Goal: Task Accomplishment & Management: Manage account settings

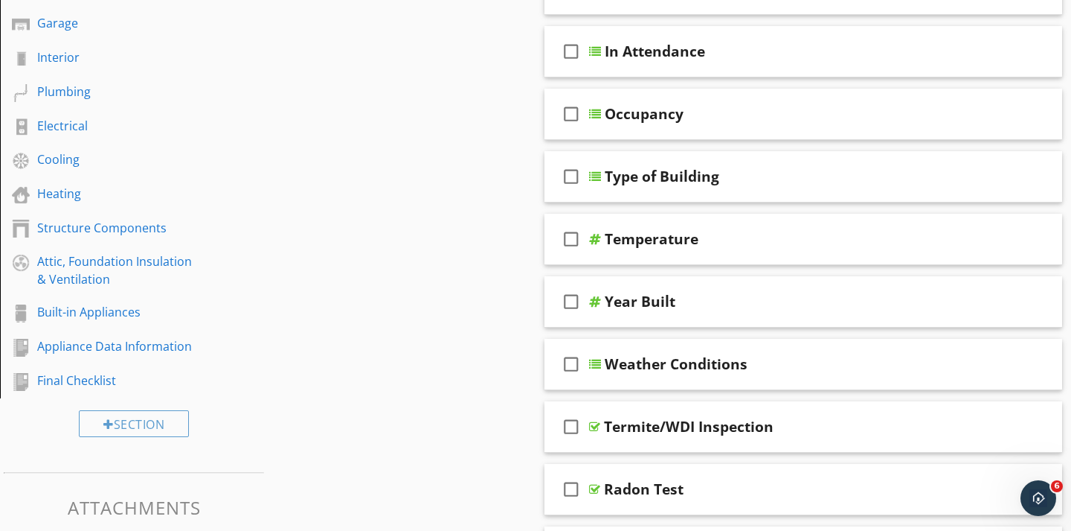
scroll to position [285, 0]
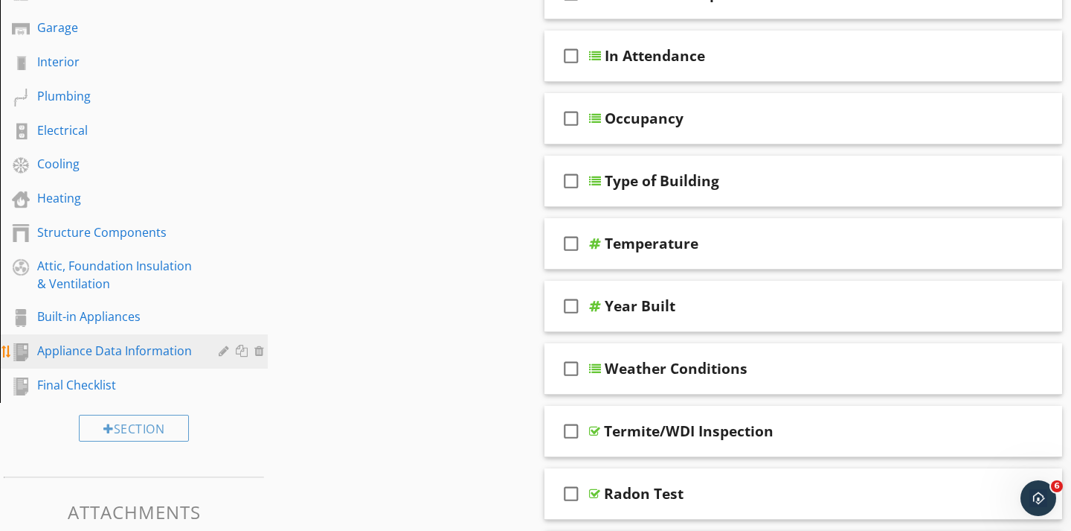
click at [150, 354] on div "Appliance Data Information" at bounding box center [117, 351] width 160 height 18
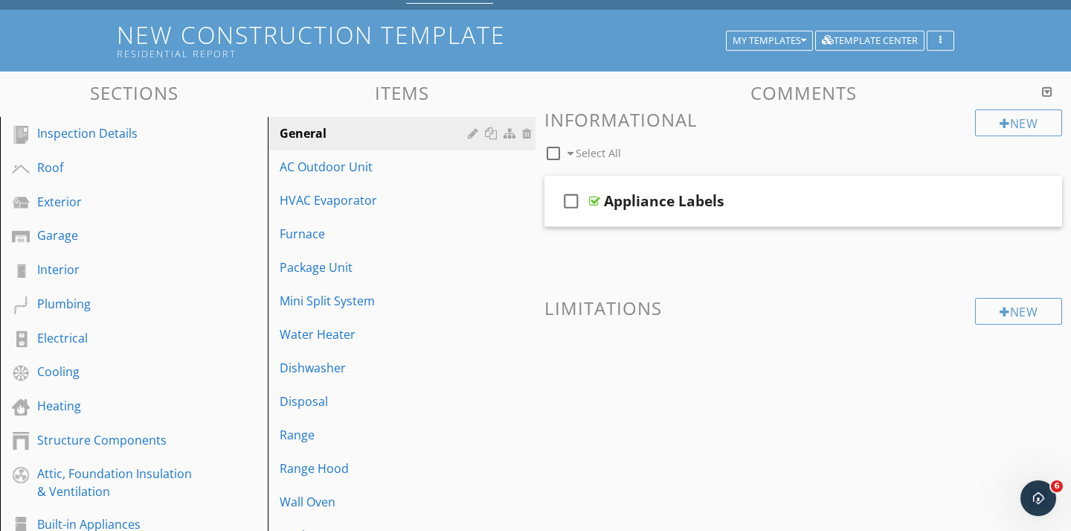
scroll to position [0, 0]
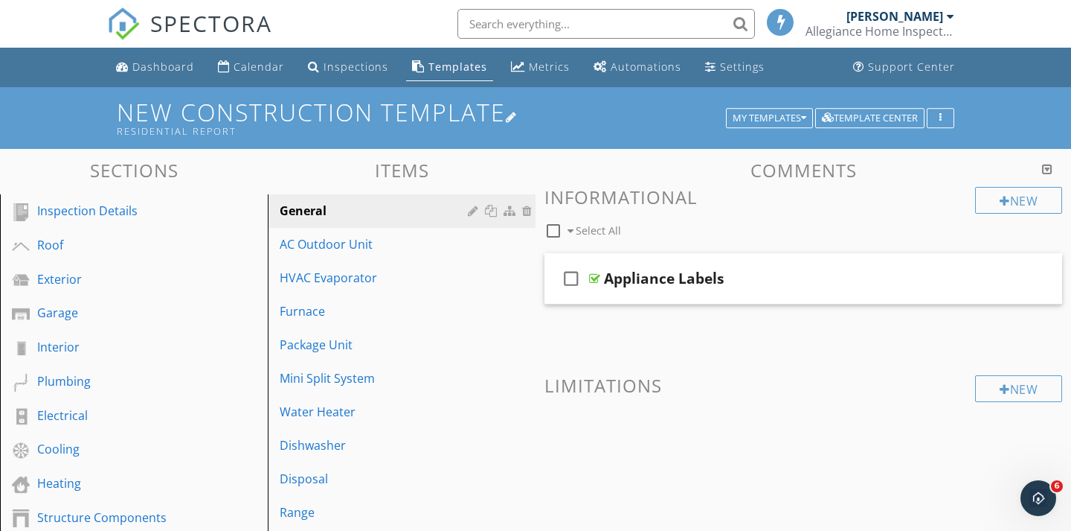
click at [752, 107] on h1 "New Construction Template Residential Report" at bounding box center [536, 118] width 838 height 38
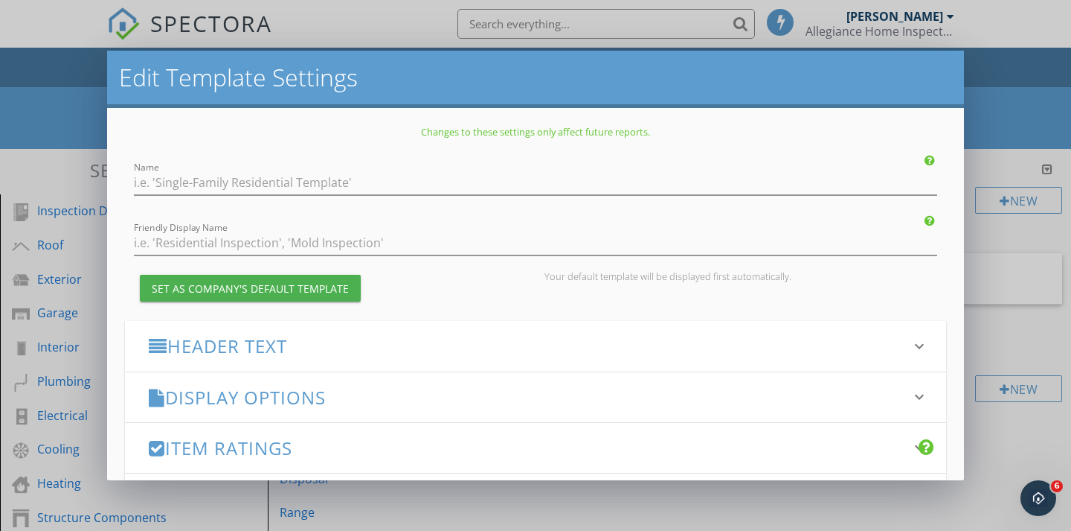
type input "New Construction Template"
type input "Residential Report"
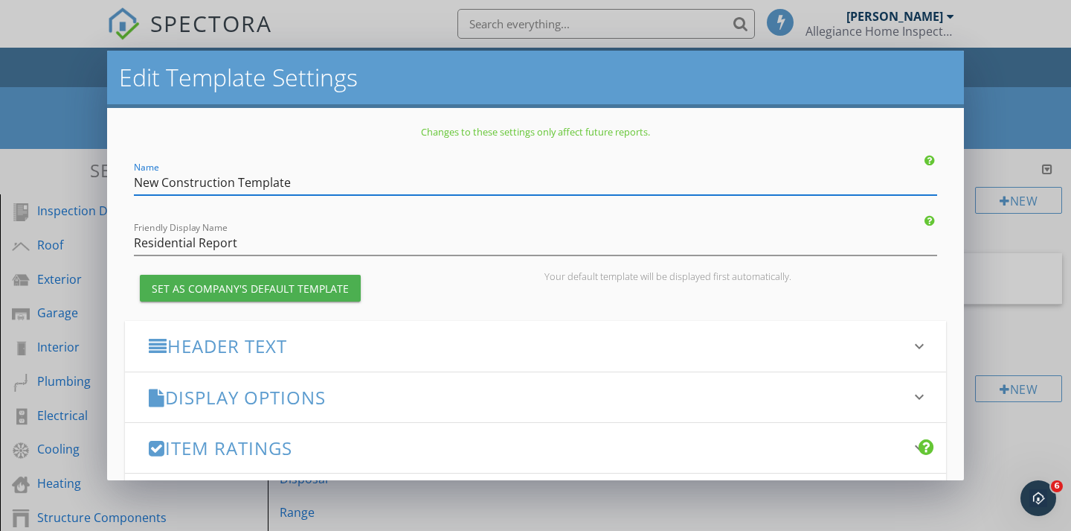
click at [1000, 100] on div "Edit Template Settings Changes to these settings only affect future reports. Na…" at bounding box center [535, 265] width 1071 height 531
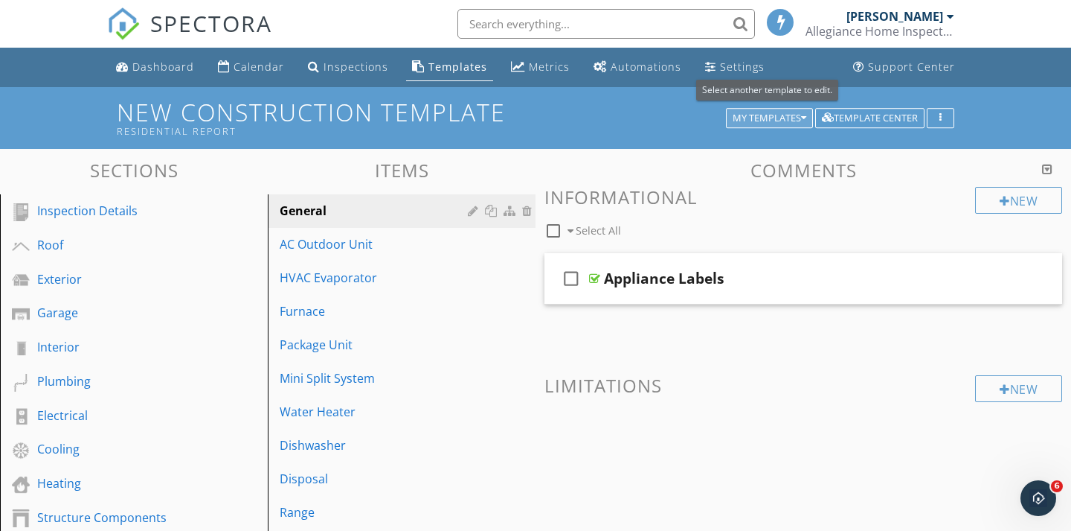
click at [803, 121] on icon "button" at bounding box center [803, 118] width 5 height 10
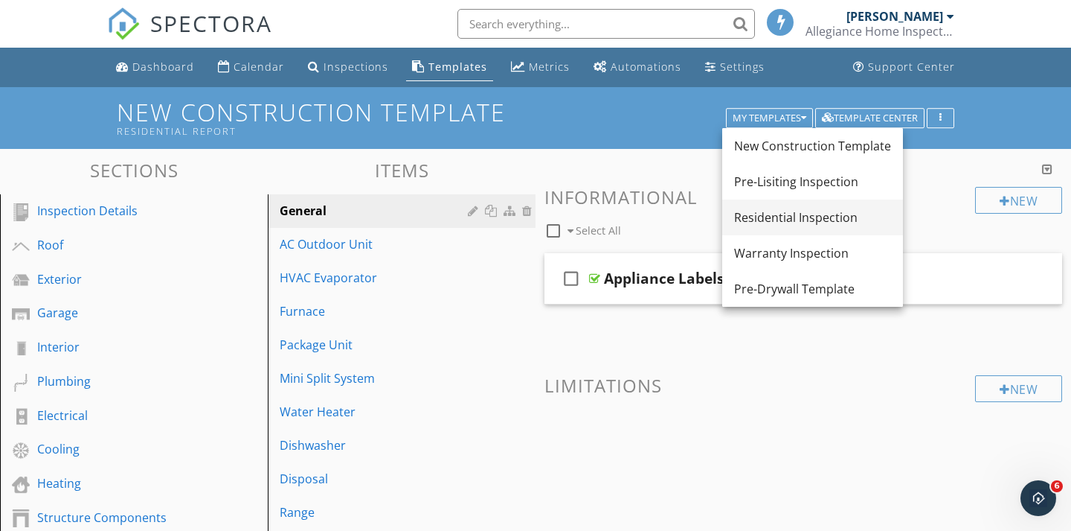
click at [779, 211] on div "Residential Inspection" at bounding box center [812, 217] width 157 height 18
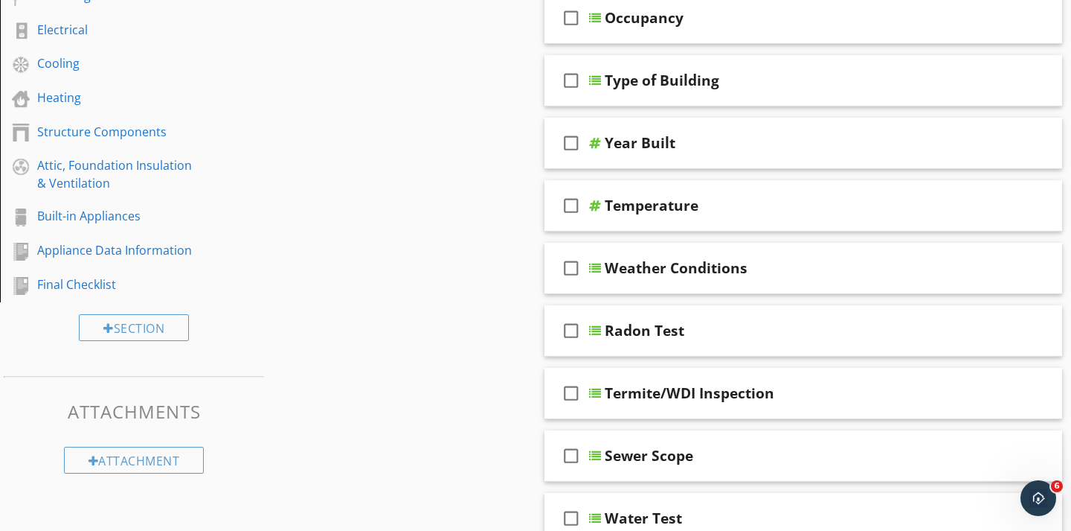
scroll to position [385, 0]
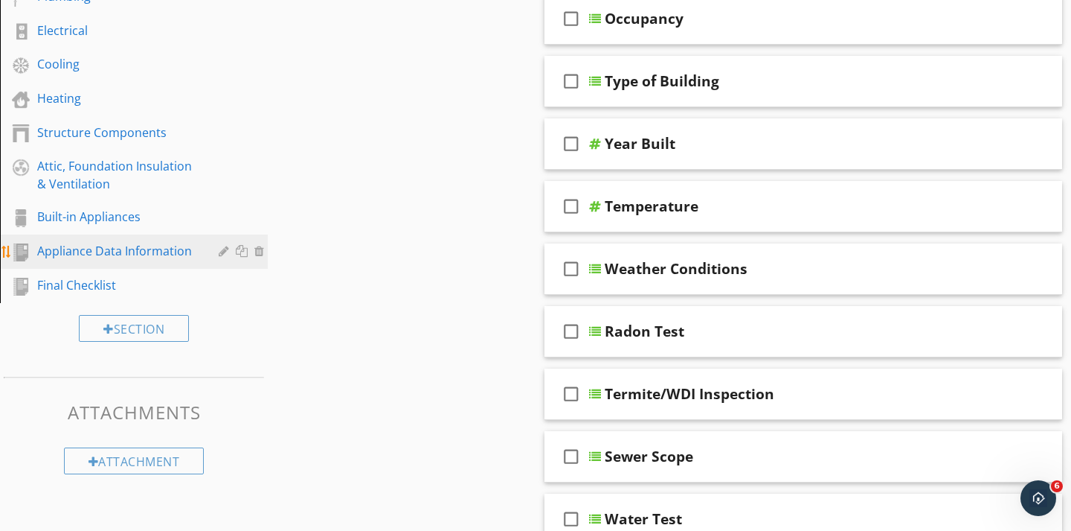
click at [156, 250] on div "Appliance Data Information" at bounding box center [117, 251] width 160 height 18
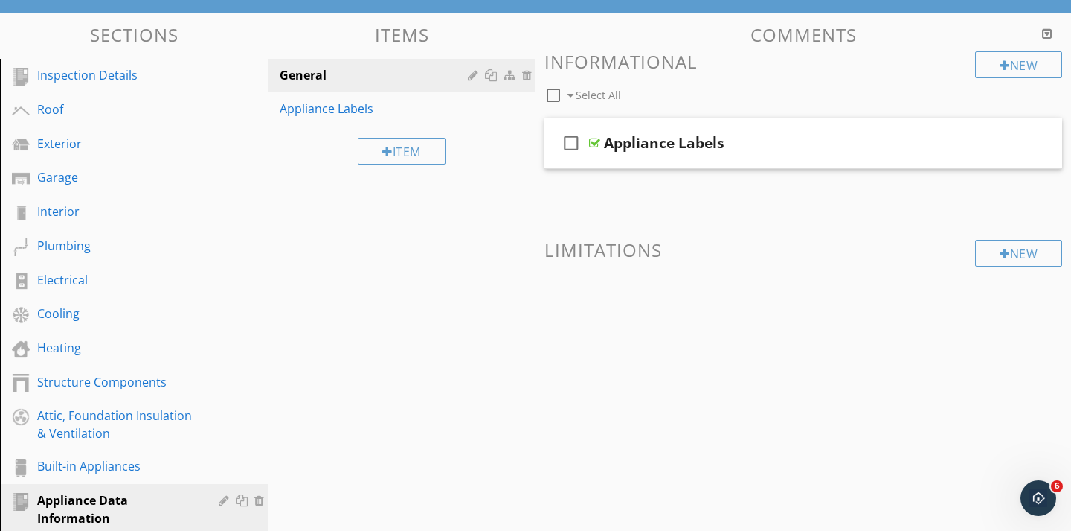
scroll to position [134, 0]
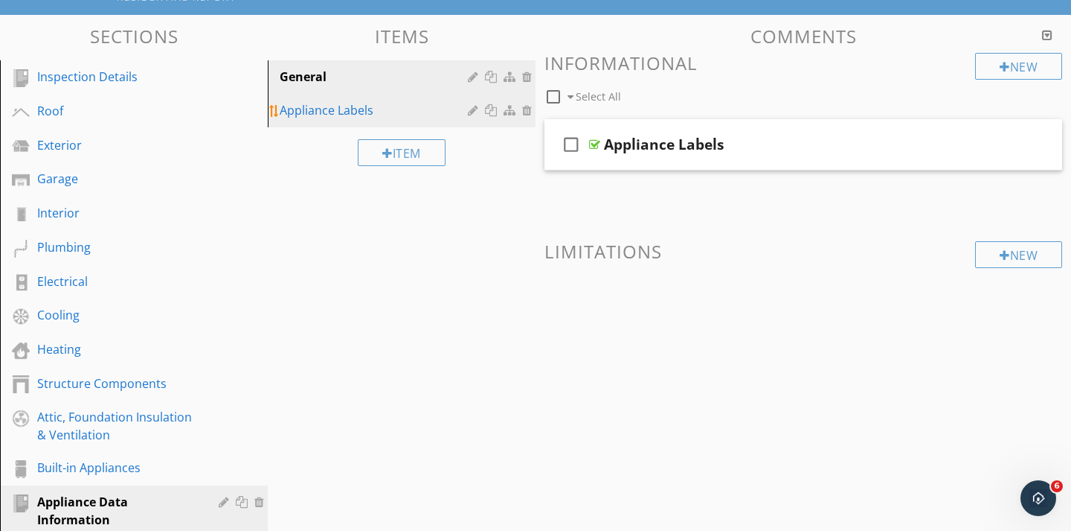
click at [342, 107] on div "Appliance Labels" at bounding box center [376, 110] width 193 height 18
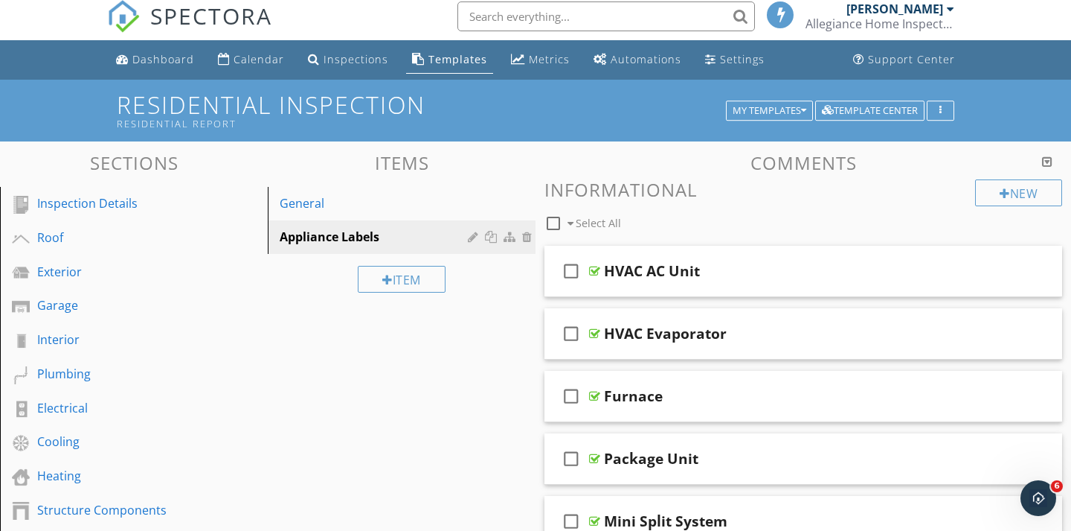
scroll to position [0, 0]
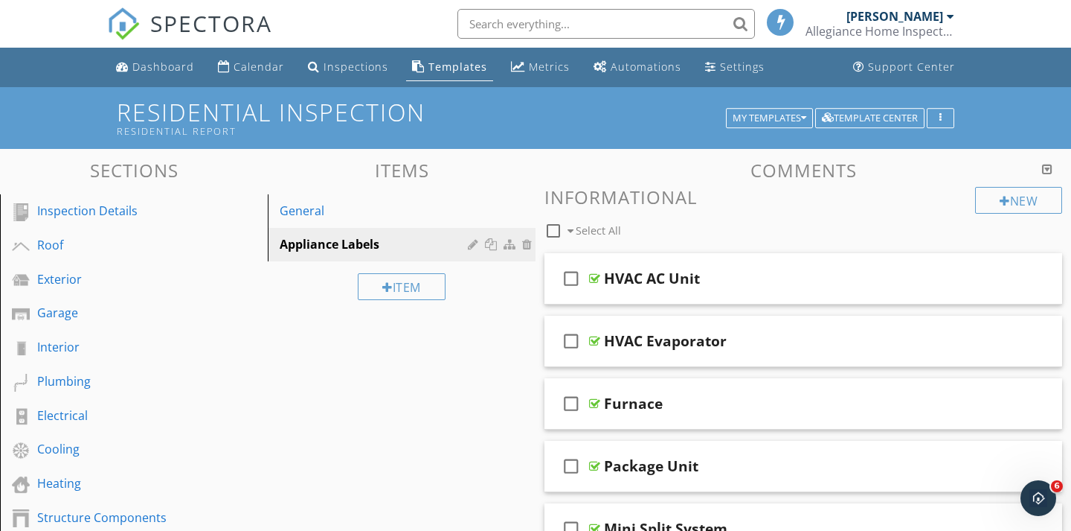
click at [141, 22] on link "SPECTORA" at bounding box center [189, 35] width 165 height 31
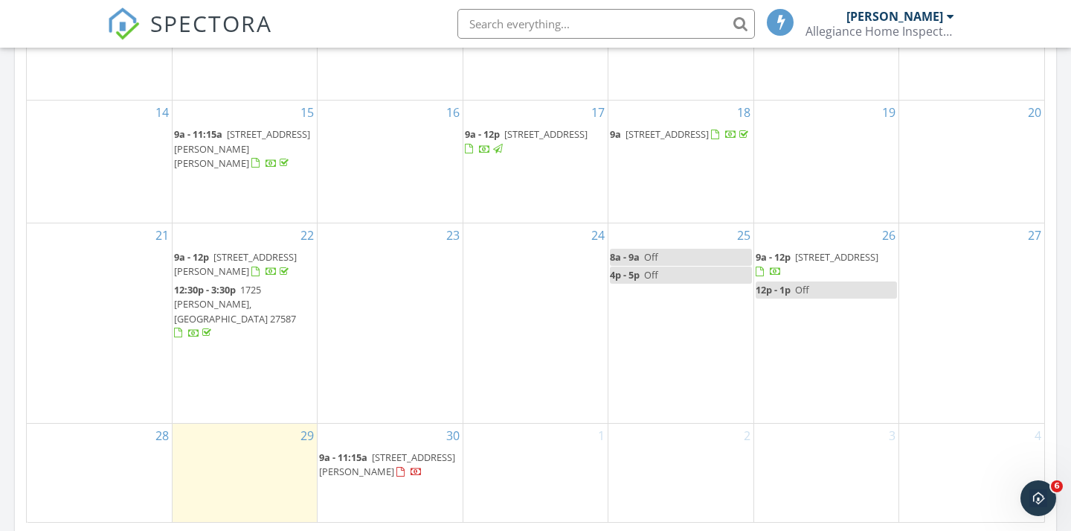
scroll to position [842, 0]
click at [817, 258] on span "5915 River Landings Dr, Raleigh 27616" at bounding box center [836, 257] width 83 height 13
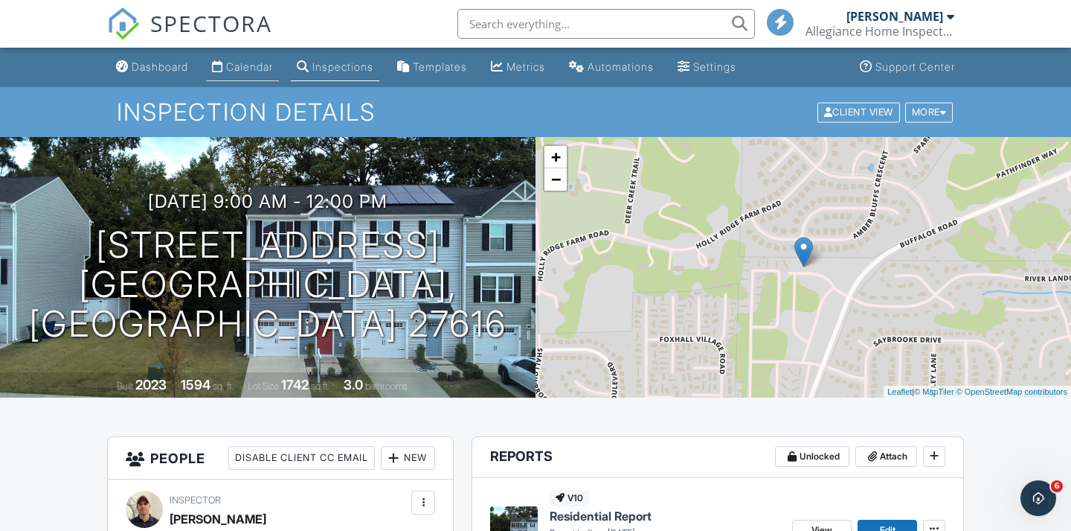
click at [264, 68] on div "Calendar" at bounding box center [249, 66] width 47 height 13
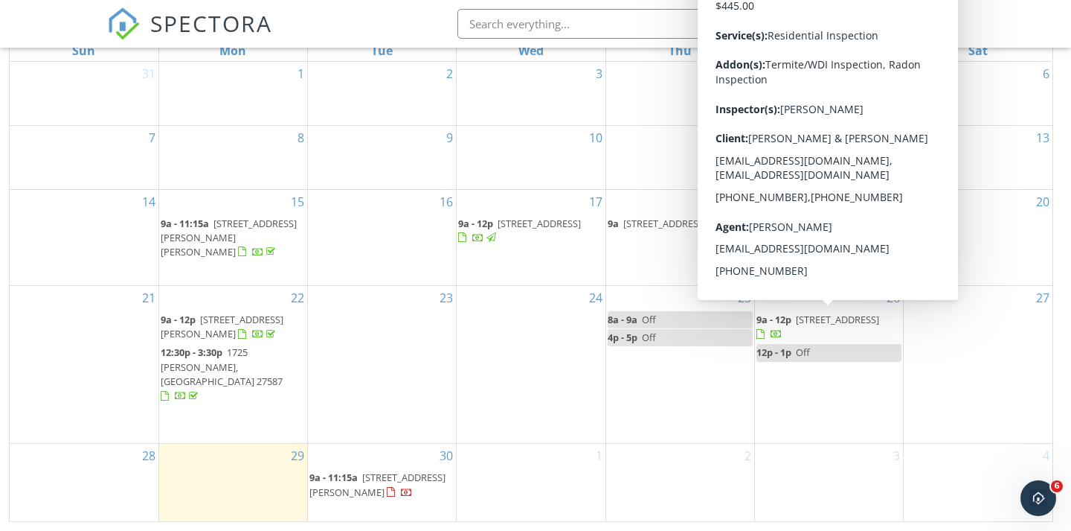
click at [798, 326] on span "5915 River Landings Dr, Raleigh 27616" at bounding box center [837, 319] width 83 height 13
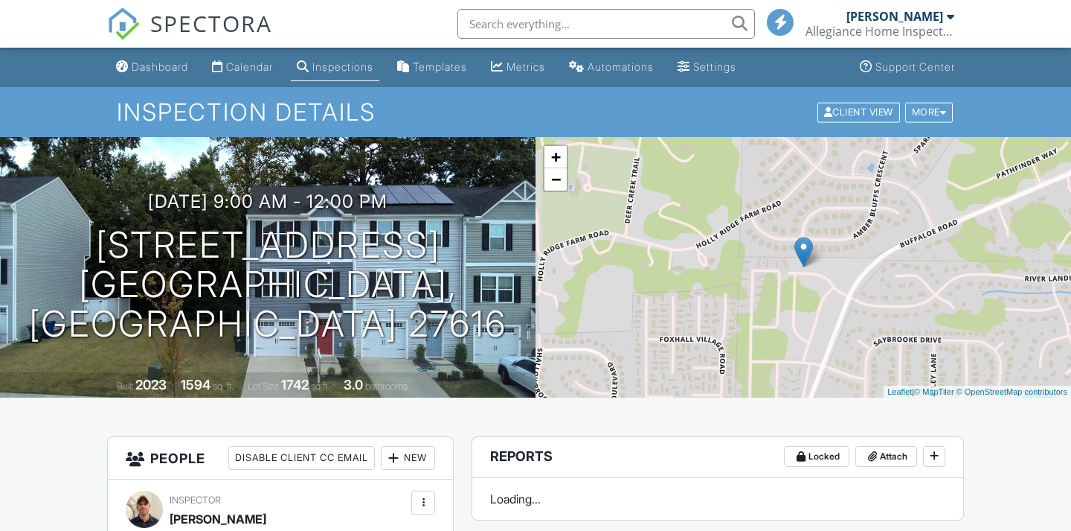
scroll to position [529, 0]
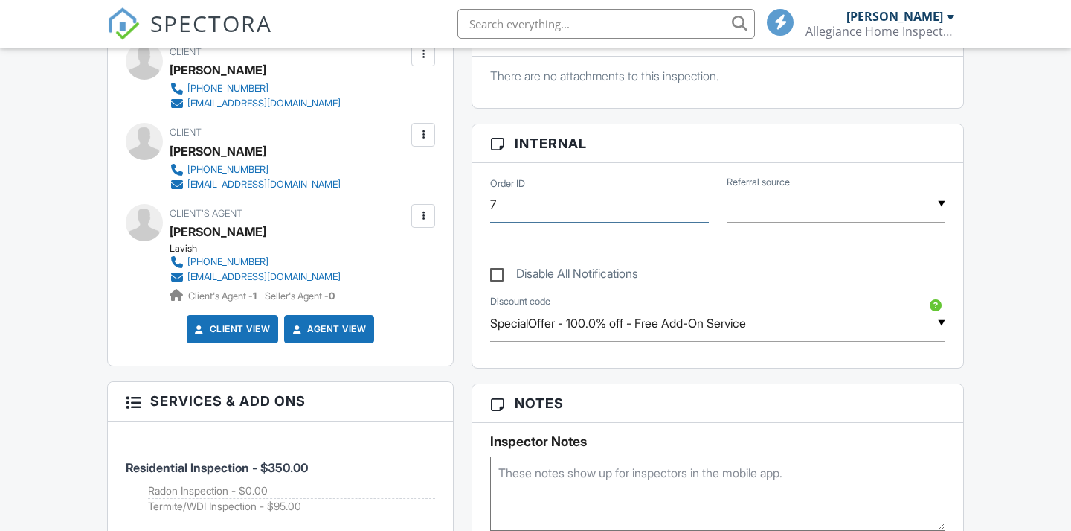
click at [507, 202] on input "7" at bounding box center [599, 204] width 219 height 36
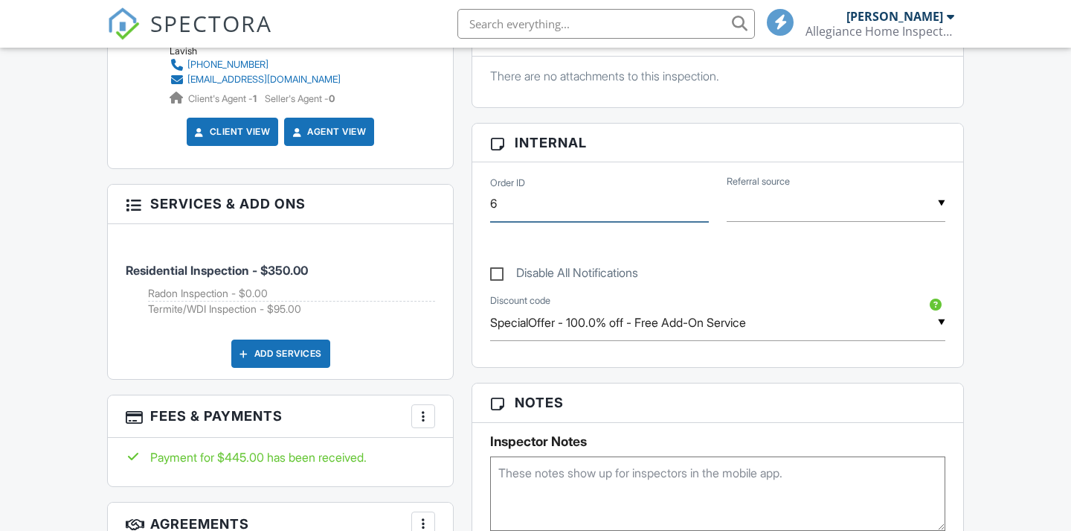
scroll to position [0, 0]
type input "6"
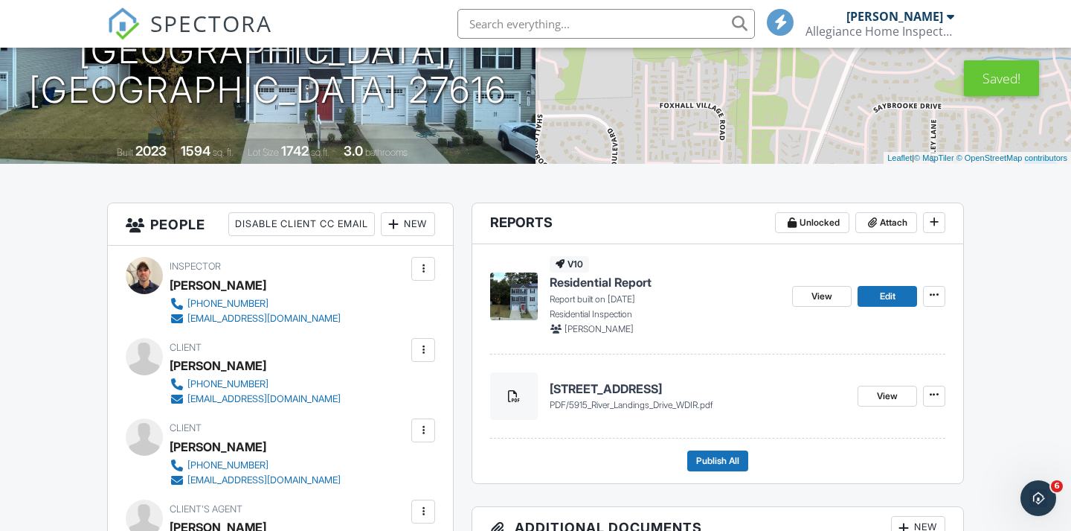
scroll to position [231, 0]
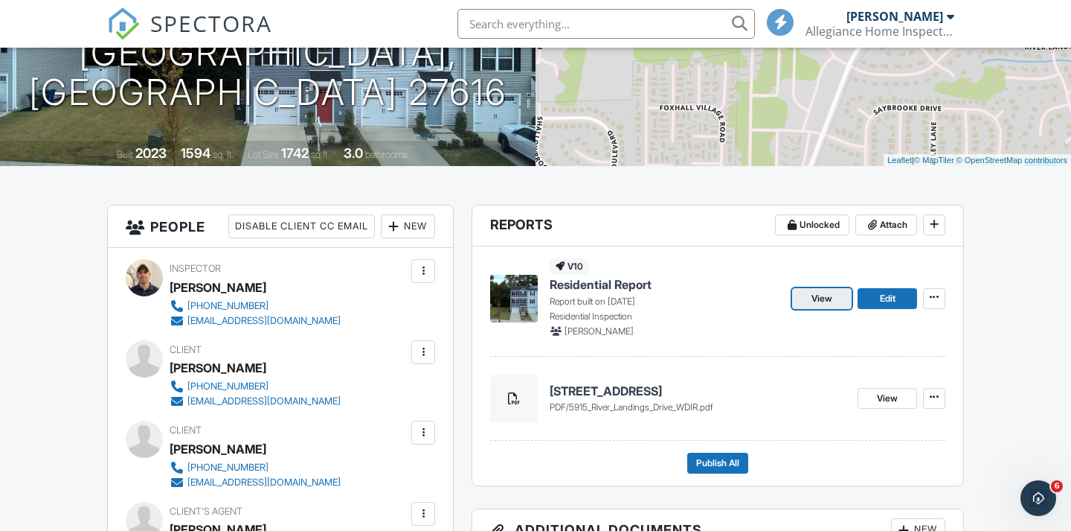
click at [831, 292] on span "View" at bounding box center [822, 298] width 21 height 15
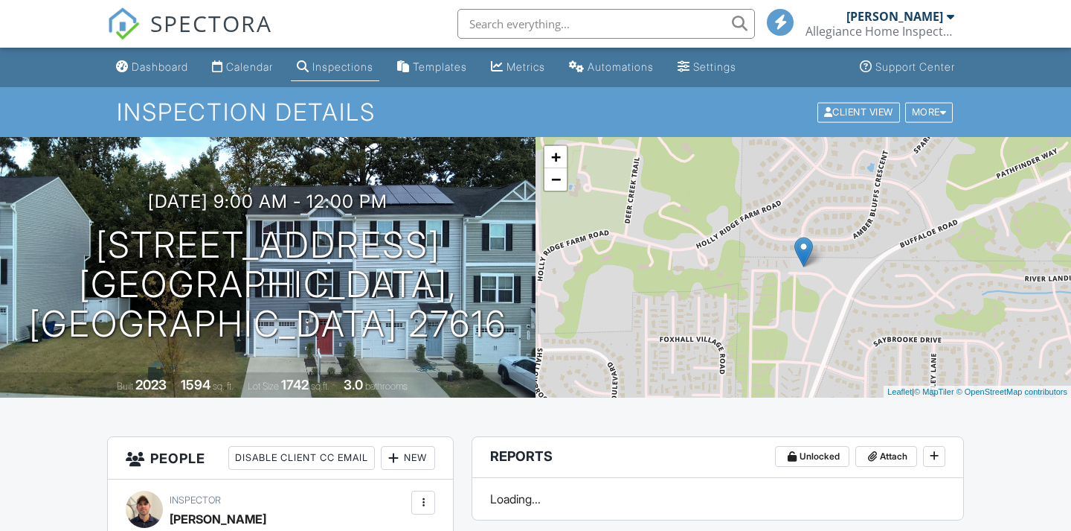
click at [158, 22] on span "SPECTORA" at bounding box center [211, 22] width 122 height 31
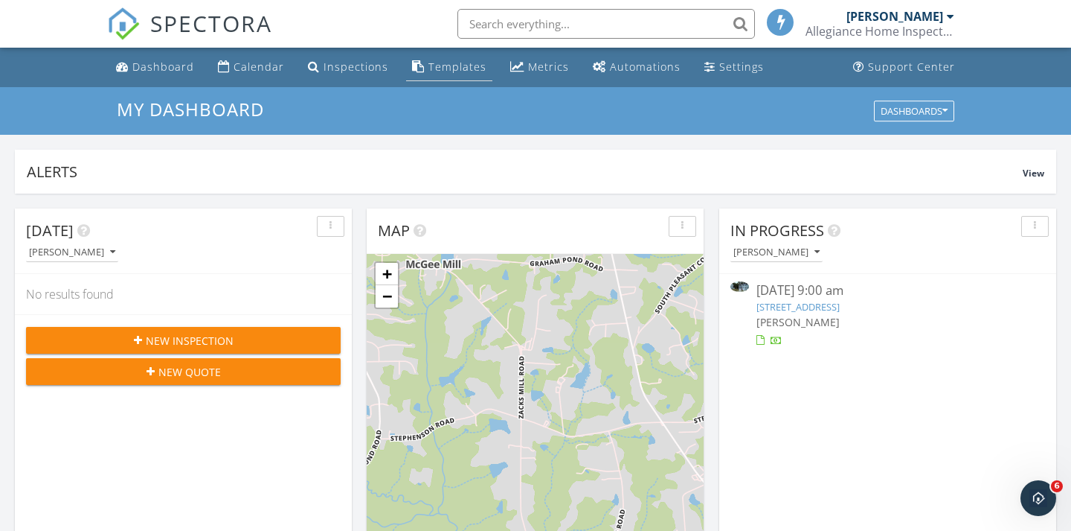
click at [430, 55] on link "Templates" at bounding box center [449, 68] width 86 height 28
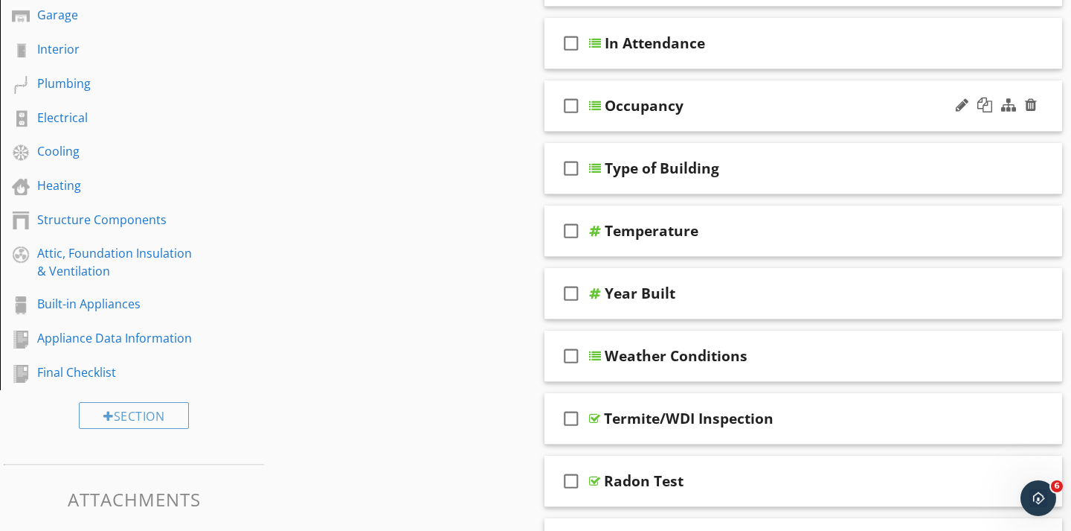
scroll to position [300, 0]
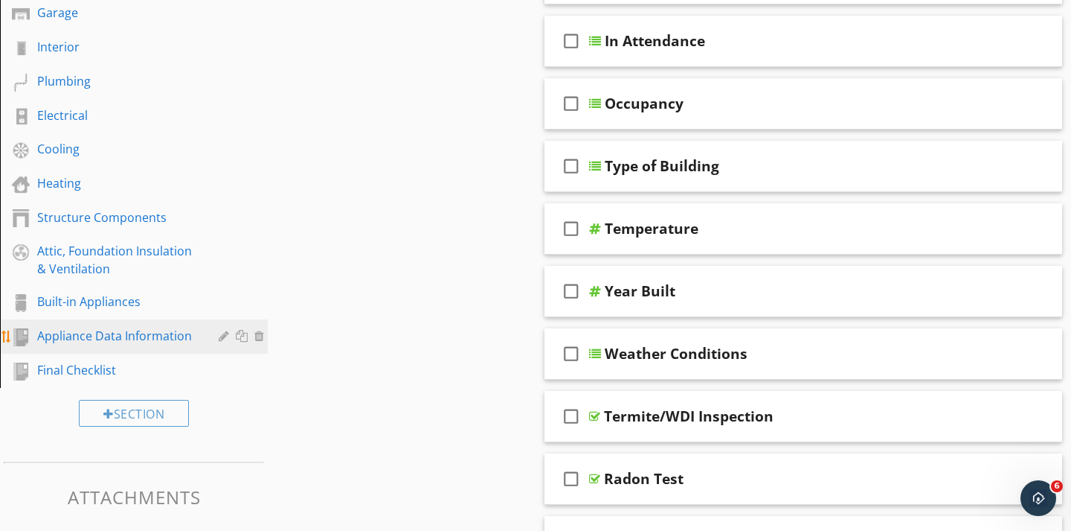
click at [118, 336] on div "Appliance Data Information" at bounding box center [117, 336] width 160 height 18
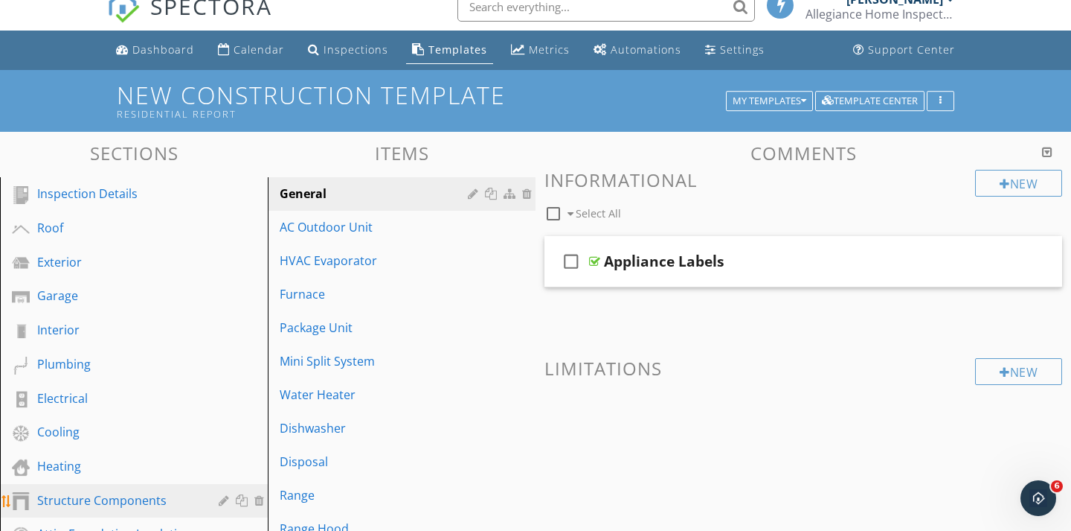
scroll to position [0, 0]
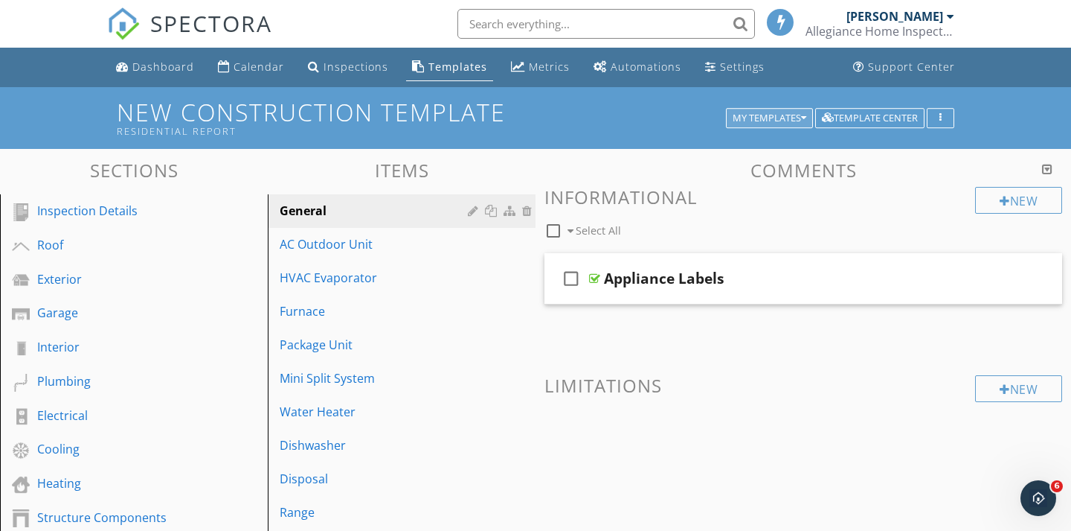
click at [772, 118] on div "My Templates" at bounding box center [770, 118] width 74 height 10
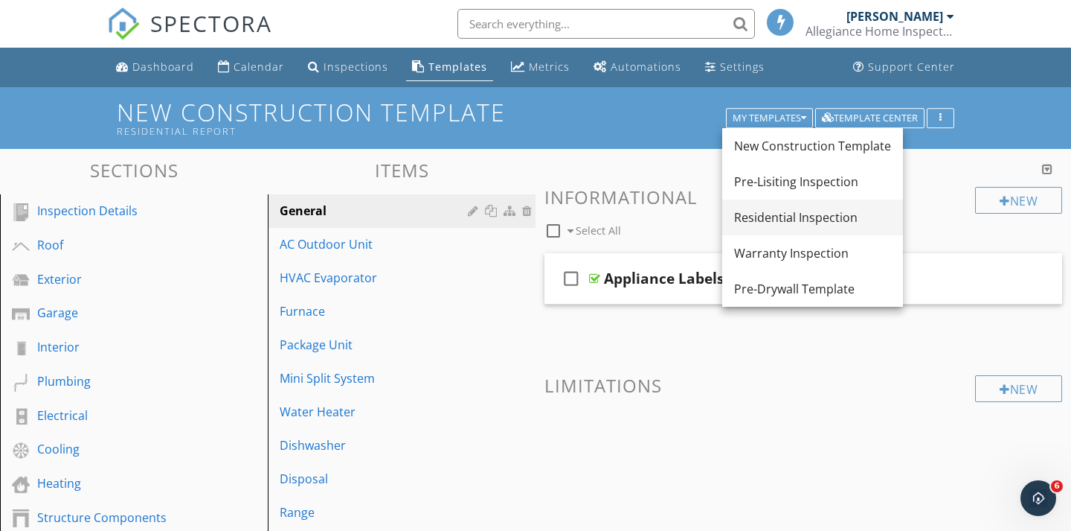
click at [773, 219] on div "Residential Inspection" at bounding box center [812, 217] width 157 height 18
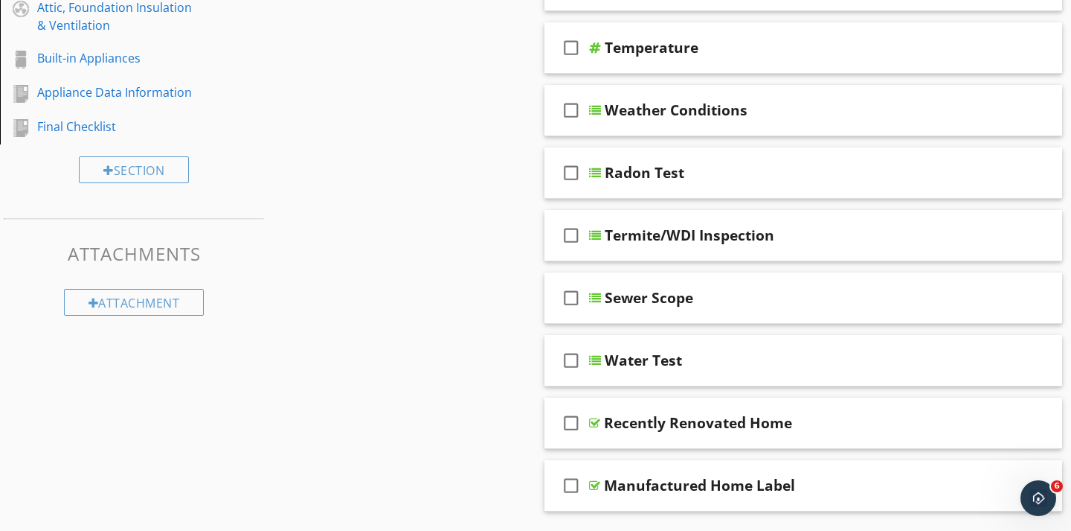
scroll to position [534, 0]
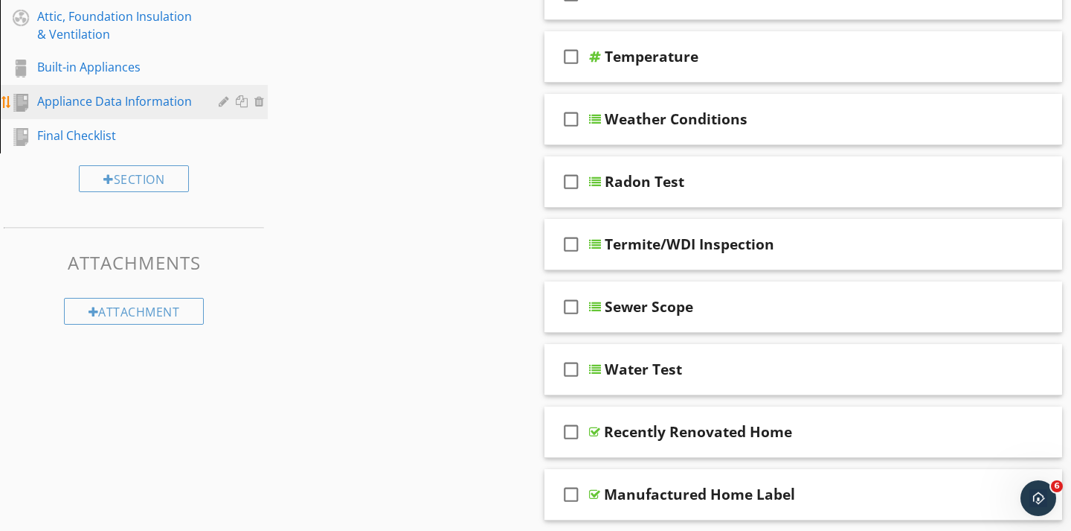
click at [162, 103] on div "Appliance Data Information" at bounding box center [117, 101] width 160 height 18
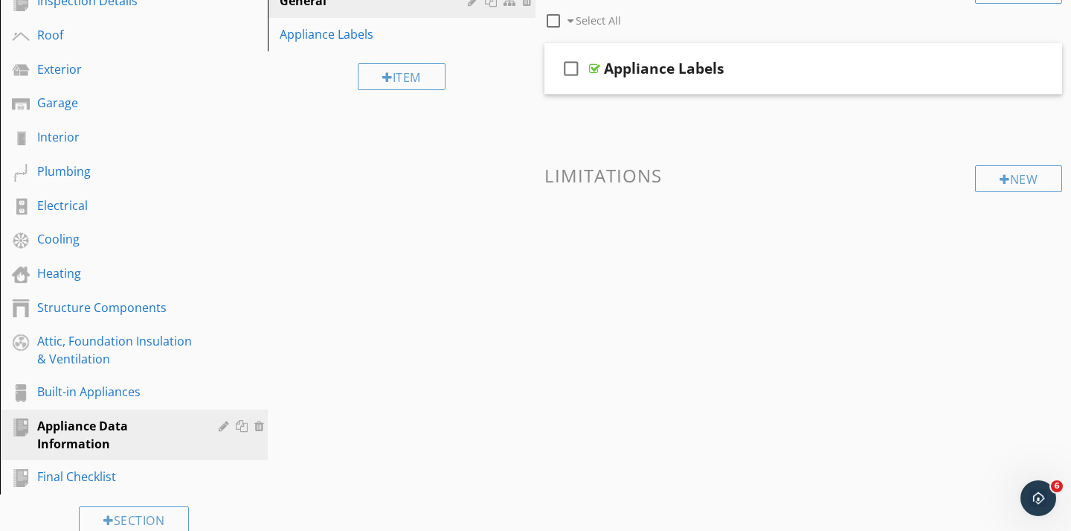
scroll to position [212, 0]
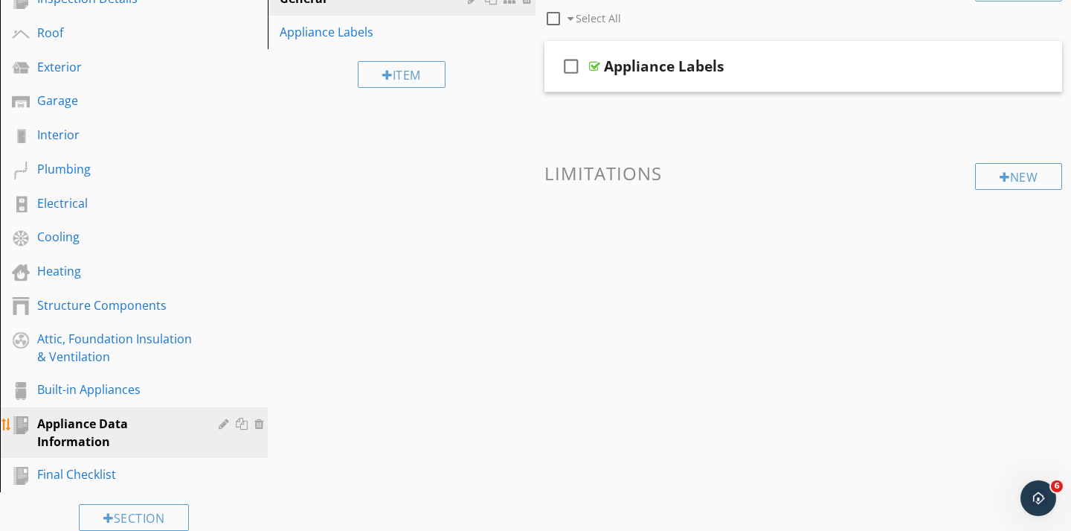
click at [242, 429] on div at bounding box center [244, 423] width 16 height 12
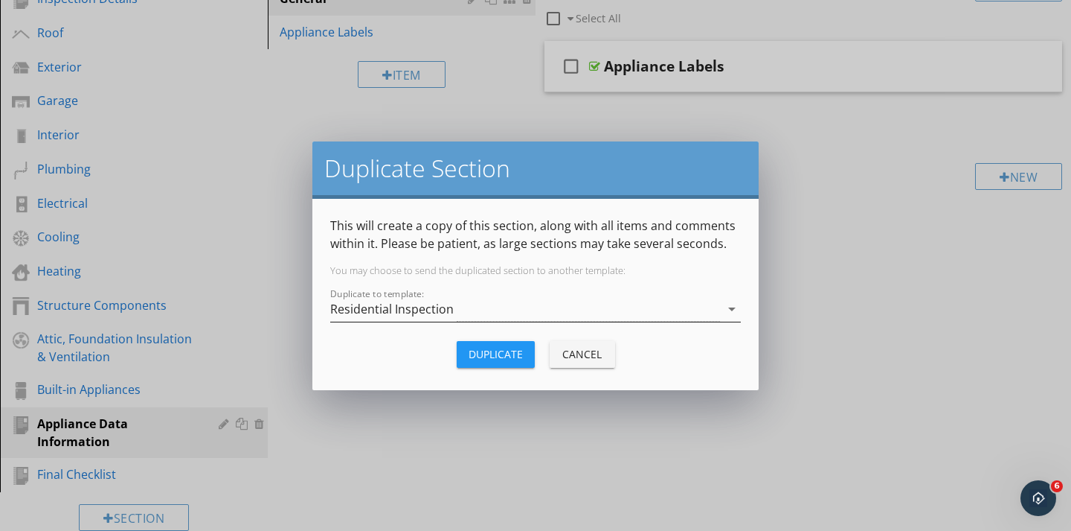
click at [724, 307] on icon "arrow_drop_down" at bounding box center [732, 309] width 18 height 18
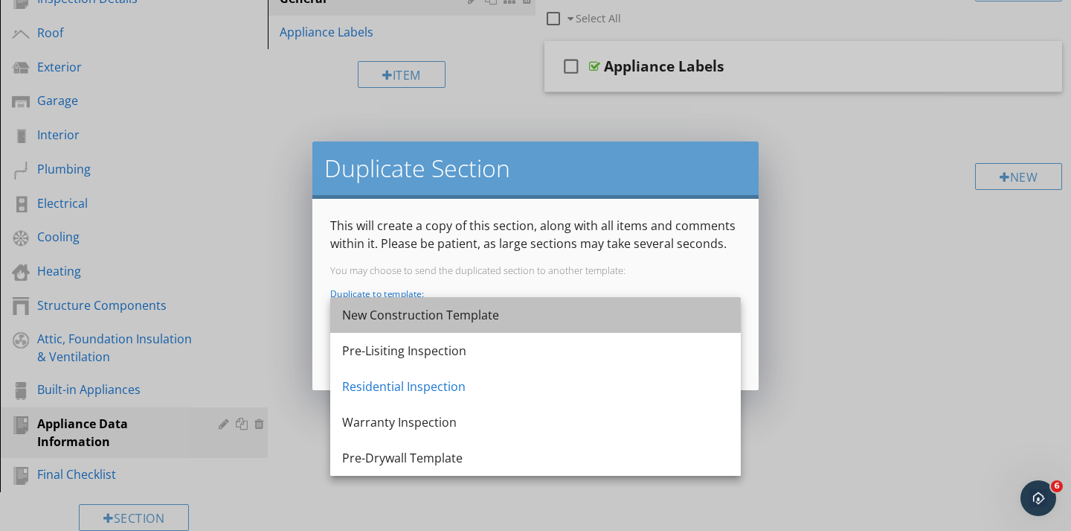
click at [442, 315] on div "New Construction Template" at bounding box center [535, 315] width 387 height 18
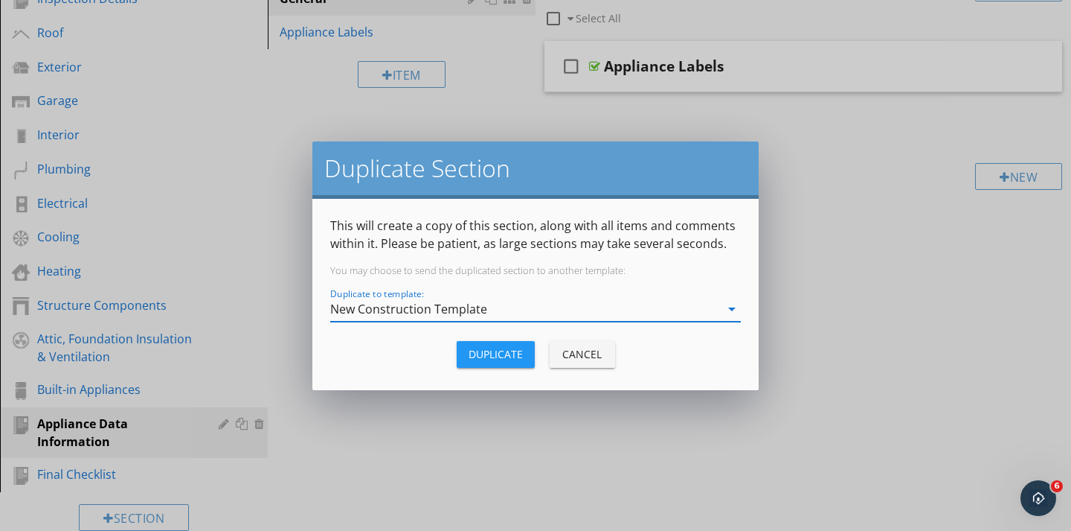
click at [479, 356] on div "Duplicate" at bounding box center [496, 354] width 54 height 16
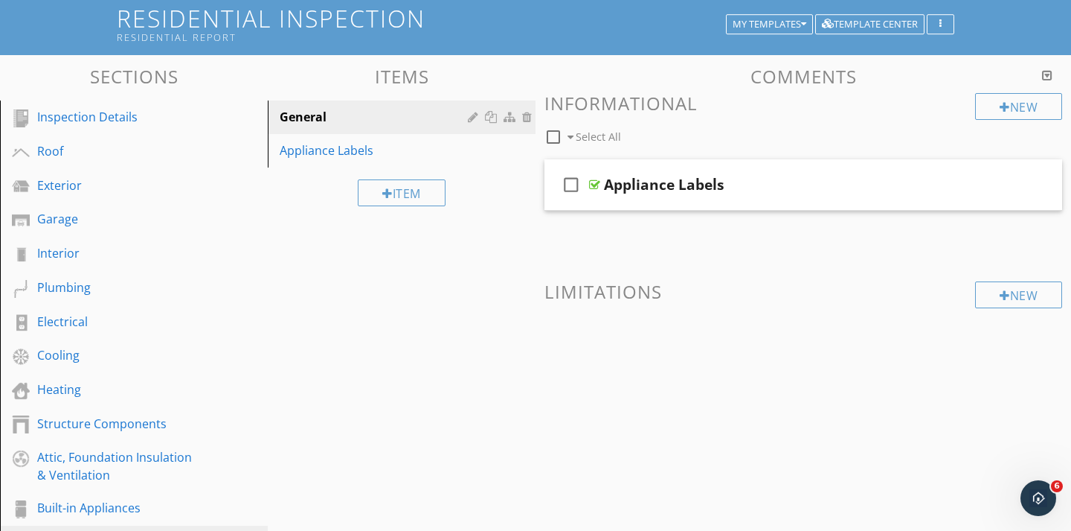
scroll to position [0, 0]
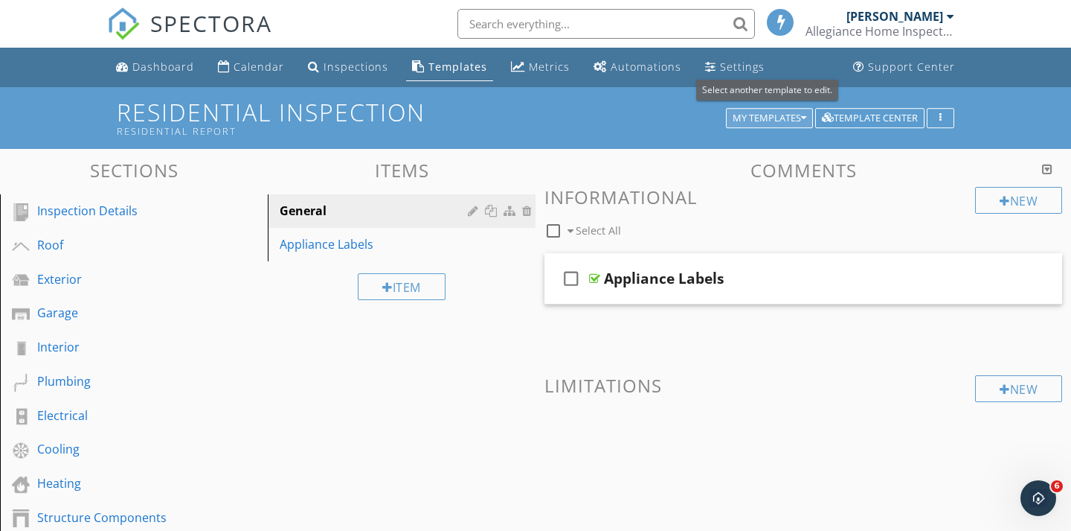
click at [782, 115] on div "My Templates" at bounding box center [770, 118] width 74 height 10
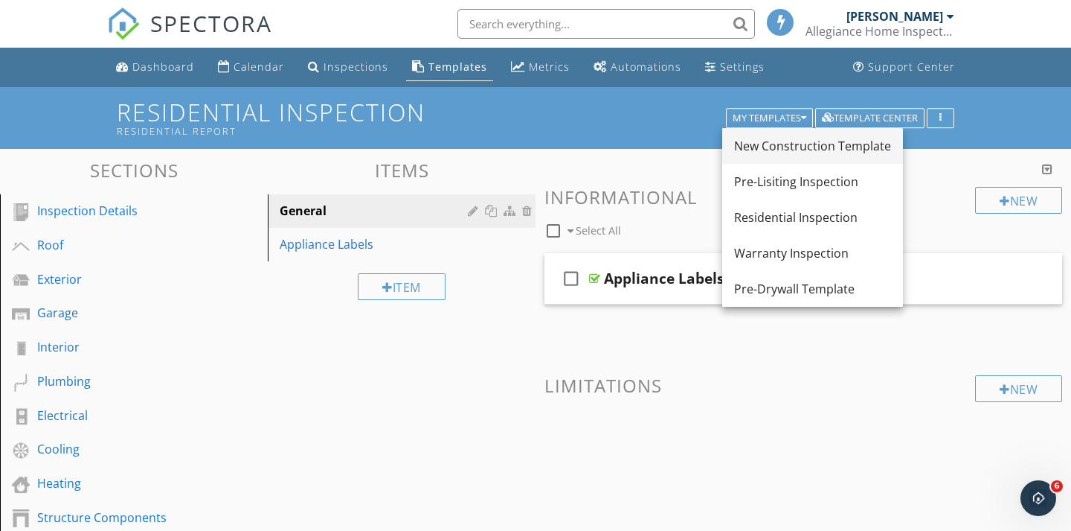
click at [760, 144] on div "New Construction Template" at bounding box center [812, 146] width 157 height 18
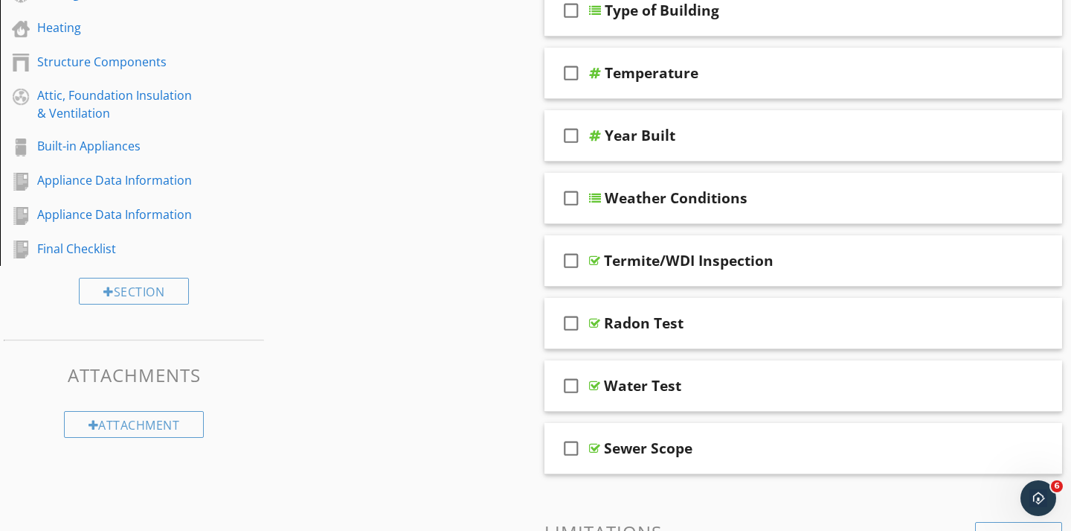
scroll to position [435, 0]
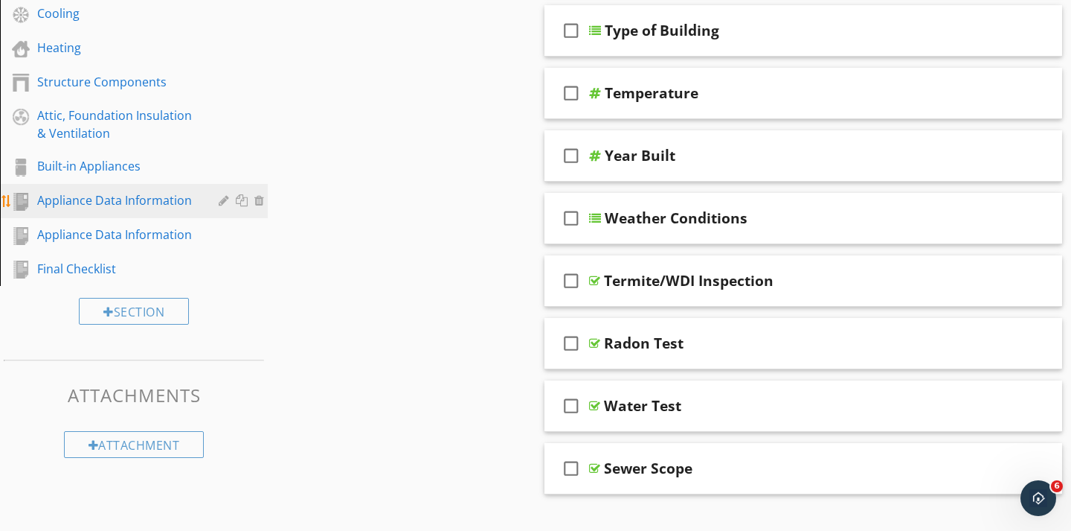
click at [182, 208] on div "Appliance Data Information" at bounding box center [117, 200] width 160 height 18
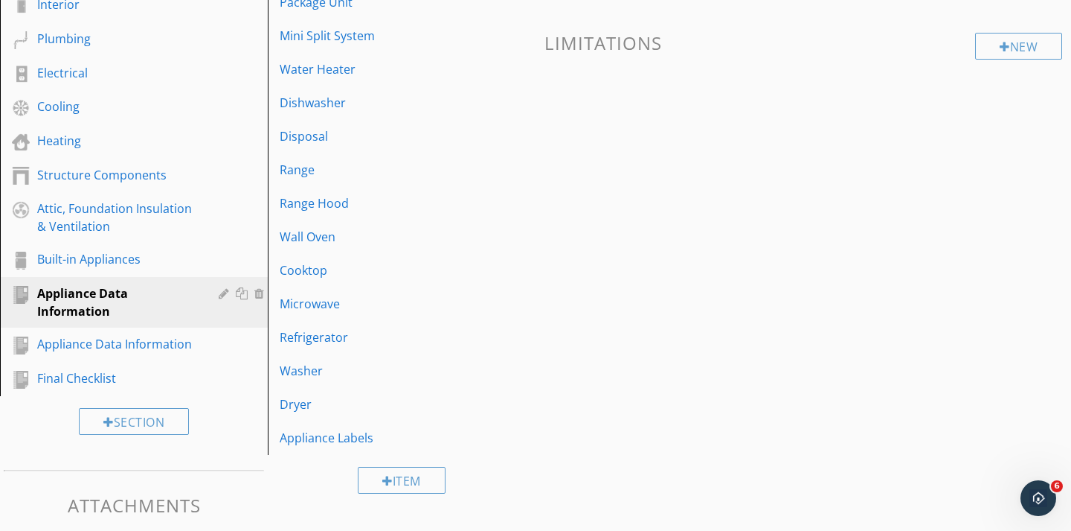
scroll to position [353, 0]
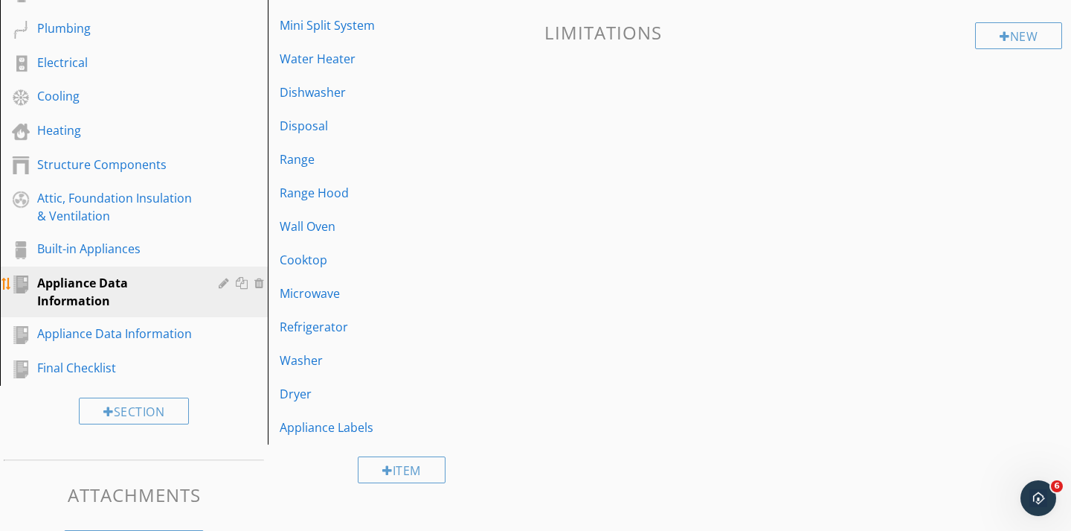
click at [260, 284] on div at bounding box center [260, 283] width 13 height 12
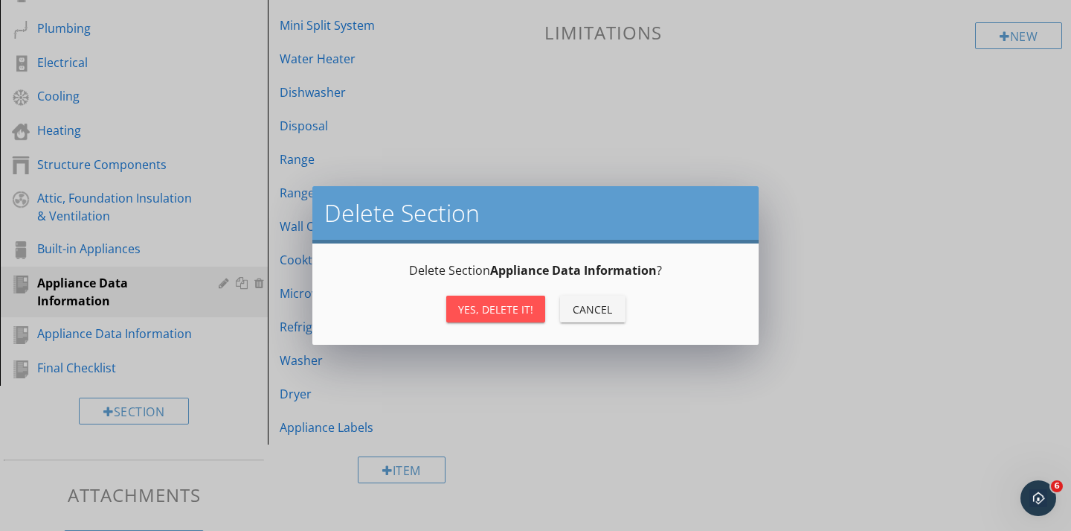
click at [464, 315] on div "Yes, Delete it!" at bounding box center [495, 309] width 75 height 16
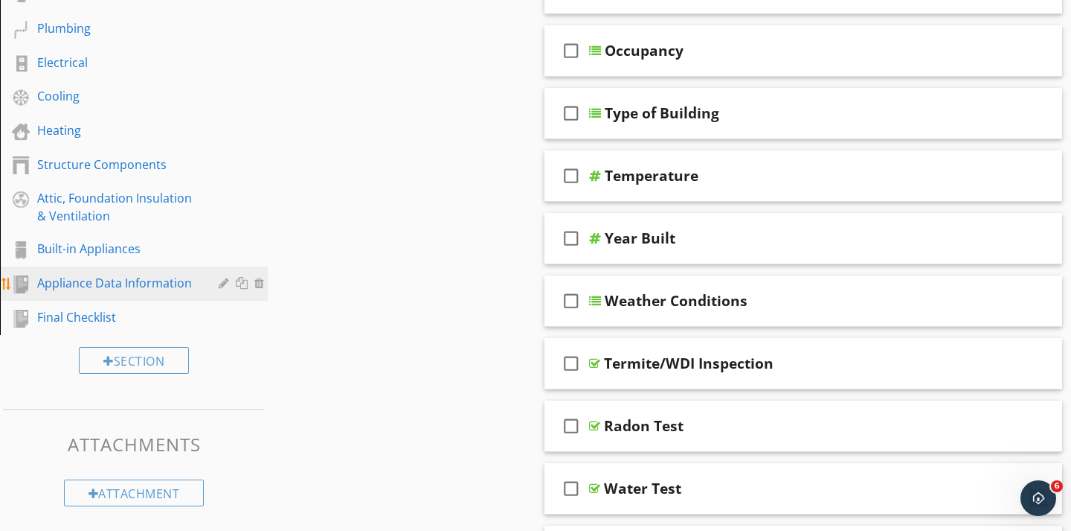
click at [157, 282] on div "Appliance Data Information" at bounding box center [117, 283] width 160 height 18
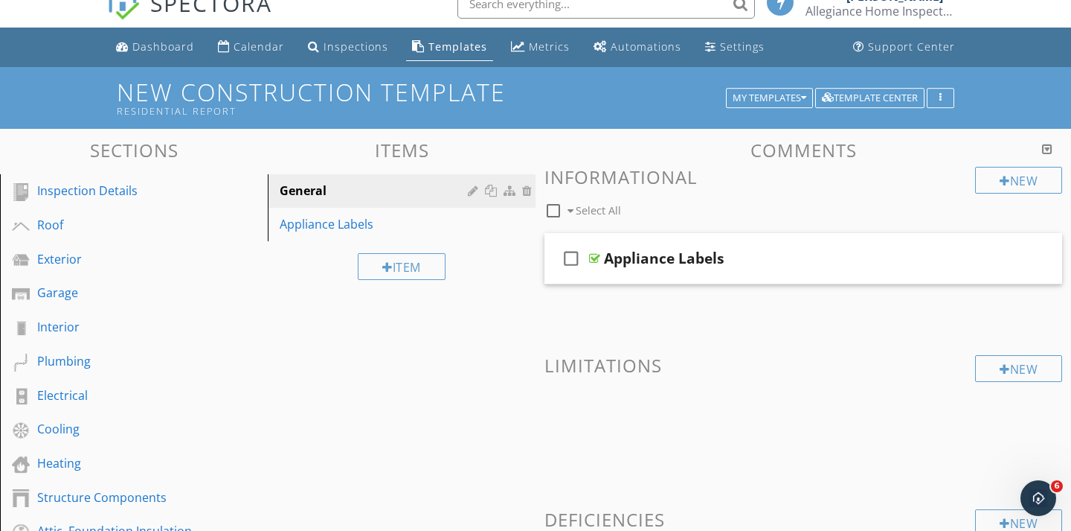
scroll to position [26, 0]
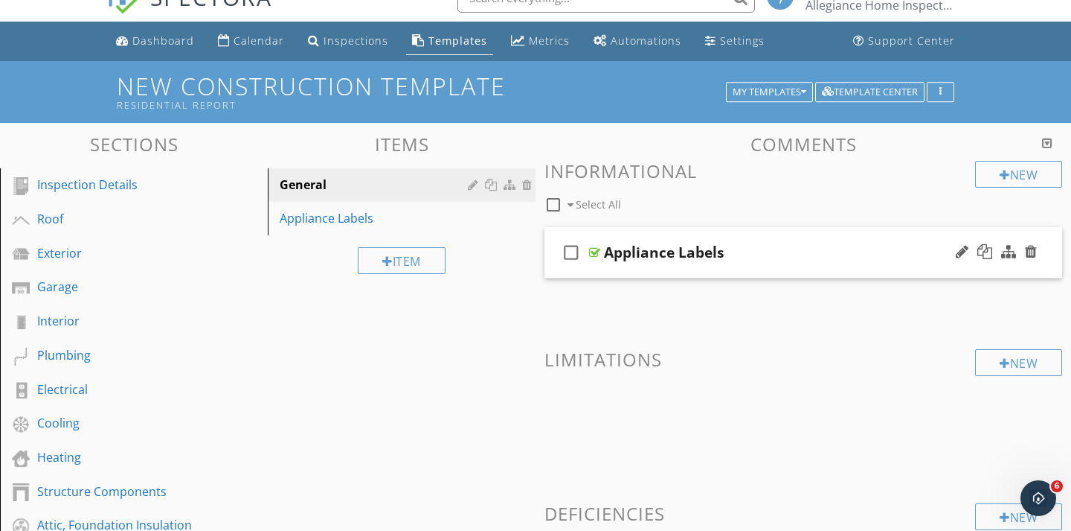
click at [614, 247] on div "Appliance Labels" at bounding box center [664, 252] width 121 height 18
click at [599, 252] on div at bounding box center [594, 252] width 11 height 12
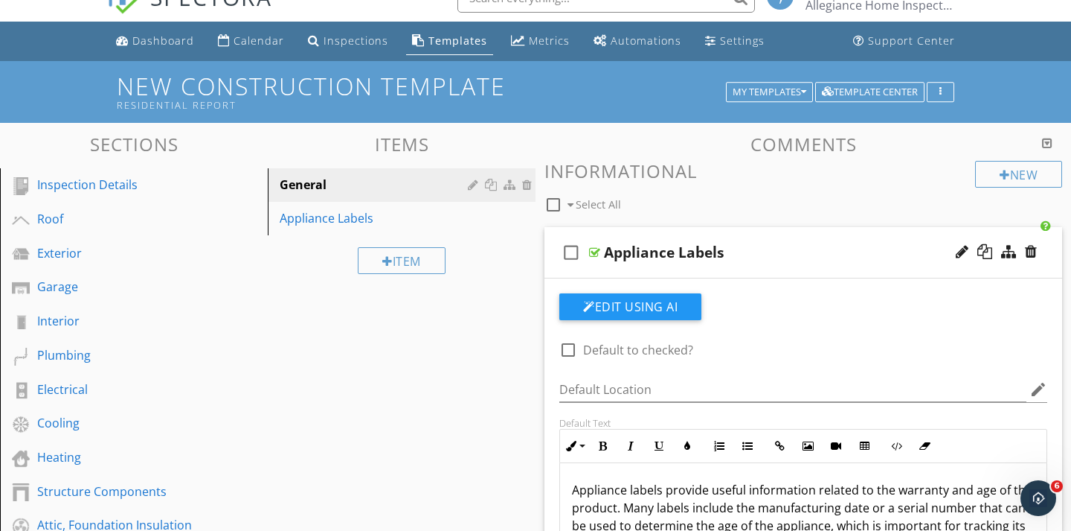
click at [599, 252] on div at bounding box center [594, 252] width 11 height 12
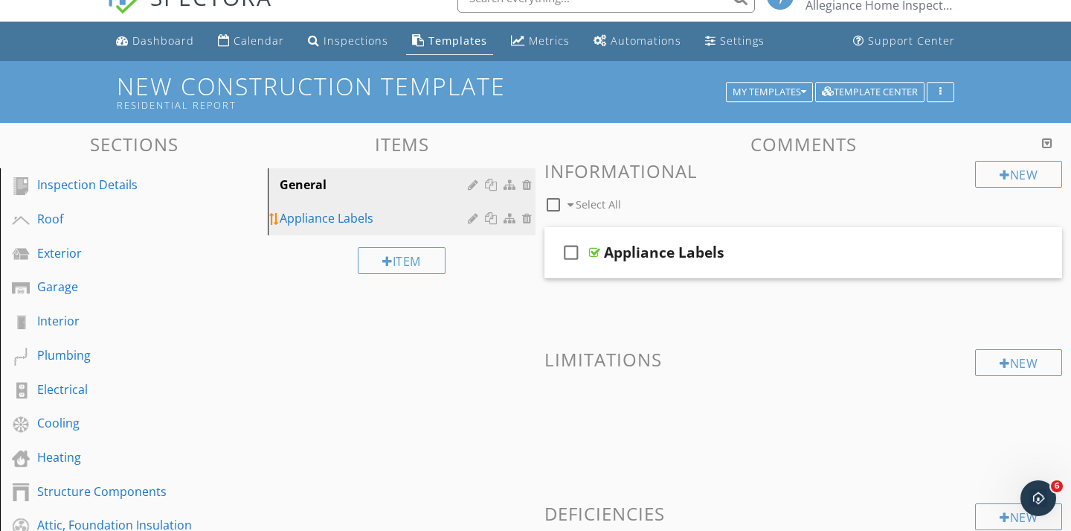
click at [325, 221] on div "Appliance Labels" at bounding box center [376, 218] width 193 height 18
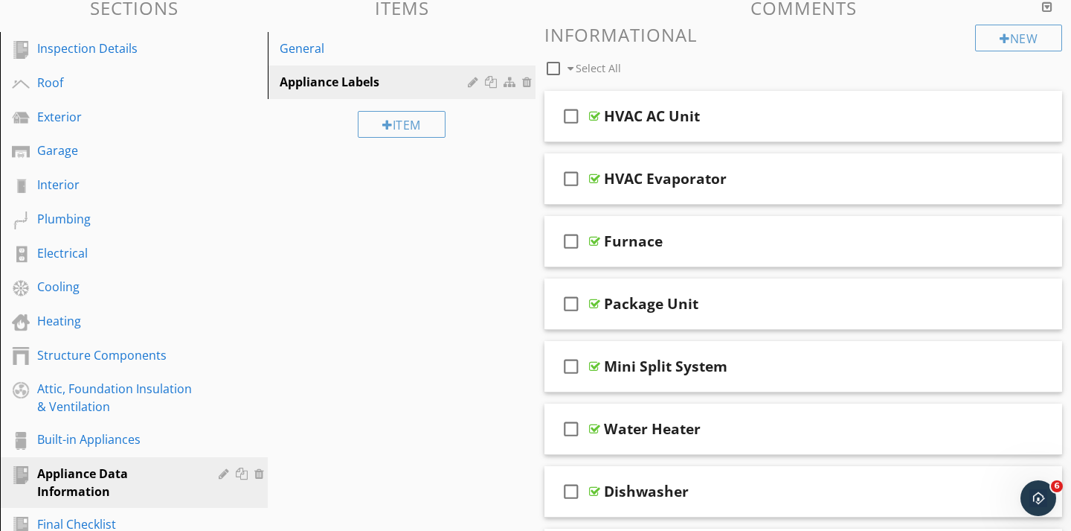
scroll to position [142, 0]
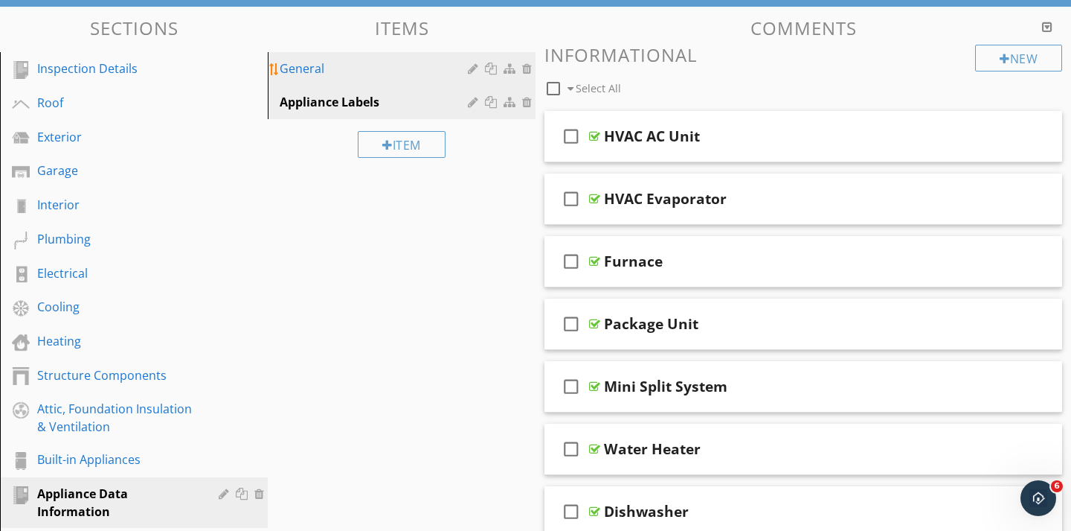
click at [308, 72] on div "General" at bounding box center [376, 69] width 193 height 18
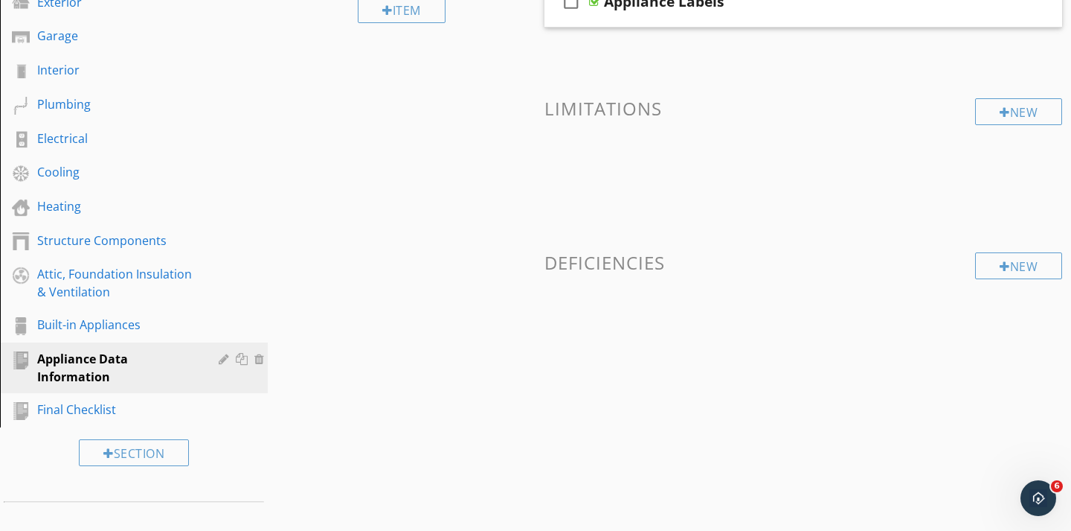
scroll to position [276, 0]
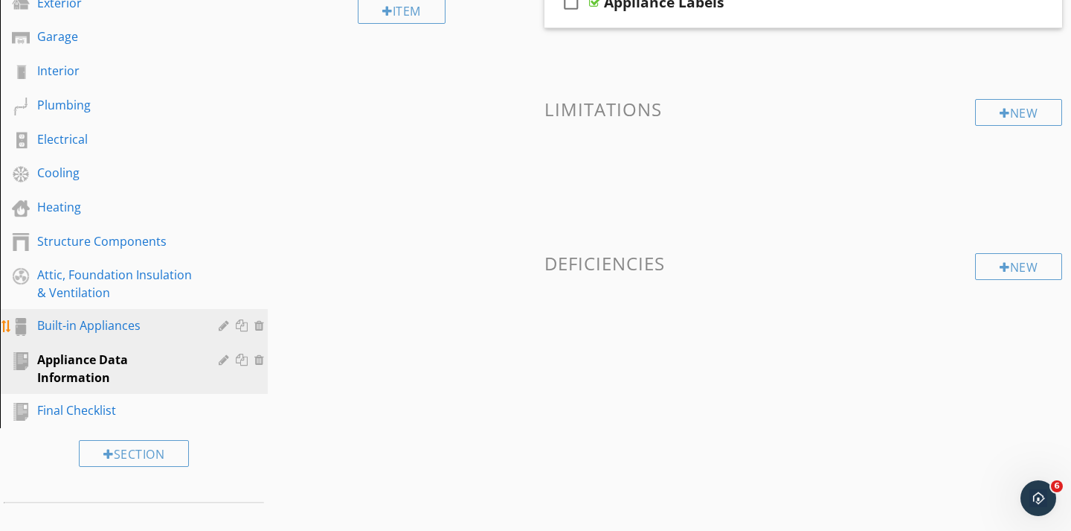
click at [110, 336] on link "Built-in Appliances" at bounding box center [135, 326] width 263 height 34
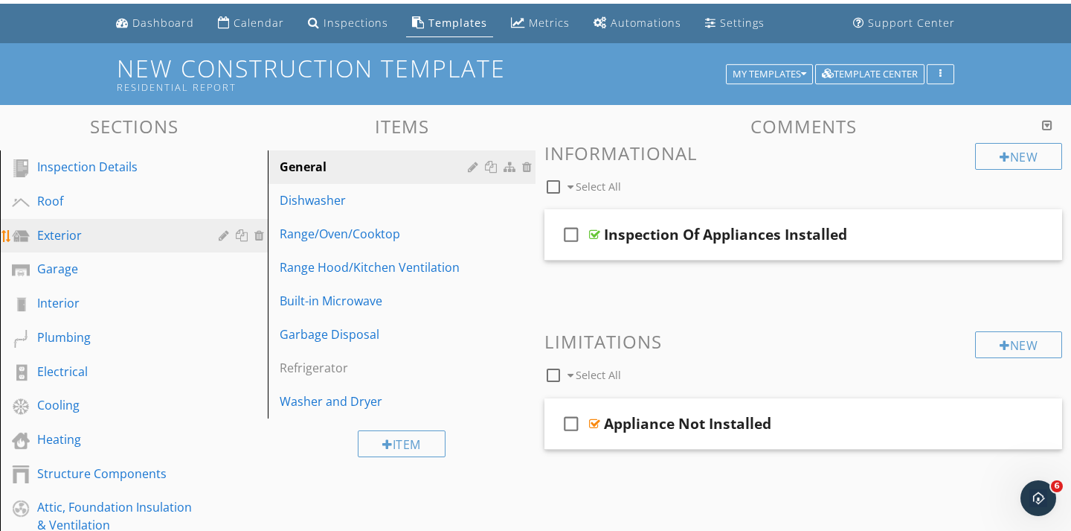
scroll to position [74, 0]
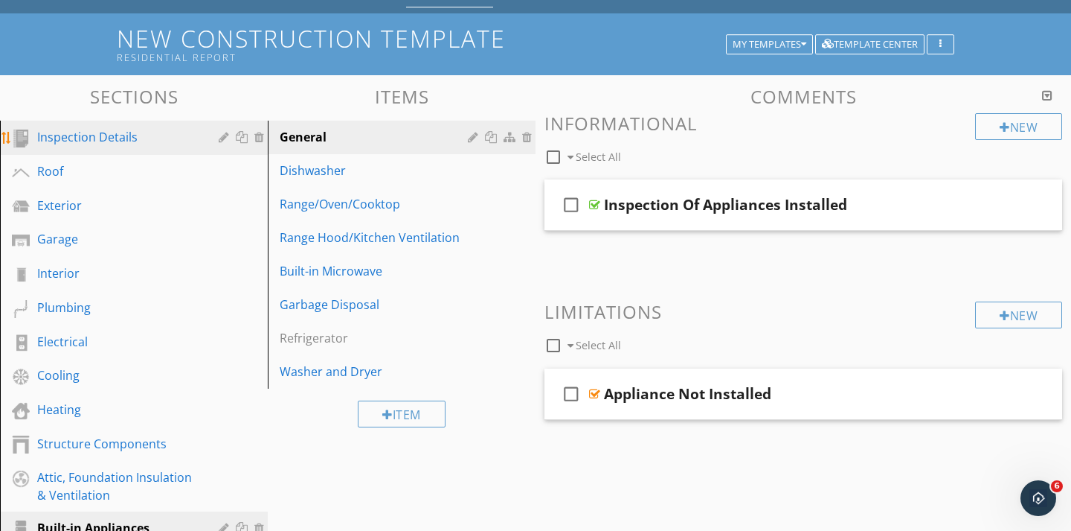
click at [97, 129] on div "Inspection Details" at bounding box center [117, 137] width 160 height 18
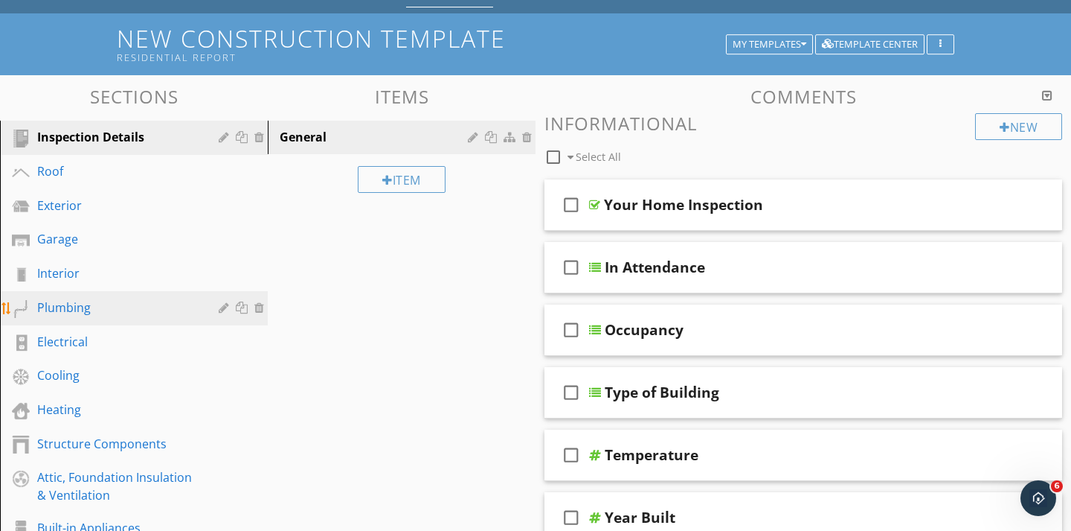
click at [78, 308] on div "Plumbing" at bounding box center [117, 307] width 160 height 18
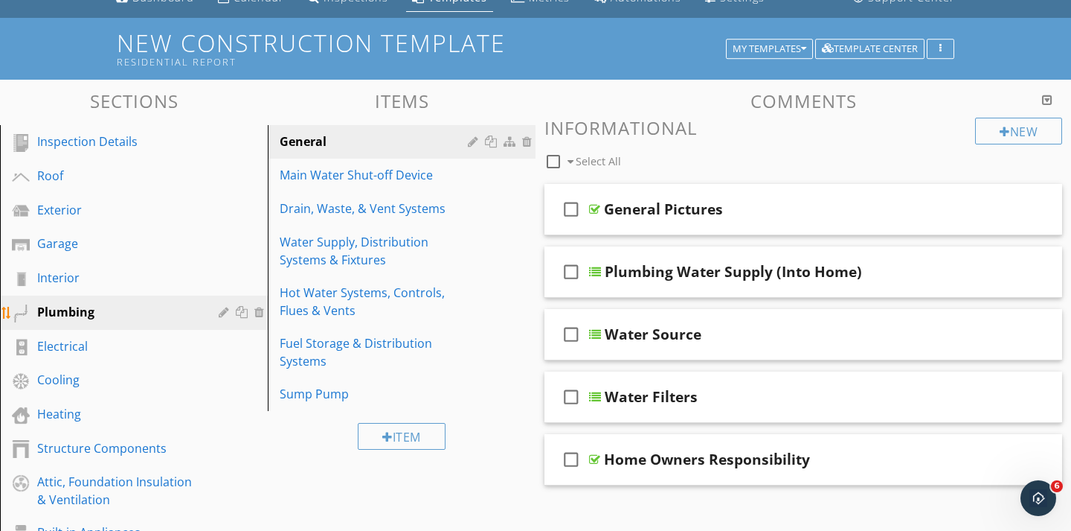
scroll to position [0, 0]
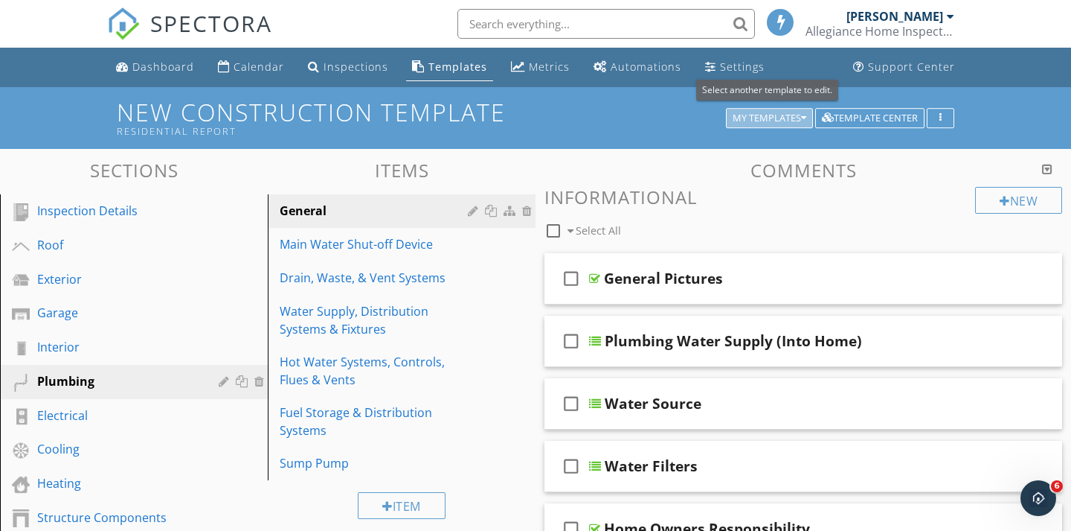
click at [739, 122] on div "My Templates" at bounding box center [770, 118] width 74 height 10
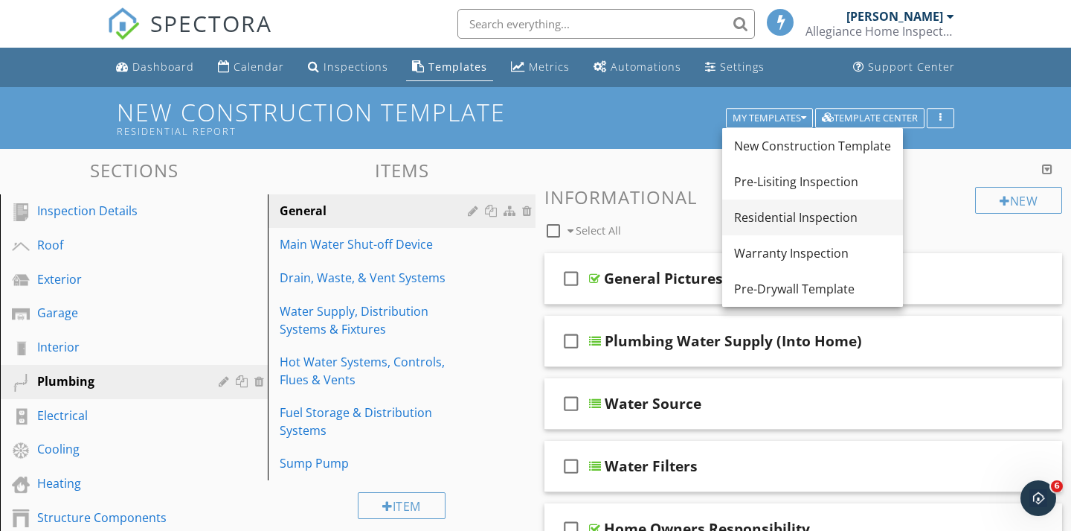
click at [765, 226] on link "Residential Inspection" at bounding box center [813, 217] width 181 height 36
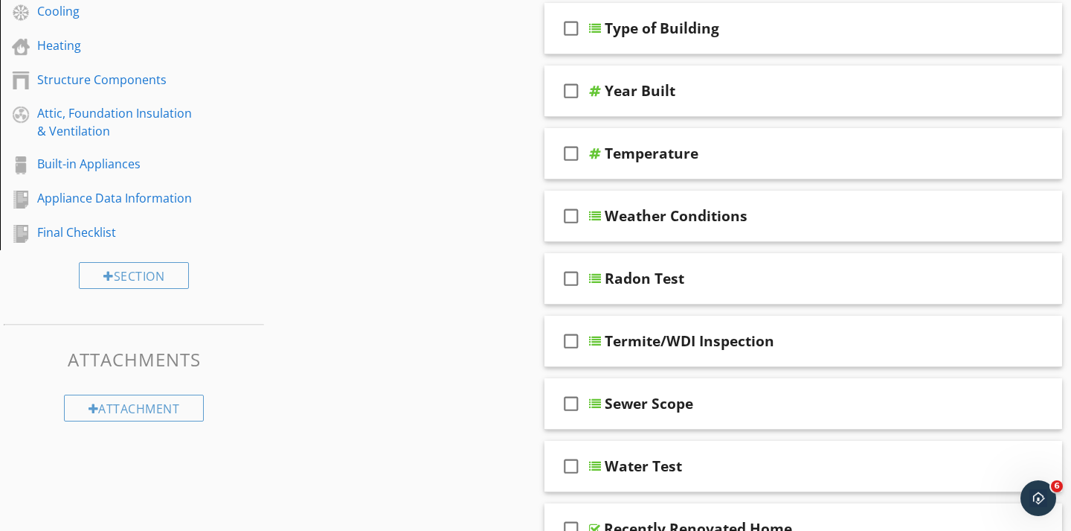
scroll to position [430, 0]
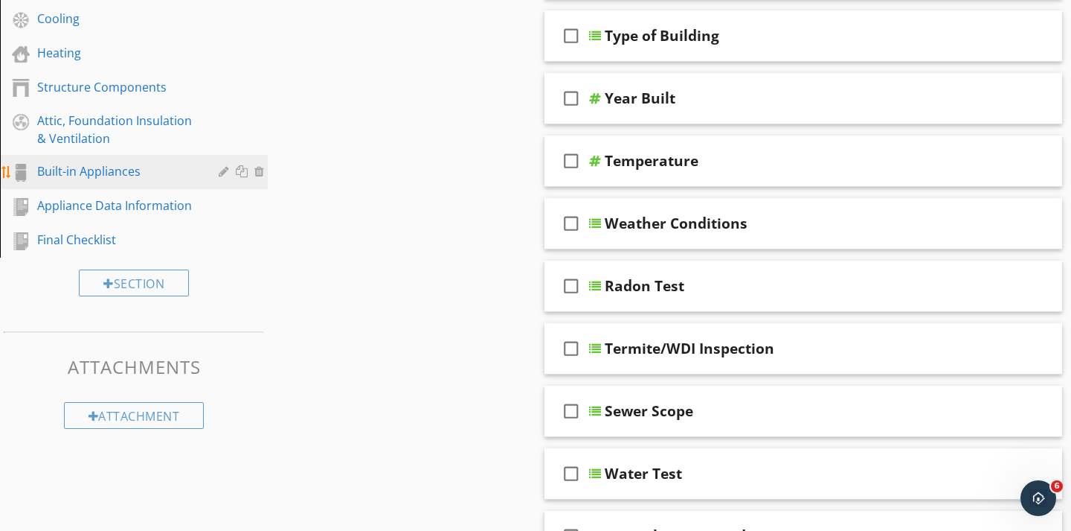
click at [97, 175] on div "Built-in Appliances" at bounding box center [117, 171] width 160 height 18
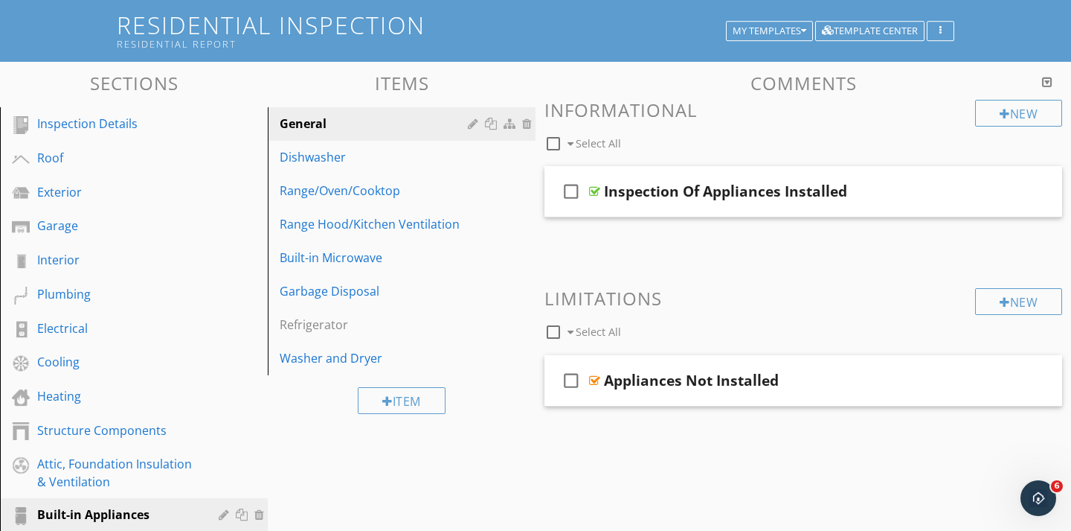
scroll to position [74, 0]
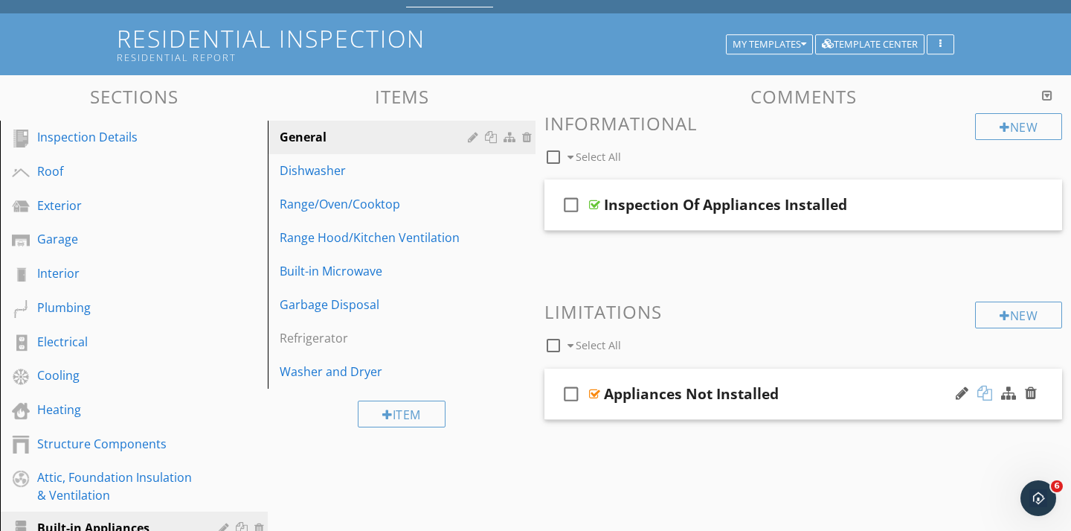
click at [989, 398] on div at bounding box center [985, 392] width 15 height 15
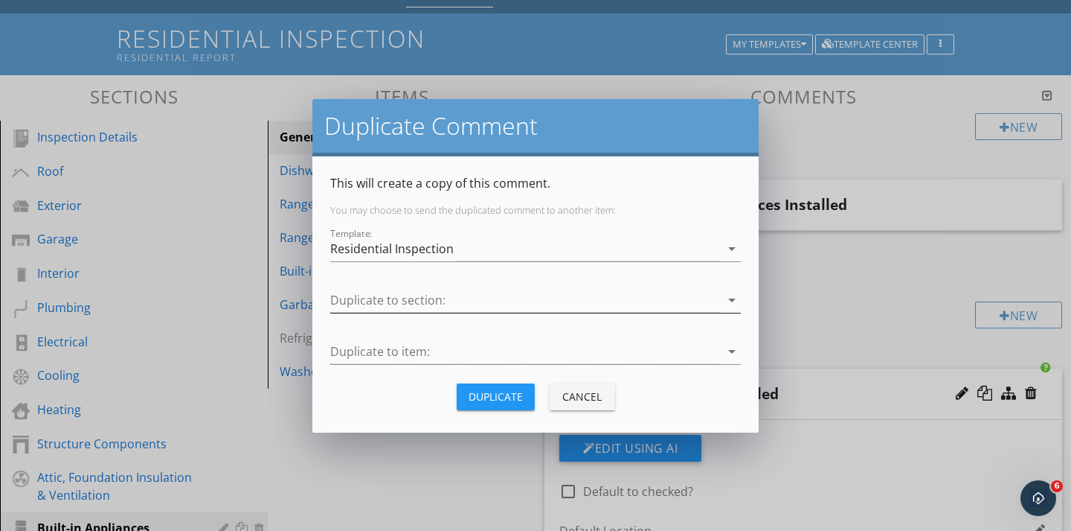
click at [733, 304] on icon "arrow_drop_down" at bounding box center [732, 300] width 18 height 18
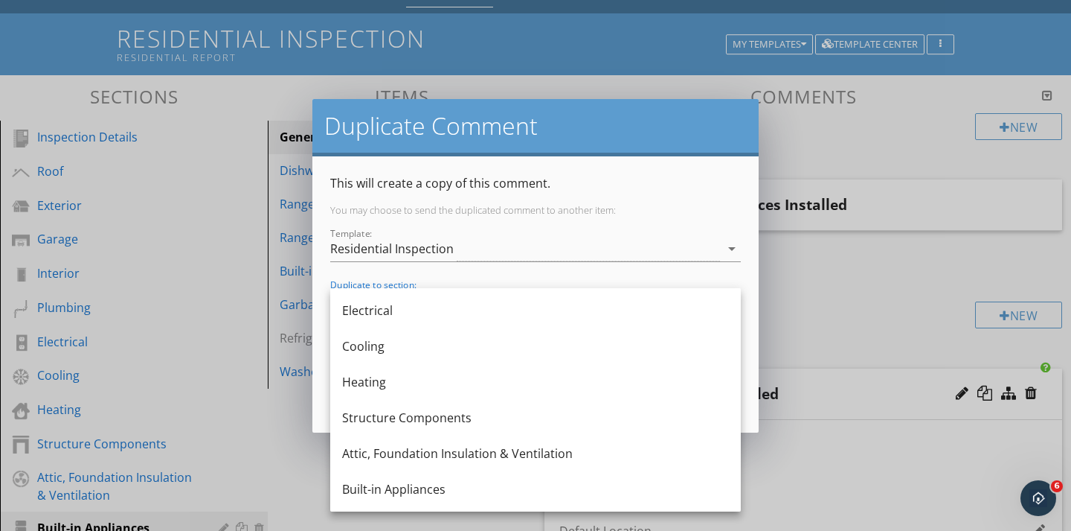
scroll to position [277, 0]
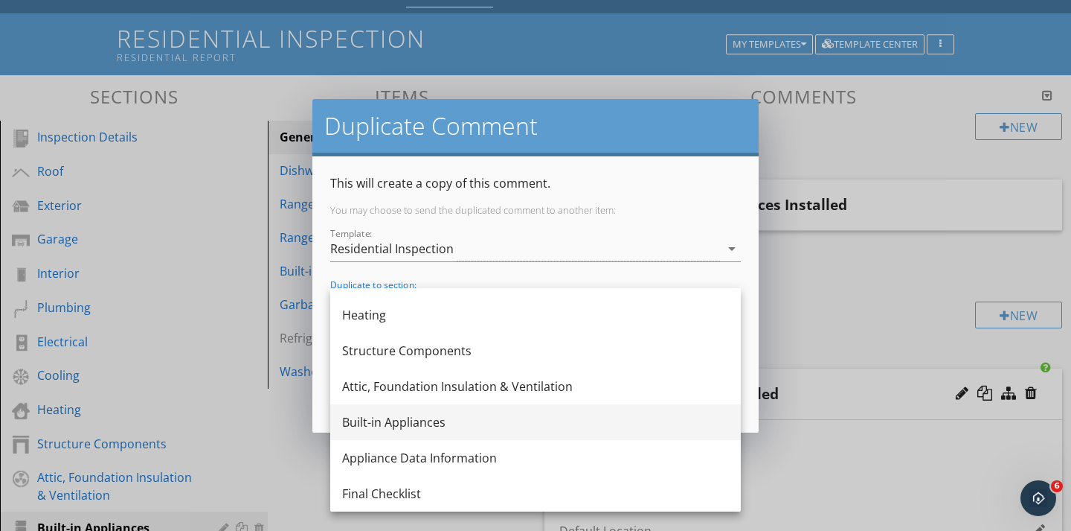
click at [432, 426] on div "Built-in Appliances" at bounding box center [535, 422] width 387 height 18
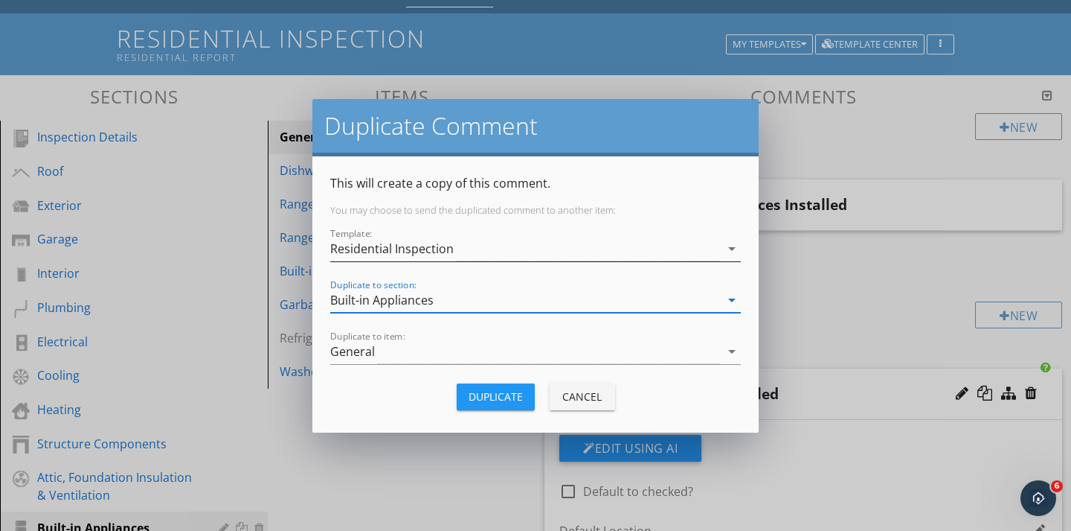
click at [441, 243] on div "Residential Inspection" at bounding box center [392, 248] width 124 height 13
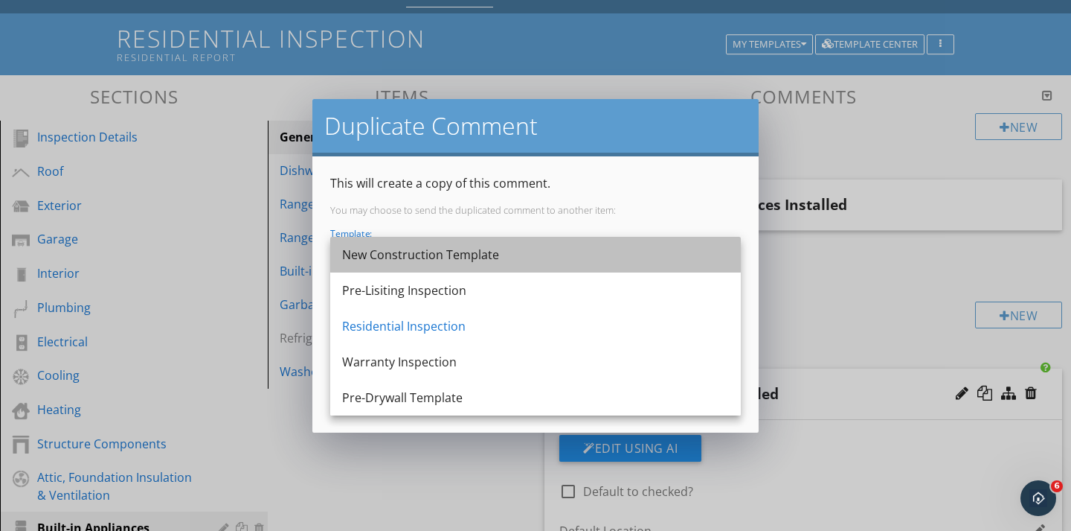
click at [397, 260] on div "New Construction Template" at bounding box center [535, 255] width 387 height 18
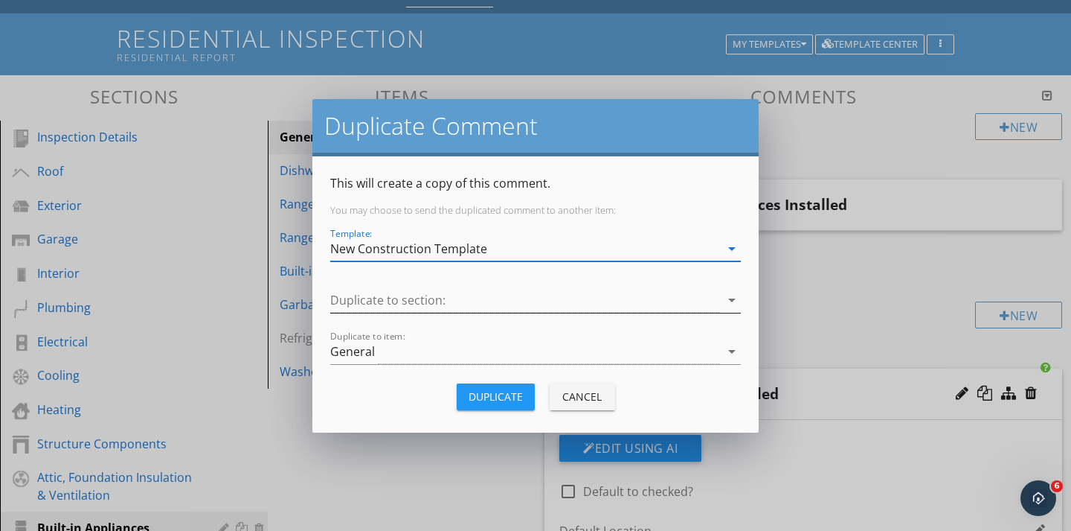
click at [376, 297] on div at bounding box center [525, 300] width 390 height 25
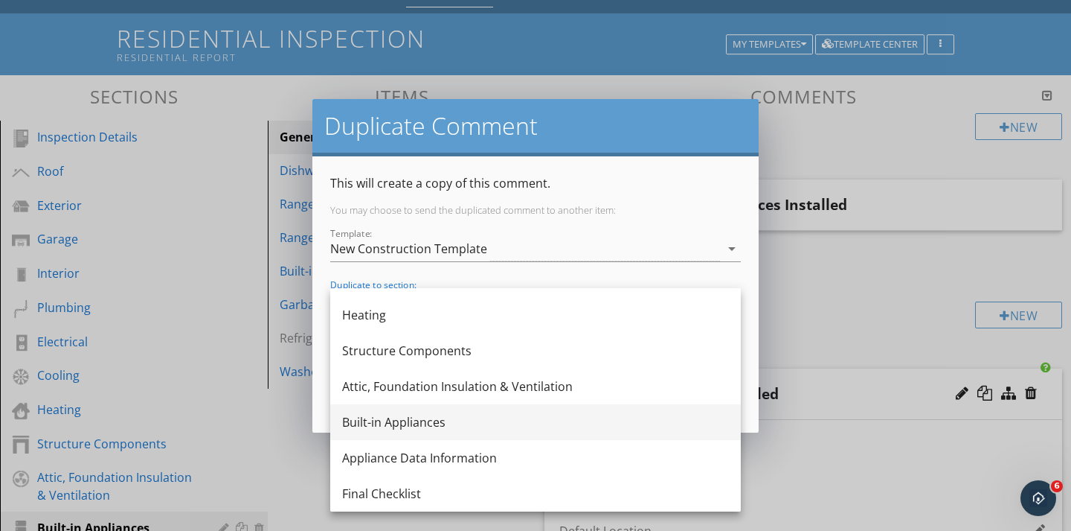
click at [376, 426] on div "Built-in Appliances" at bounding box center [535, 422] width 387 height 18
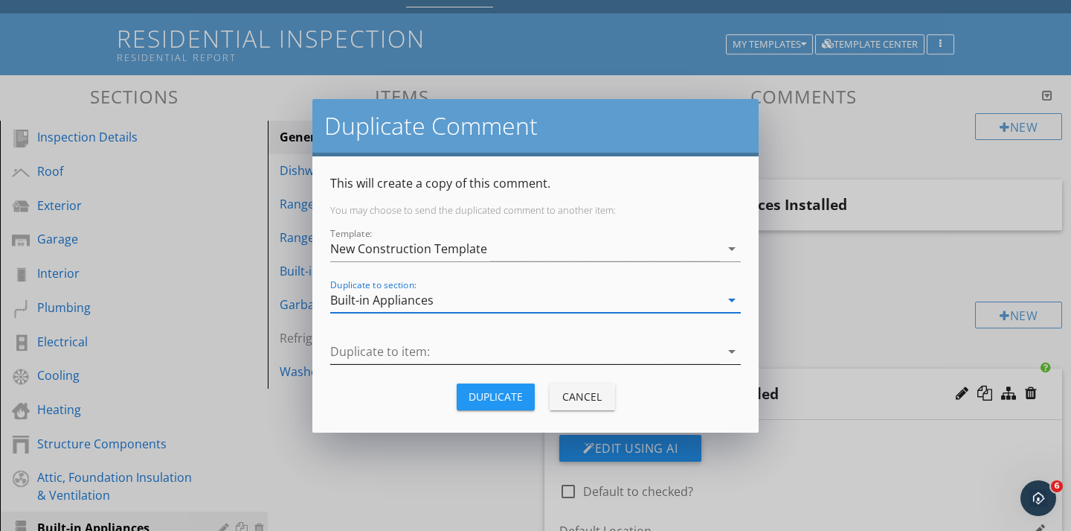
click at [379, 359] on div at bounding box center [525, 351] width 390 height 25
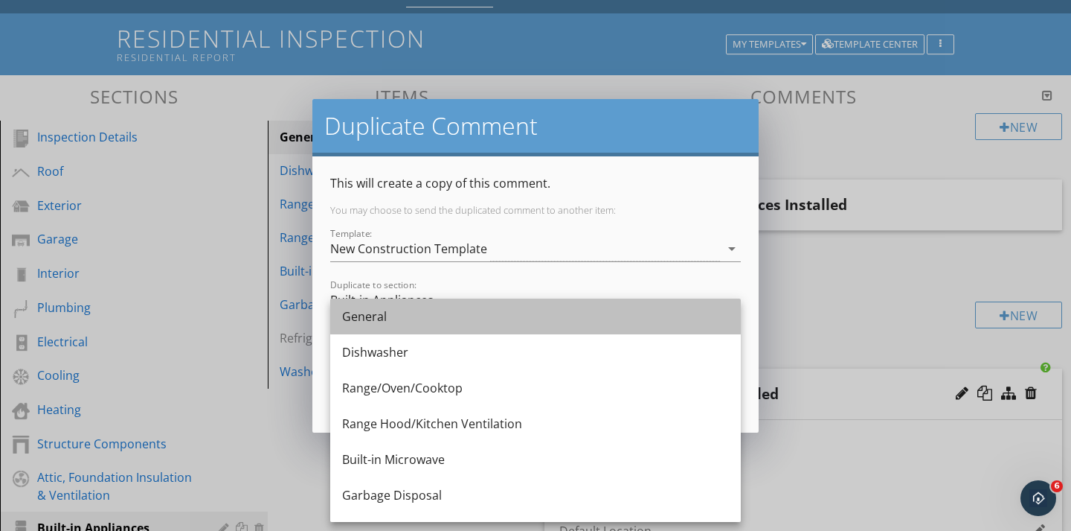
click at [367, 318] on div "General" at bounding box center [535, 316] width 387 height 18
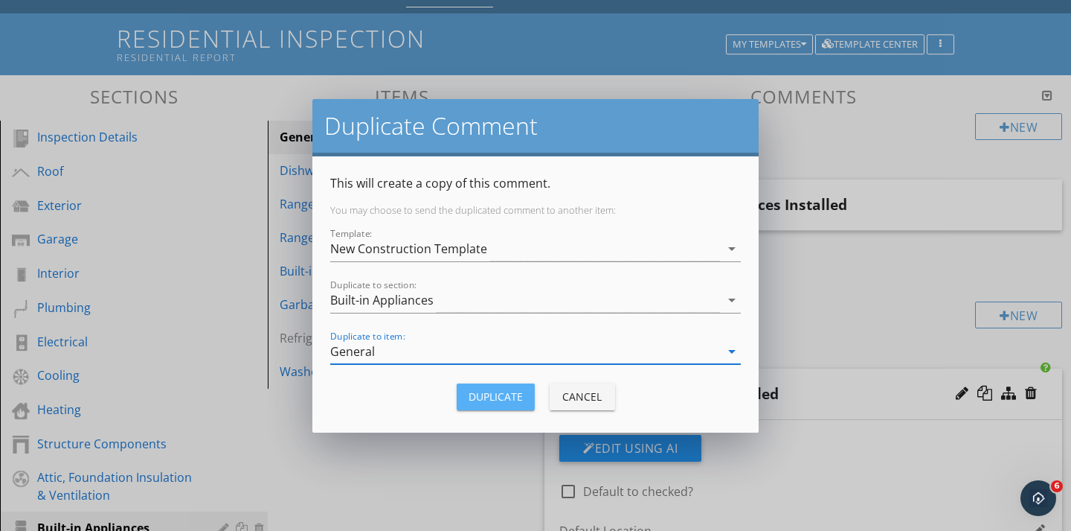
click at [475, 400] on div "Duplicate" at bounding box center [496, 396] width 54 height 16
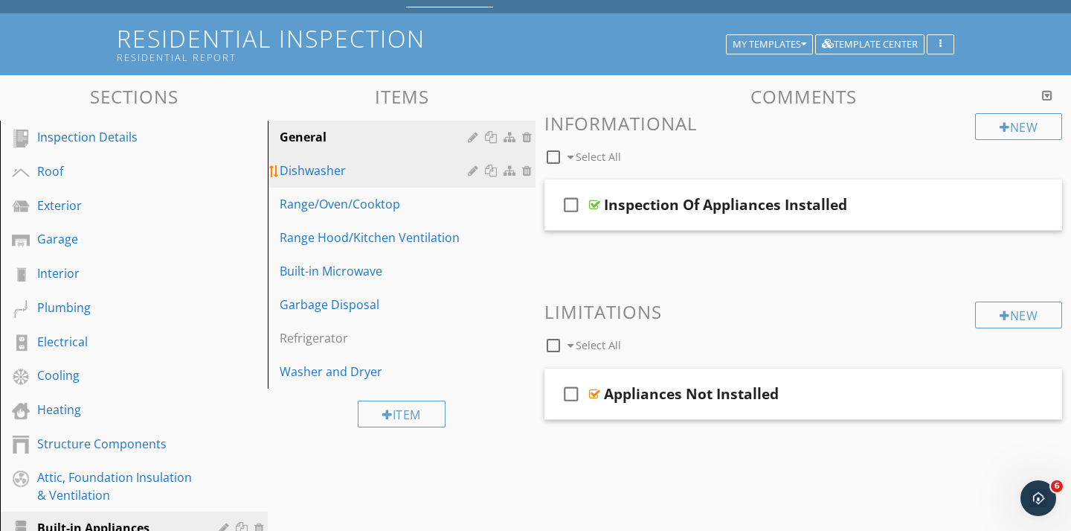
click at [312, 176] on div "Dishwasher" at bounding box center [376, 170] width 193 height 18
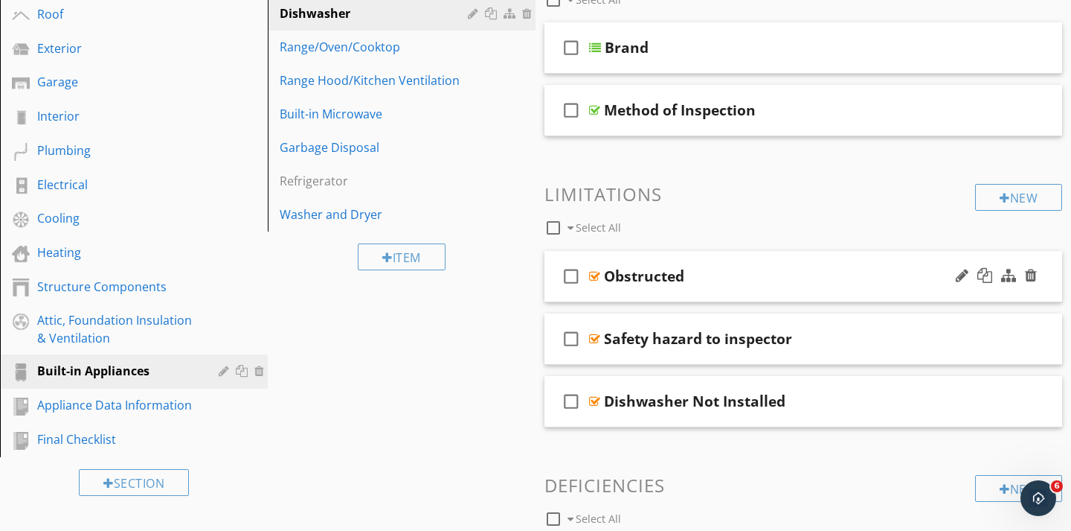
scroll to position [234, 0]
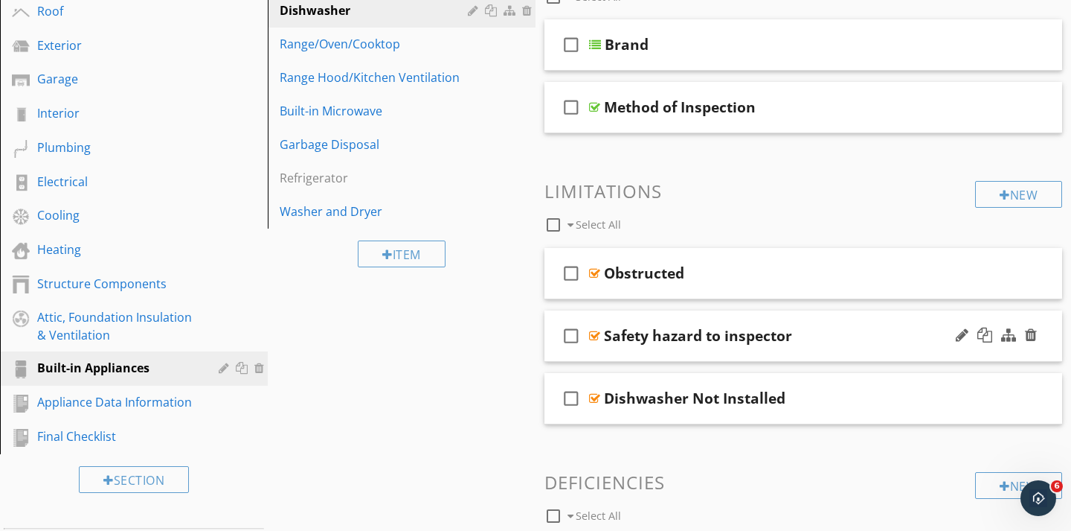
click at [688, 341] on div "Safety hazard to inspector" at bounding box center [698, 336] width 188 height 18
click at [597, 338] on div at bounding box center [594, 336] width 11 height 12
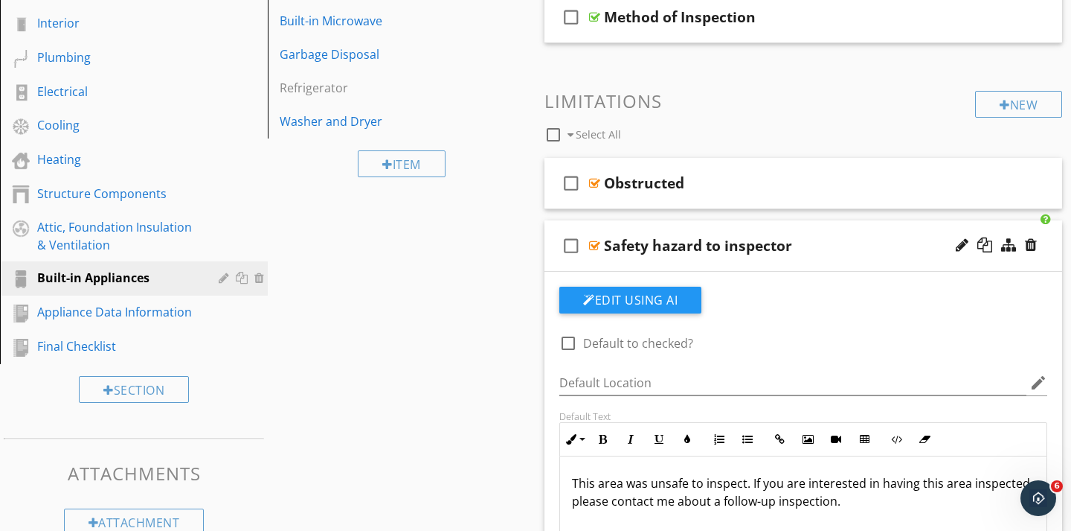
scroll to position [319, 0]
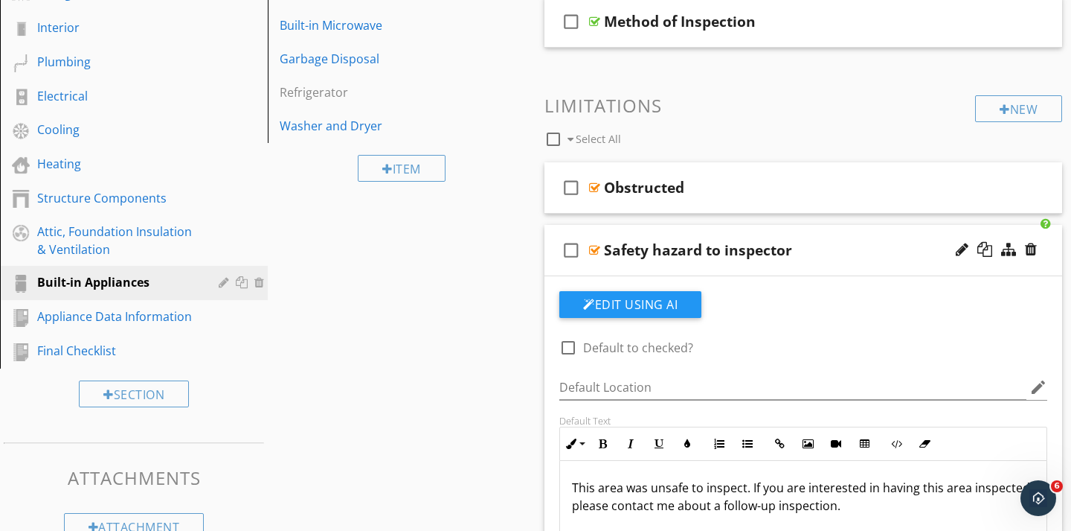
click at [595, 264] on div "check_box_outline_blank Safety hazard to inspector" at bounding box center [804, 250] width 518 height 51
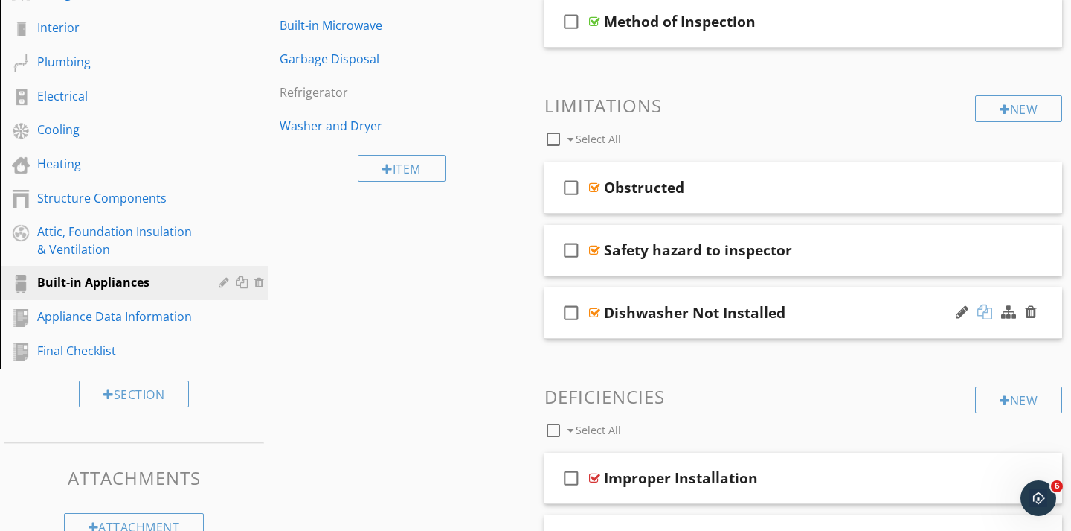
click at [989, 318] on div at bounding box center [985, 311] width 15 height 15
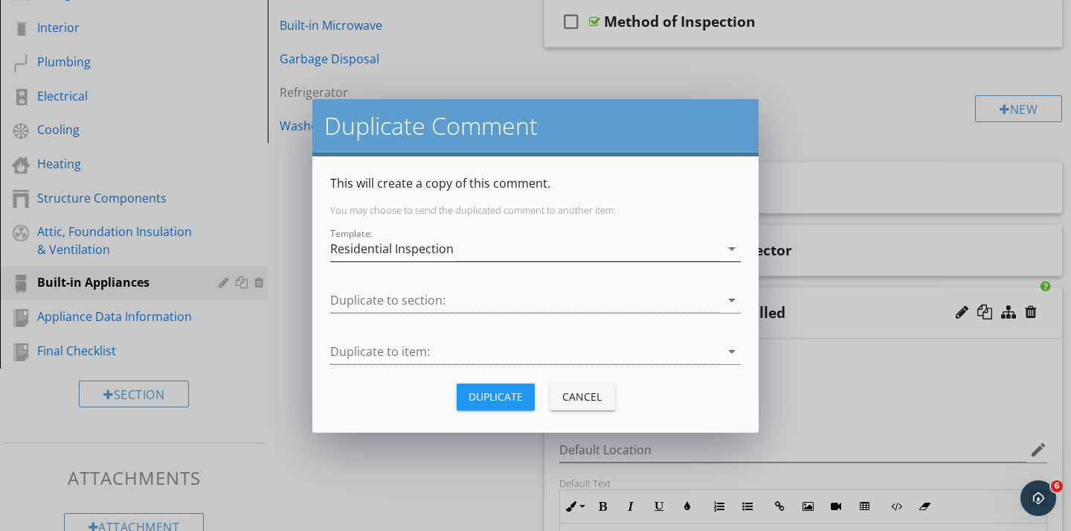
click at [734, 246] on icon "arrow_drop_down" at bounding box center [732, 249] width 18 height 18
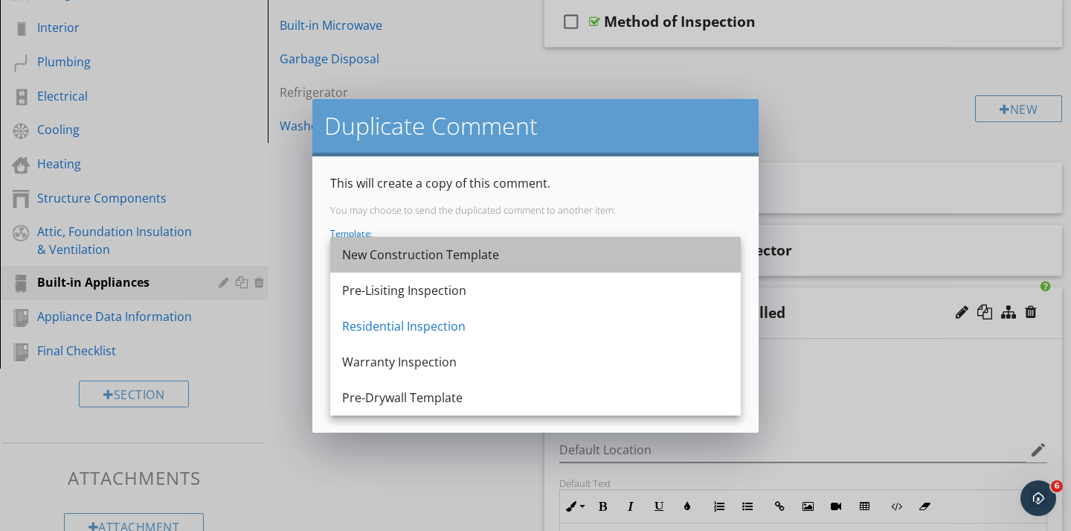
click at [383, 254] on div "New Construction Template" at bounding box center [535, 255] width 387 height 18
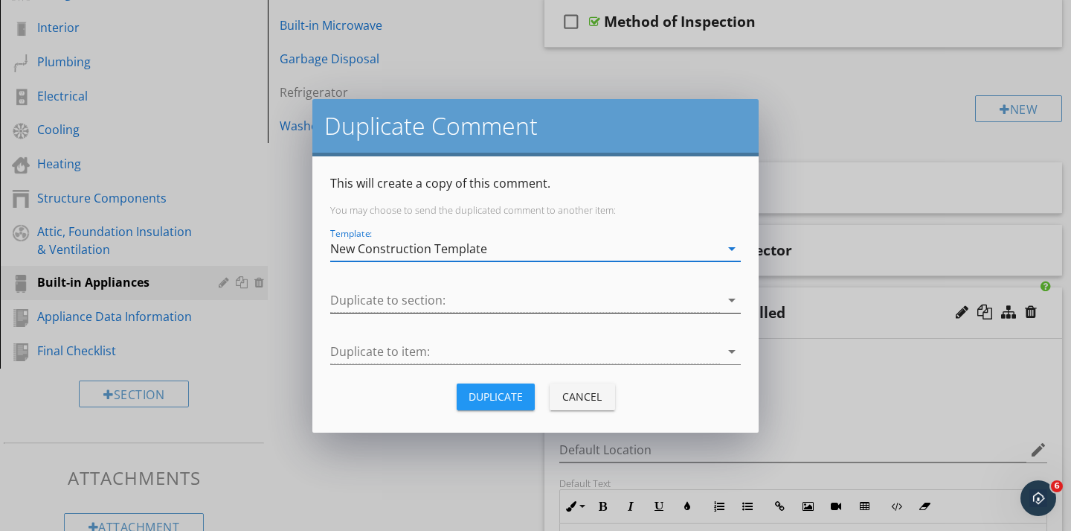
click at [370, 295] on div at bounding box center [525, 300] width 390 height 25
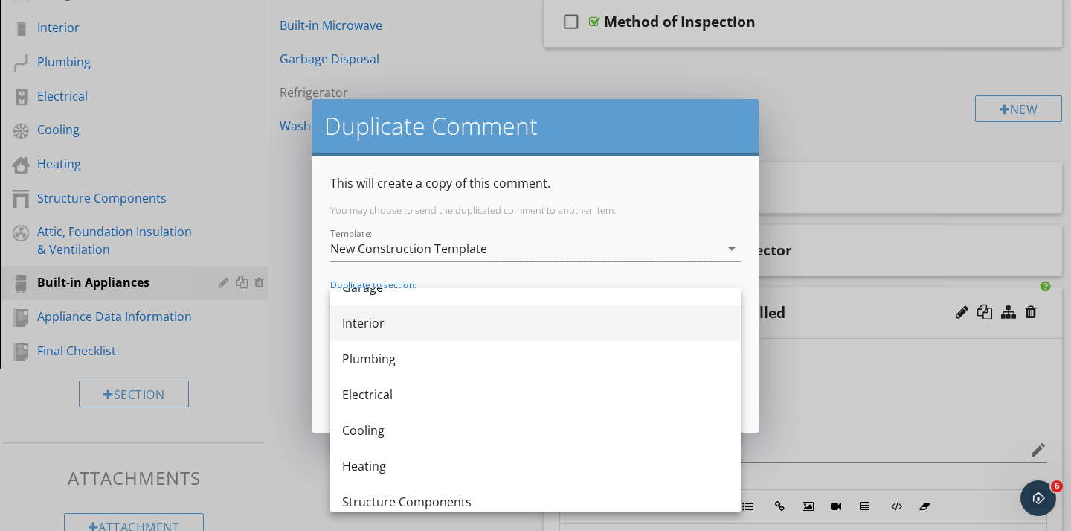
scroll to position [277, 0]
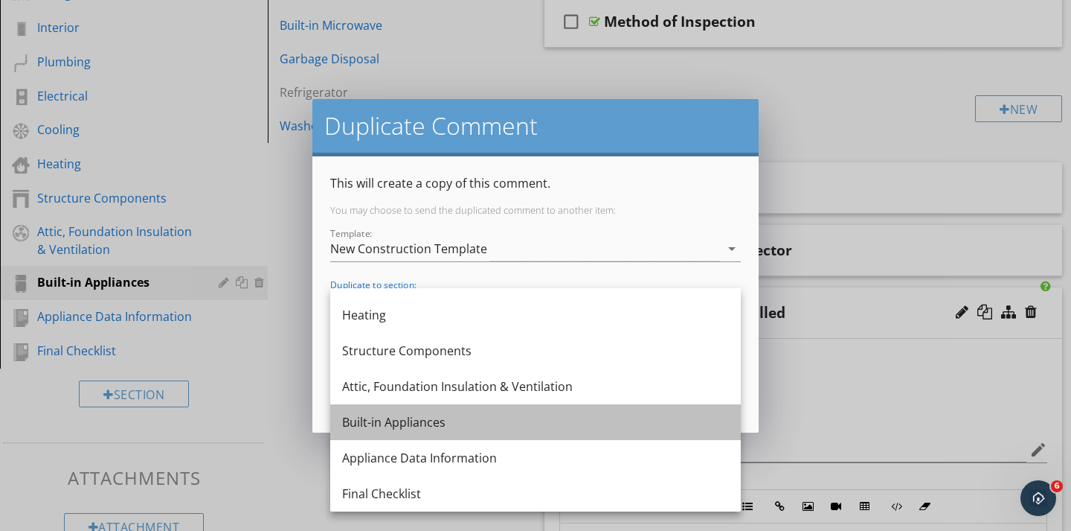
click at [371, 422] on div "Built-in Appliances" at bounding box center [535, 422] width 387 height 18
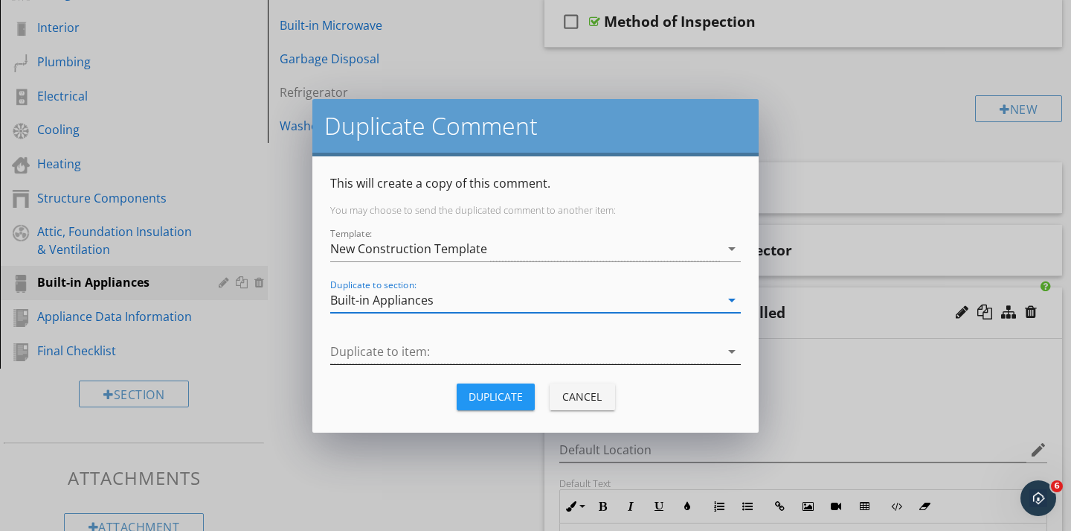
click at [375, 359] on div at bounding box center [525, 351] width 390 height 25
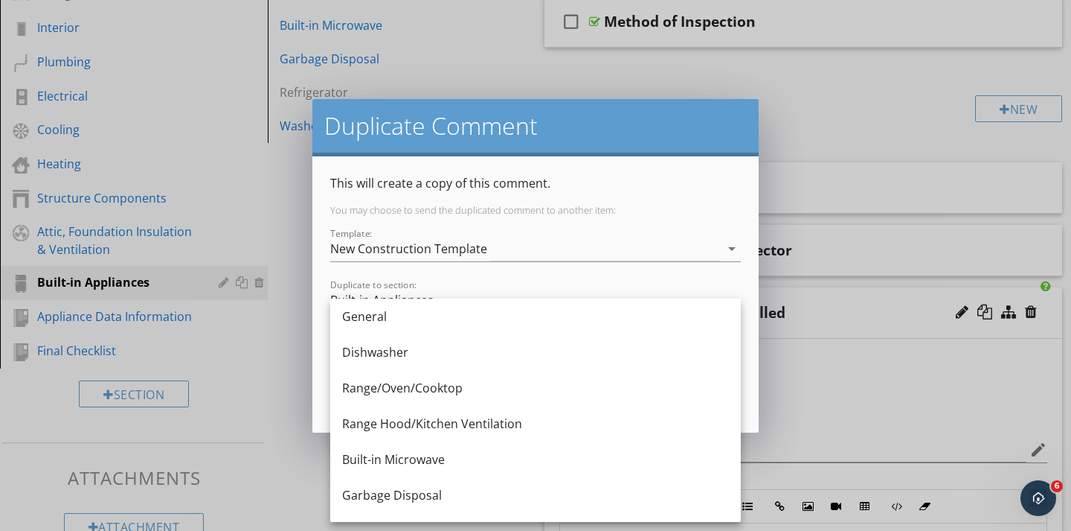
click at [375, 359] on div "Dishwasher" at bounding box center [535, 352] width 387 height 18
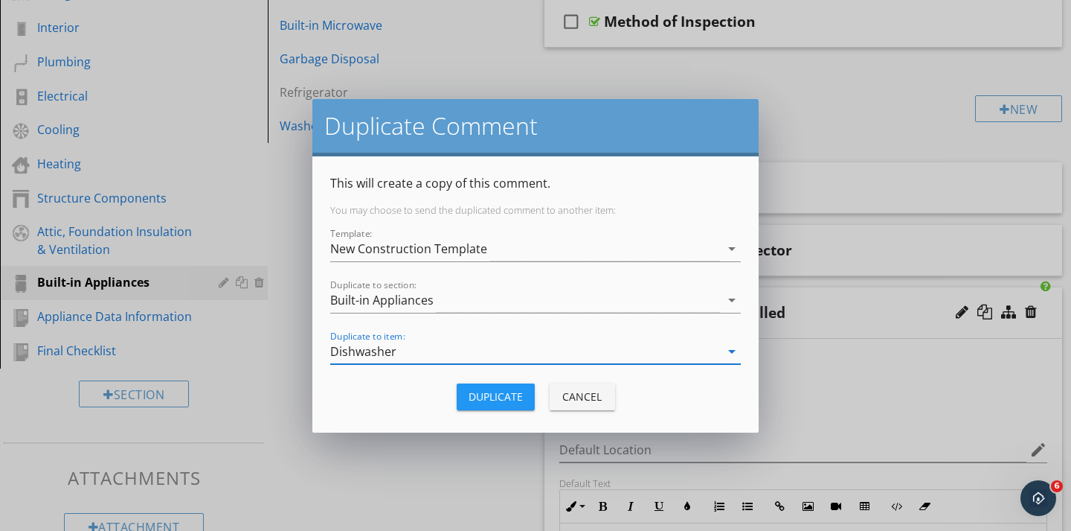
click at [482, 394] on div "Duplicate" at bounding box center [496, 396] width 54 height 16
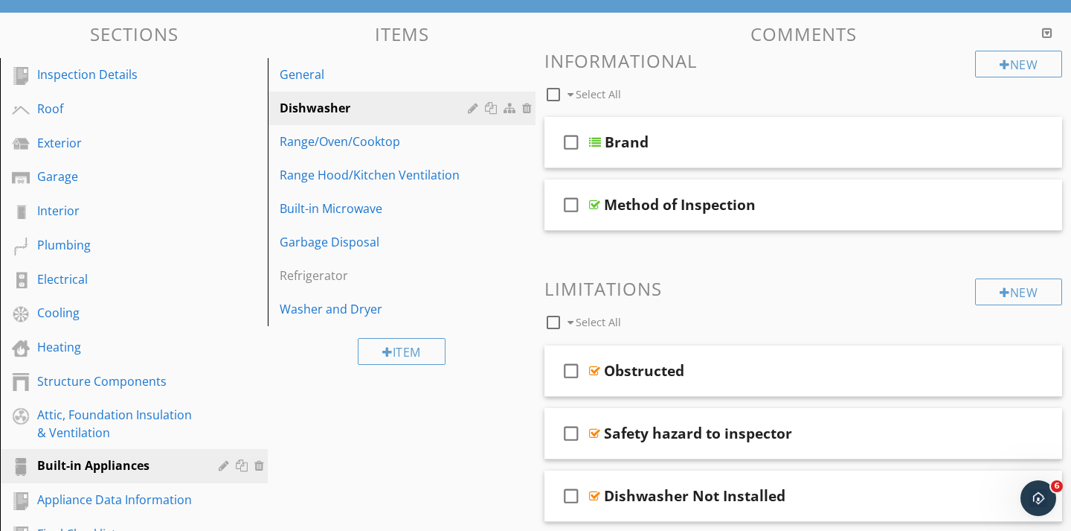
scroll to position [116, 0]
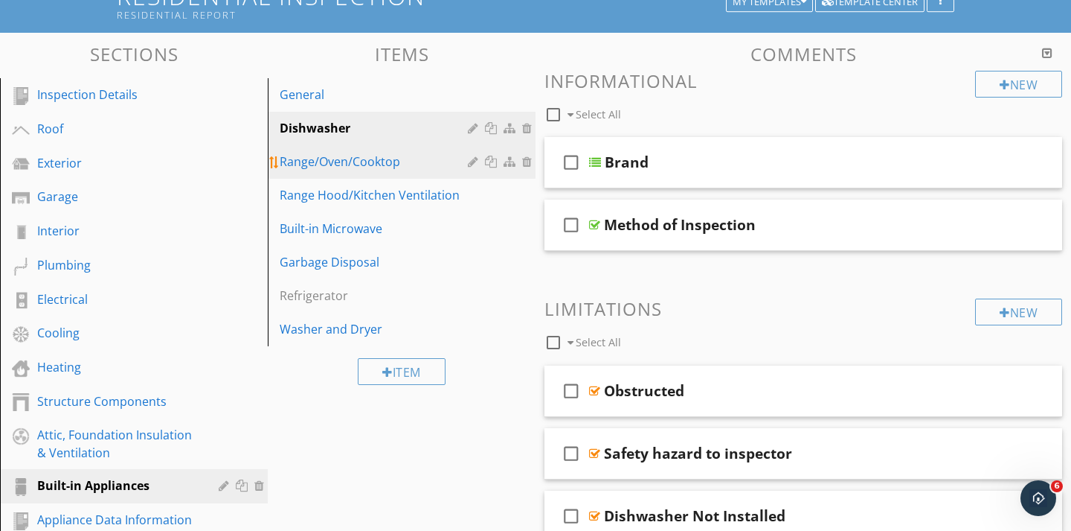
click at [377, 169] on div "Range/Oven/Cooktop" at bounding box center [376, 162] width 193 height 18
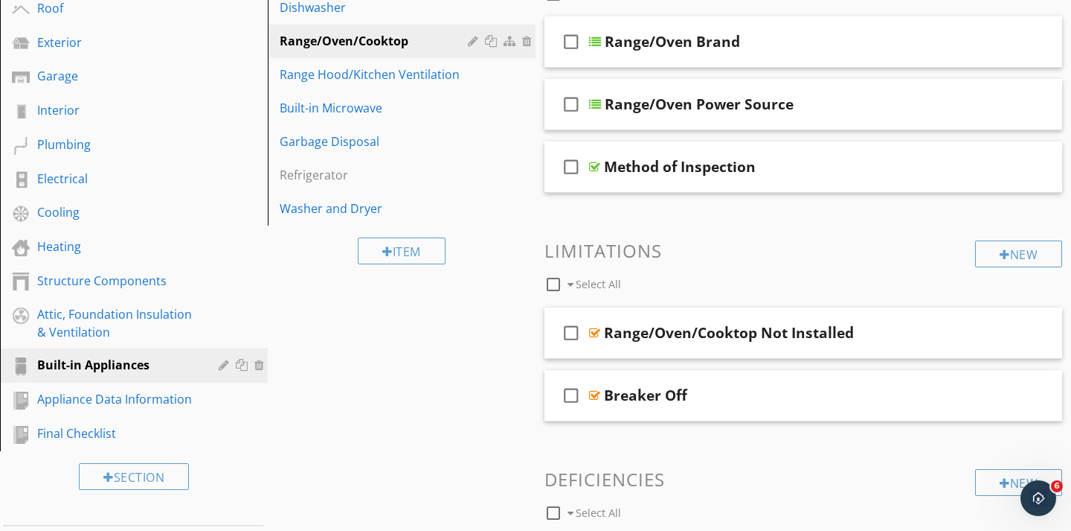
scroll to position [0, 0]
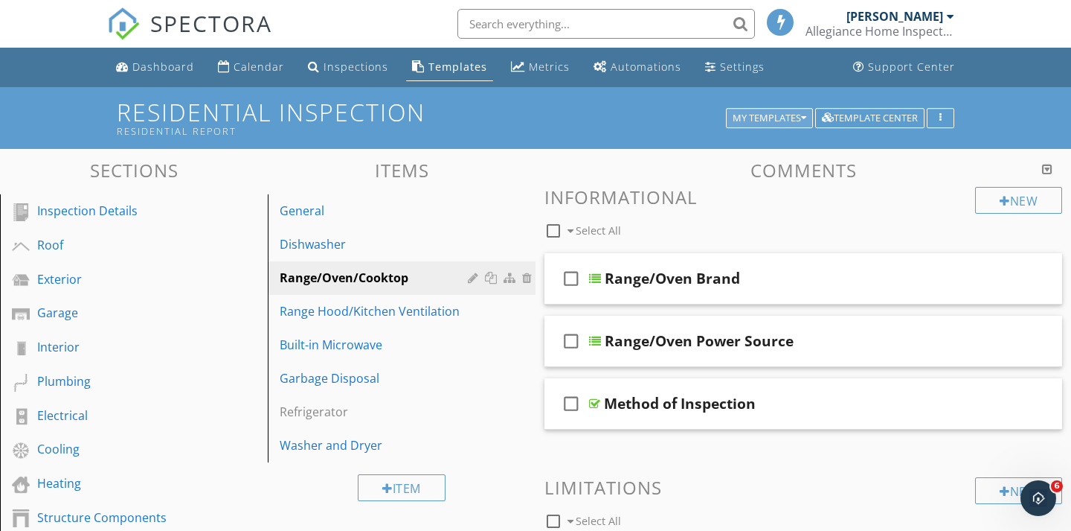
click at [747, 120] on div "My Templates" at bounding box center [770, 118] width 74 height 10
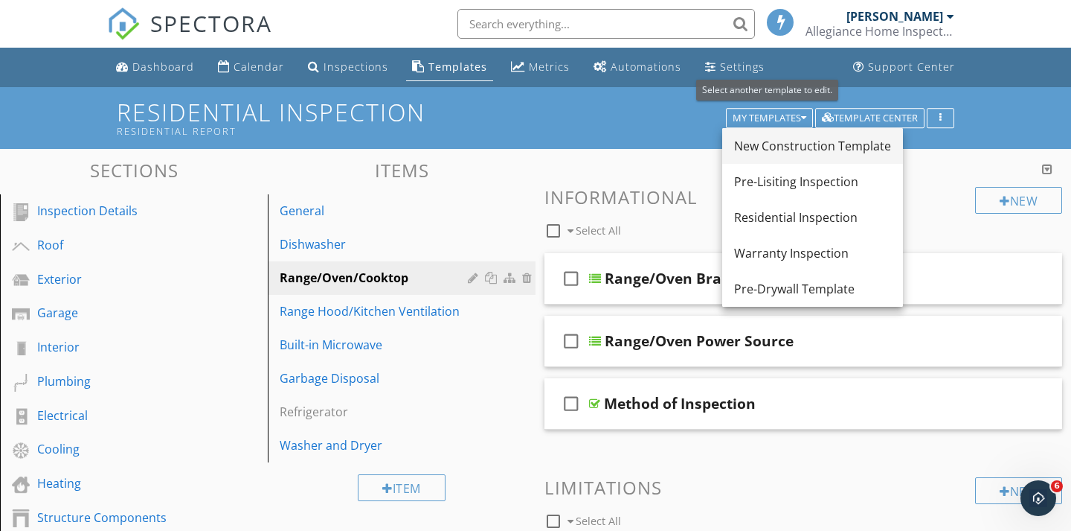
click at [751, 139] on div "New Construction Template" at bounding box center [812, 146] width 157 height 18
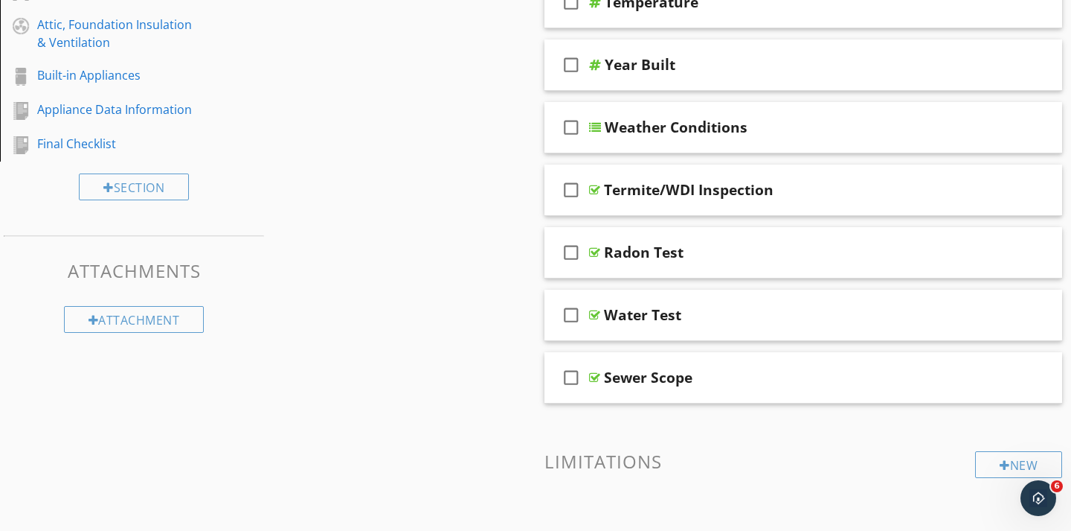
scroll to position [519, 0]
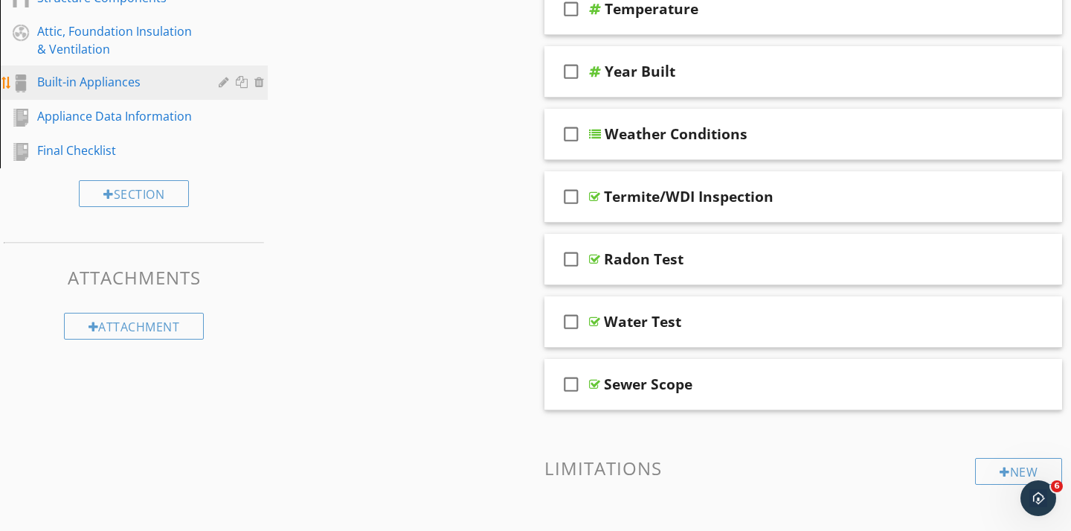
click at [106, 86] on div "Built-in Appliances" at bounding box center [117, 82] width 160 height 18
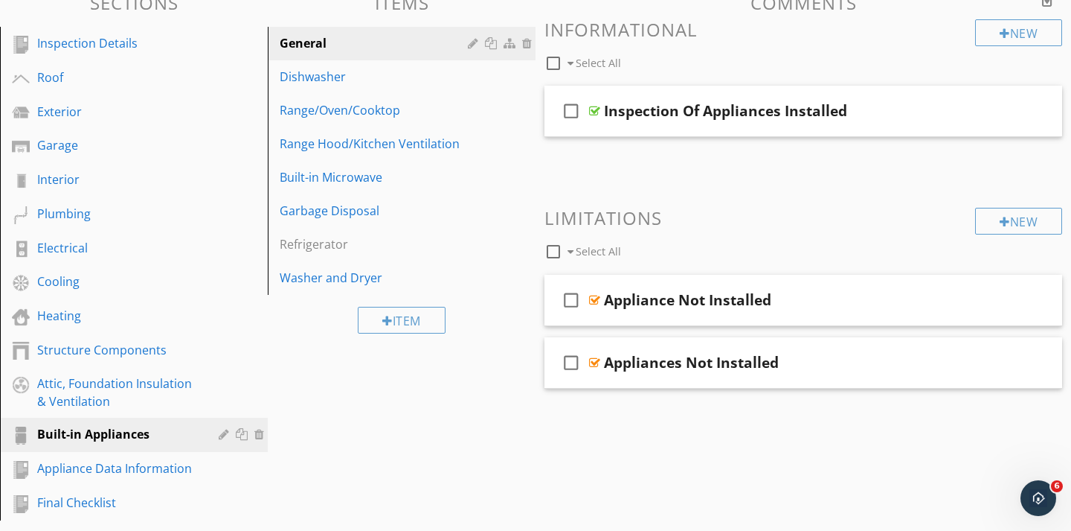
scroll to position [166, 0]
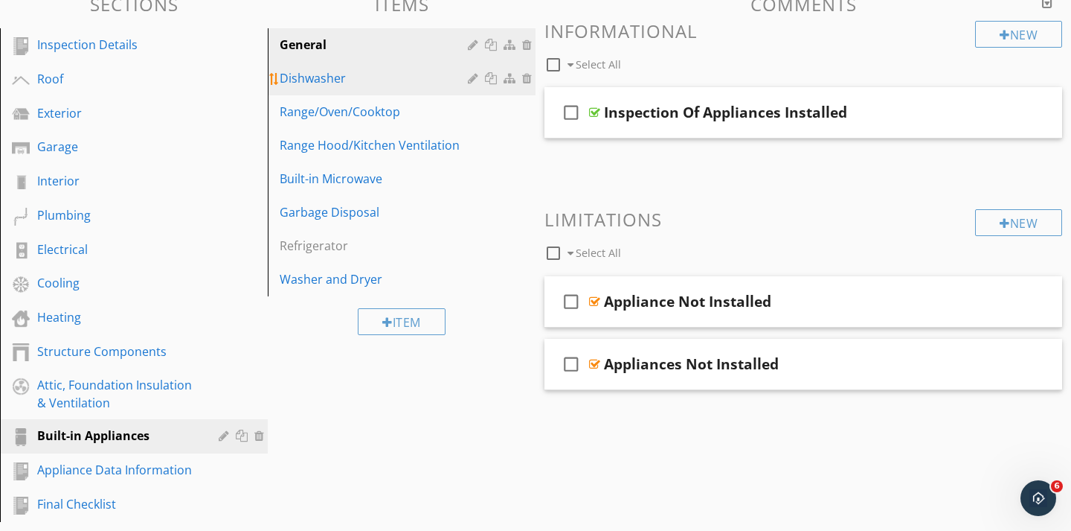
click at [350, 72] on div "Dishwasher" at bounding box center [376, 78] width 193 height 18
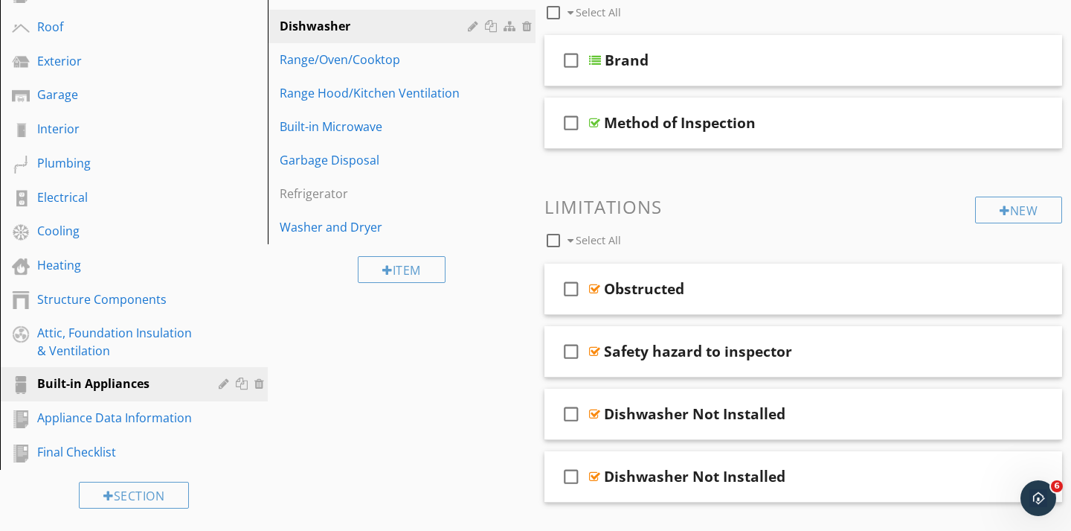
scroll to position [228, 0]
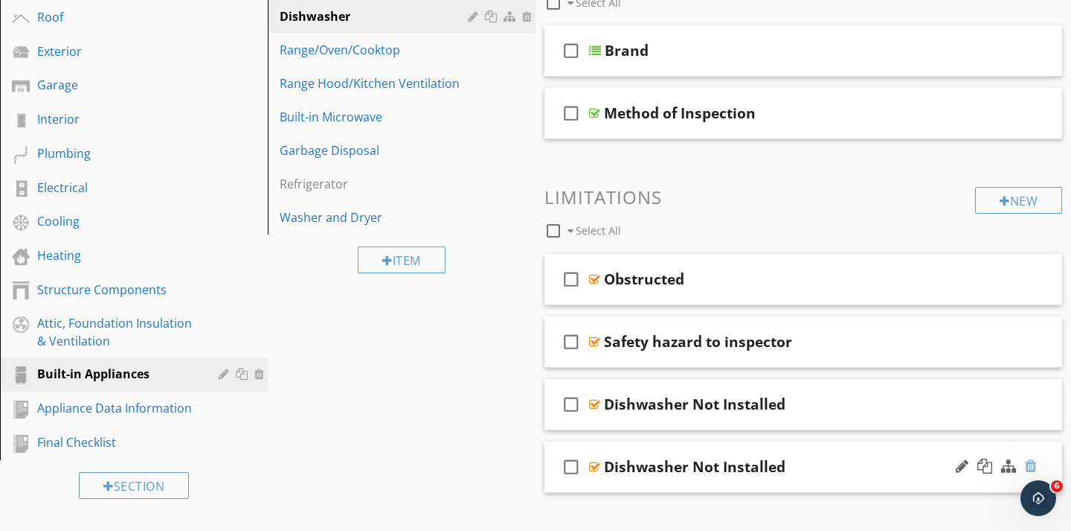
click at [1034, 464] on div at bounding box center [1031, 465] width 12 height 15
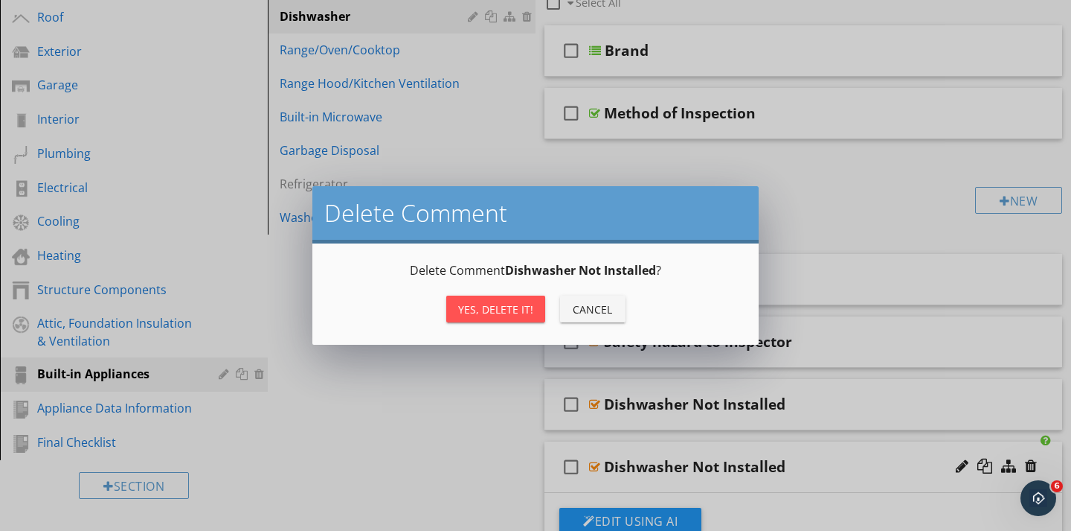
click at [518, 307] on div "Yes, Delete it!" at bounding box center [495, 309] width 75 height 16
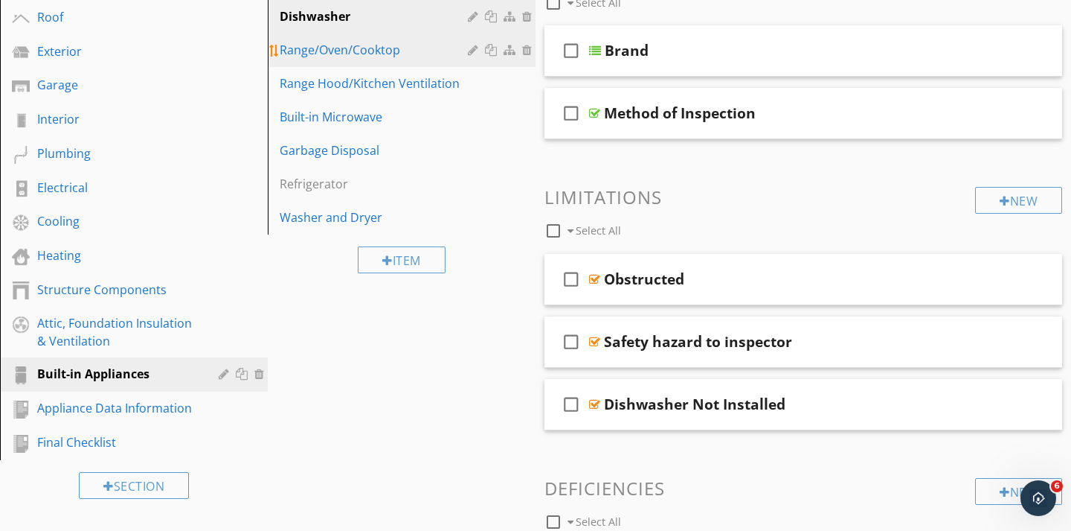
click at [374, 54] on div "Range/Oven/Cooktop" at bounding box center [376, 50] width 193 height 18
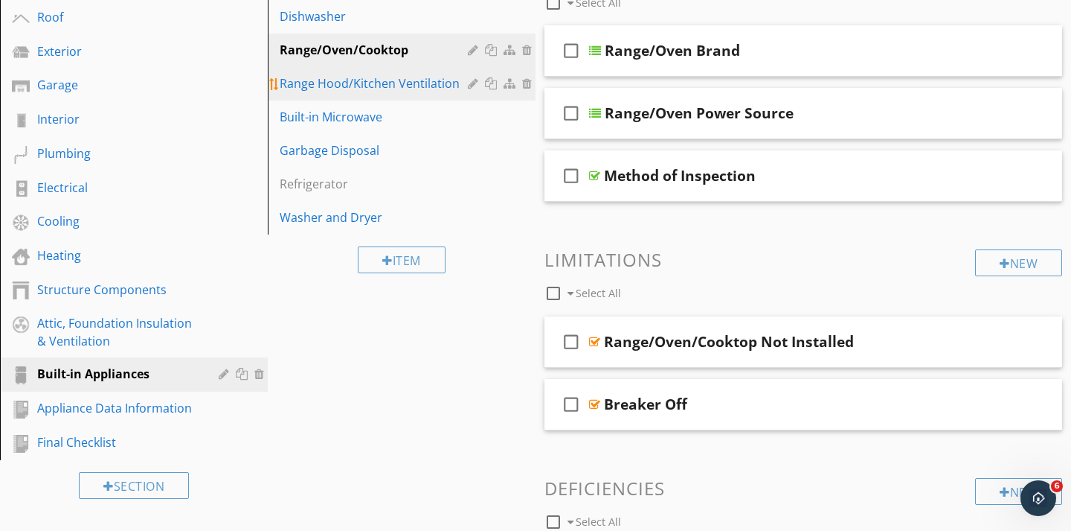
click at [362, 77] on div "Range Hood/Kitchen Ventilation" at bounding box center [376, 83] width 193 height 18
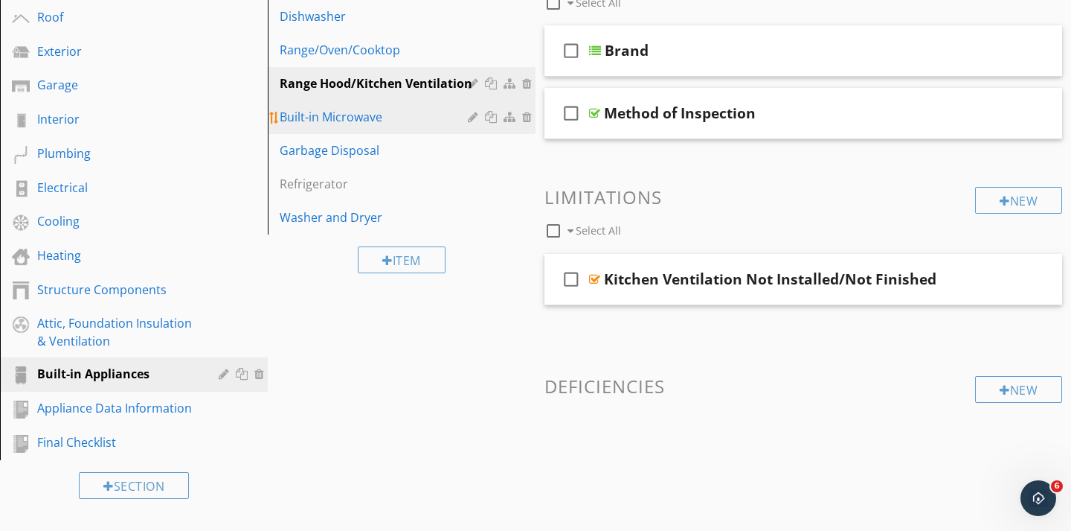
click at [345, 113] on div "Built-in Microwave" at bounding box center [376, 117] width 193 height 18
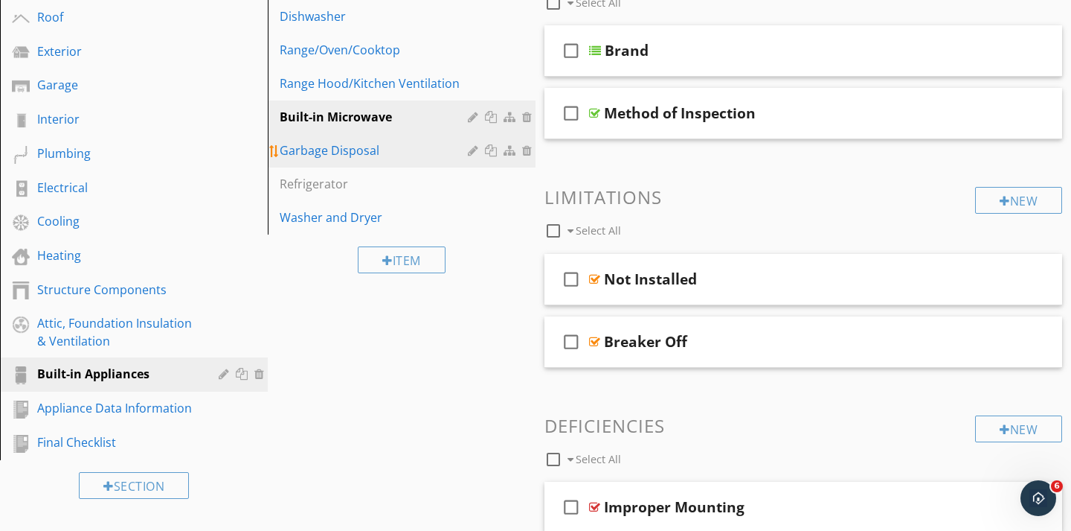
click at [325, 153] on div "Garbage Disposal" at bounding box center [376, 150] width 193 height 18
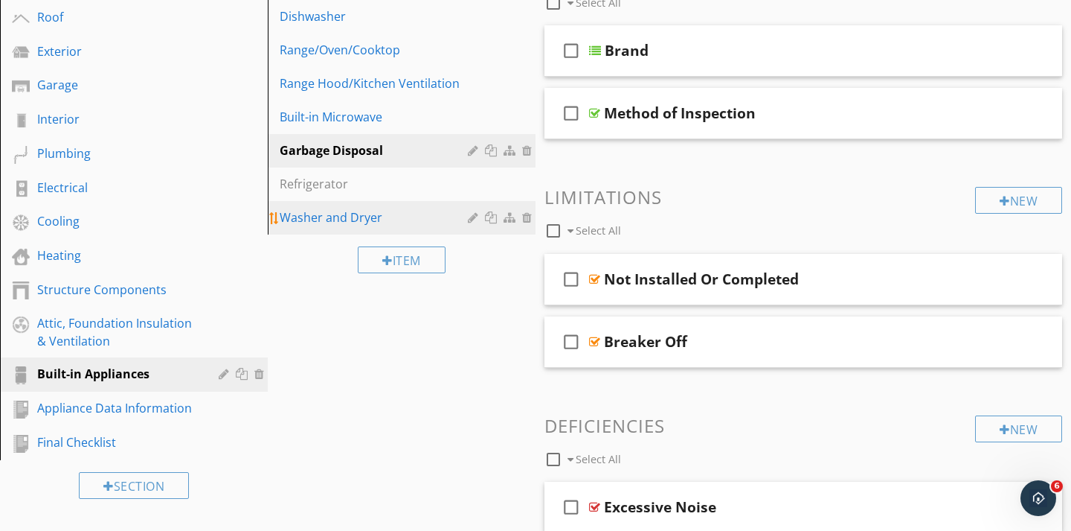
click at [318, 210] on div "Washer and Dryer" at bounding box center [376, 217] width 193 height 18
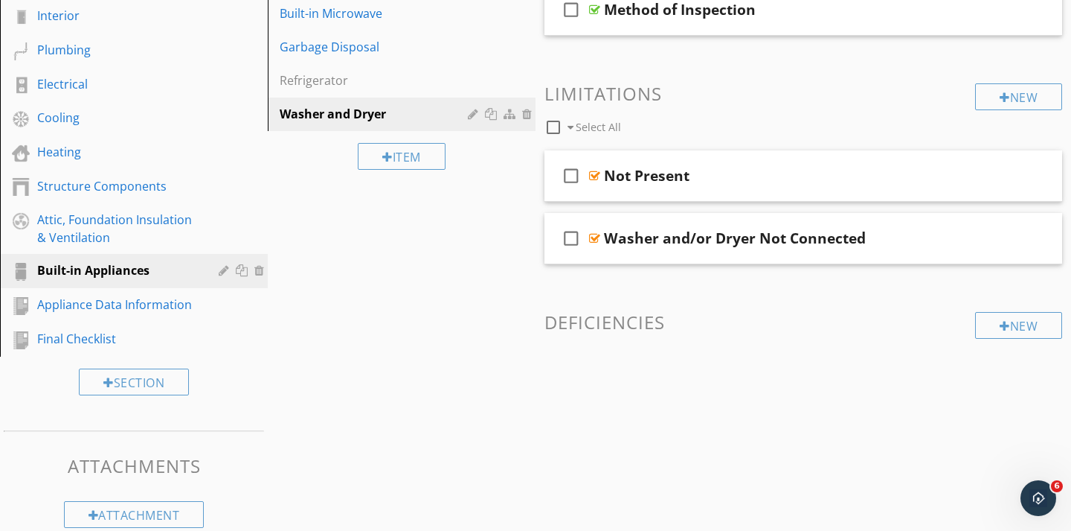
scroll to position [321, 0]
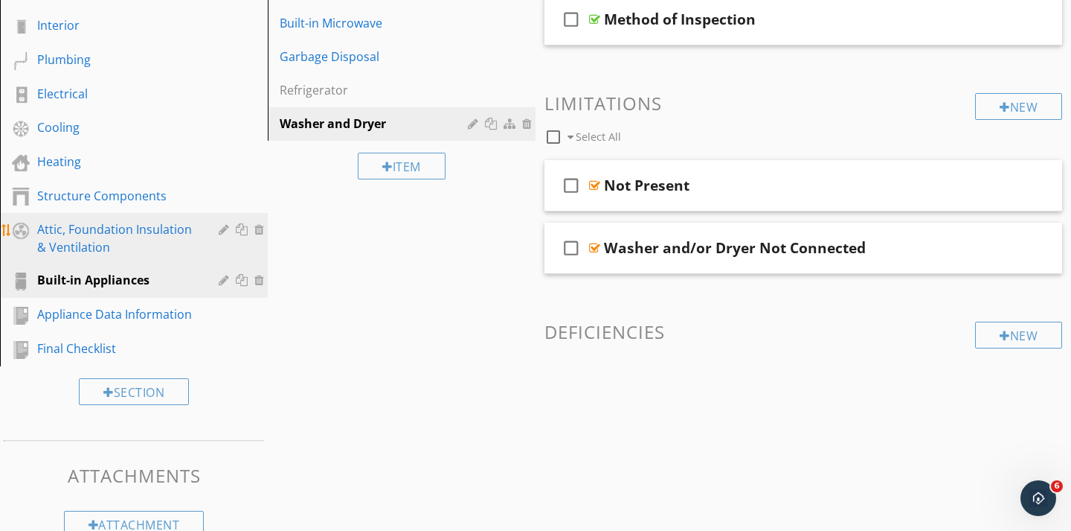
click at [147, 239] on div "Attic, Foundation Insulation & Ventilation" at bounding box center [117, 238] width 160 height 36
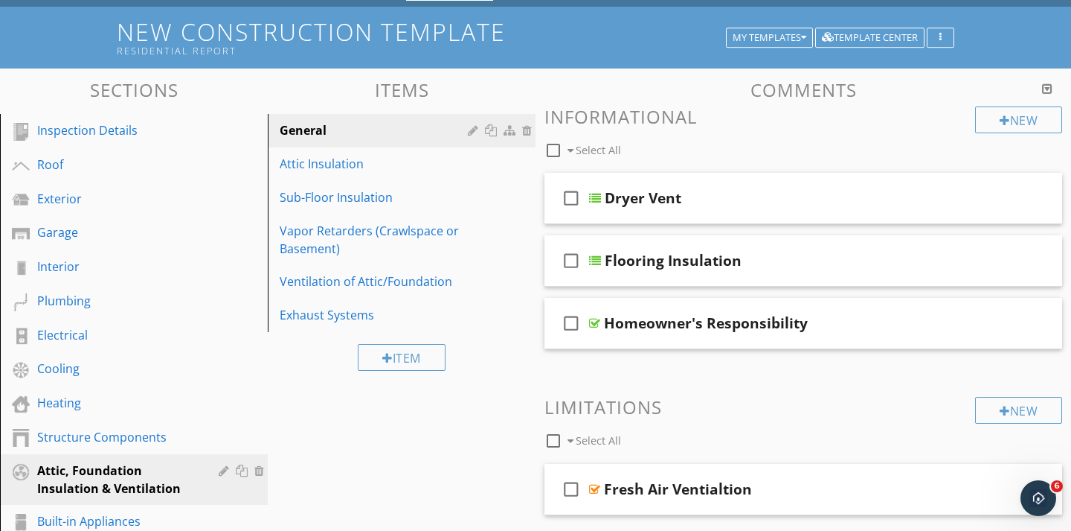
scroll to position [78, 0]
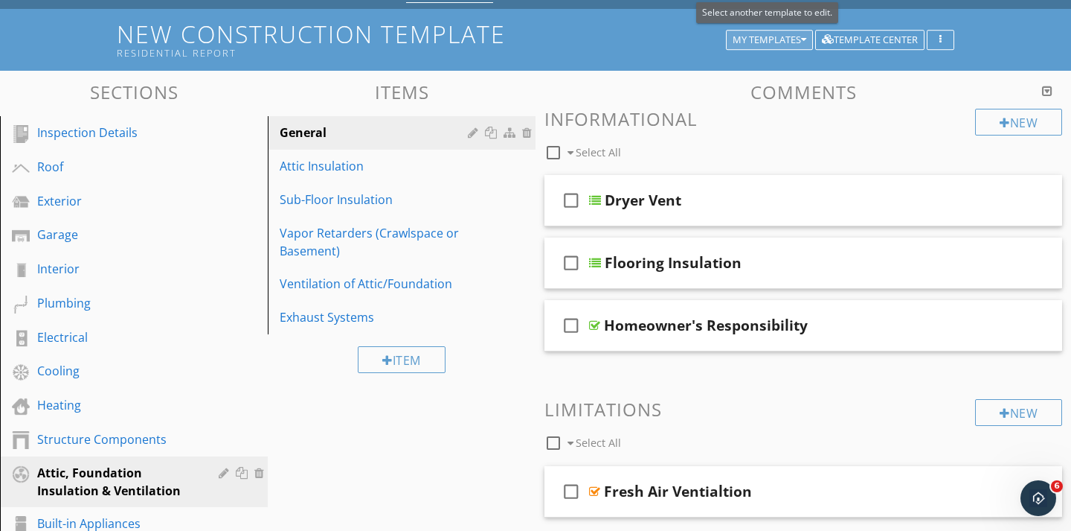
click at [745, 38] on div "My Templates" at bounding box center [770, 40] width 74 height 10
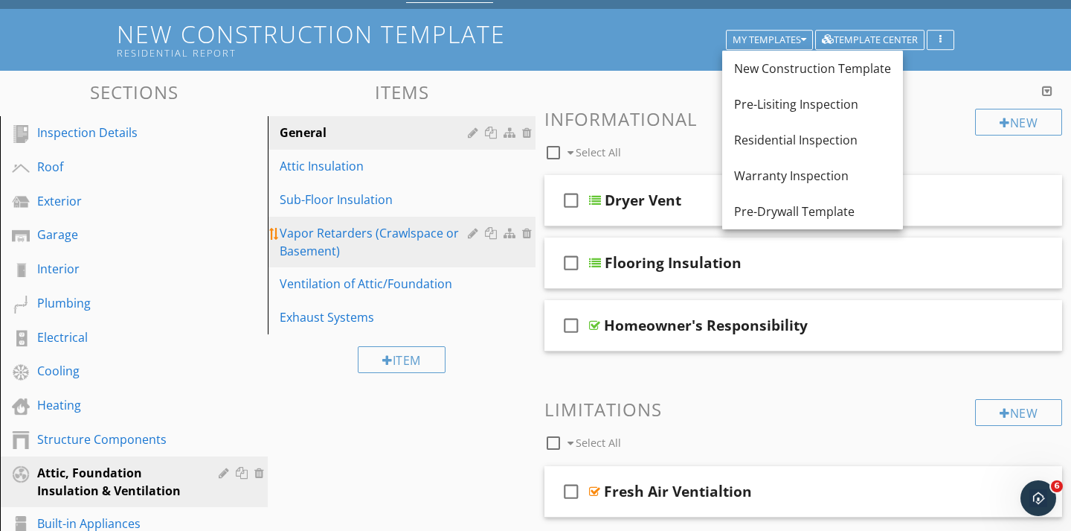
click at [513, 234] on div at bounding box center [512, 233] width 16 height 12
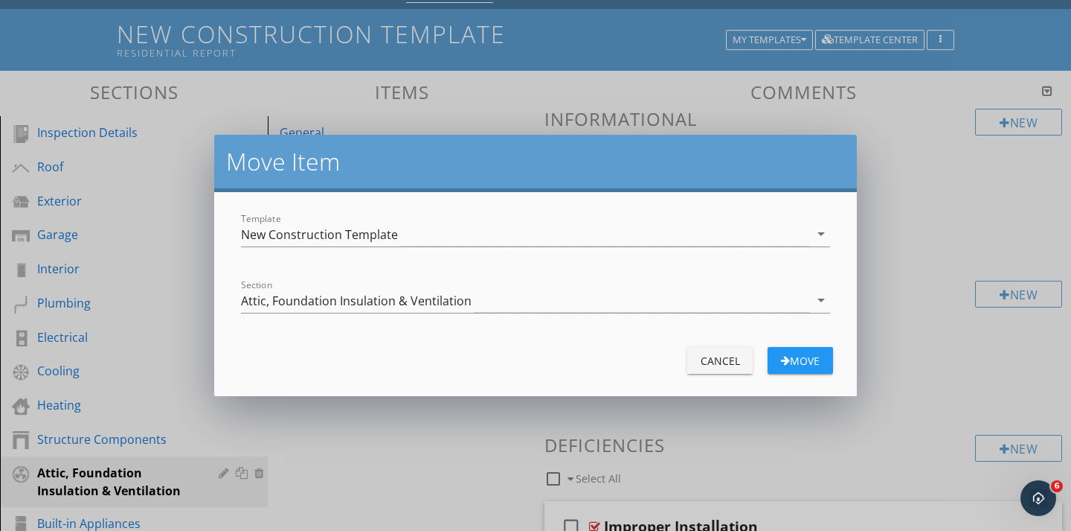
click at [708, 353] on div "Cancel" at bounding box center [720, 361] width 42 height 16
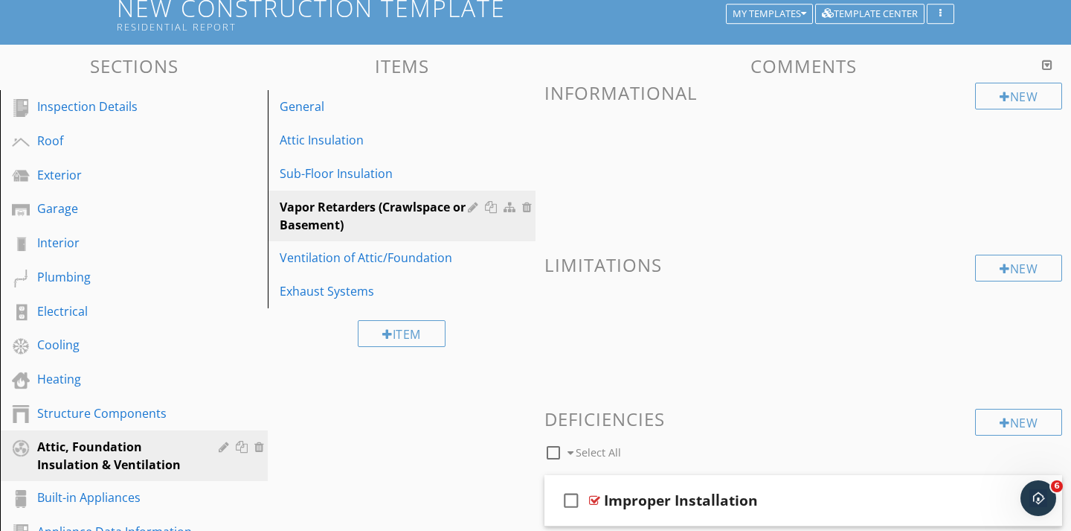
scroll to position [64, 0]
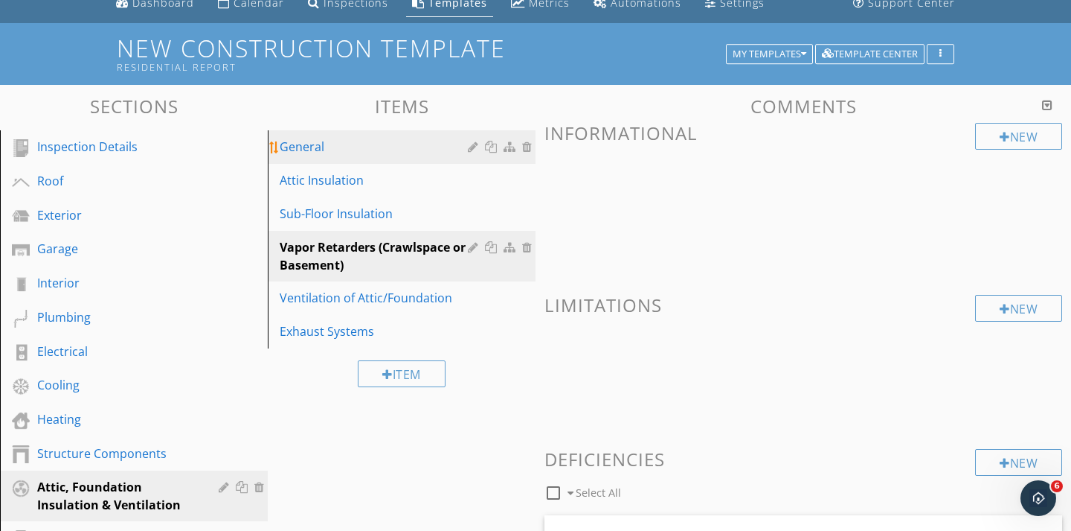
click at [327, 149] on div "General" at bounding box center [376, 147] width 193 height 18
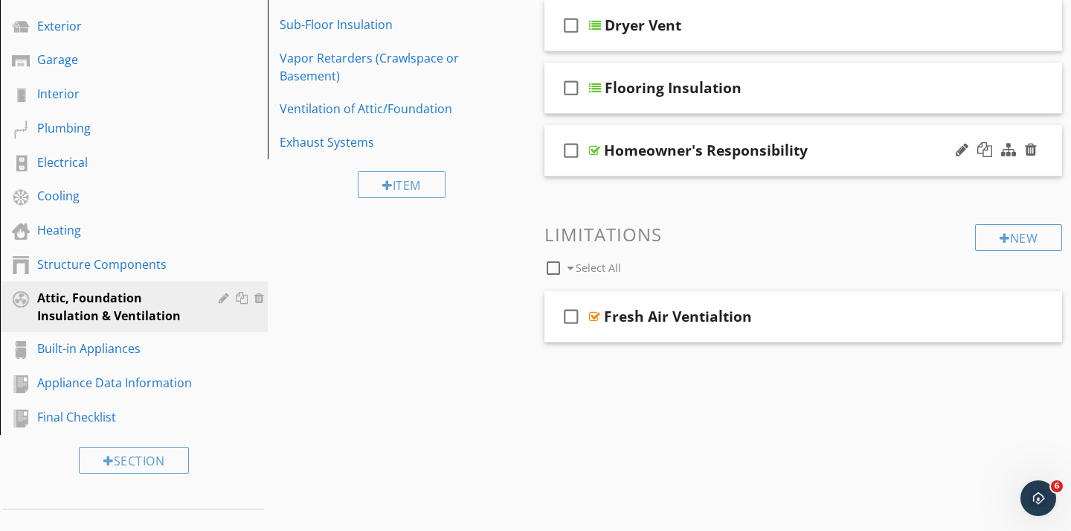
scroll to position [249, 0]
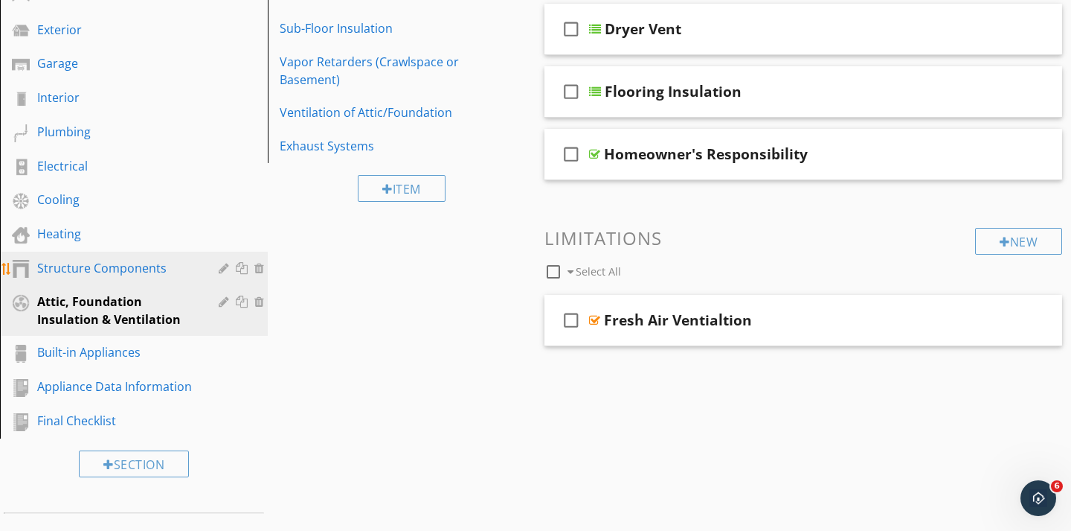
click at [143, 259] on div "Structure Components" at bounding box center [117, 268] width 160 height 18
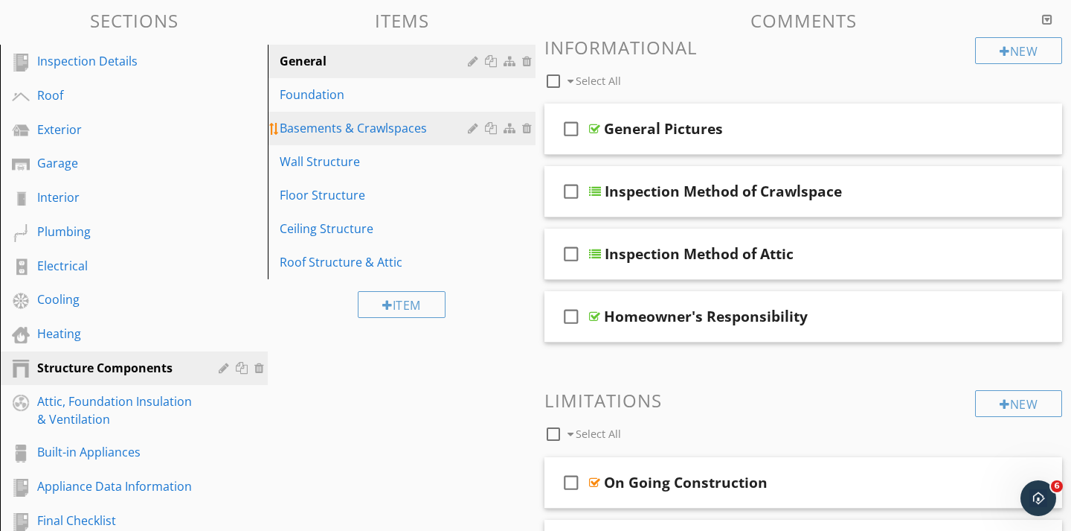
scroll to position [149, 0]
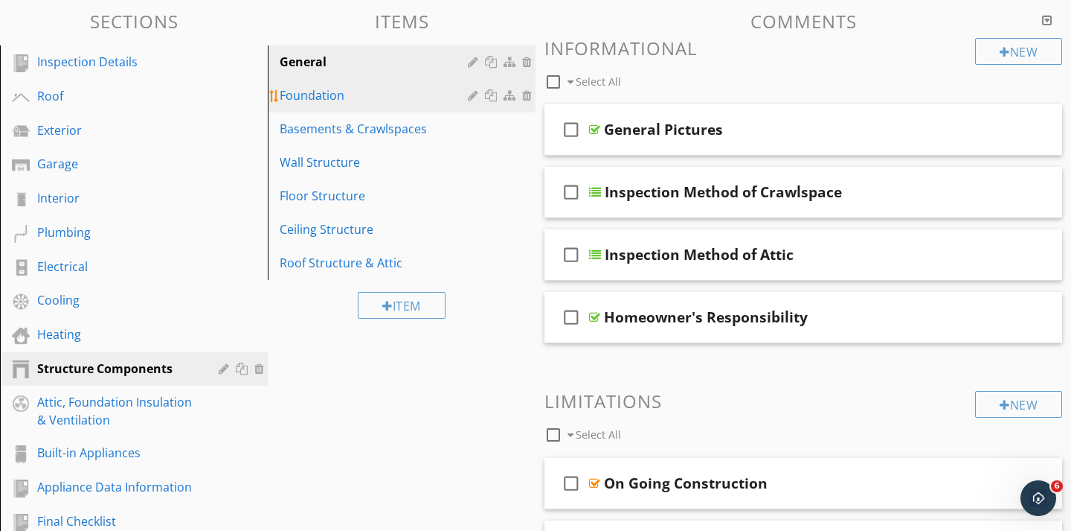
click at [327, 92] on div "Foundation" at bounding box center [376, 95] width 193 height 18
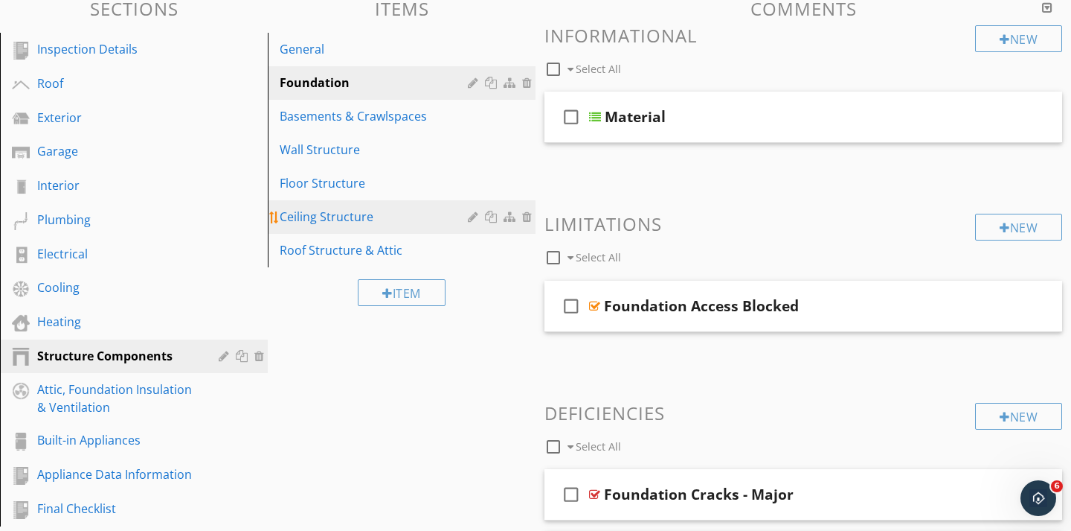
scroll to position [162, 0]
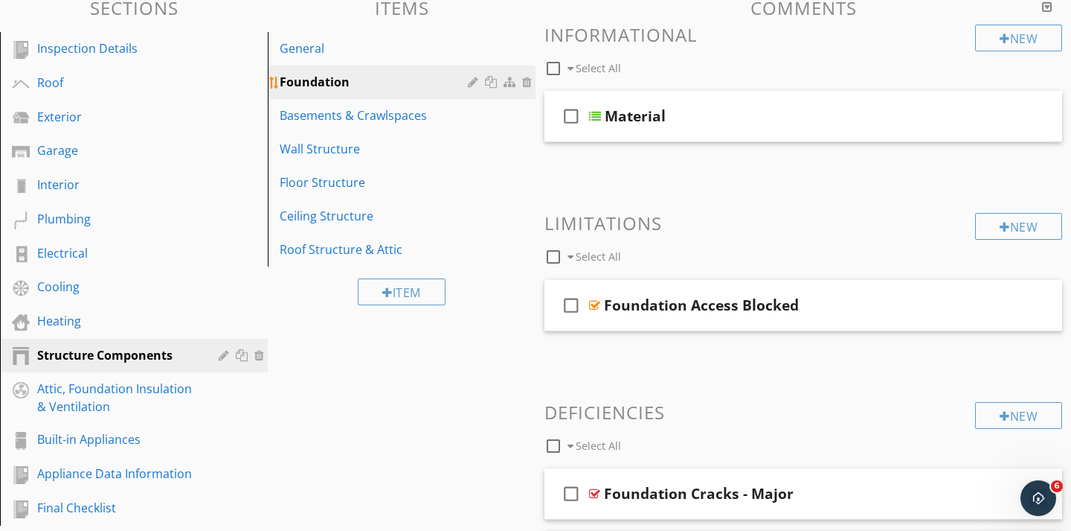
click at [472, 84] on div at bounding box center [475, 82] width 14 height 12
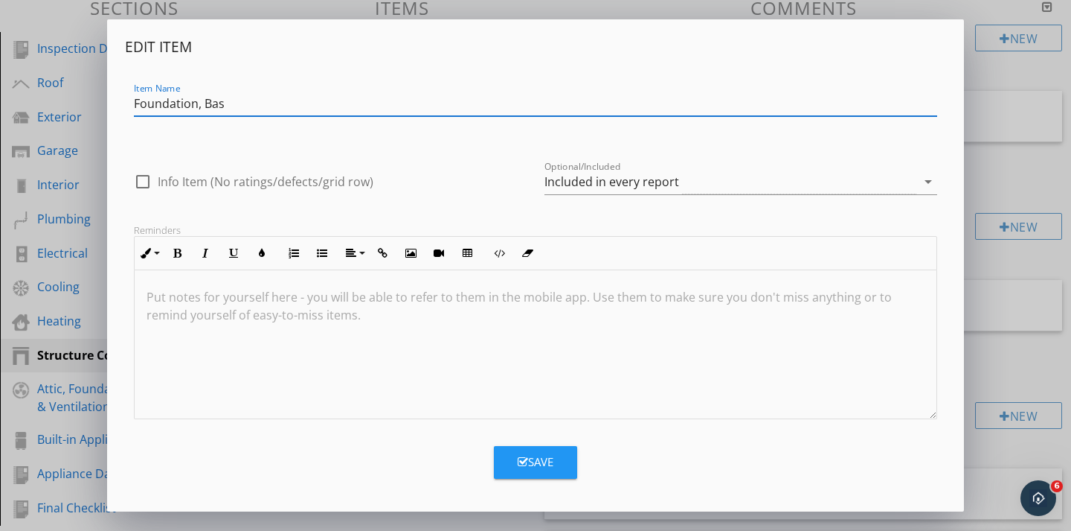
type input "Foundation, Basement, Crawlspace"
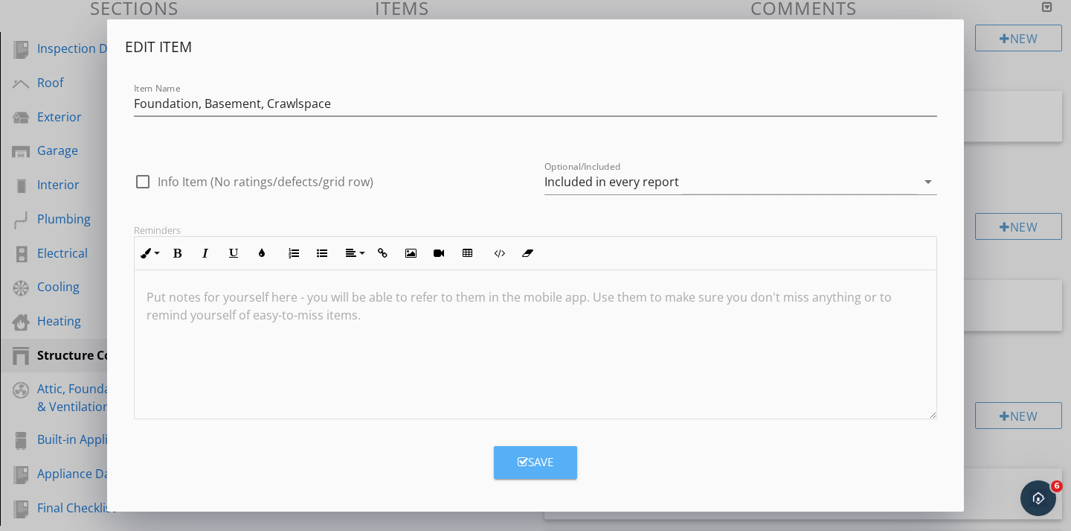
click at [534, 452] on button "Save" at bounding box center [535, 462] width 83 height 33
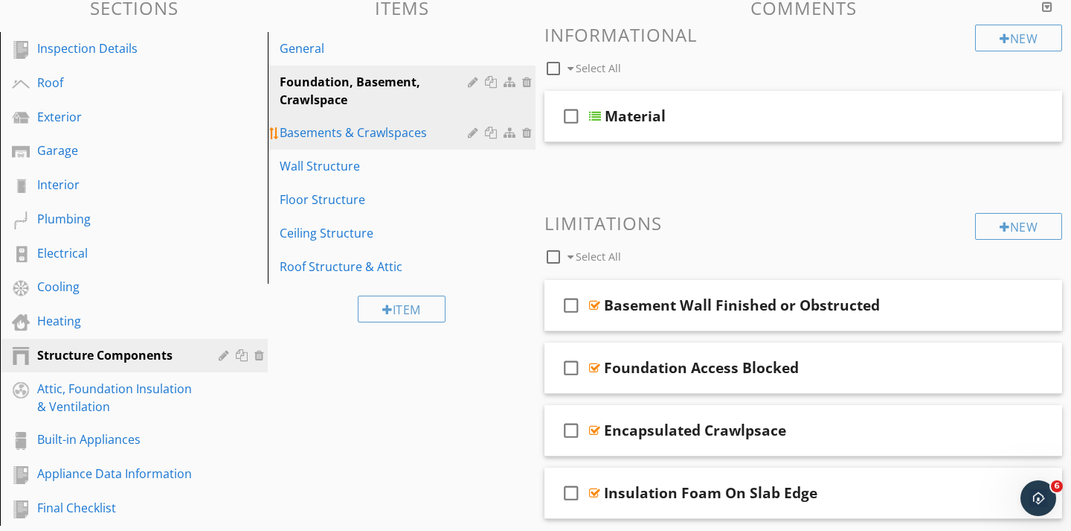
click at [470, 134] on div at bounding box center [475, 132] width 14 height 12
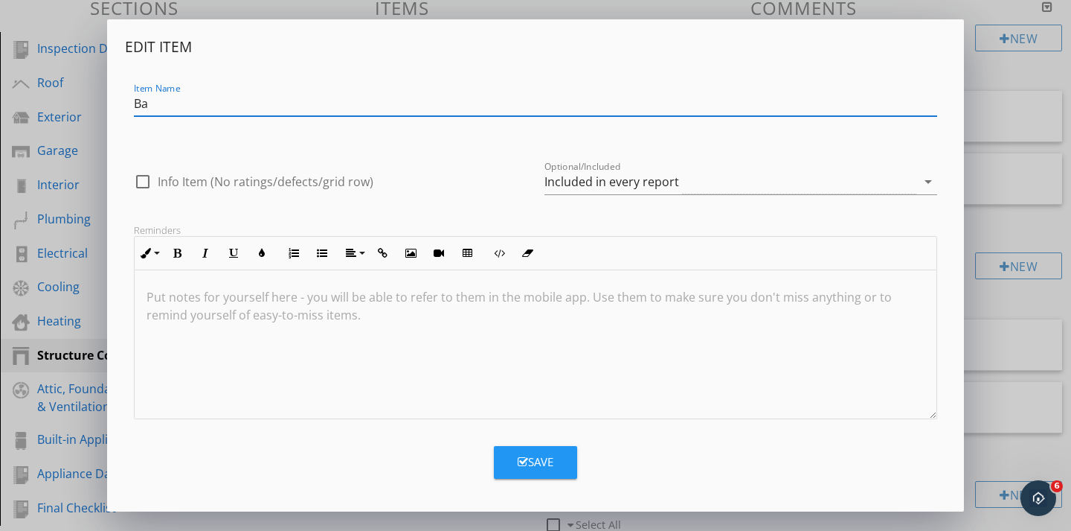
type input "B"
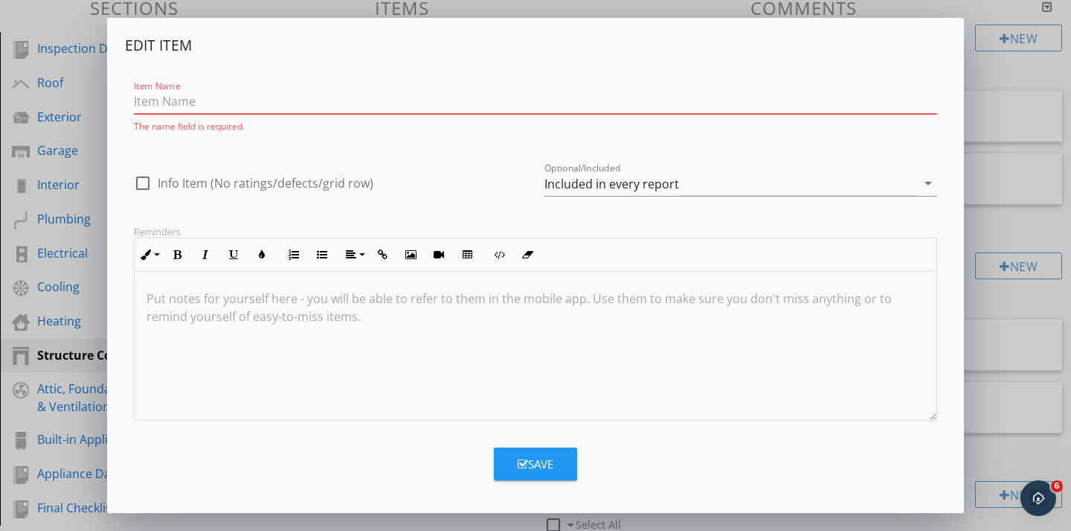
click at [507, 461] on button "Save" at bounding box center [535, 463] width 83 height 33
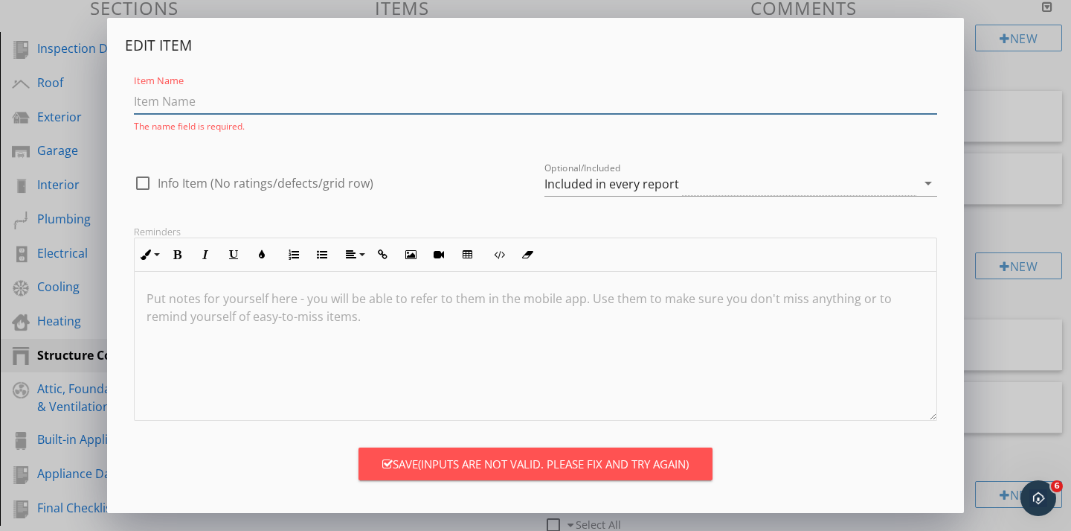
click at [159, 109] on input "Item Name" at bounding box center [536, 101] width 804 height 25
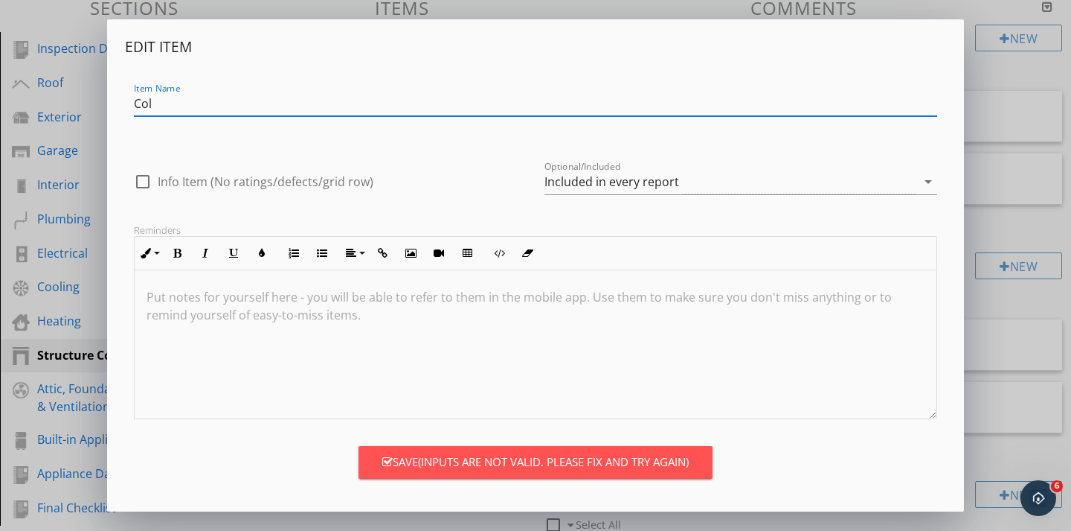
type input "Columns and/or Piers"
click at [420, 456] on span "(Inputs are not valid. Please fix and try again)" at bounding box center [553, 461] width 271 height 17
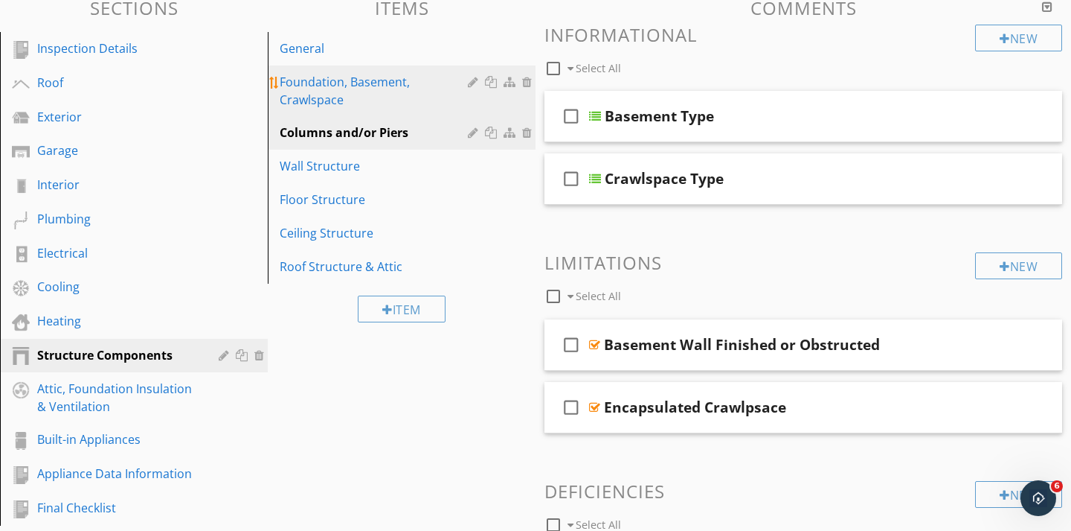
click at [316, 85] on div "Foundation, Basement, Crawlspace" at bounding box center [376, 91] width 193 height 36
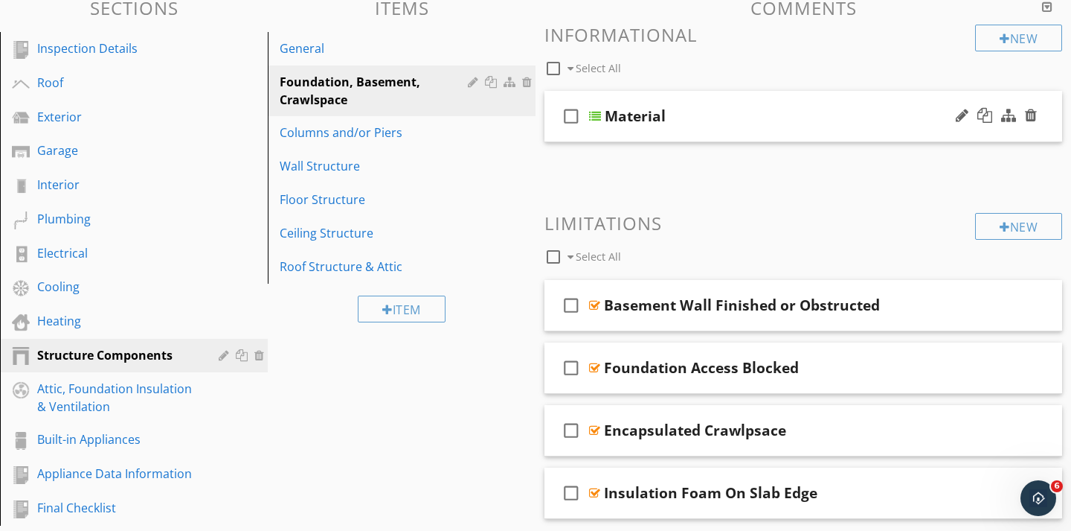
click at [610, 125] on div "check_box_outline_blank Material" at bounding box center [804, 116] width 518 height 51
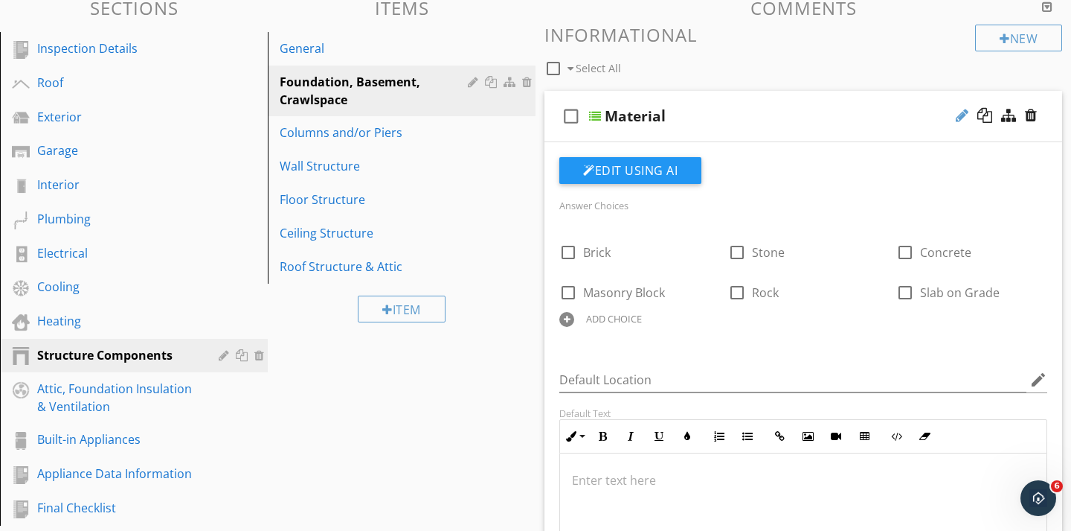
click at [964, 115] on div at bounding box center [962, 115] width 13 height 15
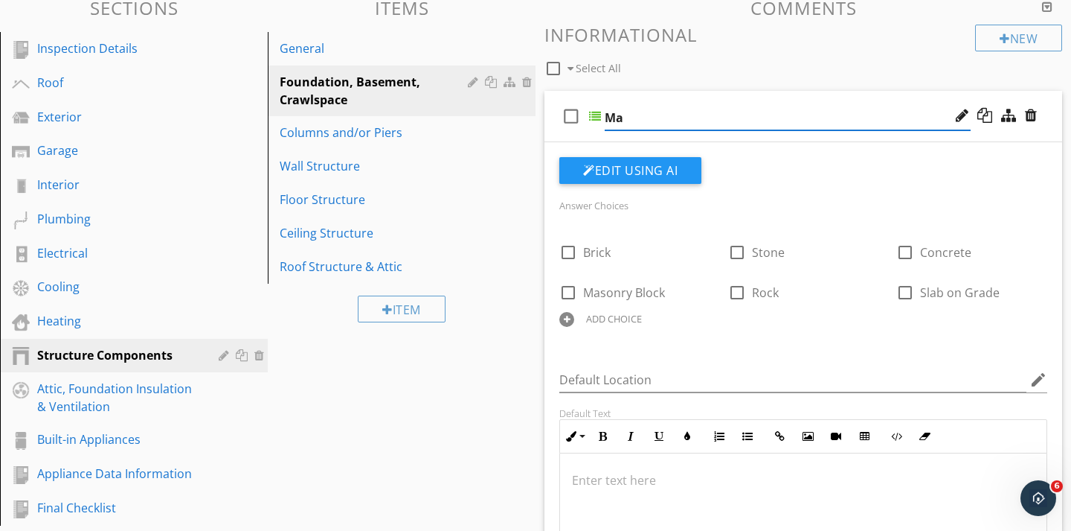
type input "M"
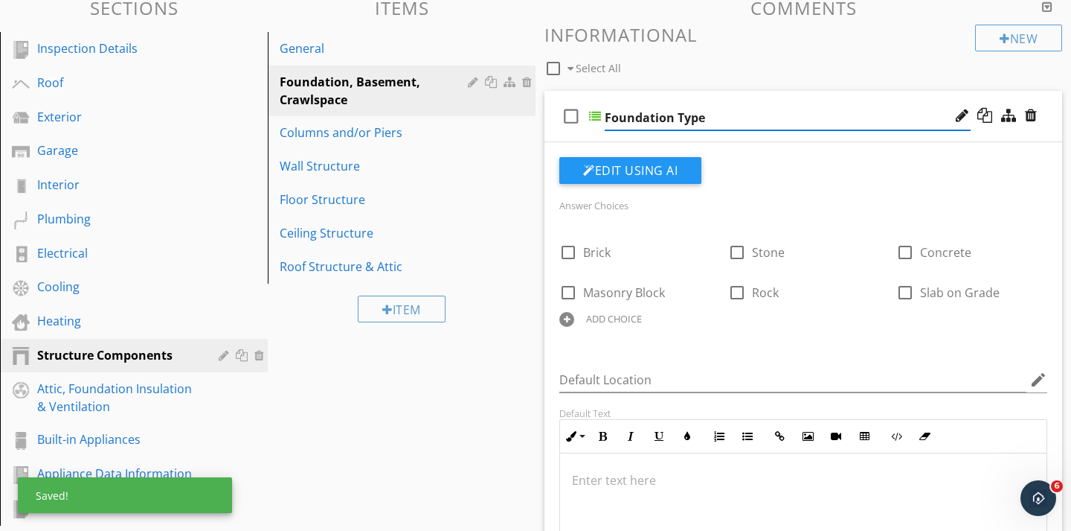
type input "Foundation Type"
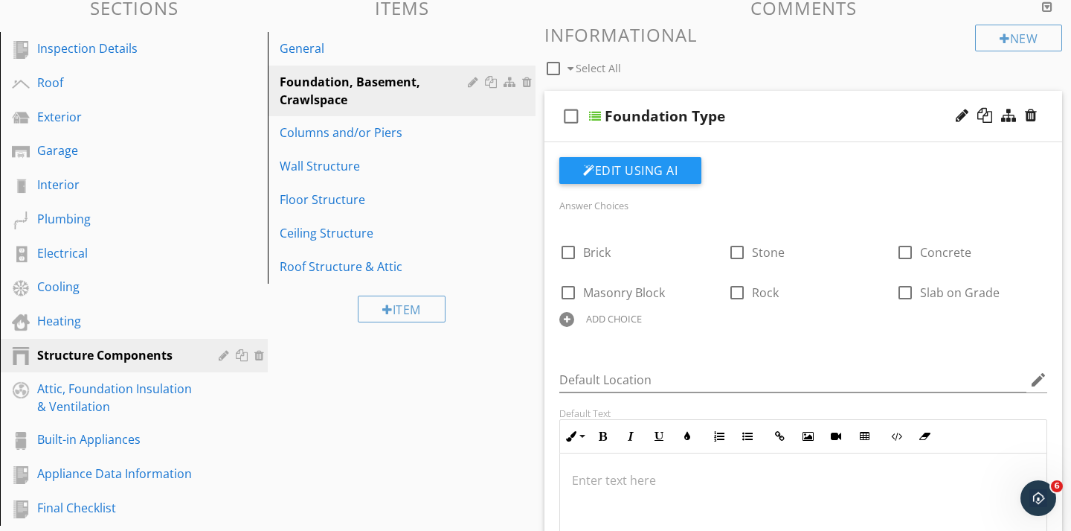
click at [610, 127] on div "check_box_outline_blank Foundation Type" at bounding box center [804, 116] width 518 height 51
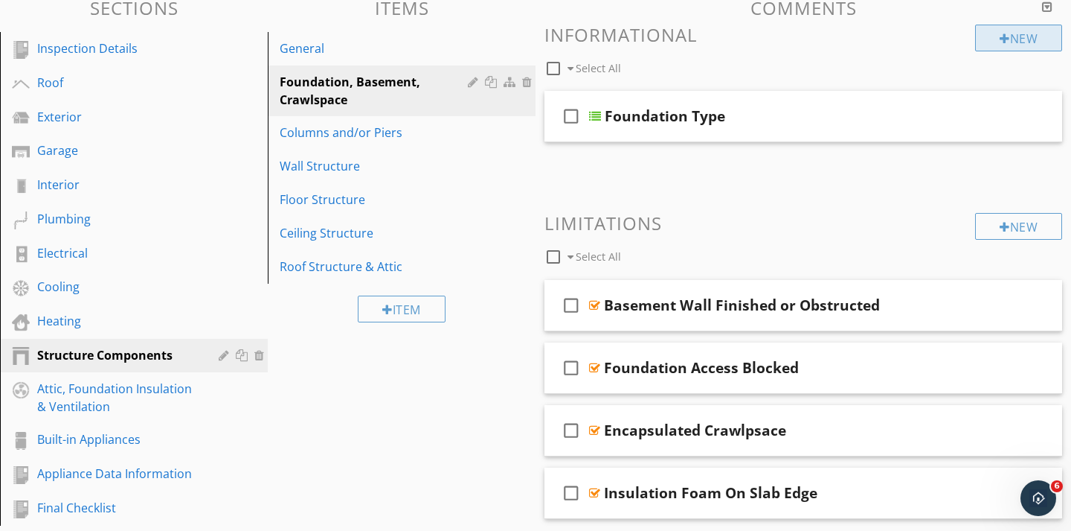
click at [1005, 31] on div "New" at bounding box center [1018, 38] width 87 height 27
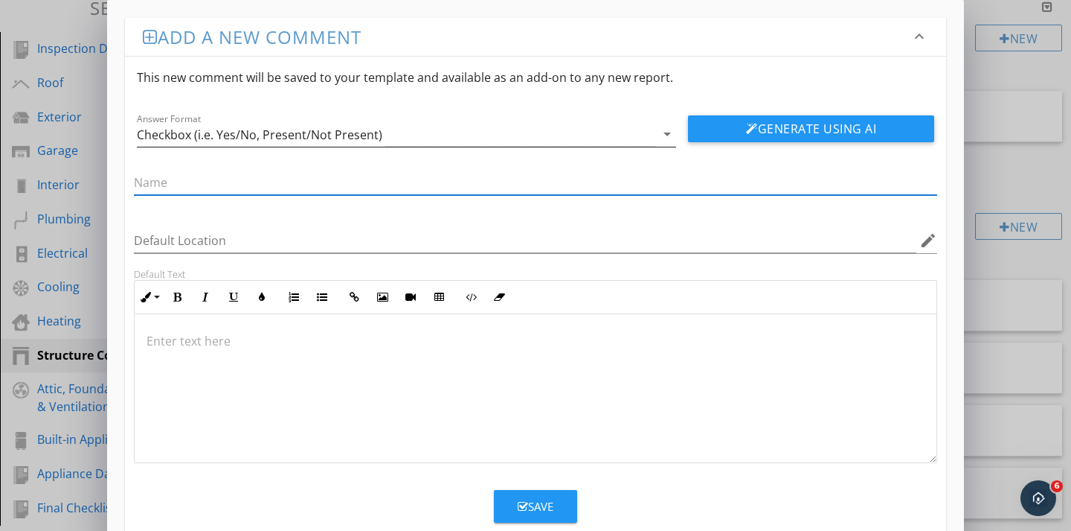
click at [364, 133] on div "Checkbox (i.e. Yes/No, Present/Not Present)" at bounding box center [260, 134] width 246 height 13
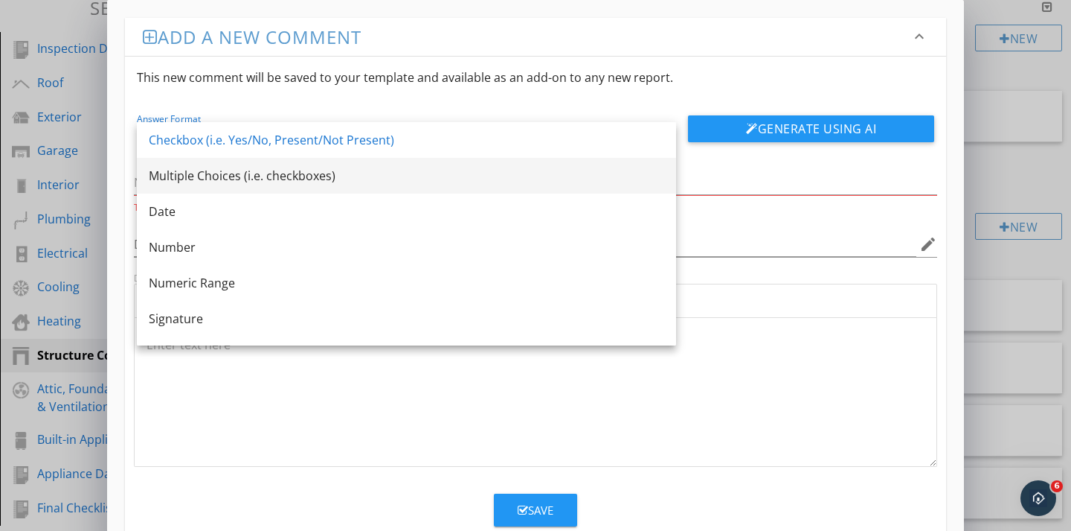
click at [276, 172] on div "Multiple Choices (i.e. checkboxes)" at bounding box center [407, 176] width 516 height 18
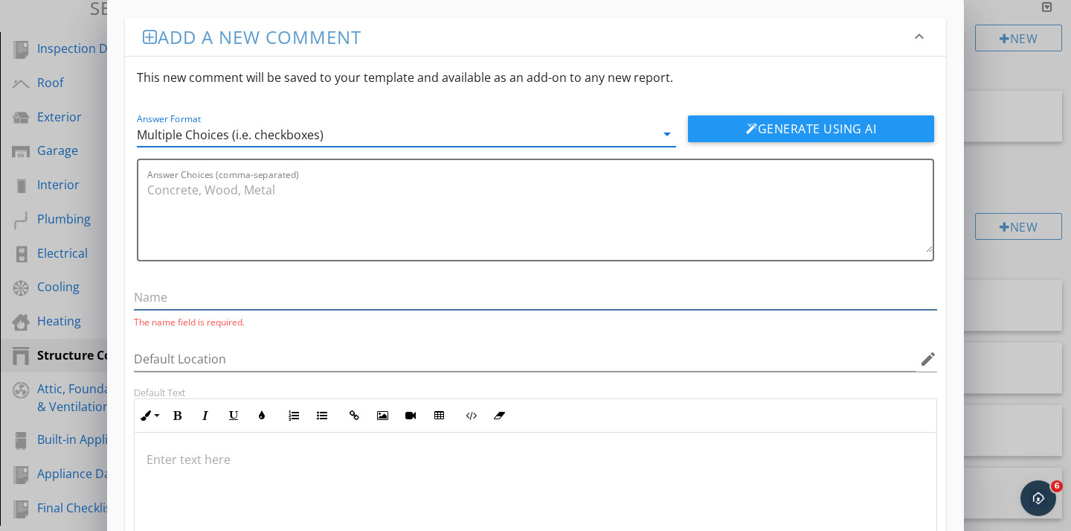
click at [175, 301] on input "text" at bounding box center [536, 297] width 804 height 25
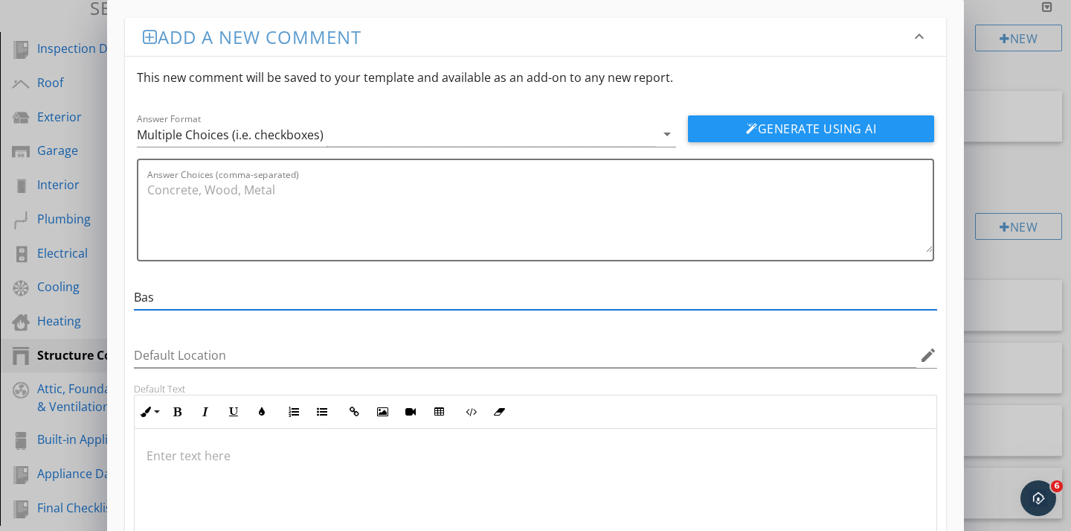
type input "Basement Type"
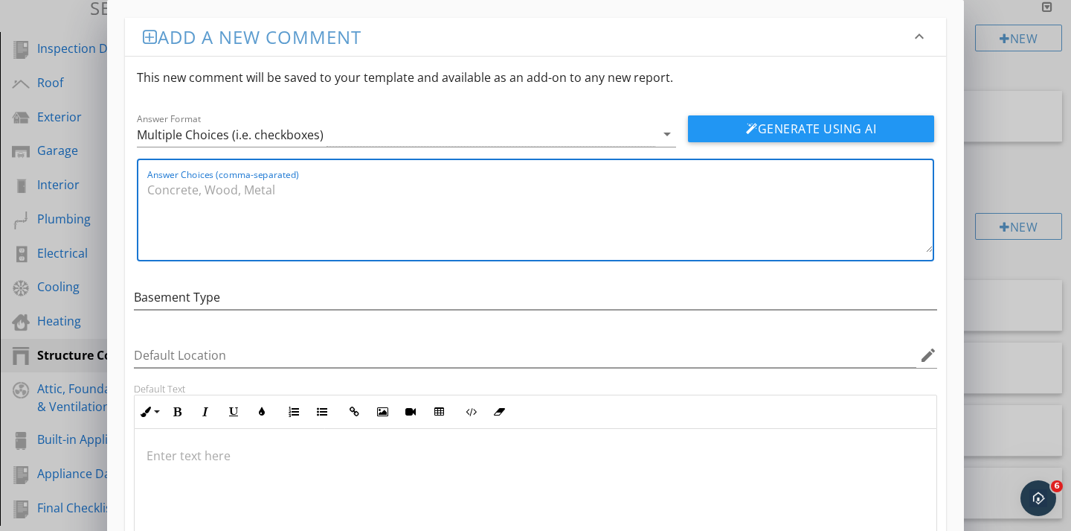
click at [161, 182] on textarea "Answer Choices (comma-separated)" at bounding box center [540, 215] width 786 height 74
type textarea "f"
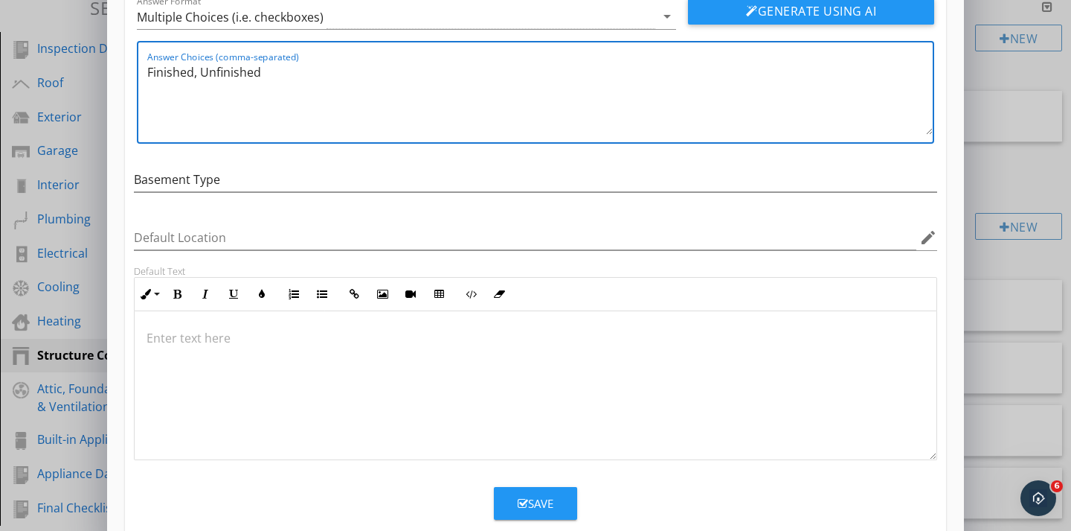
scroll to position [148, 0]
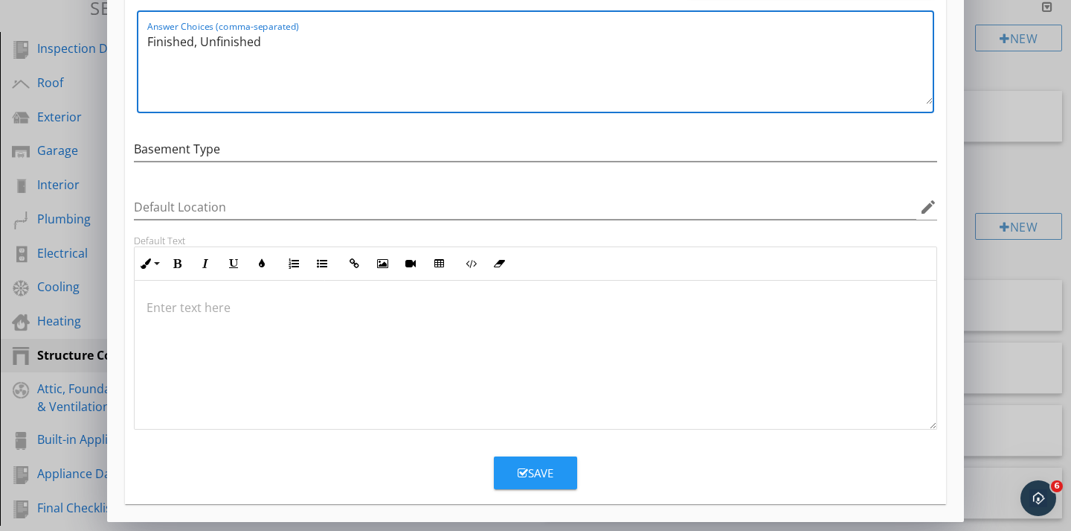
type textarea "Finished, Unfinished"
click at [503, 465] on button "Save" at bounding box center [535, 472] width 83 height 33
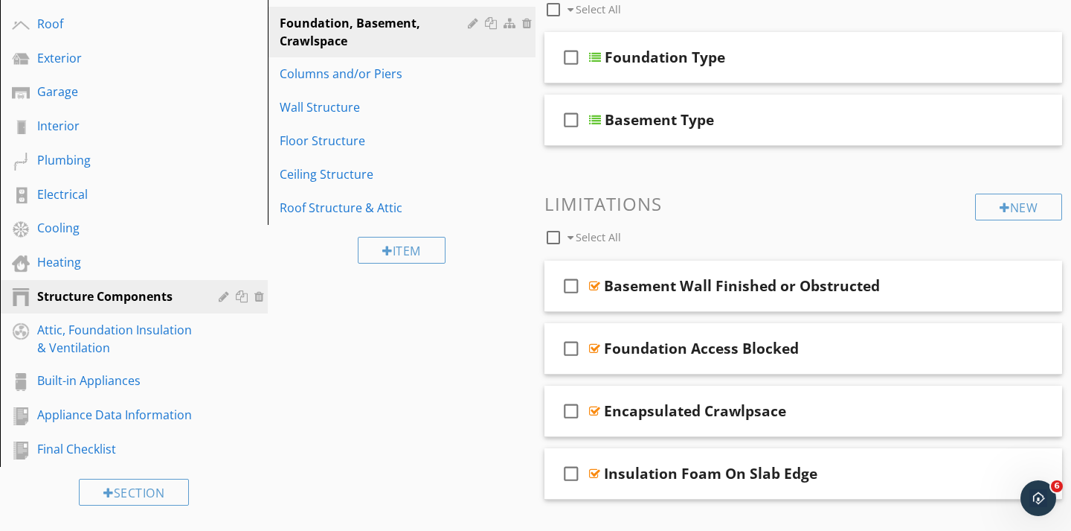
scroll to position [222, 0]
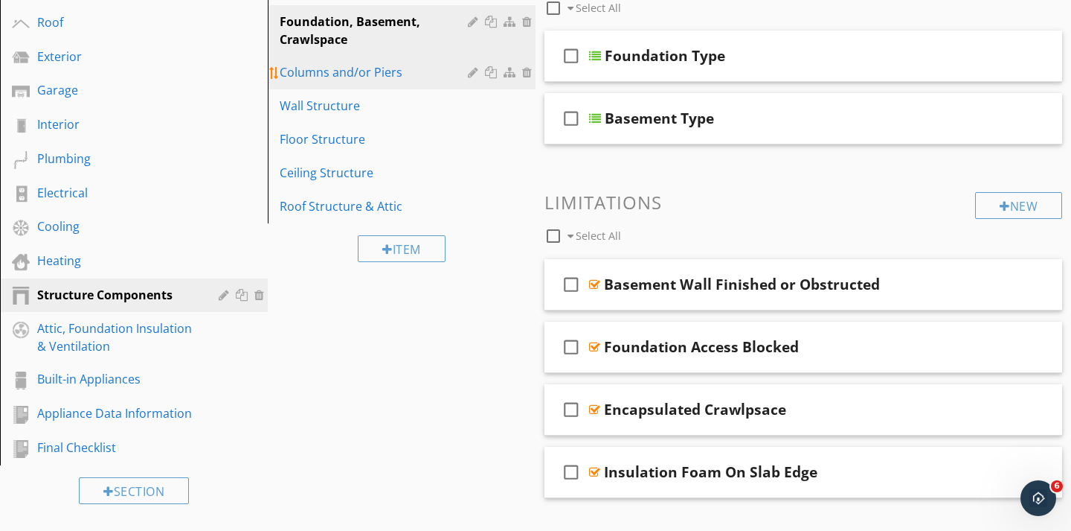
click at [355, 77] on div "Columns and/or Piers" at bounding box center [376, 72] width 193 height 18
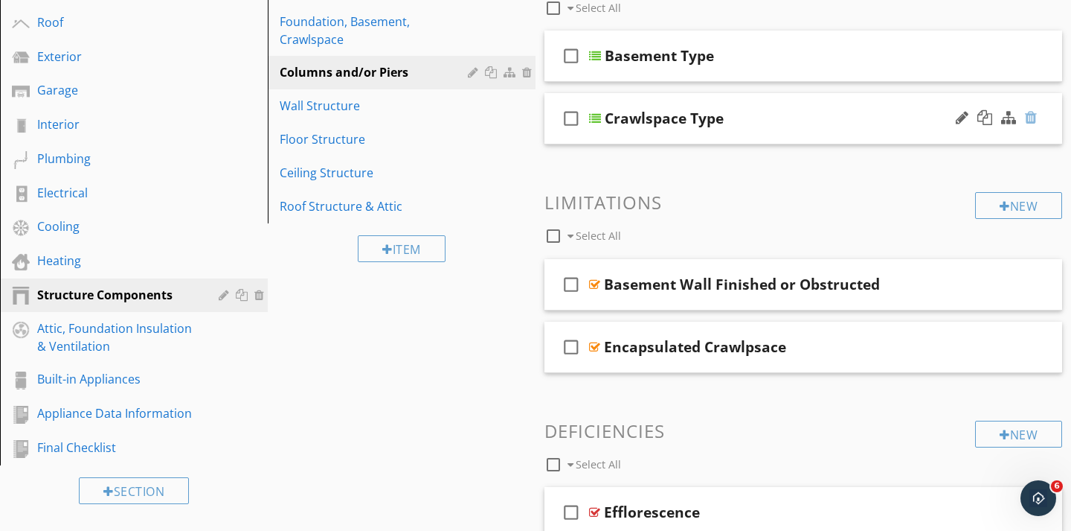
click at [1036, 121] on div at bounding box center [1031, 117] width 12 height 15
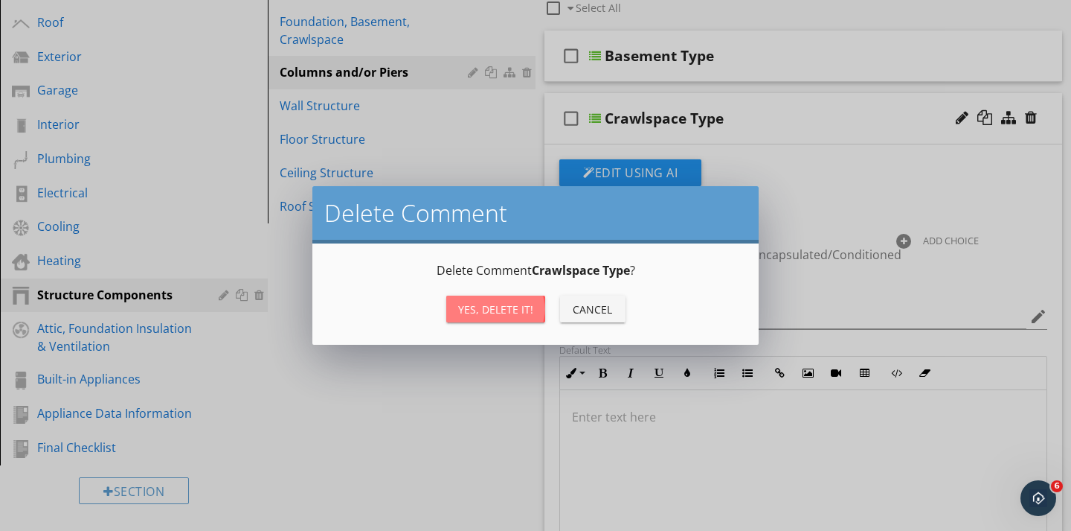
click at [508, 307] on div "Yes, Delete it!" at bounding box center [495, 309] width 75 height 16
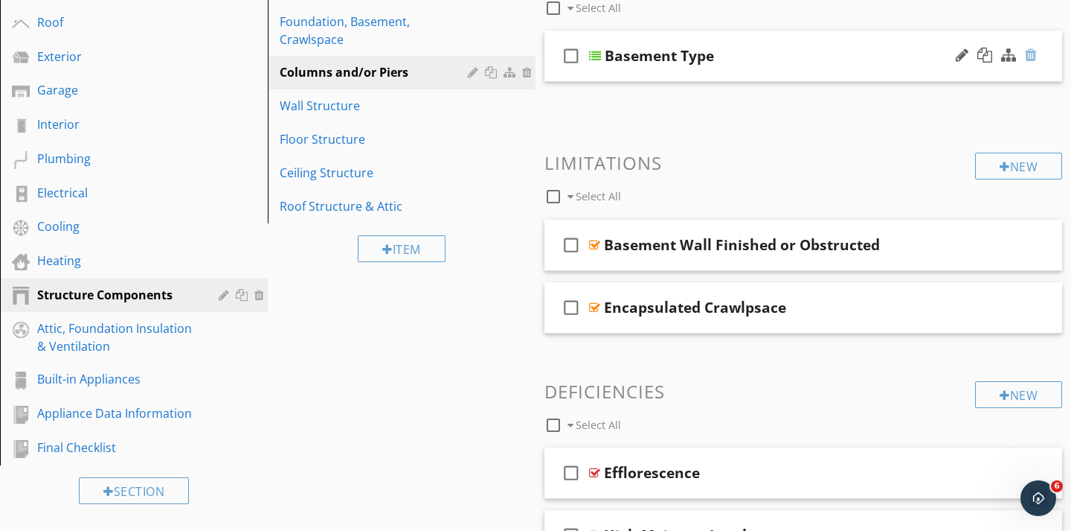
click at [1036, 56] on div at bounding box center [1031, 55] width 12 height 15
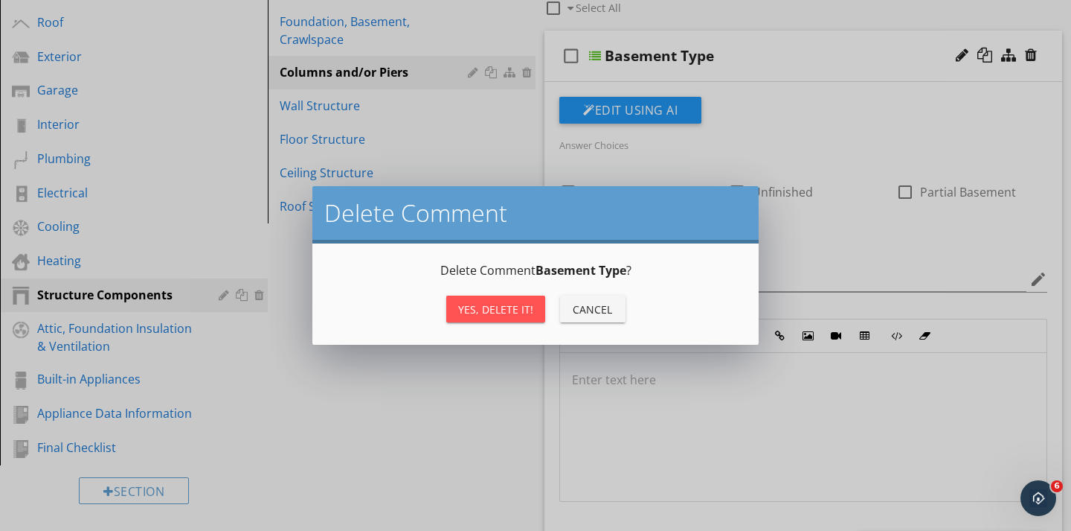
click at [509, 297] on button "Yes, Delete it!" at bounding box center [495, 308] width 99 height 27
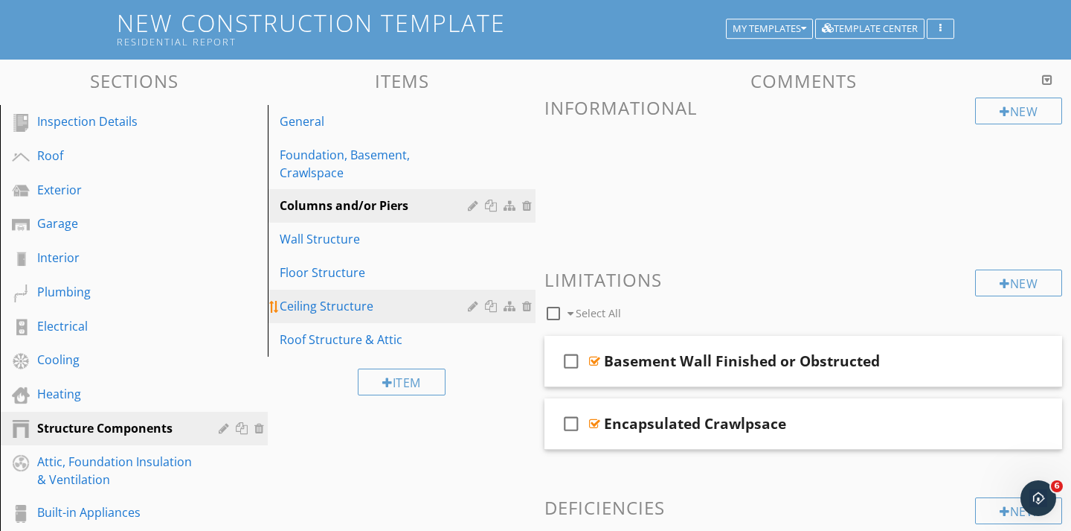
scroll to position [89, 0]
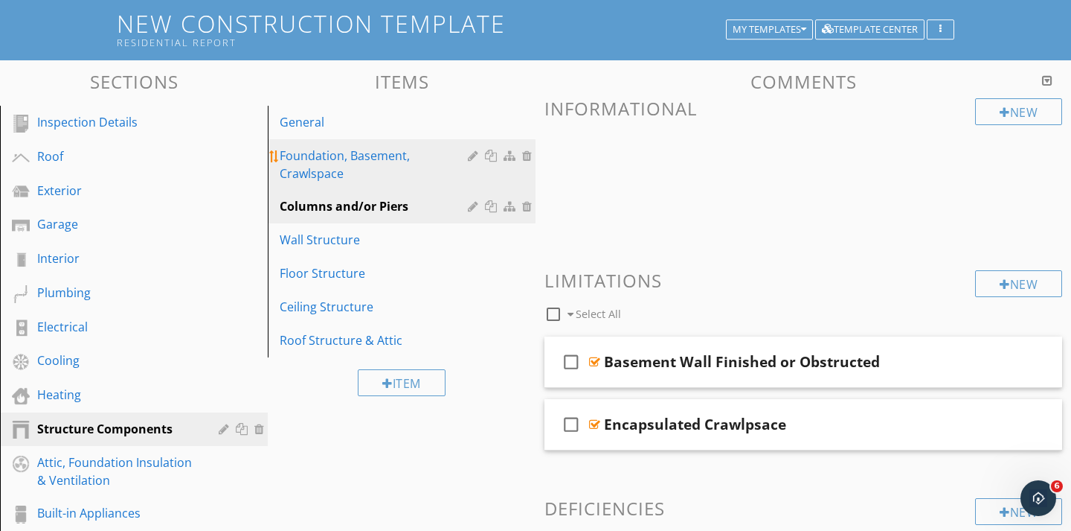
click at [357, 167] on div "Foundation, Basement, Crawlspace" at bounding box center [376, 165] width 193 height 36
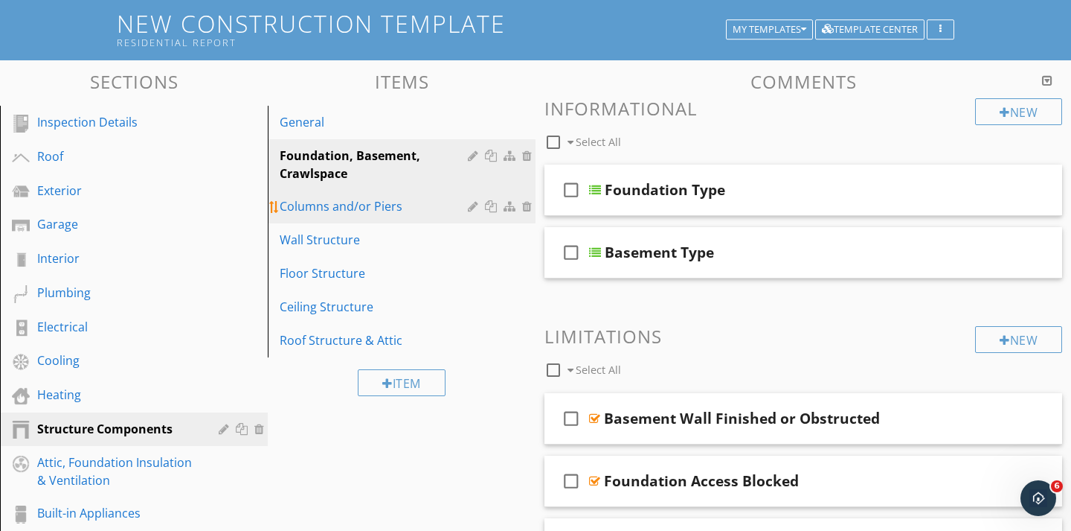
click at [342, 194] on link "Columns and/or Piers" at bounding box center [403, 206] width 263 height 33
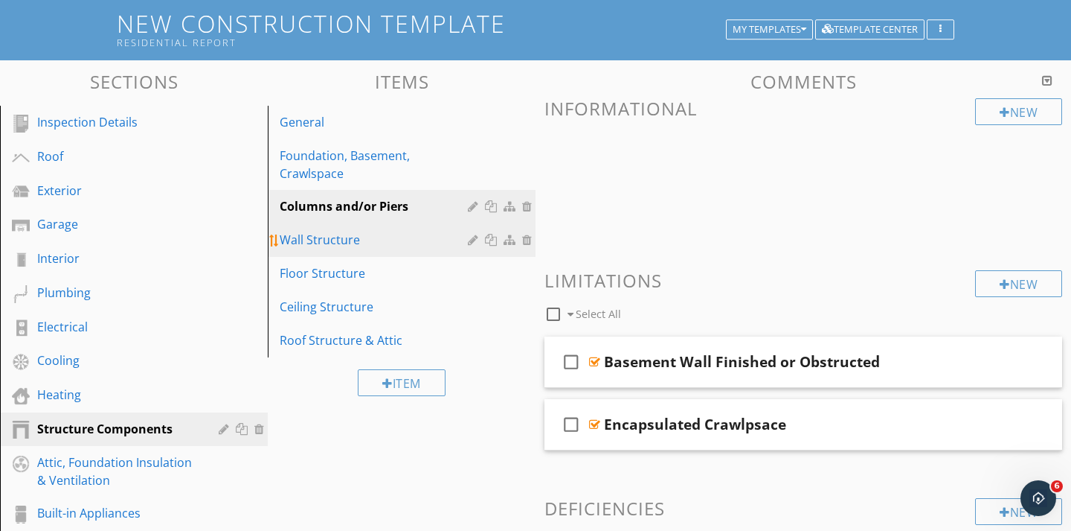
click at [319, 233] on div "Wall Structure" at bounding box center [376, 240] width 193 height 18
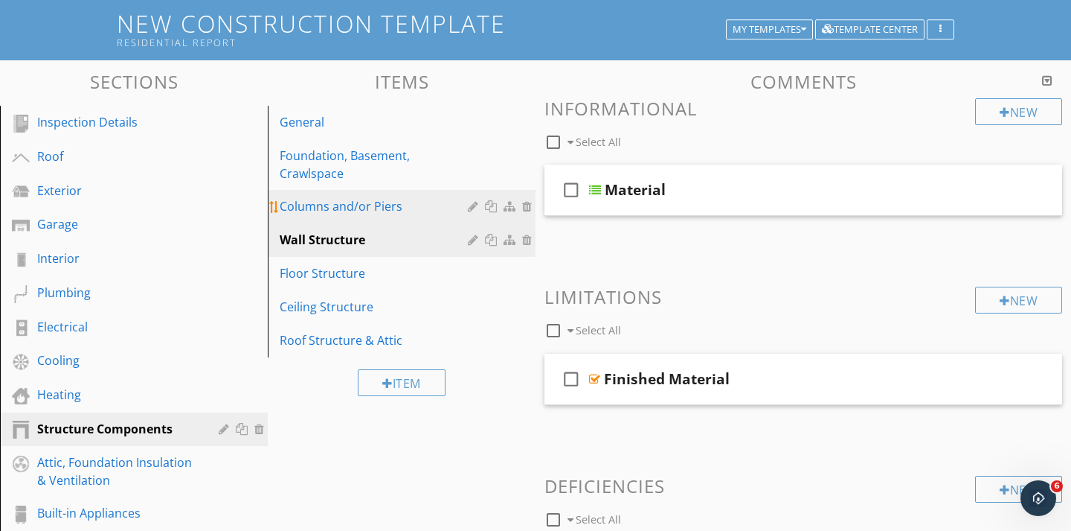
click at [315, 208] on div "Columns and/or Piers" at bounding box center [376, 206] width 193 height 18
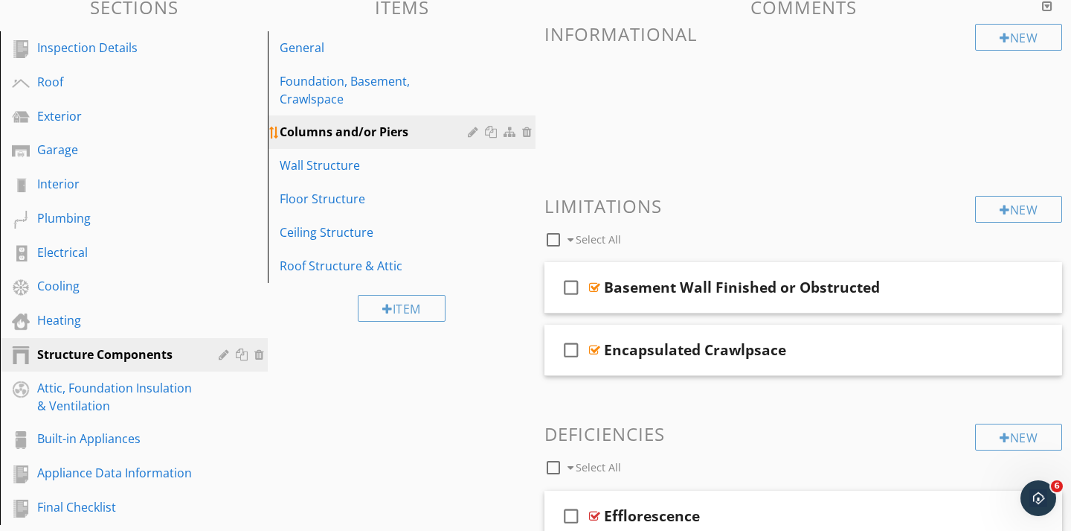
scroll to position [144, 0]
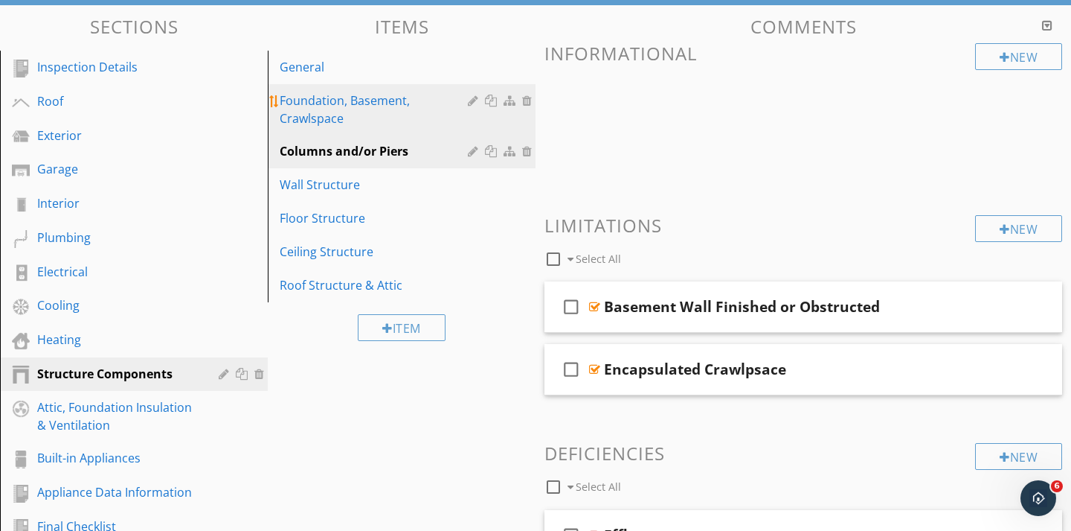
click at [313, 118] on div "Foundation, Basement, Crawlspace" at bounding box center [376, 110] width 193 height 36
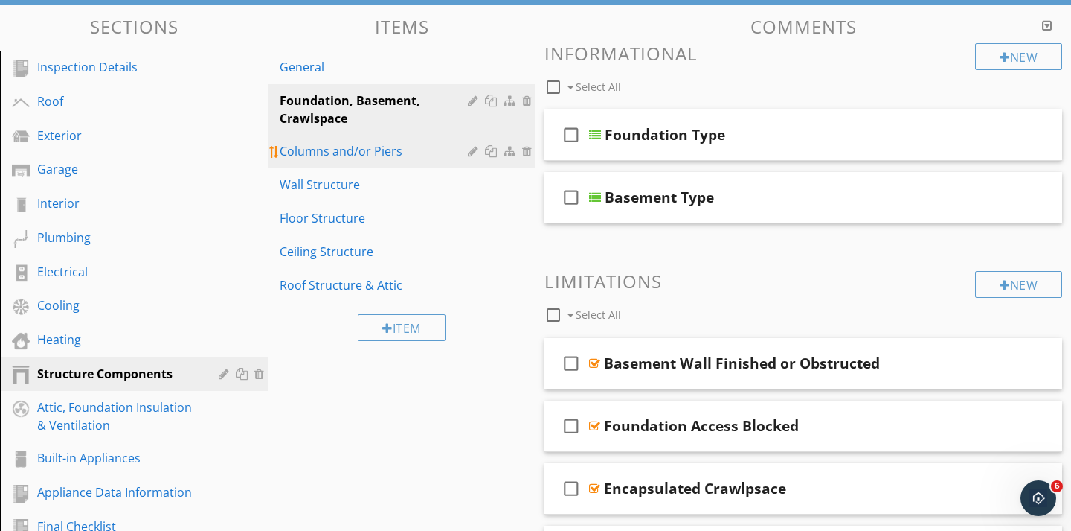
click at [324, 162] on link "Columns and/or Piers" at bounding box center [403, 151] width 263 height 33
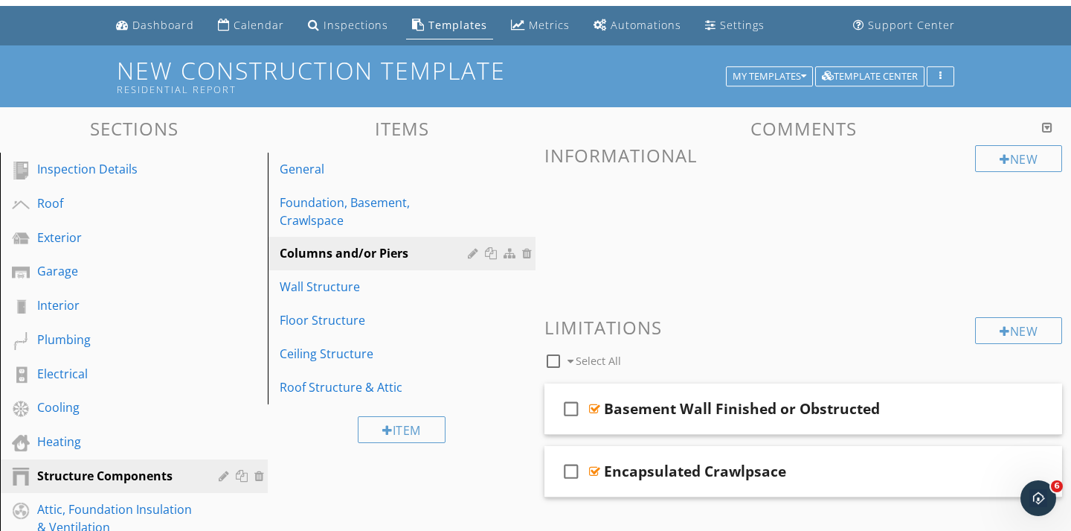
scroll to position [27, 0]
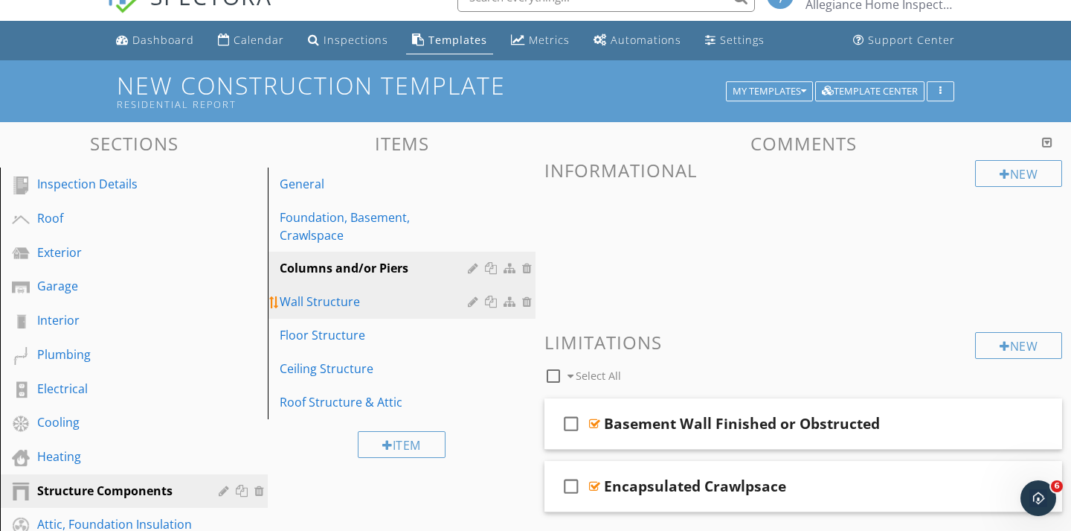
click at [348, 311] on link "Wall Structure" at bounding box center [403, 301] width 263 height 33
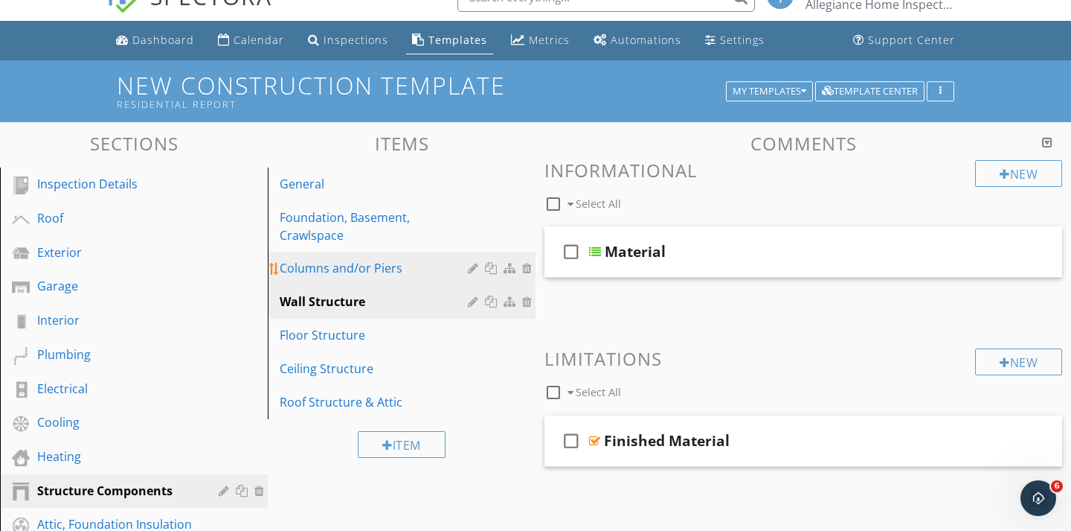
click at [338, 275] on div "Columns and/or Piers" at bounding box center [376, 268] width 193 height 18
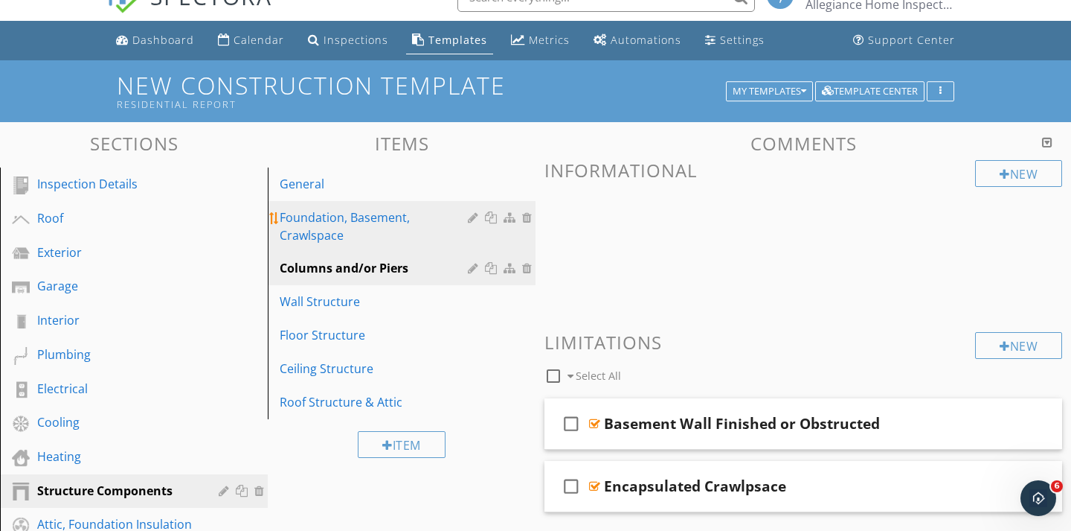
click at [334, 228] on div "Foundation, Basement, Crawlspace" at bounding box center [376, 226] width 193 height 36
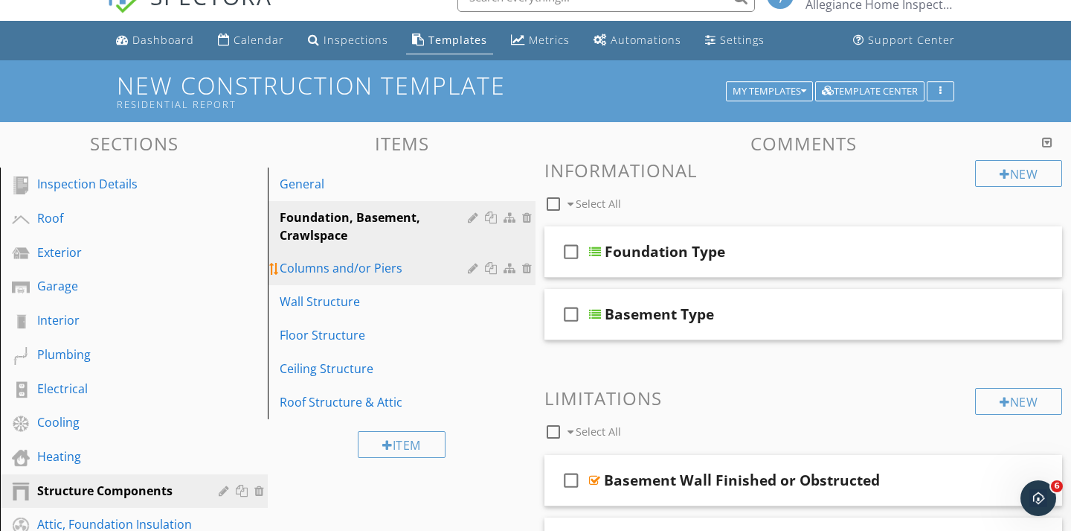
click at [331, 278] on link "Columns and/or Piers" at bounding box center [403, 267] width 263 height 33
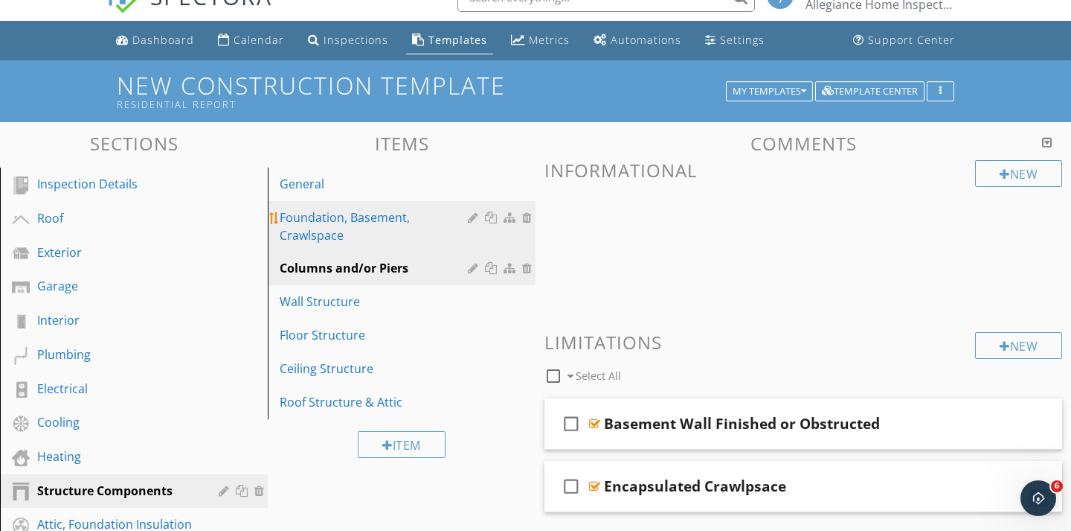
click at [328, 243] on div "Foundation, Basement, Crawlspace" at bounding box center [376, 226] width 193 height 36
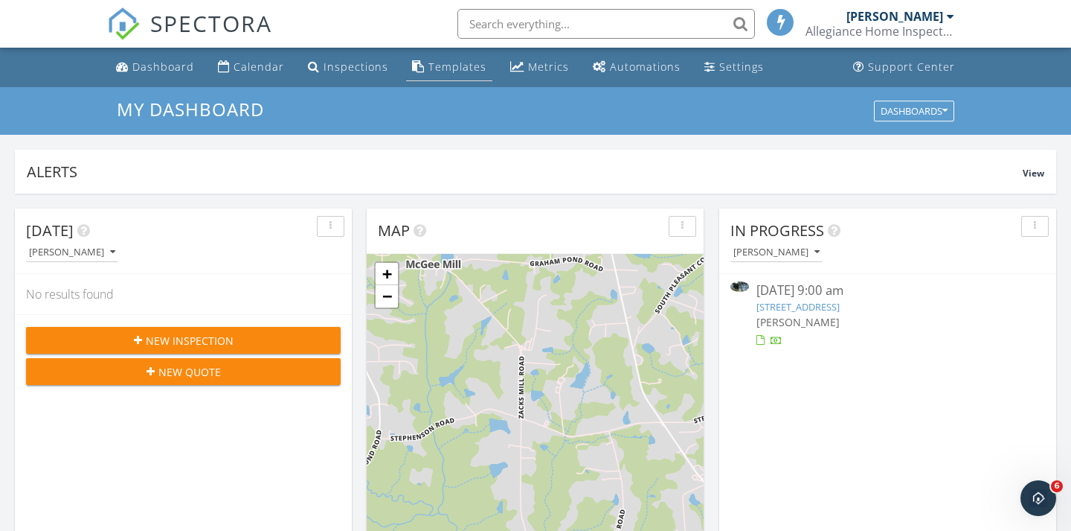
click at [438, 71] on div "Templates" at bounding box center [458, 67] width 58 height 14
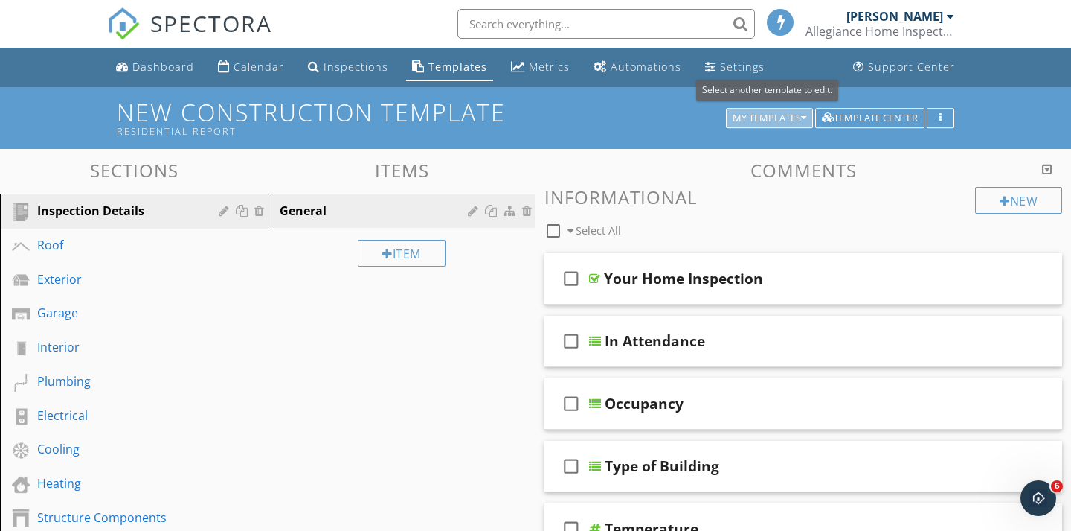
click at [743, 121] on div "My Templates" at bounding box center [770, 118] width 74 height 10
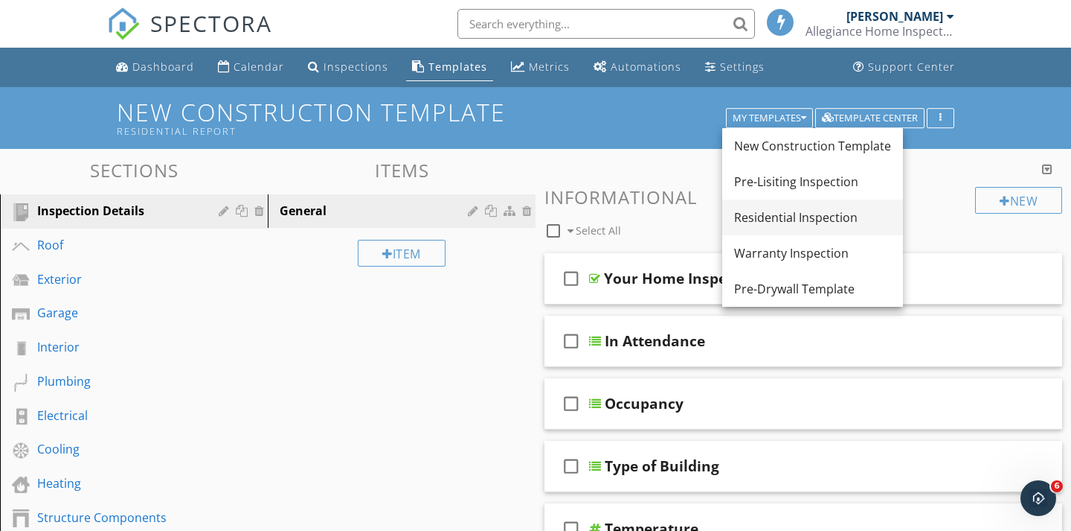
click at [754, 214] on div "Residential Inspection" at bounding box center [812, 217] width 157 height 18
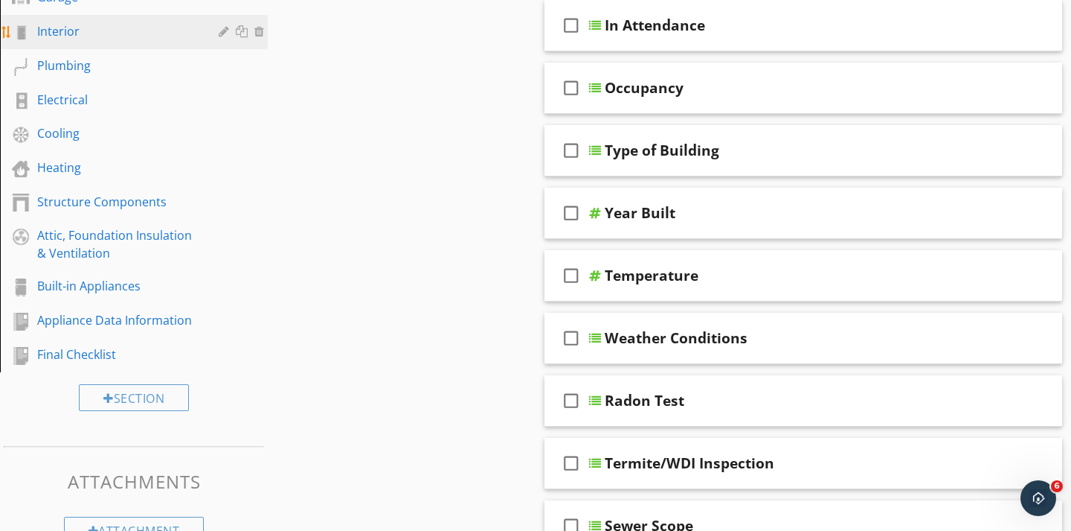
scroll to position [303, 0]
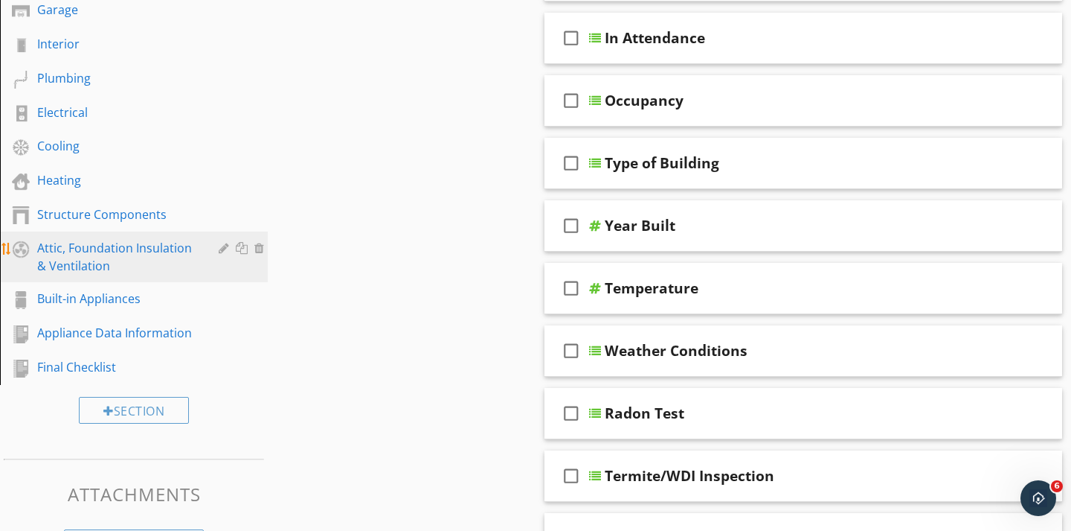
click at [98, 255] on div "Attic, Foundation Insulation & Ventilation" at bounding box center [117, 257] width 160 height 36
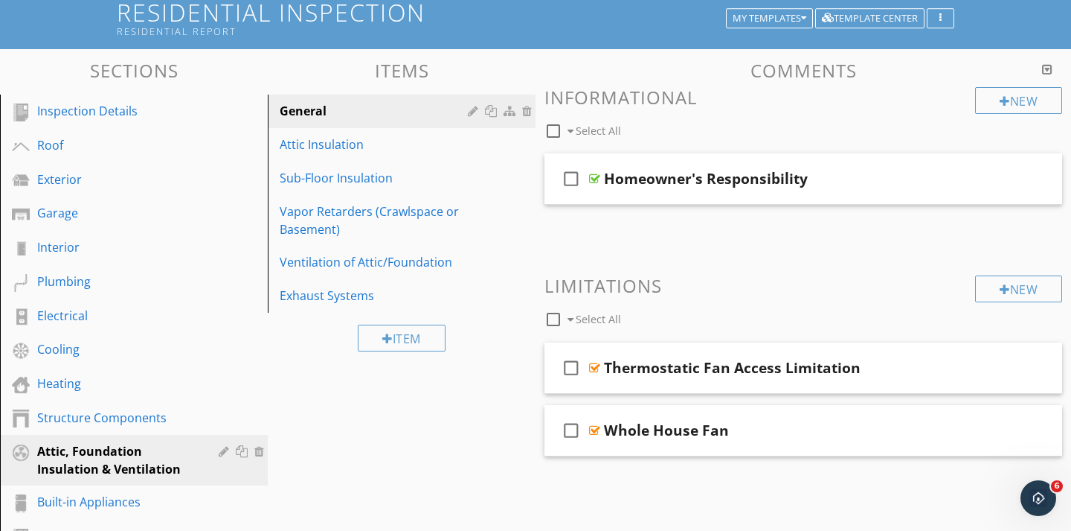
scroll to position [90, 0]
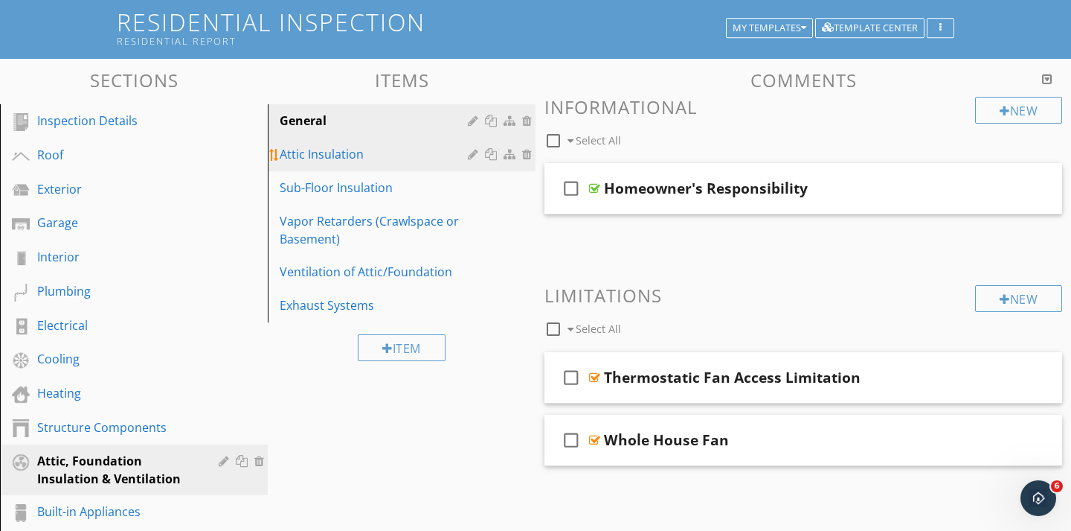
click at [340, 161] on div "Attic Insulation" at bounding box center [376, 154] width 193 height 18
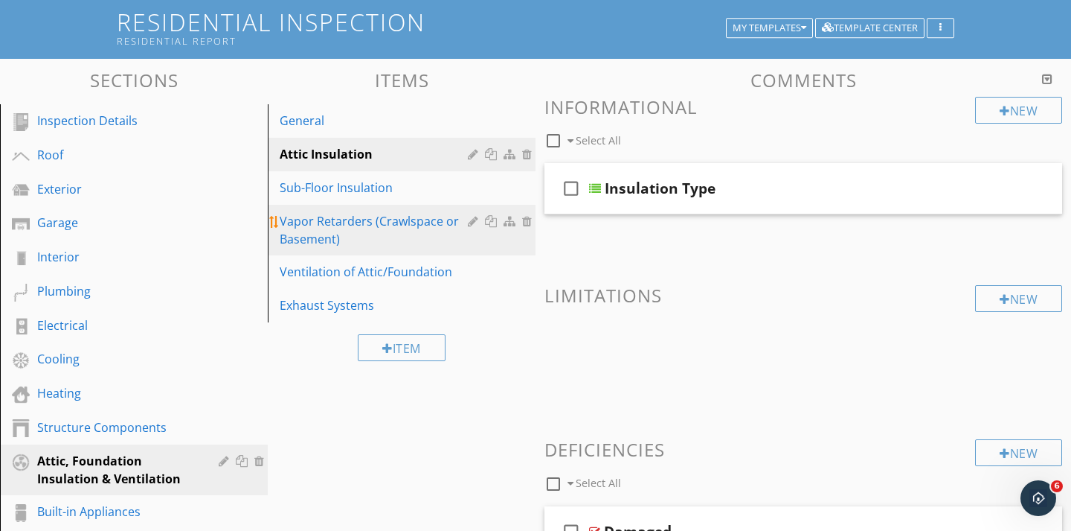
scroll to position [118, 0]
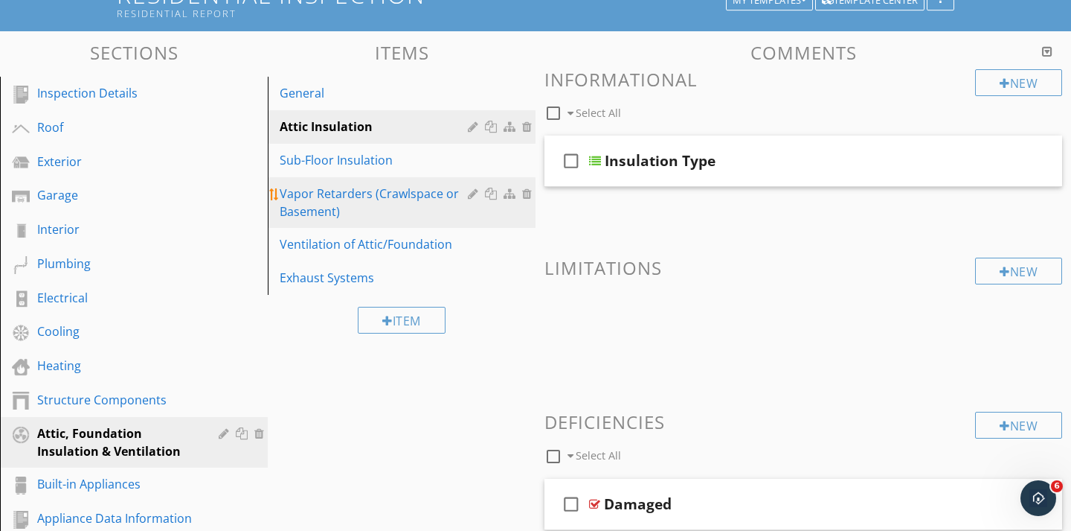
click at [390, 185] on div "Vapor Retarders (Crawlspace or Basement)" at bounding box center [376, 203] width 193 height 36
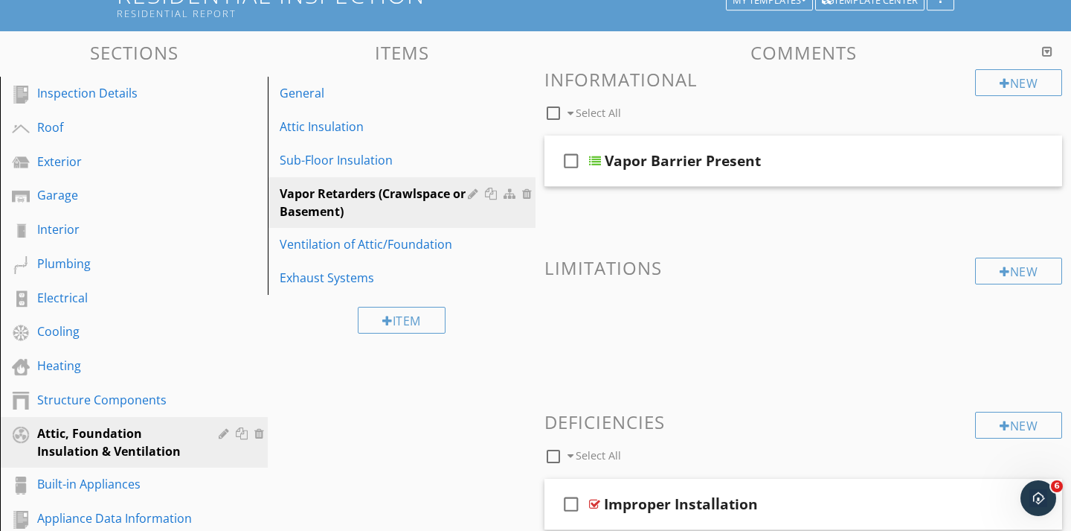
scroll to position [149, 0]
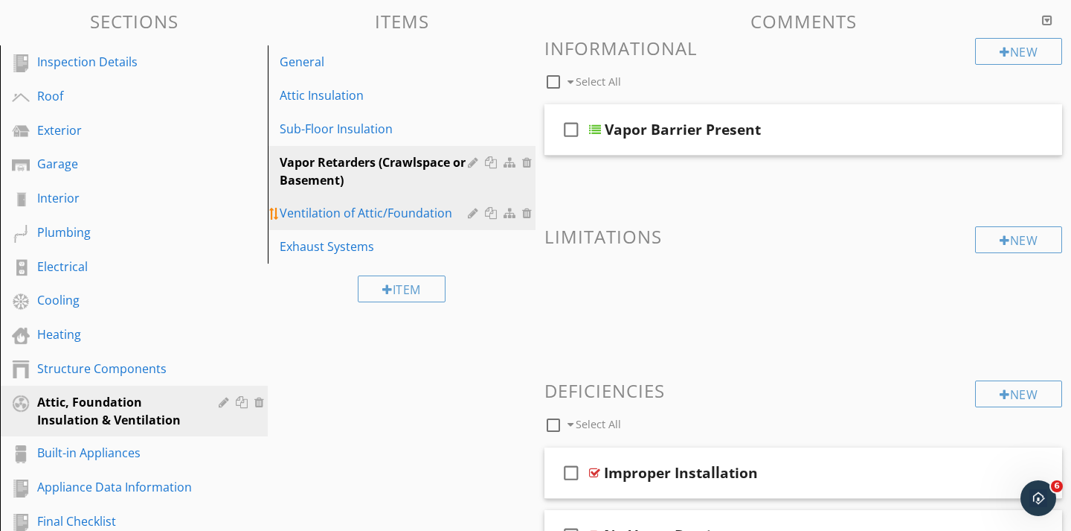
click at [439, 222] on link "Ventilation of Attic/Foundation" at bounding box center [403, 212] width 263 height 33
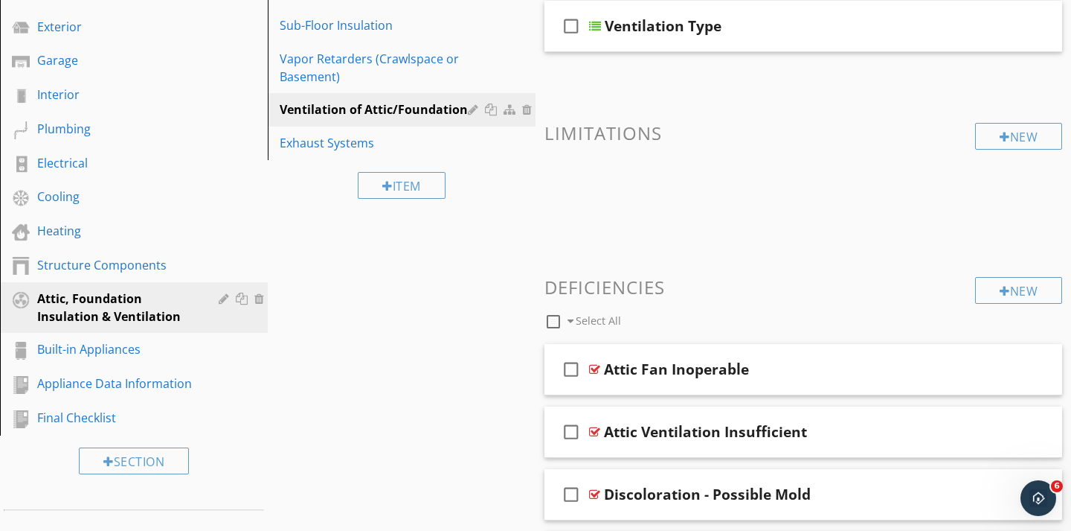
scroll to position [255, 0]
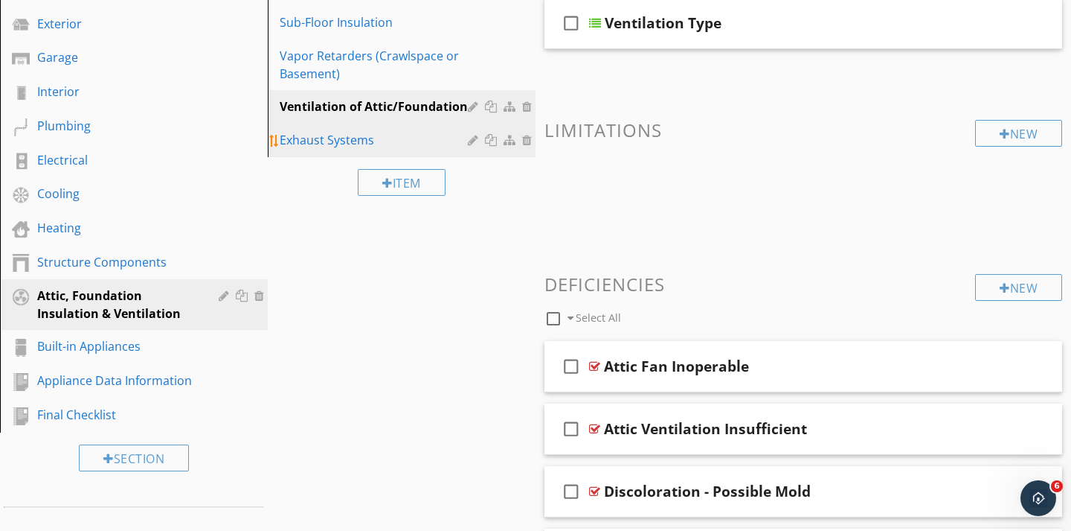
click at [323, 156] on link "Exhaust Systems" at bounding box center [403, 140] width 263 height 33
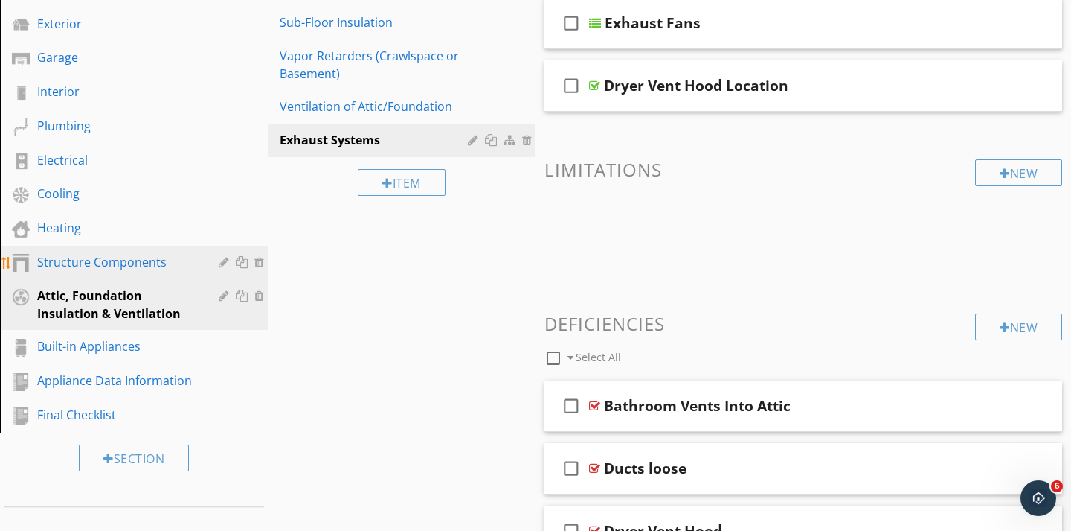
click at [97, 260] on div "Structure Components" at bounding box center [117, 262] width 160 height 18
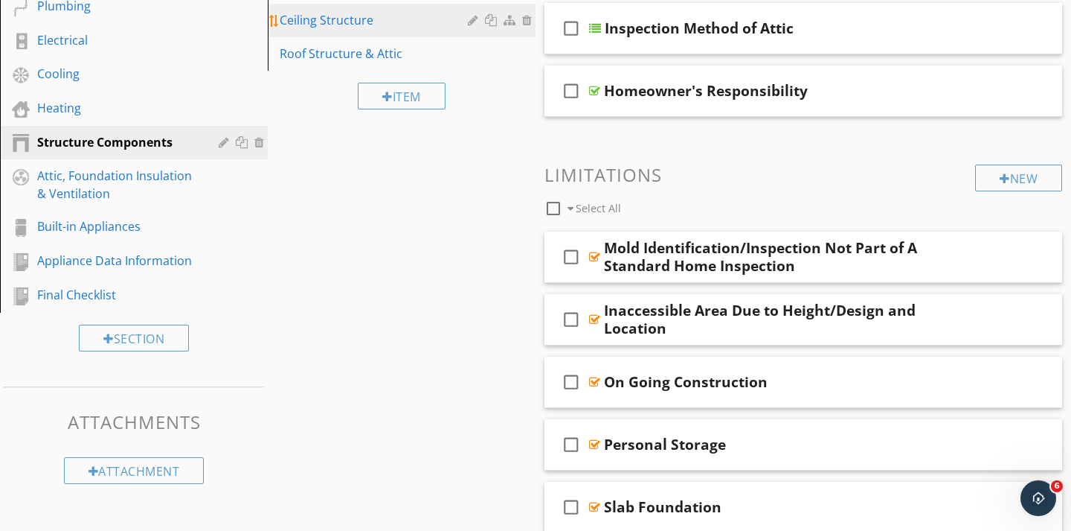
scroll to position [382, 0]
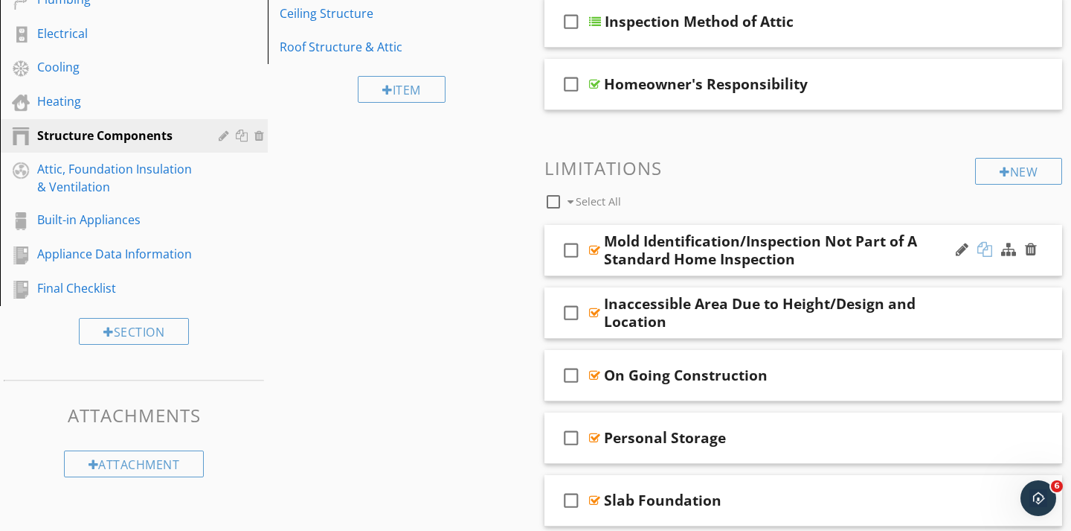
click at [979, 249] on div at bounding box center [985, 249] width 15 height 15
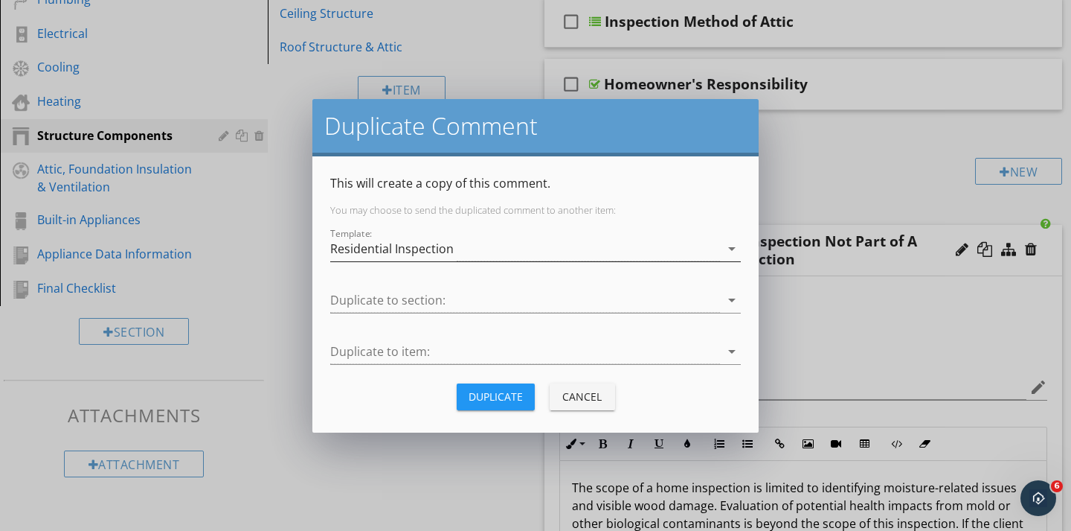
click at [731, 249] on icon "arrow_drop_down" at bounding box center [732, 249] width 18 height 18
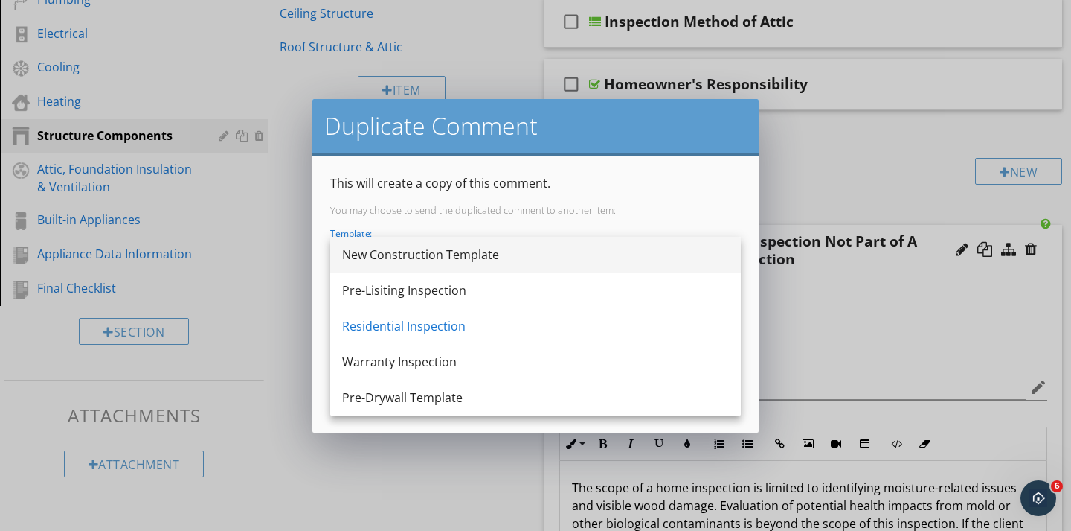
click at [513, 263] on div "New Construction Template" at bounding box center [535, 255] width 387 height 18
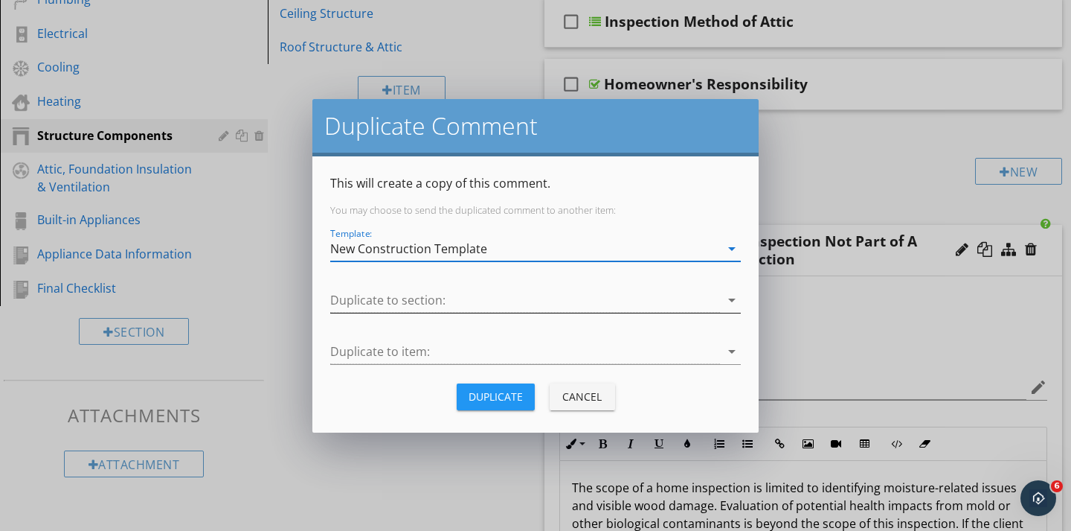
click at [476, 307] on div at bounding box center [525, 300] width 390 height 25
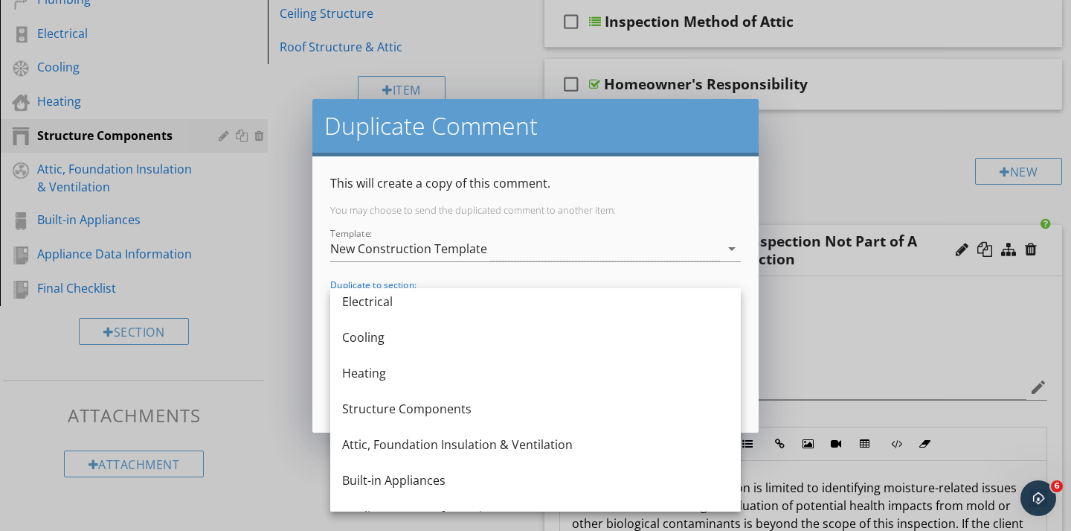
scroll to position [277, 0]
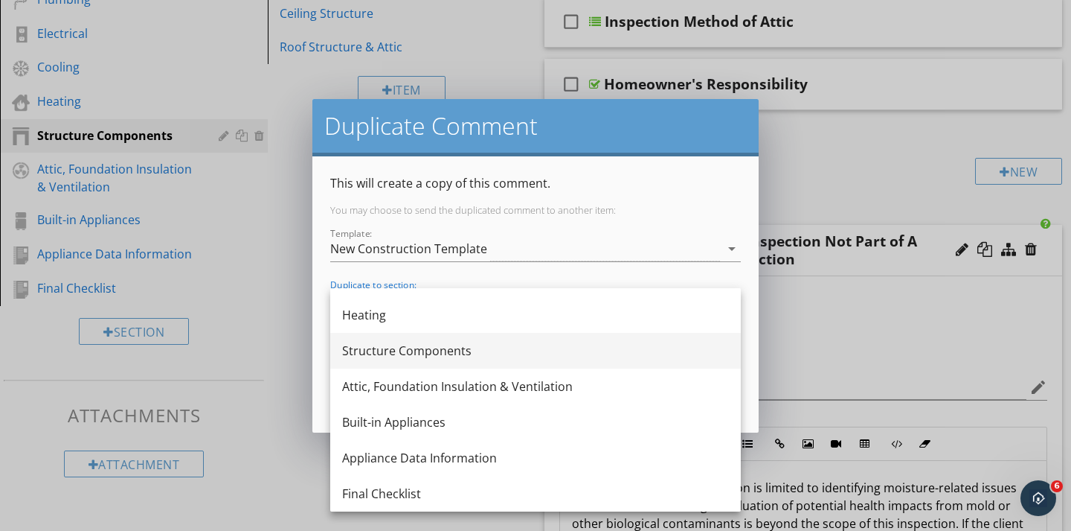
click at [387, 360] on div "Structure Components" at bounding box center [535, 351] width 387 height 36
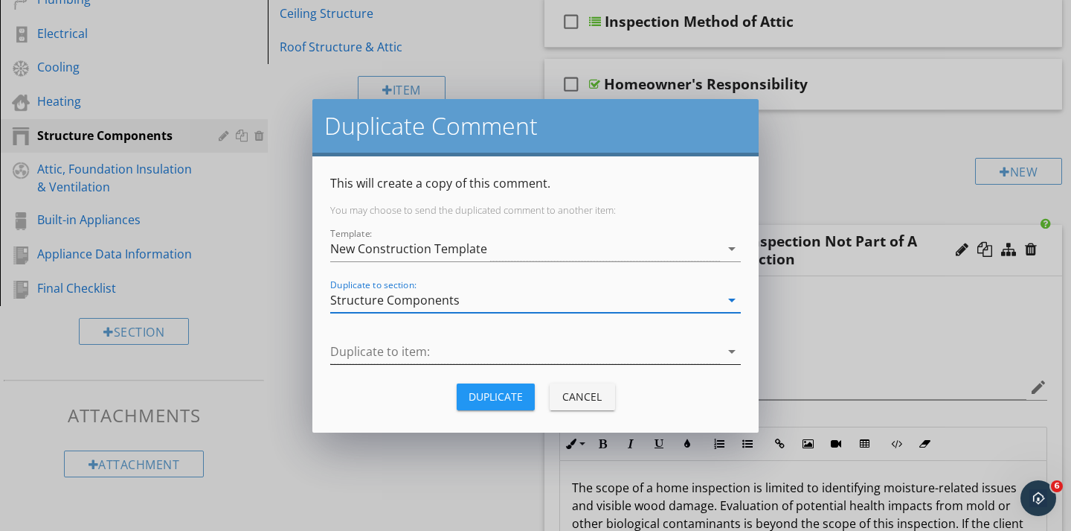
click at [384, 350] on div at bounding box center [525, 351] width 390 height 25
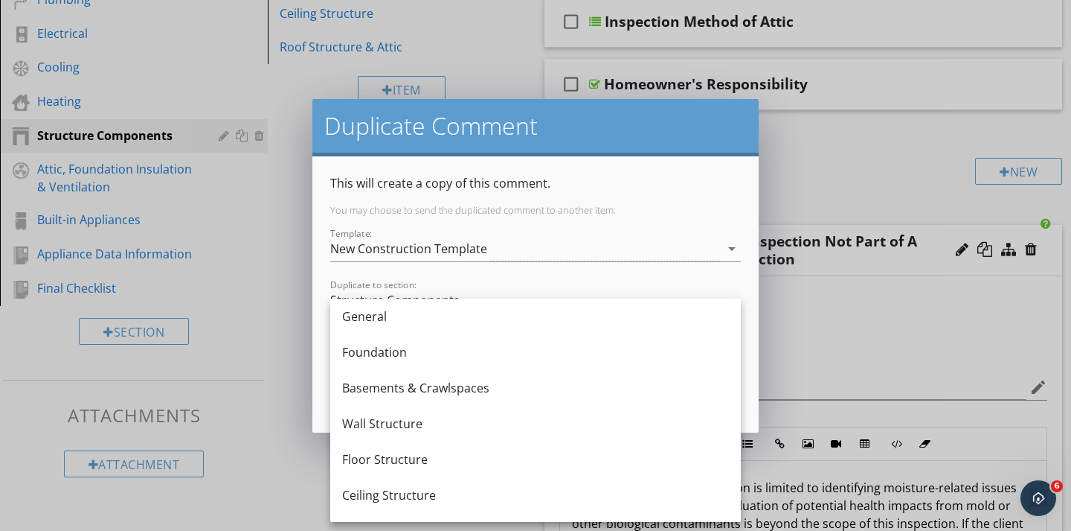
click at [384, 350] on div "Foundation" at bounding box center [535, 352] width 387 height 18
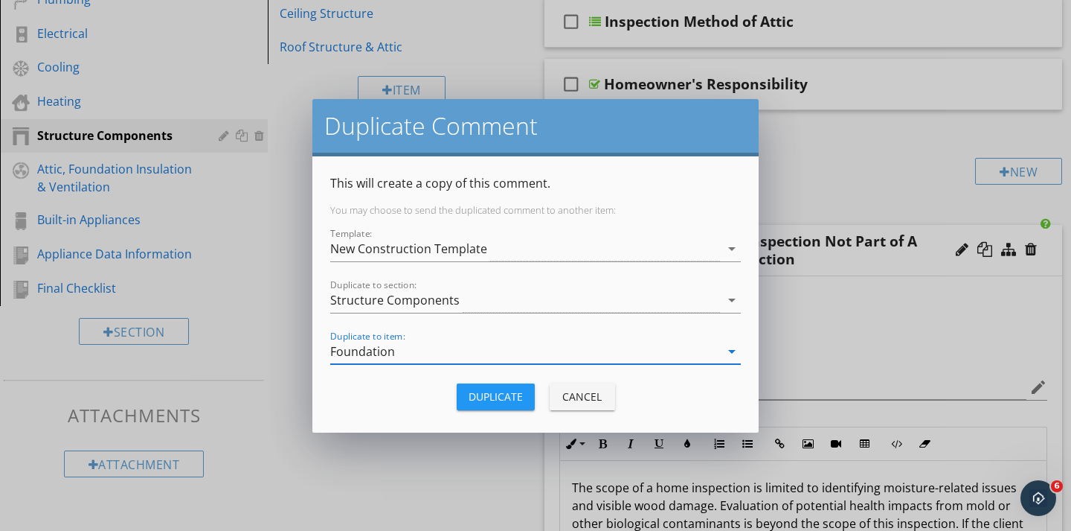
click at [384, 350] on div "Foundation" at bounding box center [362, 351] width 65 height 13
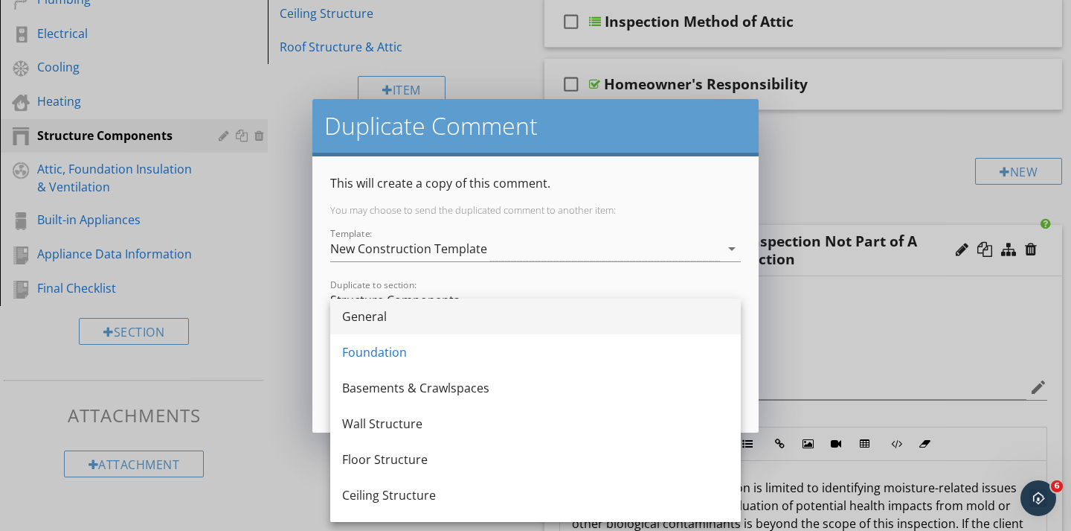
click at [374, 321] on div "General" at bounding box center [535, 316] width 387 height 18
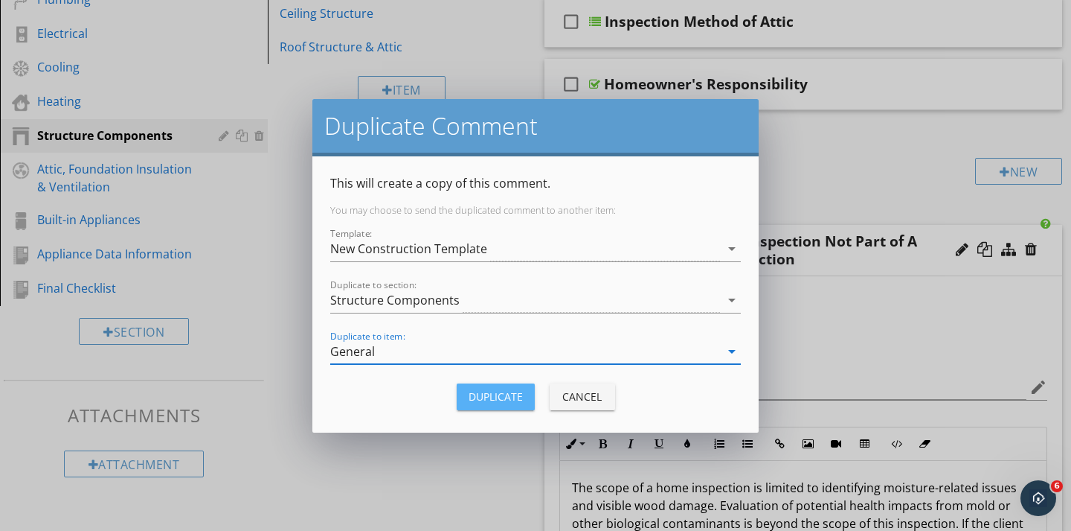
click at [487, 400] on div "Duplicate" at bounding box center [496, 396] width 54 height 16
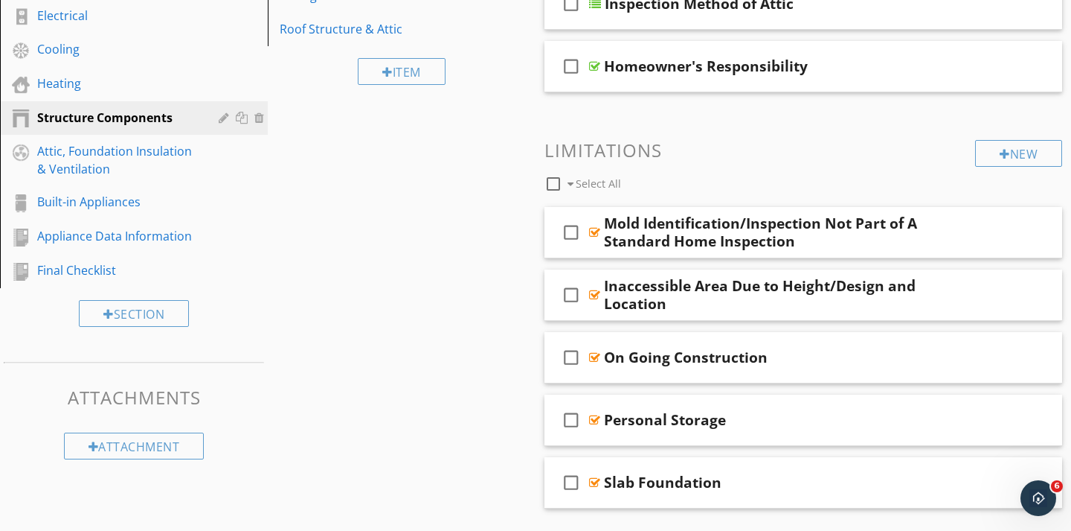
scroll to position [398, 0]
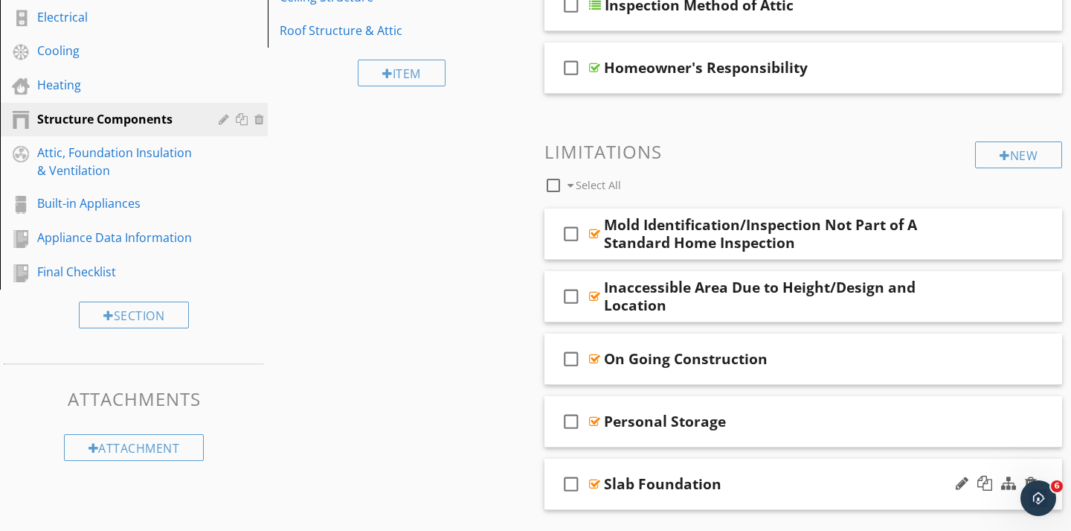
click at [990, 491] on div at bounding box center [996, 484] width 87 height 36
click at [988, 487] on div at bounding box center [985, 482] width 15 height 15
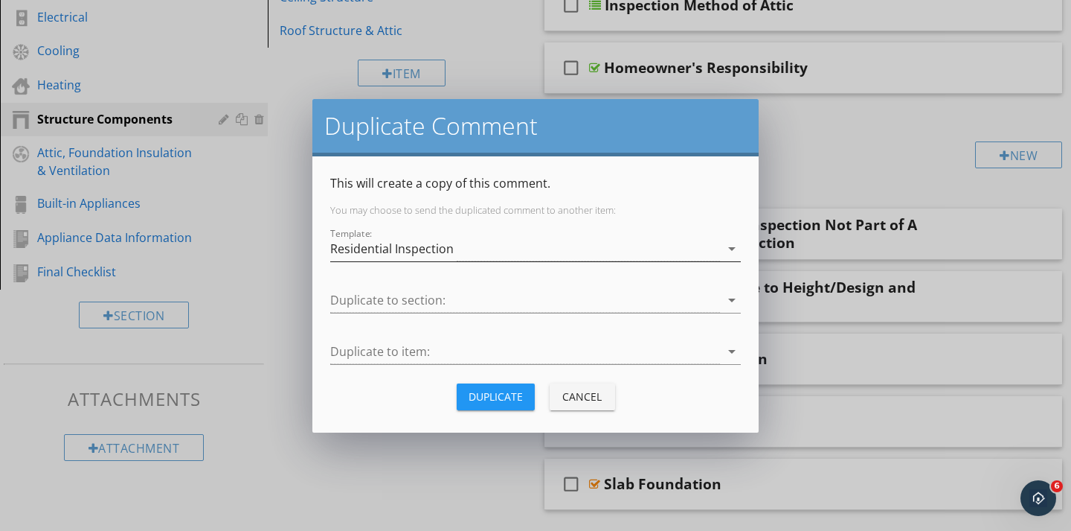
click at [679, 260] on div "Residential Inspection" at bounding box center [525, 249] width 390 height 25
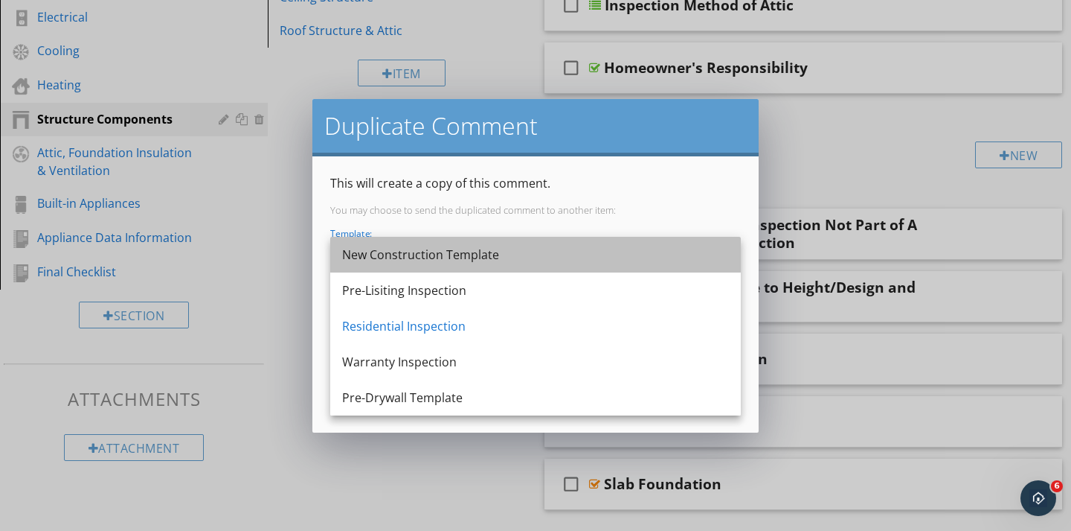
click at [480, 251] on div "New Construction Template" at bounding box center [535, 255] width 387 height 18
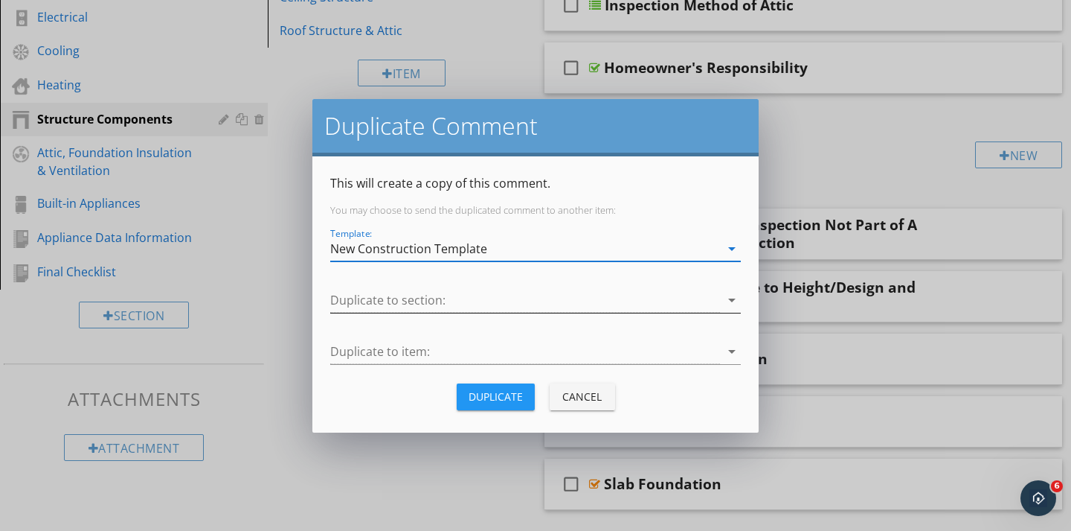
click at [427, 301] on div at bounding box center [525, 300] width 390 height 25
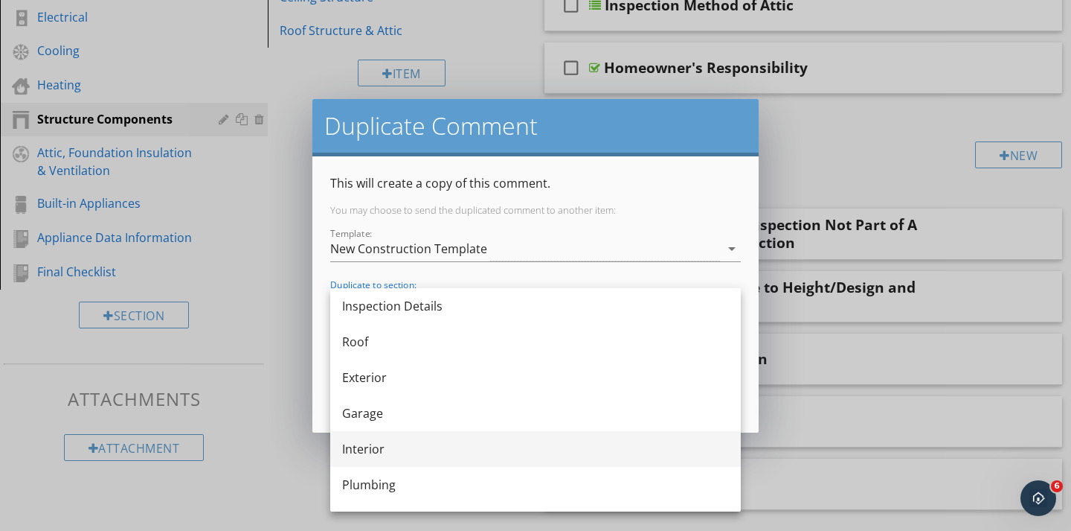
scroll to position [277, 0]
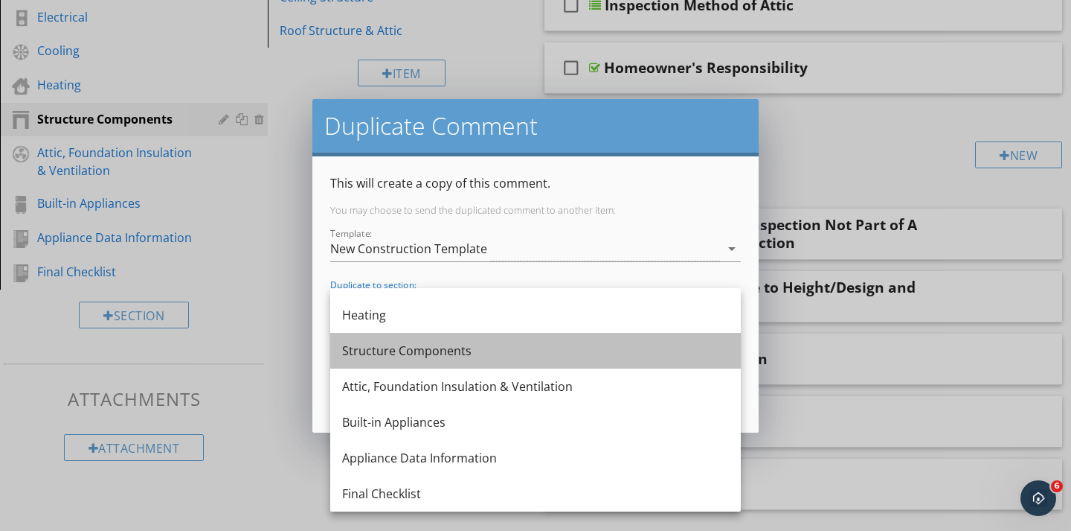
click at [377, 342] on div "Structure Components" at bounding box center [535, 351] width 387 height 18
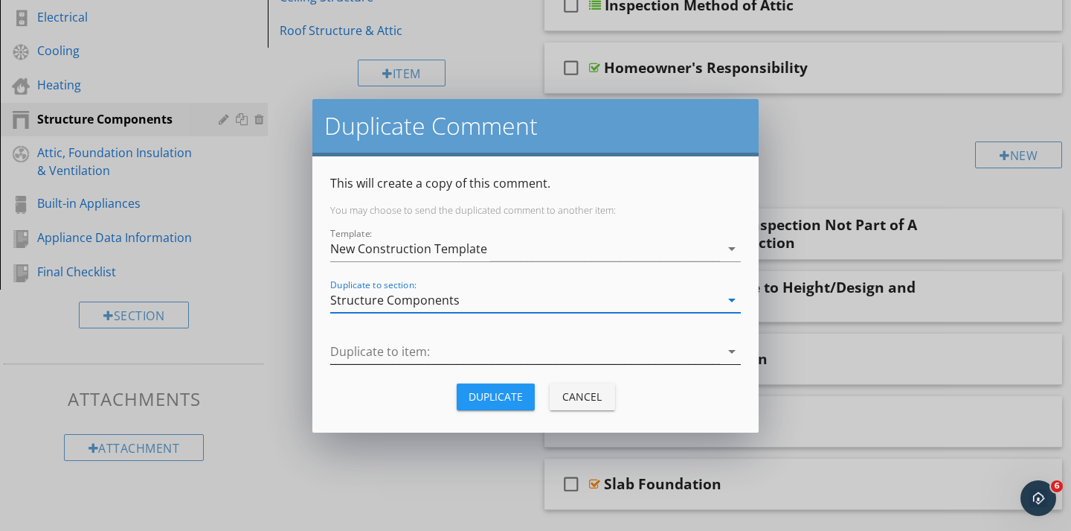
click at [373, 356] on div at bounding box center [525, 351] width 390 height 25
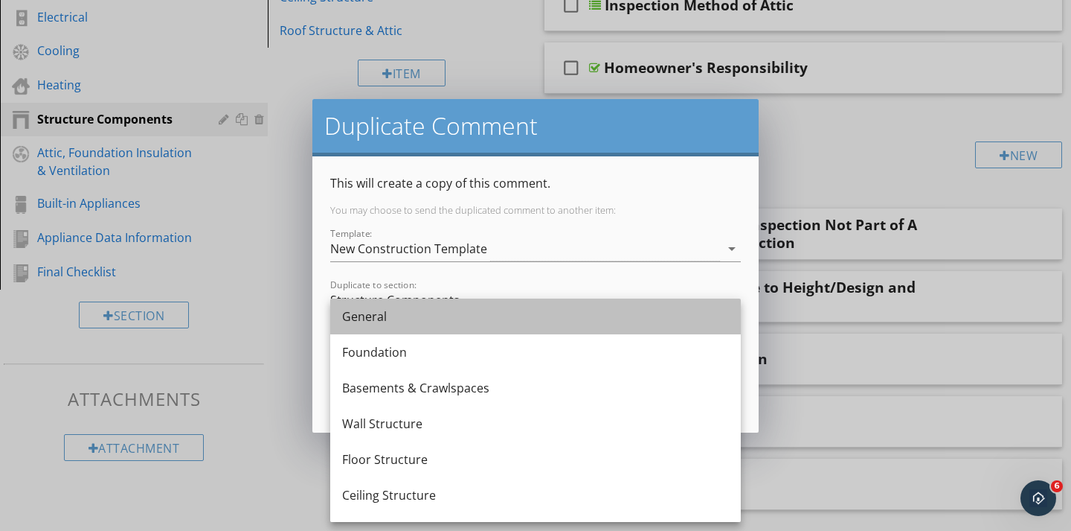
click at [372, 326] on div "General" at bounding box center [535, 316] width 387 height 36
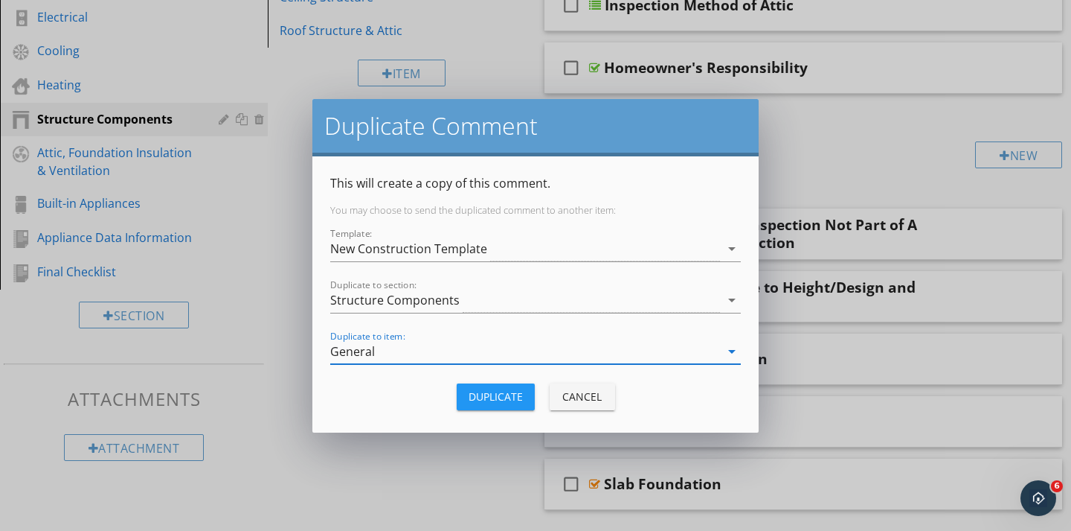
click at [466, 398] on button "Duplicate" at bounding box center [496, 396] width 78 height 27
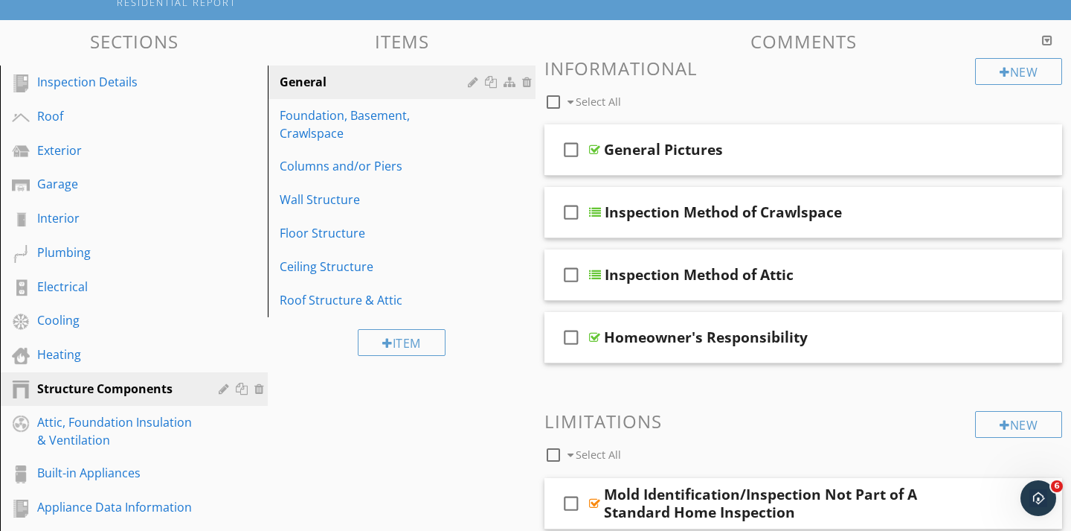
scroll to position [126, 0]
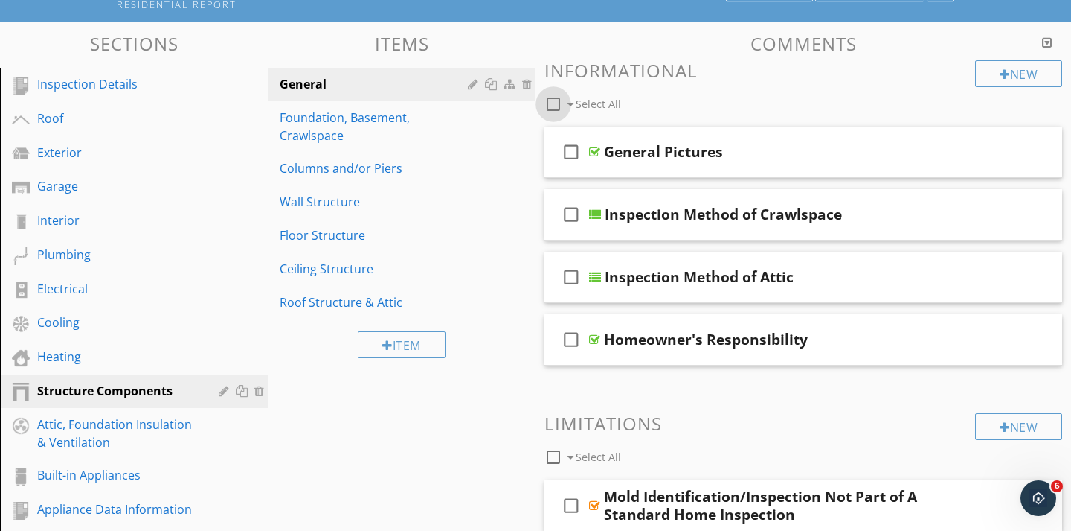
click at [551, 98] on div at bounding box center [553, 104] width 25 height 25
checkbox input "false"
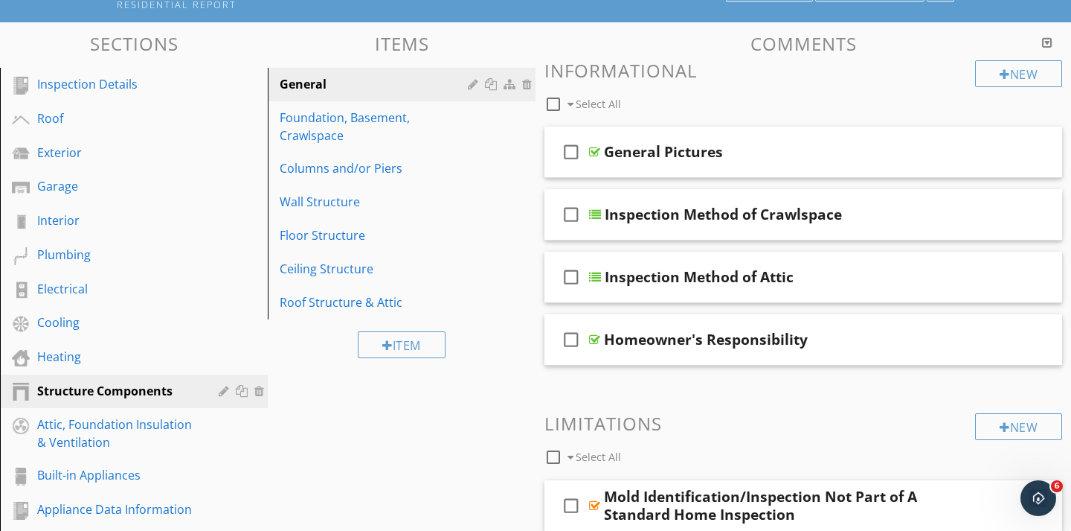
click at [554, 458] on div at bounding box center [553, 456] width 25 height 25
checkbox input "true"
click at [554, 107] on div at bounding box center [553, 104] width 25 height 25
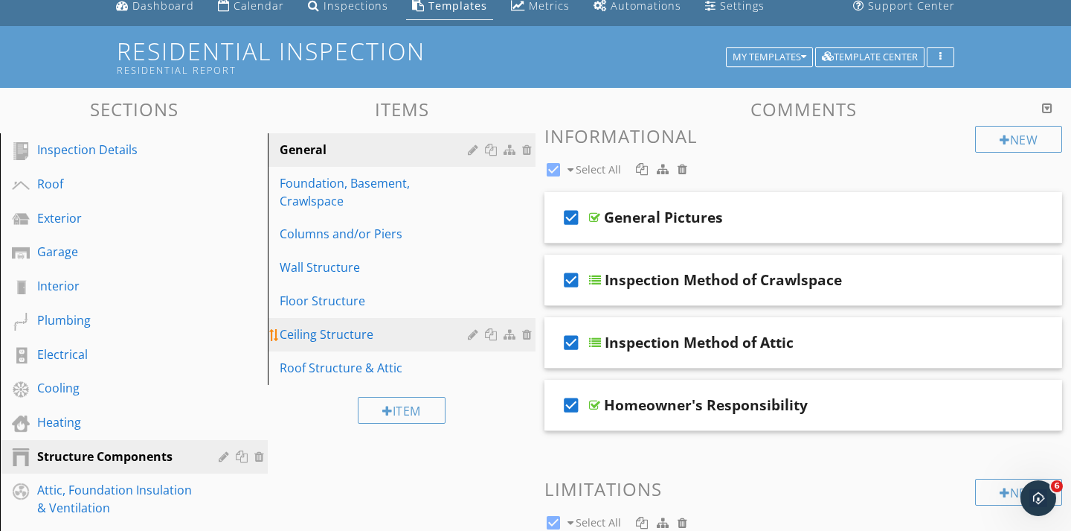
scroll to position [0, 0]
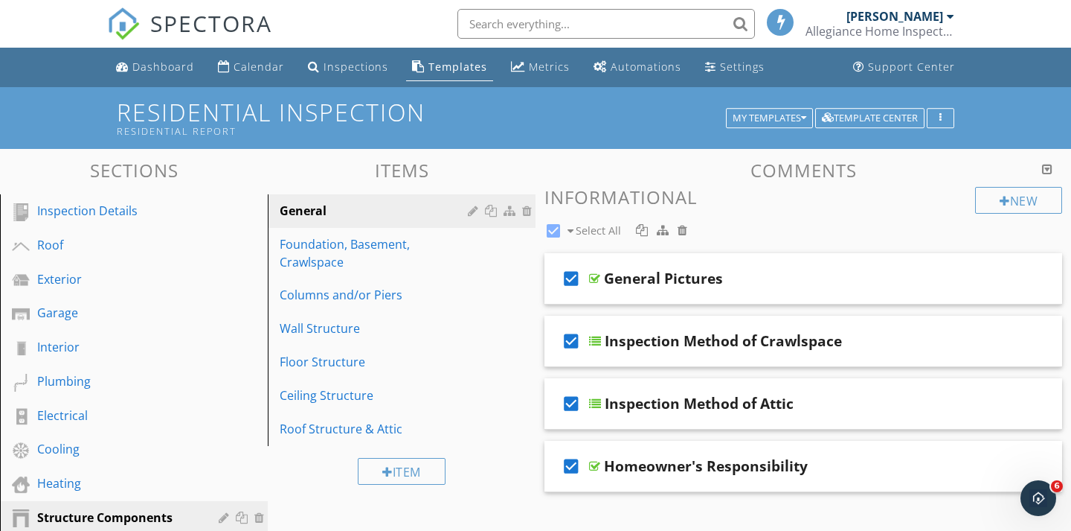
click at [549, 225] on div at bounding box center [553, 230] width 25 height 25
checkbox input "false"
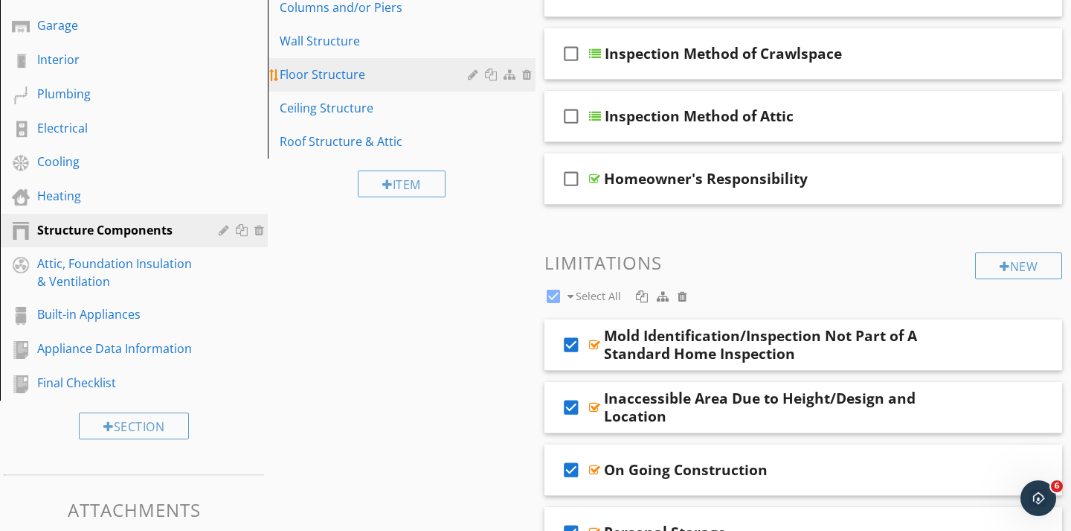
scroll to position [281, 0]
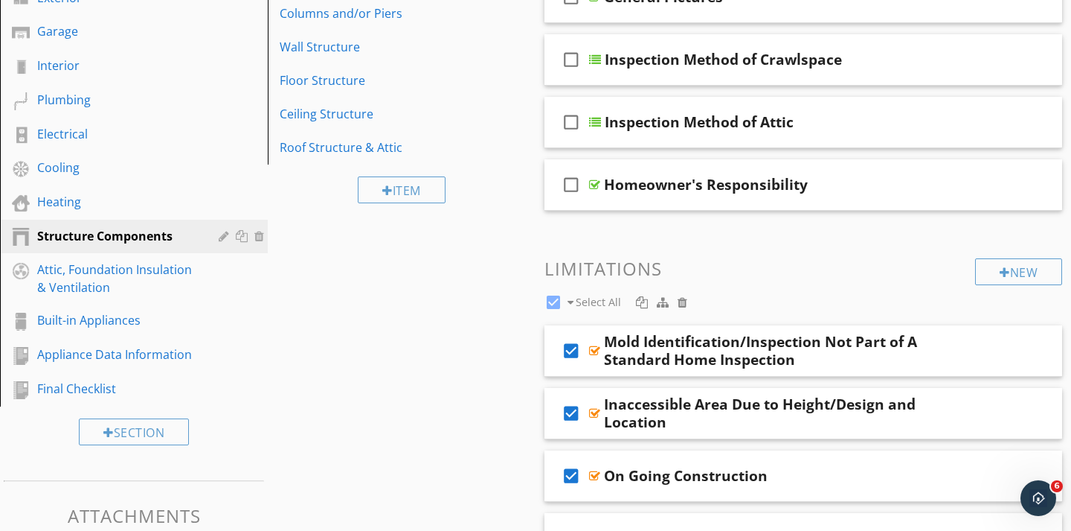
click at [556, 310] on div at bounding box center [553, 301] width 25 height 25
checkbox input "false"
click at [573, 348] on icon "check_box_outline_blank" at bounding box center [572, 351] width 24 height 36
click at [573, 354] on icon "check_box" at bounding box center [572, 351] width 24 height 36
click at [583, 361] on icon "check_box_outline_blank" at bounding box center [572, 351] width 24 height 36
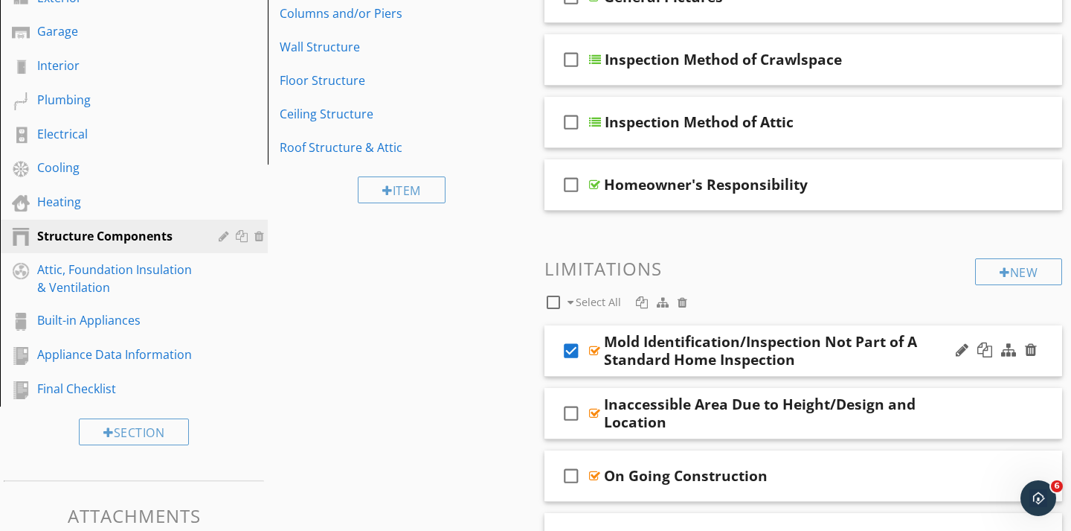
click at [612, 360] on div "Mold Identification/Inspection Not Part of A Standard Home Inspection" at bounding box center [787, 351] width 366 height 36
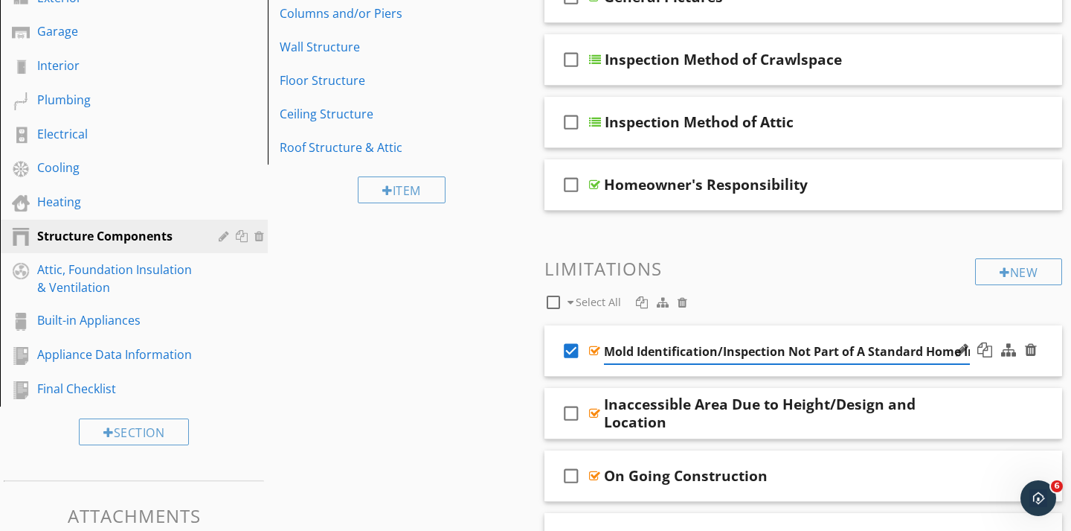
scroll to position [0, 56]
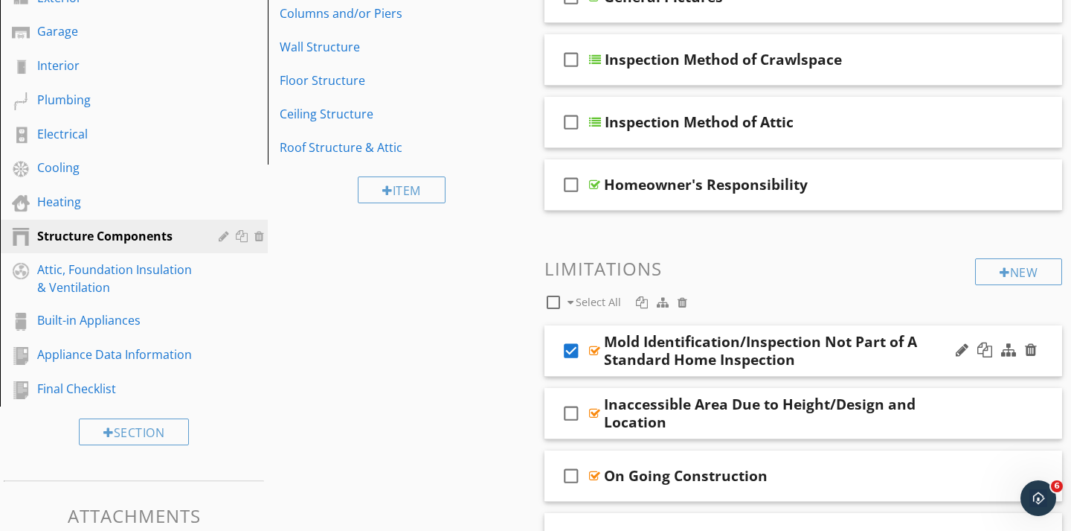
click at [589, 363] on div "check_box Mold Identification/Inspection Not Part of A Standard Home Inspection" at bounding box center [804, 350] width 518 height 51
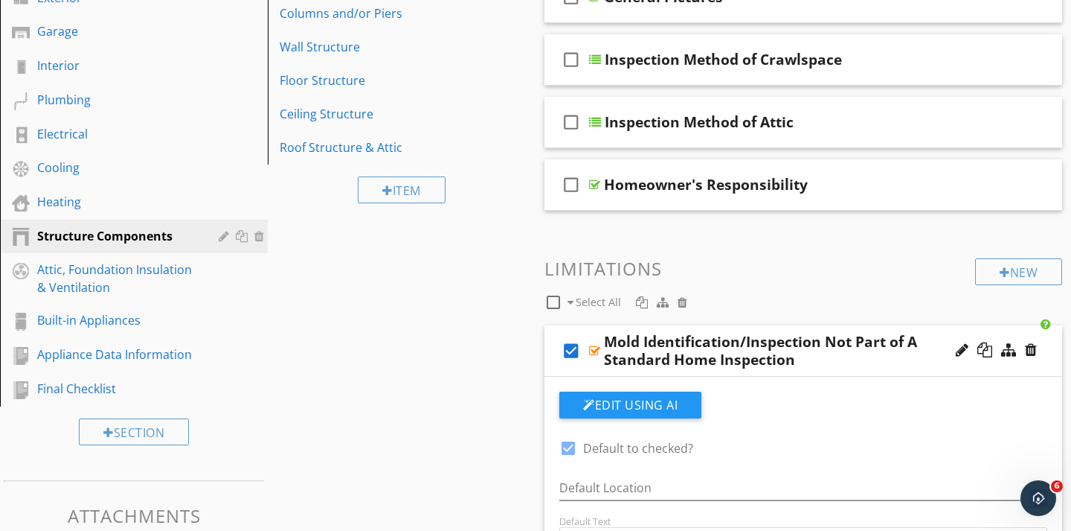
click at [589, 363] on div "check_box Mold Identification/Inspection Not Part of A Standard Home Inspection" at bounding box center [804, 350] width 518 height 51
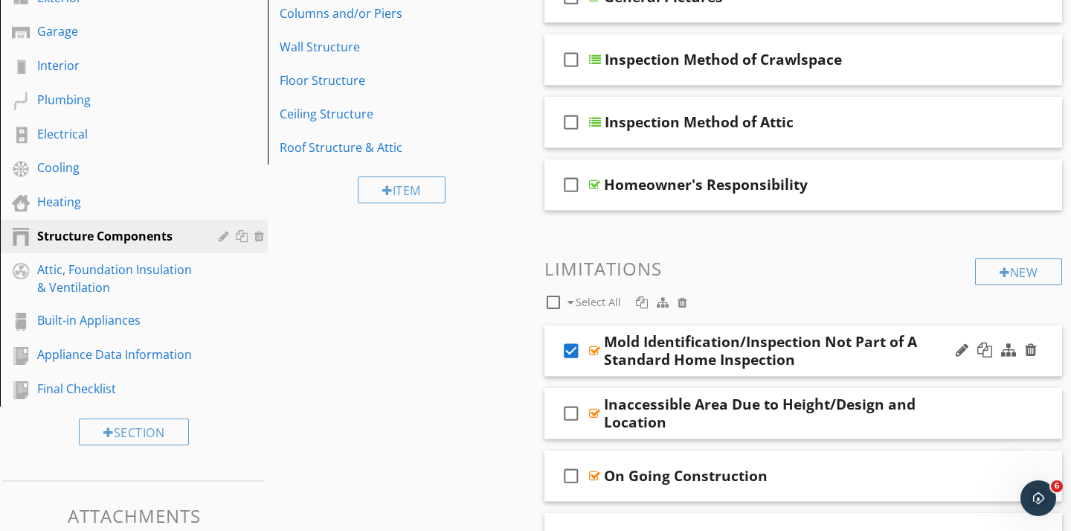
click at [589, 363] on div "check_box Mold Identification/Inspection Not Part of A Standard Home Inspection" at bounding box center [804, 350] width 518 height 51
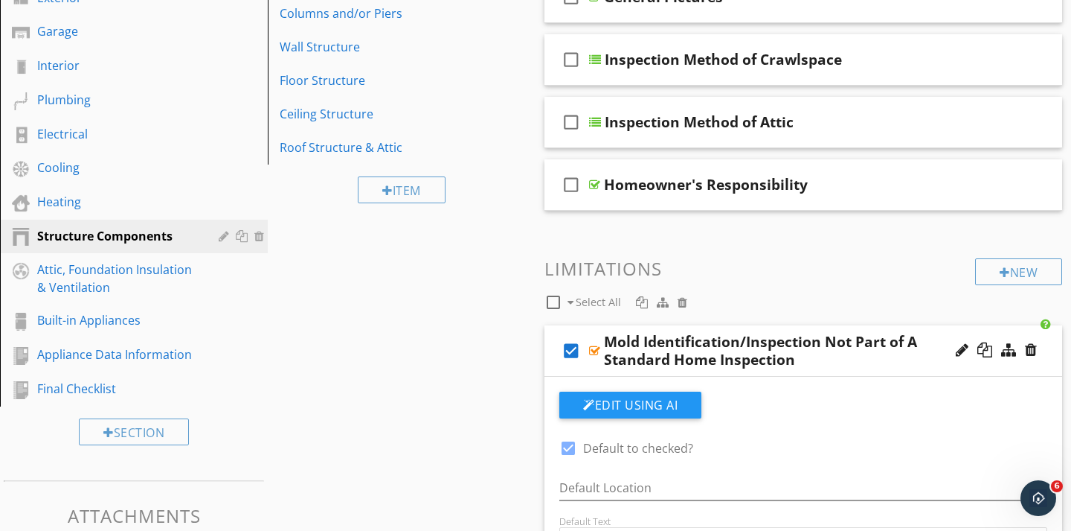
click at [573, 350] on icon "check_box" at bounding box center [572, 351] width 24 height 36
click at [524, 348] on div "Sections Inspection Details Roof Exterior Garage Interior Plumbing Electrical C…" at bounding box center [535, 494] width 1071 height 1252
click at [575, 362] on icon "check_box_outline_blank" at bounding box center [572, 351] width 24 height 36
click at [575, 362] on icon "check_box" at bounding box center [572, 351] width 24 height 36
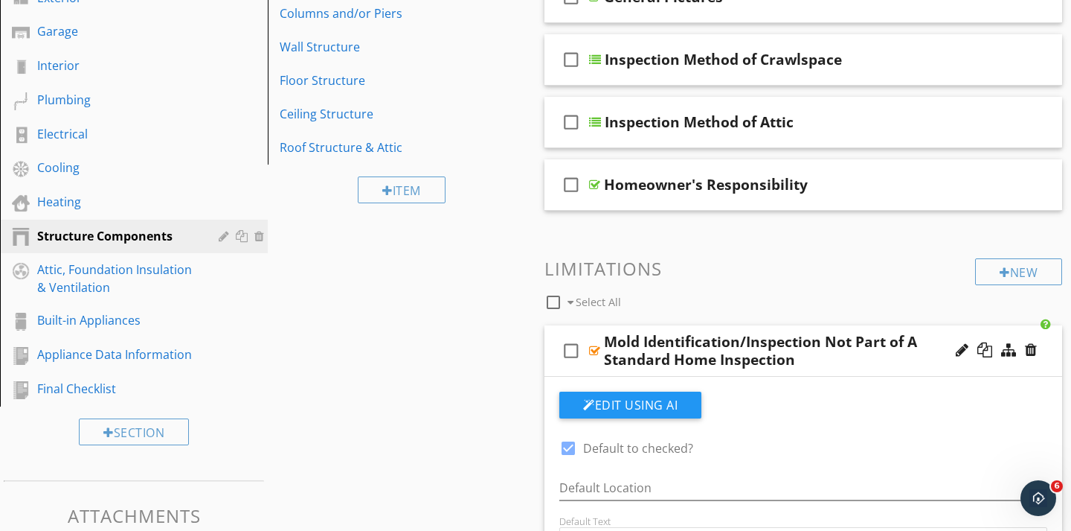
click at [529, 346] on div "Sections Inspection Details Roof Exterior Garage Interior Plumbing Electrical C…" at bounding box center [535, 494] width 1071 height 1252
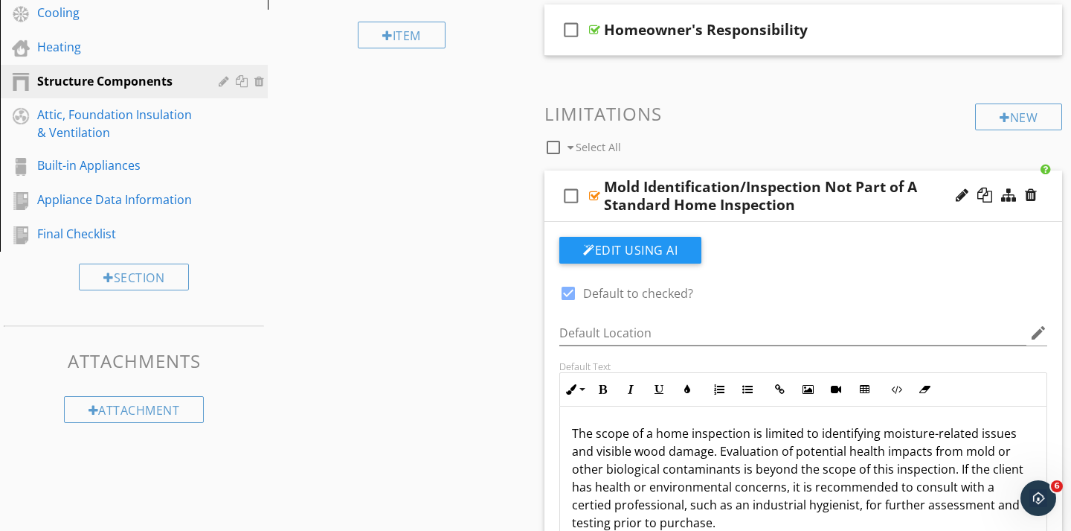
scroll to position [440, 0]
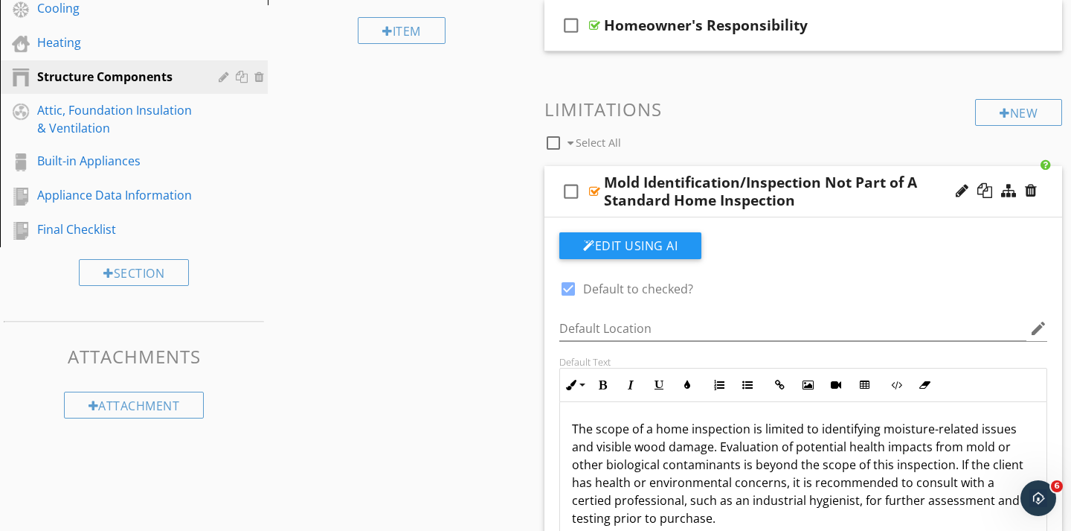
click at [609, 208] on div "Mold Identification/Inspection Not Part of A Standard Home Inspection" at bounding box center [787, 191] width 366 height 36
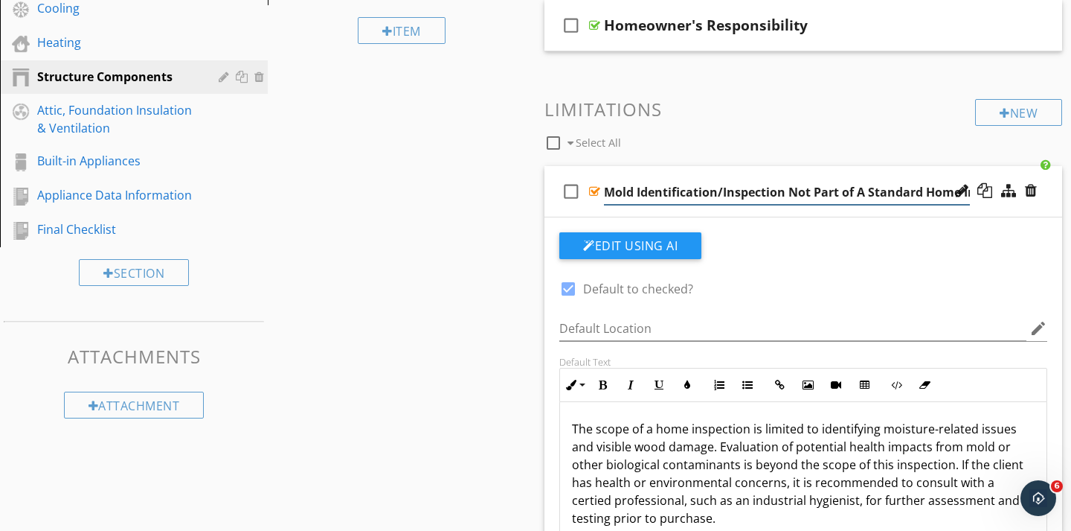
scroll to position [0, 56]
click at [592, 199] on div "check_box_outline_blank Mold Identification/Inspection Not Part of A Standard H…" at bounding box center [804, 191] width 518 height 51
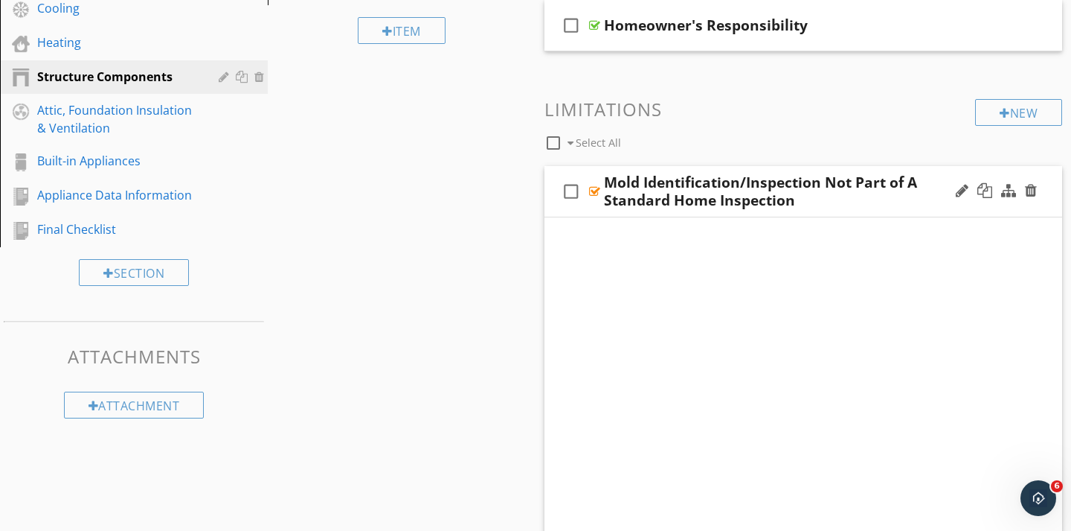
click at [592, 199] on div "check_box_outline_blank Mold Identification/Inspection Not Part of A Standard H…" at bounding box center [804, 191] width 518 height 51
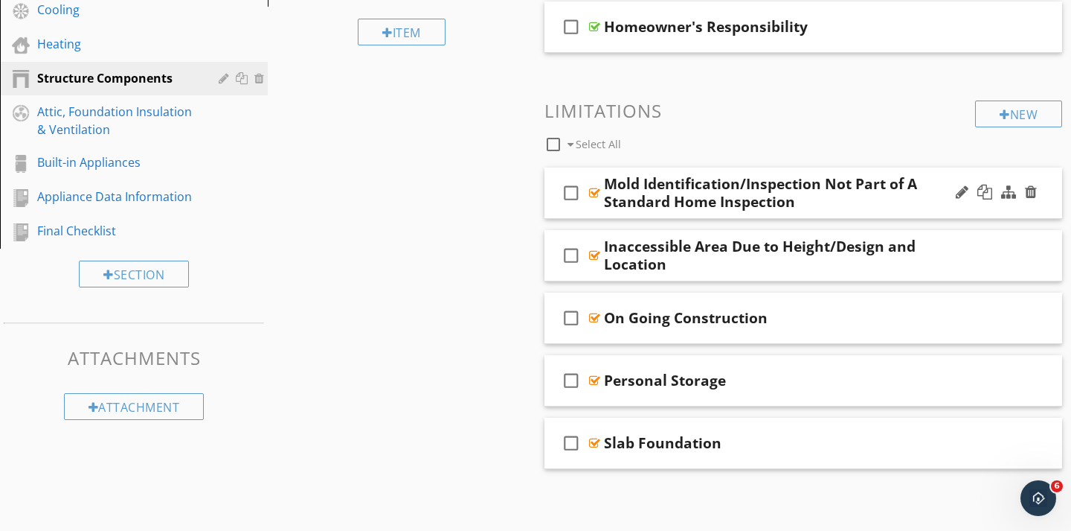
scroll to position [440, 0]
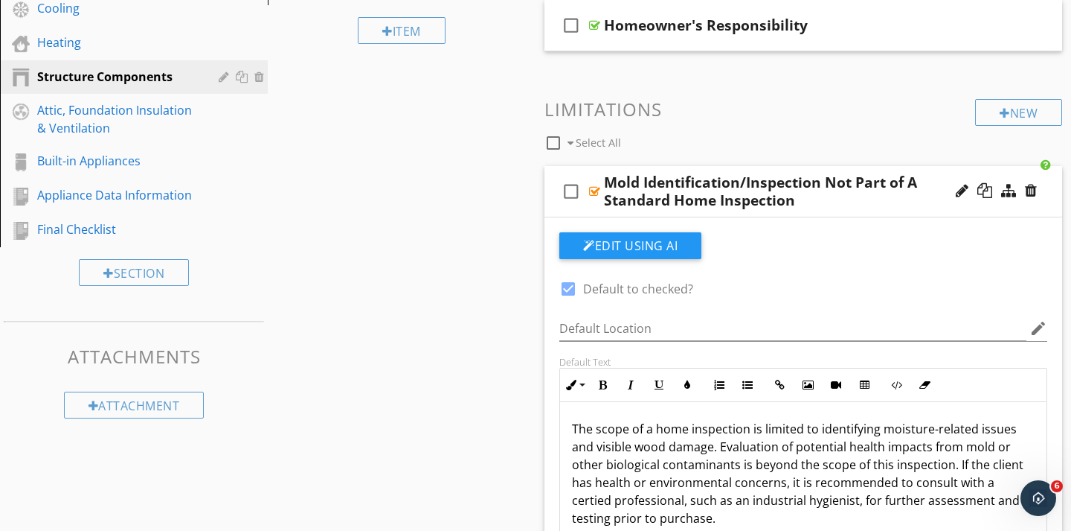
click at [592, 199] on div "check_box_outline_blank Mold Identification/Inspection Not Part of A Standard H…" at bounding box center [804, 191] width 518 height 51
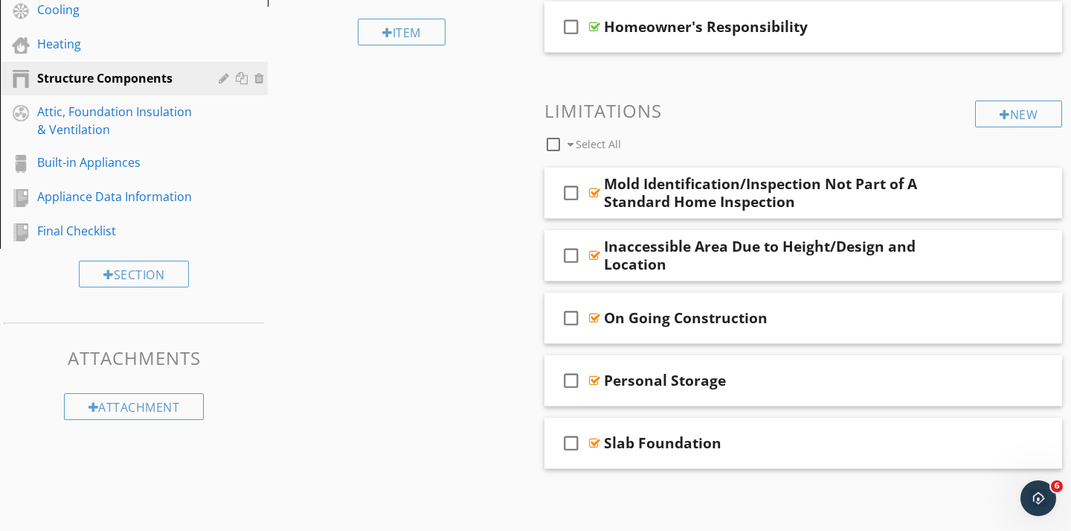
scroll to position [429, 0]
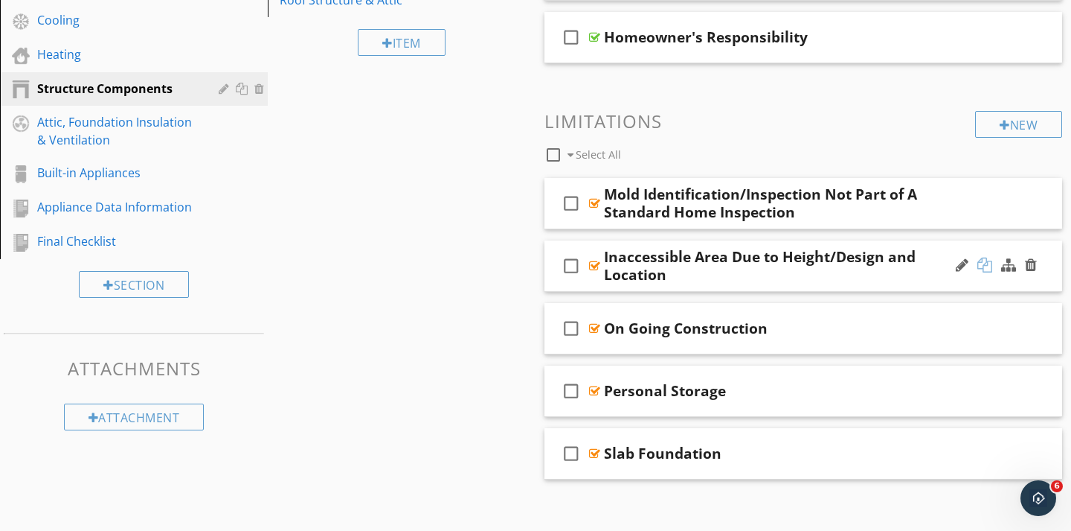
click at [984, 269] on div at bounding box center [985, 264] width 15 height 15
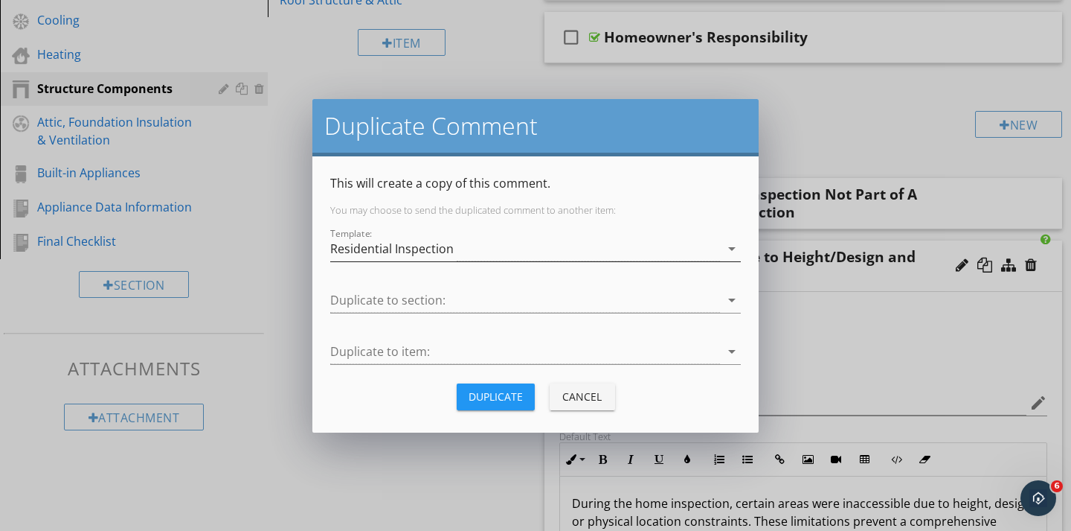
click at [725, 251] on icon "arrow_drop_down" at bounding box center [732, 249] width 18 height 18
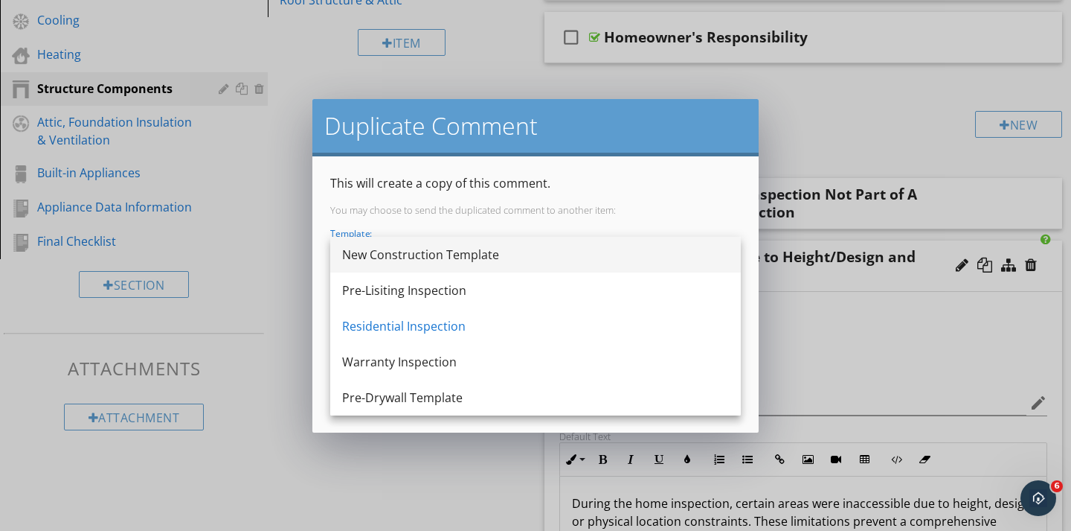
click at [502, 249] on div "New Construction Template" at bounding box center [535, 255] width 387 height 18
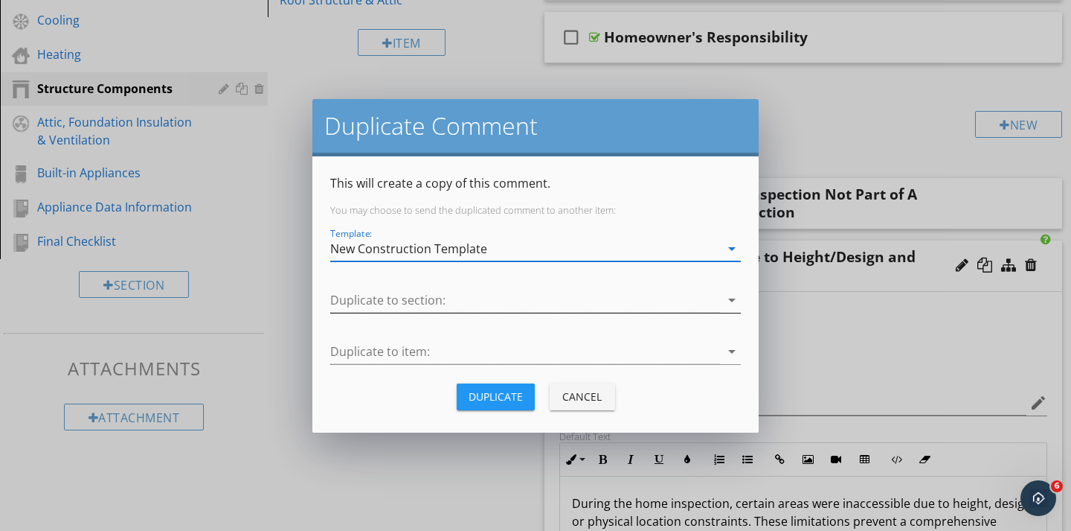
click at [438, 302] on div at bounding box center [525, 300] width 390 height 25
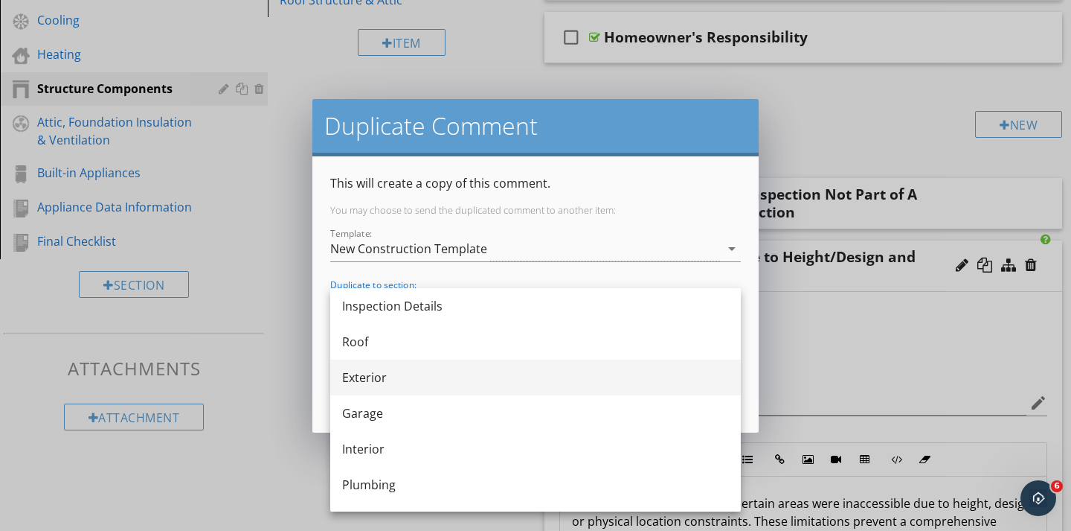
scroll to position [131, 0]
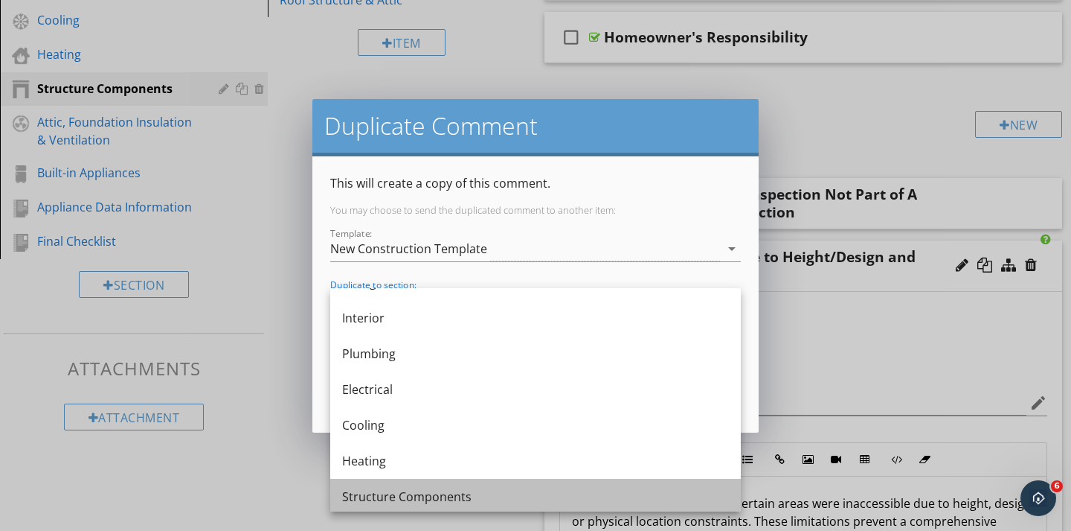
click at [362, 500] on div "Structure Components" at bounding box center [535, 496] width 387 height 18
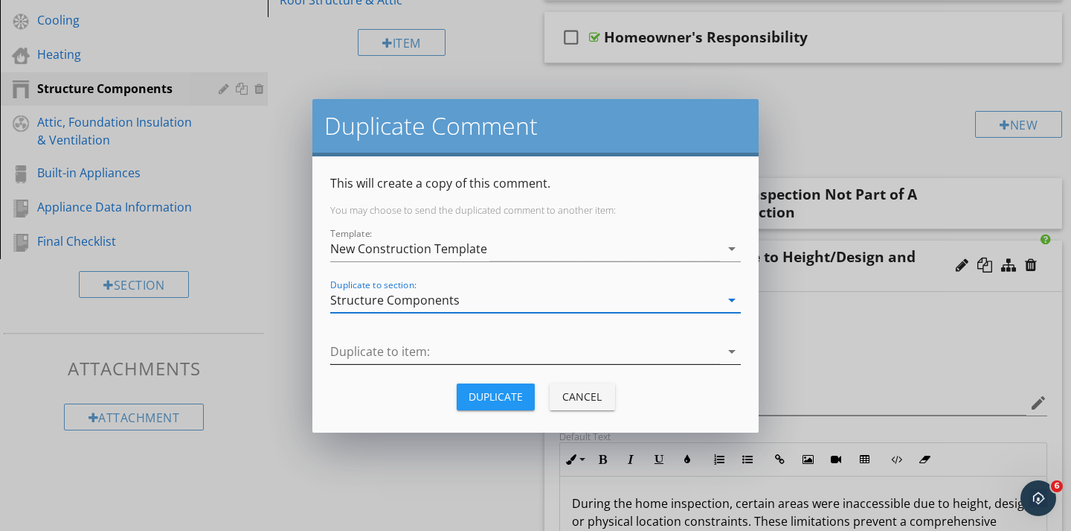
click at [384, 359] on div at bounding box center [525, 351] width 390 height 25
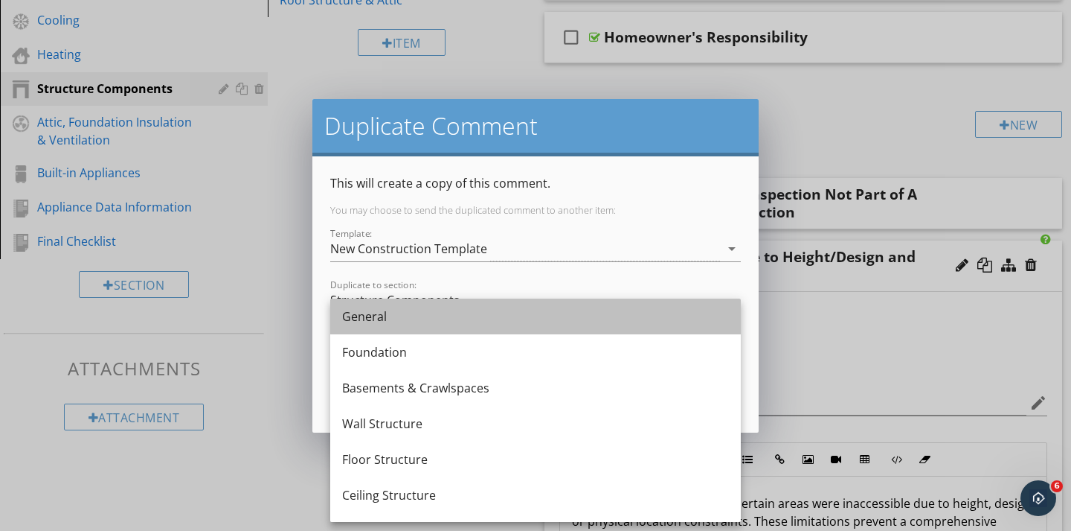
click at [377, 318] on div "General" at bounding box center [535, 316] width 387 height 18
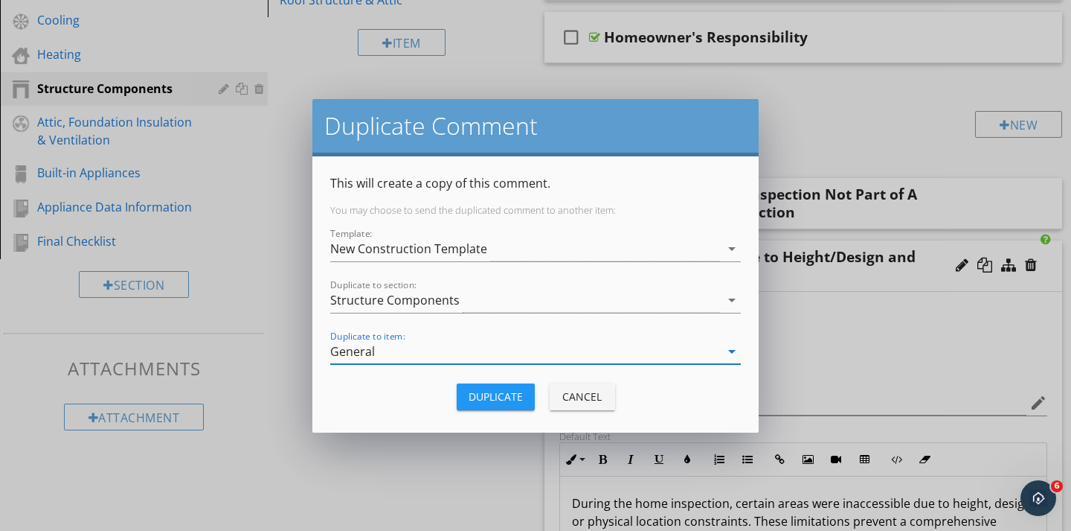
click at [498, 400] on div "Duplicate" at bounding box center [496, 396] width 54 height 16
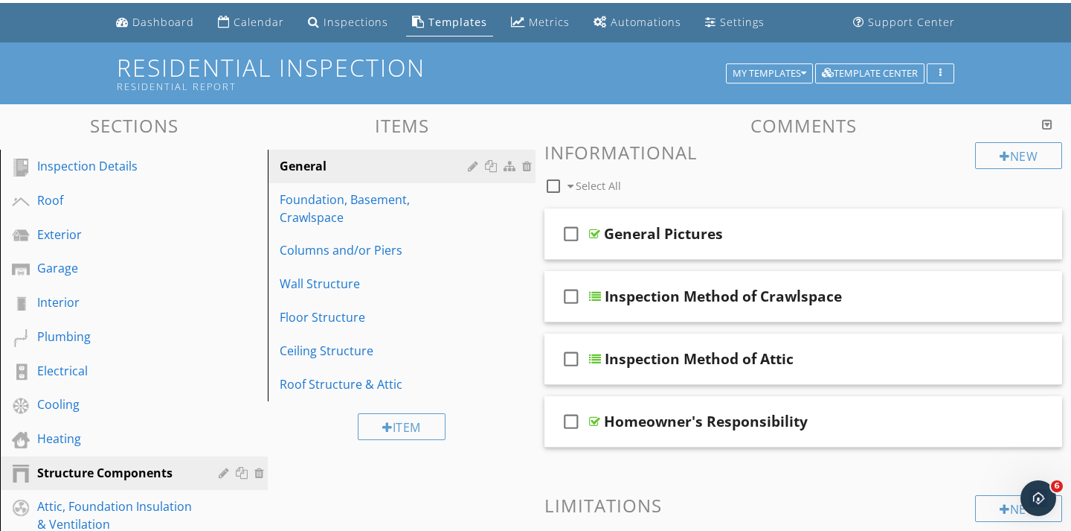
scroll to position [47, 0]
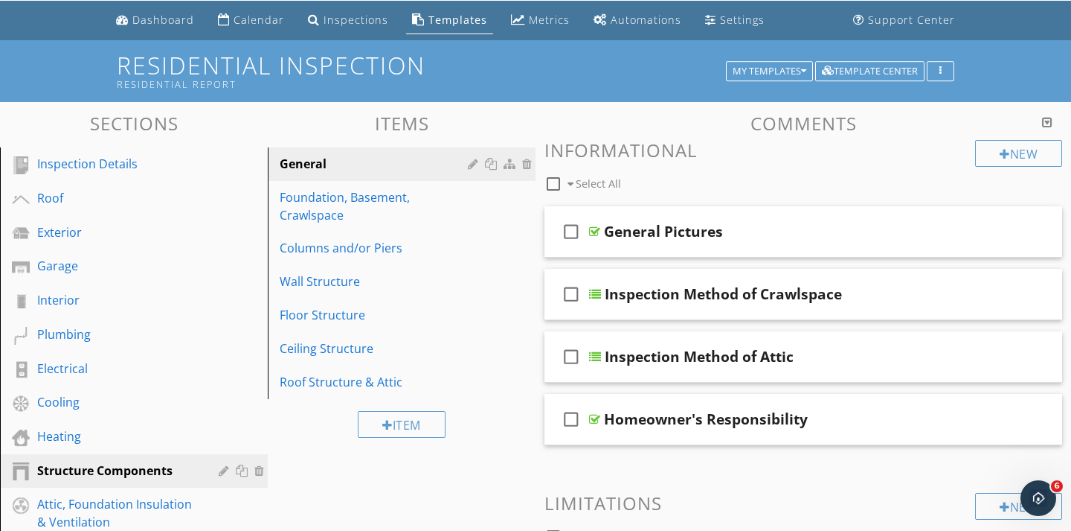
click at [552, 181] on div at bounding box center [553, 183] width 25 height 25
click at [554, 186] on div at bounding box center [553, 183] width 25 height 25
checkbox input "false"
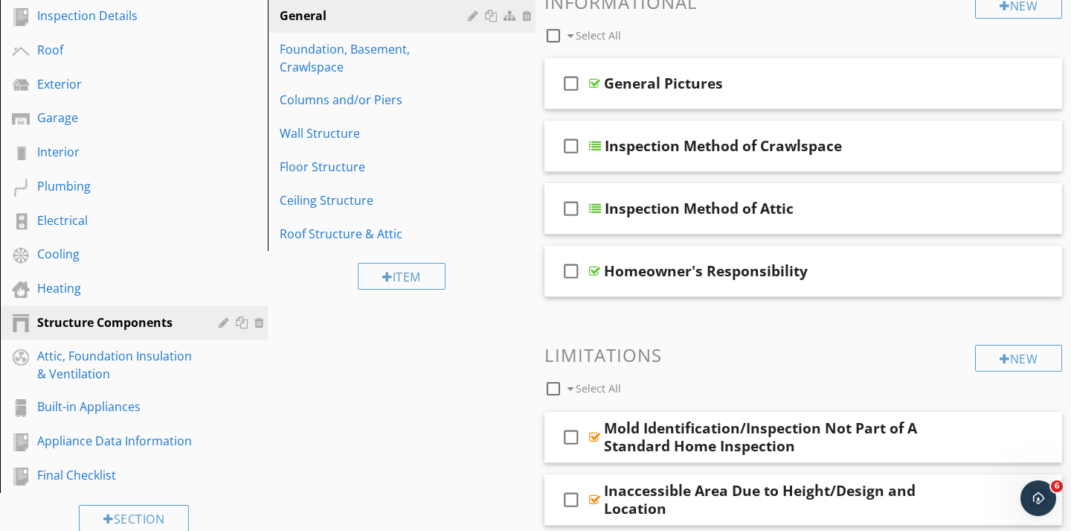
scroll to position [0, 0]
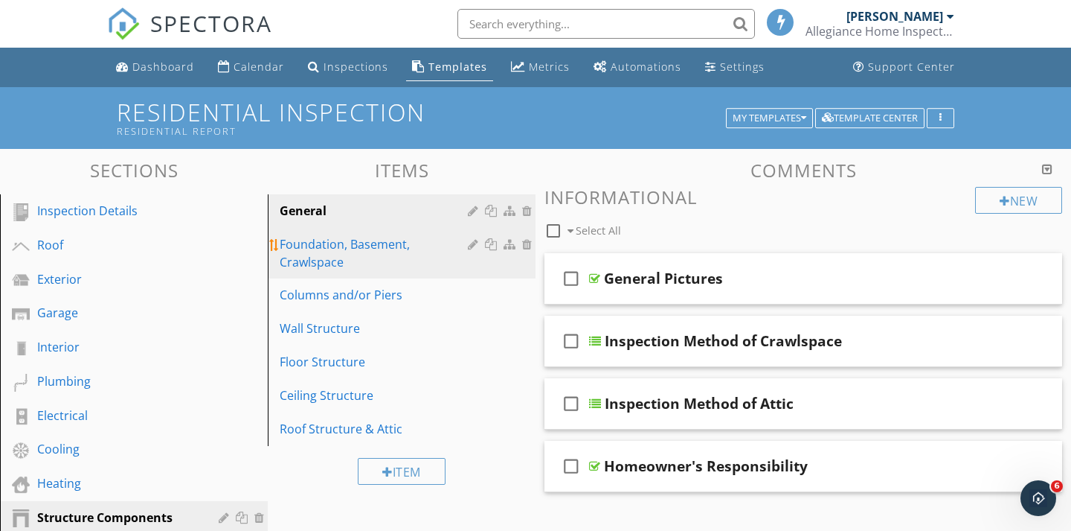
click at [358, 274] on link "Foundation, Basement, Crawlspace" at bounding box center [403, 253] width 263 height 51
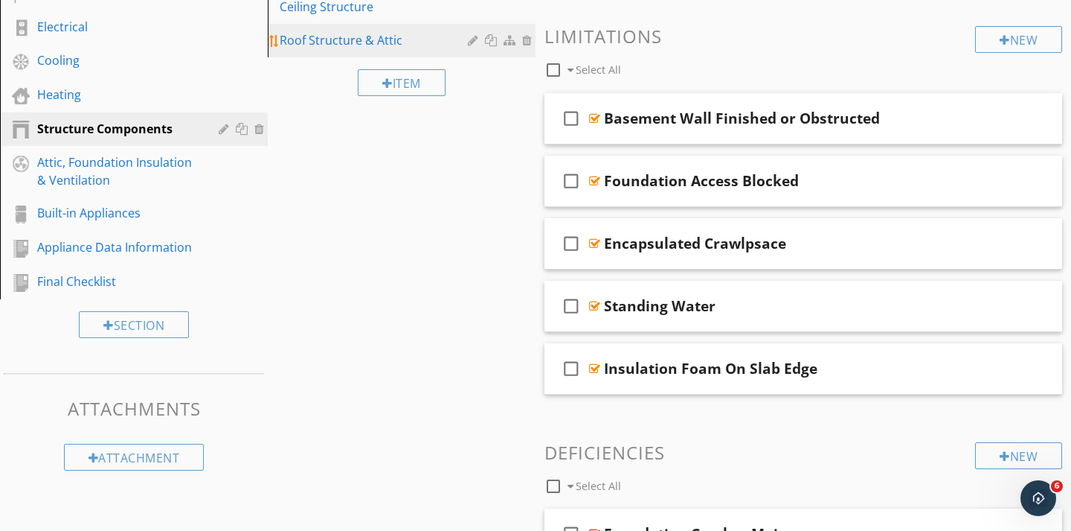
scroll to position [437, 0]
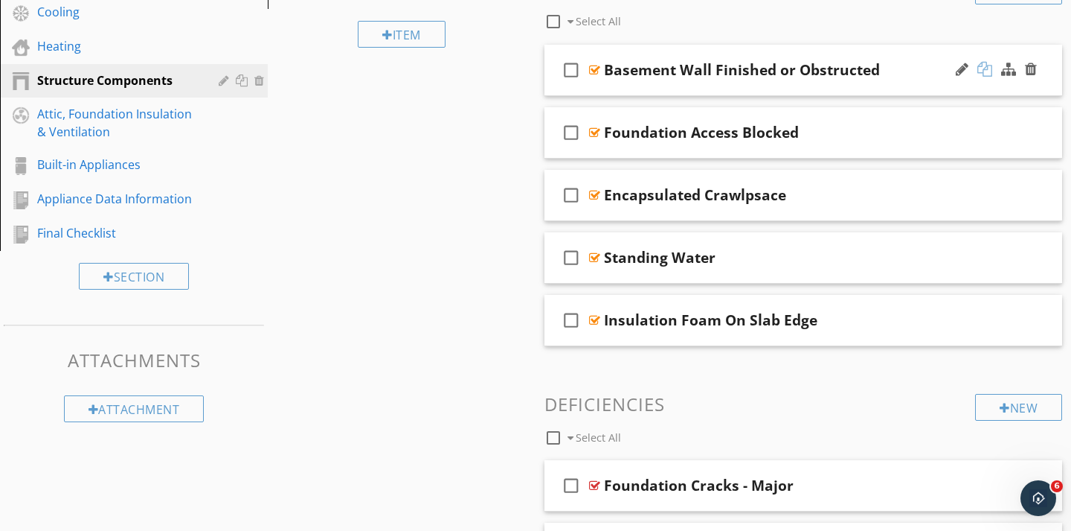
click at [988, 72] on div at bounding box center [985, 69] width 15 height 15
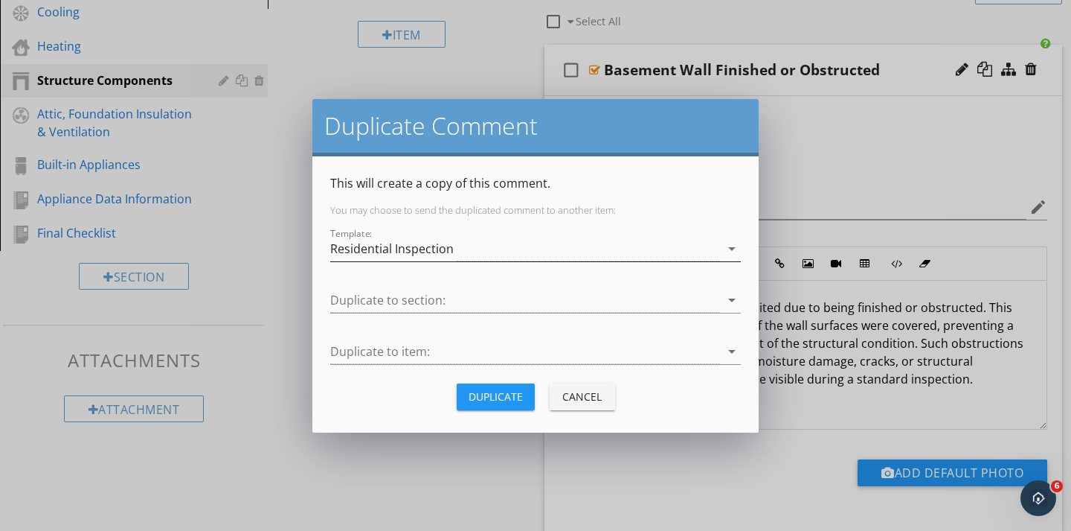
click at [734, 243] on icon "arrow_drop_down" at bounding box center [732, 249] width 18 height 18
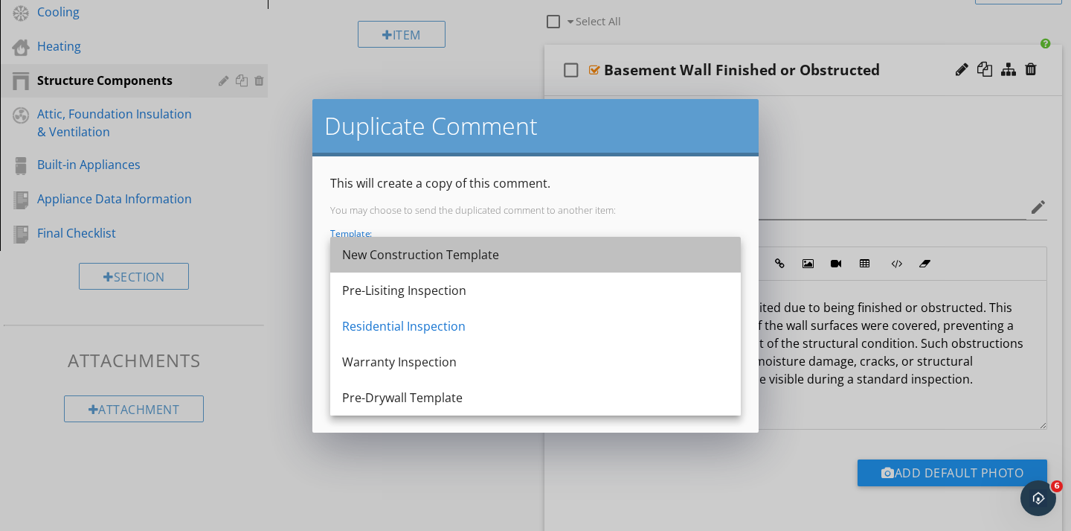
click at [519, 260] on div "New Construction Template" at bounding box center [535, 255] width 387 height 18
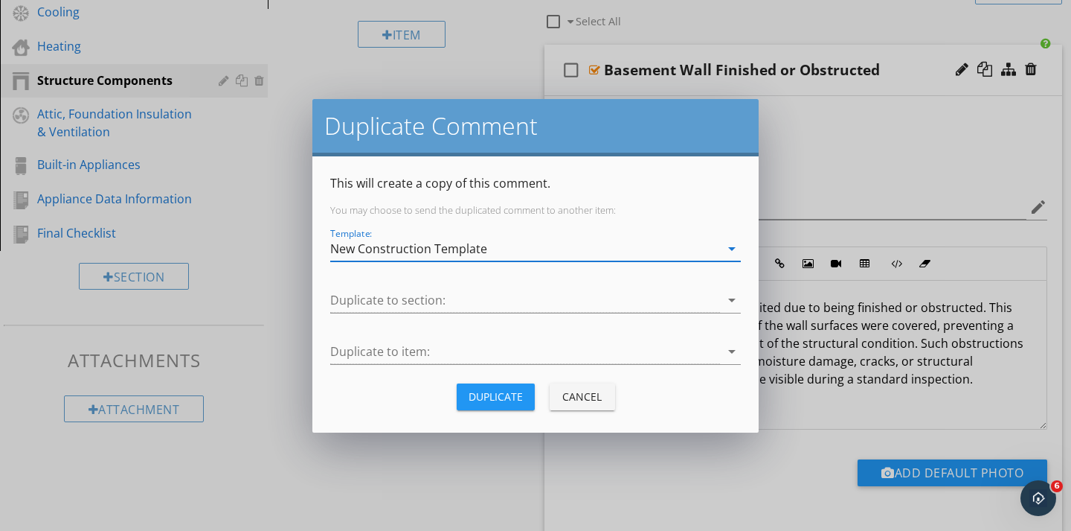
click at [470, 285] on div "Duplicate to section: arrow_drop_down" at bounding box center [535, 303] width 411 height 48
click at [437, 295] on div at bounding box center [525, 300] width 390 height 25
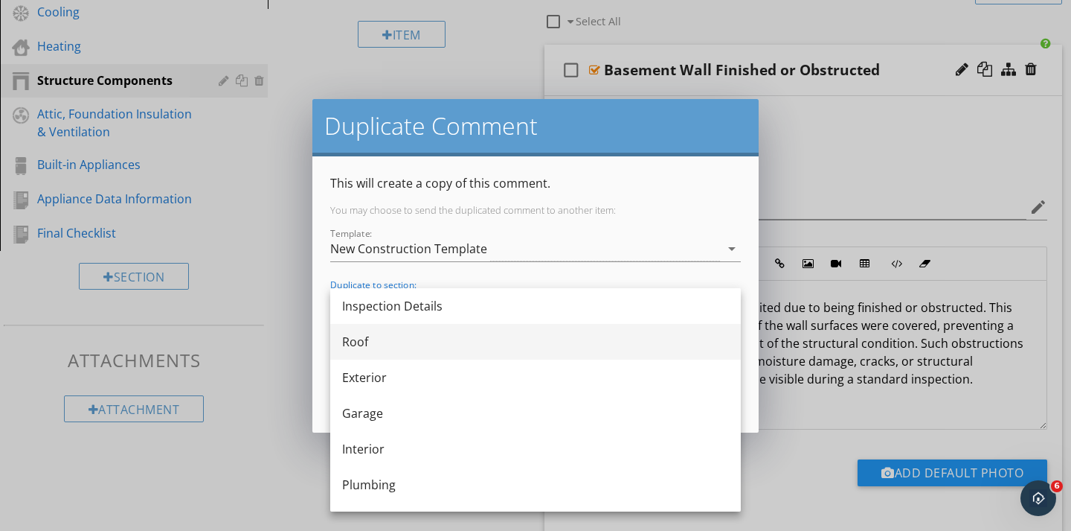
scroll to position [277, 0]
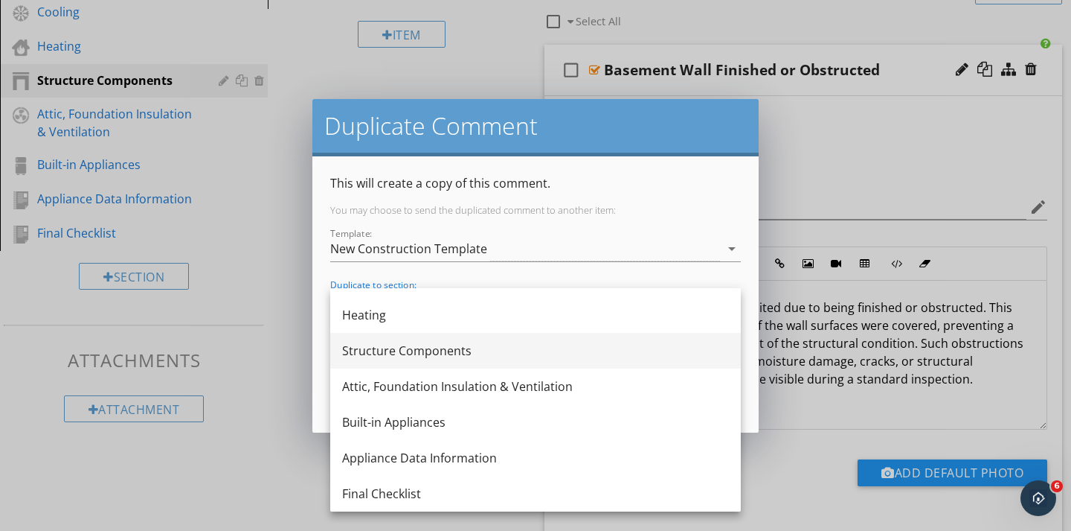
click at [382, 351] on div "Structure Components" at bounding box center [535, 351] width 387 height 18
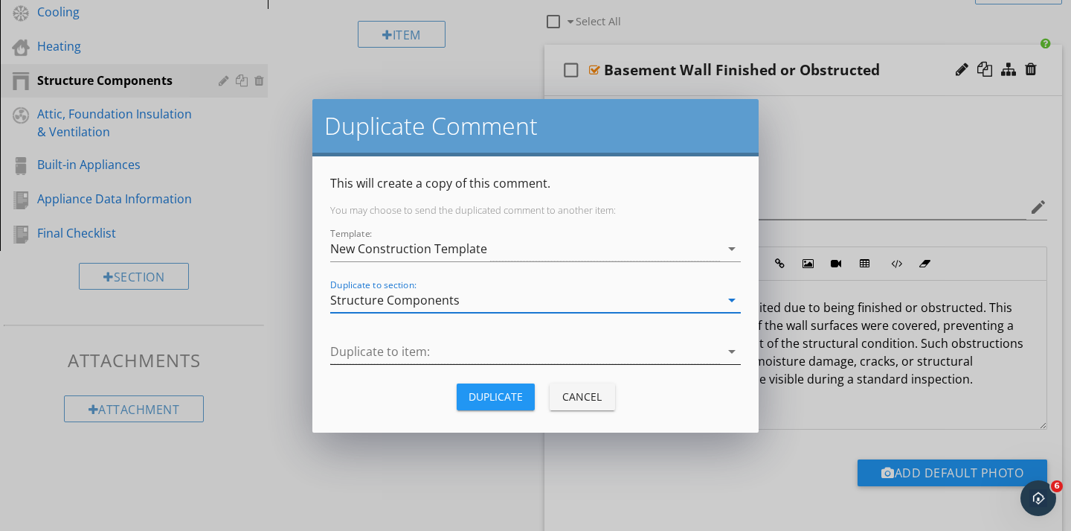
click at [384, 345] on div at bounding box center [525, 351] width 390 height 25
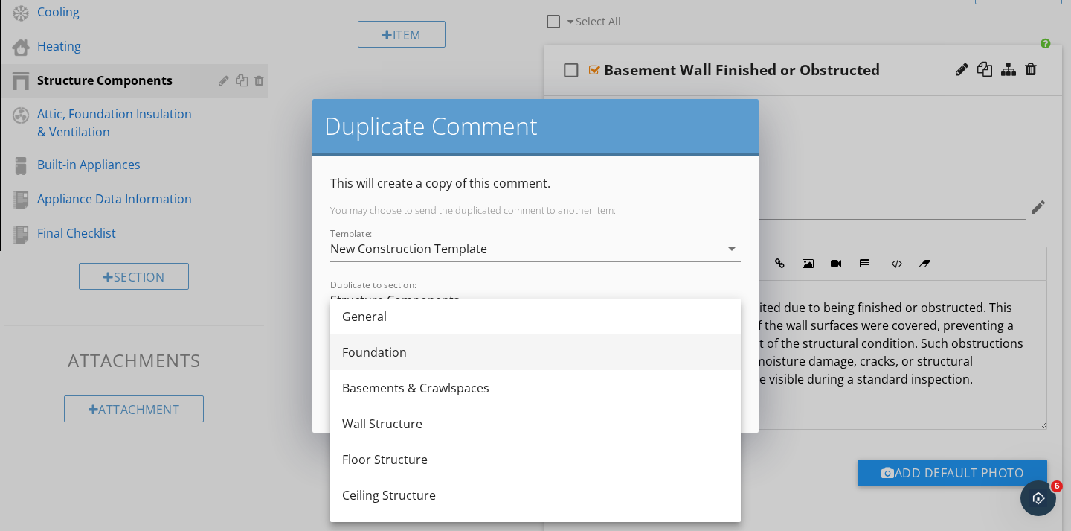
click at [377, 361] on div "Foundation" at bounding box center [535, 352] width 387 height 36
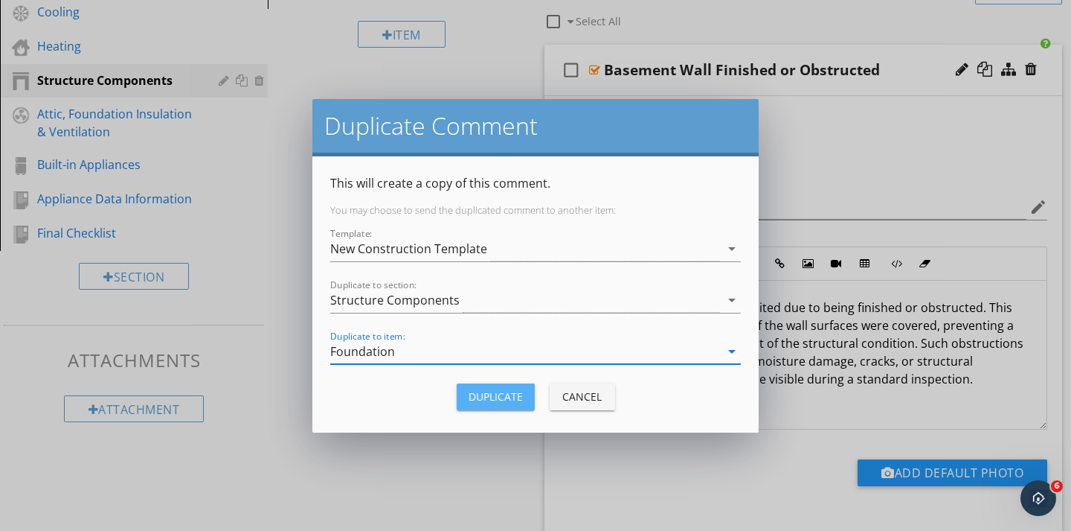
click at [477, 393] on div "Duplicate" at bounding box center [496, 396] width 54 height 16
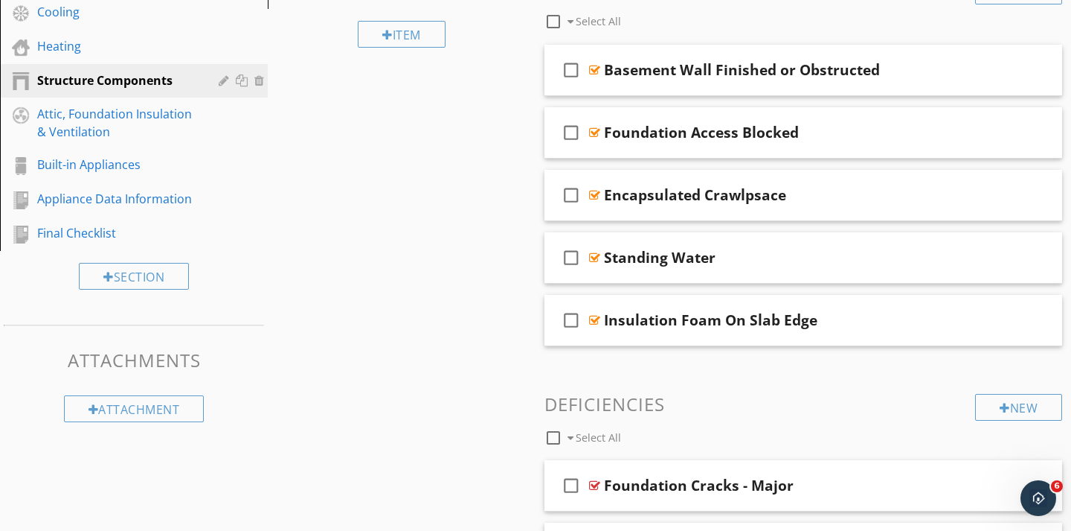
scroll to position [425, 0]
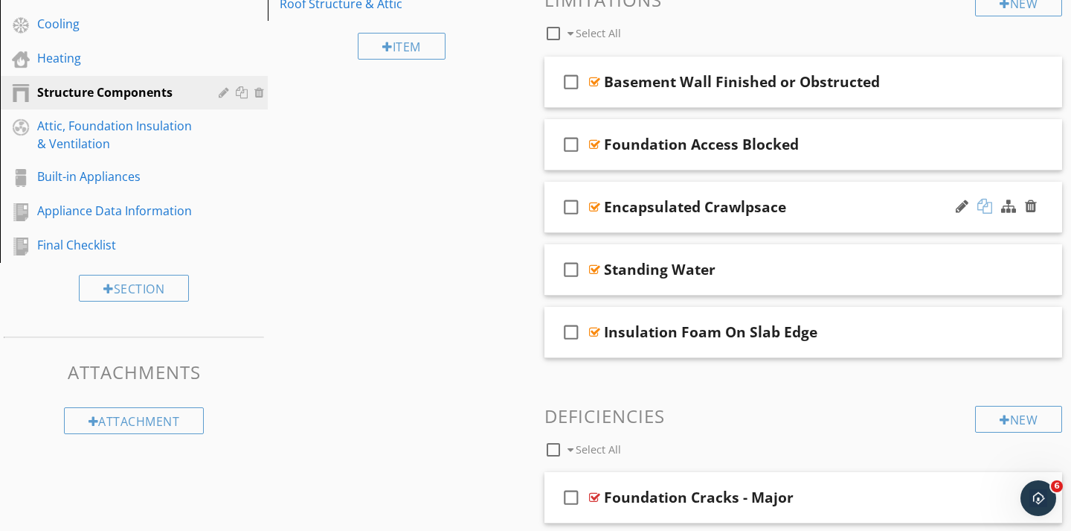
click at [984, 203] on div at bounding box center [985, 206] width 15 height 15
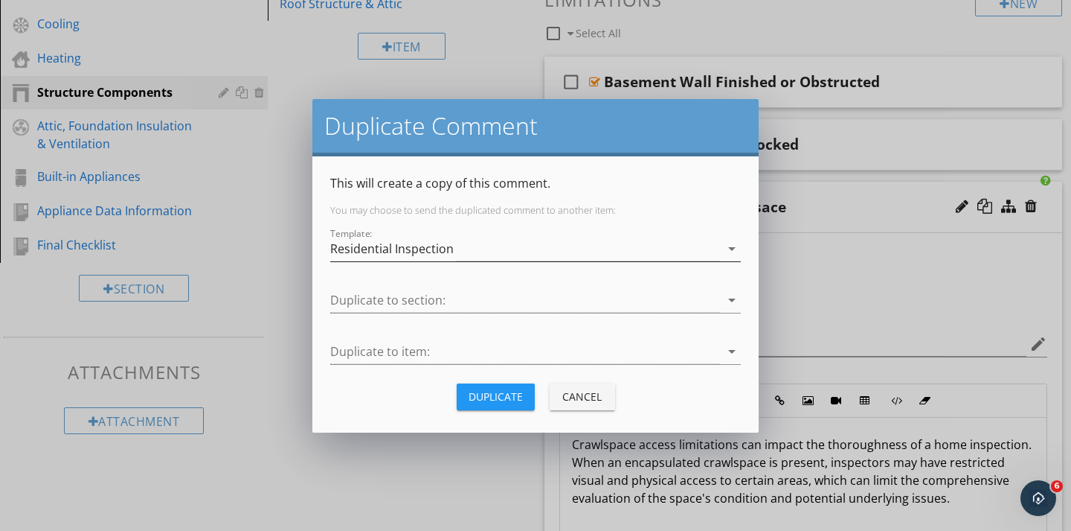
click at [733, 246] on icon "arrow_drop_down" at bounding box center [732, 249] width 18 height 18
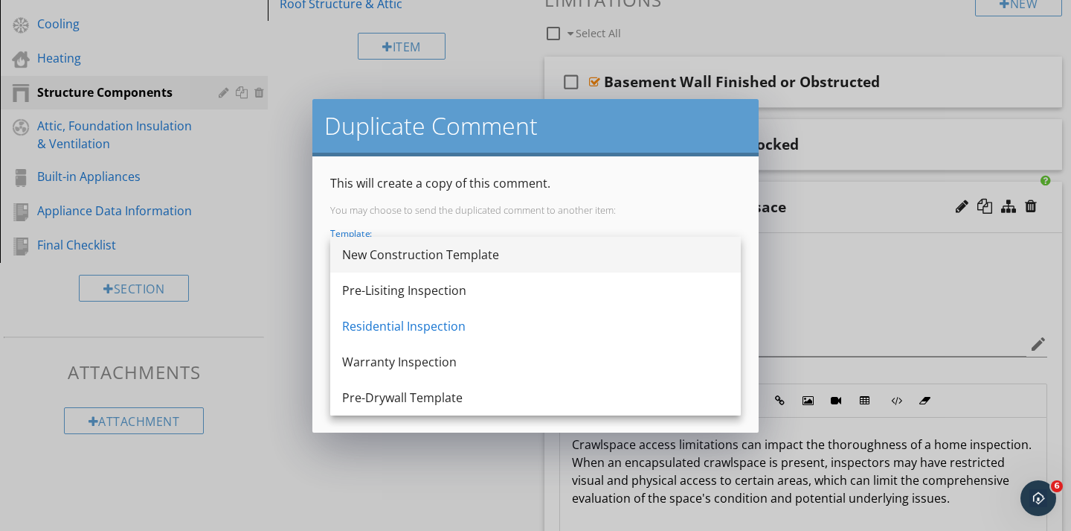
click at [566, 257] on div "New Construction Template" at bounding box center [535, 255] width 387 height 18
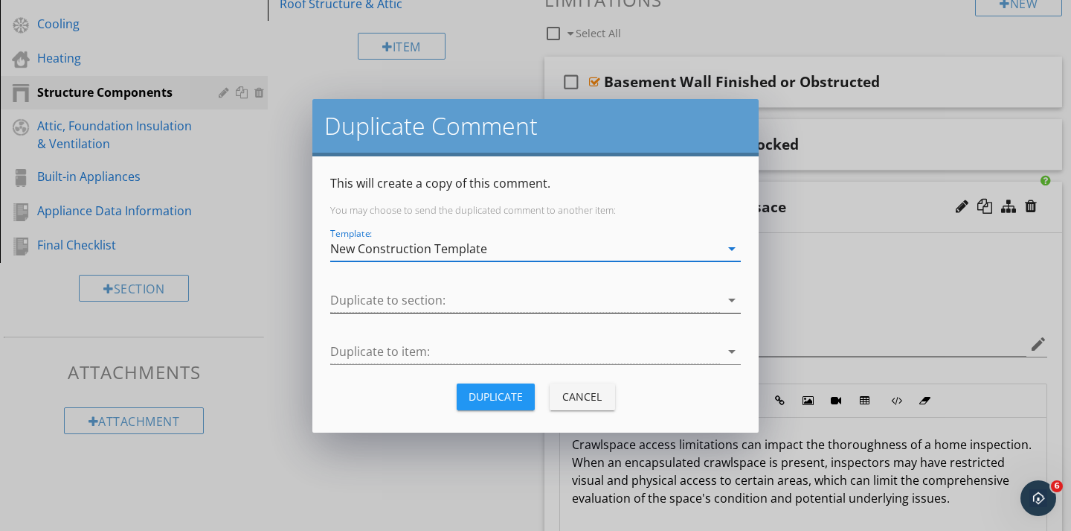
click at [446, 300] on div at bounding box center [525, 300] width 390 height 25
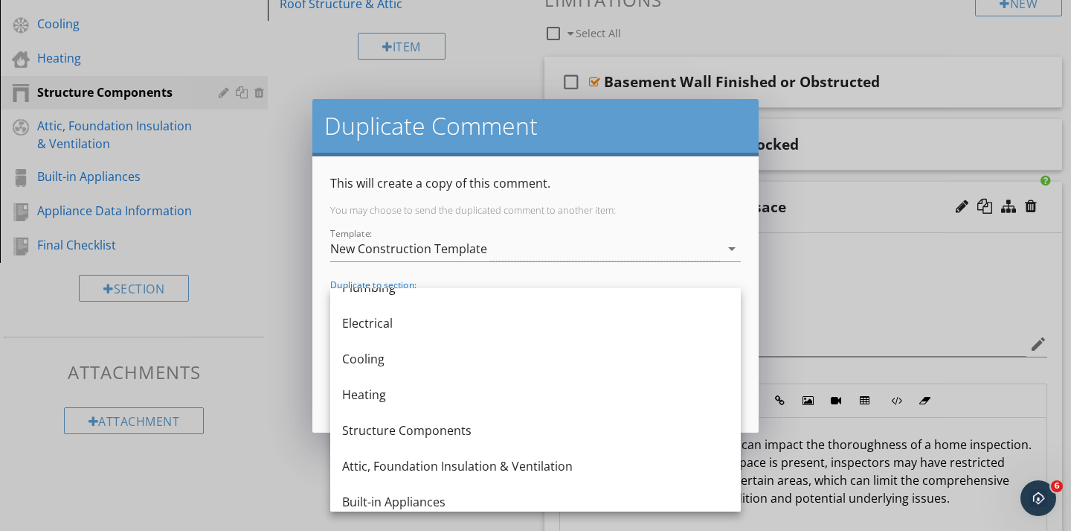
scroll to position [208, 0]
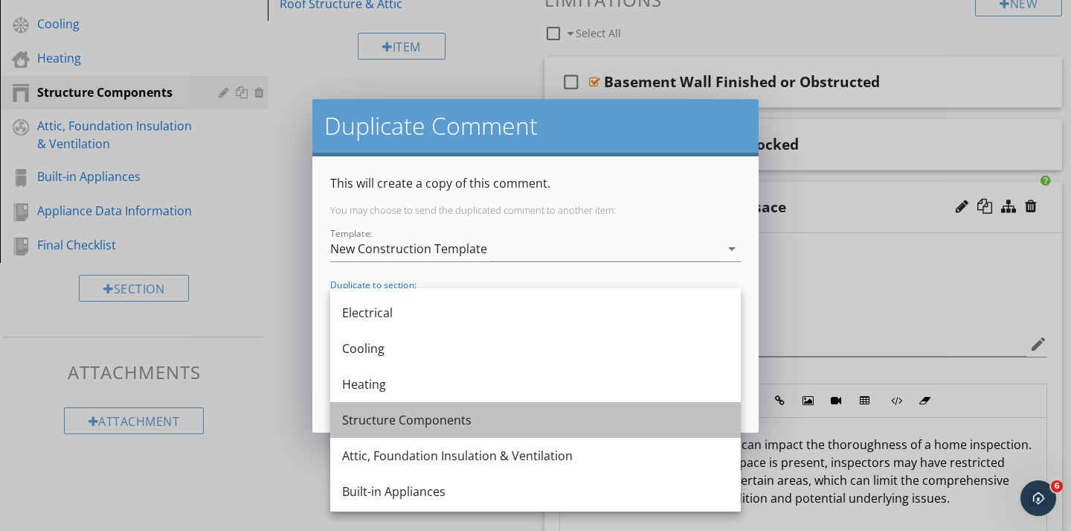
click at [387, 417] on div "Structure Components" at bounding box center [535, 420] width 387 height 18
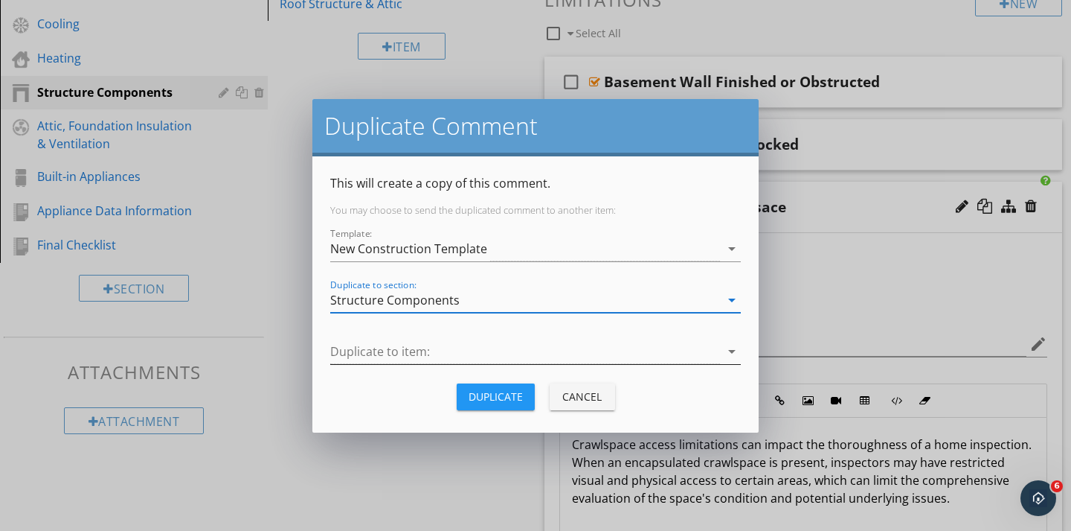
click at [368, 354] on div at bounding box center [525, 351] width 390 height 25
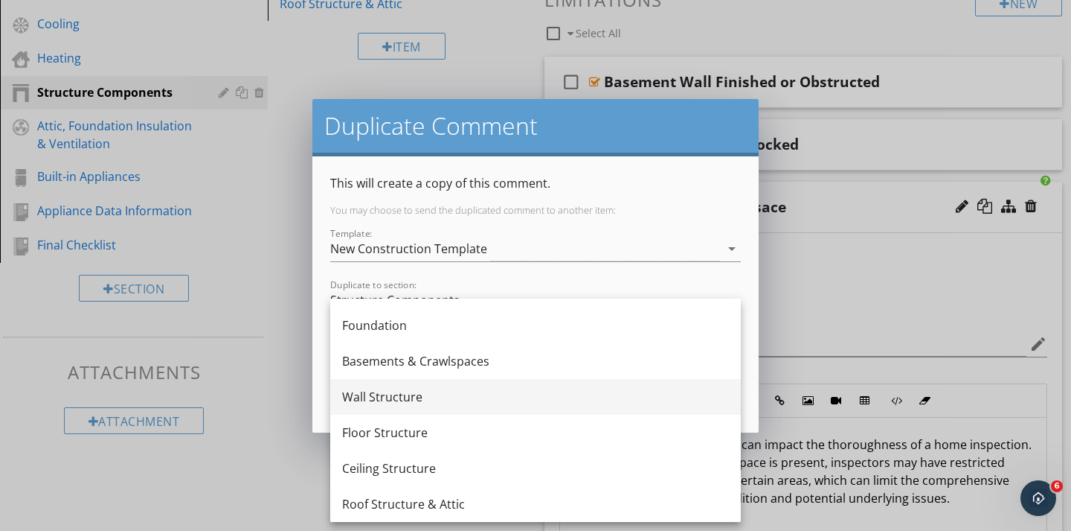
scroll to position [0, 0]
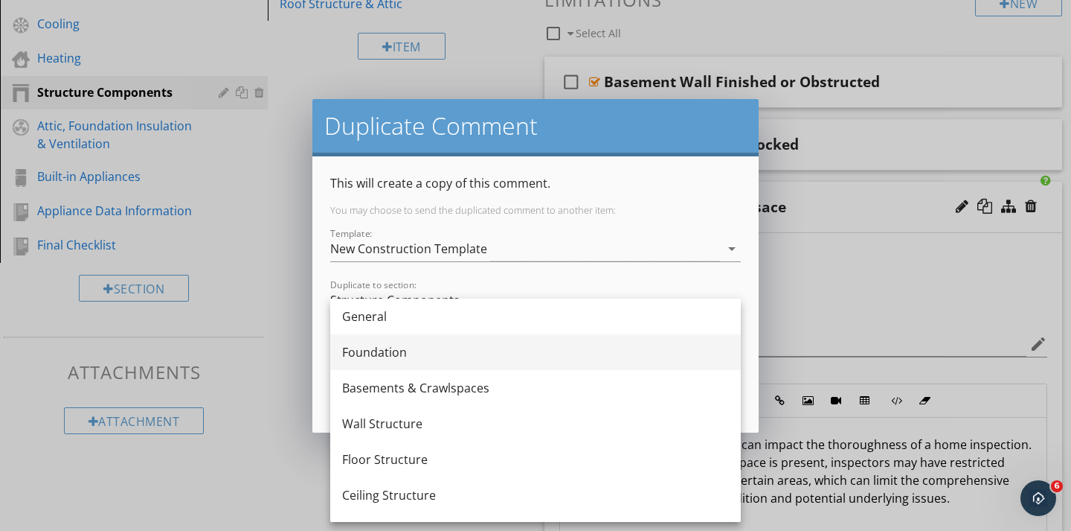
click at [374, 354] on div "Foundation" at bounding box center [535, 352] width 387 height 18
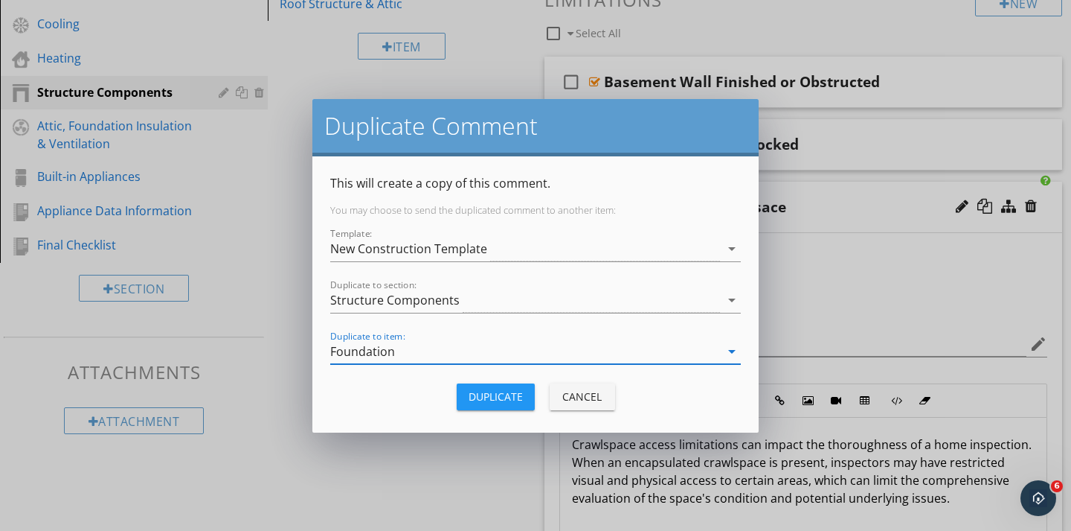
click at [478, 397] on div "Duplicate" at bounding box center [496, 396] width 54 height 16
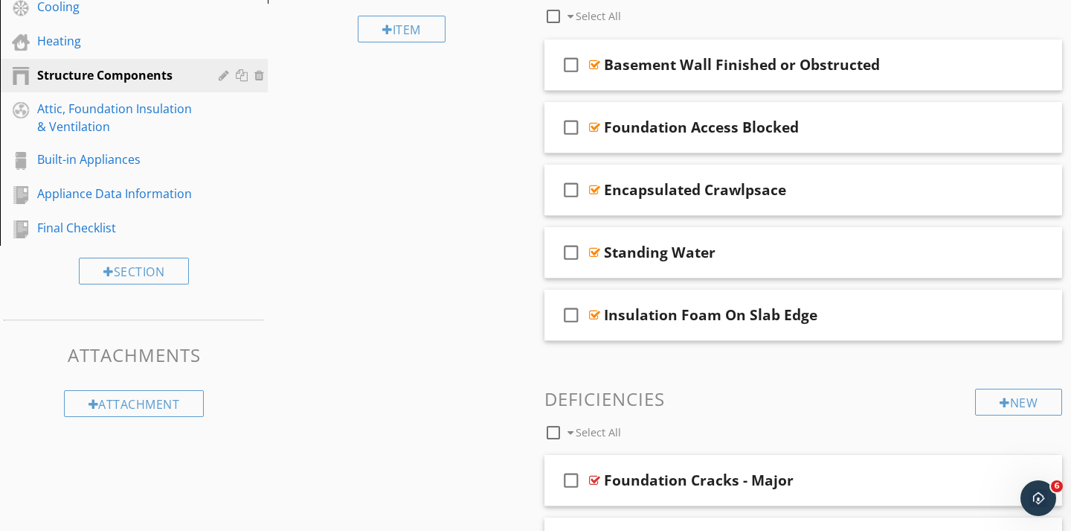
scroll to position [447, 0]
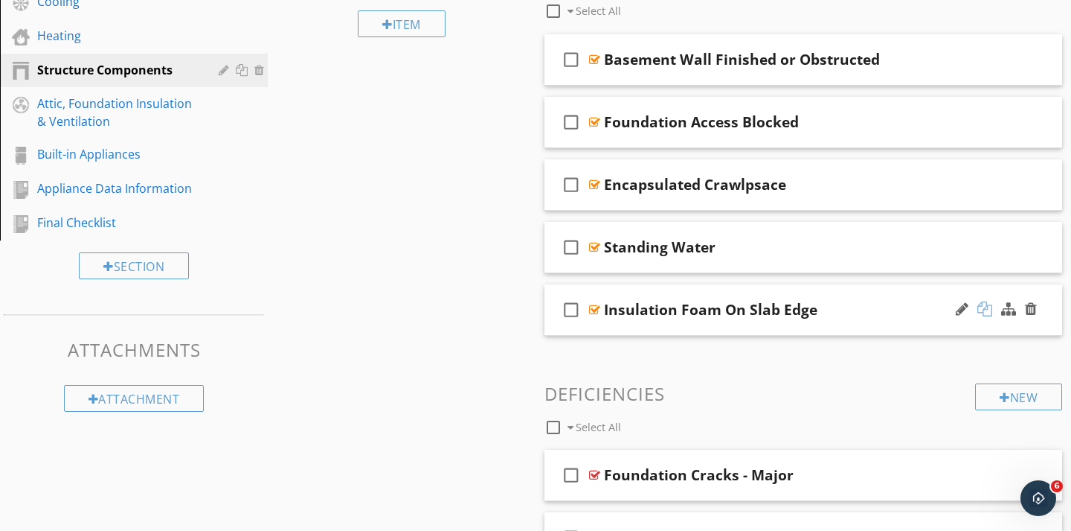
click at [981, 307] on div at bounding box center [985, 308] width 15 height 15
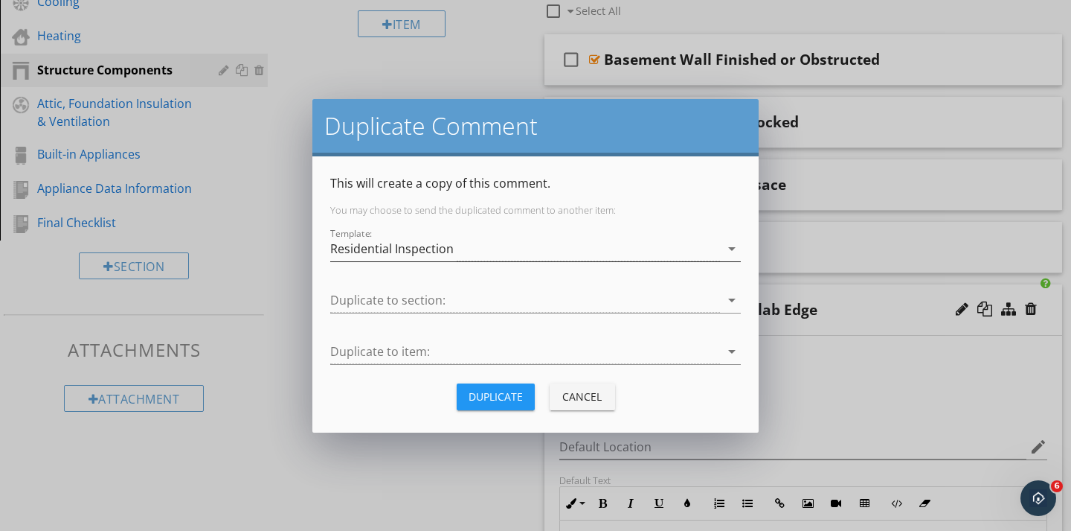
click at [584, 251] on div "Residential Inspection" at bounding box center [525, 249] width 390 height 25
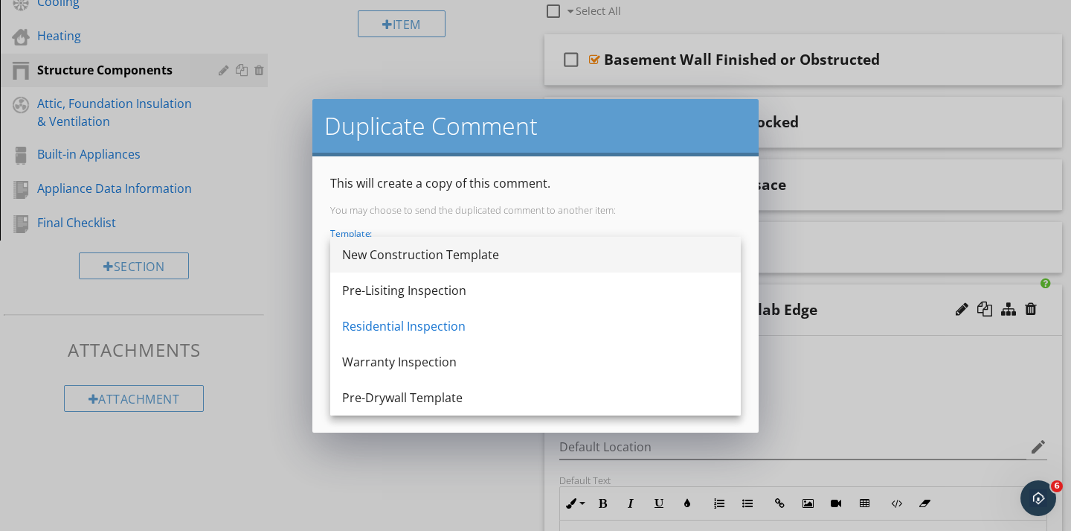
click at [455, 263] on div "New Construction Template" at bounding box center [535, 255] width 387 height 18
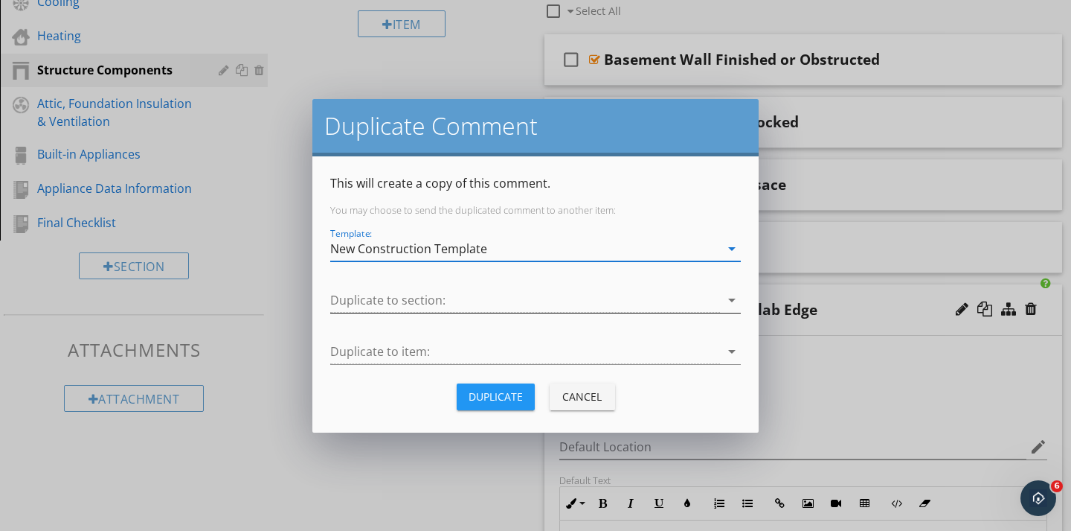
click at [416, 296] on div at bounding box center [525, 300] width 390 height 25
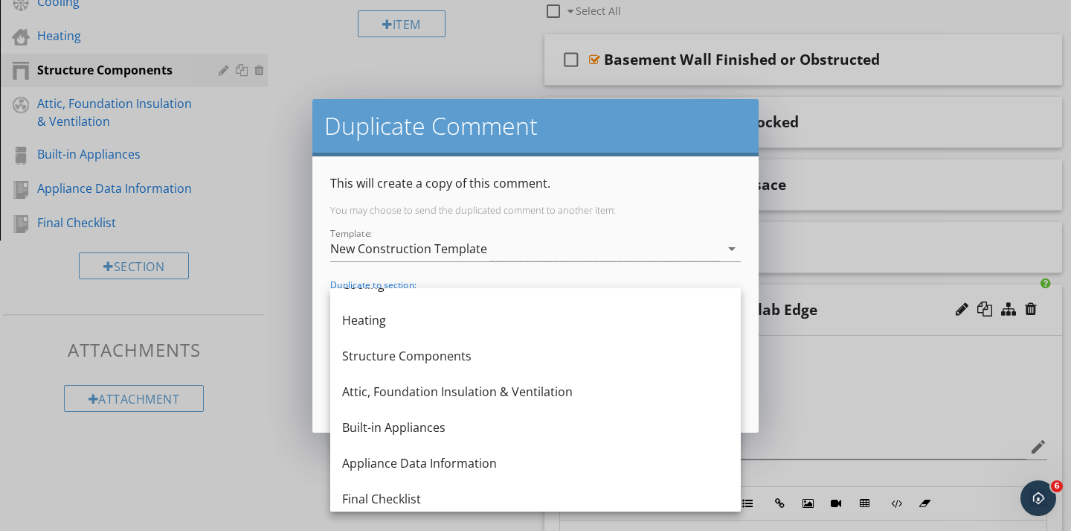
scroll to position [275, 0]
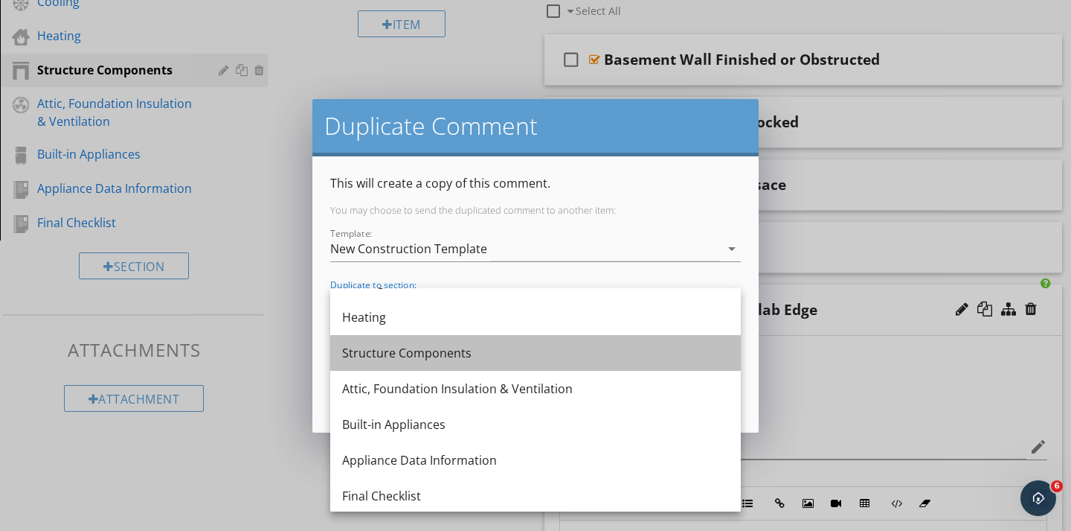
click at [388, 356] on div "Structure Components" at bounding box center [535, 353] width 387 height 18
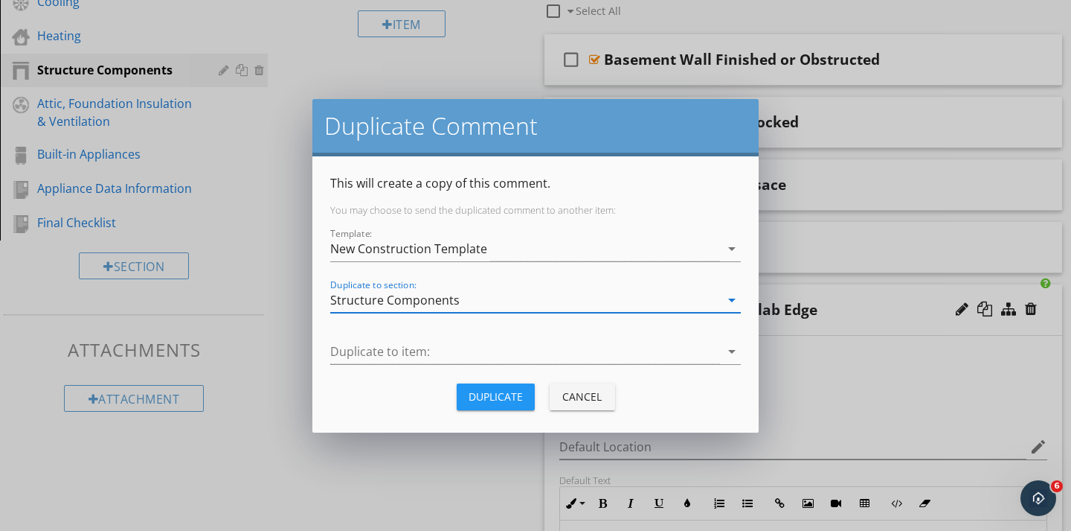
click at [388, 356] on div at bounding box center [525, 351] width 390 height 25
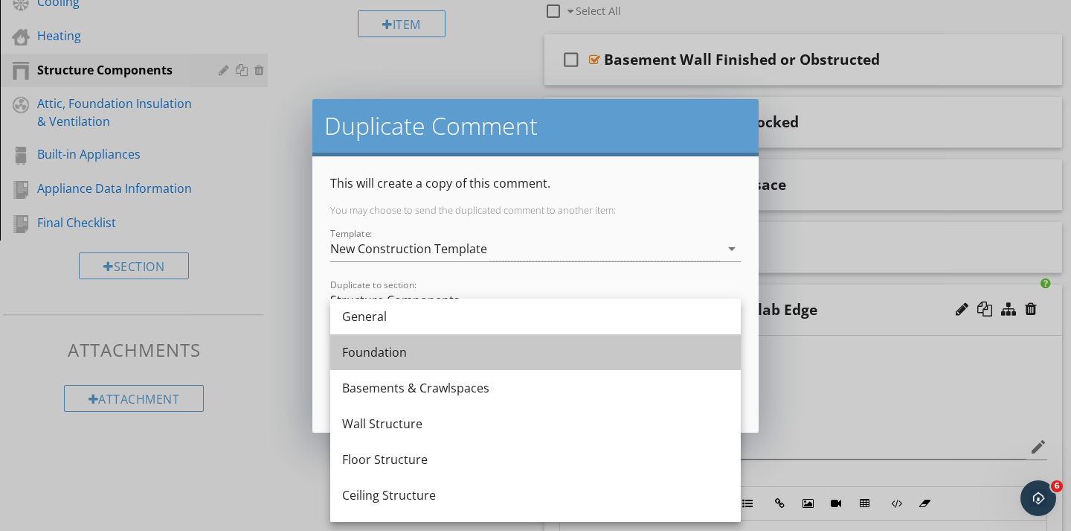
click at [388, 356] on div "Foundation" at bounding box center [535, 352] width 387 height 18
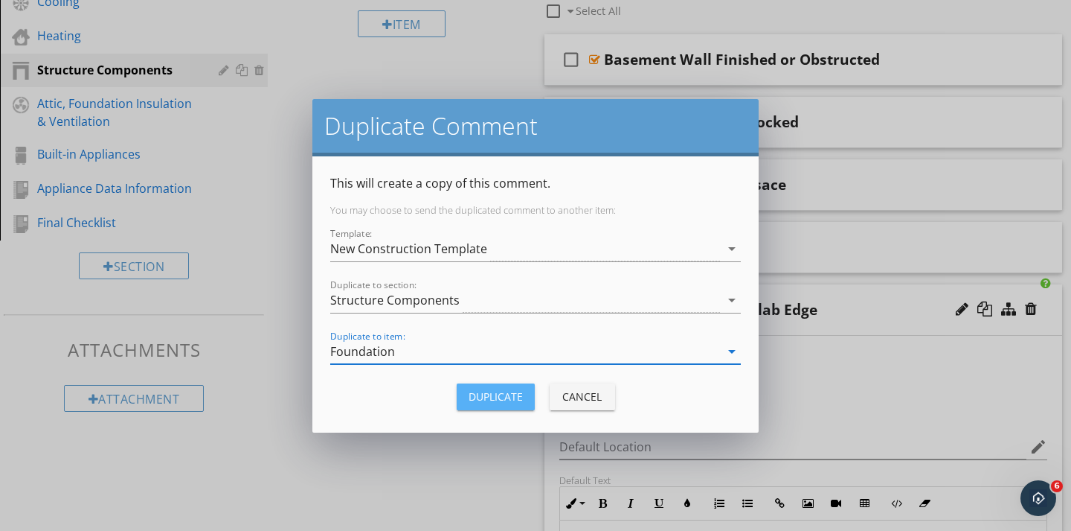
click at [479, 395] on div "Duplicate" at bounding box center [496, 396] width 54 height 16
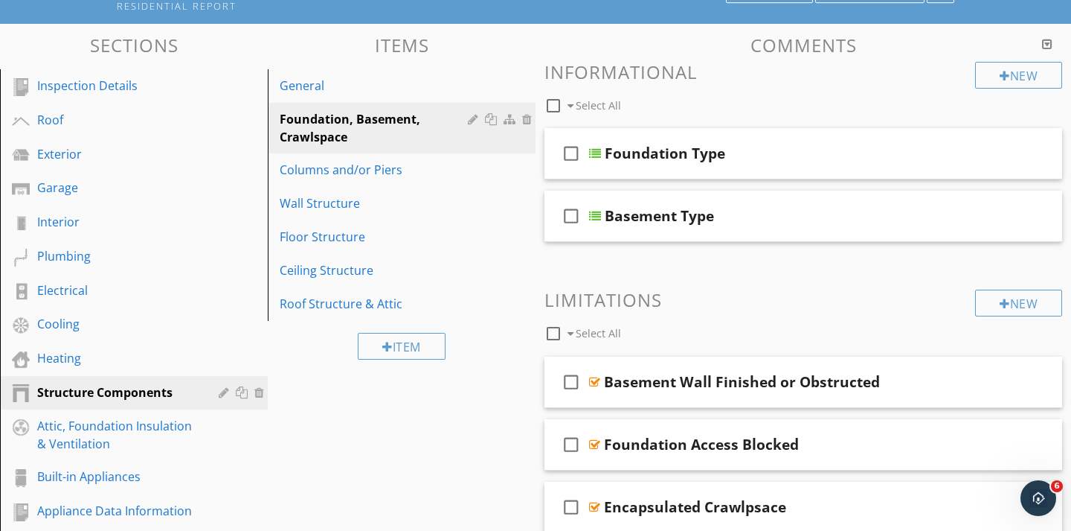
scroll to position [117, 0]
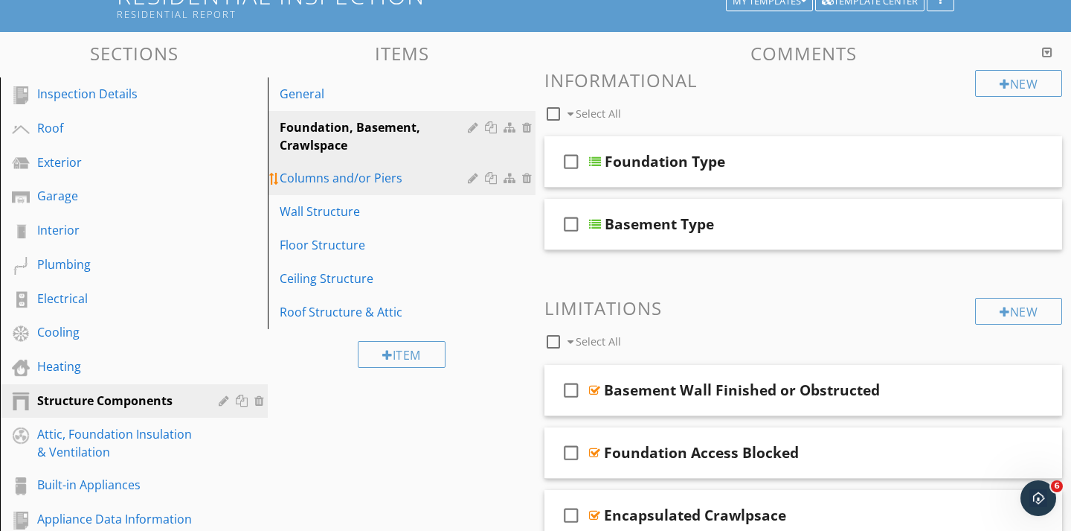
click at [395, 184] on div "Columns and/or Piers" at bounding box center [376, 178] width 193 height 18
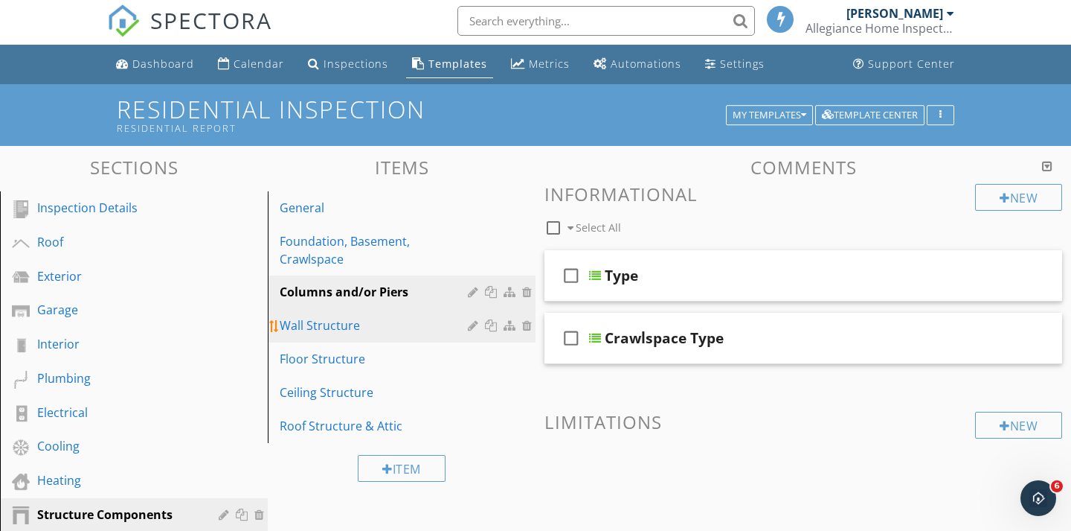
scroll to position [0, 0]
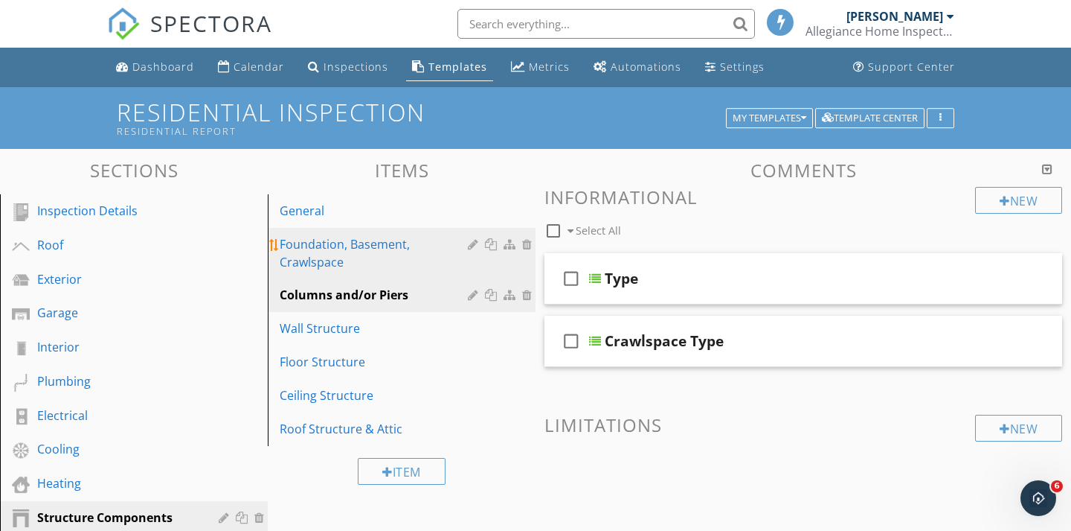
click at [352, 236] on div "Foundation, Basement, Crawlspace" at bounding box center [376, 253] width 193 height 36
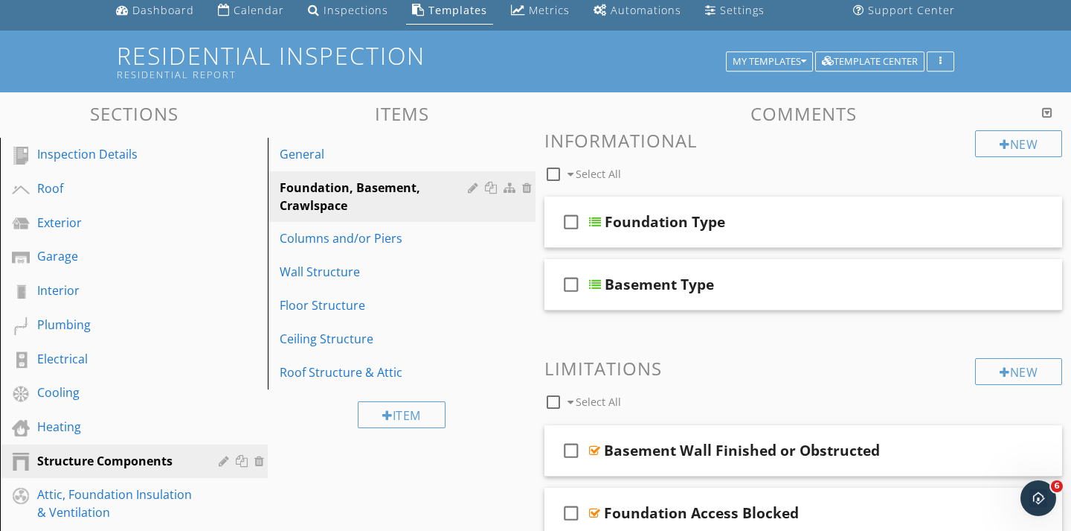
scroll to position [58, 0]
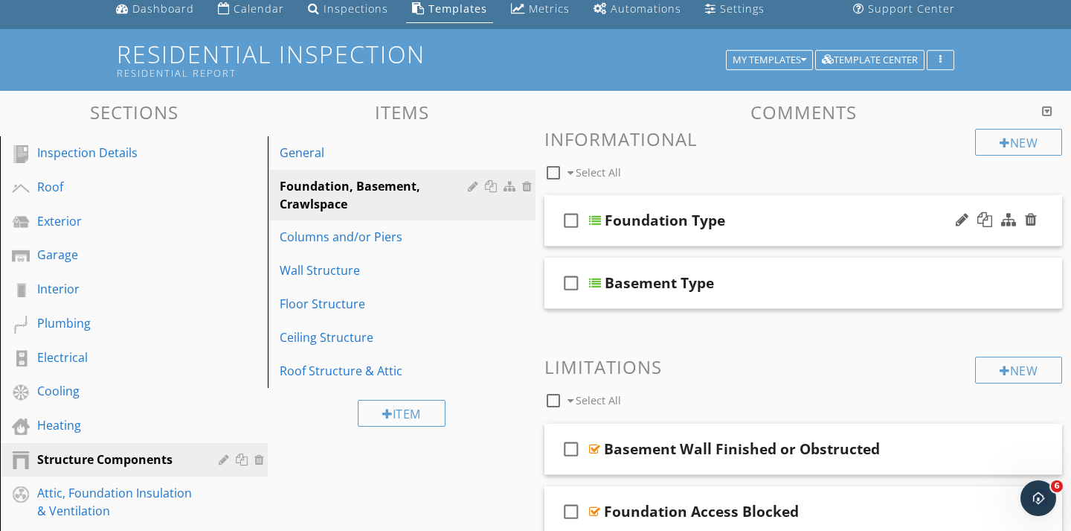
click at [597, 233] on div "check_box_outline_blank Foundation Type" at bounding box center [804, 220] width 518 height 51
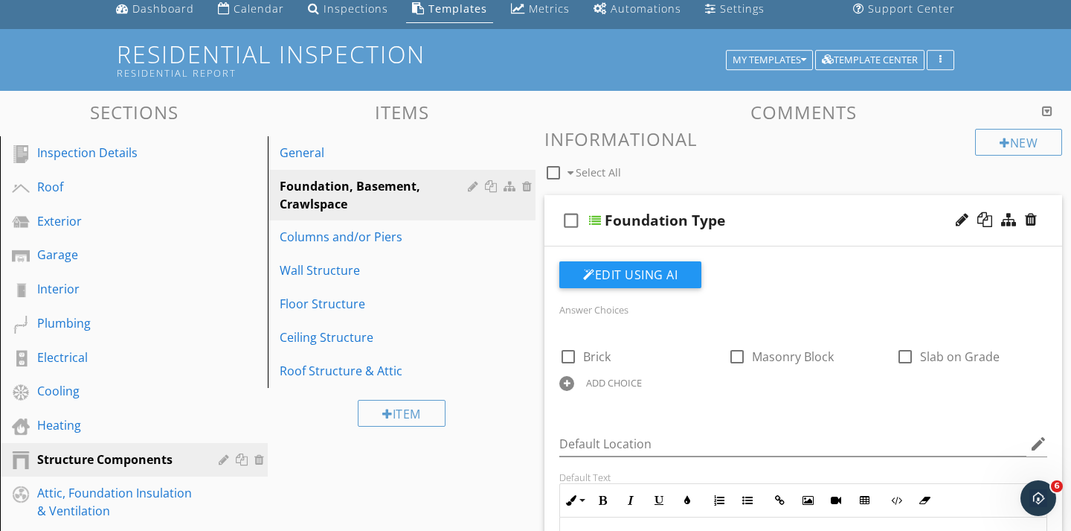
click at [589, 234] on div "check_box_outline_blank Foundation Type" at bounding box center [804, 220] width 518 height 51
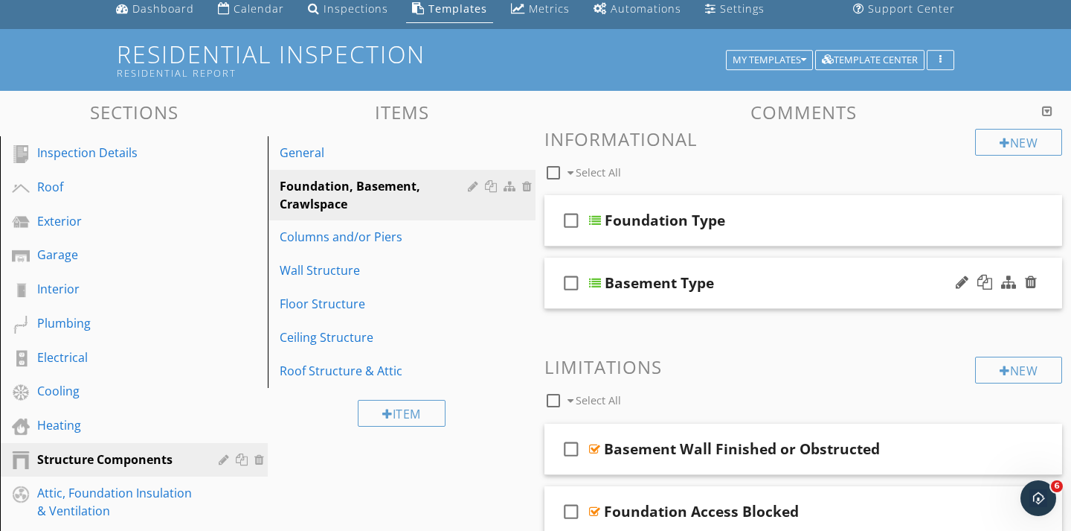
click at [600, 301] on div "check_box_outline_blank Basement Type" at bounding box center [804, 282] width 518 height 51
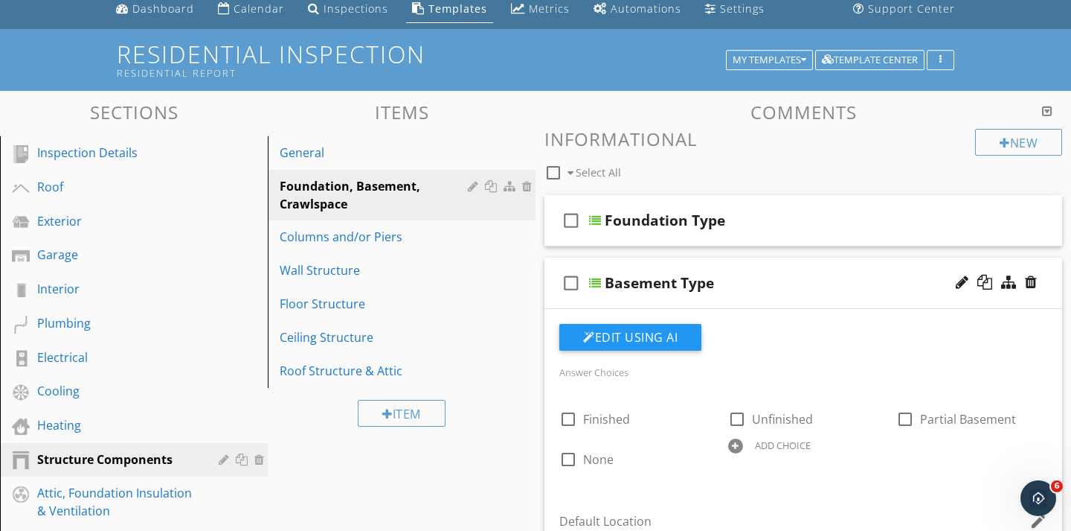
click at [628, 297] on div "check_box_outline_blank Basement Type" at bounding box center [804, 282] width 518 height 51
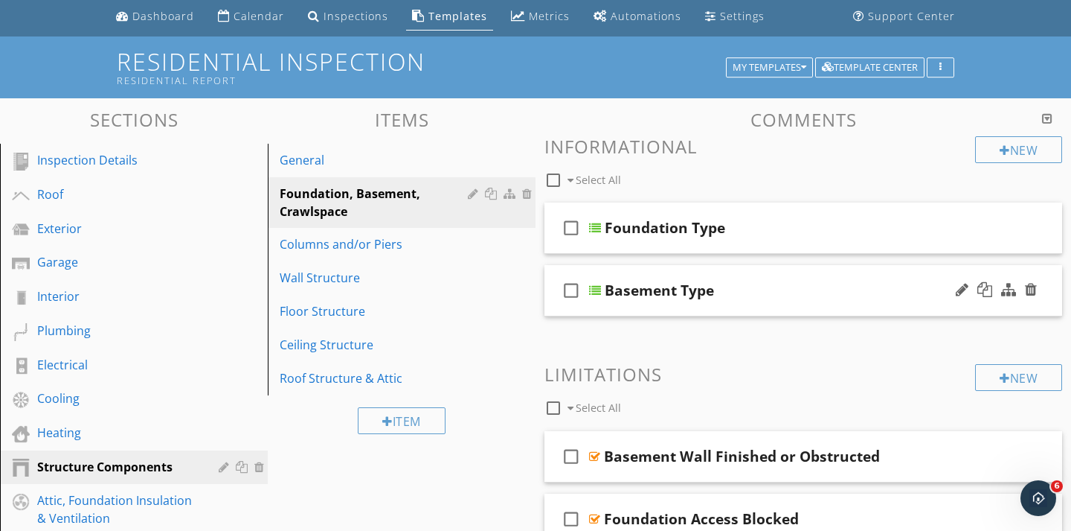
scroll to position [41, 0]
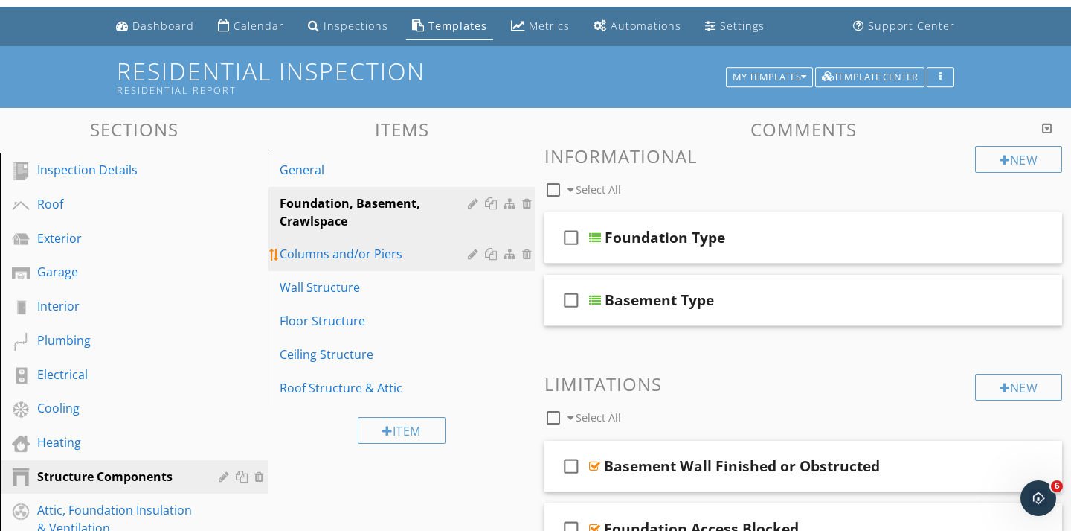
click at [402, 259] on div "Columns and/or Piers" at bounding box center [376, 254] width 193 height 18
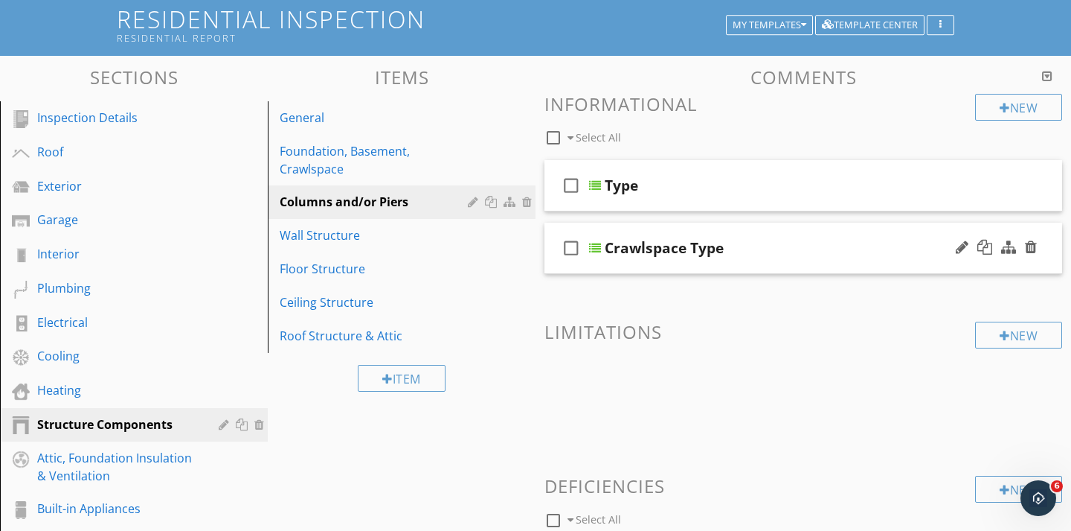
scroll to position [94, 0]
click at [987, 188] on div at bounding box center [985, 183] width 15 height 15
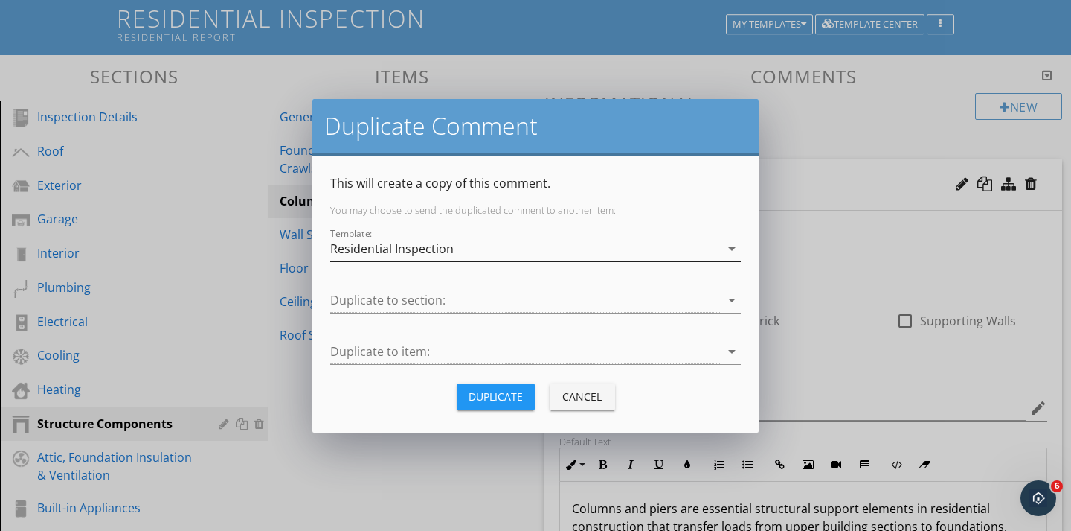
click at [731, 249] on icon "arrow_drop_down" at bounding box center [732, 249] width 18 height 18
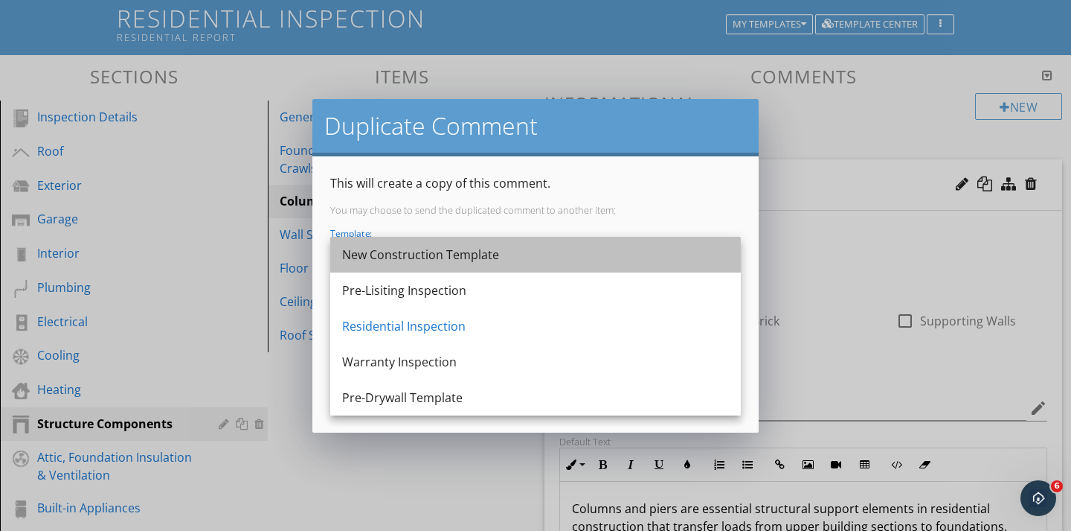
click at [500, 250] on div "New Construction Template" at bounding box center [535, 255] width 387 height 18
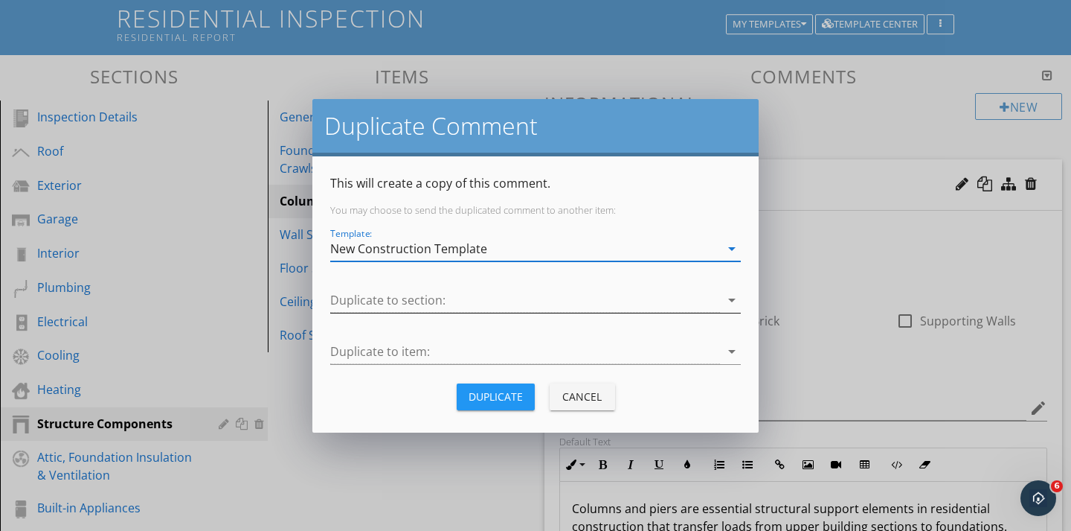
click at [403, 301] on div at bounding box center [525, 300] width 390 height 25
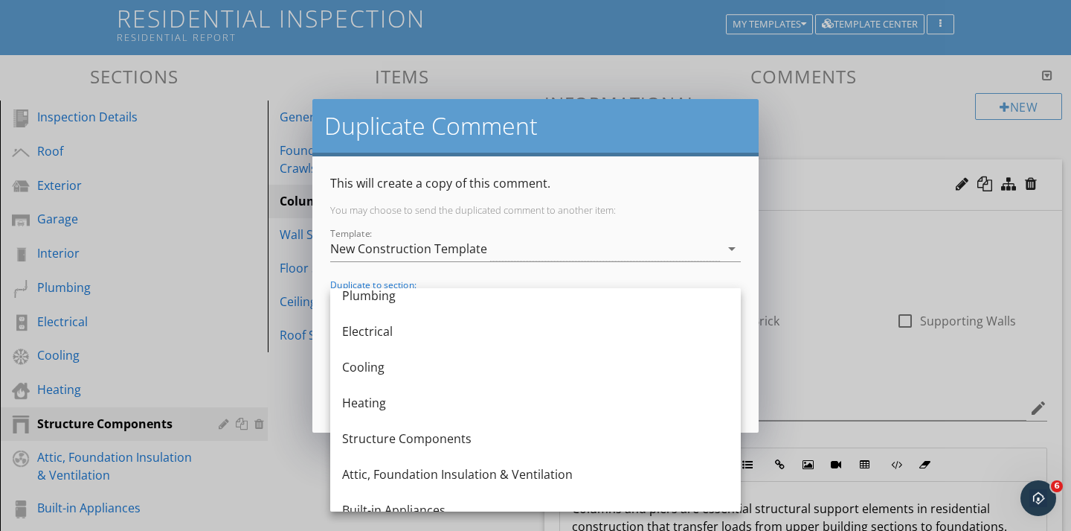
scroll to position [202, 0]
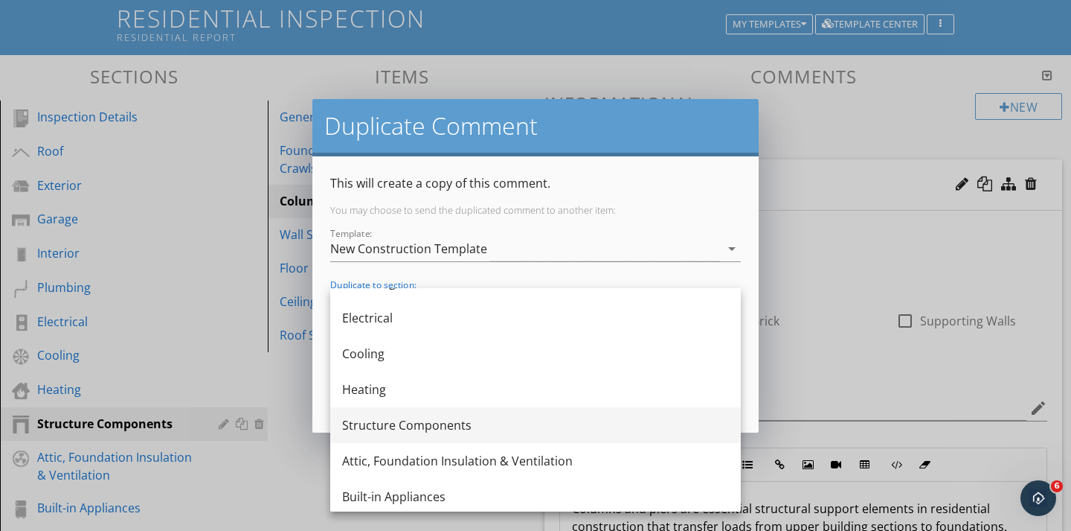
click at [378, 435] on div "Structure Components" at bounding box center [535, 425] width 387 height 36
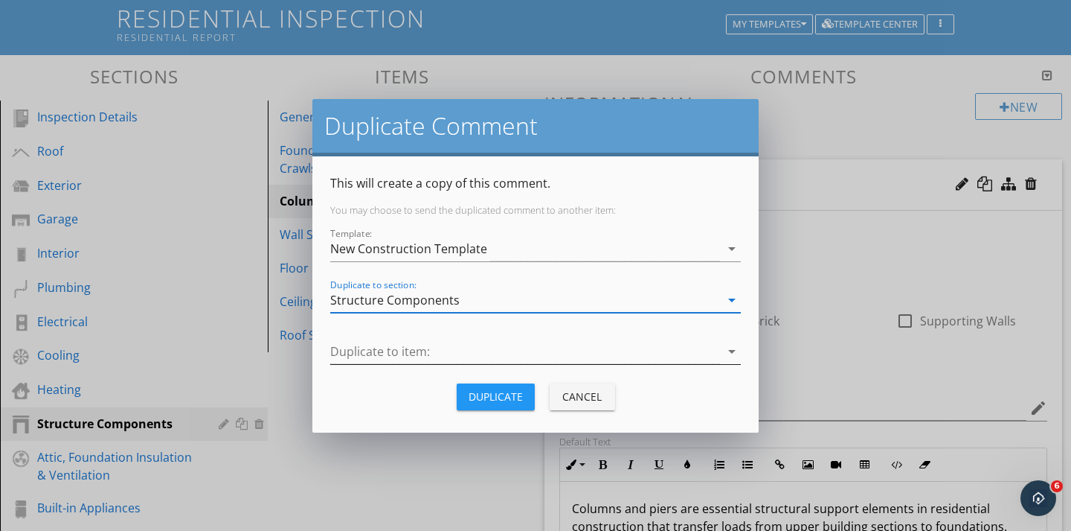
click at [364, 360] on div at bounding box center [525, 351] width 390 height 25
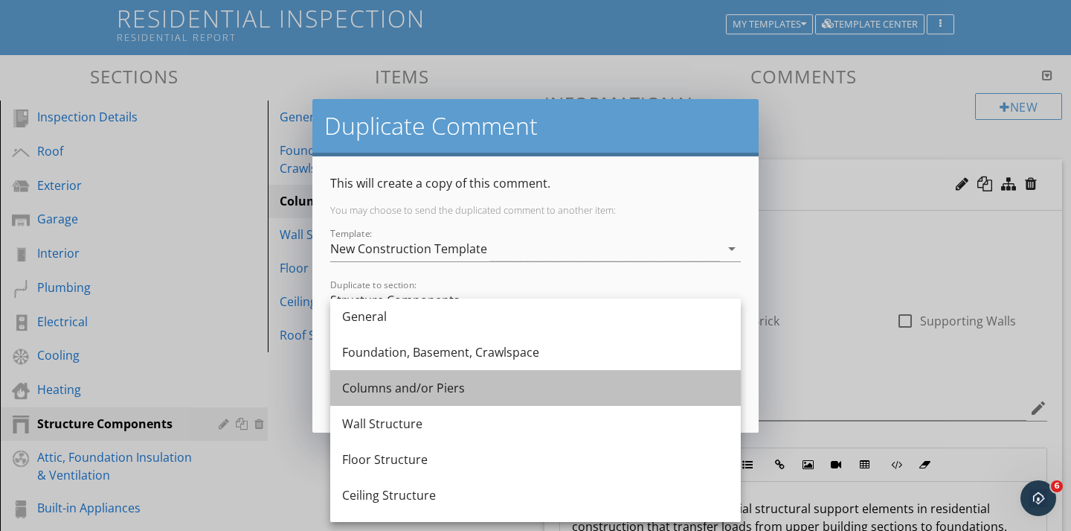
click at [366, 382] on div "Columns and/or Piers" at bounding box center [535, 388] width 387 height 18
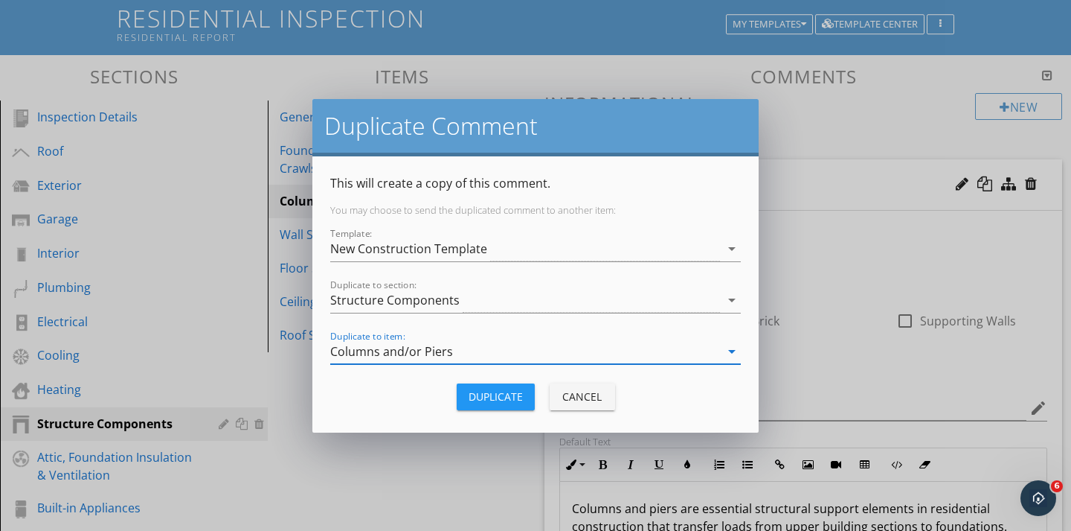
click at [483, 403] on div "Duplicate" at bounding box center [496, 396] width 54 height 16
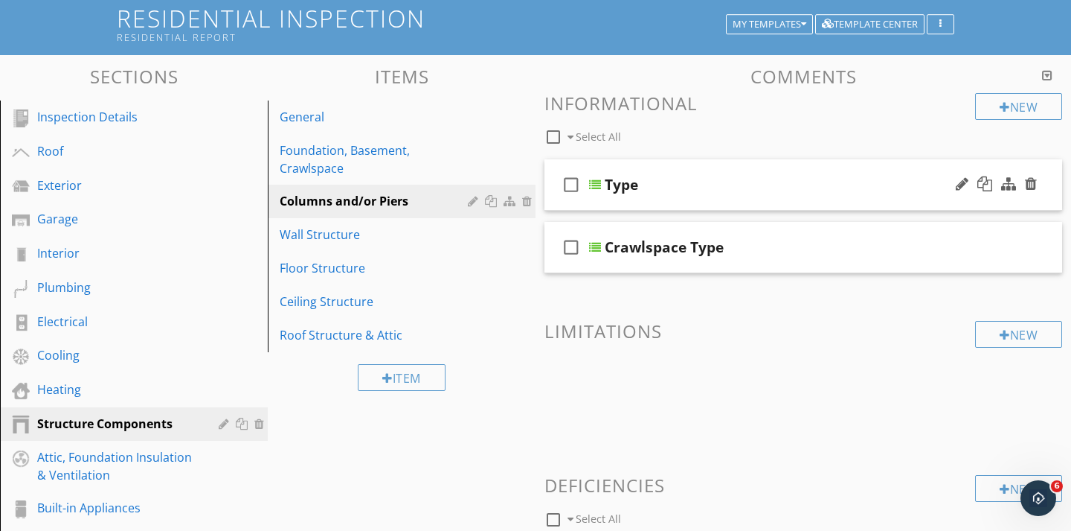
click at [846, 188] on div "Type" at bounding box center [788, 185] width 366 height 18
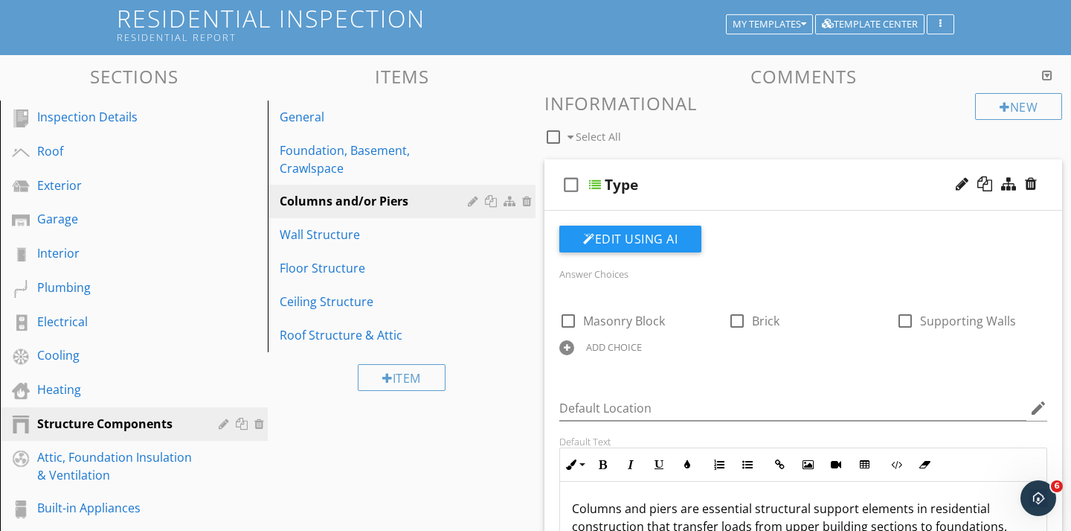
click at [846, 188] on div "Type" at bounding box center [788, 185] width 366 height 18
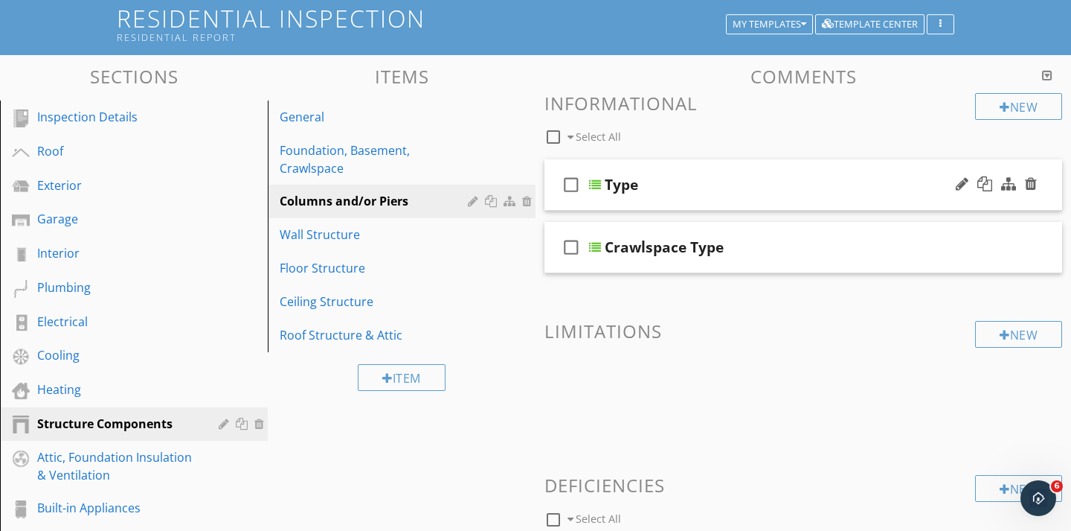
click at [995, 185] on div at bounding box center [996, 185] width 87 height 36
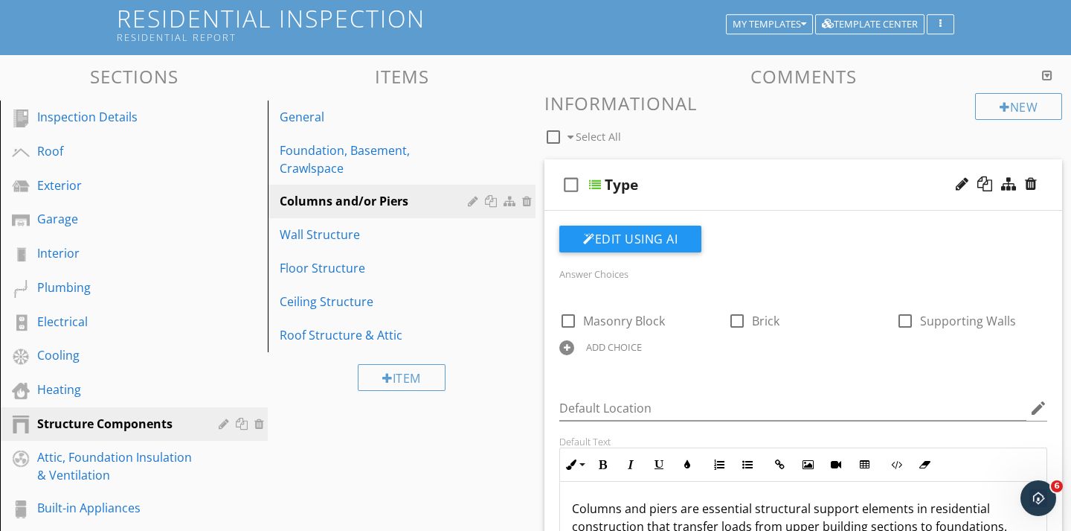
click at [995, 182] on div at bounding box center [996, 185] width 87 height 36
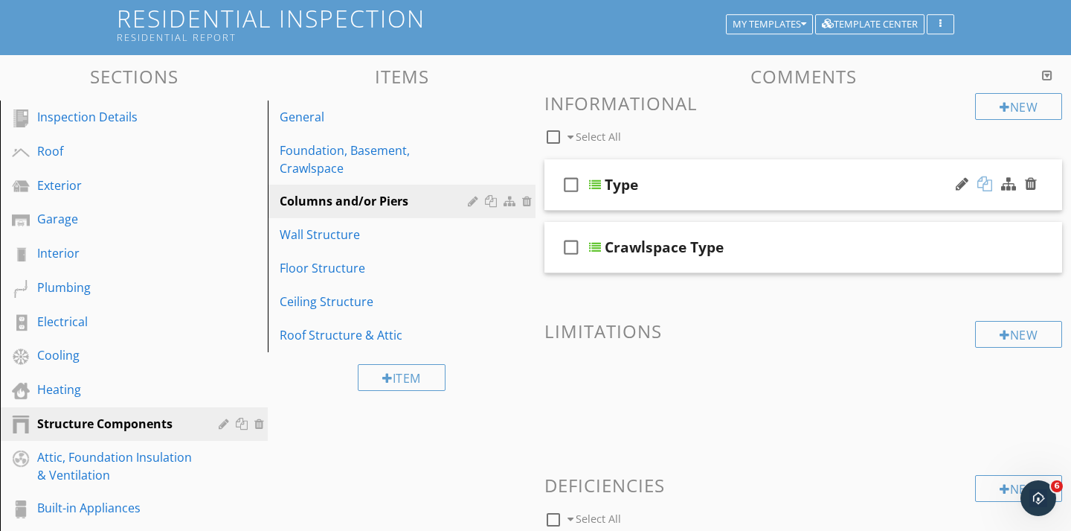
click at [988, 185] on div at bounding box center [985, 183] width 15 height 15
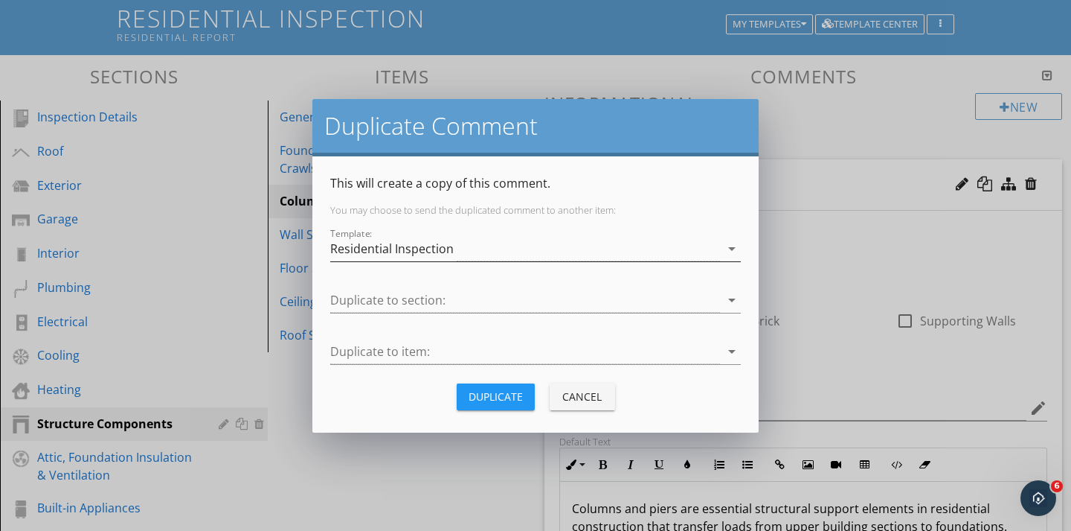
click at [699, 251] on div "Residential Inspection" at bounding box center [525, 249] width 390 height 25
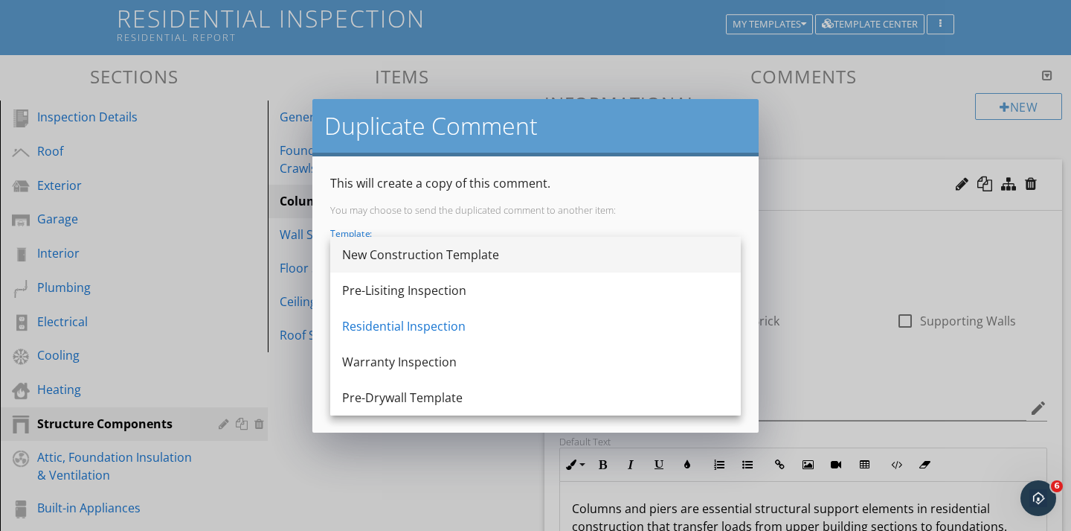
click at [438, 266] on div "New Construction Template" at bounding box center [535, 255] width 387 height 36
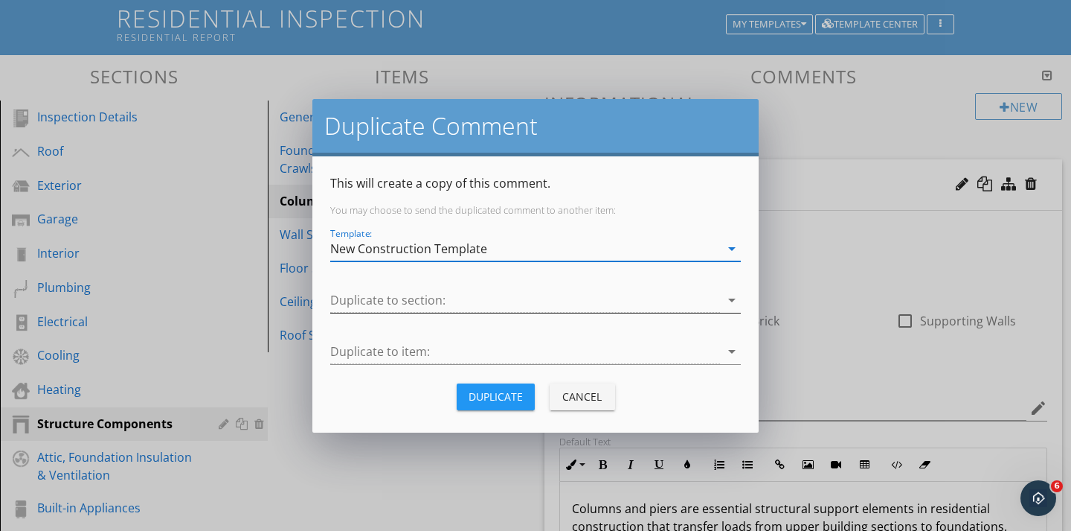
click at [404, 304] on div at bounding box center [525, 300] width 390 height 25
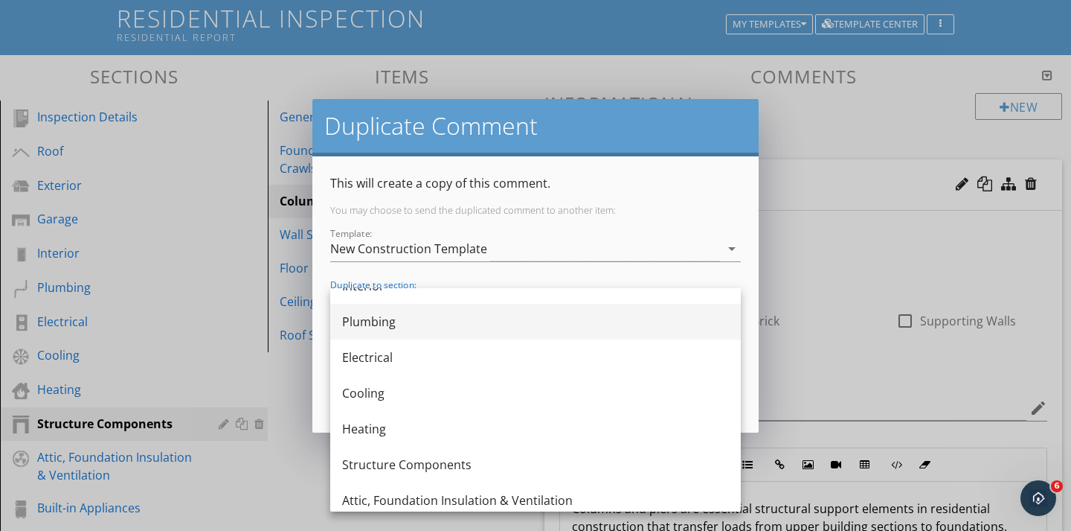
scroll to position [188, 0]
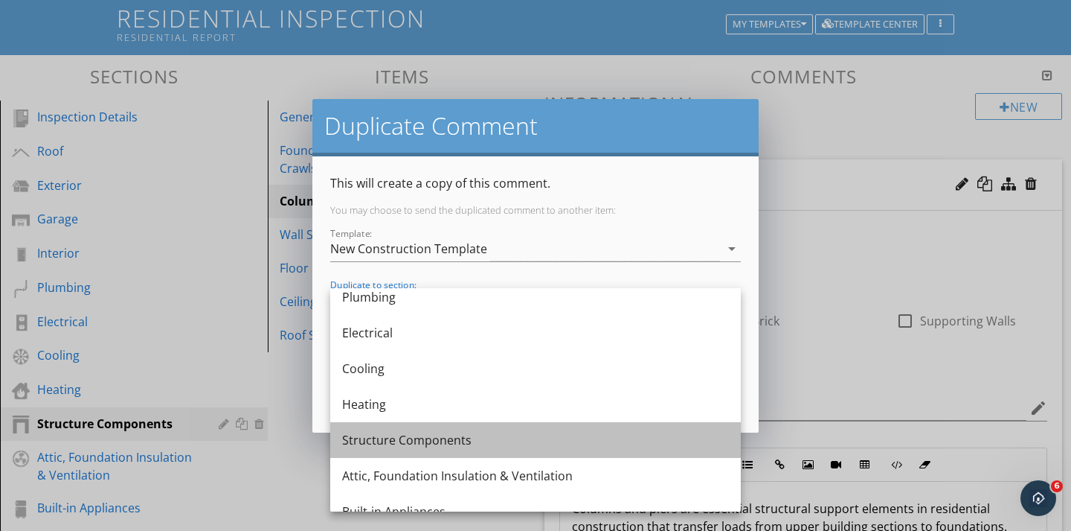
click at [373, 445] on div "Structure Components" at bounding box center [535, 440] width 387 height 18
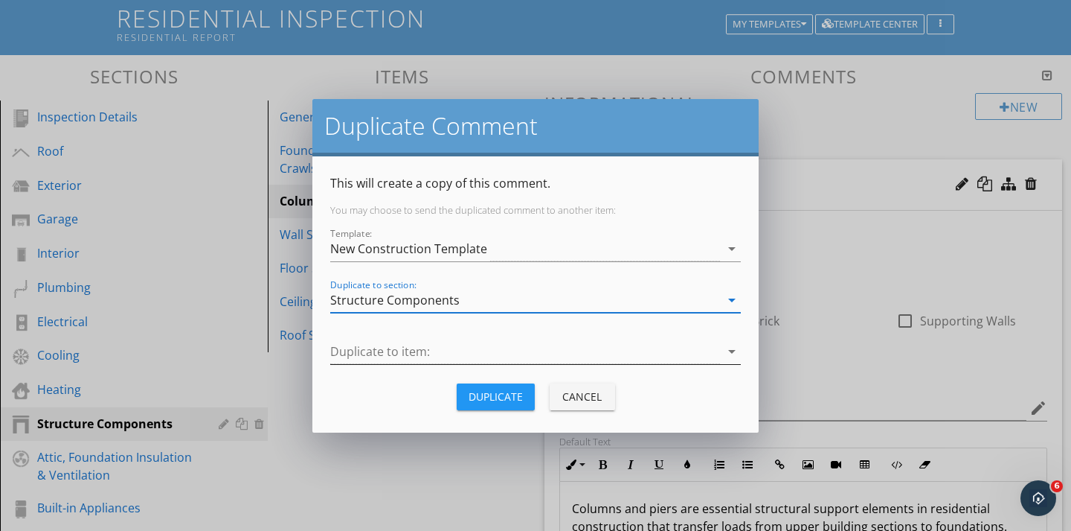
click at [368, 347] on div at bounding box center [525, 351] width 390 height 25
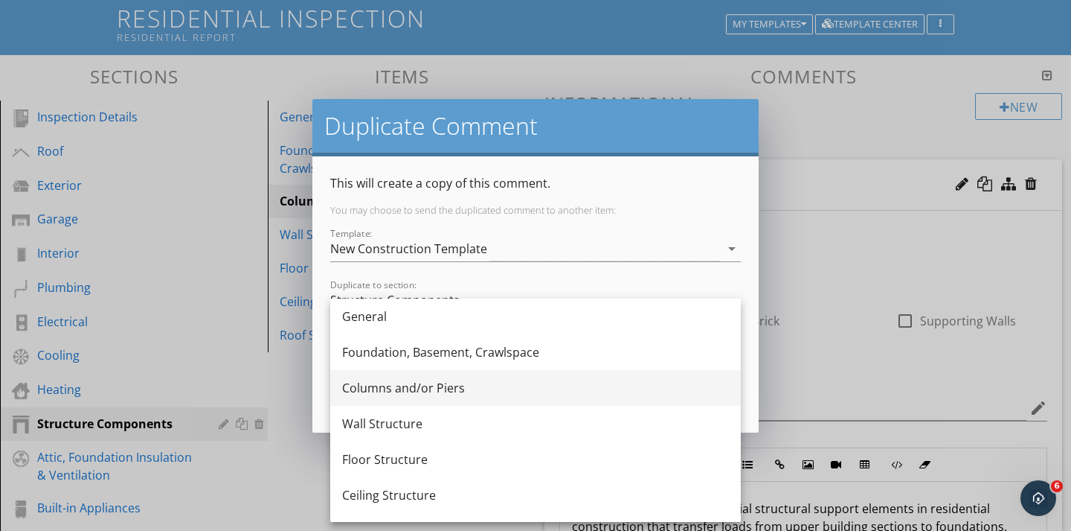
click at [370, 384] on div "Columns and/or Piers" at bounding box center [535, 388] width 387 height 18
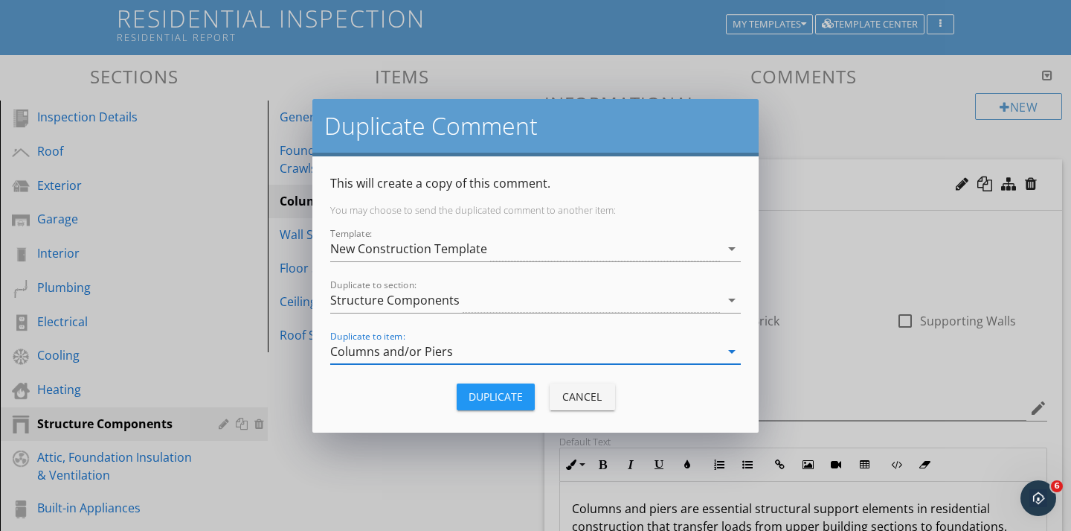
click at [473, 398] on div "Duplicate" at bounding box center [496, 396] width 54 height 16
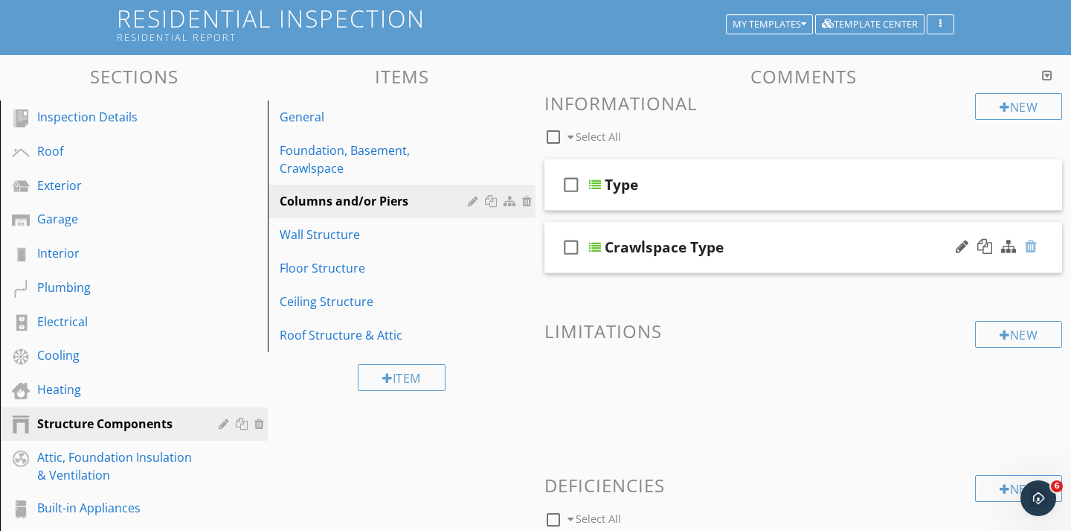
click at [1032, 249] on div at bounding box center [1031, 246] width 12 height 15
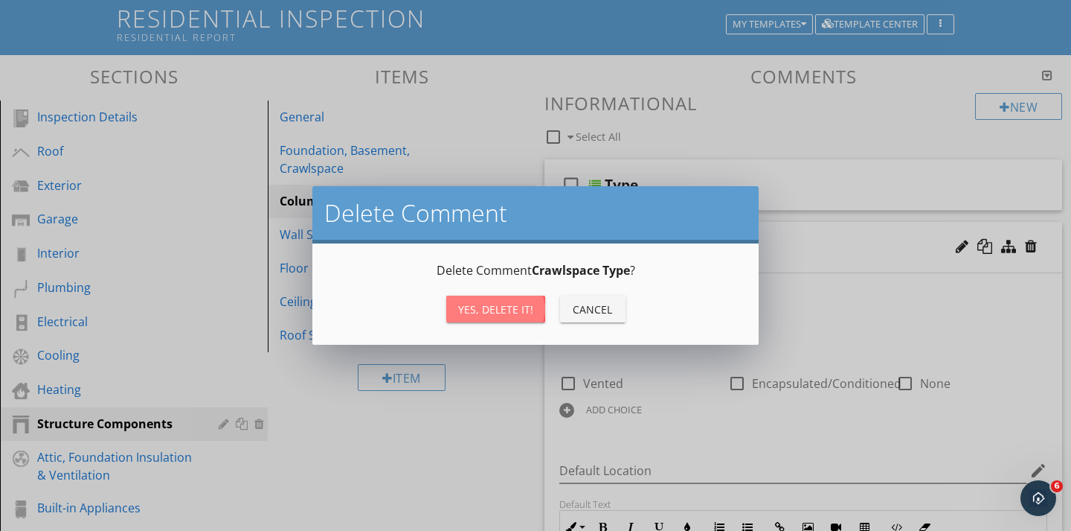
click at [502, 308] on div "Yes, Delete it!" at bounding box center [495, 309] width 75 height 16
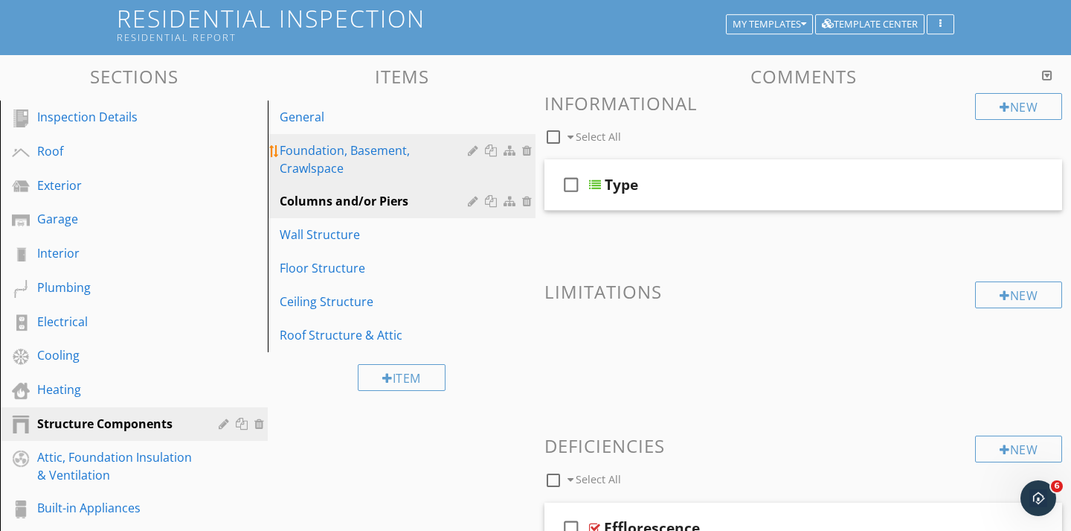
click at [383, 164] on div "Foundation, Basement, Crawlspace" at bounding box center [376, 159] width 193 height 36
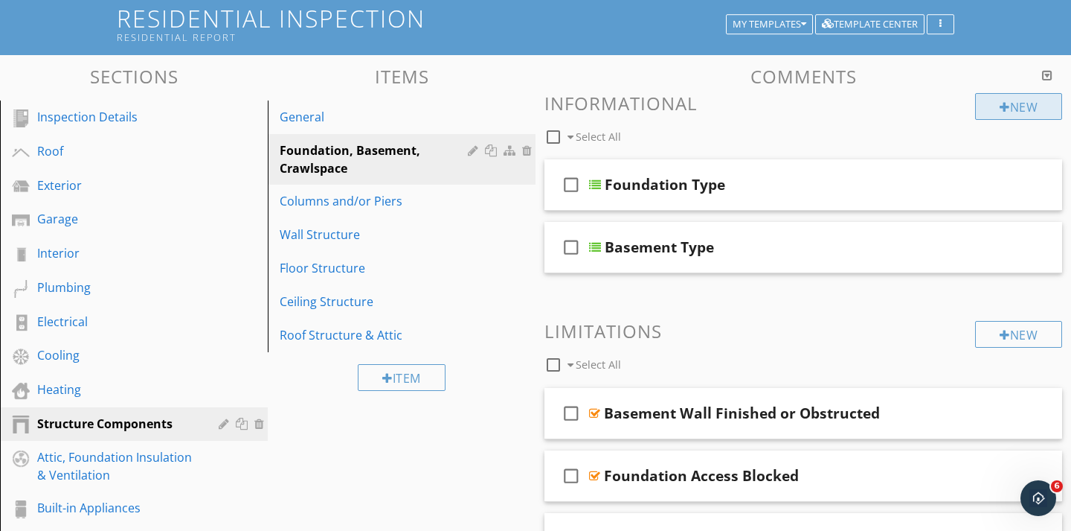
click at [994, 117] on div "New" at bounding box center [1018, 106] width 87 height 27
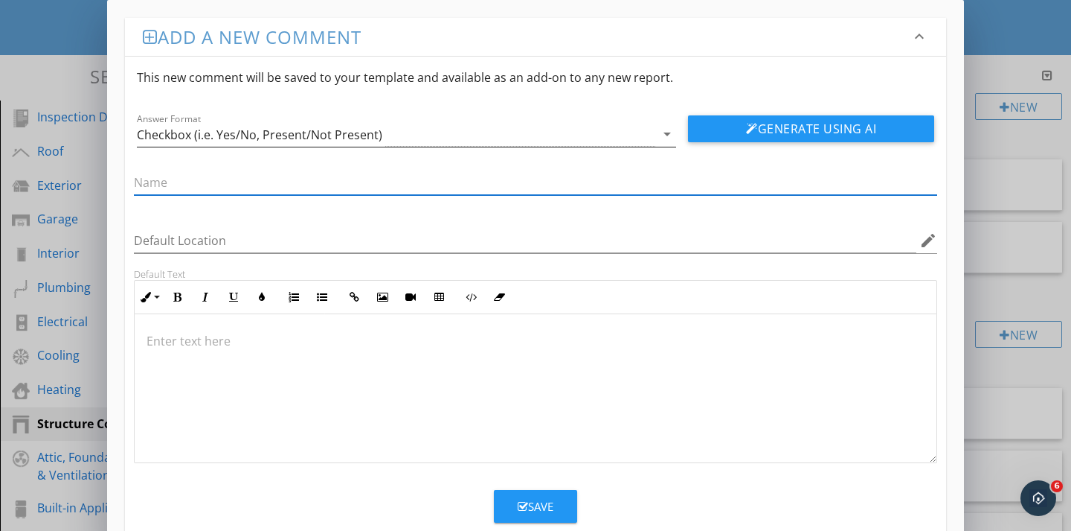
click at [350, 135] on div "Checkbox (i.e. Yes/No, Present/Not Present)" at bounding box center [260, 134] width 246 height 13
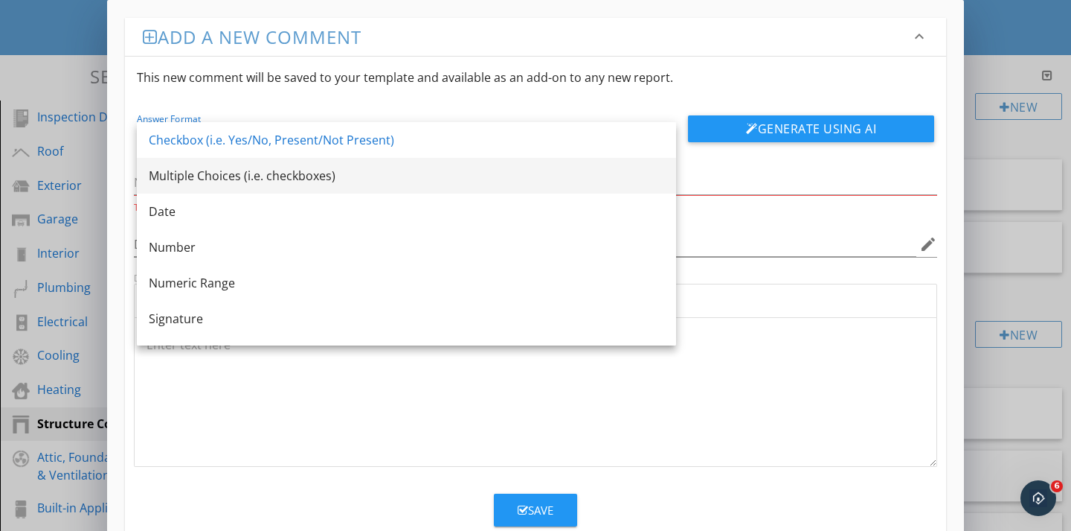
click at [301, 171] on div "Multiple Choices (i.e. checkboxes)" at bounding box center [407, 176] width 516 height 18
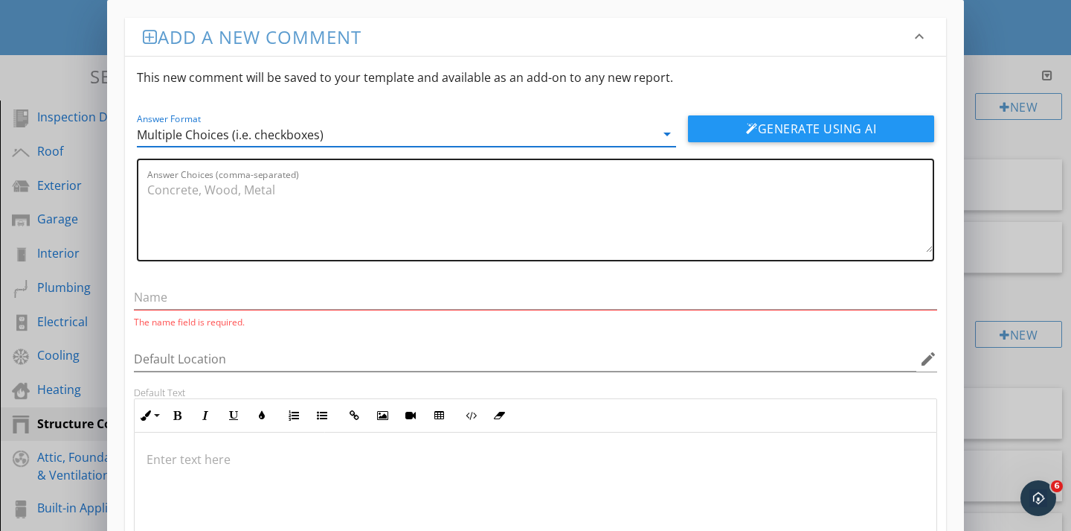
click at [221, 212] on textarea "Answer Choices (comma-separated)" at bounding box center [540, 215] width 786 height 74
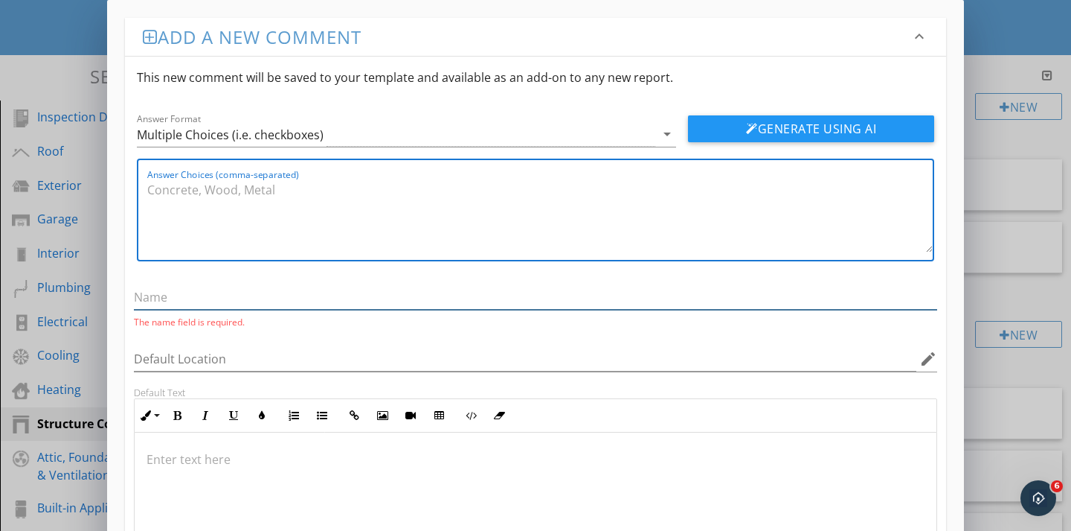
click at [164, 301] on input "text" at bounding box center [536, 297] width 804 height 25
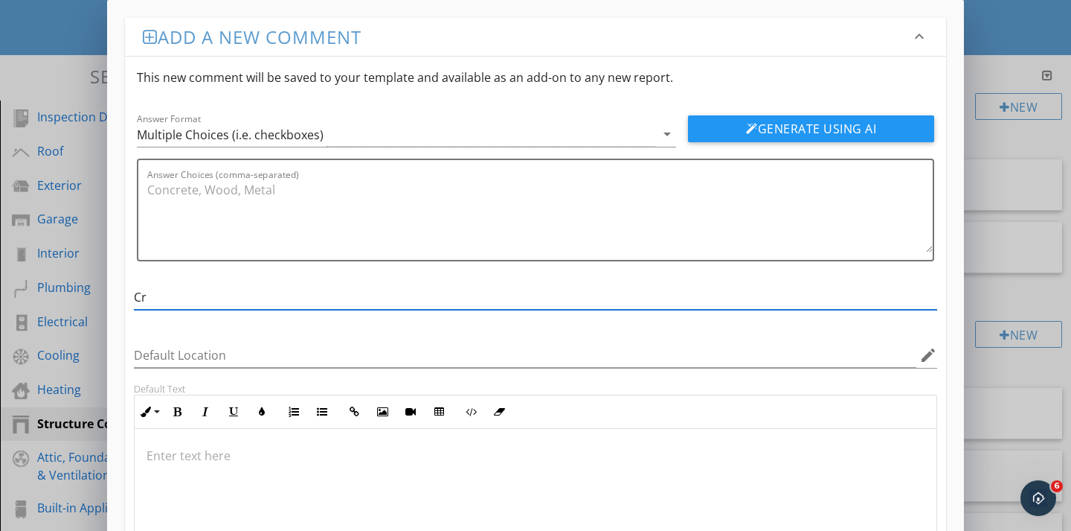
type input "Crawlspace Type"
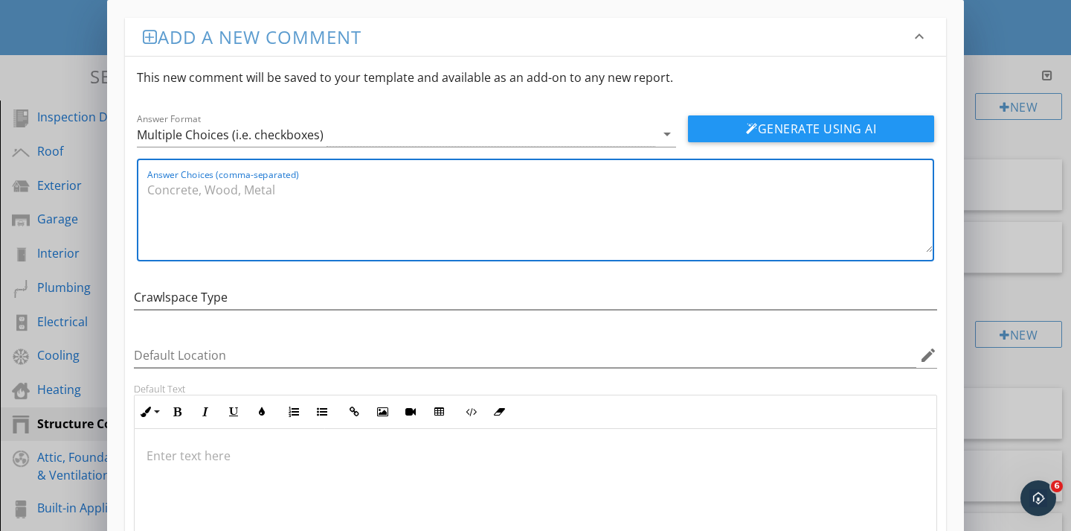
click at [171, 188] on textarea "Answer Choices (comma-separated)" at bounding box center [540, 215] width 786 height 74
click at [294, 256] on div "Answer Choices (comma-separated) Vented, Encapsulated" at bounding box center [540, 210] width 786 height 100
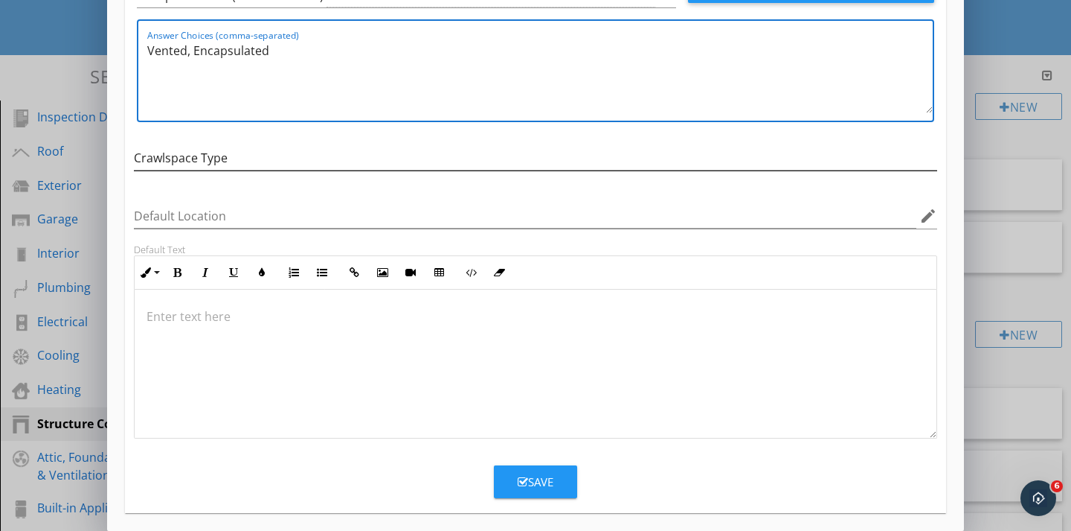
scroll to position [1, 0]
type textarea "Vented, Encapsulated"
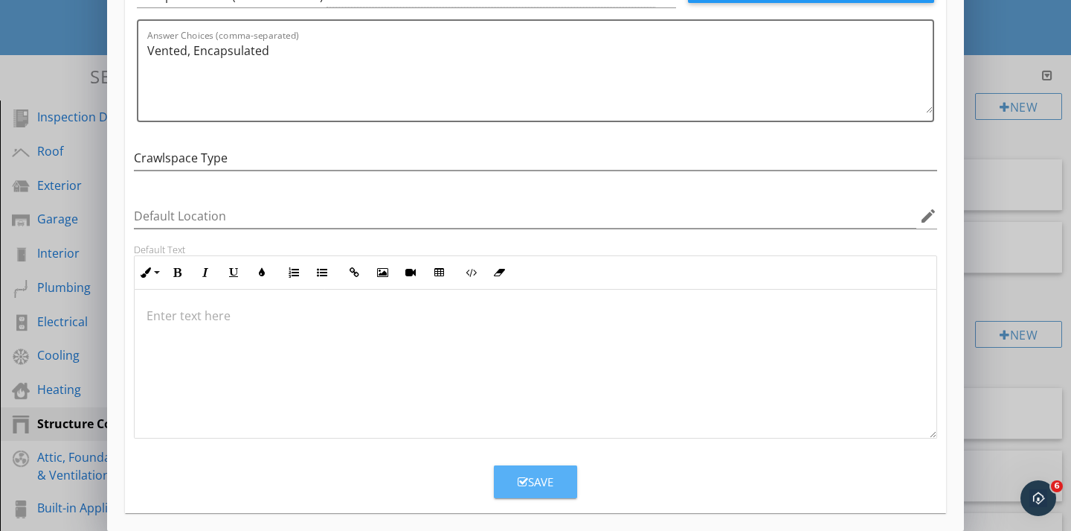
click at [514, 484] on button "Save" at bounding box center [535, 481] width 83 height 33
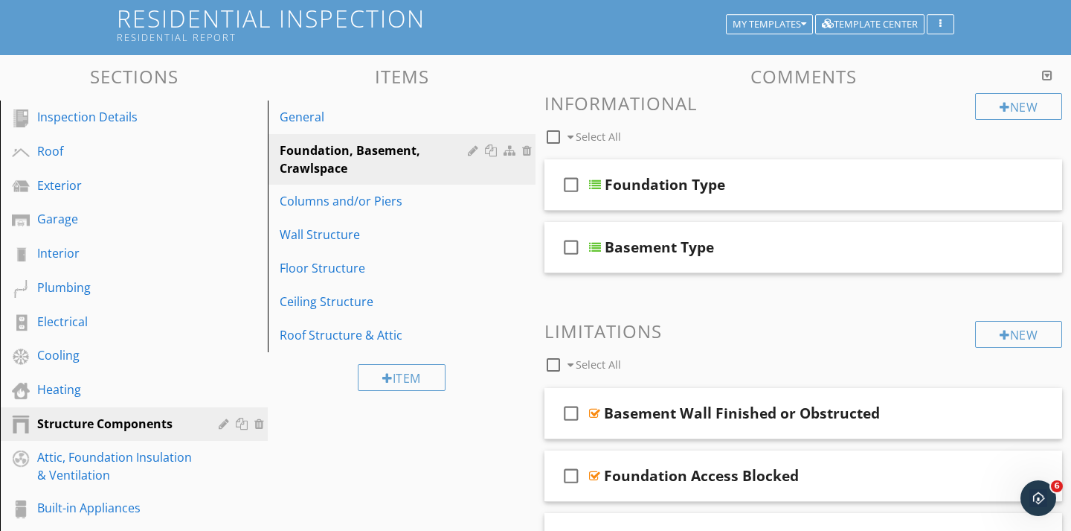
scroll to position [76, 0]
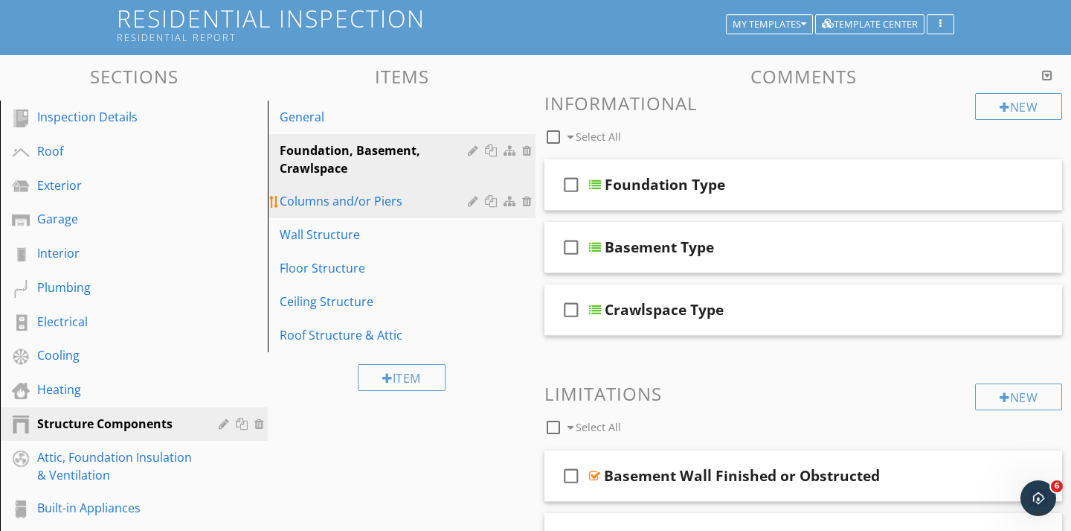
click at [360, 208] on div "Columns and/or Piers" at bounding box center [376, 201] width 193 height 18
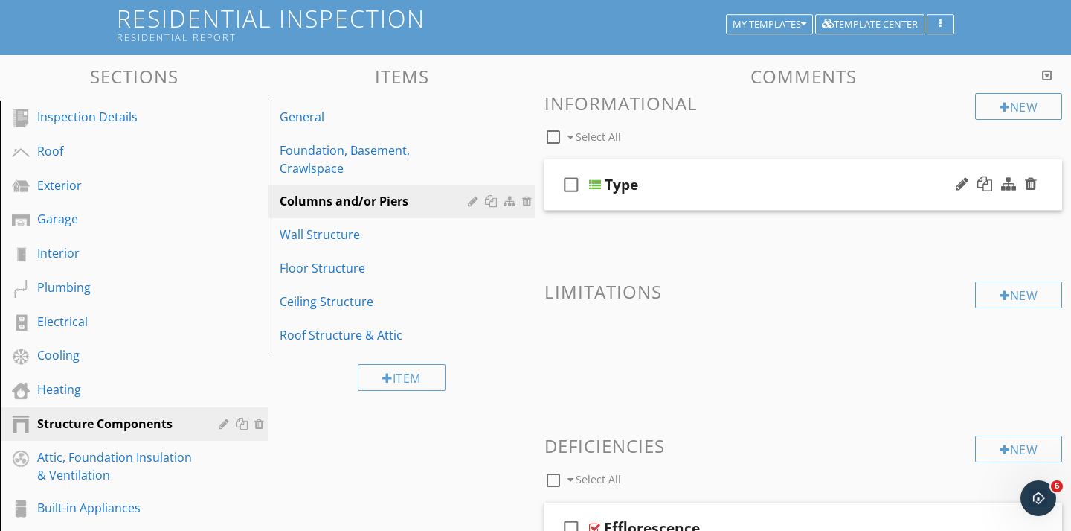
click at [606, 199] on div "check_box_outline_blank Type" at bounding box center [804, 184] width 518 height 51
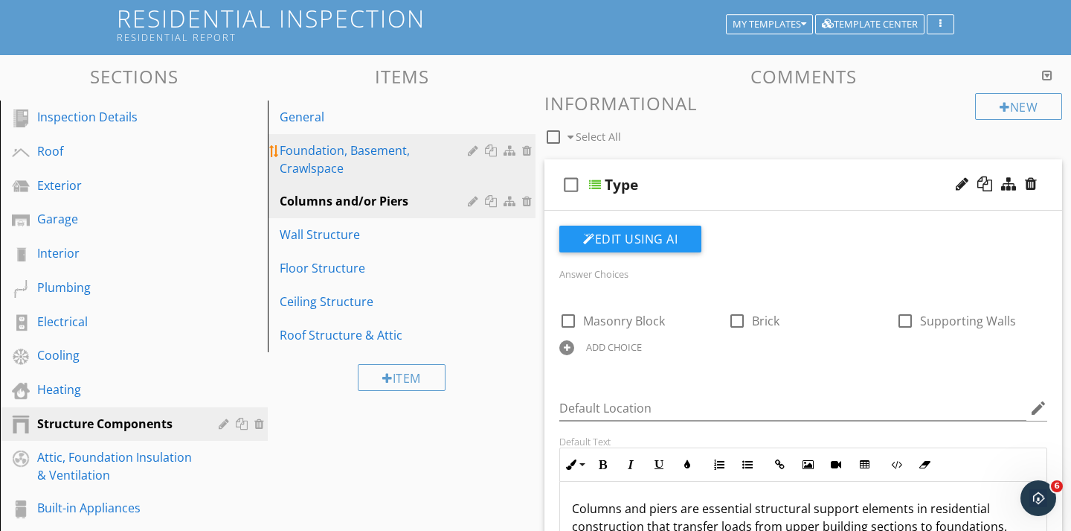
click at [392, 161] on div "Foundation, Basement, Crawlspace" at bounding box center [376, 159] width 193 height 36
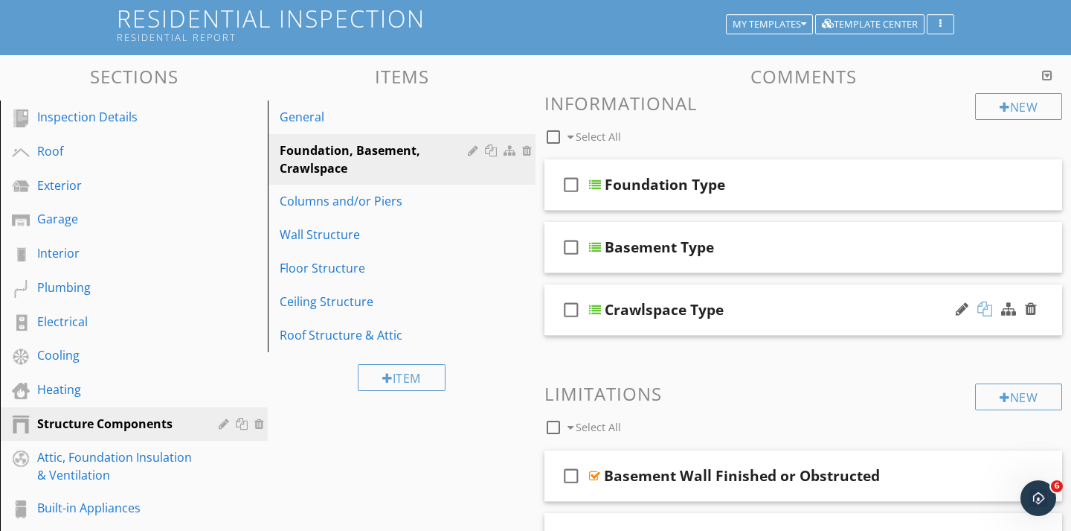
click at [985, 313] on div at bounding box center [985, 308] width 15 height 15
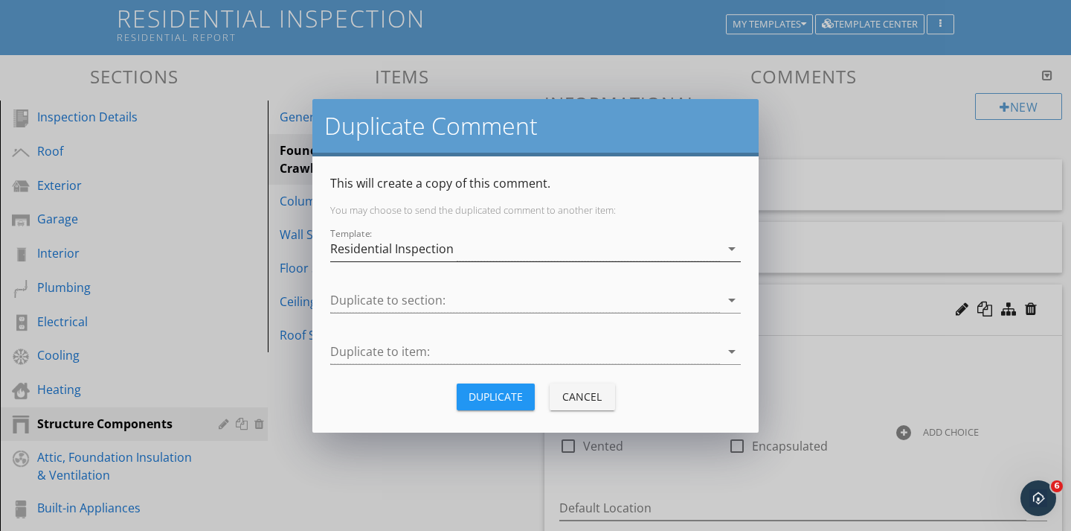
click at [576, 257] on div "Residential Inspection" at bounding box center [525, 249] width 390 height 25
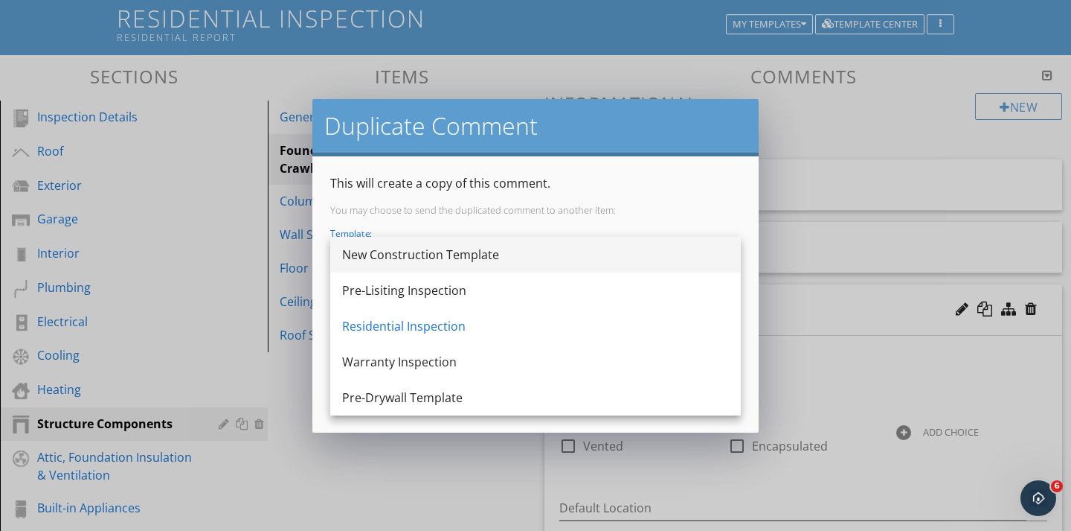
click at [463, 256] on div "New Construction Template" at bounding box center [535, 255] width 387 height 18
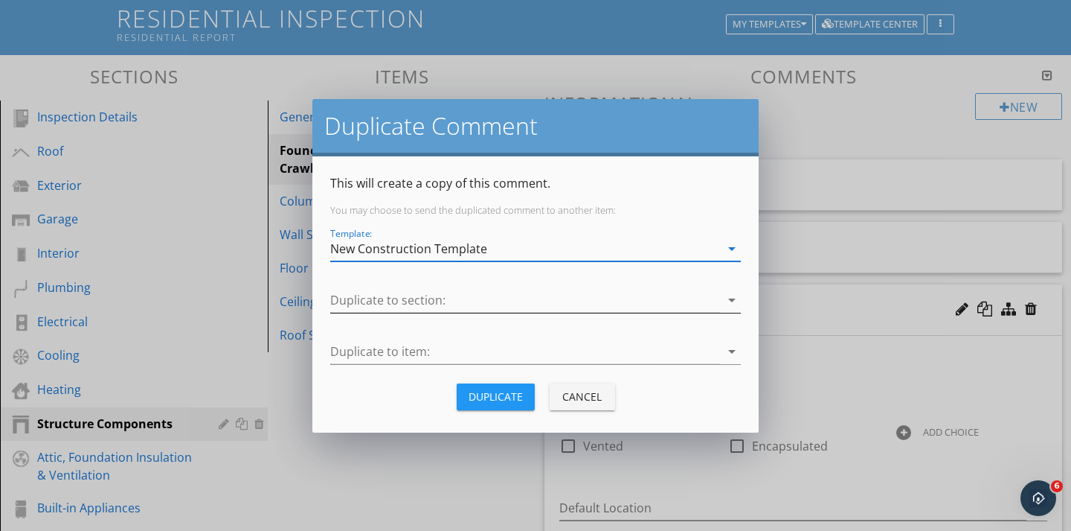
click at [426, 301] on div at bounding box center [525, 300] width 390 height 25
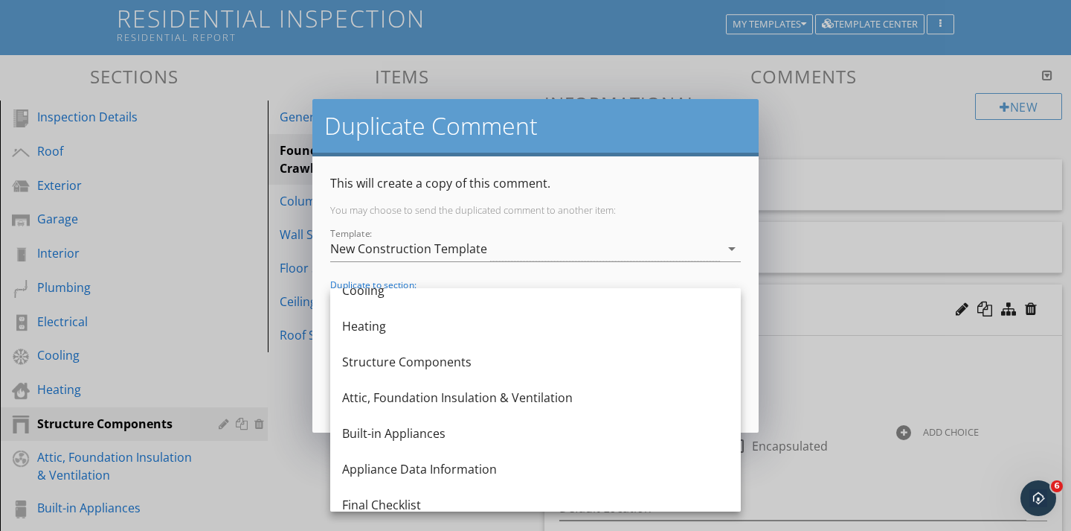
scroll to position [277, 0]
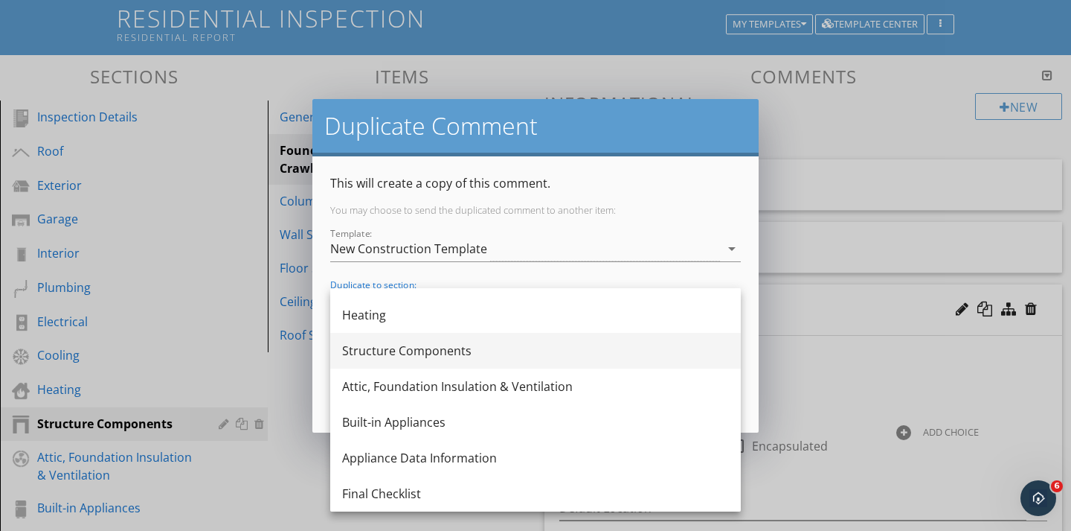
click at [389, 351] on div "Structure Components" at bounding box center [535, 351] width 387 height 18
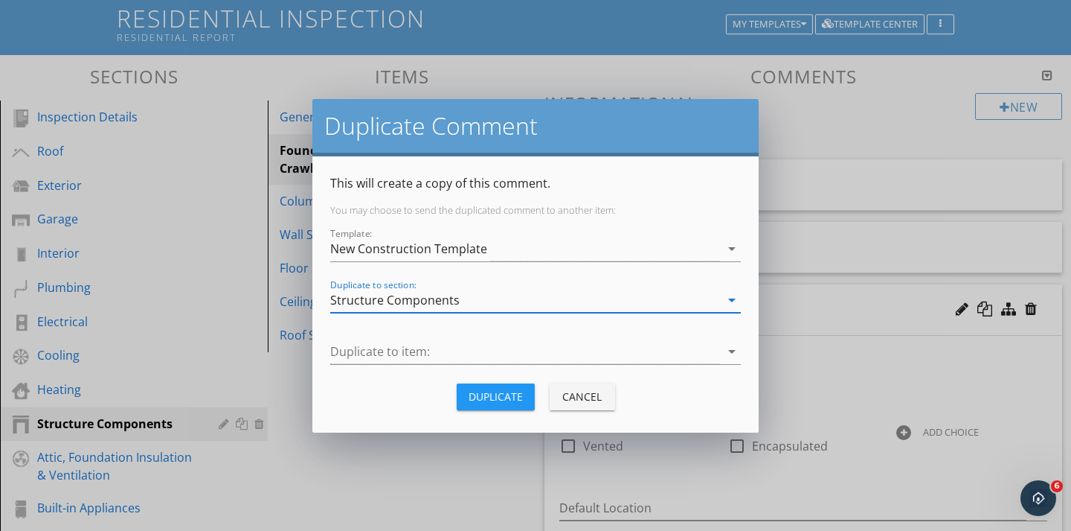
click at [389, 351] on div at bounding box center [525, 351] width 390 height 25
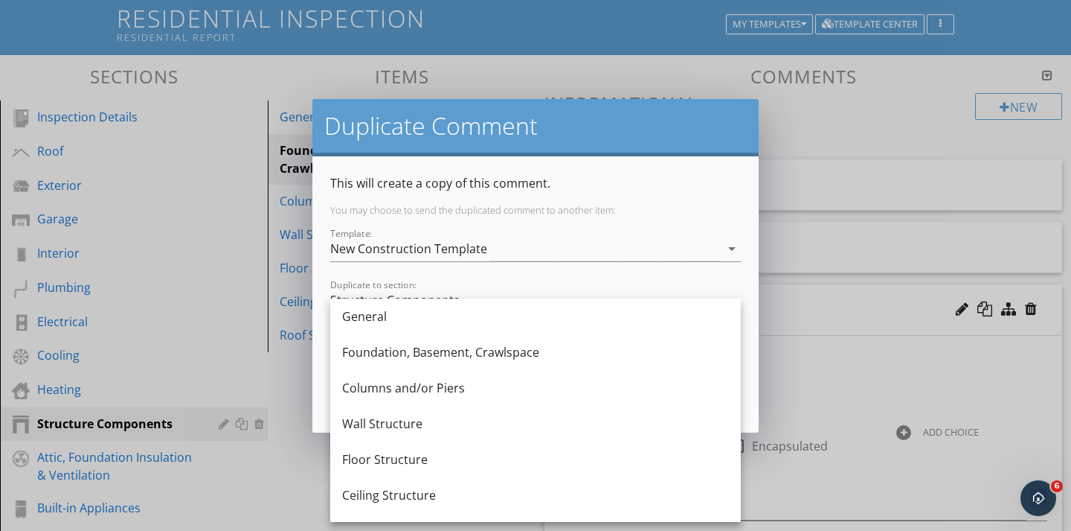
click at [389, 351] on div "Foundation, Basement, Crawlspace" at bounding box center [535, 352] width 387 height 18
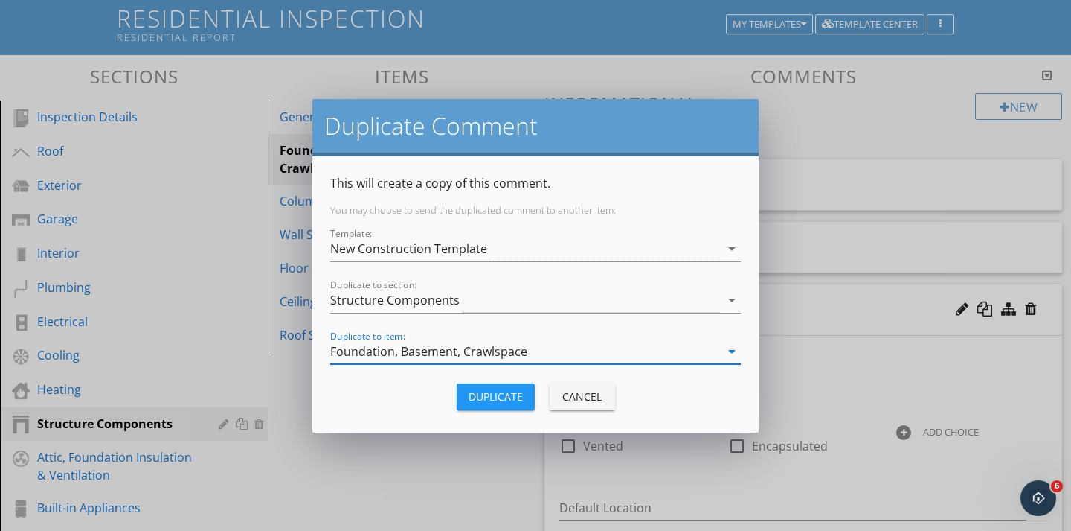
click at [466, 400] on button "Duplicate" at bounding box center [496, 396] width 78 height 27
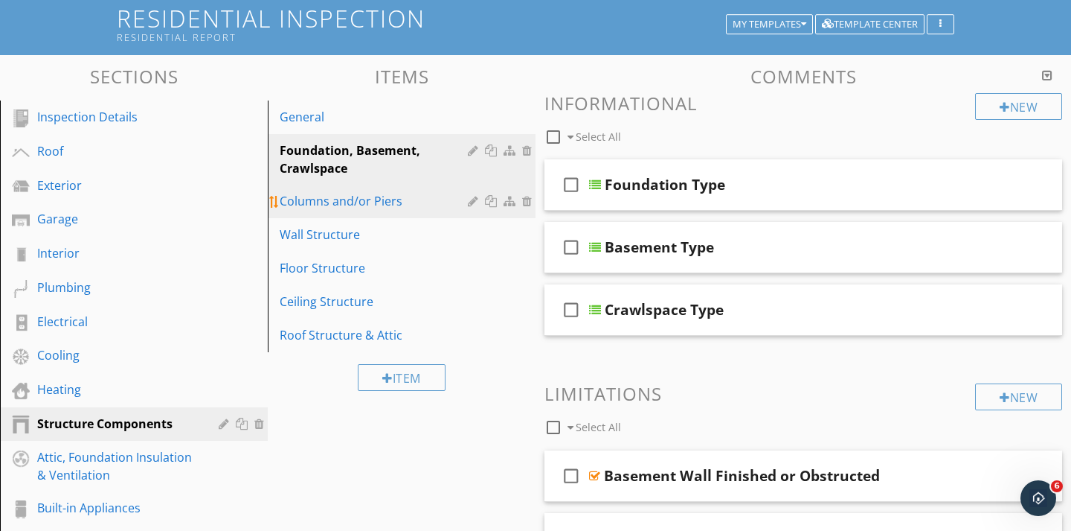
click at [323, 202] on div "Columns and/or Piers" at bounding box center [376, 201] width 193 height 18
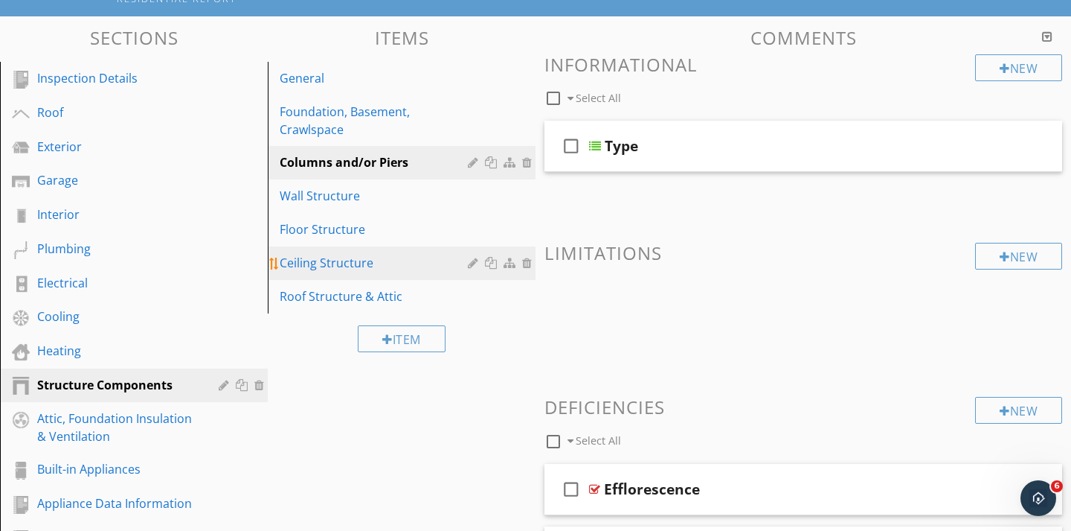
scroll to position [133, 0]
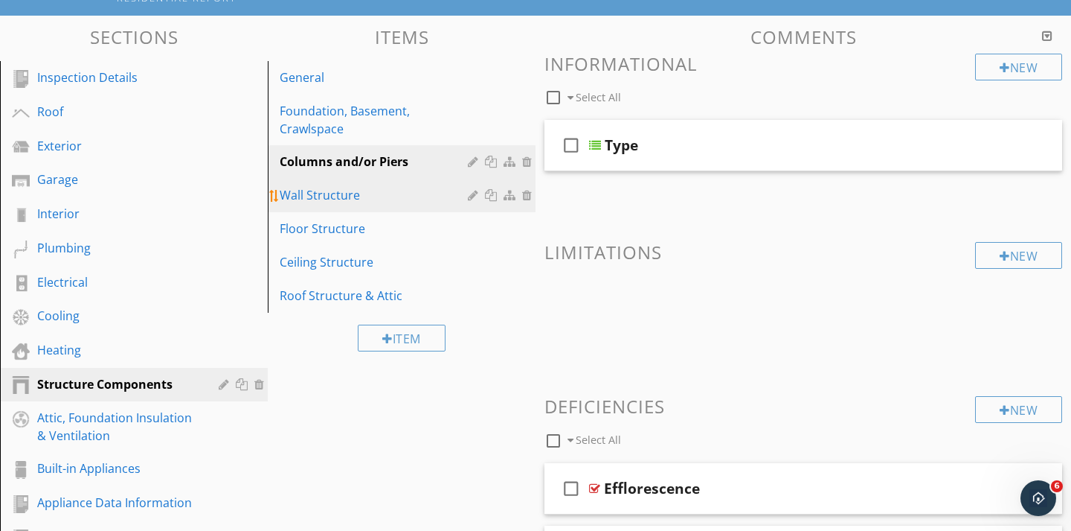
click at [349, 195] on div "Wall Structure" at bounding box center [376, 195] width 193 height 18
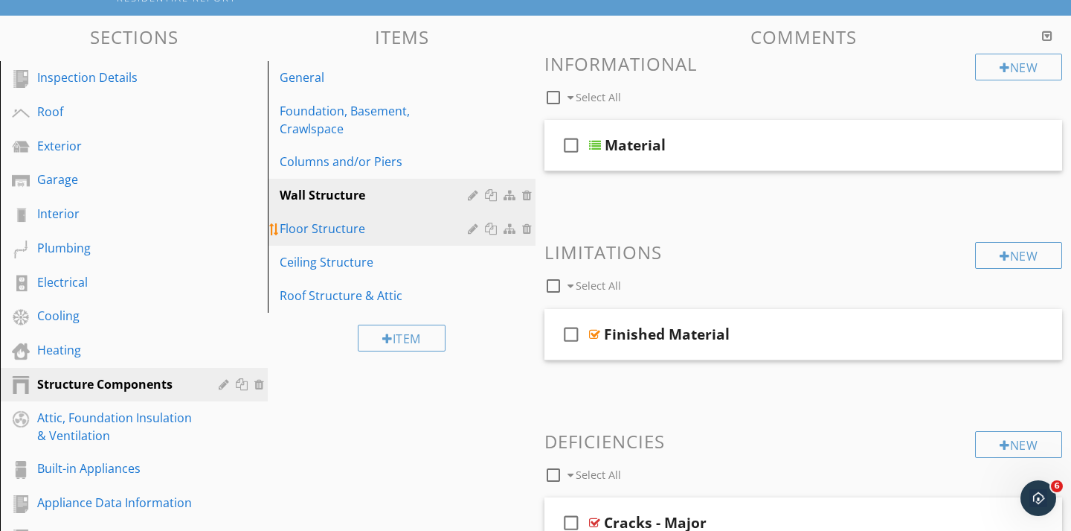
click at [332, 242] on link "Floor Structure" at bounding box center [403, 228] width 263 height 33
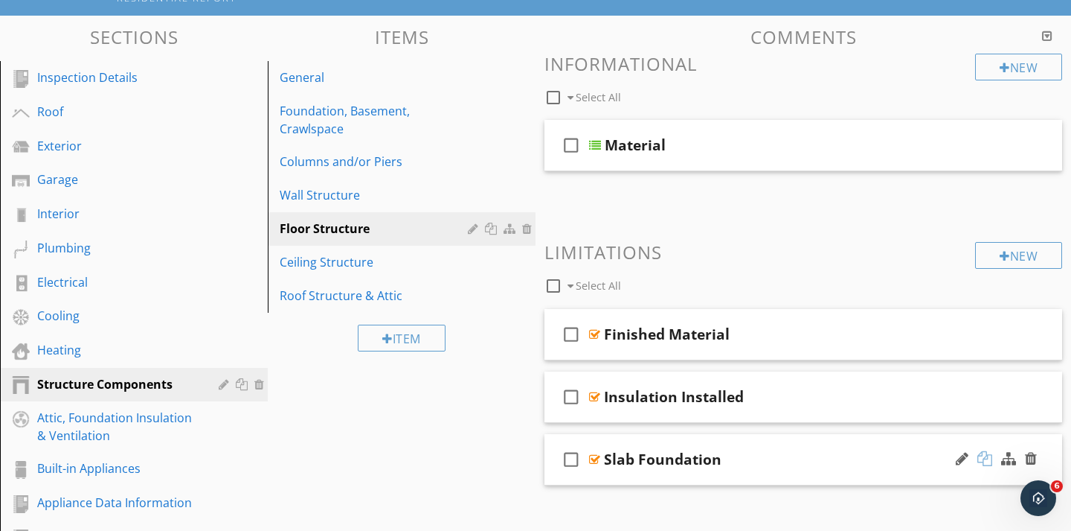
click at [990, 463] on div at bounding box center [985, 458] width 15 height 15
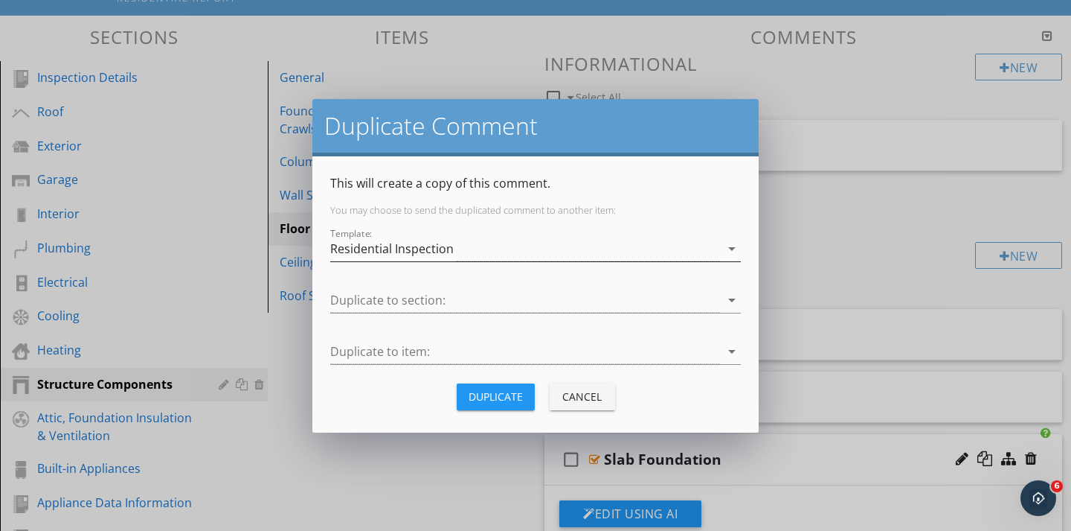
click at [673, 249] on div "Residential Inspection" at bounding box center [525, 249] width 390 height 25
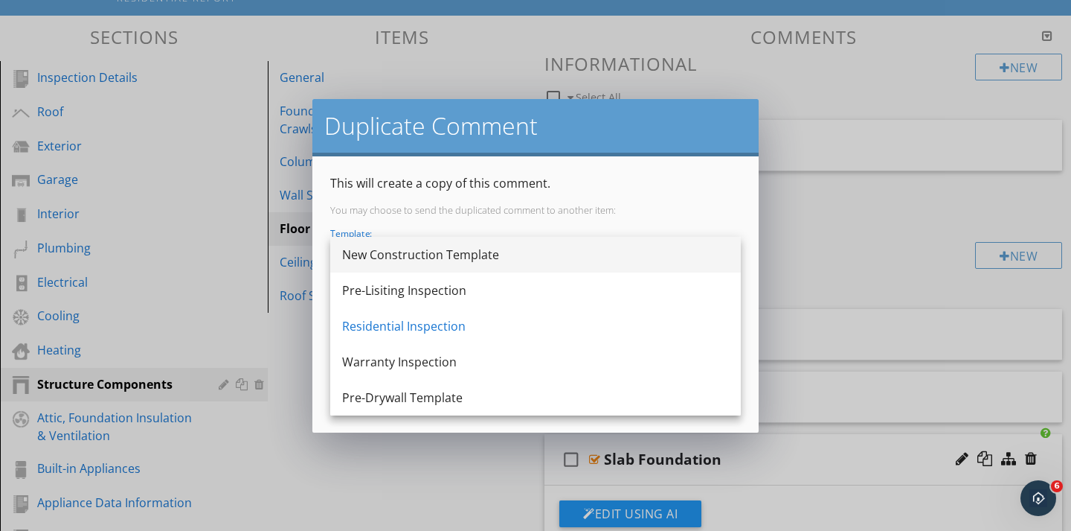
click at [521, 249] on div "New Construction Template" at bounding box center [535, 255] width 387 height 18
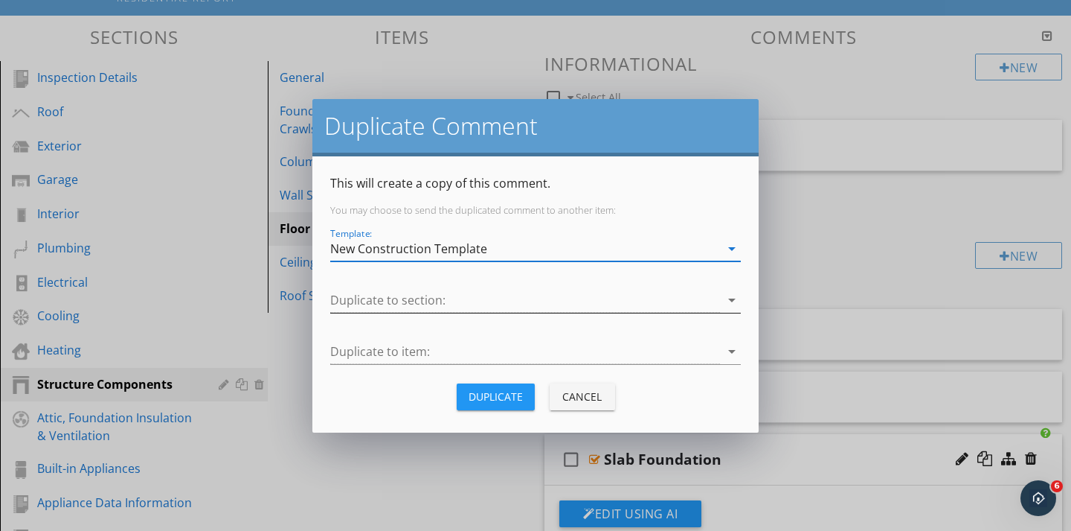
click at [425, 296] on div at bounding box center [525, 300] width 390 height 25
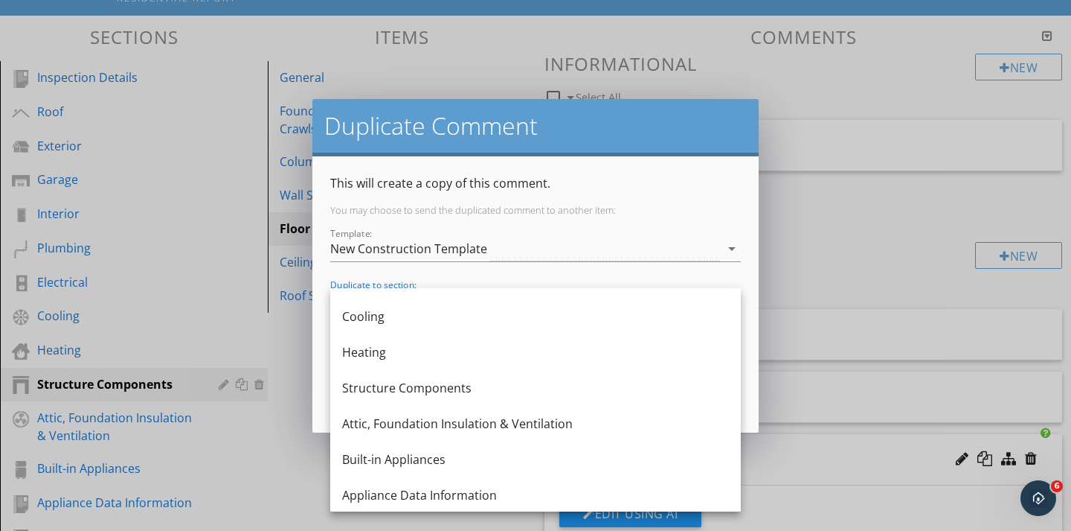
scroll to position [263, 0]
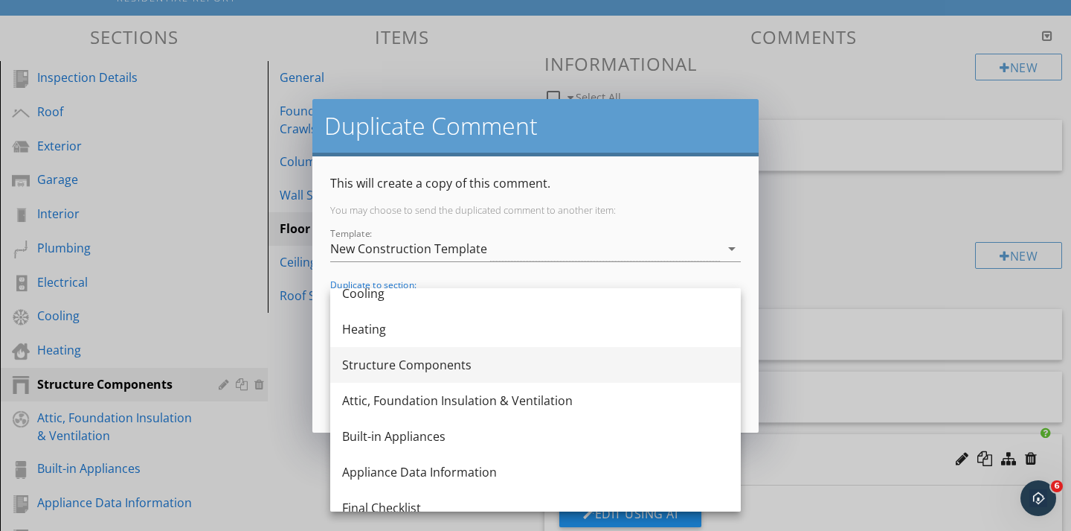
click at [365, 370] on div "Structure Components" at bounding box center [535, 365] width 387 height 18
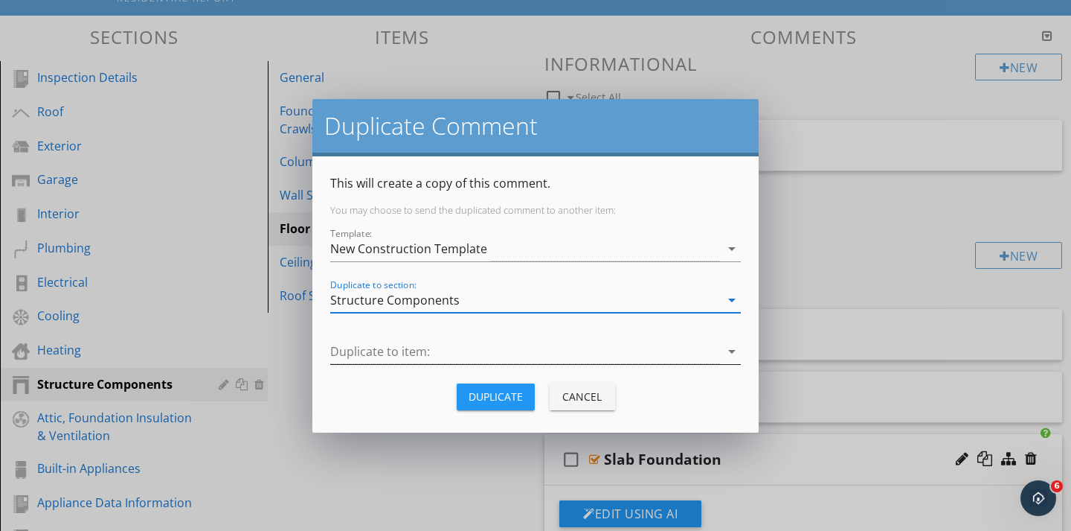
click at [362, 353] on div at bounding box center [525, 351] width 390 height 25
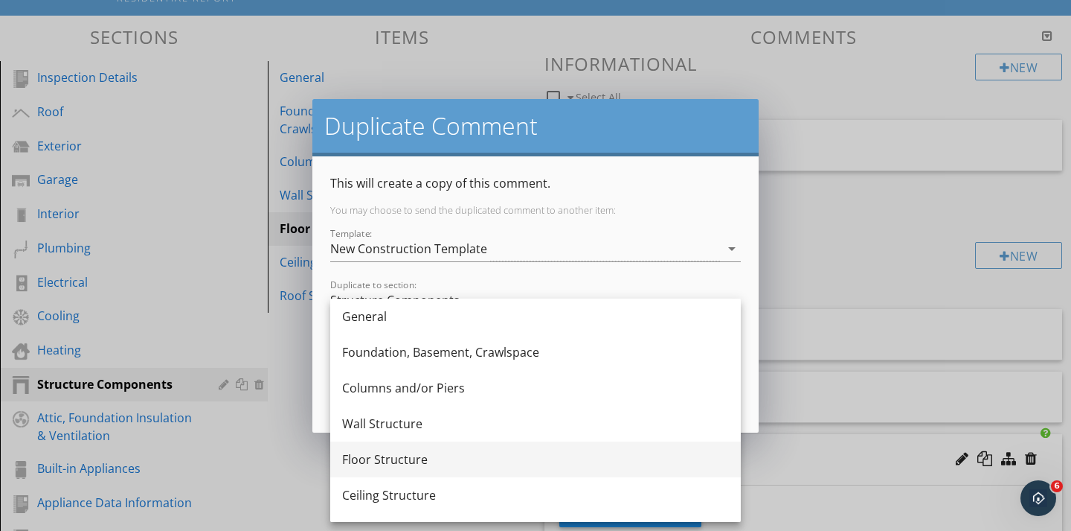
click at [377, 467] on div "Floor Structure" at bounding box center [535, 459] width 387 height 18
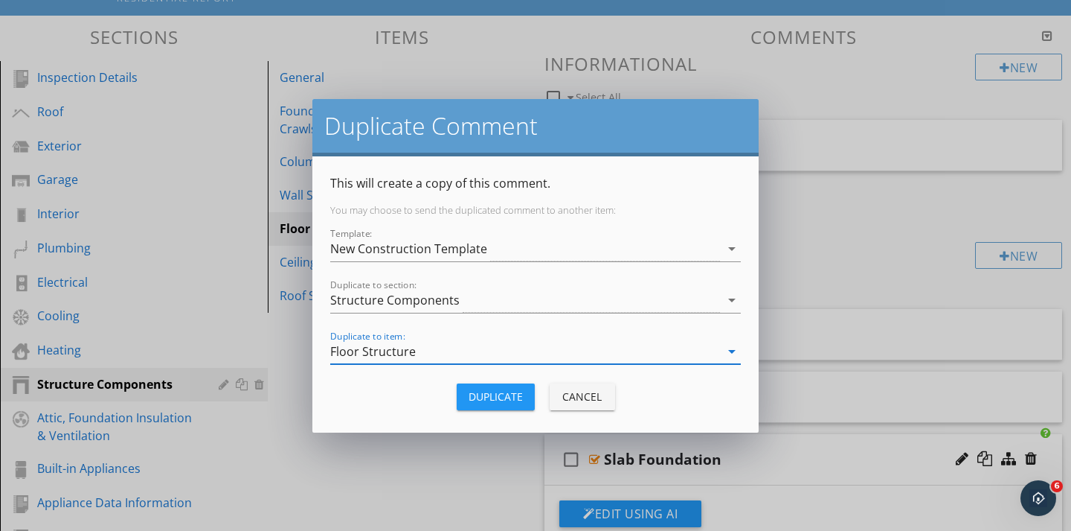
click at [472, 408] on button "Duplicate" at bounding box center [496, 396] width 78 height 27
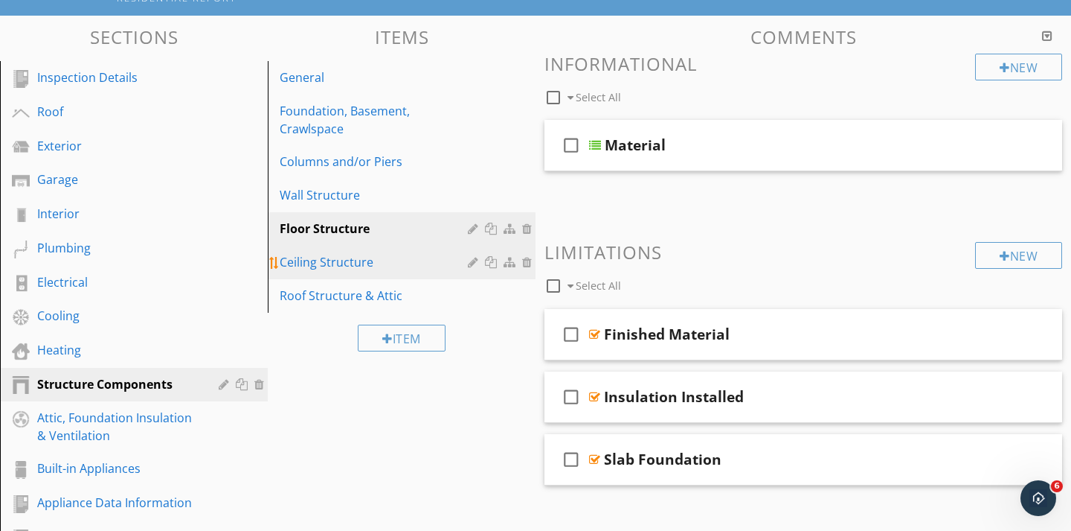
click at [330, 257] on div "Ceiling Structure" at bounding box center [376, 262] width 193 height 18
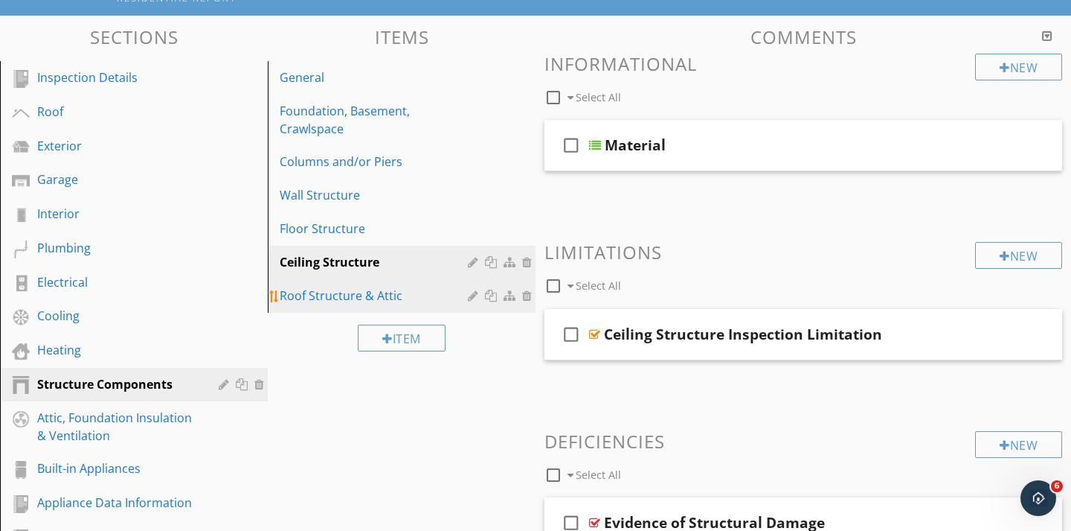
click at [324, 298] on div "Roof Structure & Attic" at bounding box center [376, 295] width 193 height 18
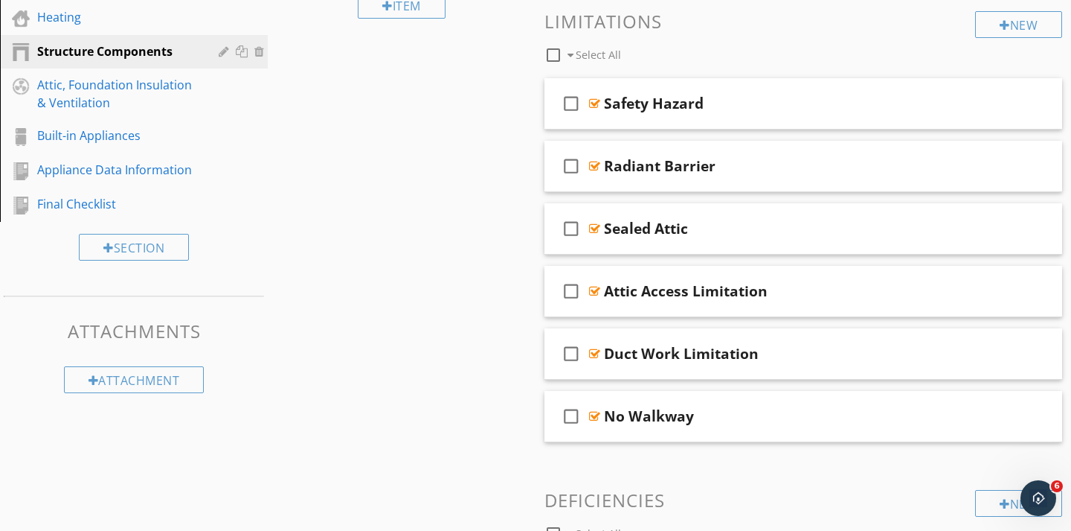
scroll to position [469, 0]
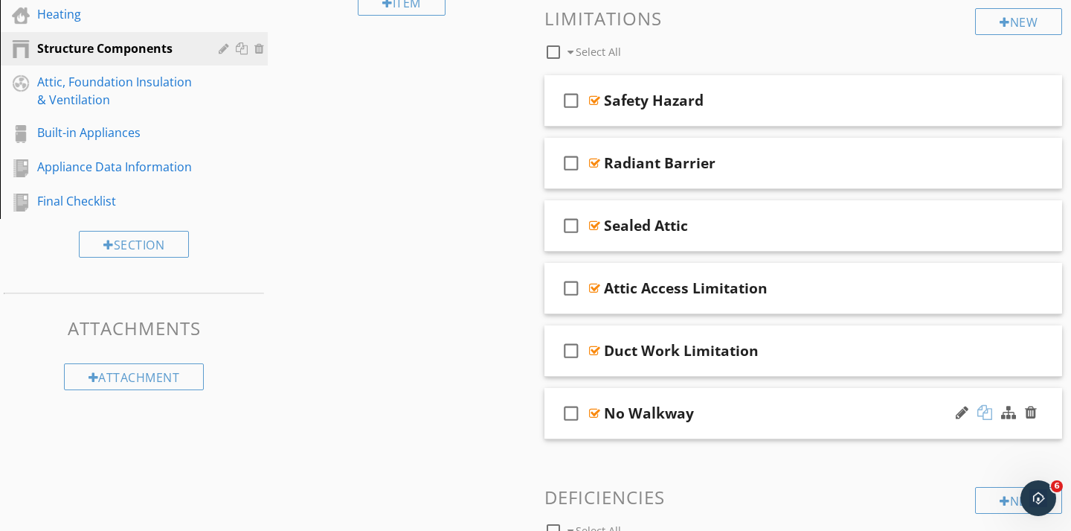
click at [987, 417] on div at bounding box center [985, 412] width 15 height 15
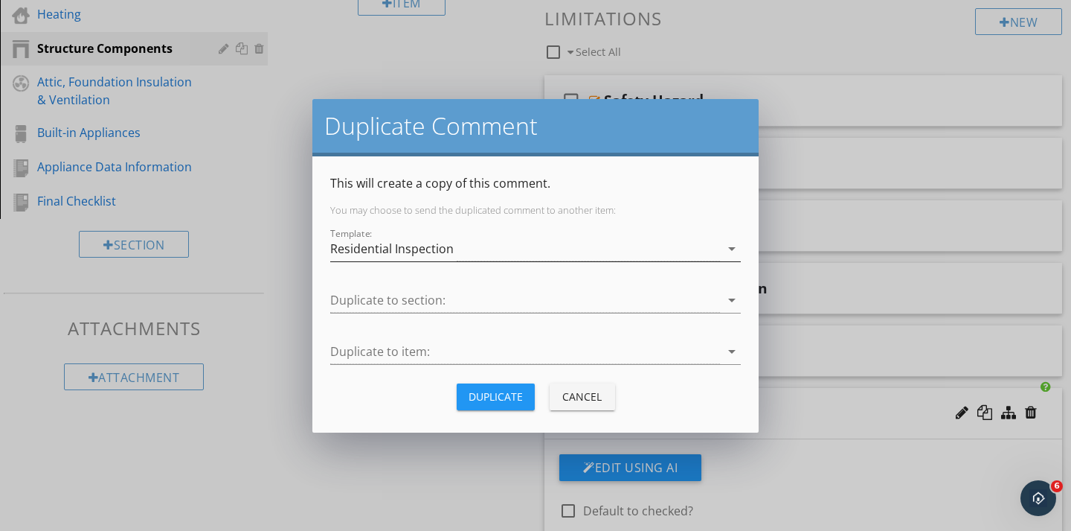
click at [419, 248] on div "Residential Inspection" at bounding box center [392, 248] width 124 height 13
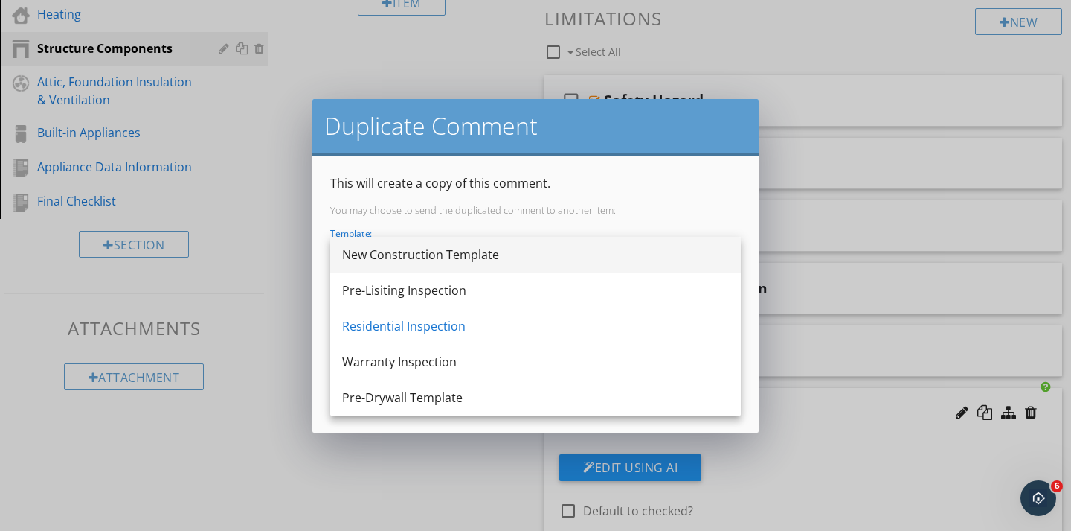
click at [371, 261] on div "New Construction Template" at bounding box center [535, 255] width 387 height 18
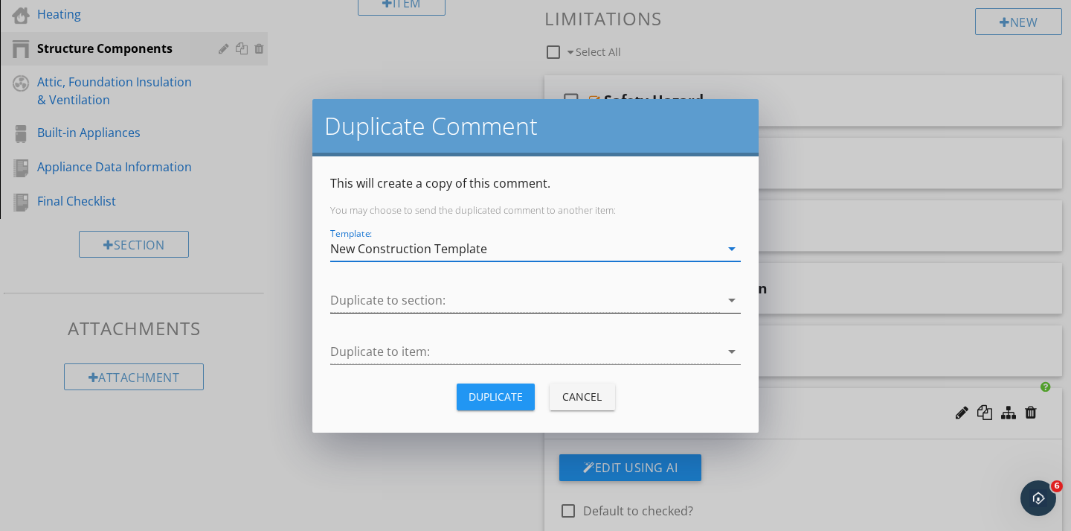
click at [363, 289] on div at bounding box center [525, 300] width 390 height 25
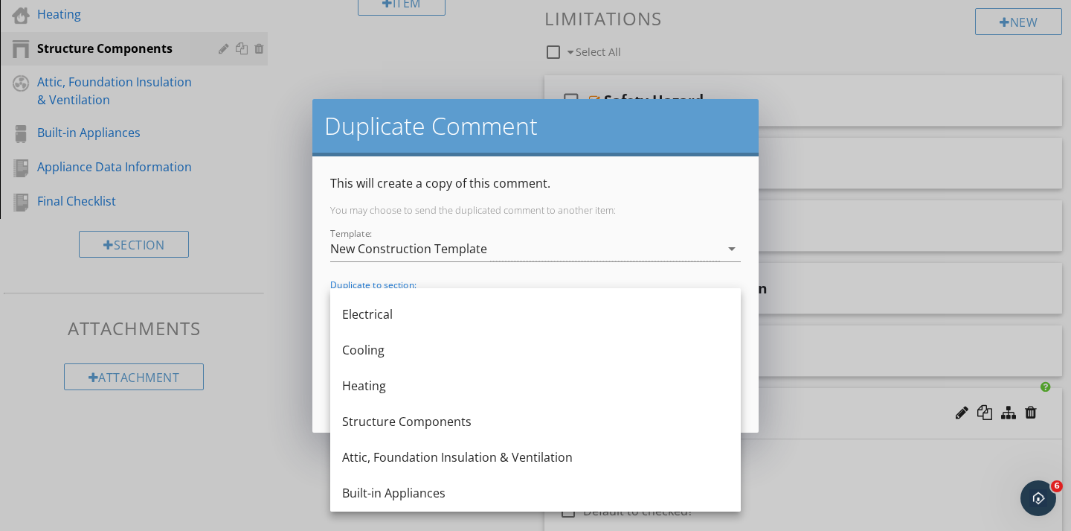
scroll to position [277, 0]
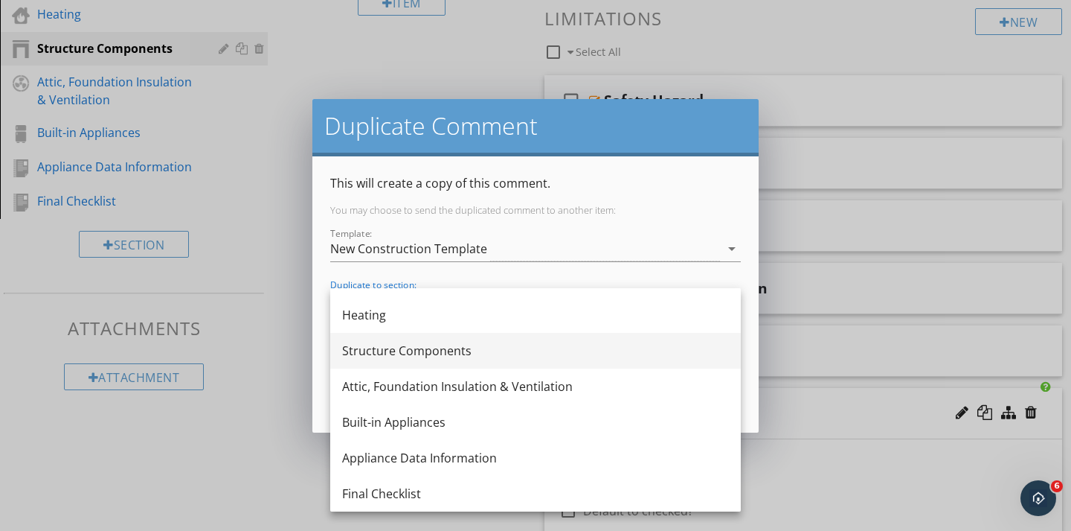
click at [366, 356] on div "Structure Components" at bounding box center [535, 351] width 387 height 18
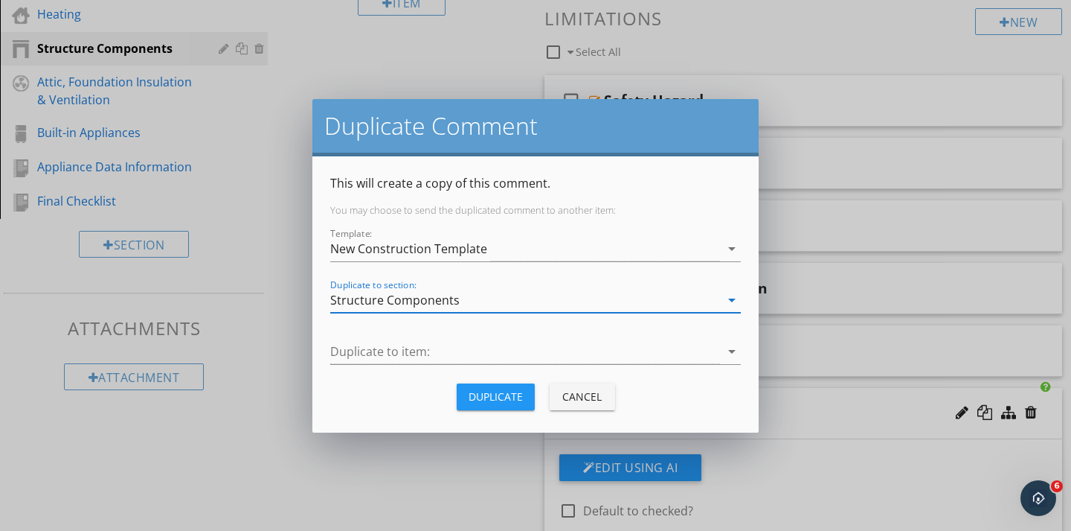
click at [366, 356] on div at bounding box center [525, 351] width 390 height 25
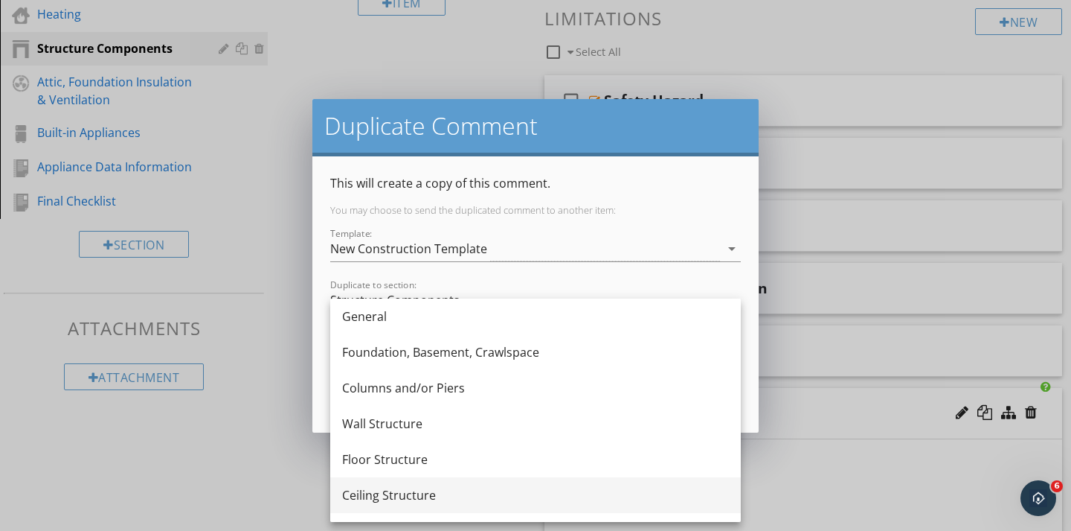
scroll to position [27, 0]
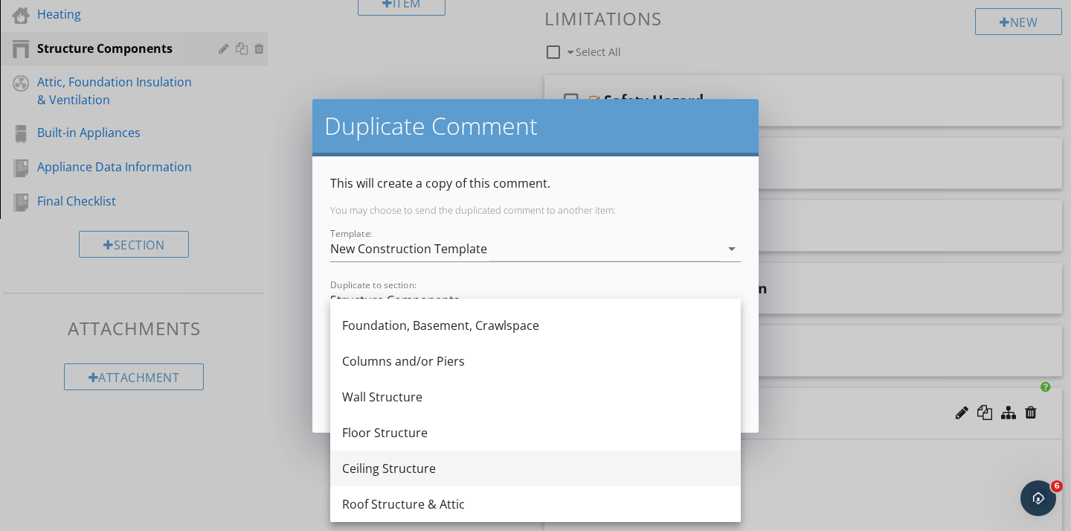
click at [371, 499] on div "Roof Structure & Attic" at bounding box center [535, 504] width 387 height 18
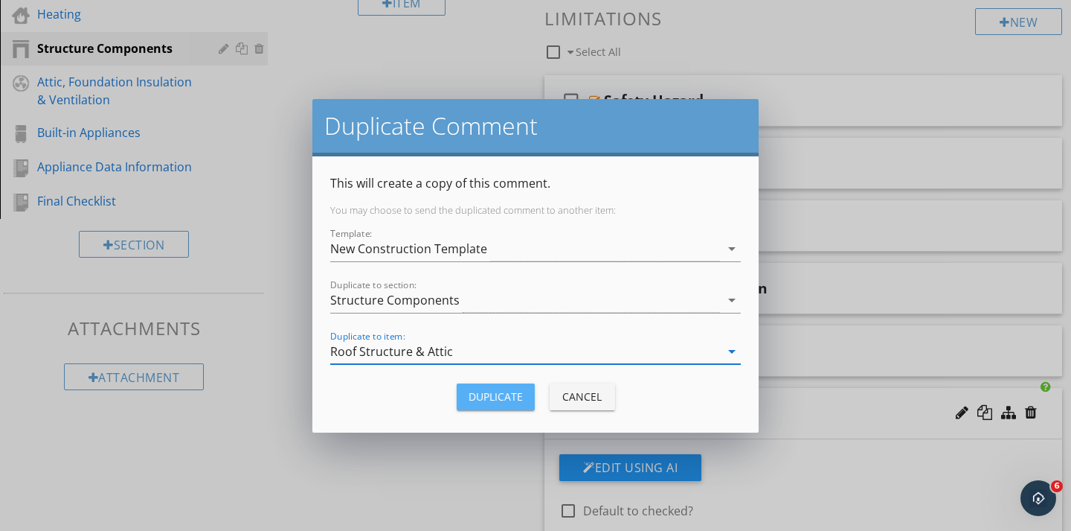
click at [483, 397] on div "Duplicate" at bounding box center [496, 396] width 54 height 16
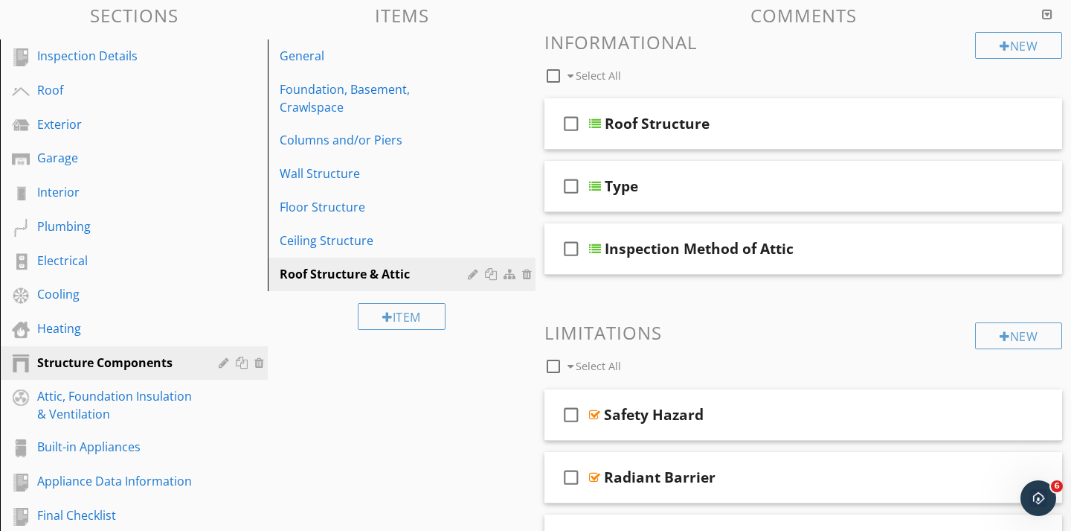
scroll to position [153, 0]
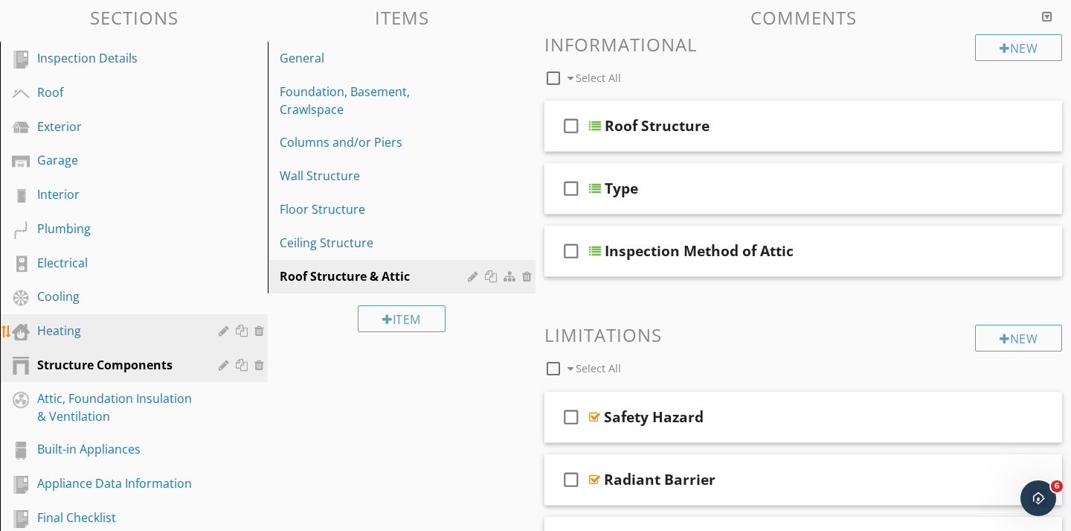
click at [42, 329] on div "Heating" at bounding box center [117, 330] width 160 height 18
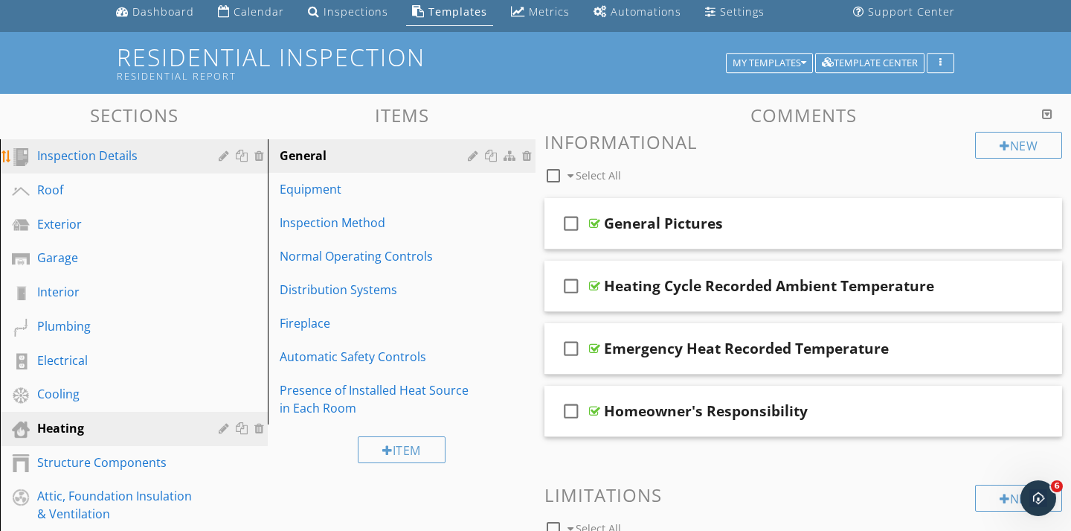
scroll to position [54, 0]
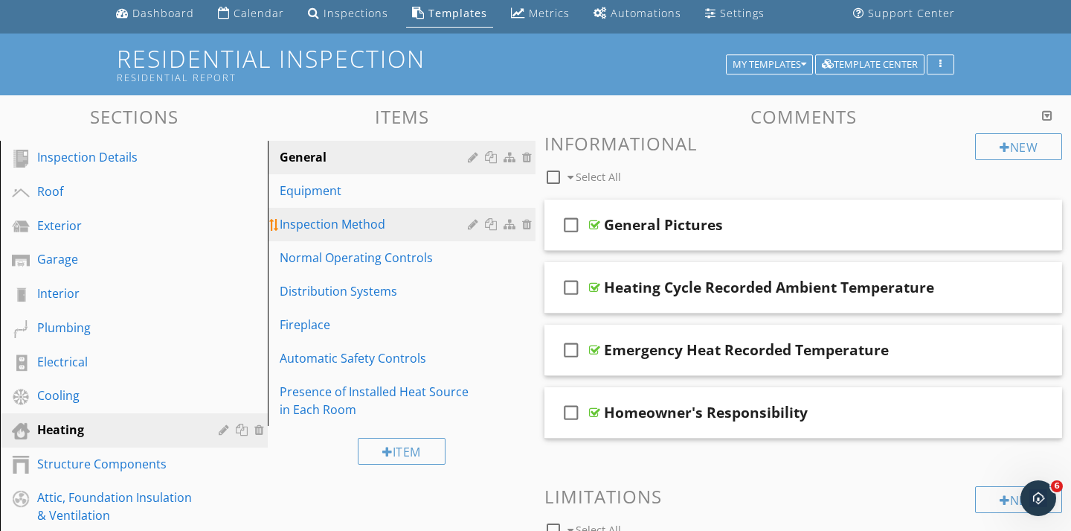
click at [376, 228] on div "Inspection Method" at bounding box center [376, 224] width 193 height 18
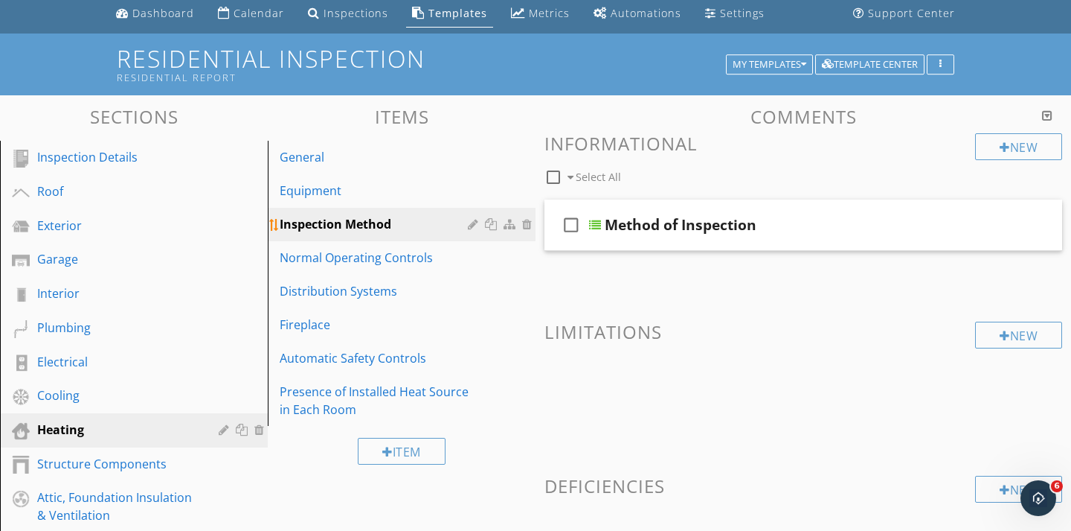
click at [495, 226] on div at bounding box center [493, 224] width 16 height 12
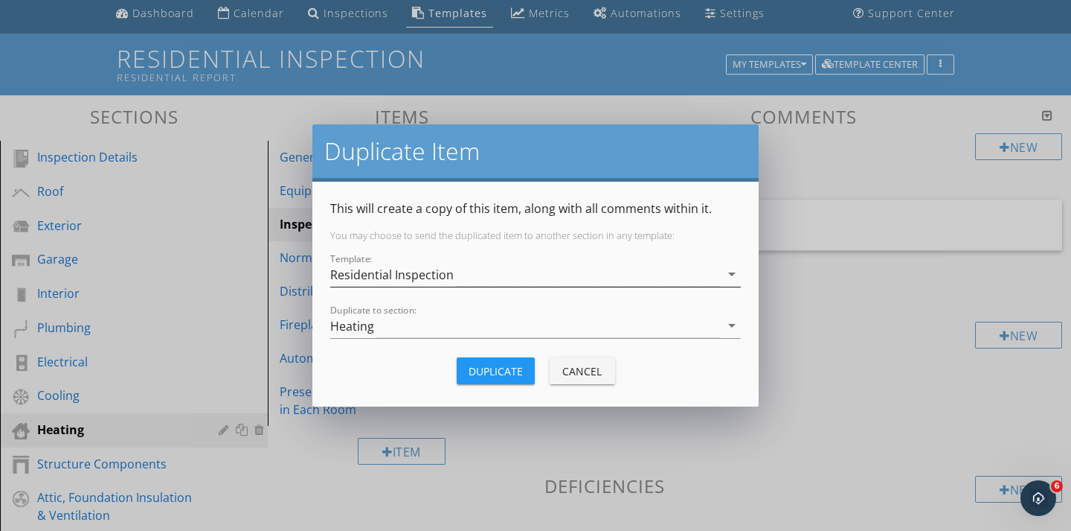
click at [429, 274] on div "Residential Inspection" at bounding box center [392, 274] width 124 height 13
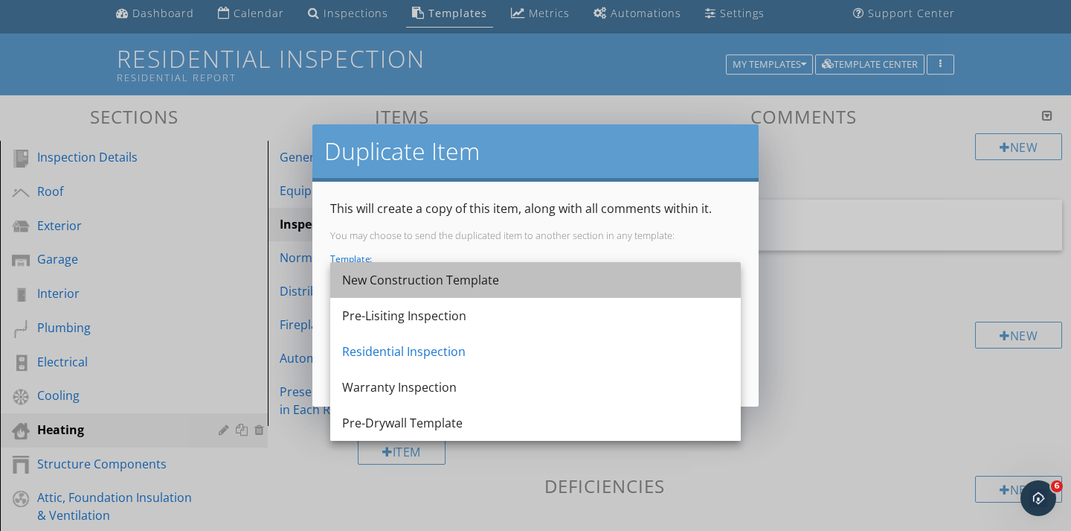
click at [429, 274] on div "New Construction Template" at bounding box center [535, 280] width 387 height 18
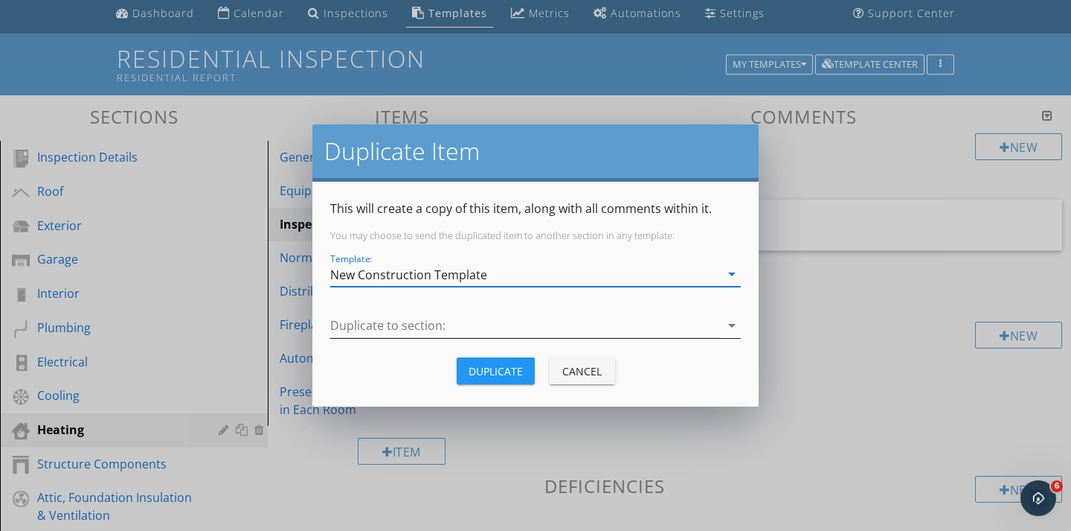
click at [389, 324] on div at bounding box center [525, 325] width 390 height 25
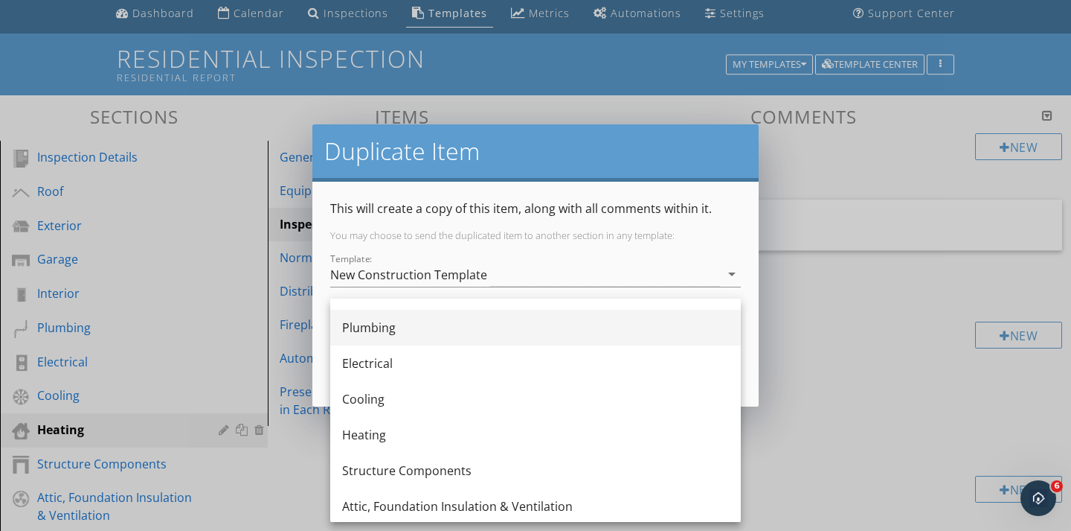
scroll to position [207, 0]
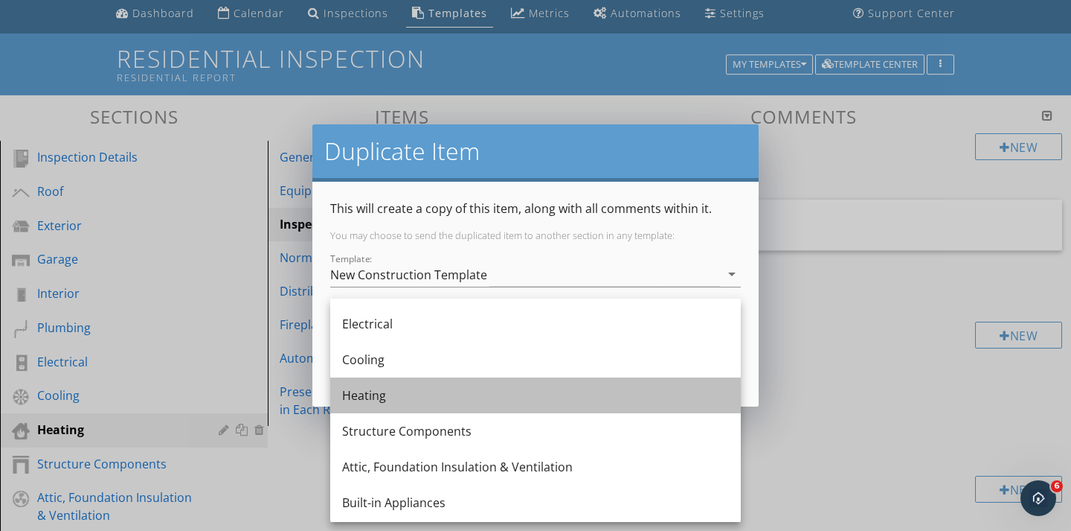
click at [374, 395] on div "Heating" at bounding box center [535, 395] width 387 height 18
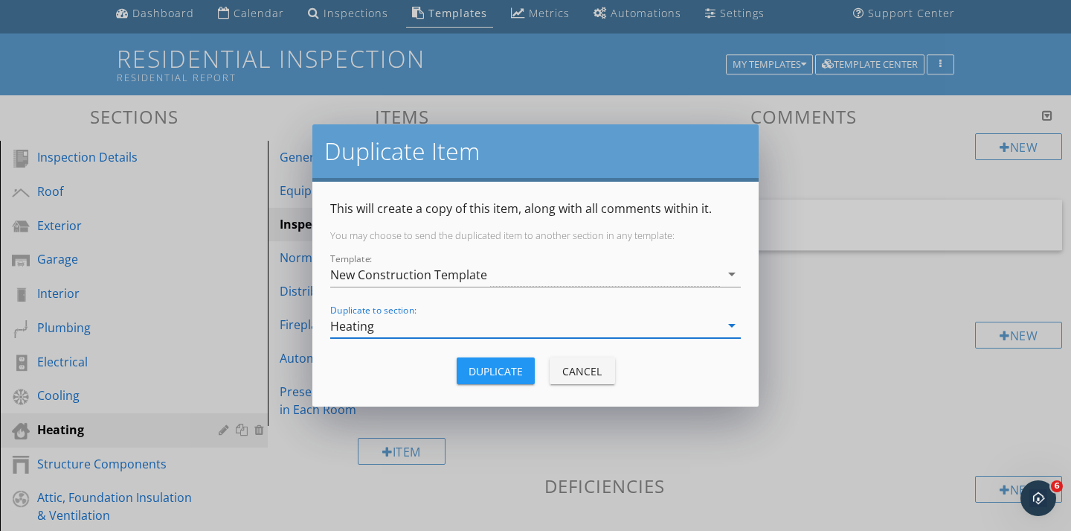
click at [490, 368] on div "Duplicate" at bounding box center [496, 371] width 54 height 16
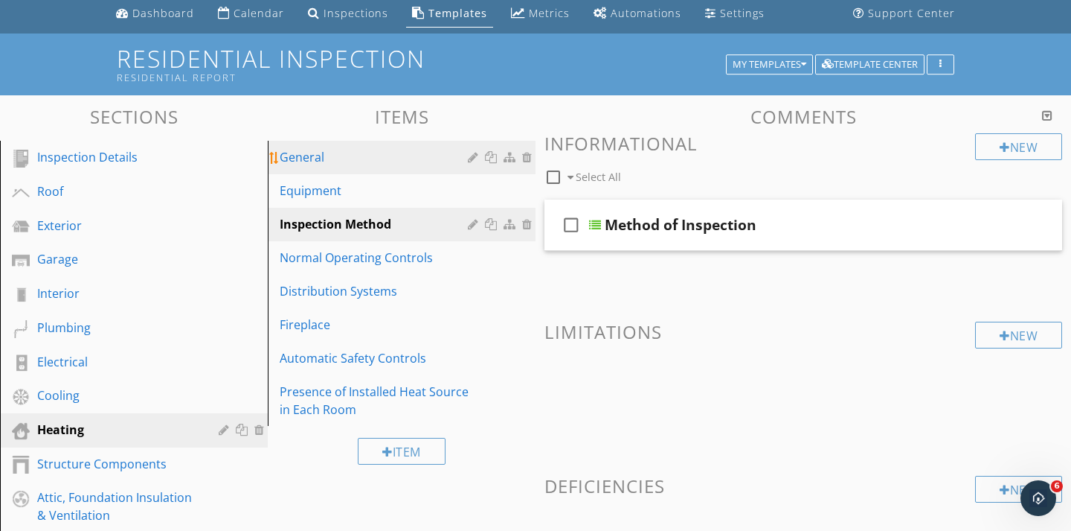
click at [330, 163] on div "General" at bounding box center [376, 157] width 193 height 18
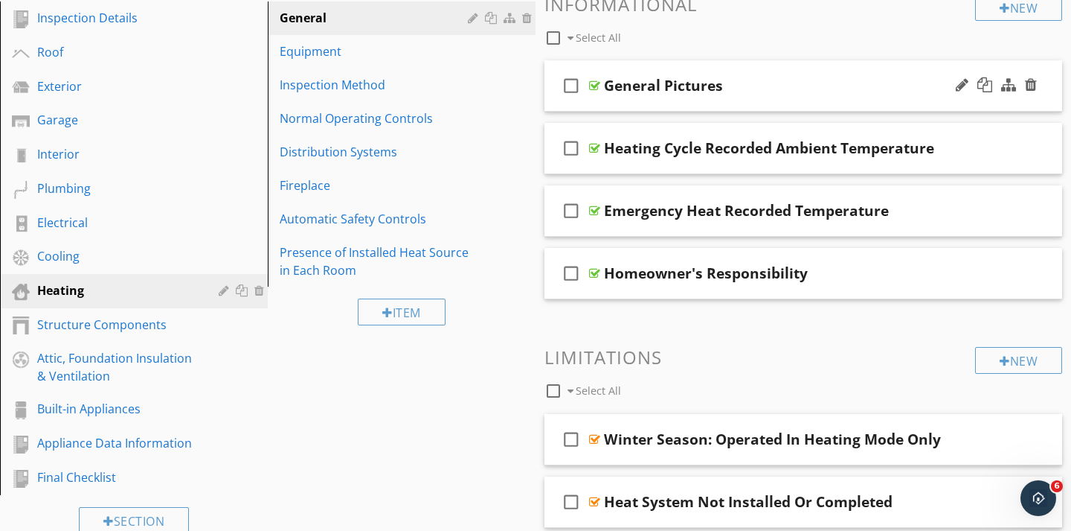
scroll to position [181, 0]
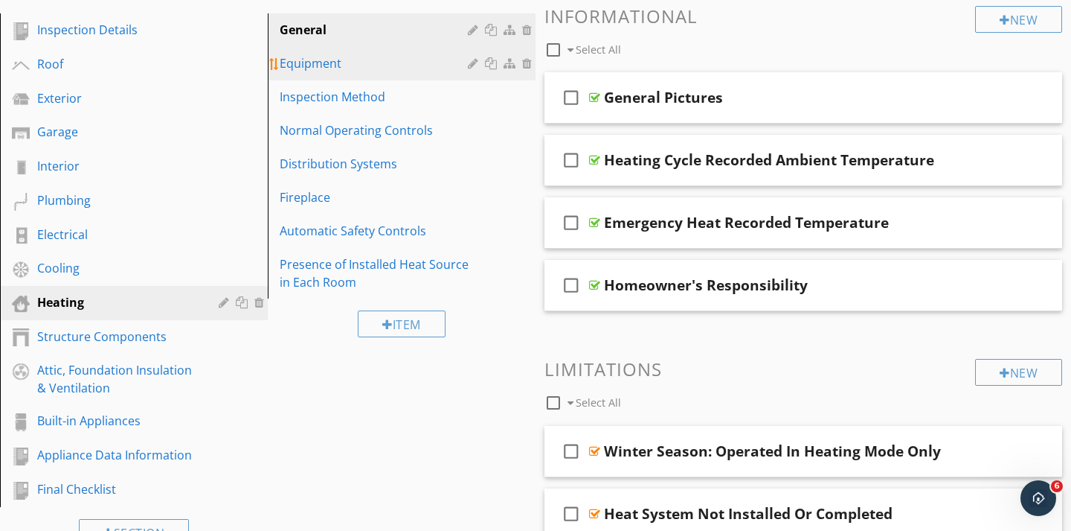
click at [396, 80] on li "Equipment" at bounding box center [402, 63] width 268 height 33
click at [321, 67] on div "Equipment" at bounding box center [376, 63] width 193 height 18
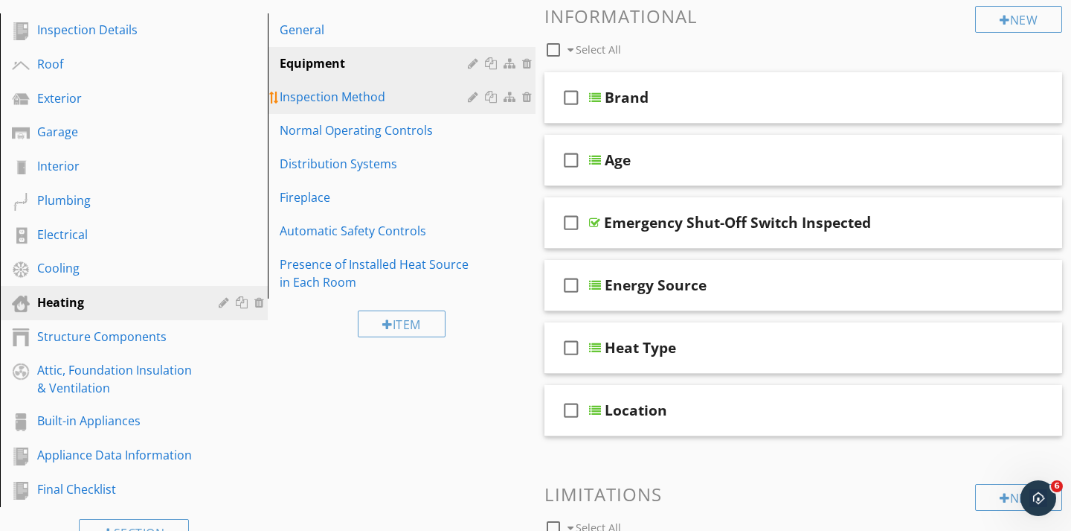
click at [327, 93] on div "Inspection Method" at bounding box center [376, 97] width 193 height 18
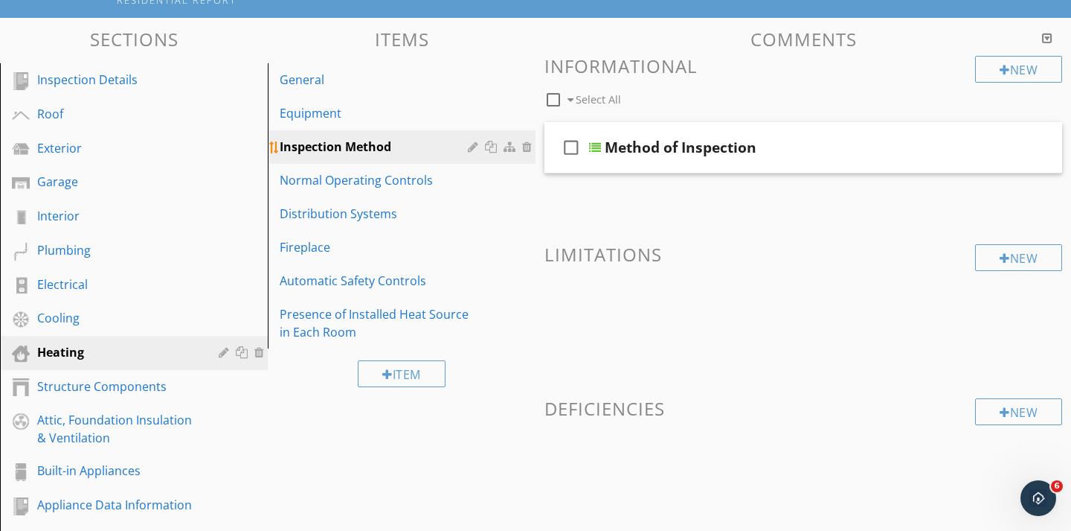
scroll to position [132, 0]
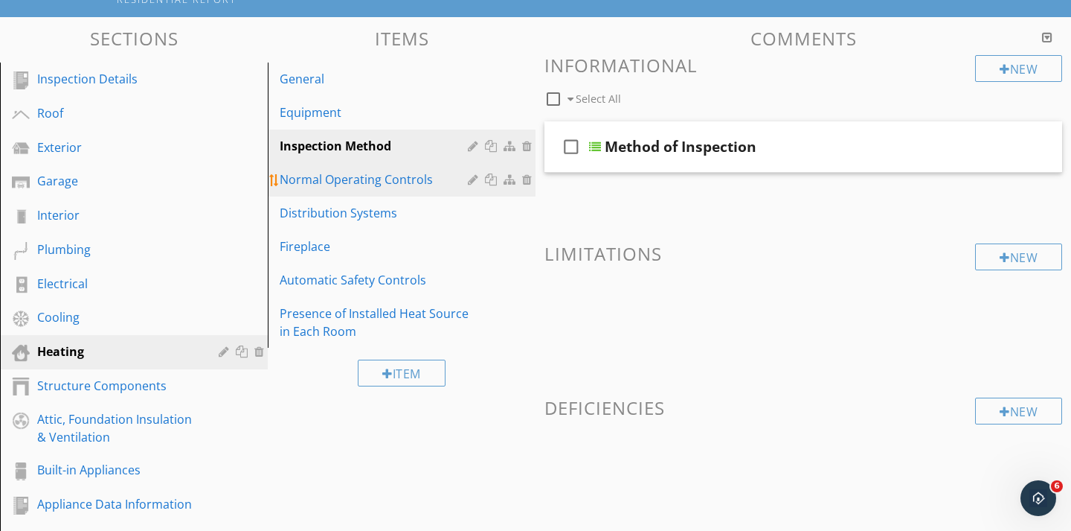
click at [338, 172] on div "Normal Operating Controls" at bounding box center [376, 179] width 193 height 18
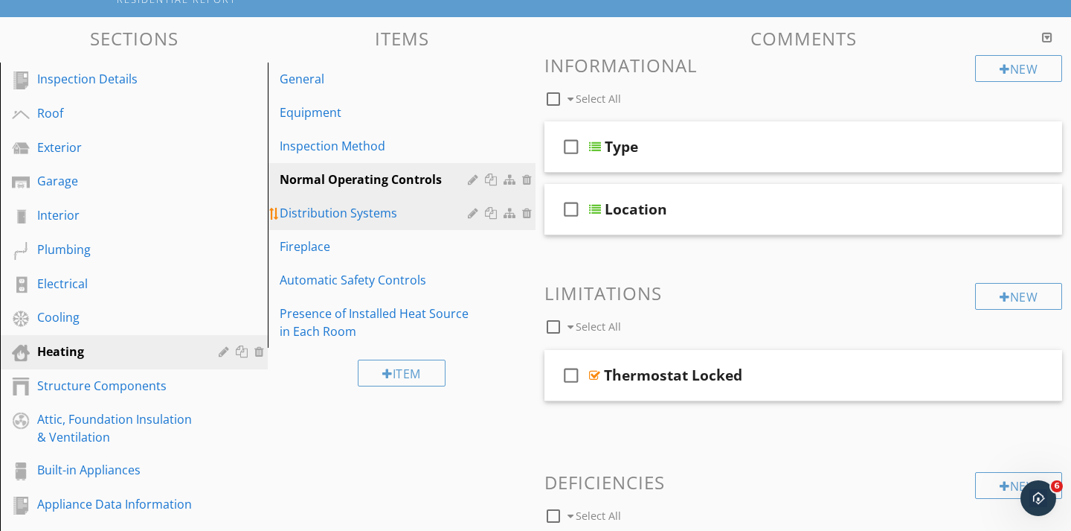
click at [345, 214] on div "Distribution Systems" at bounding box center [376, 213] width 193 height 18
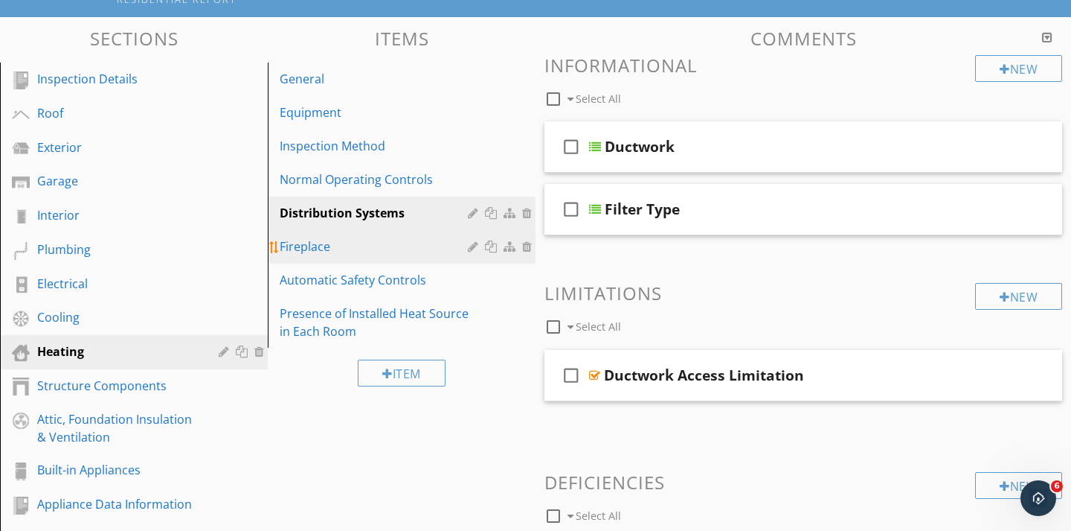
click at [320, 251] on div "Fireplace" at bounding box center [376, 246] width 193 height 18
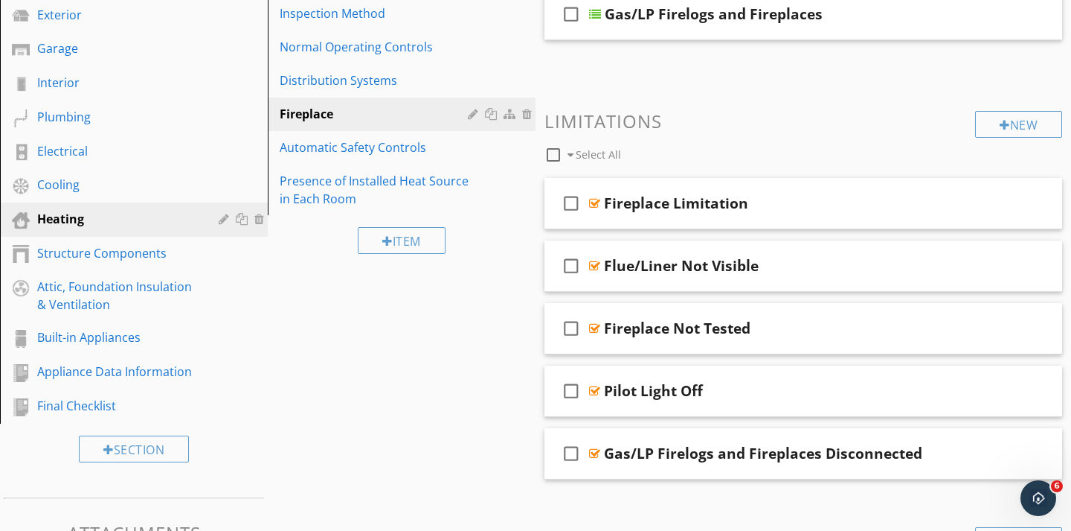
scroll to position [257, 0]
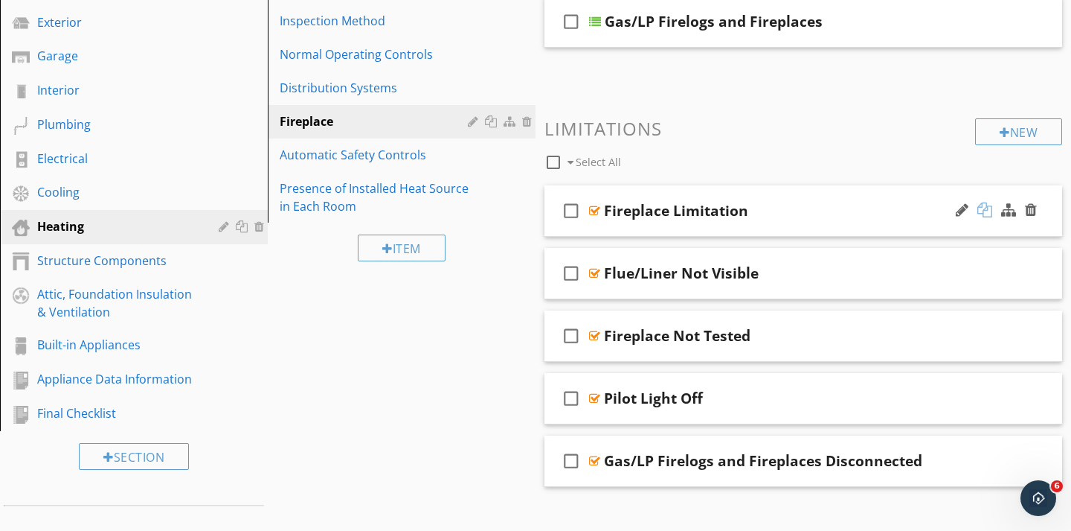
click at [989, 209] on div at bounding box center [985, 209] width 15 height 15
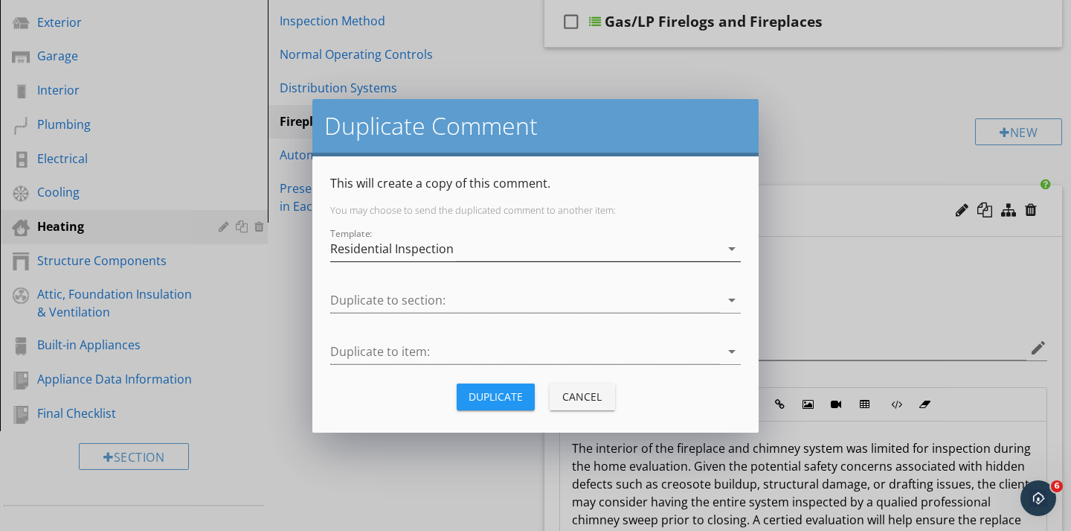
click at [515, 250] on div "Residential Inspection" at bounding box center [525, 249] width 390 height 25
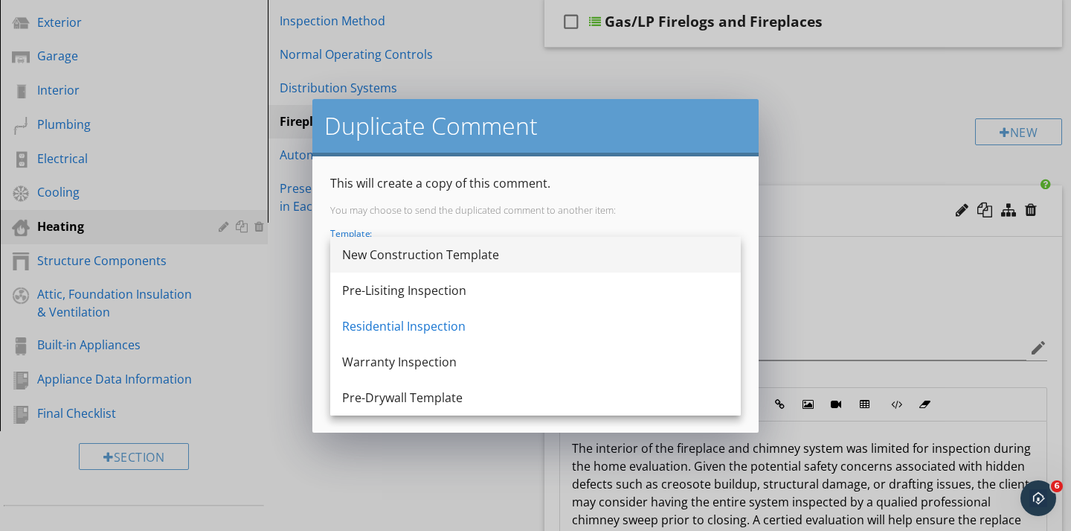
click at [398, 261] on div "New Construction Template" at bounding box center [535, 255] width 387 height 18
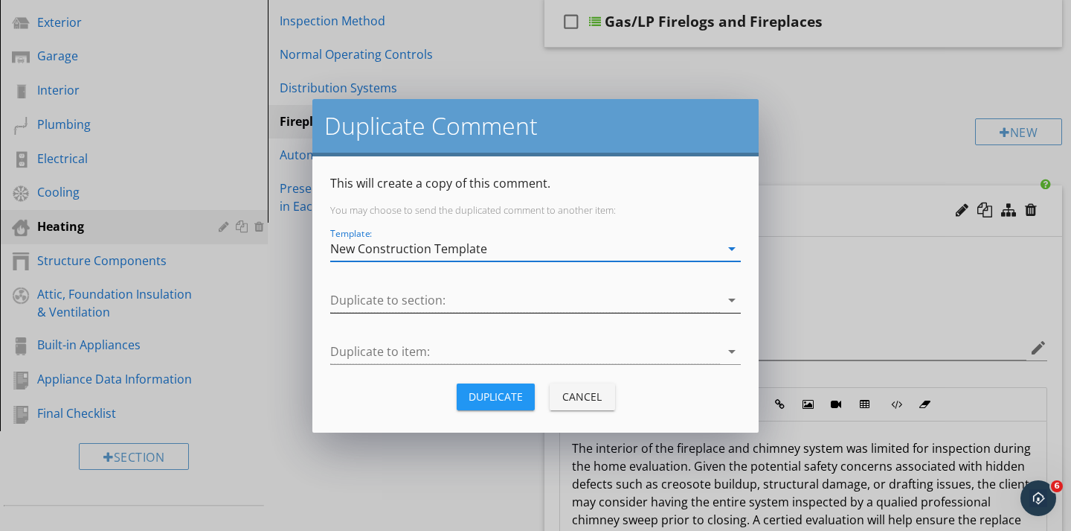
click at [391, 304] on div at bounding box center [525, 300] width 390 height 25
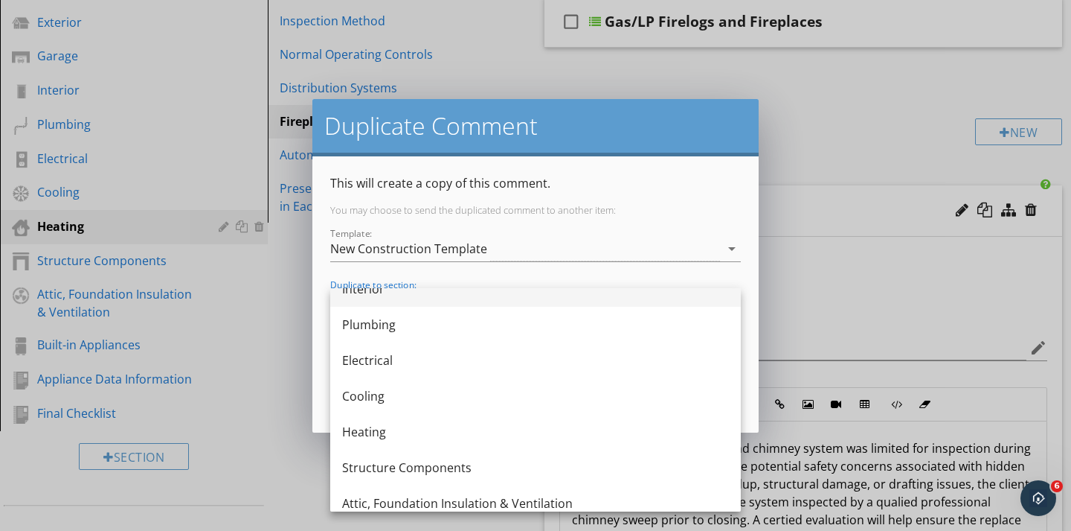
scroll to position [161, 0]
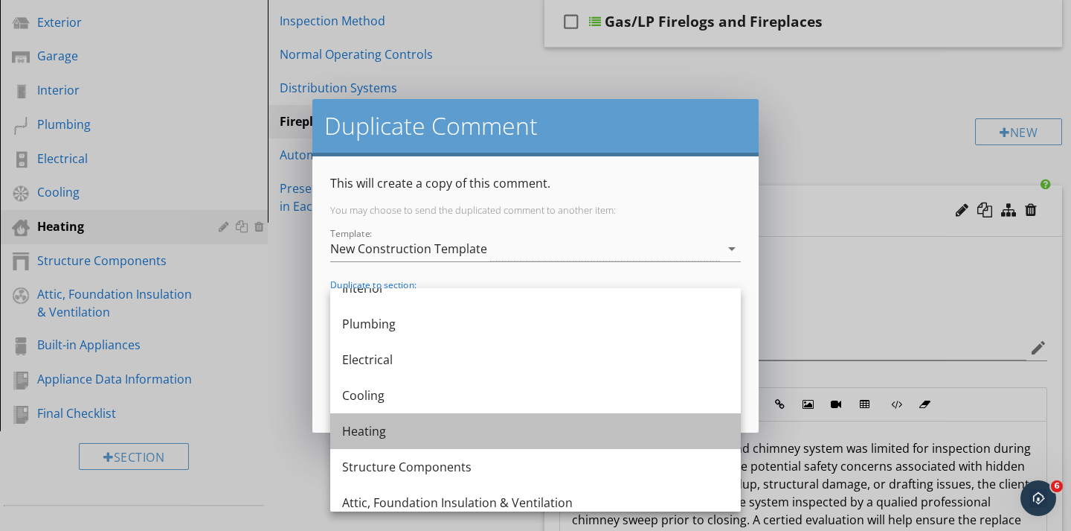
click at [371, 432] on div "Heating" at bounding box center [535, 431] width 387 height 18
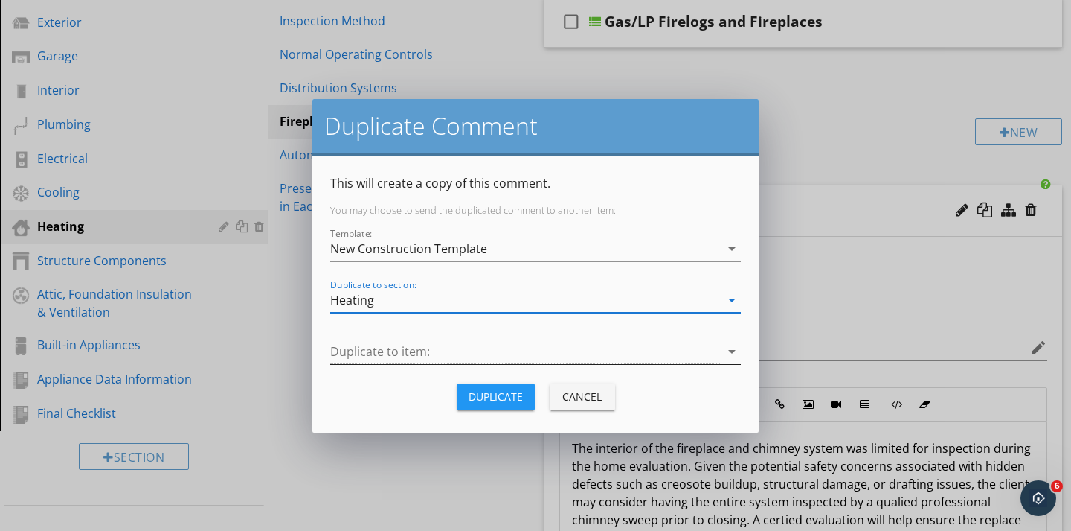
click at [369, 356] on div at bounding box center [525, 351] width 390 height 25
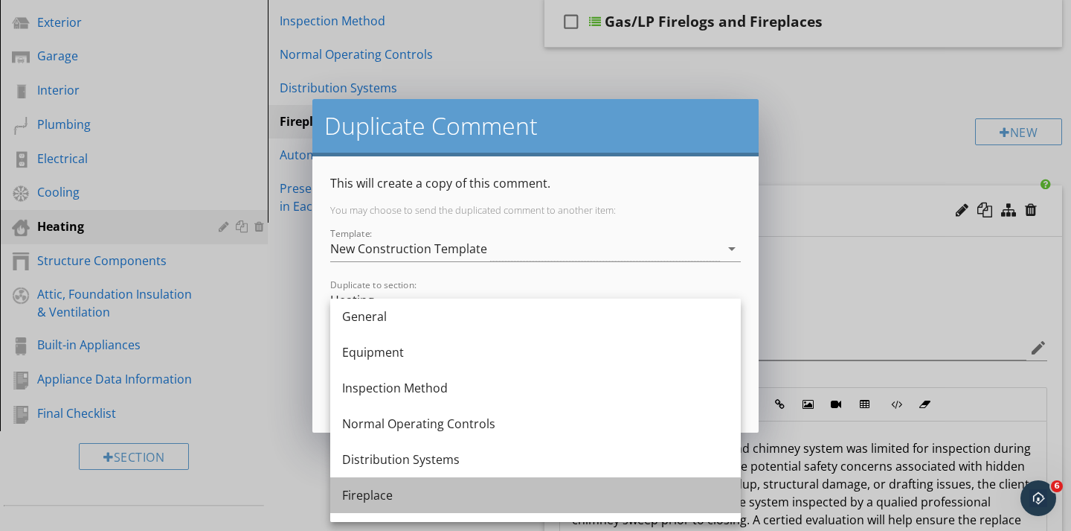
click at [356, 493] on div "Fireplace" at bounding box center [535, 495] width 387 height 18
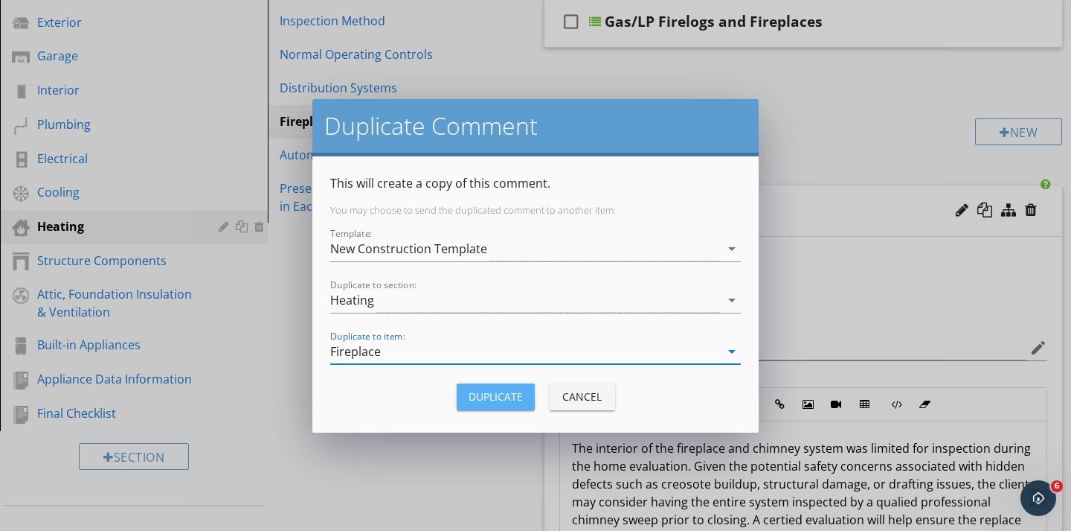
click at [478, 399] on div "Duplicate" at bounding box center [496, 396] width 54 height 16
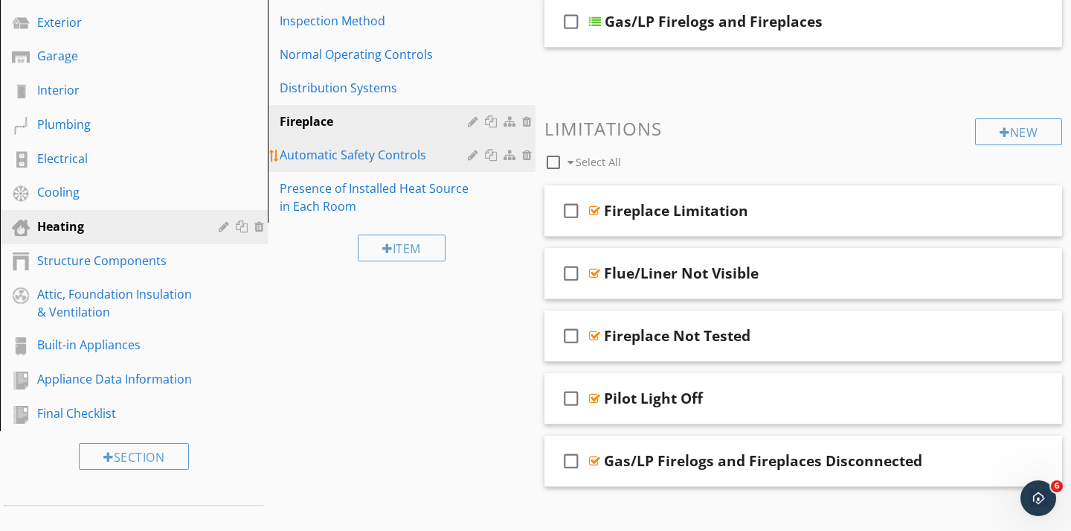
click at [381, 157] on div "Automatic Safety Controls" at bounding box center [376, 155] width 193 height 18
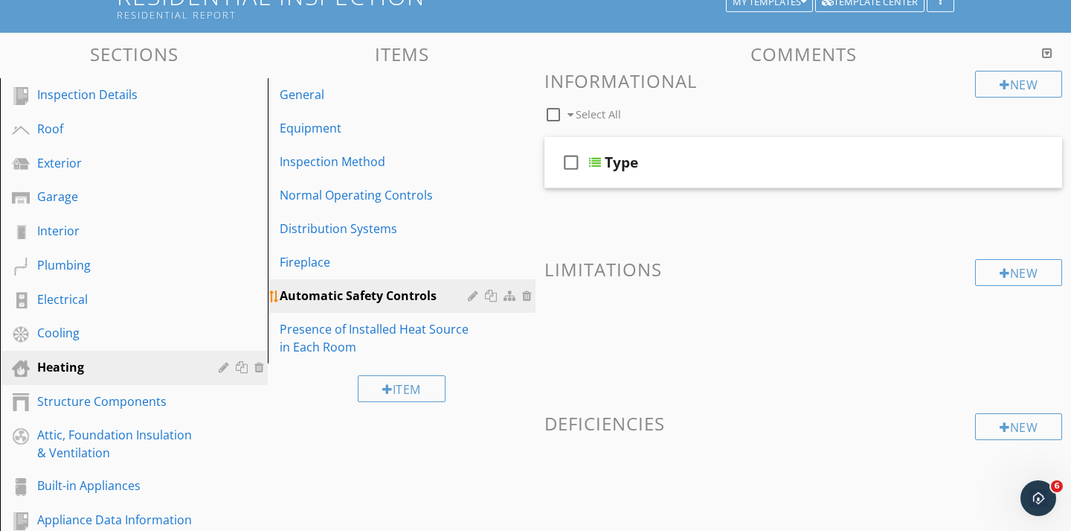
scroll to position [57, 0]
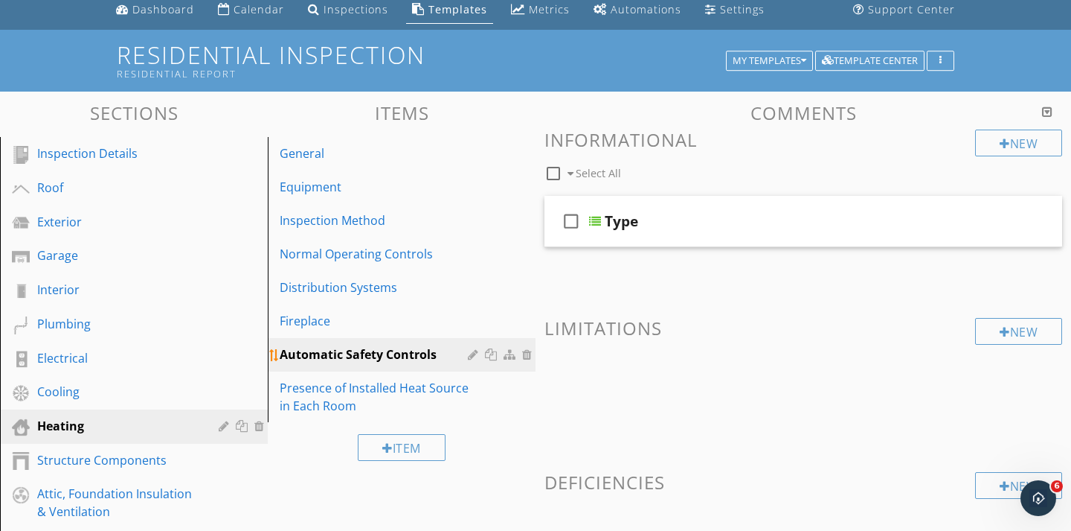
click at [490, 356] on div at bounding box center [493, 354] width 16 height 12
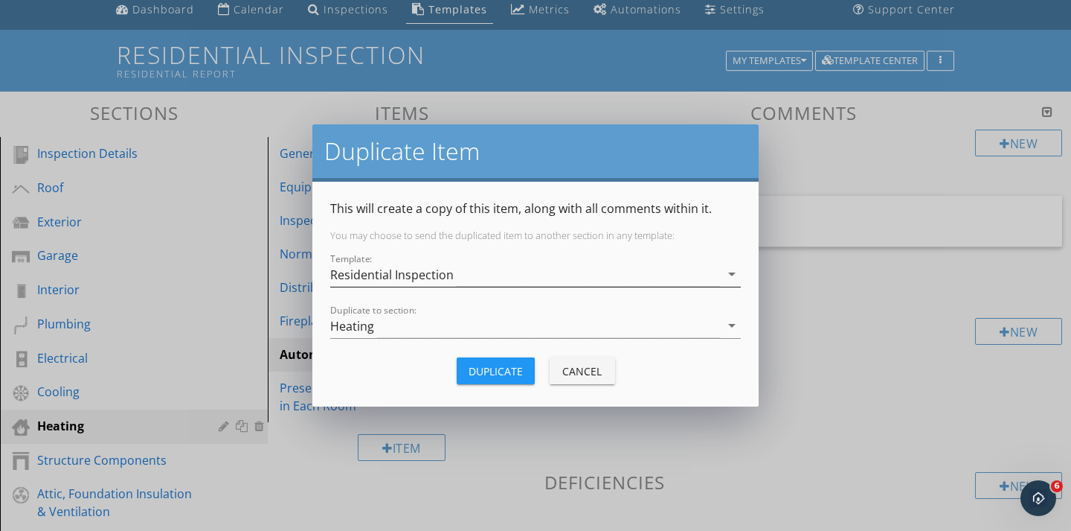
click at [459, 278] on div "Residential Inspection" at bounding box center [525, 274] width 390 height 25
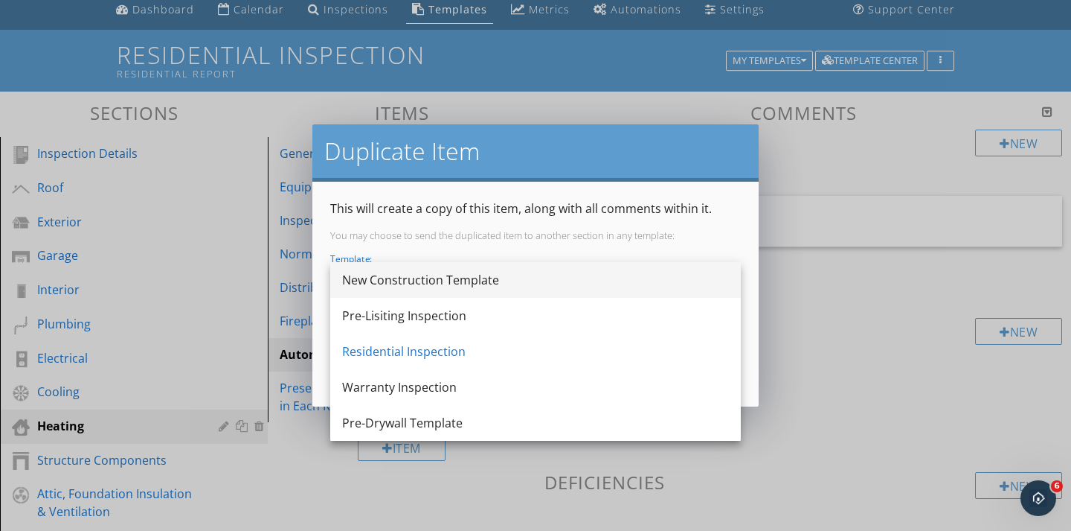
click at [432, 278] on div "New Construction Template" at bounding box center [535, 280] width 387 height 18
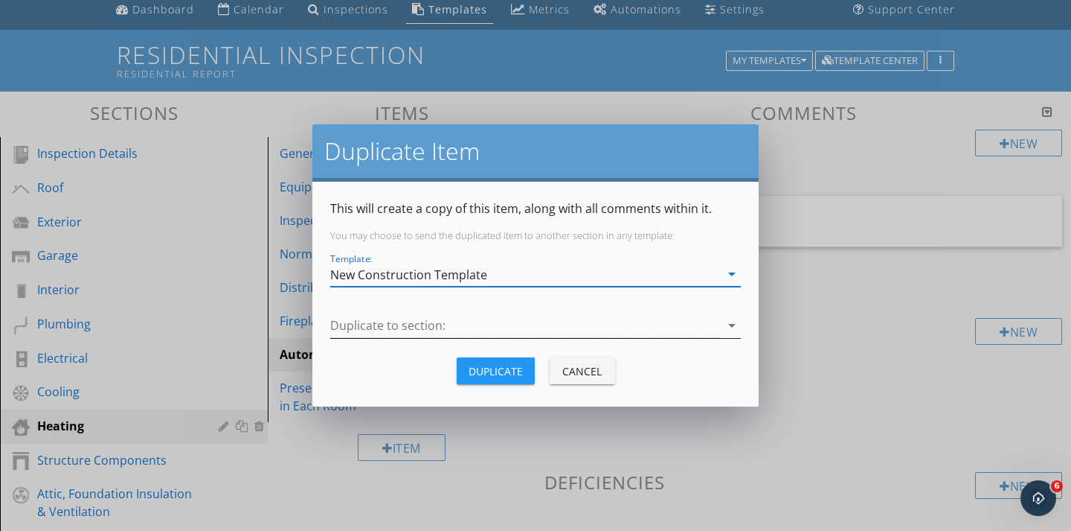
click at [408, 330] on div at bounding box center [525, 325] width 390 height 25
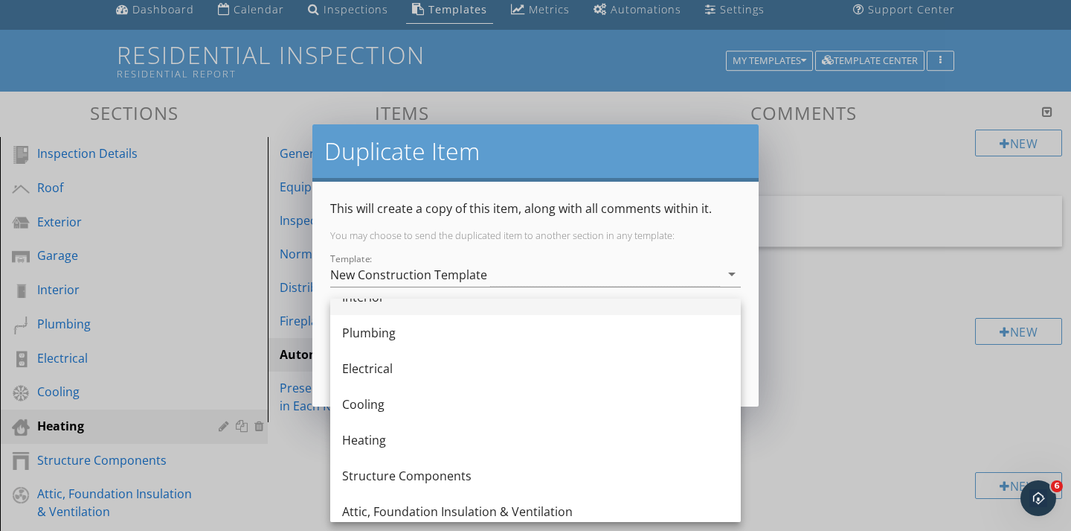
scroll to position [167, 0]
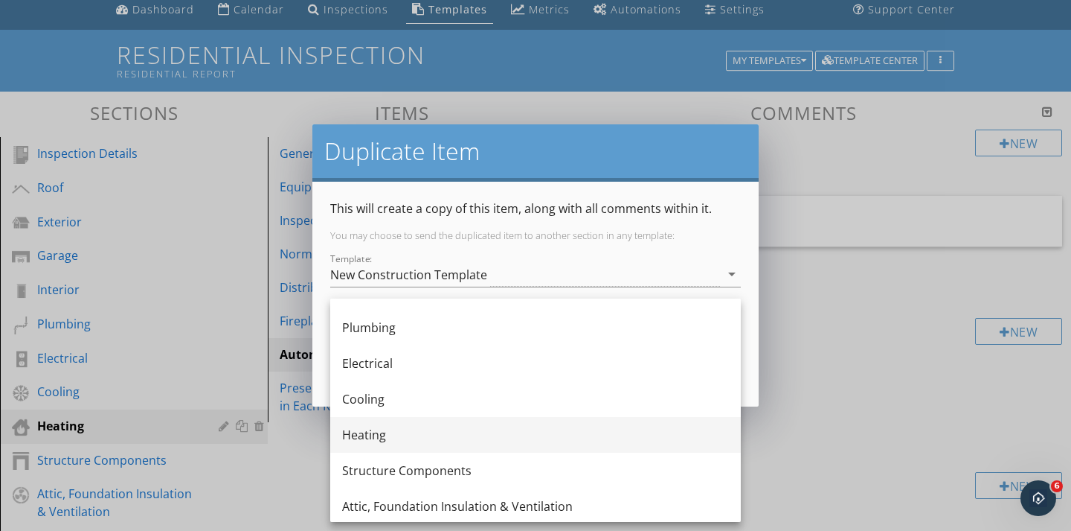
click at [371, 438] on div "Heating" at bounding box center [535, 435] width 387 height 18
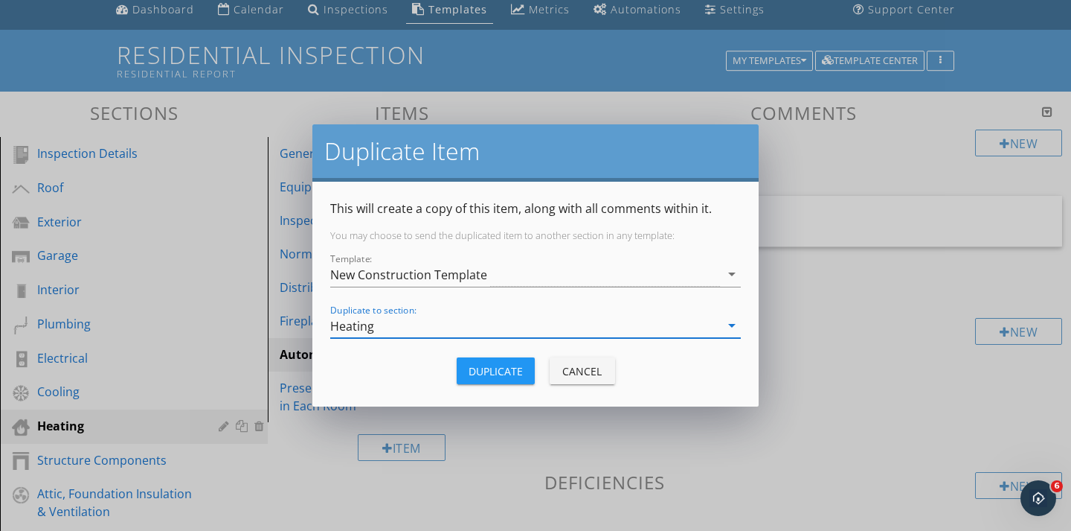
click at [473, 373] on div "Duplicate" at bounding box center [496, 371] width 54 height 16
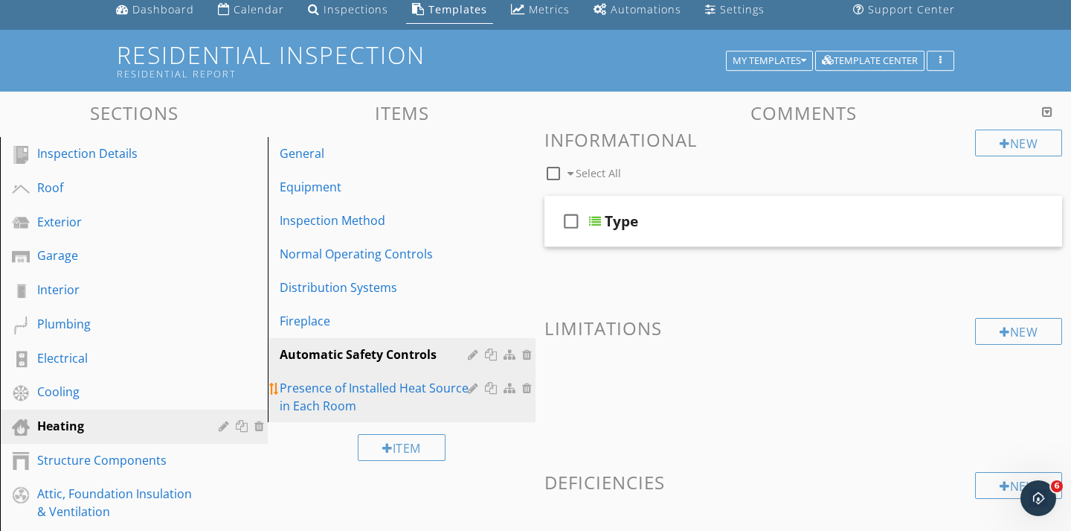
click at [321, 391] on div "Presence of Installed Heat Source in Each Room" at bounding box center [376, 397] width 193 height 36
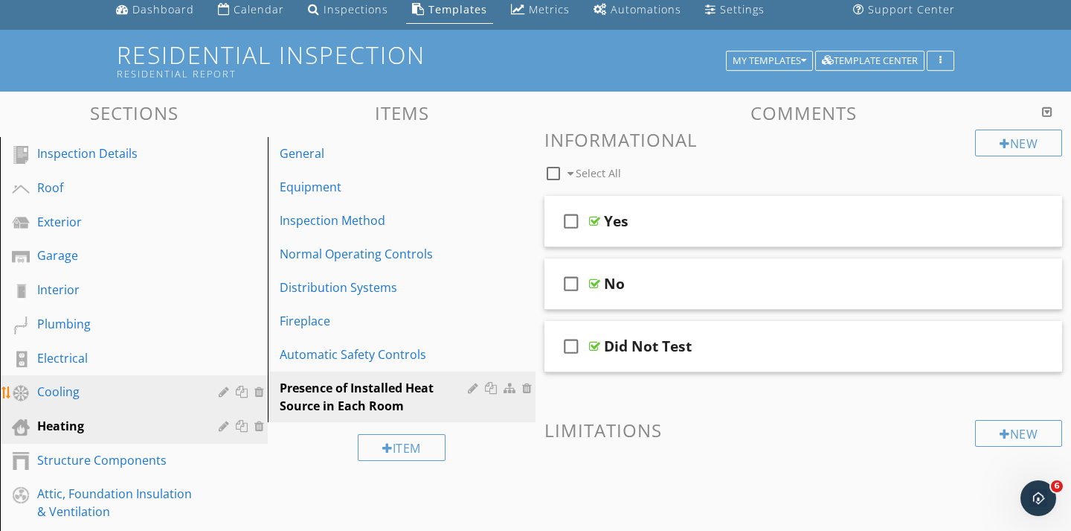
click at [66, 391] on div "Cooling" at bounding box center [117, 391] width 160 height 18
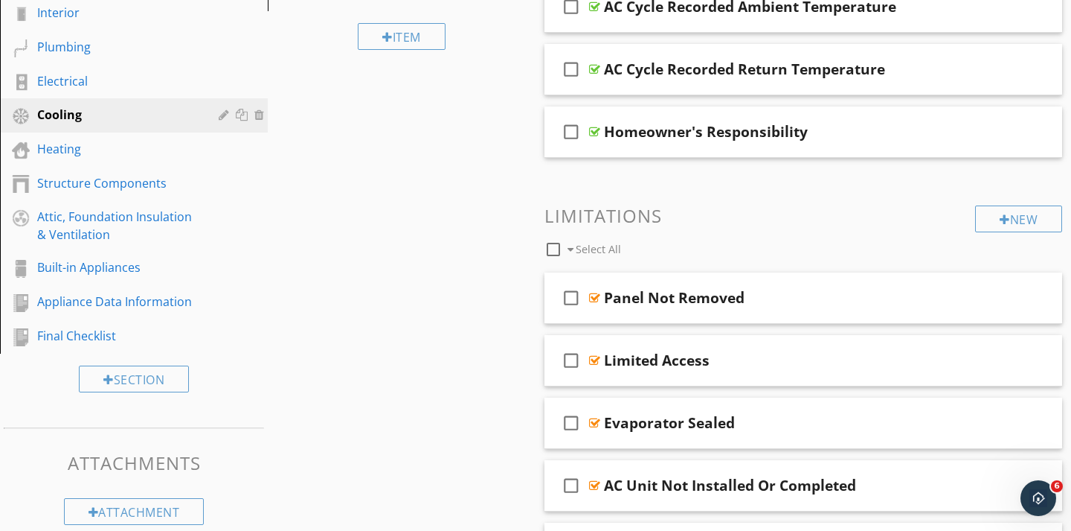
scroll to position [368, 0]
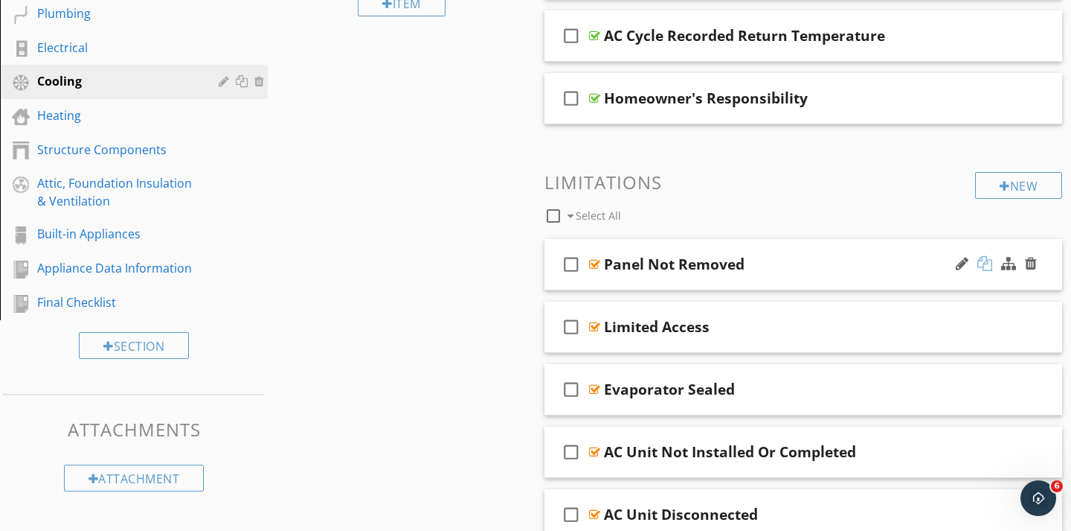
click at [990, 267] on div at bounding box center [985, 263] width 15 height 15
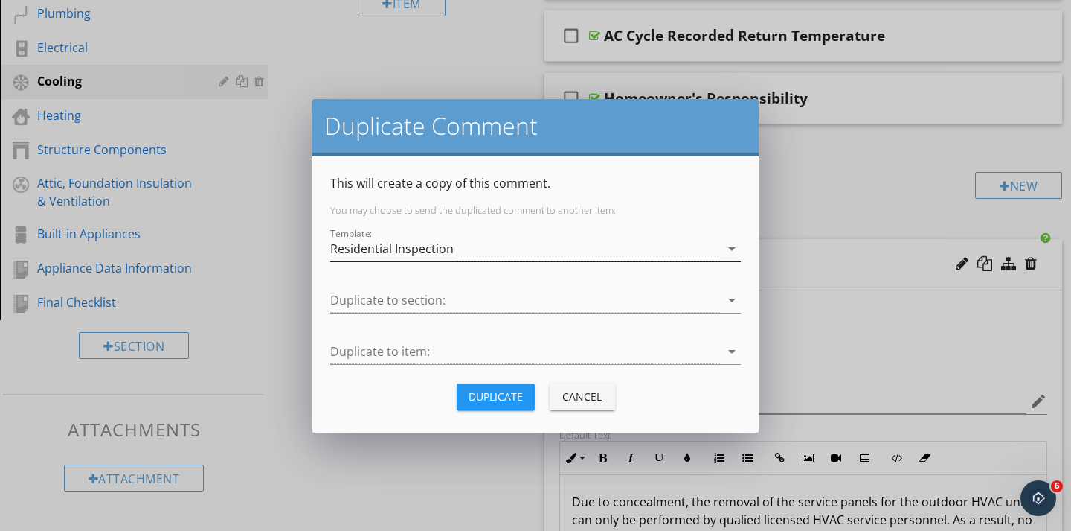
click at [712, 245] on div "Residential Inspection" at bounding box center [525, 249] width 390 height 25
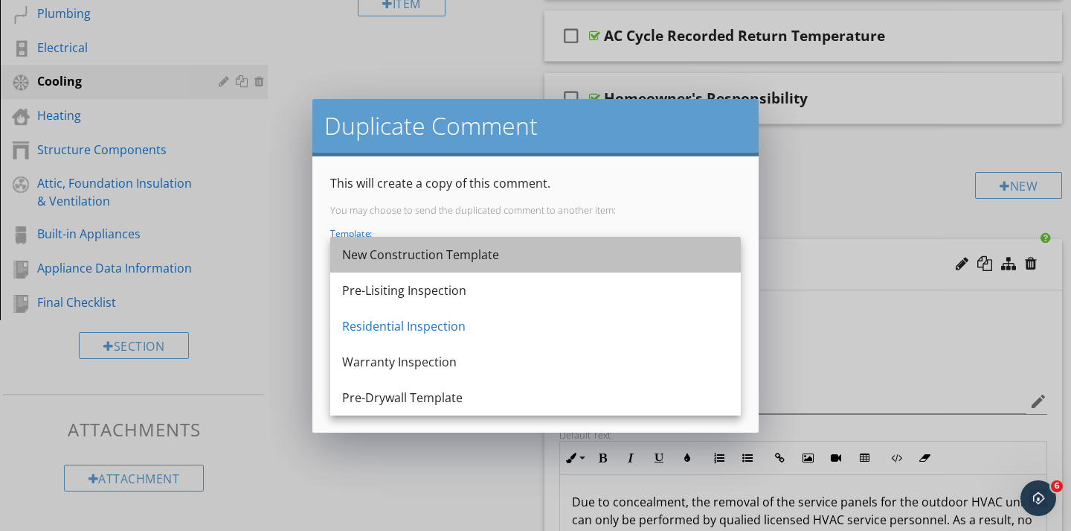
click at [492, 249] on div "New Construction Template" at bounding box center [535, 255] width 387 height 18
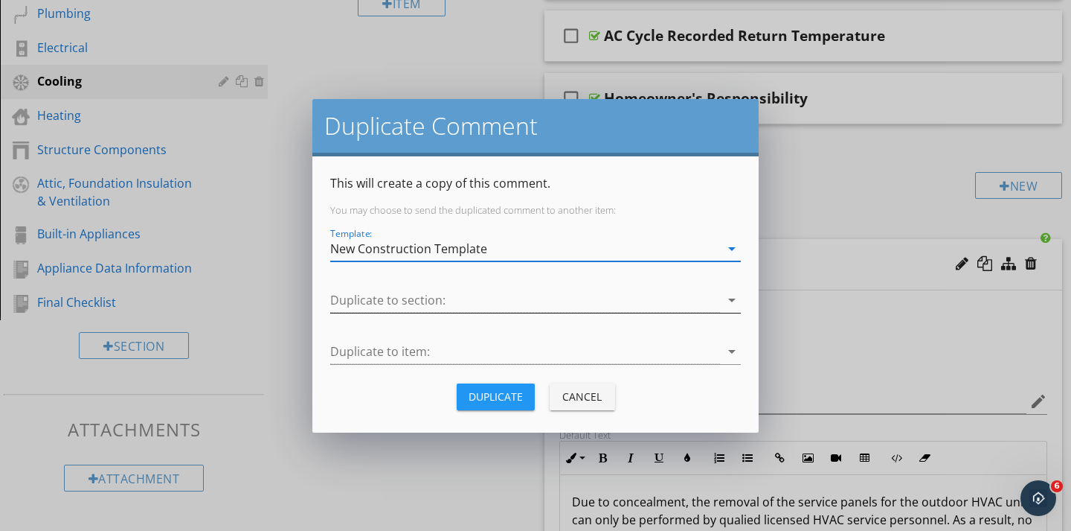
click at [403, 297] on div at bounding box center [525, 300] width 390 height 25
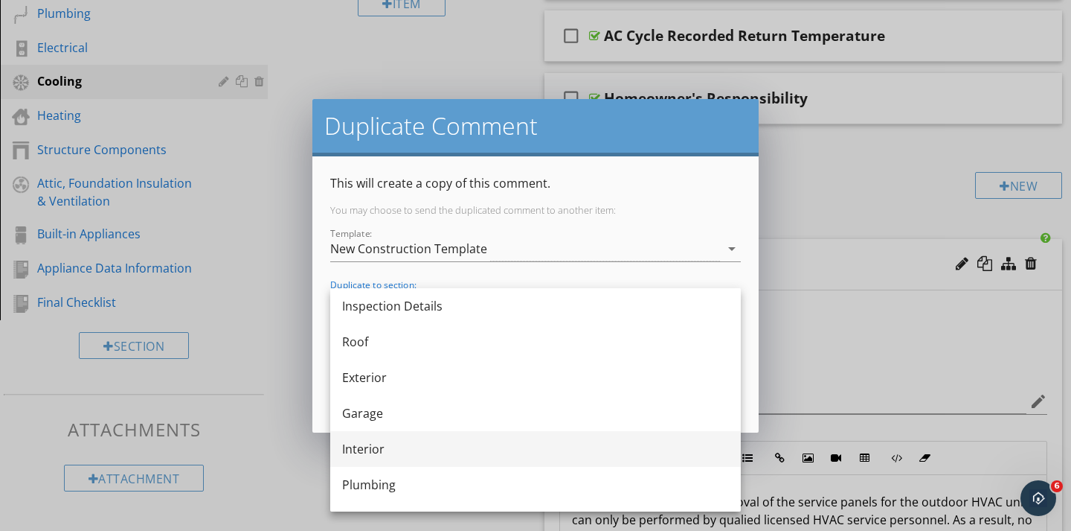
scroll to position [121, 0]
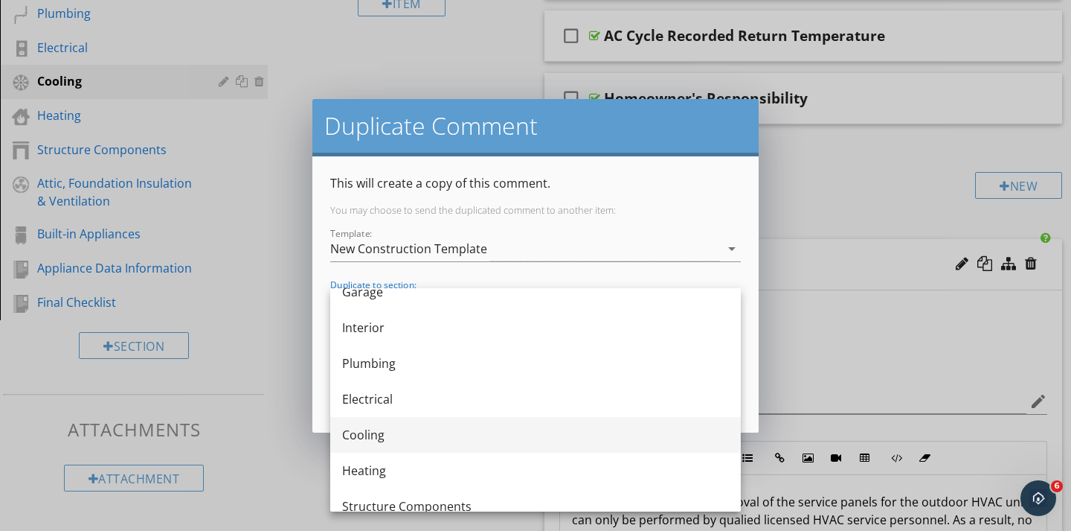
click at [371, 435] on div "Cooling" at bounding box center [535, 435] width 387 height 18
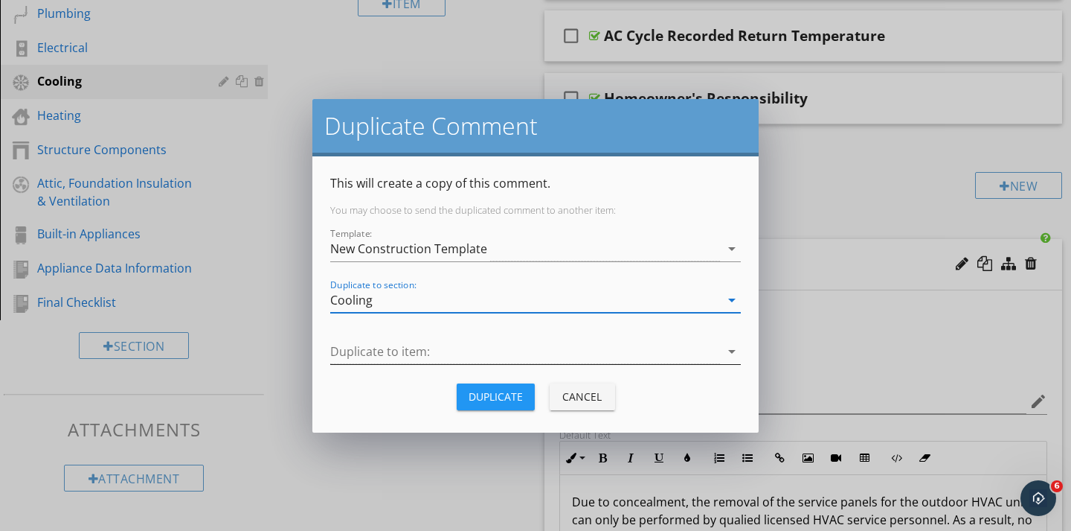
click at [375, 347] on div at bounding box center [525, 351] width 390 height 25
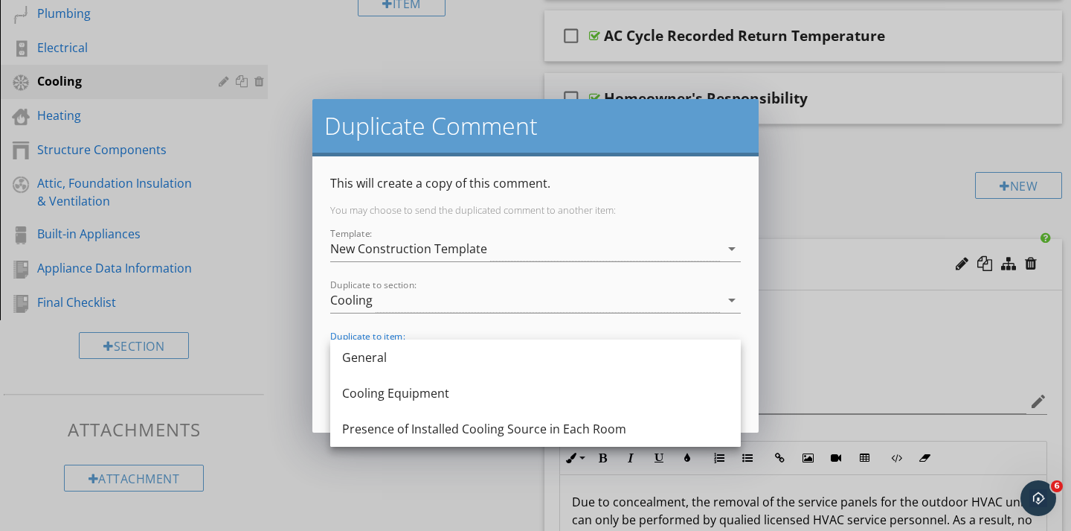
click at [375, 347] on div "General" at bounding box center [535, 357] width 387 height 36
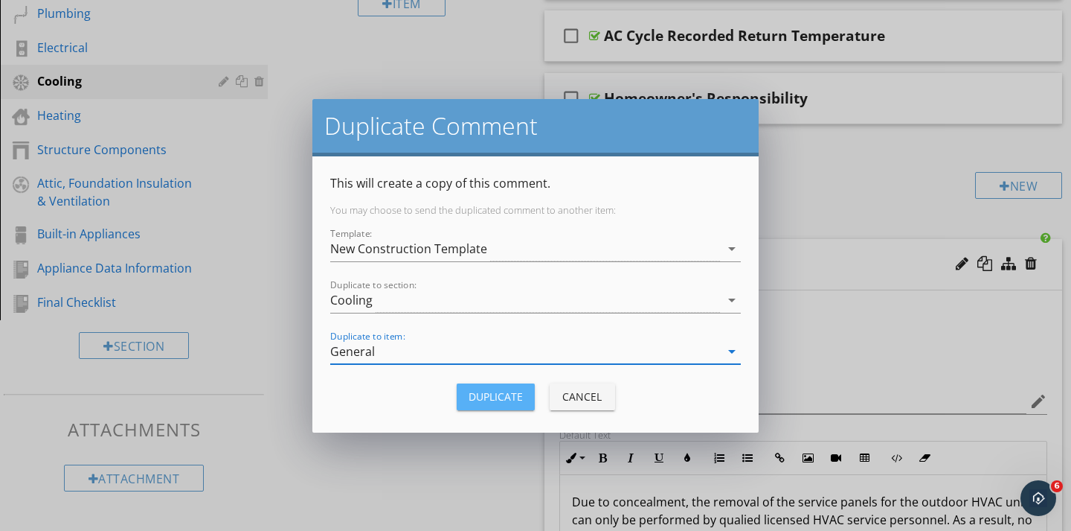
click at [484, 400] on div "Duplicate" at bounding box center [496, 396] width 54 height 16
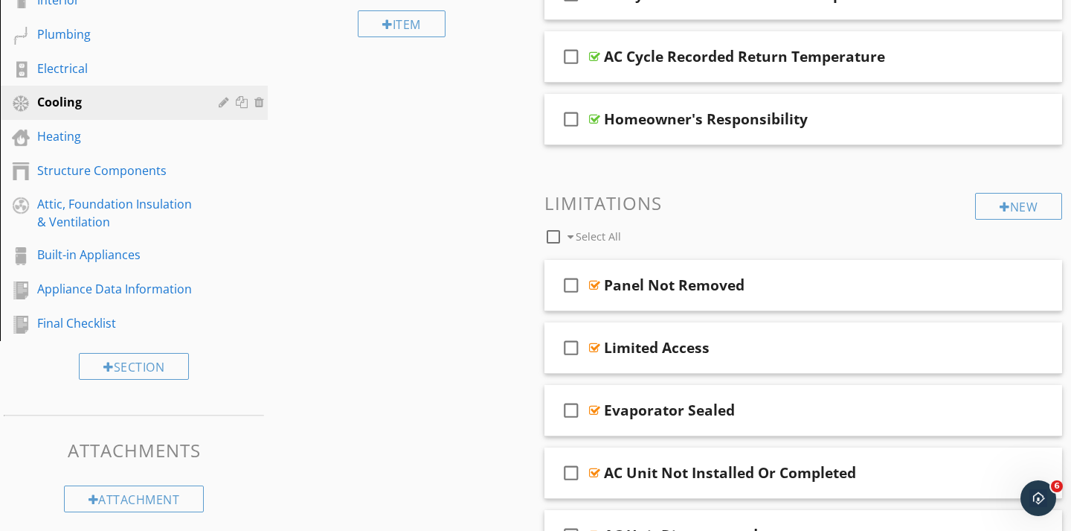
scroll to position [345, 0]
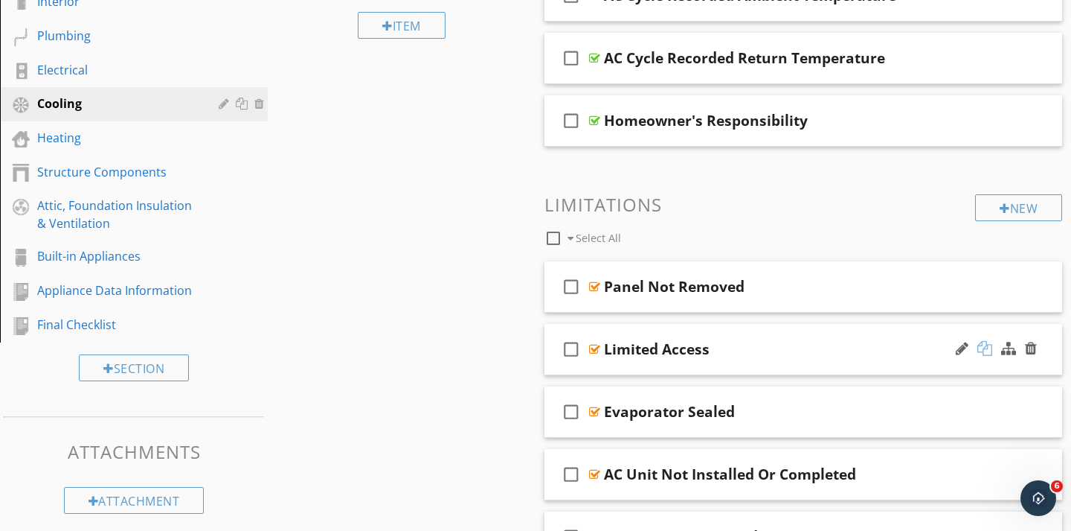
click at [984, 349] on div at bounding box center [985, 348] width 15 height 15
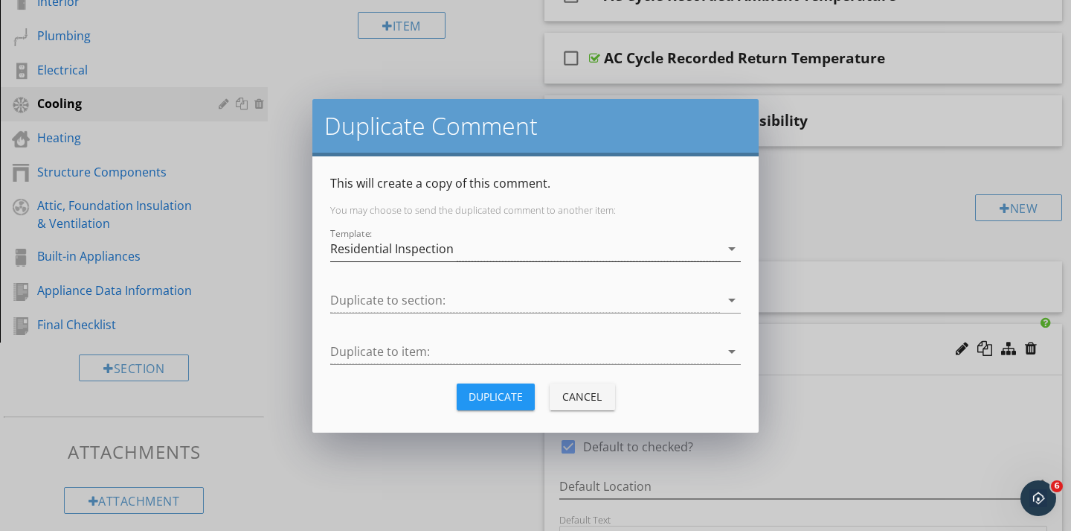
click at [585, 257] on div "Residential Inspection" at bounding box center [525, 249] width 390 height 25
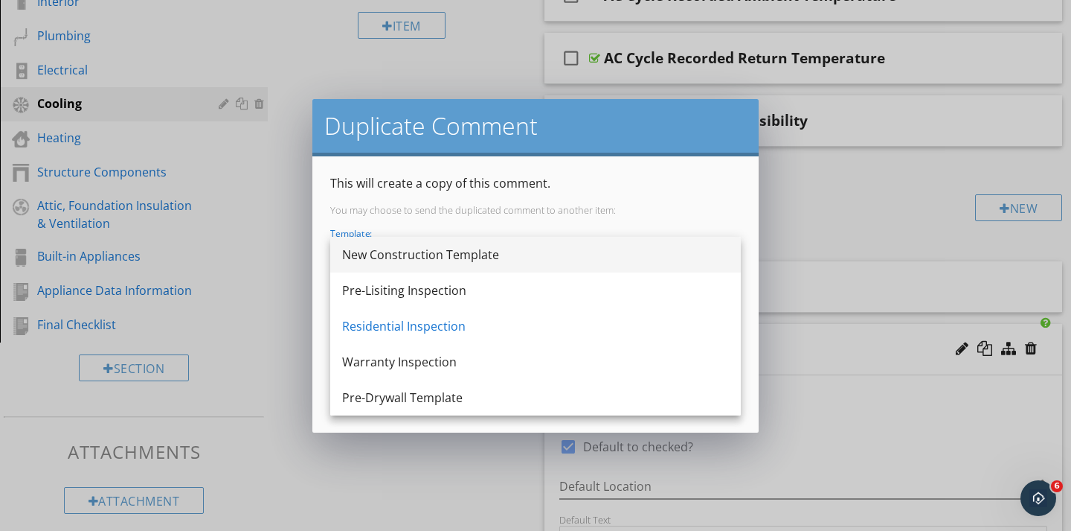
click at [450, 256] on div "New Construction Template" at bounding box center [535, 255] width 387 height 18
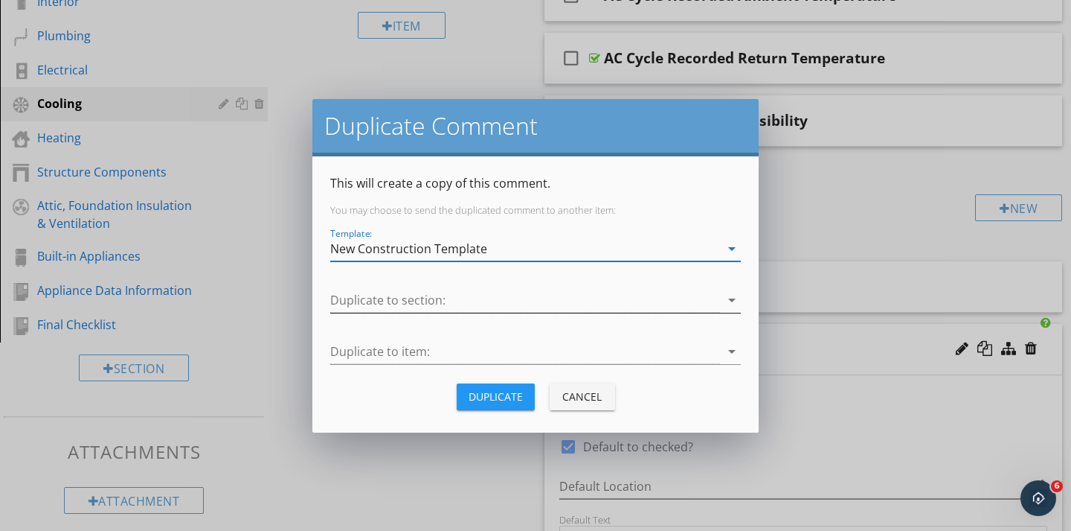
click at [421, 300] on div at bounding box center [525, 300] width 390 height 25
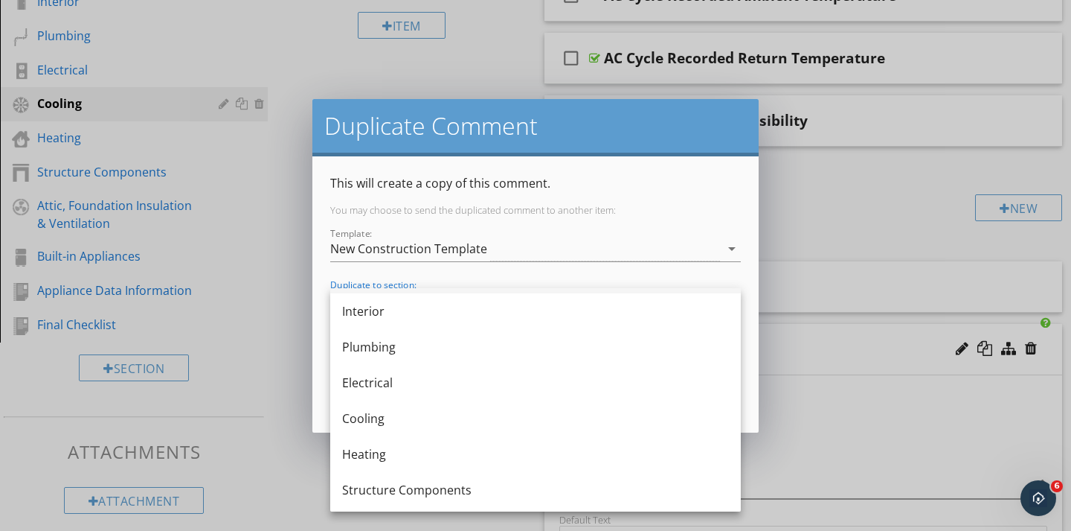
scroll to position [138, 0]
click at [369, 420] on div "Cooling" at bounding box center [535, 417] width 387 height 18
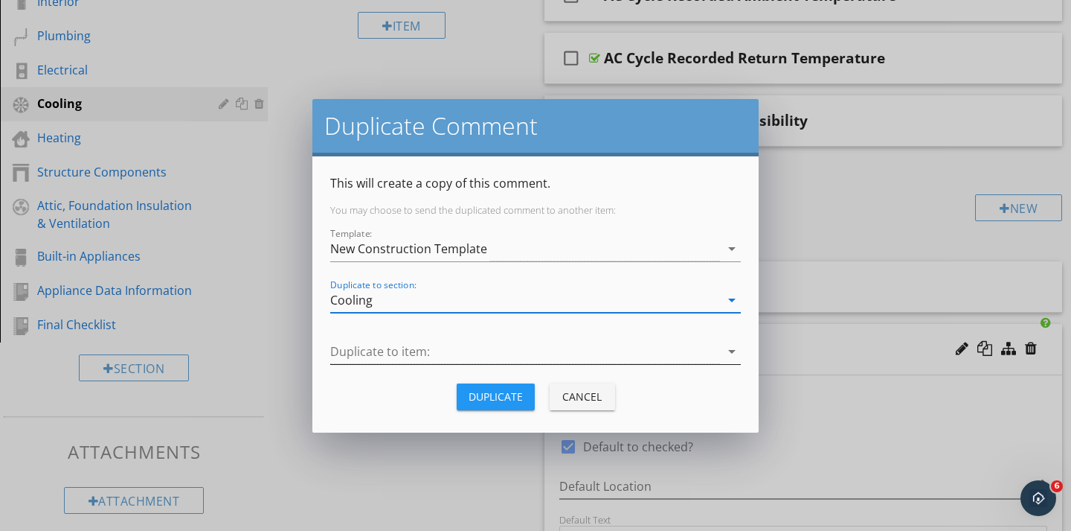
click at [356, 353] on div at bounding box center [525, 351] width 390 height 25
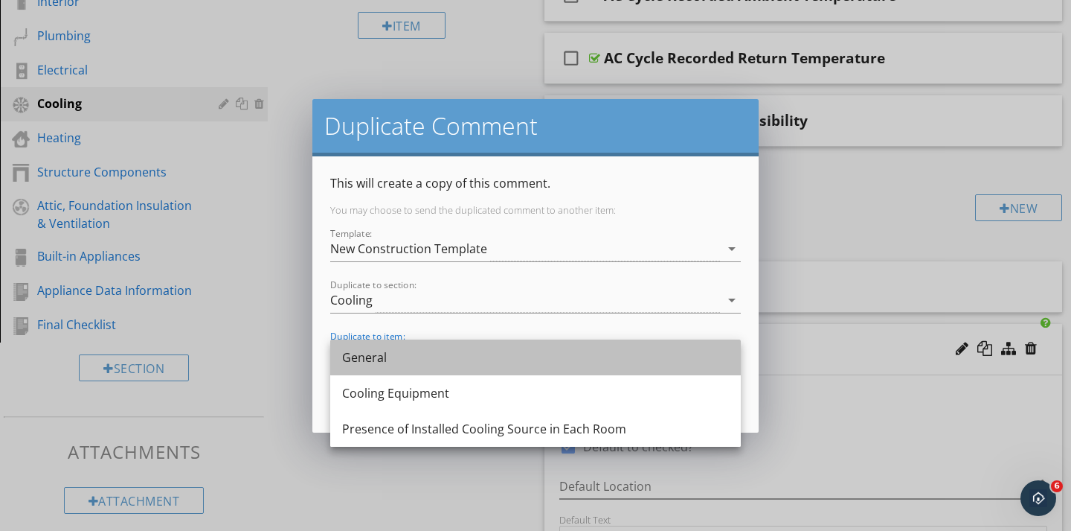
click at [361, 365] on div "General" at bounding box center [535, 357] width 387 height 18
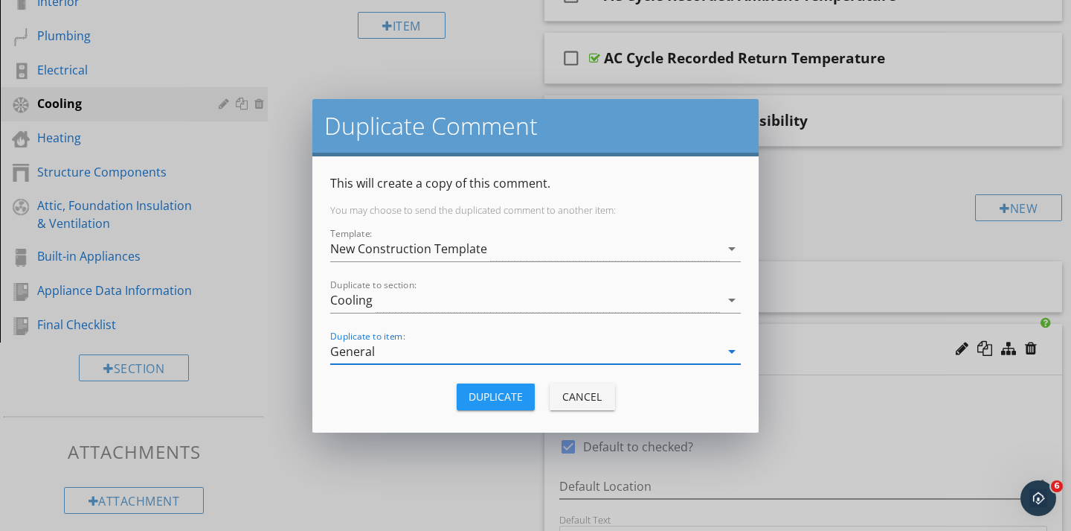
click at [477, 398] on div "Duplicate" at bounding box center [496, 396] width 54 height 16
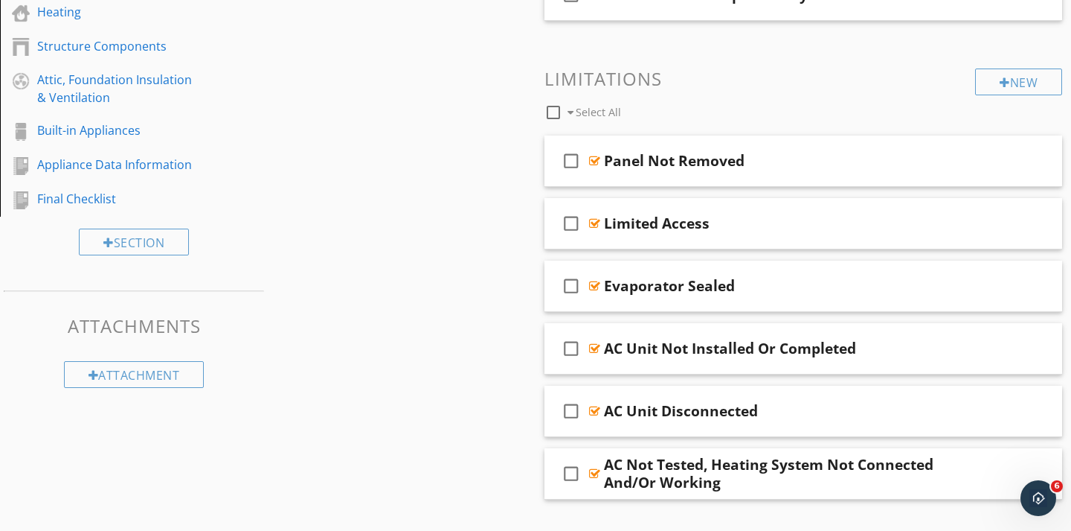
scroll to position [502, 0]
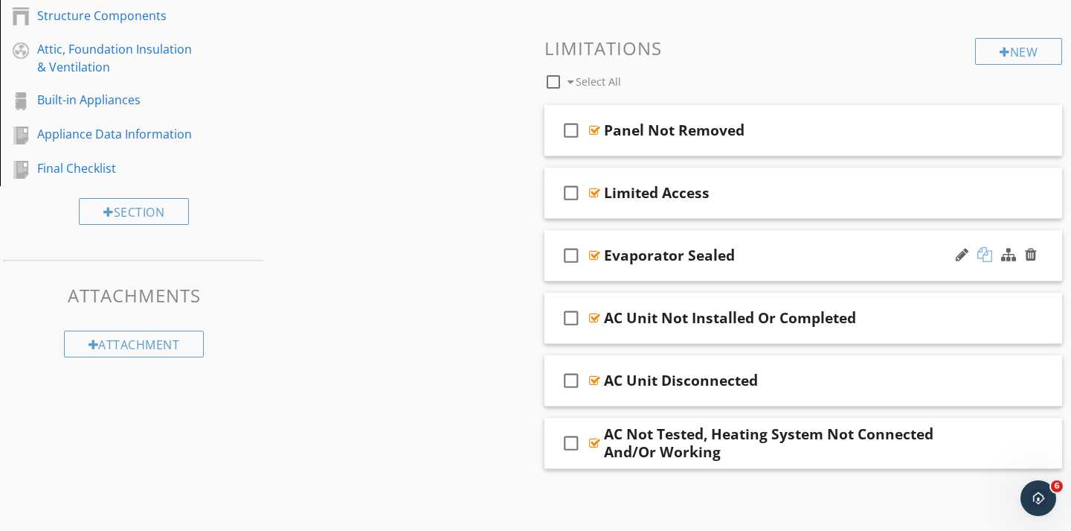
click at [987, 259] on div at bounding box center [985, 254] width 15 height 15
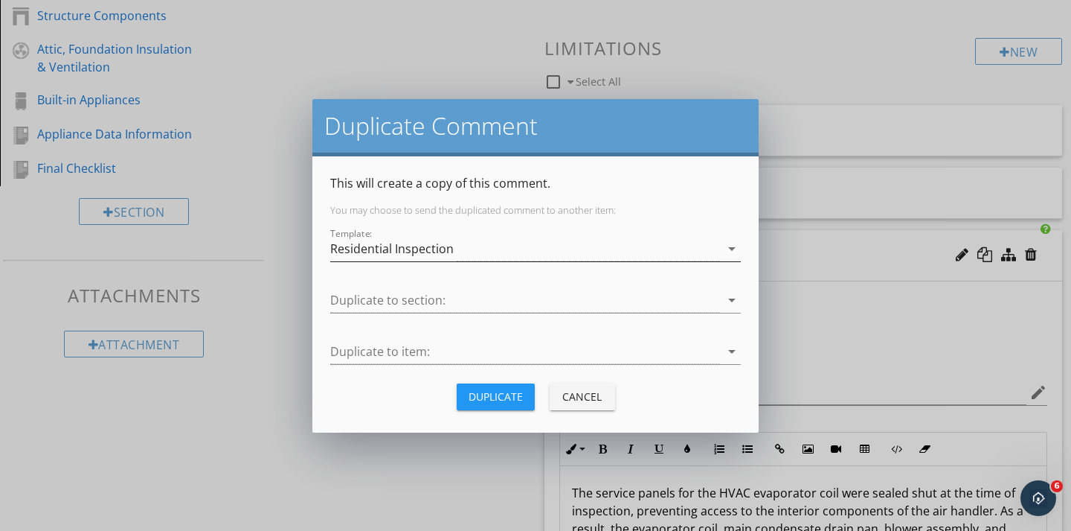
click at [614, 246] on div "Residential Inspection" at bounding box center [525, 249] width 390 height 25
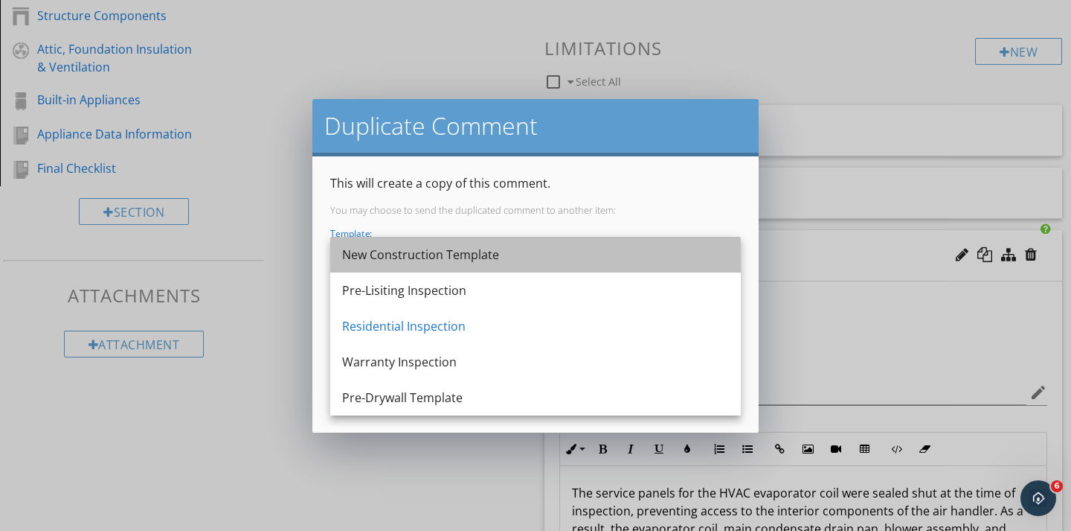
click at [493, 248] on div "New Construction Template" at bounding box center [535, 255] width 387 height 18
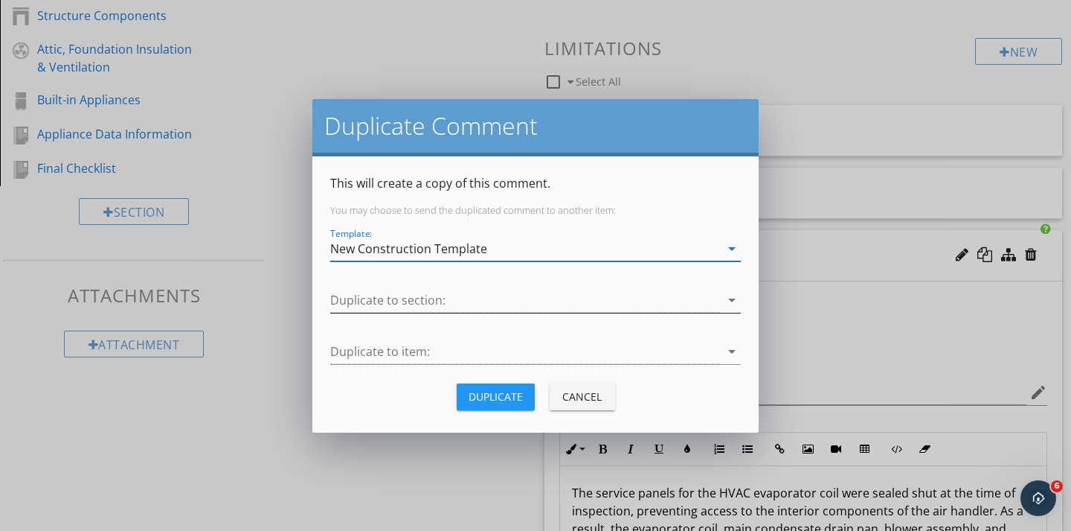
click at [427, 298] on div at bounding box center [525, 300] width 390 height 25
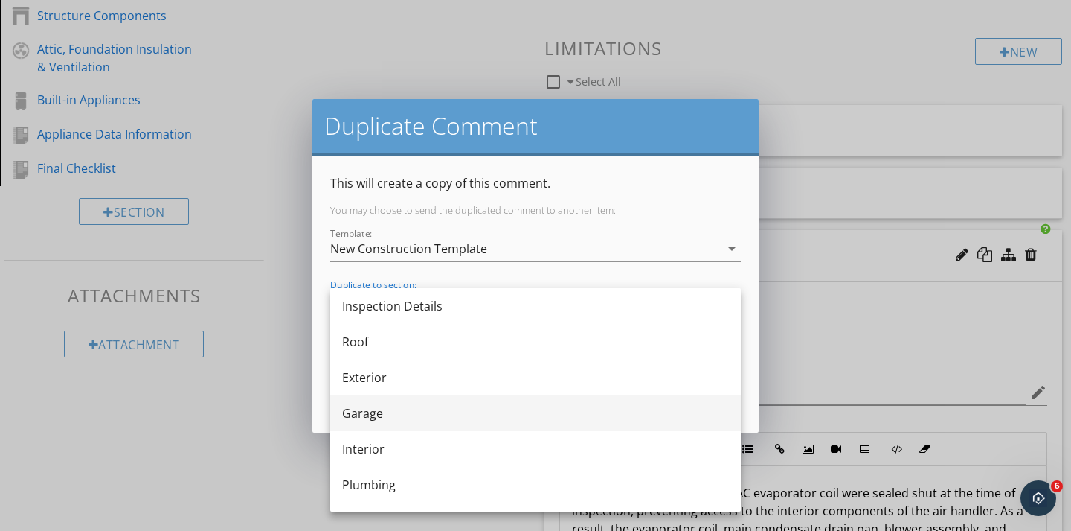
scroll to position [148, 0]
click at [364, 406] on div "Cooling" at bounding box center [535, 408] width 387 height 18
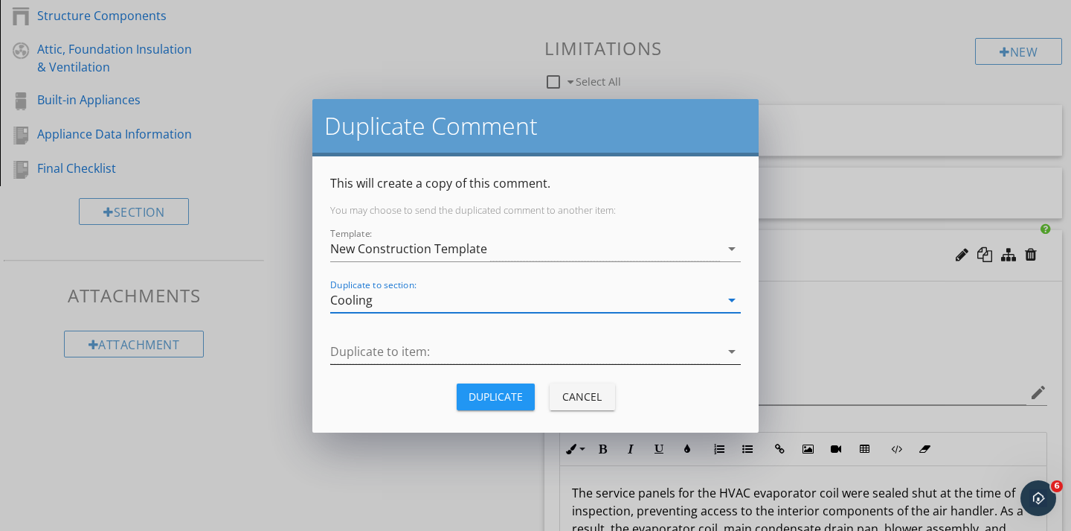
click at [363, 352] on div at bounding box center [525, 351] width 390 height 25
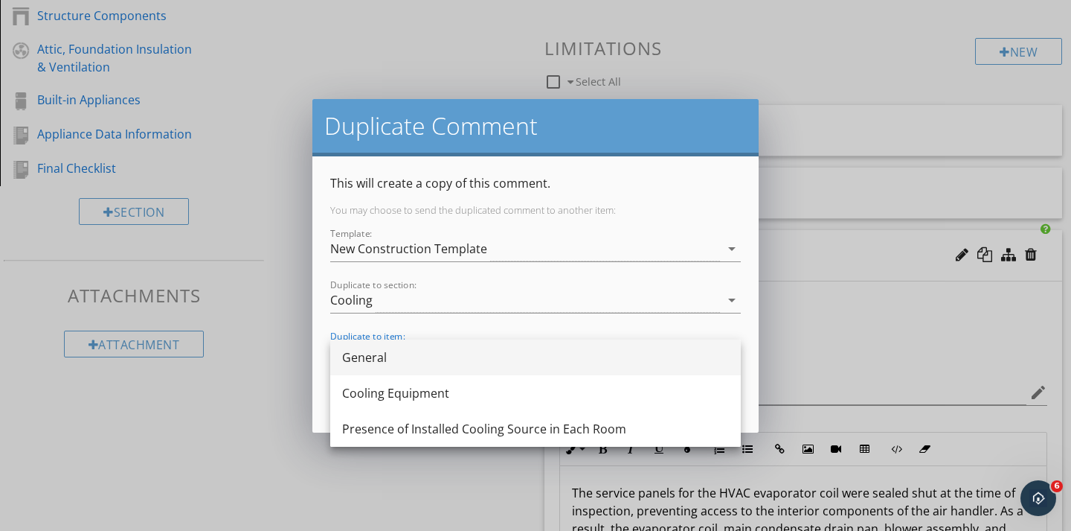
click at [362, 361] on div "General" at bounding box center [535, 357] width 387 height 18
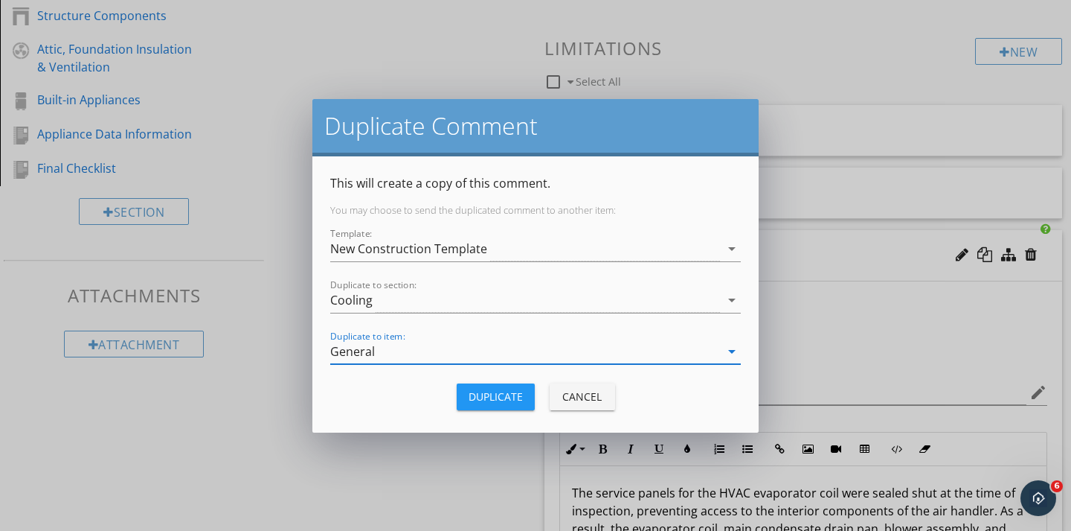
click at [507, 399] on div "Duplicate" at bounding box center [496, 396] width 54 height 16
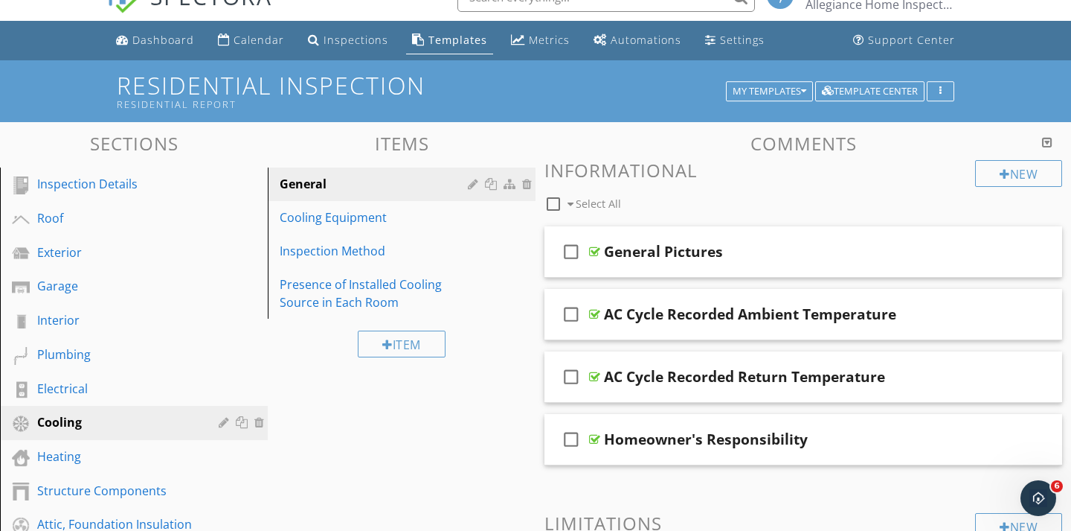
scroll to position [26, 0]
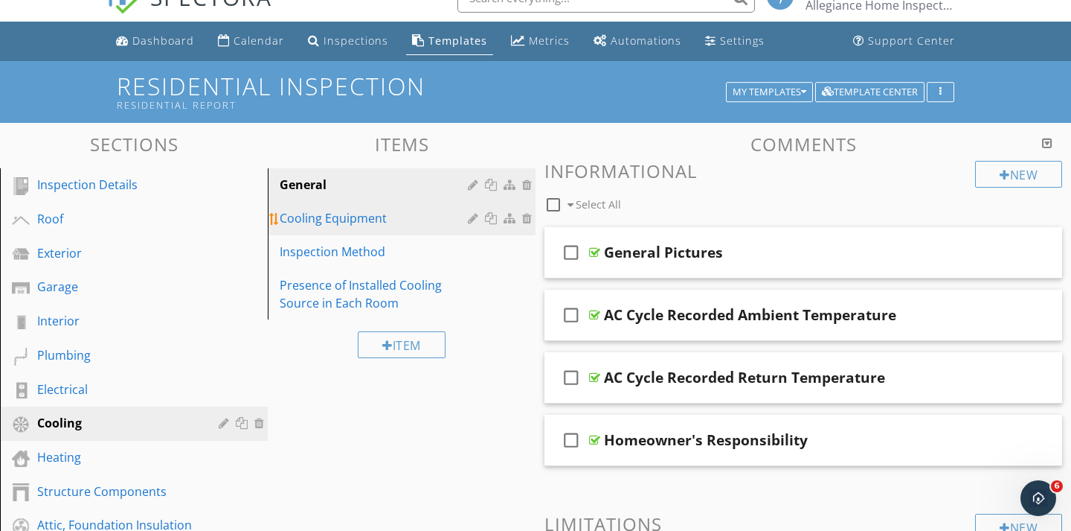
click at [350, 217] on div "Cooling Equipment" at bounding box center [376, 218] width 193 height 18
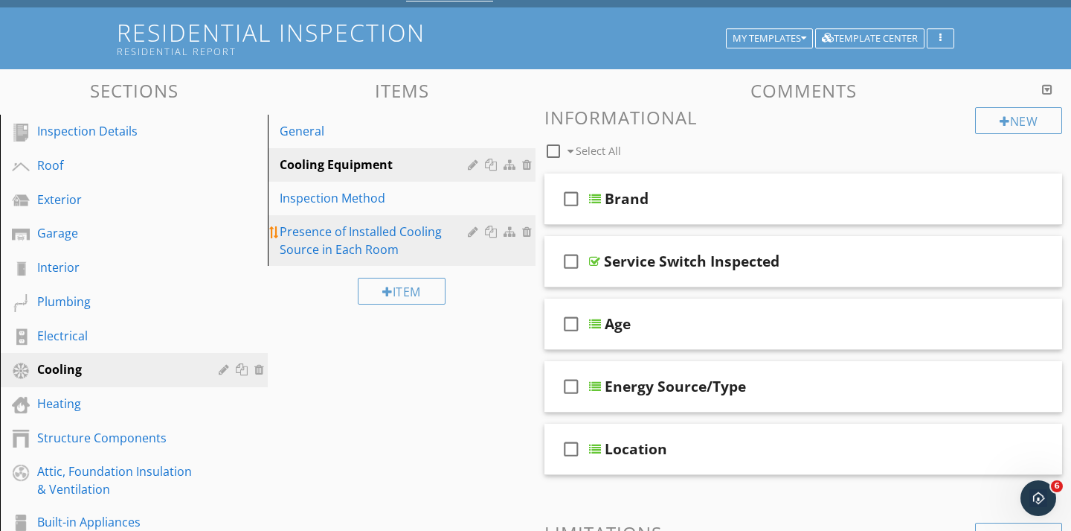
scroll to position [101, 0]
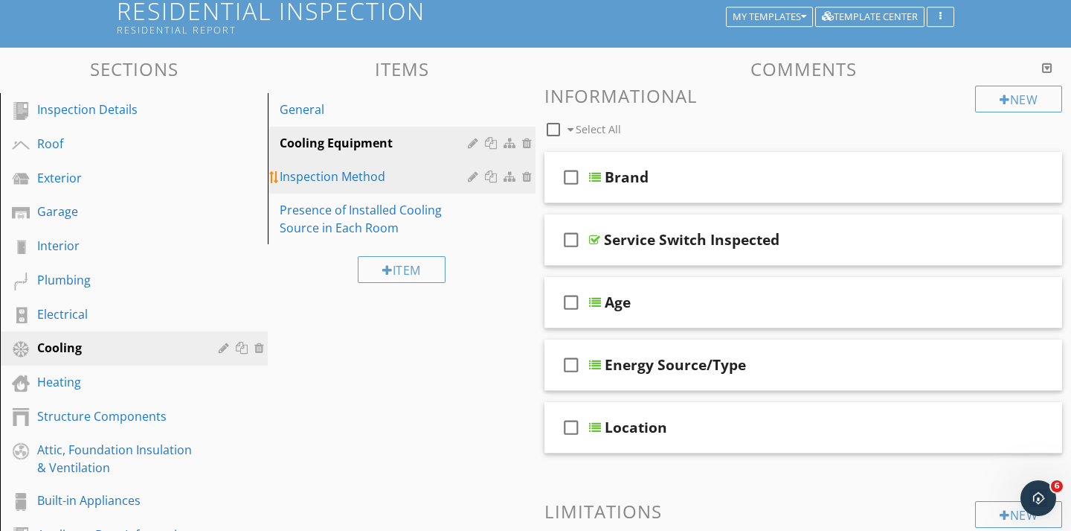
click at [493, 171] on div at bounding box center [493, 176] width 16 height 12
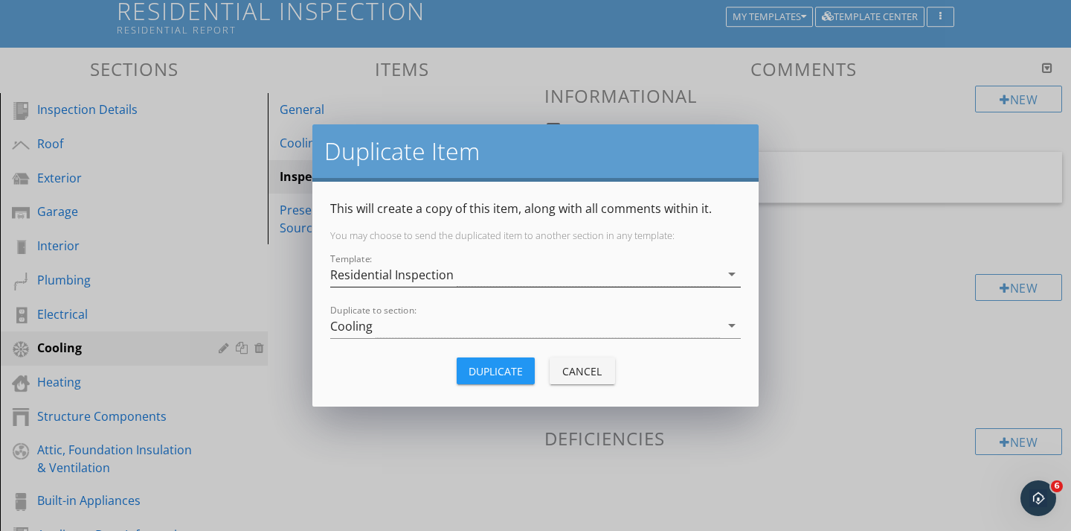
click at [429, 272] on div "Residential Inspection" at bounding box center [392, 274] width 124 height 13
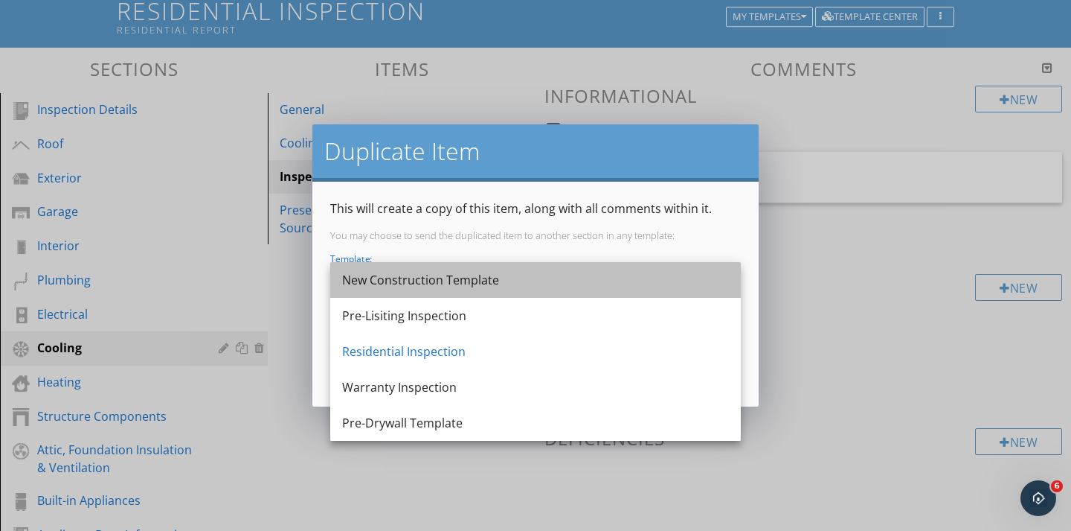
click at [408, 283] on div "New Construction Template" at bounding box center [535, 280] width 387 height 18
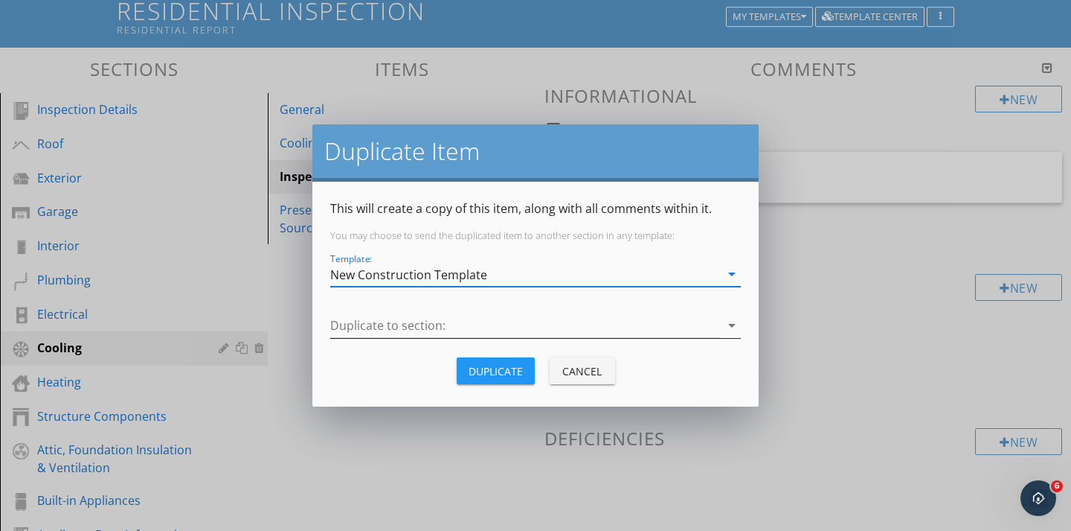
click at [394, 331] on div at bounding box center [525, 325] width 390 height 25
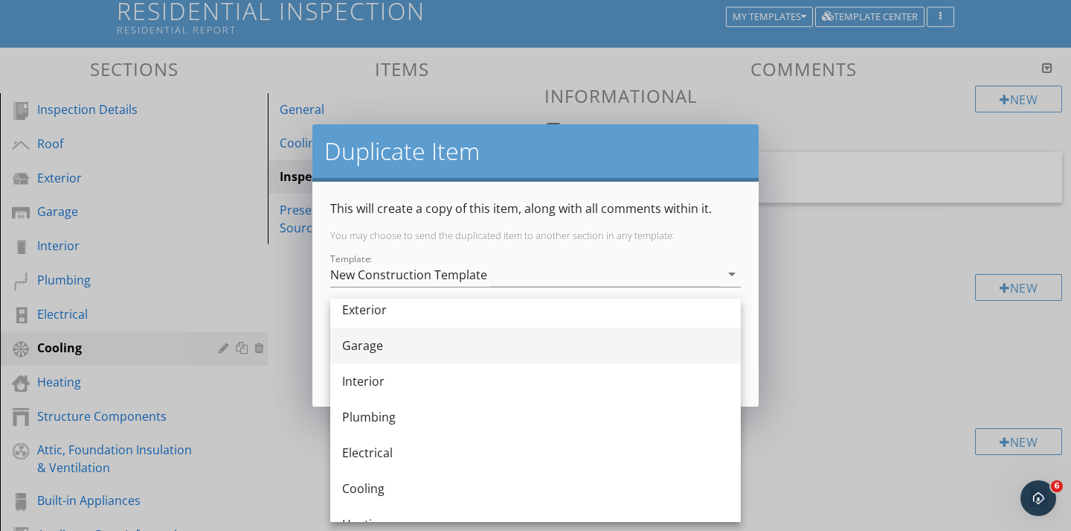
scroll to position [82, 0]
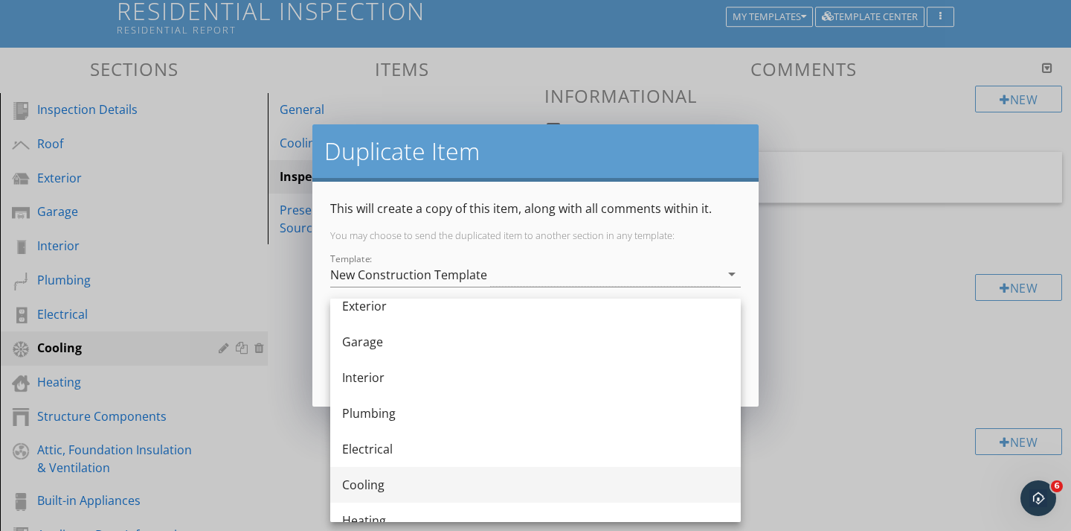
click at [356, 481] on div "Cooling" at bounding box center [535, 484] width 387 height 18
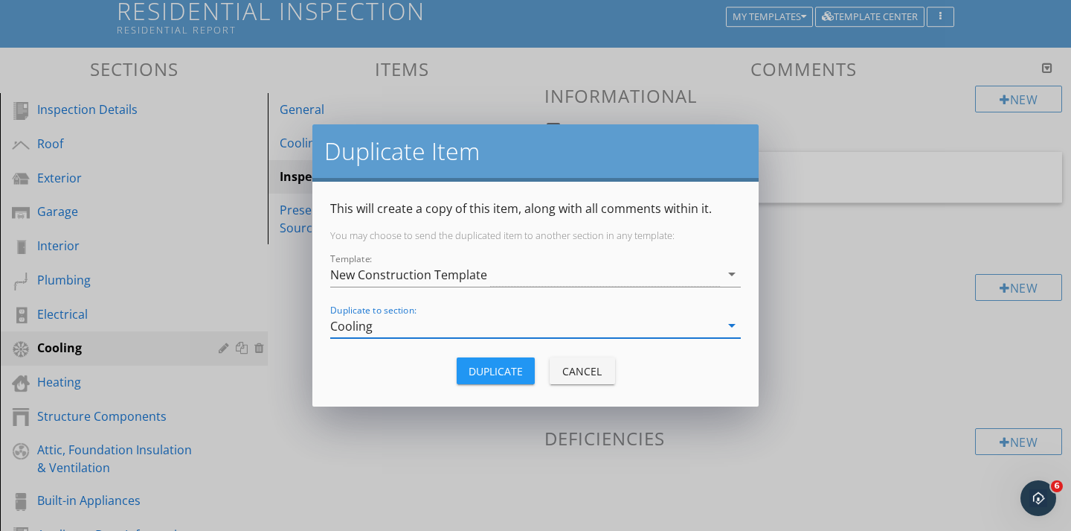
click at [503, 373] on div "Duplicate" at bounding box center [496, 371] width 54 height 16
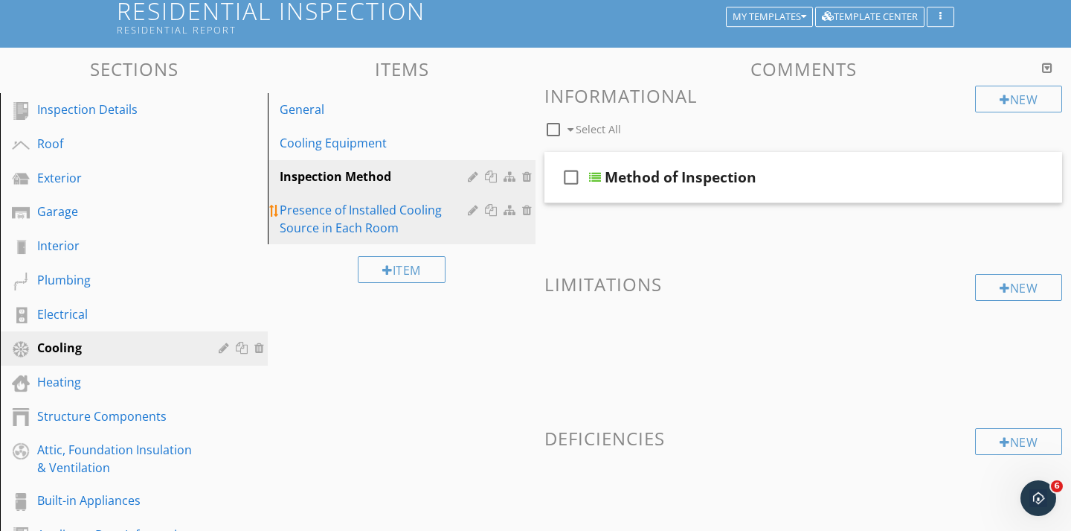
click at [342, 211] on div "Presence of Installed Cooling Source in Each Room" at bounding box center [376, 219] width 193 height 36
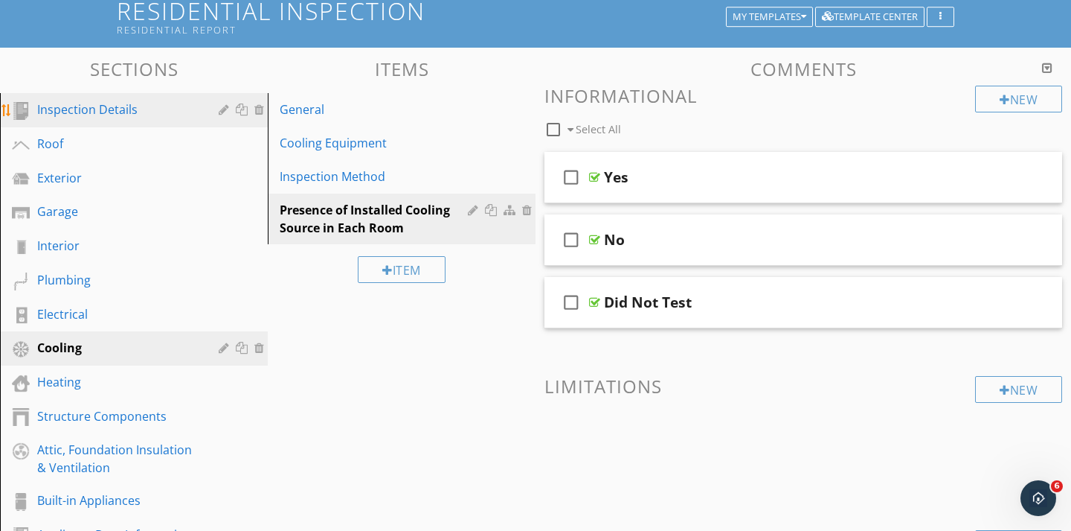
click at [103, 114] on div "Inspection Details" at bounding box center [117, 109] width 160 height 18
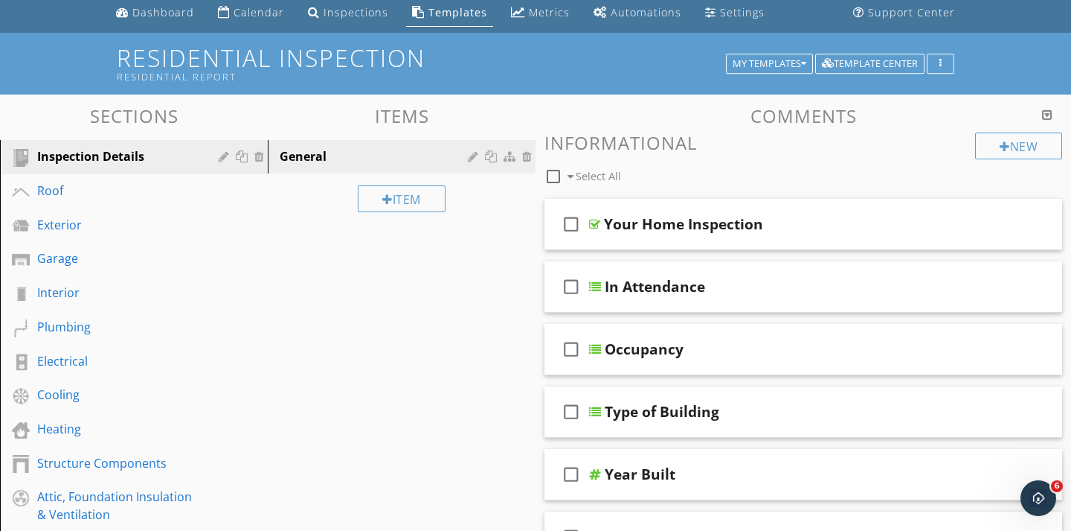
scroll to position [51, 0]
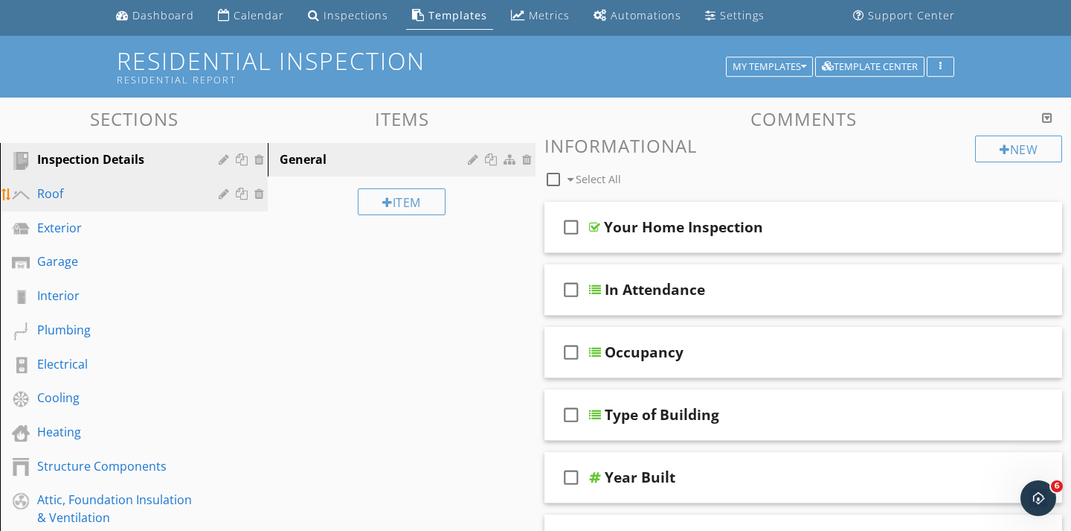
click at [65, 198] on div "Roof" at bounding box center [117, 194] width 160 height 18
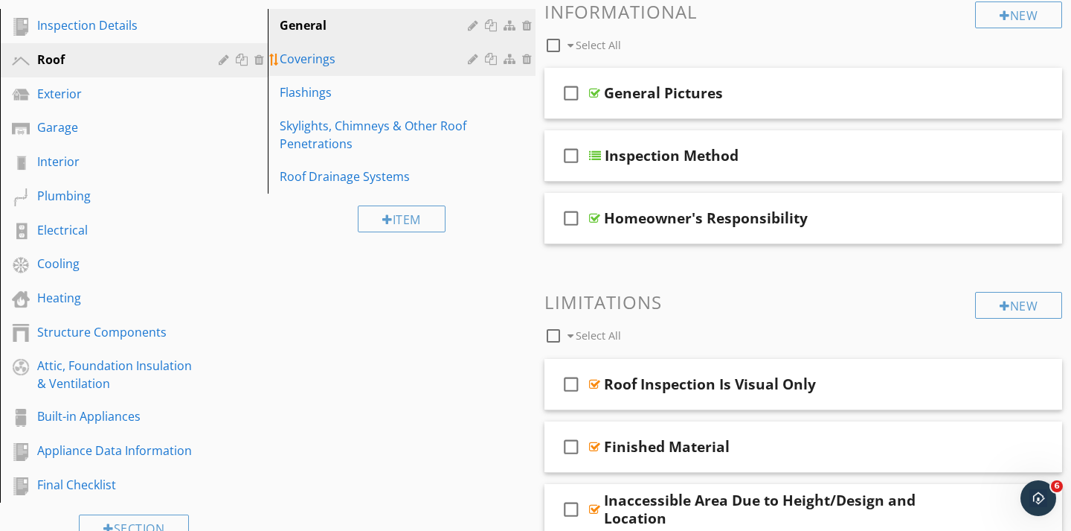
scroll to position [186, 0]
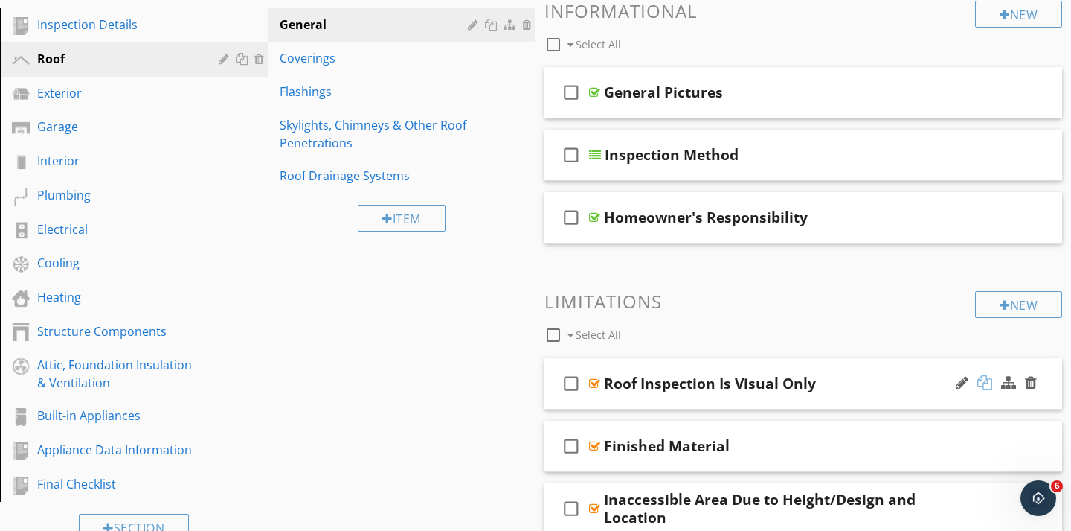
click at [982, 383] on div at bounding box center [985, 382] width 15 height 15
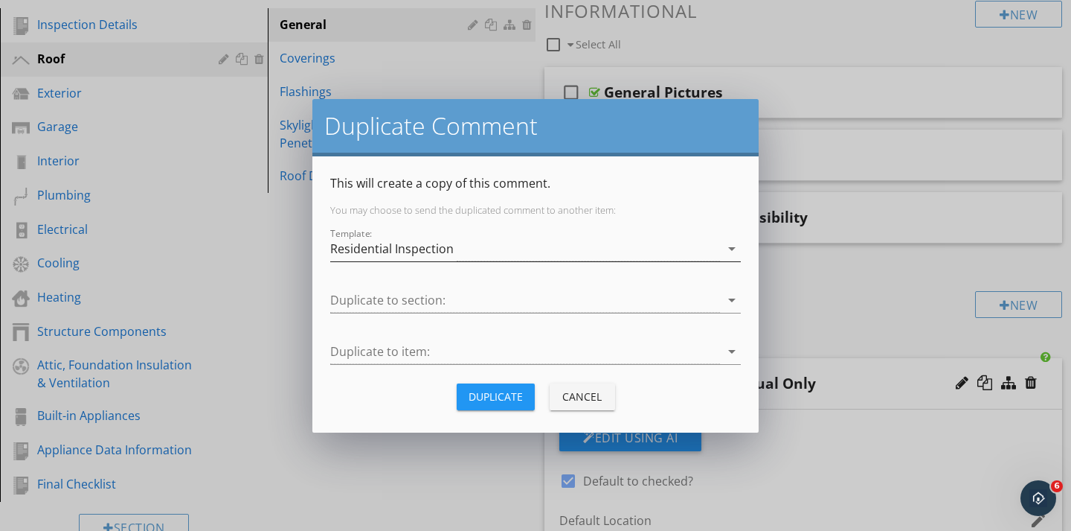
click at [456, 243] on div "Residential Inspection" at bounding box center [525, 249] width 390 height 25
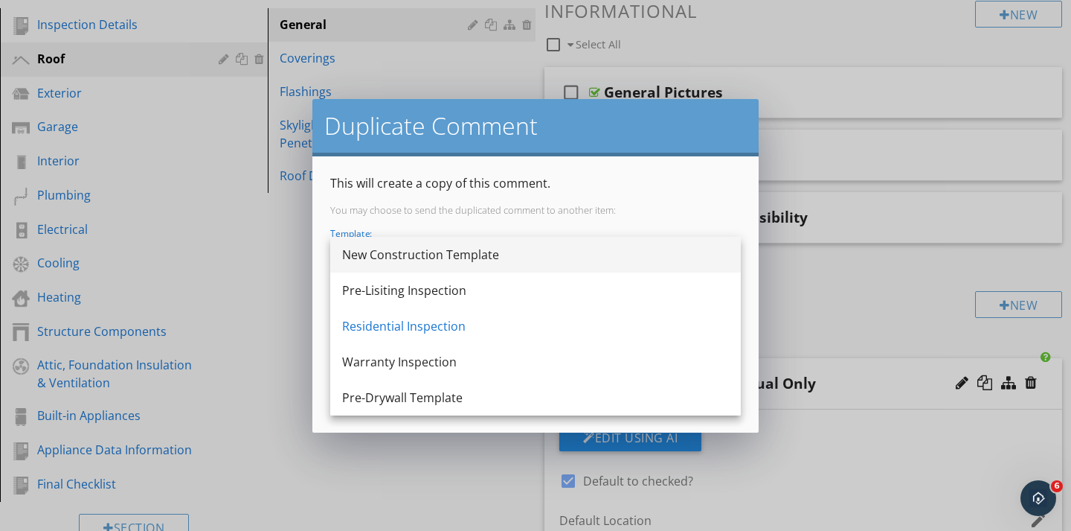
click at [421, 255] on div "New Construction Template" at bounding box center [535, 255] width 387 height 18
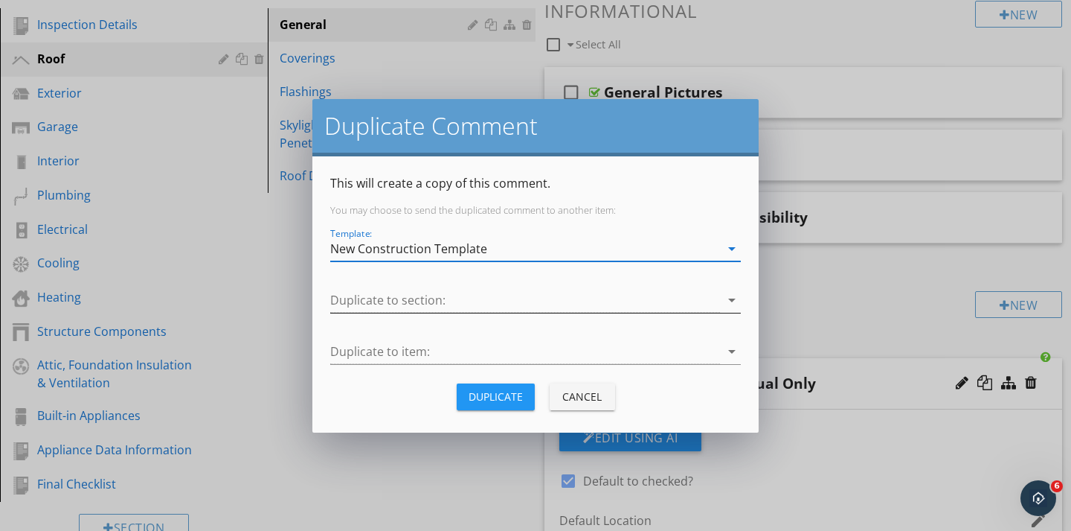
click at [377, 304] on div at bounding box center [525, 300] width 390 height 25
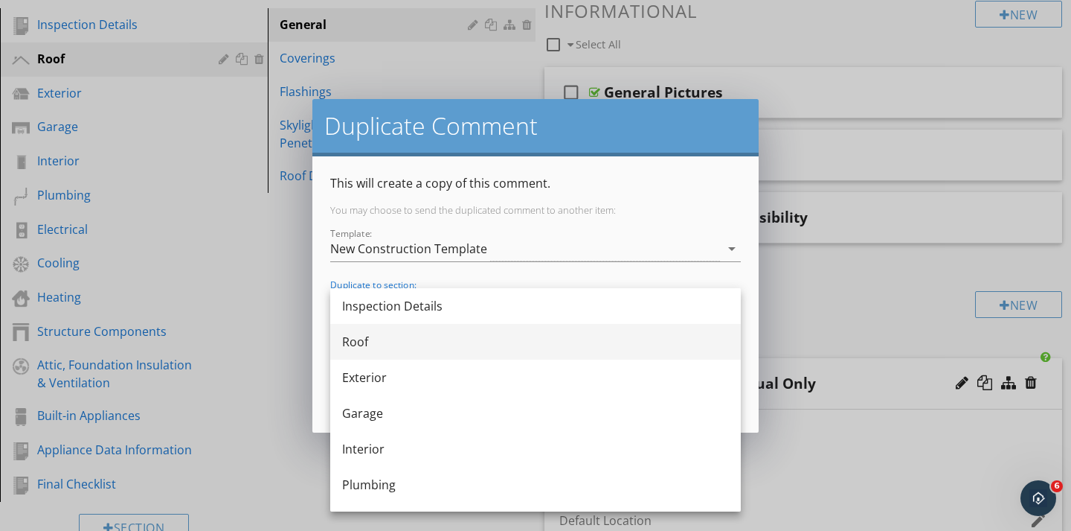
click at [359, 345] on div "Roof" at bounding box center [535, 342] width 387 height 18
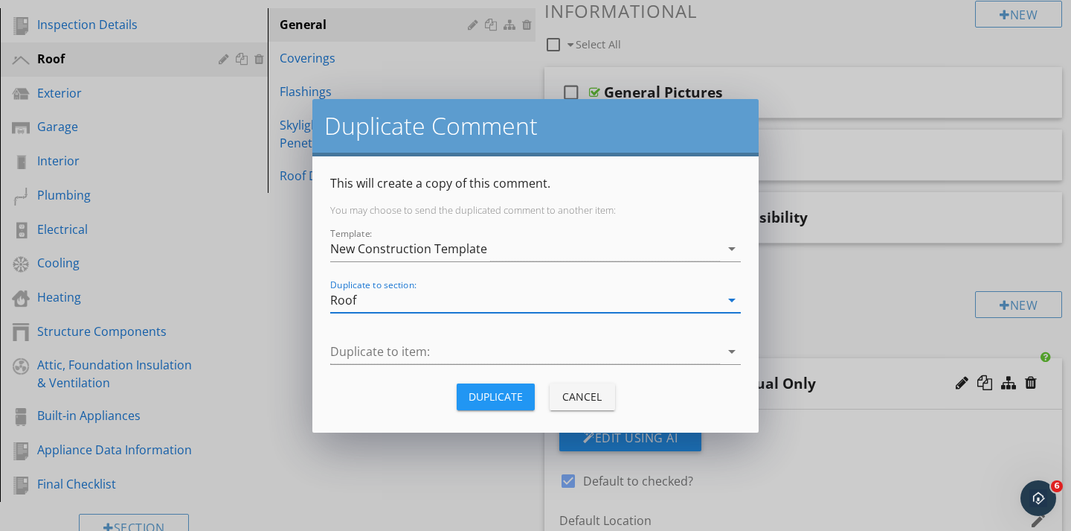
click at [359, 345] on div at bounding box center [525, 351] width 390 height 25
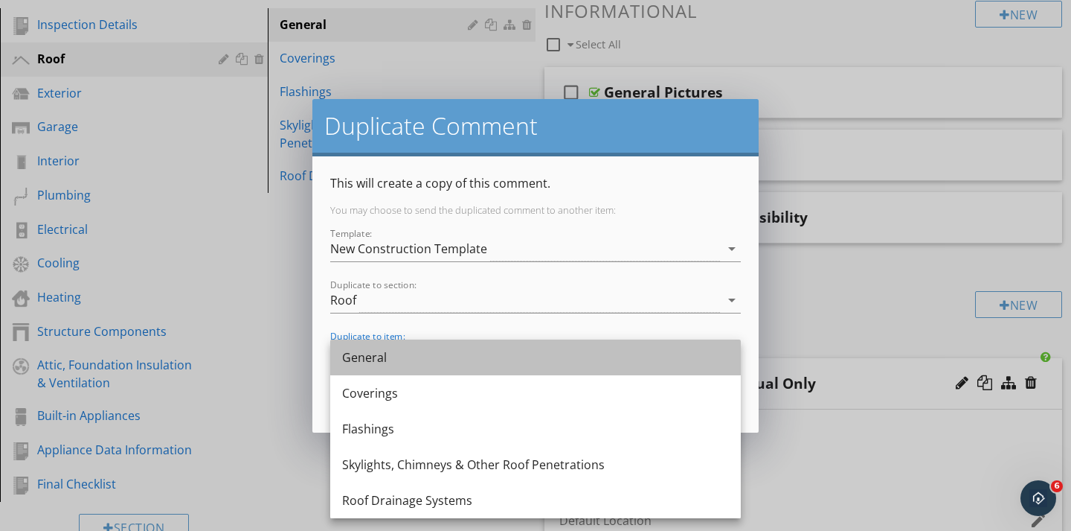
click at [359, 355] on div "General" at bounding box center [535, 357] width 387 height 18
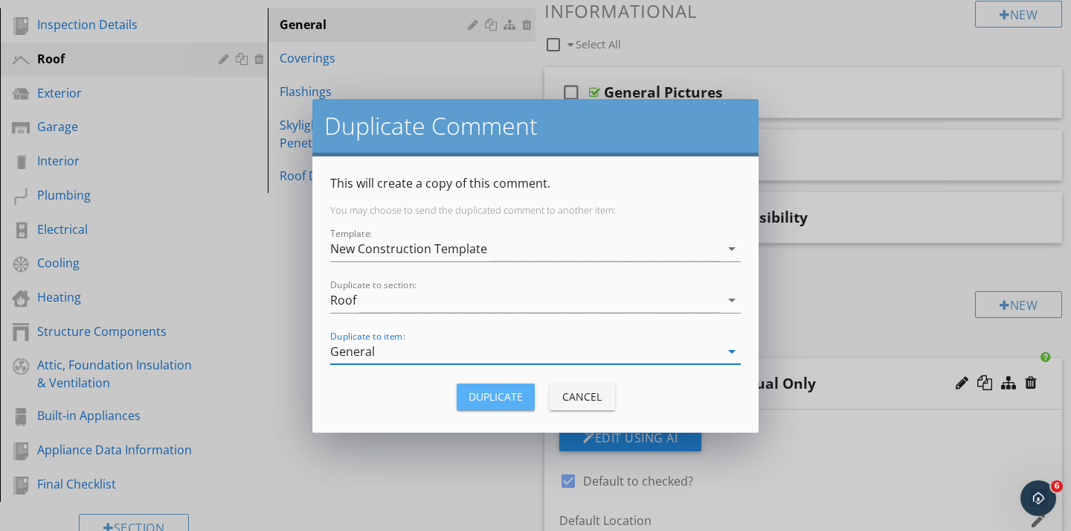
click at [480, 393] on div "Duplicate" at bounding box center [496, 396] width 54 height 16
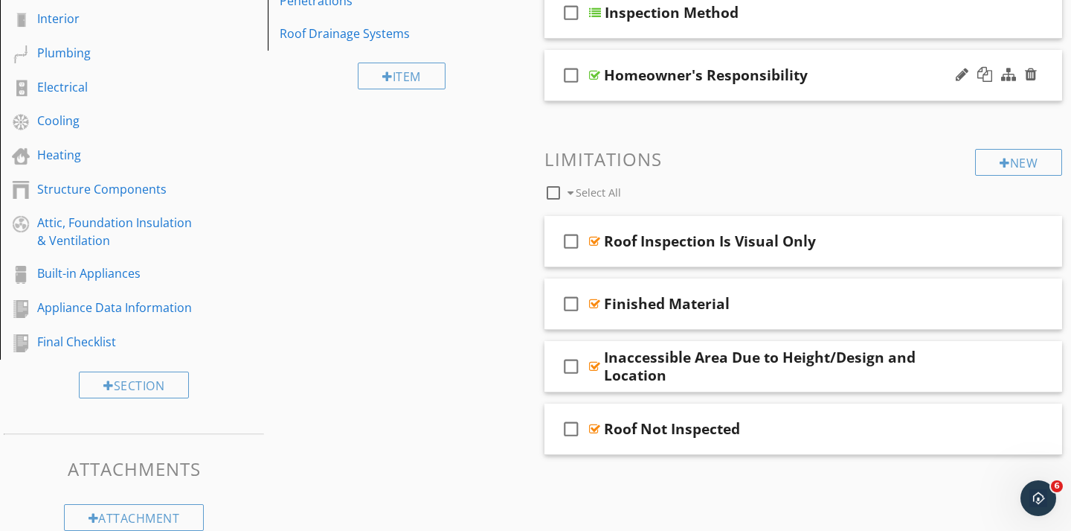
scroll to position [354, 0]
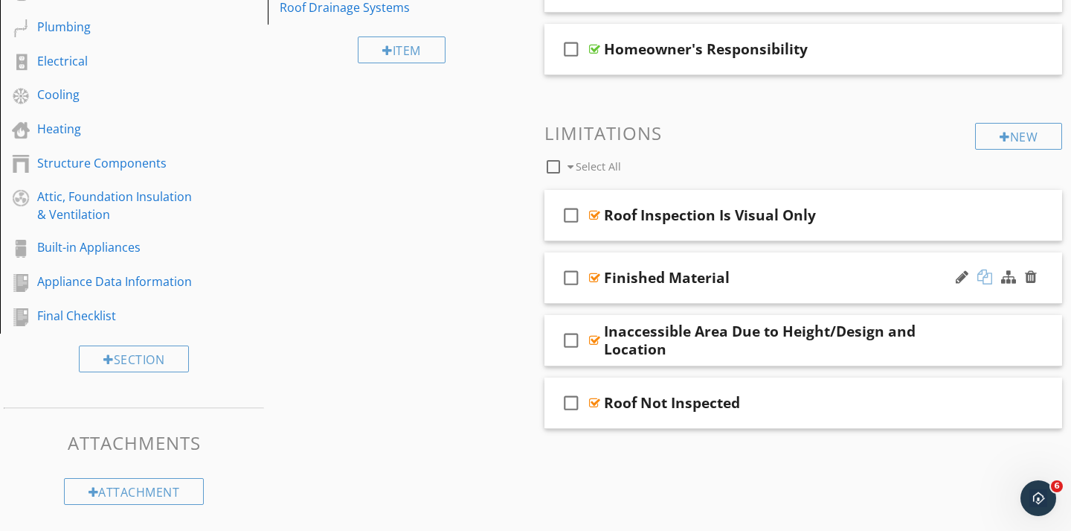
click at [982, 275] on div at bounding box center [985, 276] width 15 height 15
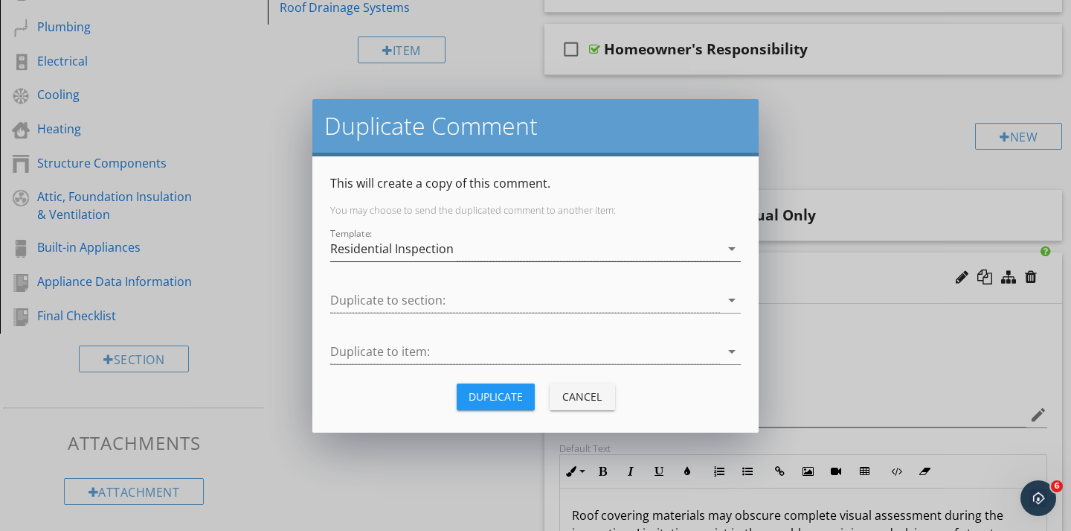
click at [502, 246] on div "Residential Inspection" at bounding box center [525, 249] width 390 height 25
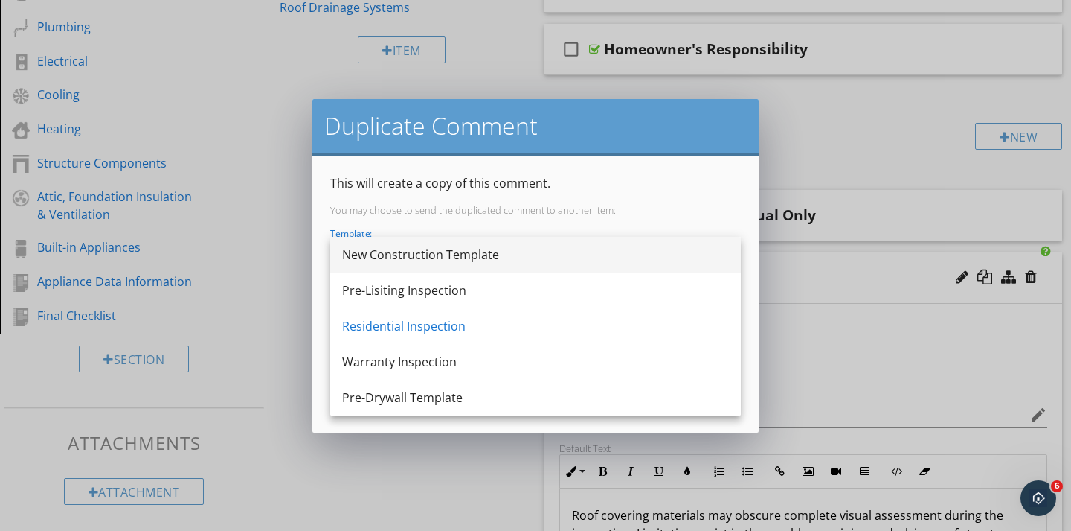
click at [424, 257] on div "New Construction Template" at bounding box center [535, 255] width 387 height 18
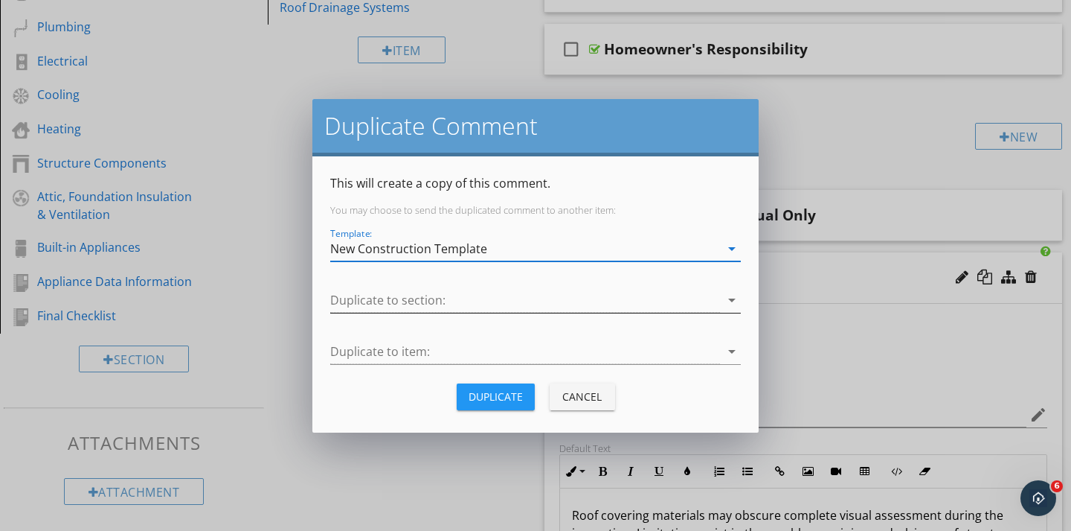
click at [379, 301] on div at bounding box center [525, 300] width 390 height 25
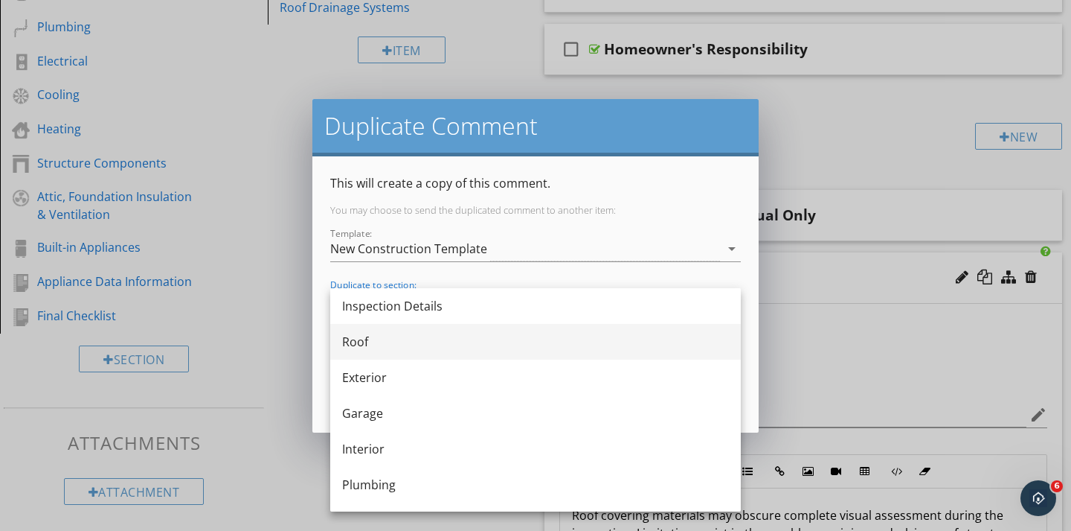
click at [359, 336] on div "Roof" at bounding box center [535, 342] width 387 height 18
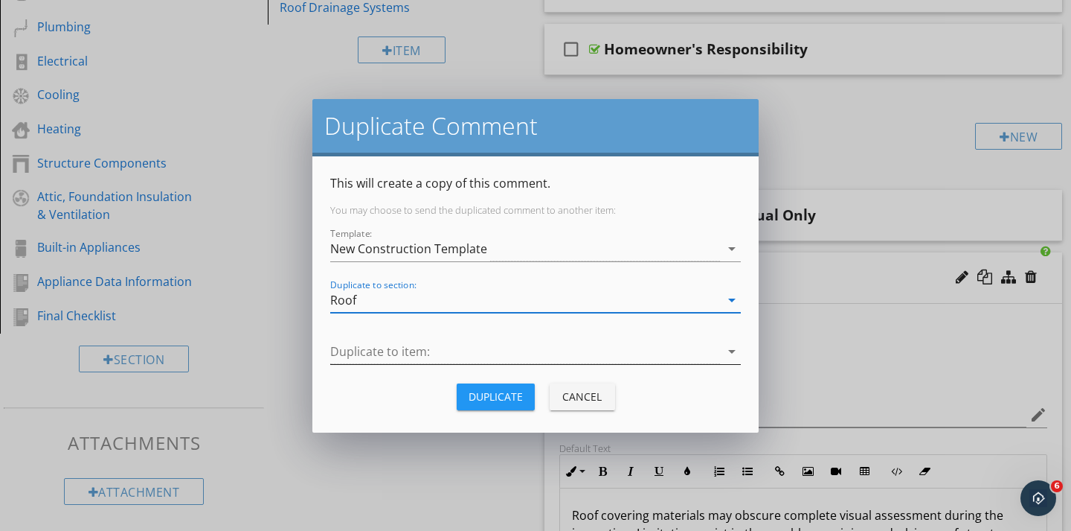
click at [354, 348] on div at bounding box center [525, 351] width 390 height 25
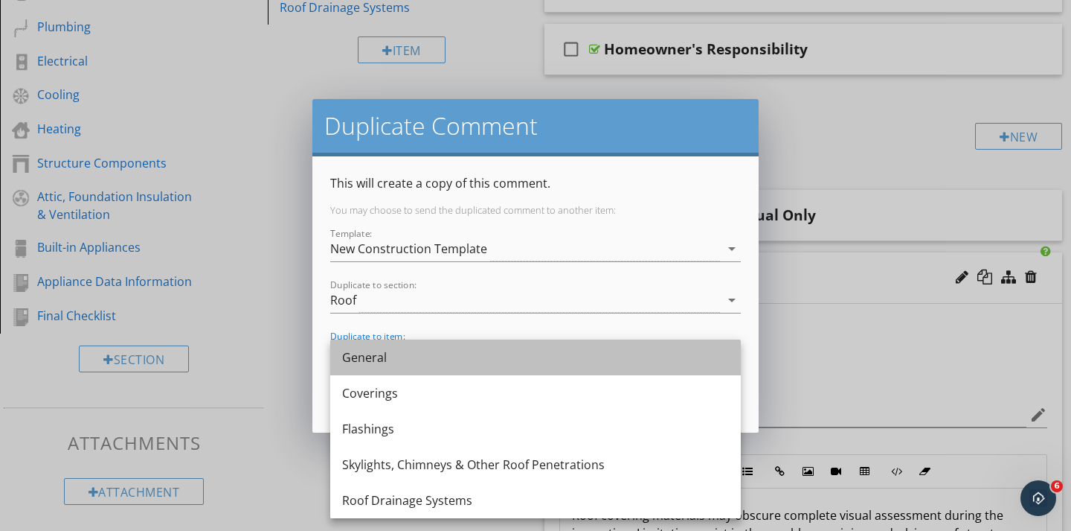
click at [356, 363] on div "General" at bounding box center [535, 357] width 387 height 18
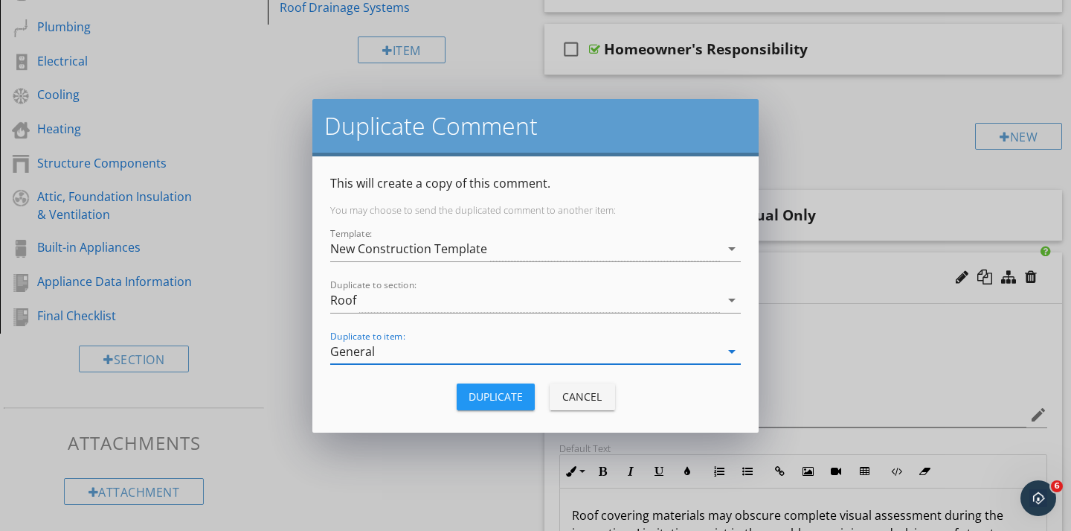
click at [472, 393] on div "Duplicate" at bounding box center [496, 396] width 54 height 16
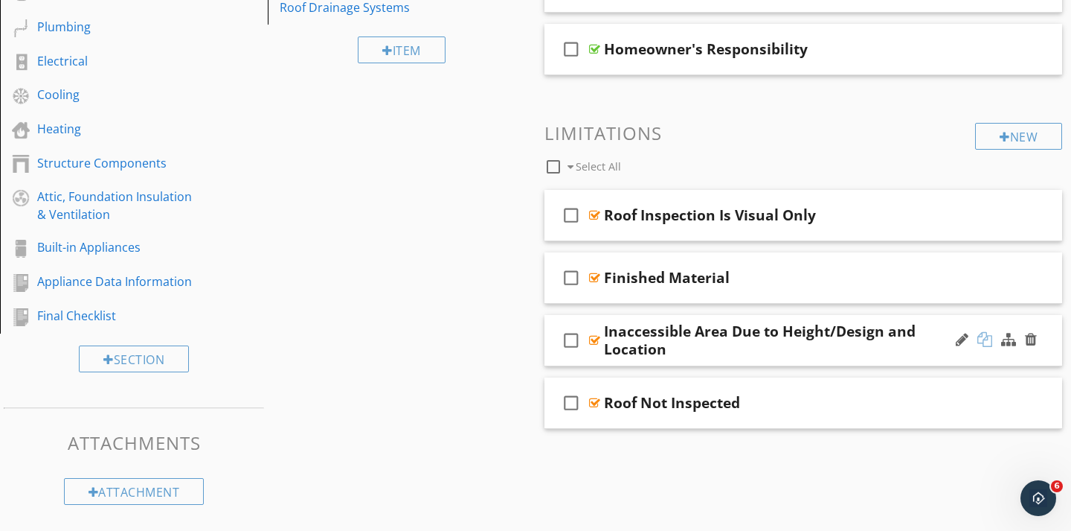
click at [985, 336] on div at bounding box center [985, 339] width 15 height 15
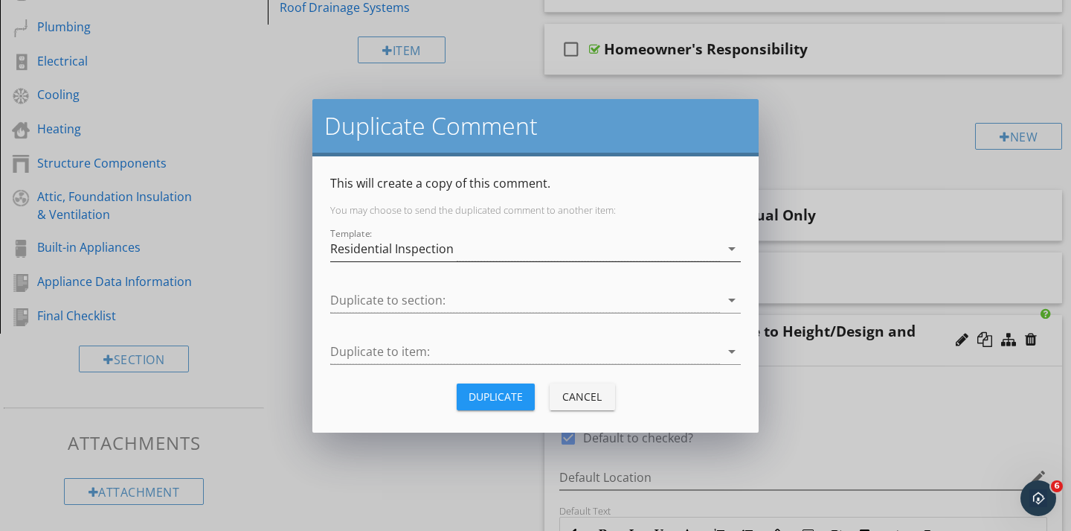
click at [441, 251] on div "Residential Inspection" at bounding box center [392, 248] width 124 height 13
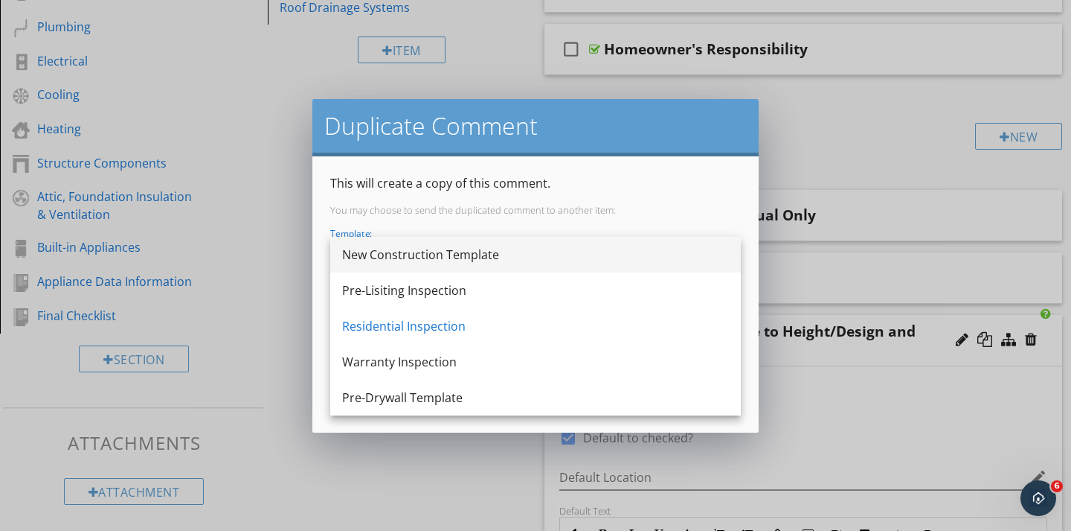
click at [403, 246] on div "New Construction Template" at bounding box center [535, 255] width 387 height 18
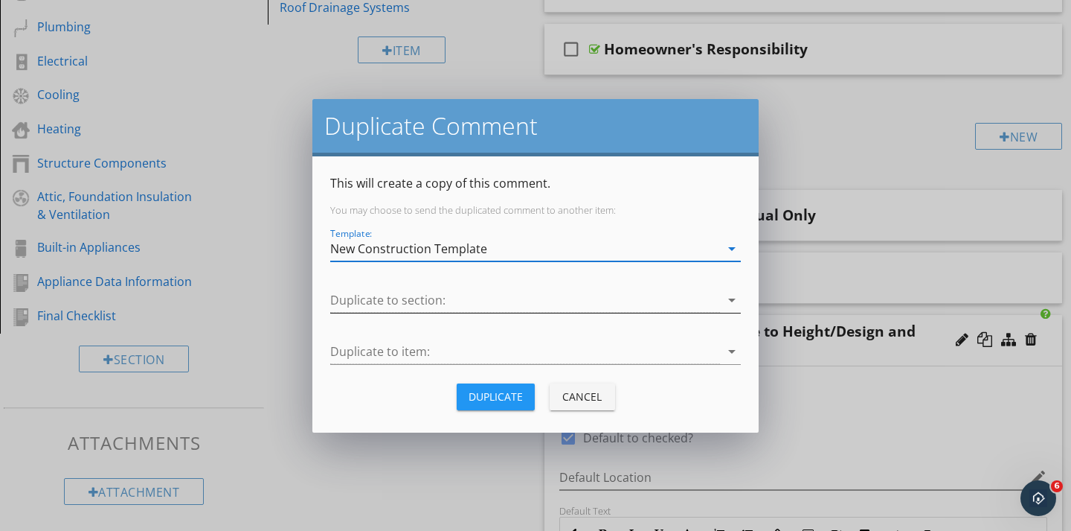
click at [341, 303] on div at bounding box center [525, 300] width 390 height 25
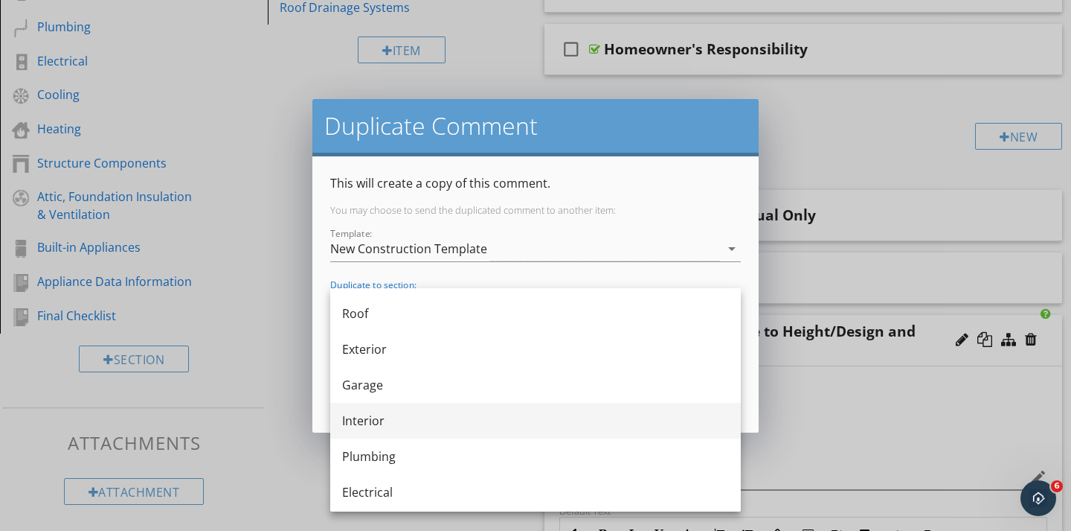
scroll to position [0, 0]
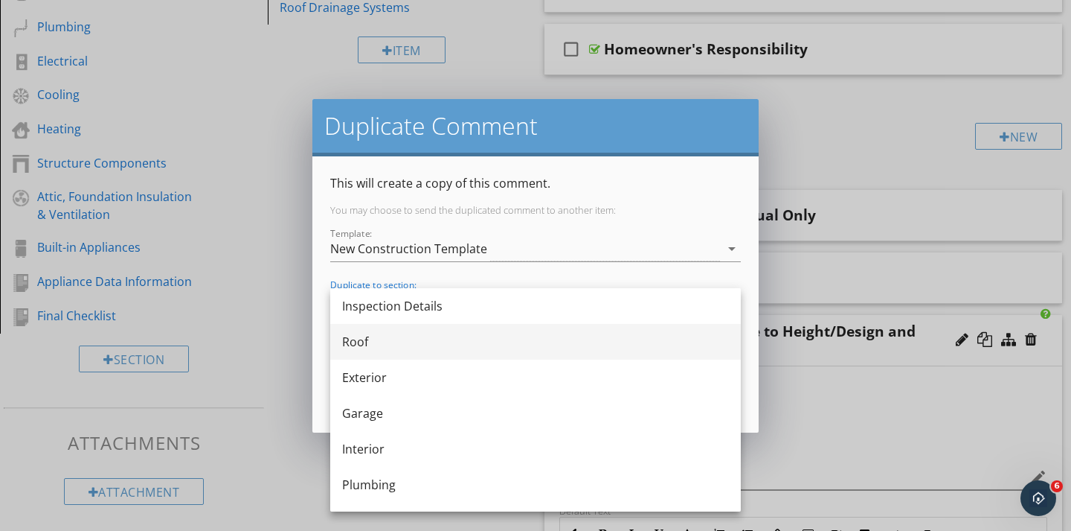
click at [358, 350] on div "Roof" at bounding box center [535, 342] width 387 height 36
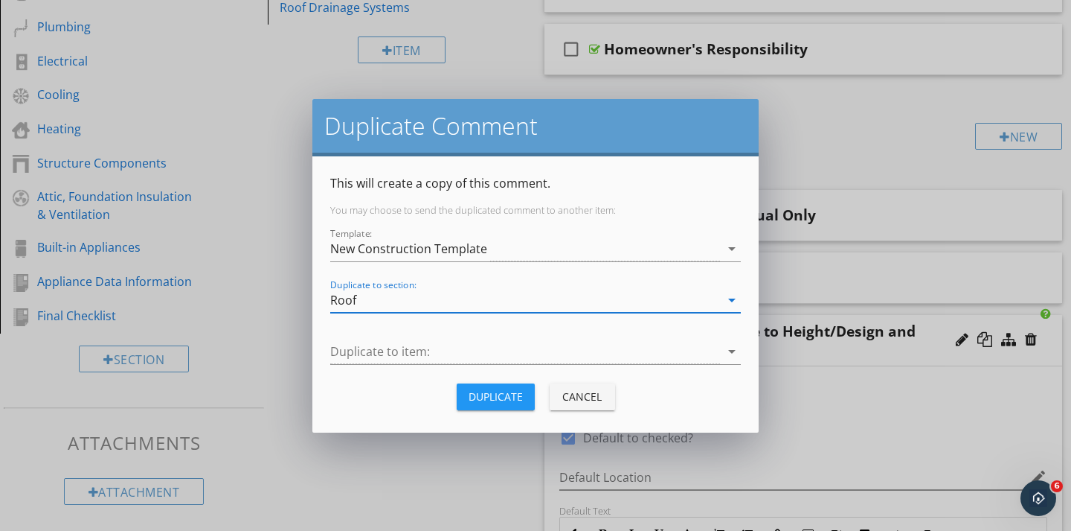
click at [358, 350] on div at bounding box center [525, 351] width 390 height 25
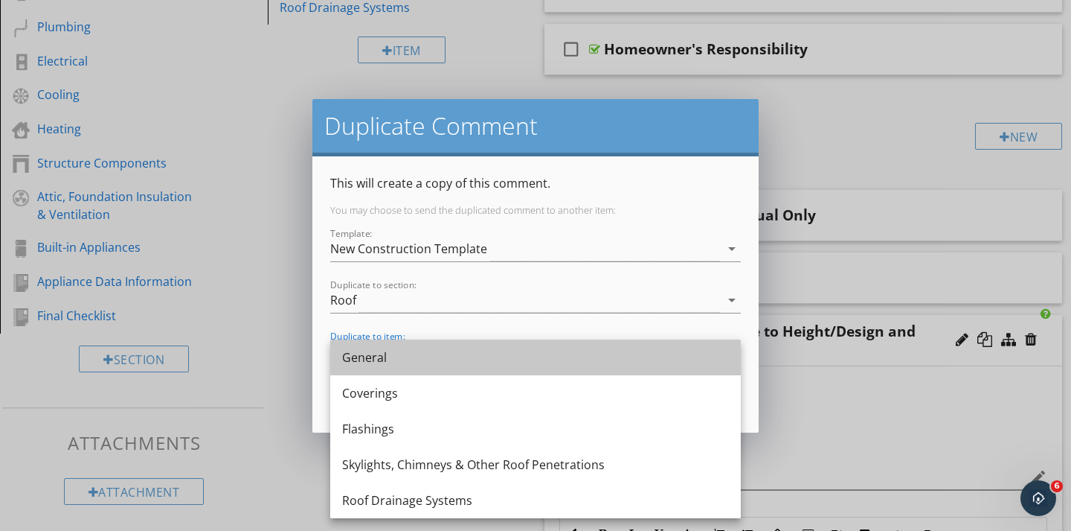
click at [358, 350] on div "General" at bounding box center [535, 357] width 387 height 18
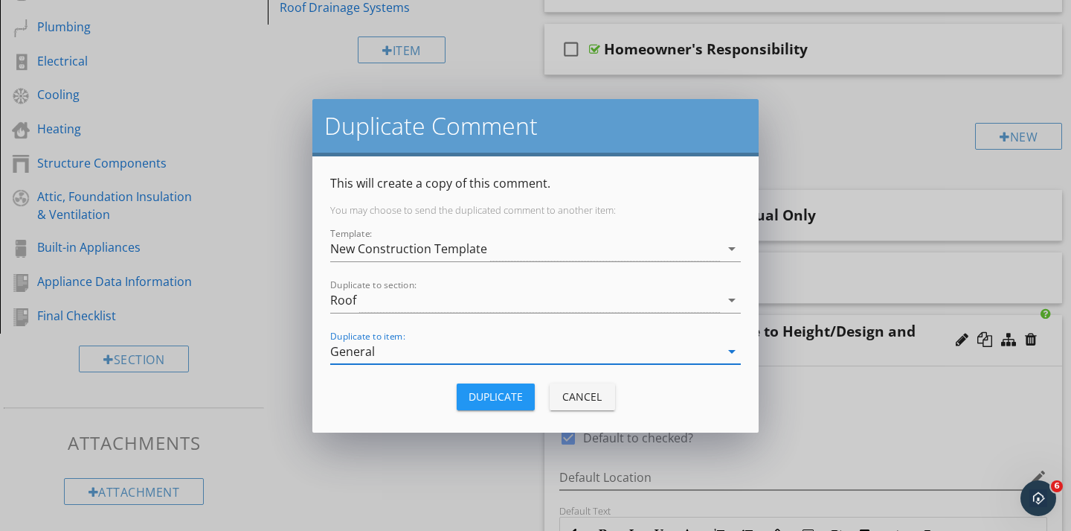
click at [461, 393] on button "Duplicate" at bounding box center [496, 396] width 78 height 27
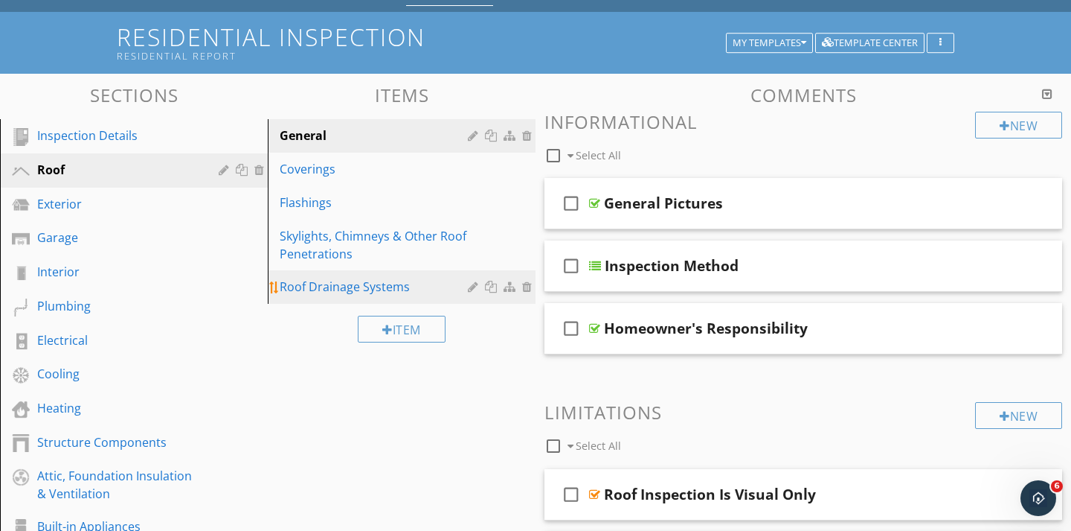
scroll to position [73, 0]
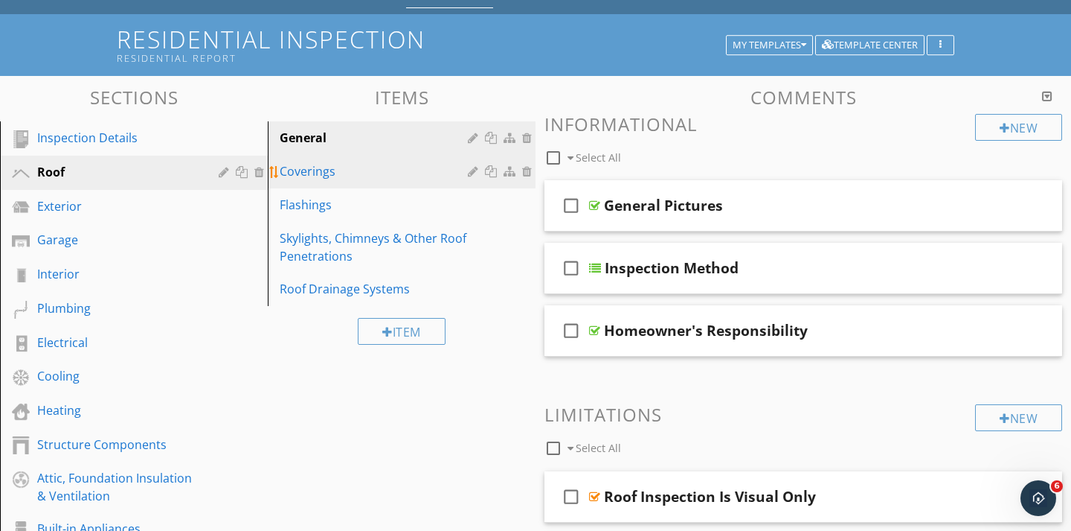
click at [330, 176] on div "Coverings" at bounding box center [376, 171] width 193 height 18
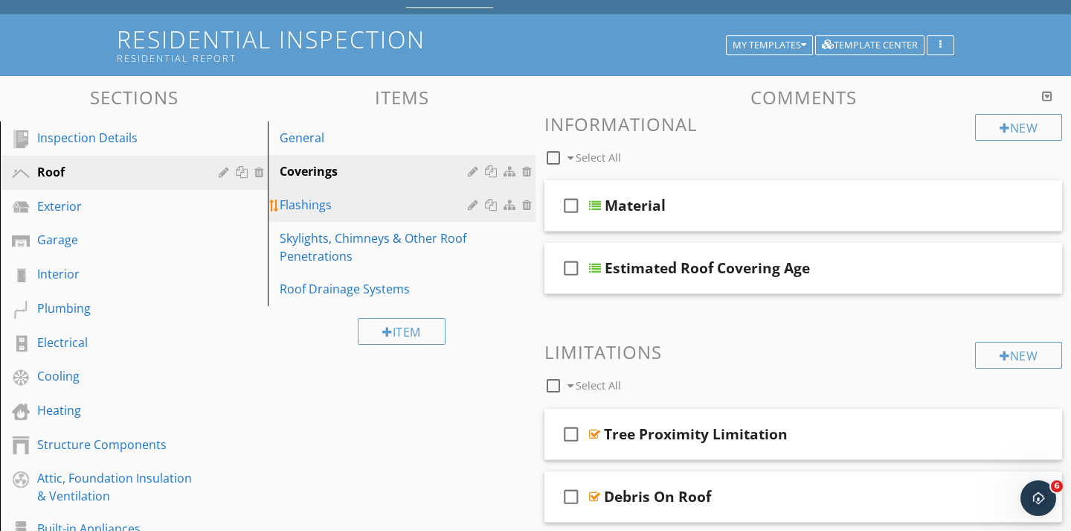
click at [304, 196] on div "Flashings" at bounding box center [376, 205] width 193 height 18
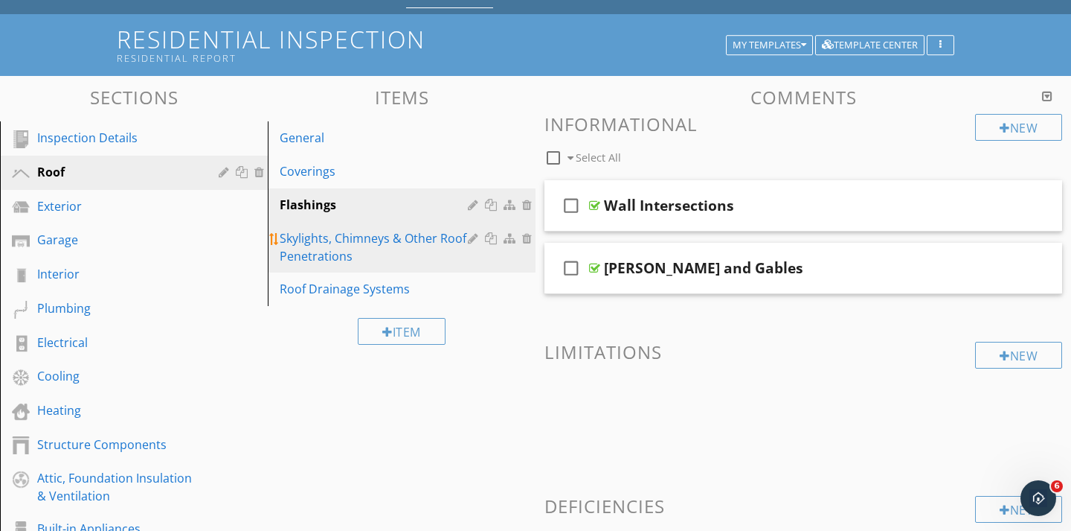
click at [316, 227] on link "Skylights, Chimneys & Other Roof Penetrations" at bounding box center [403, 247] width 263 height 51
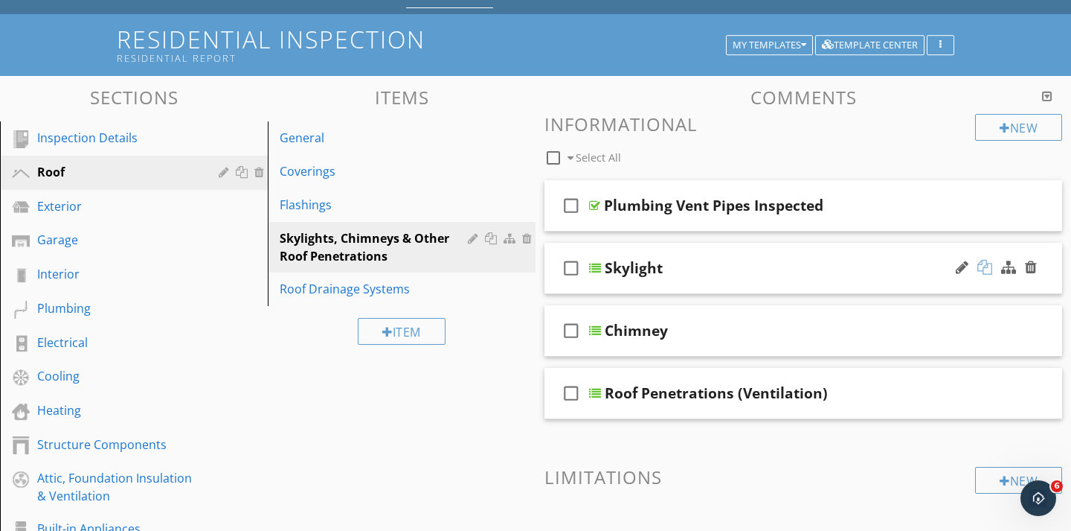
click at [986, 269] on div at bounding box center [985, 267] width 15 height 15
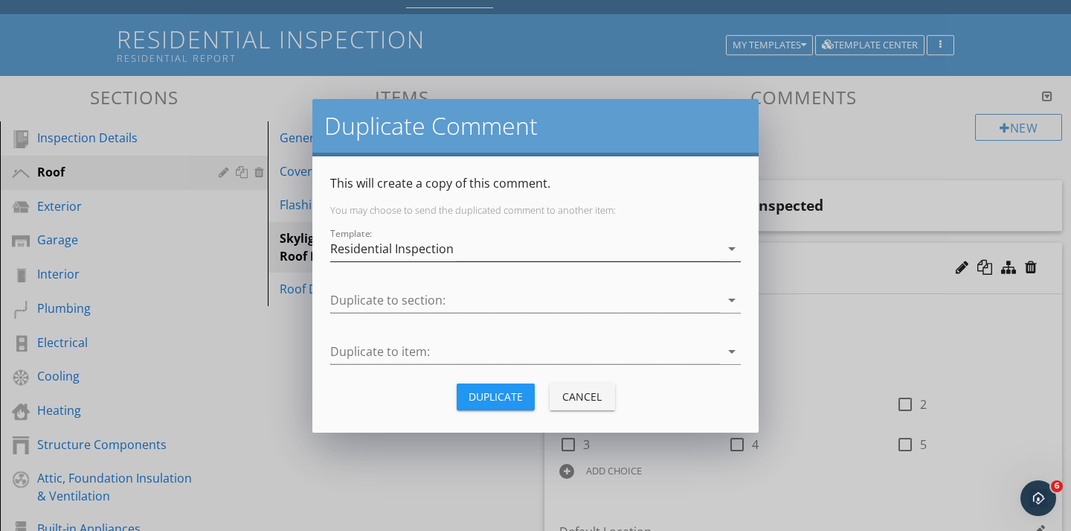
click at [458, 245] on div "Residential Inspection" at bounding box center [525, 249] width 390 height 25
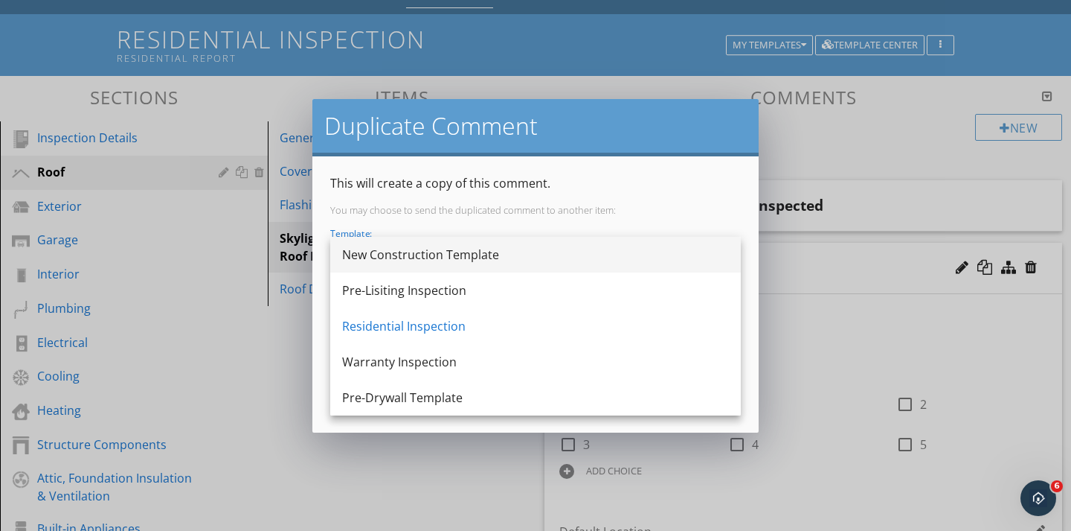
click at [400, 253] on div "New Construction Template" at bounding box center [535, 255] width 387 height 18
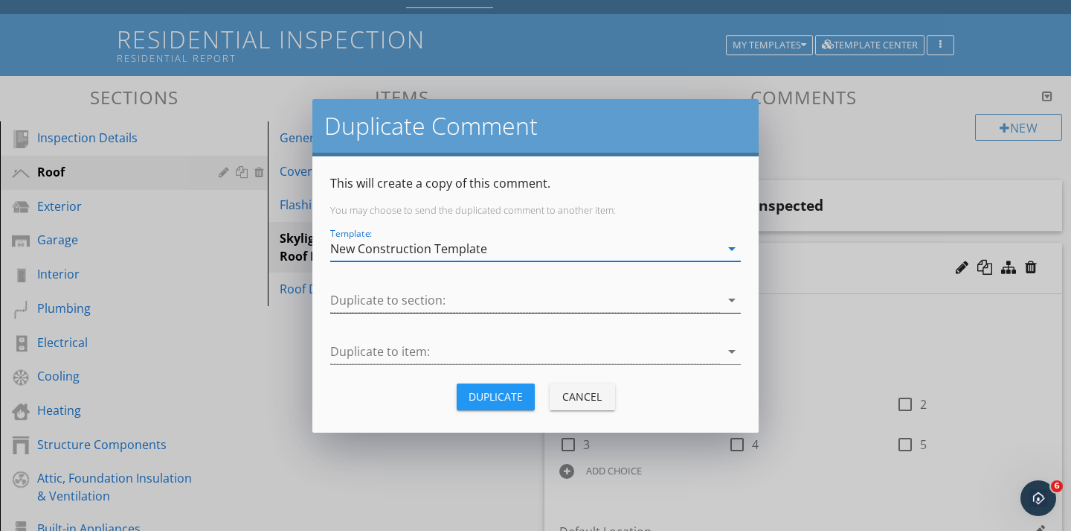
click at [371, 299] on div at bounding box center [525, 300] width 390 height 25
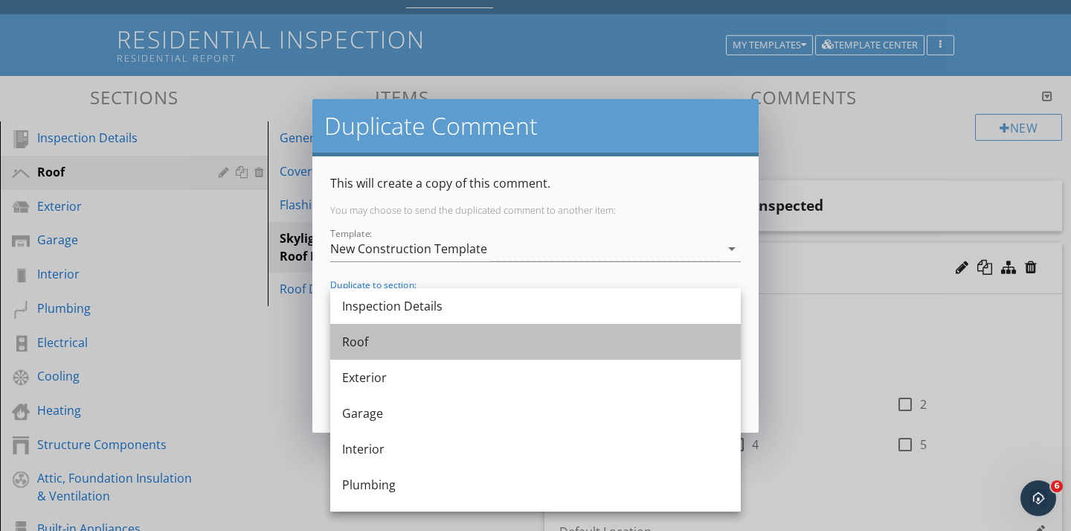
click at [361, 336] on div "Roof" at bounding box center [535, 342] width 387 height 18
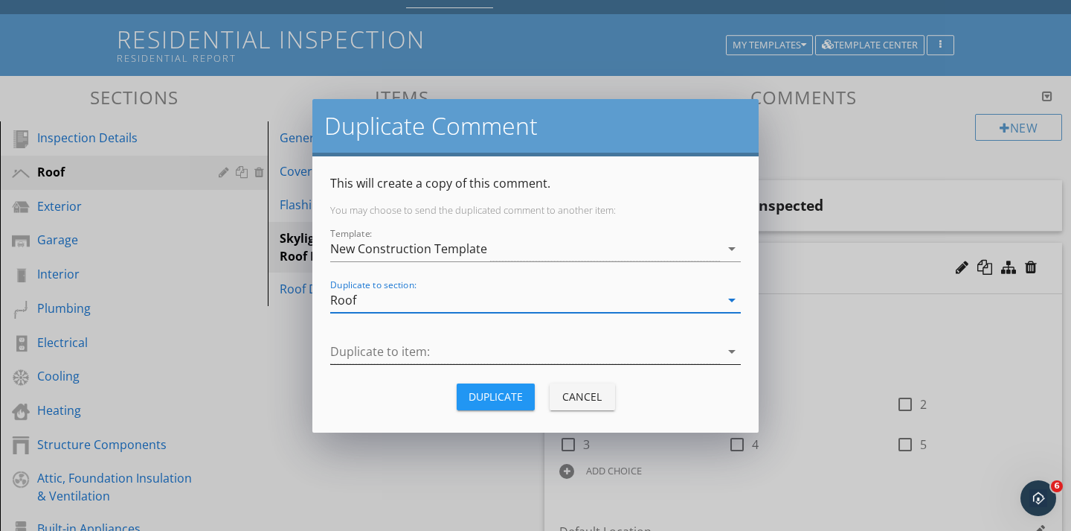
click at [359, 348] on div at bounding box center [525, 351] width 390 height 25
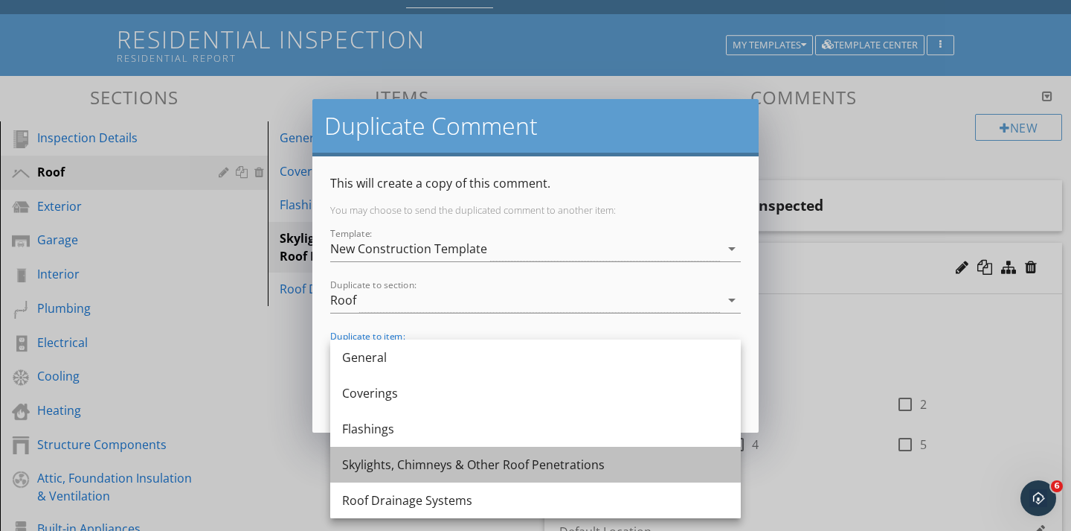
click at [378, 458] on div "Skylights, Chimneys & Other Roof Penetrations" at bounding box center [535, 464] width 387 height 18
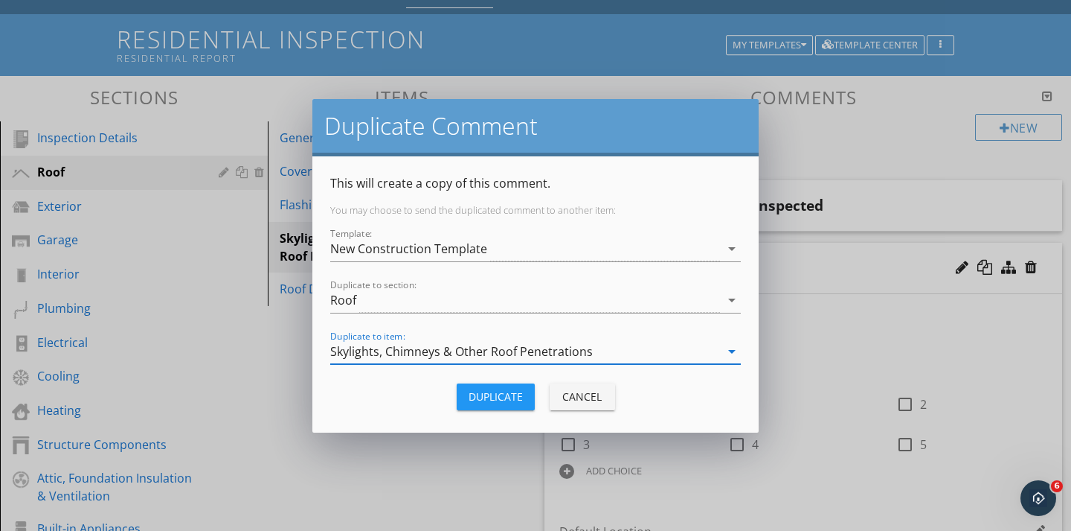
click at [478, 399] on div "Duplicate" at bounding box center [496, 396] width 54 height 16
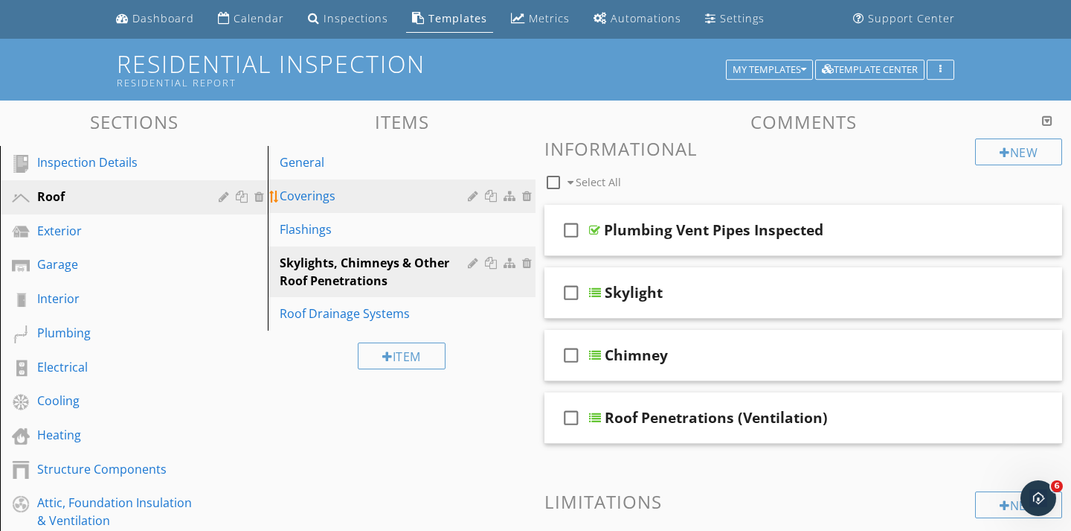
scroll to position [0, 0]
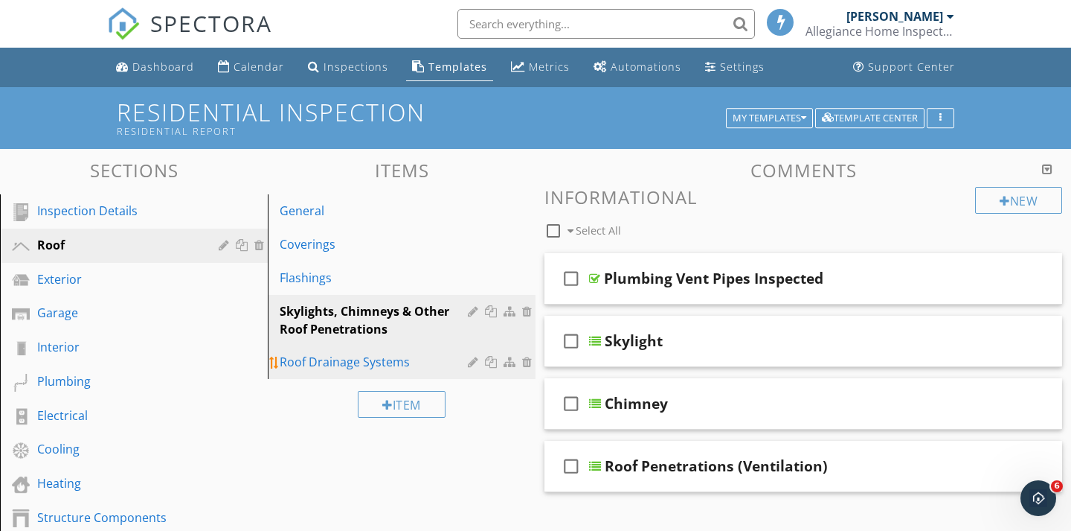
click at [314, 368] on div "Roof Drainage Systems" at bounding box center [376, 362] width 193 height 18
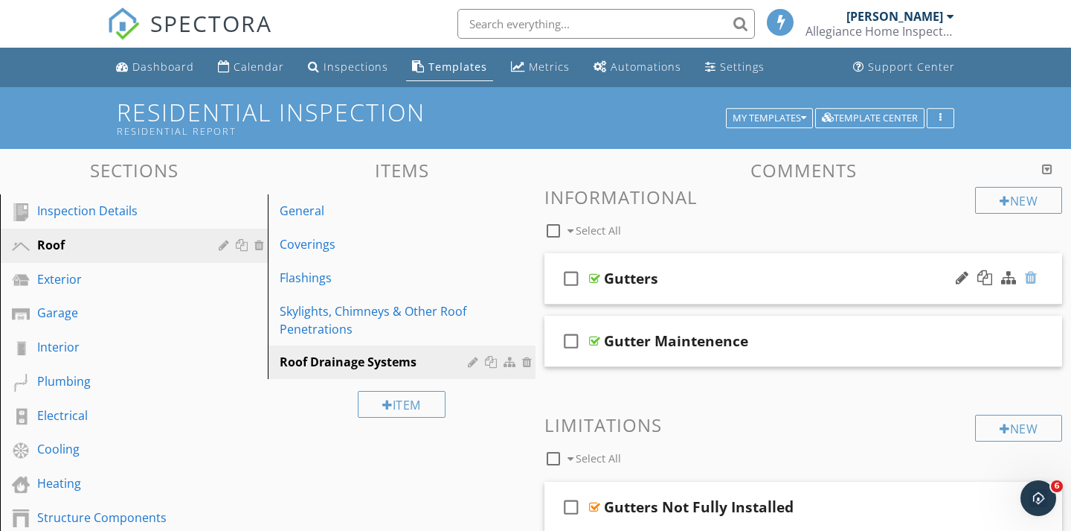
click at [1034, 275] on div at bounding box center [1031, 277] width 12 height 15
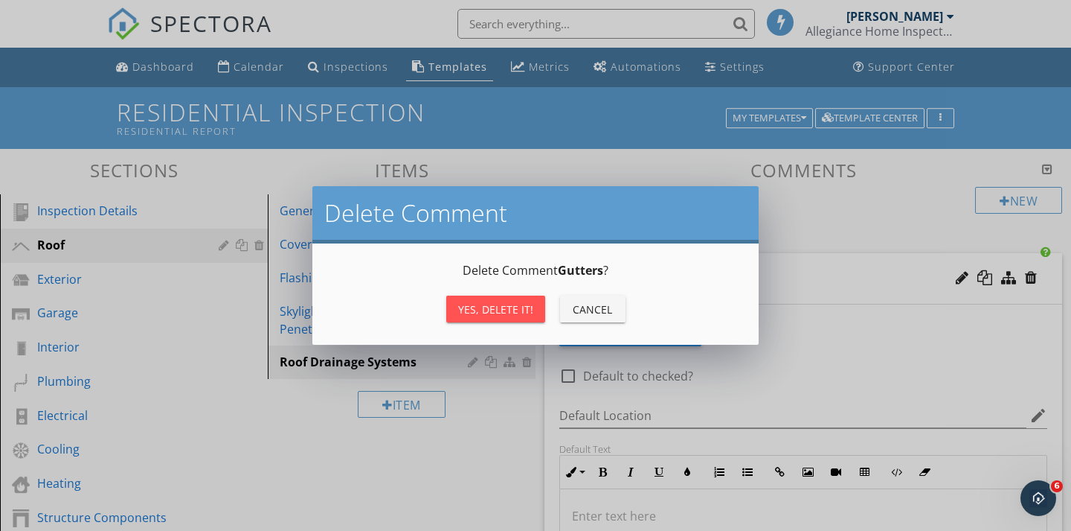
click at [519, 307] on div "Yes, Delete it!" at bounding box center [495, 309] width 75 height 16
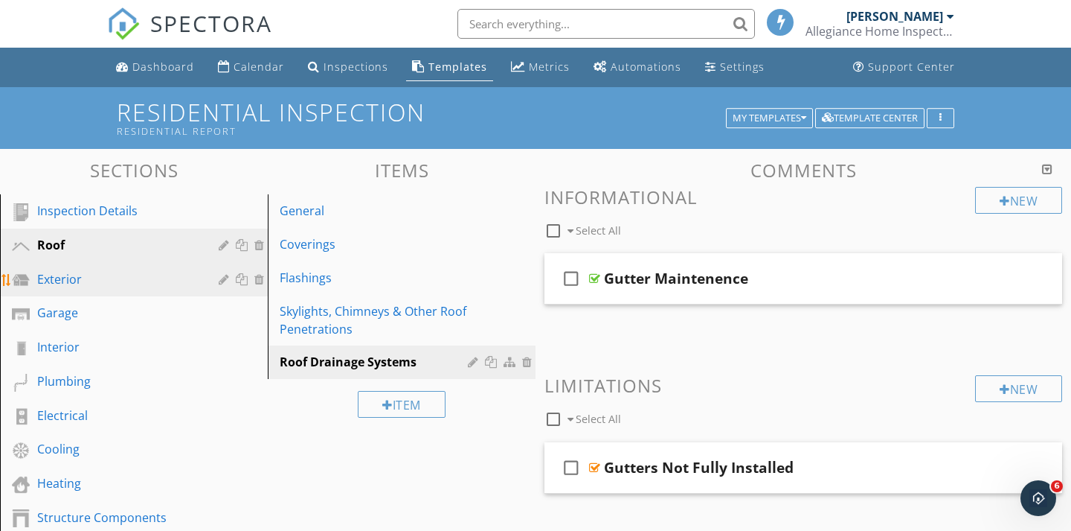
click at [49, 279] on div "Exterior" at bounding box center [117, 279] width 160 height 18
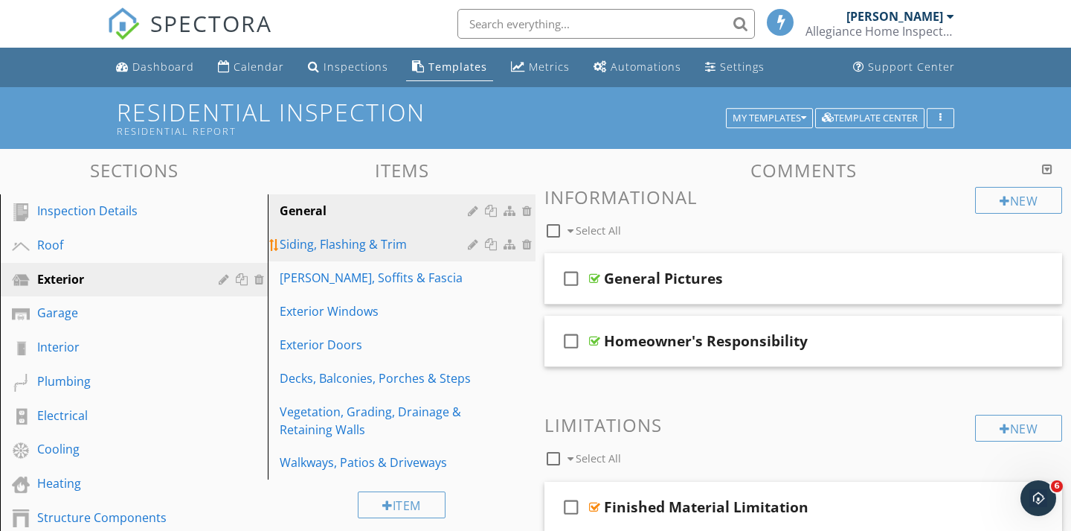
click at [370, 244] on div "Siding, Flashing & Trim" at bounding box center [376, 244] width 193 height 18
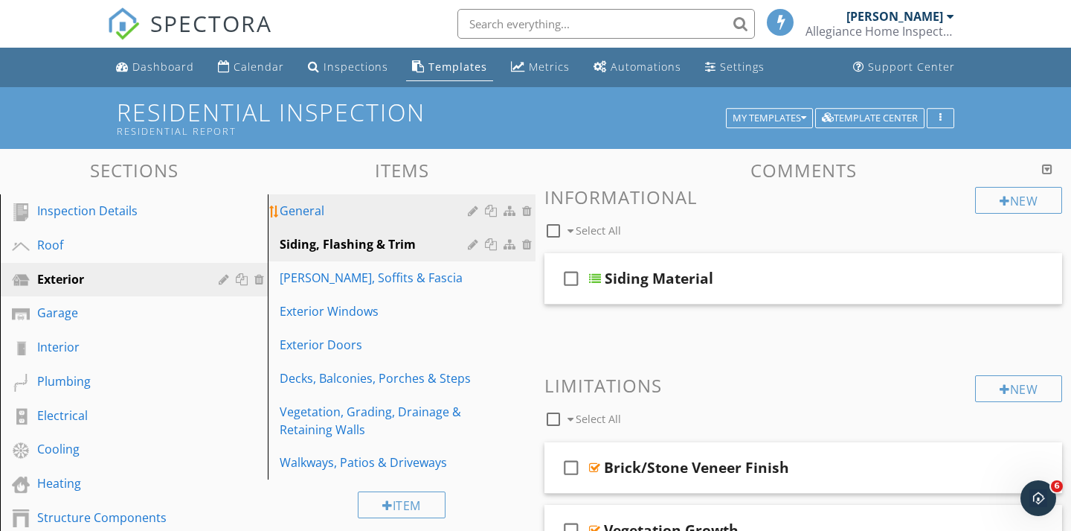
click at [326, 211] on div "General" at bounding box center [376, 211] width 193 height 18
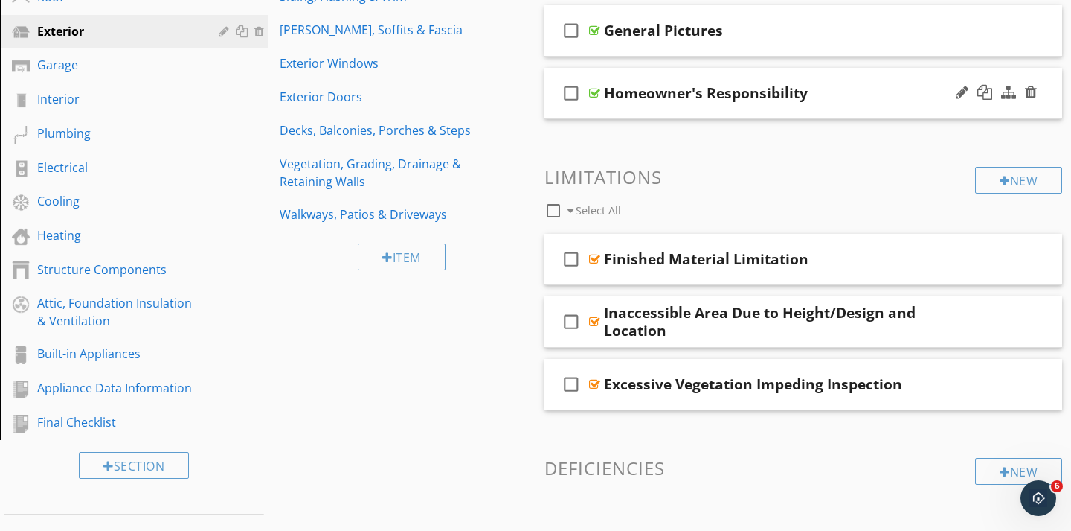
scroll to position [266, 0]
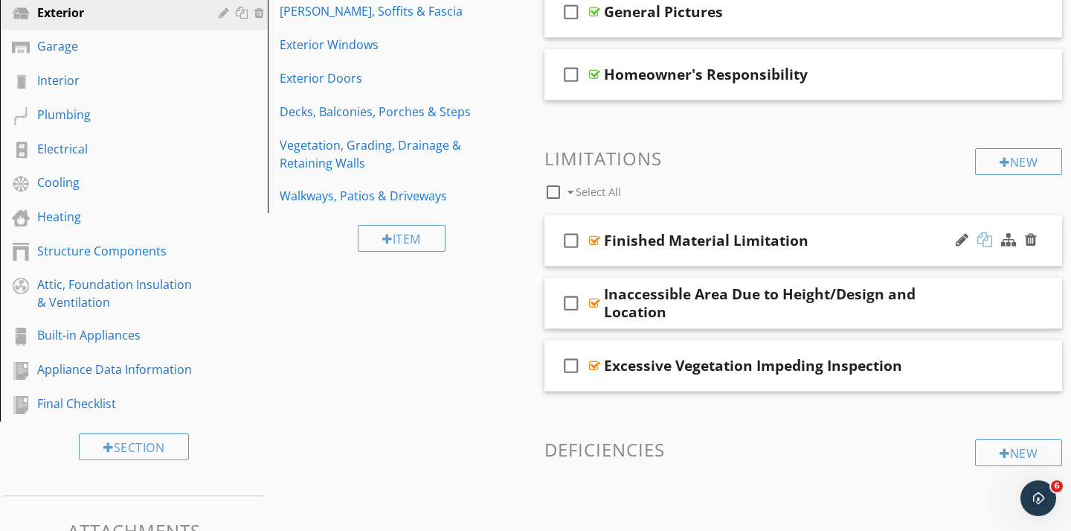
click at [982, 239] on div at bounding box center [985, 239] width 15 height 15
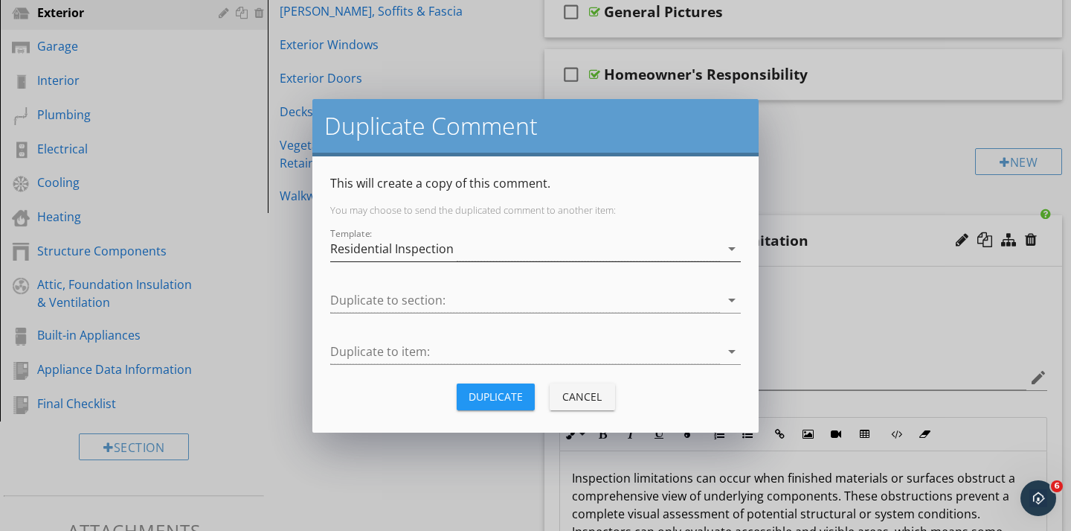
click at [468, 243] on div "Residential Inspection" at bounding box center [525, 249] width 390 height 25
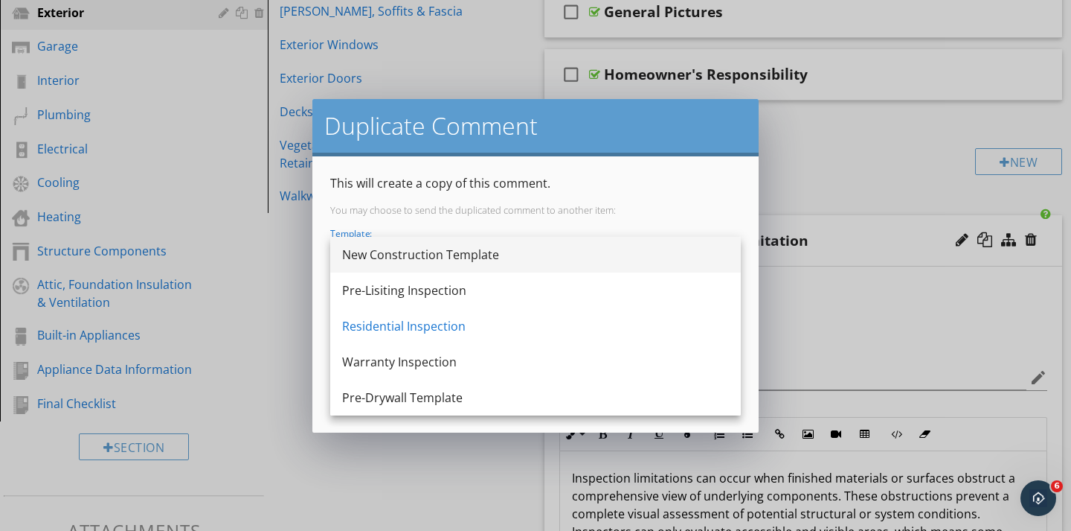
click at [385, 257] on div "New Construction Template" at bounding box center [535, 255] width 387 height 18
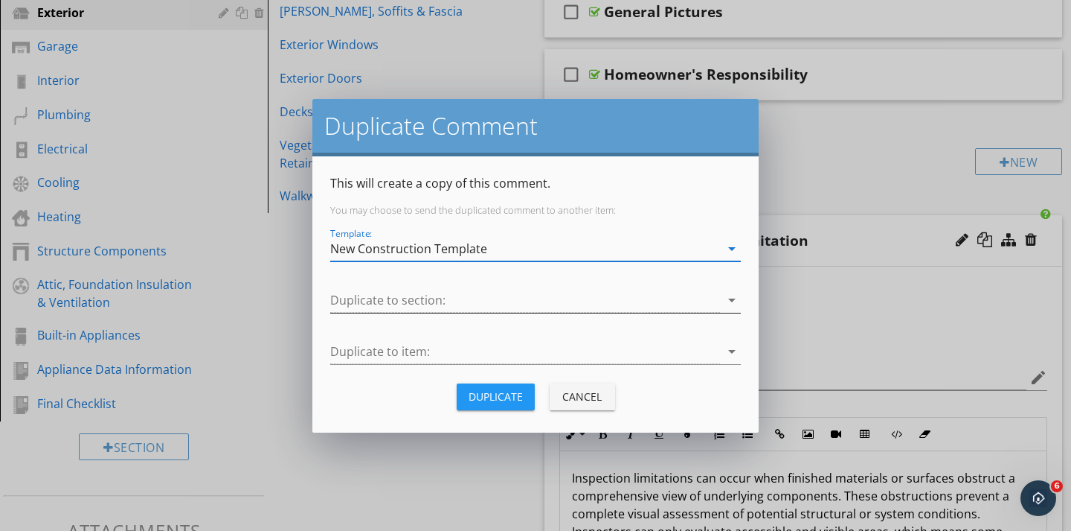
click at [366, 301] on div at bounding box center [525, 300] width 390 height 25
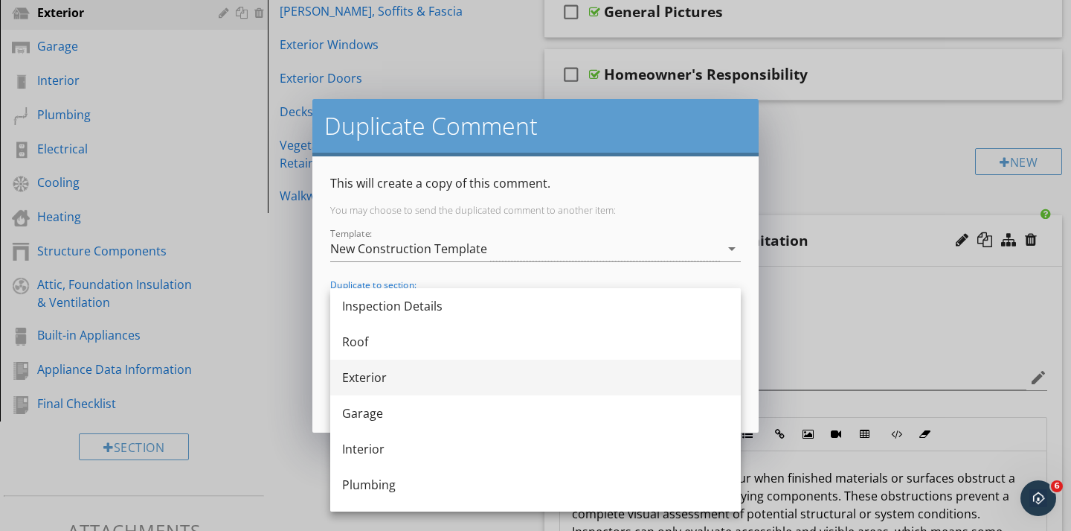
click at [361, 378] on div "Exterior" at bounding box center [535, 377] width 387 height 18
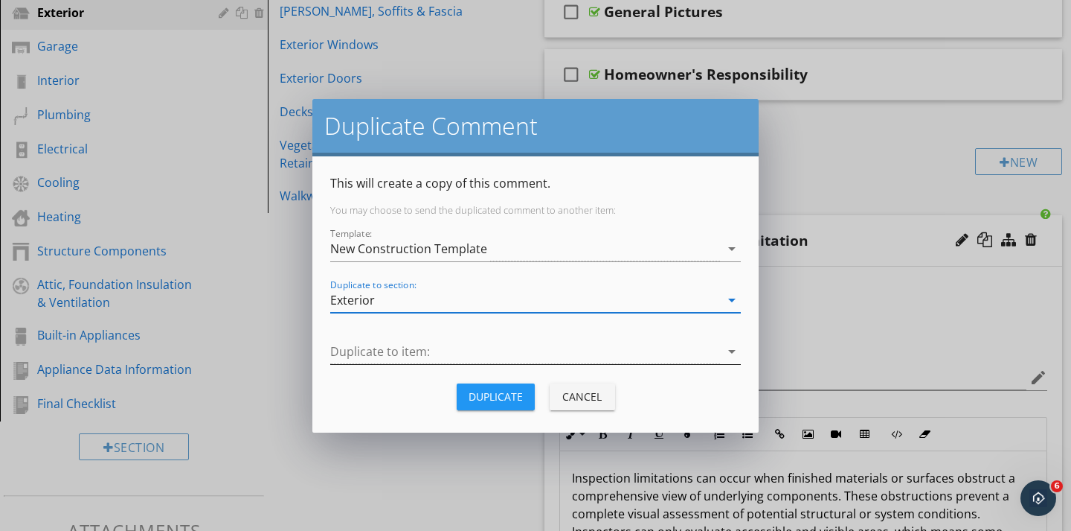
click at [356, 353] on div at bounding box center [525, 351] width 390 height 25
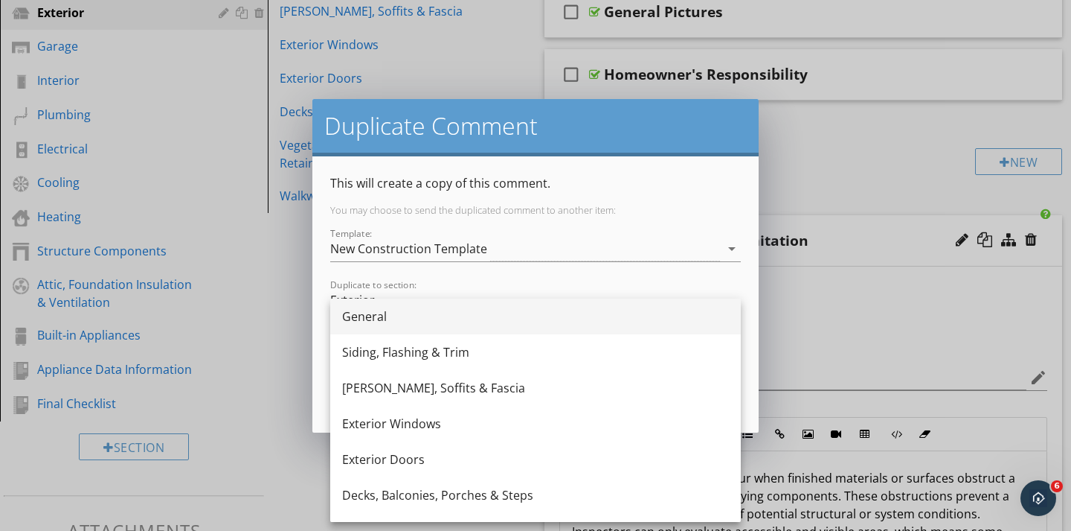
click at [359, 324] on div "General" at bounding box center [535, 316] width 387 height 18
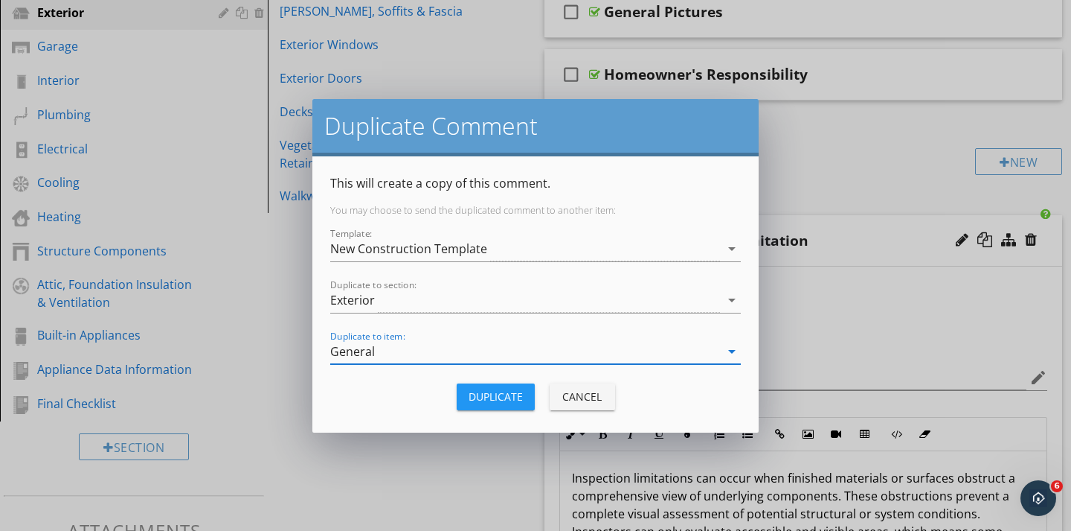
click at [484, 400] on div "Duplicate" at bounding box center [496, 396] width 54 height 16
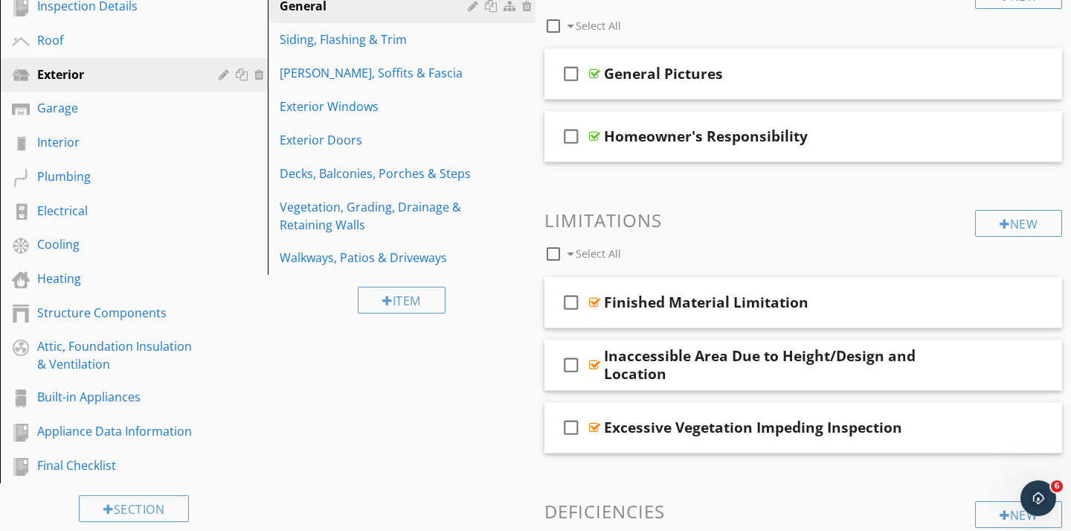
scroll to position [206, 0]
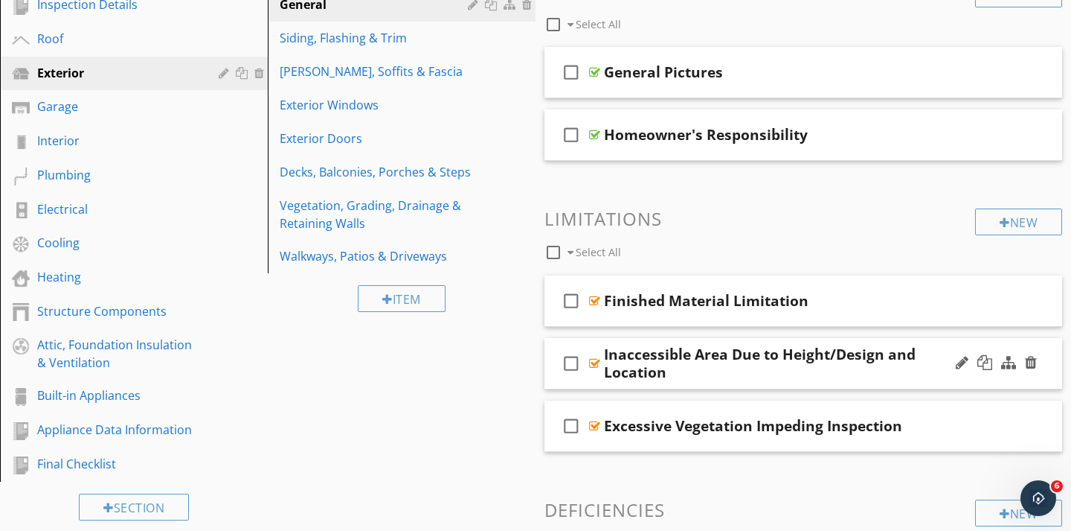
click at [989, 370] on div at bounding box center [996, 363] width 87 height 36
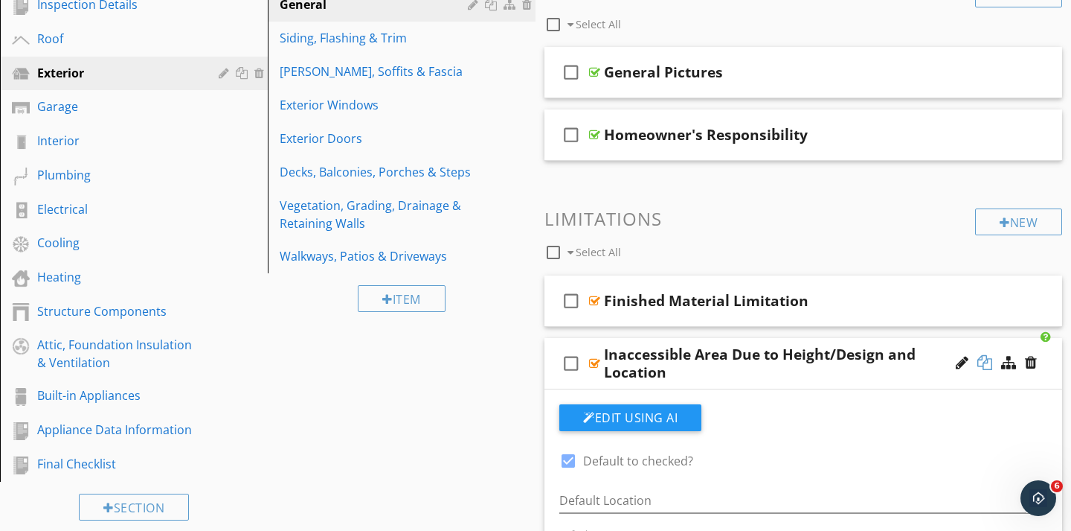
click at [988, 366] on div at bounding box center [985, 362] width 15 height 15
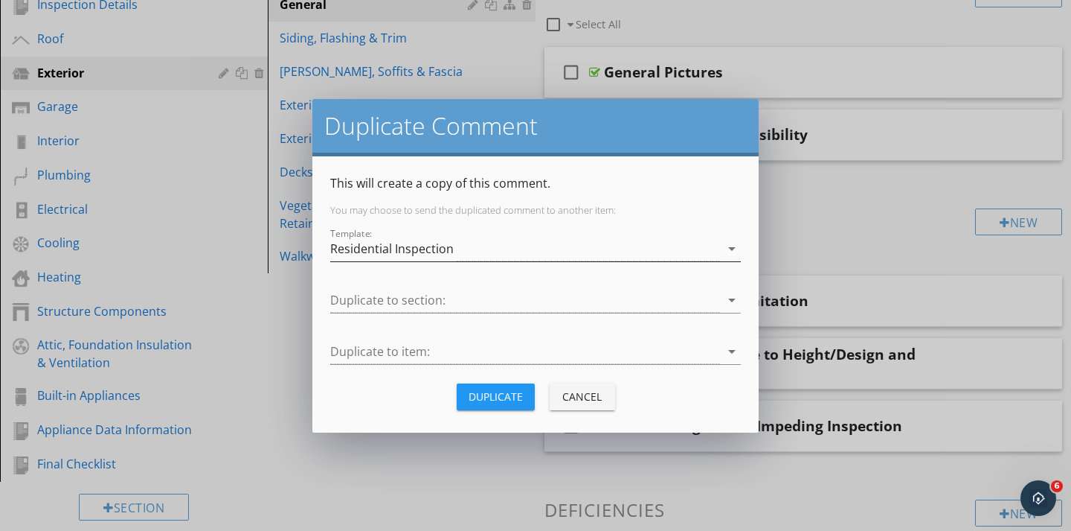
click at [403, 243] on div "Residential Inspection" at bounding box center [392, 248] width 124 height 13
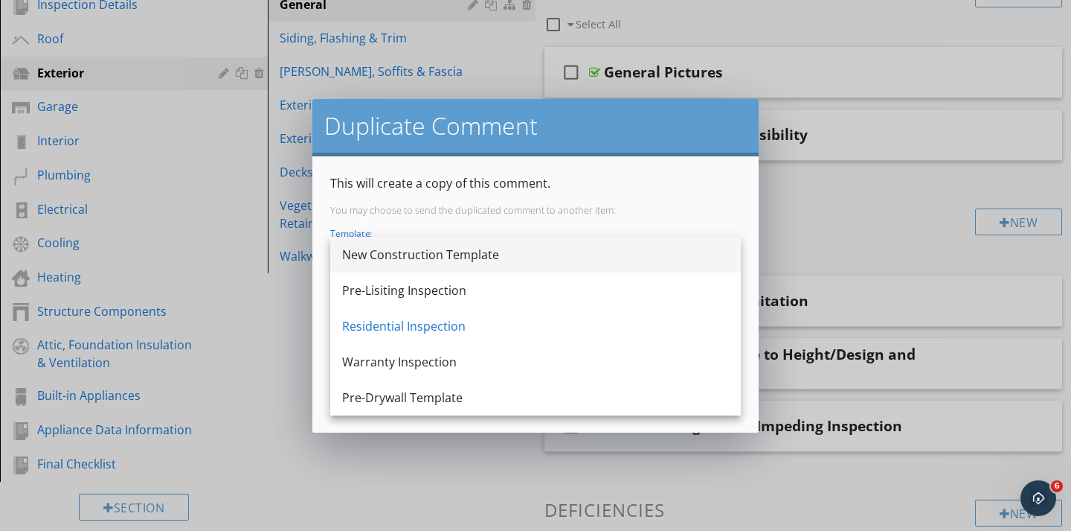
click at [398, 257] on div "New Construction Template" at bounding box center [535, 255] width 387 height 18
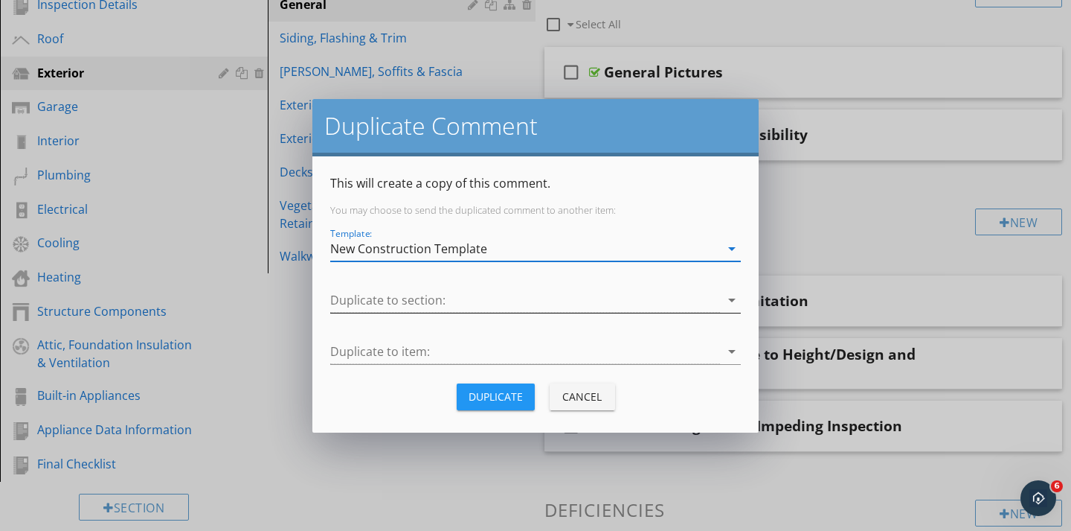
click at [367, 300] on div at bounding box center [525, 300] width 390 height 25
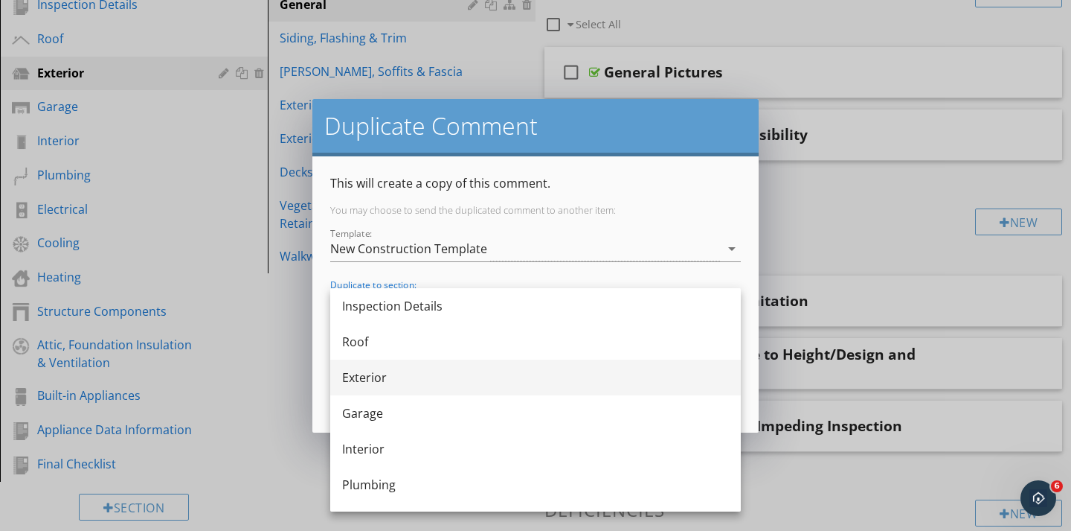
click at [356, 382] on div "Exterior" at bounding box center [535, 377] width 387 height 18
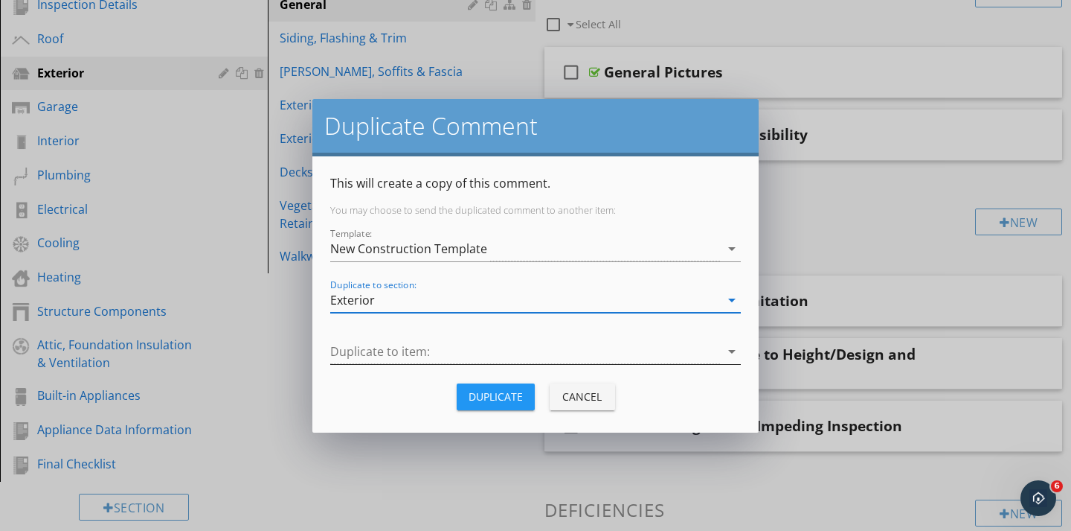
click at [351, 347] on div at bounding box center [525, 351] width 390 height 25
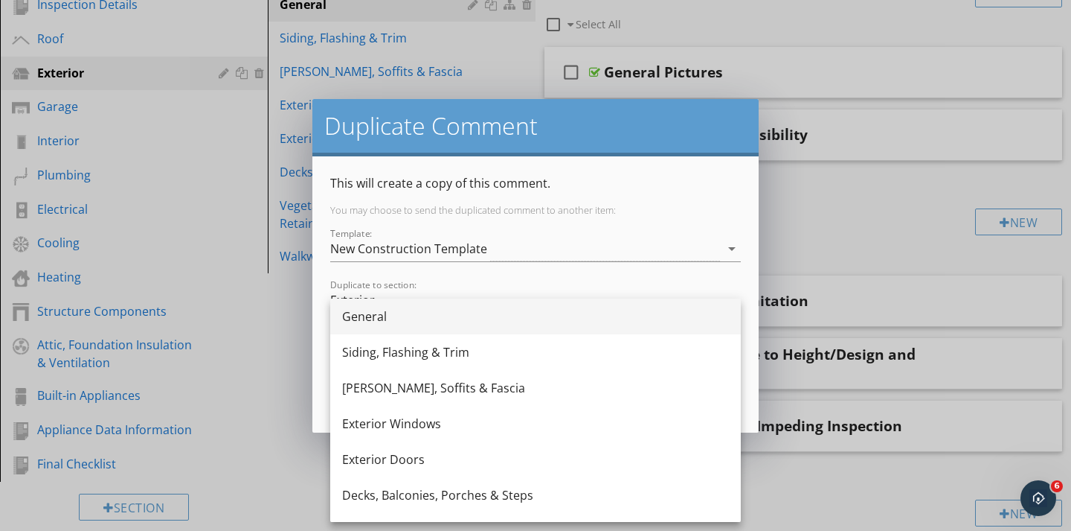
click at [359, 313] on div "General" at bounding box center [535, 316] width 387 height 18
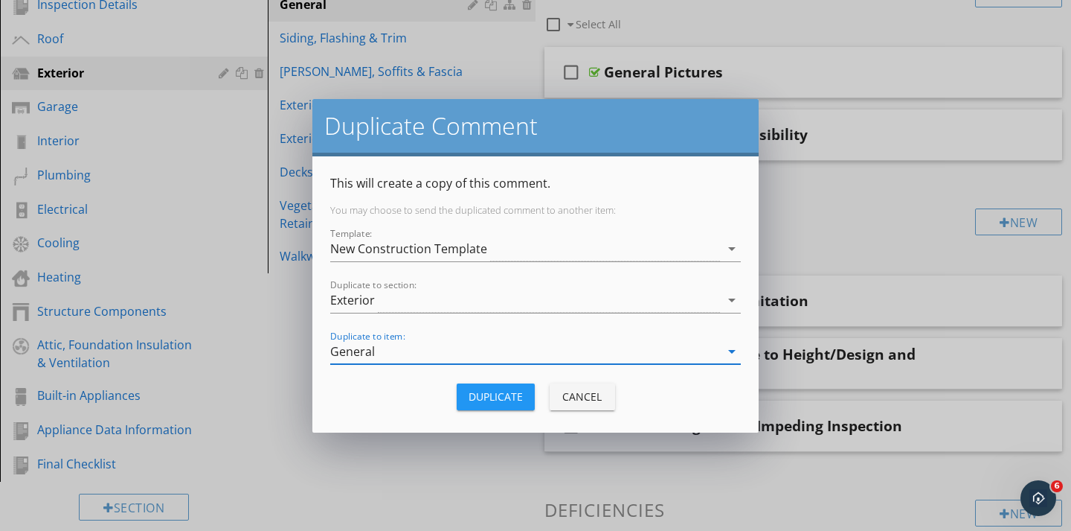
click at [475, 388] on div "Duplicate" at bounding box center [496, 396] width 54 height 16
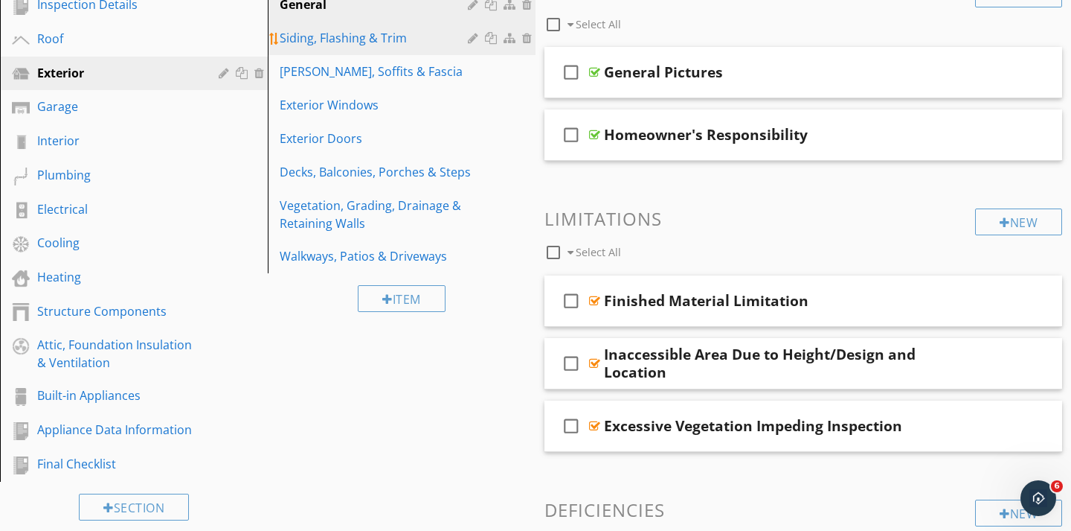
click at [350, 42] on div "Siding, Flashing & Trim" at bounding box center [376, 38] width 193 height 18
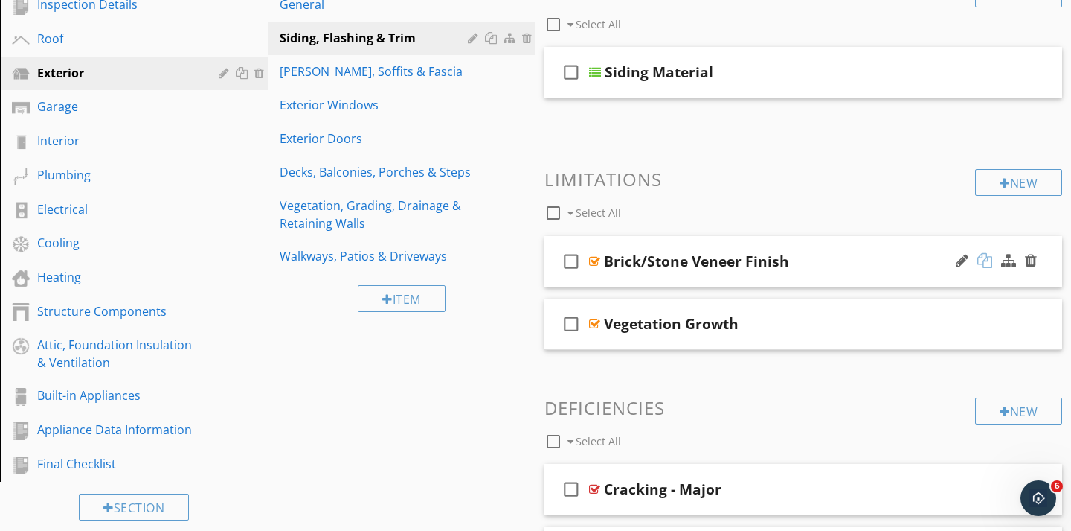
click at [987, 263] on div at bounding box center [985, 260] width 15 height 15
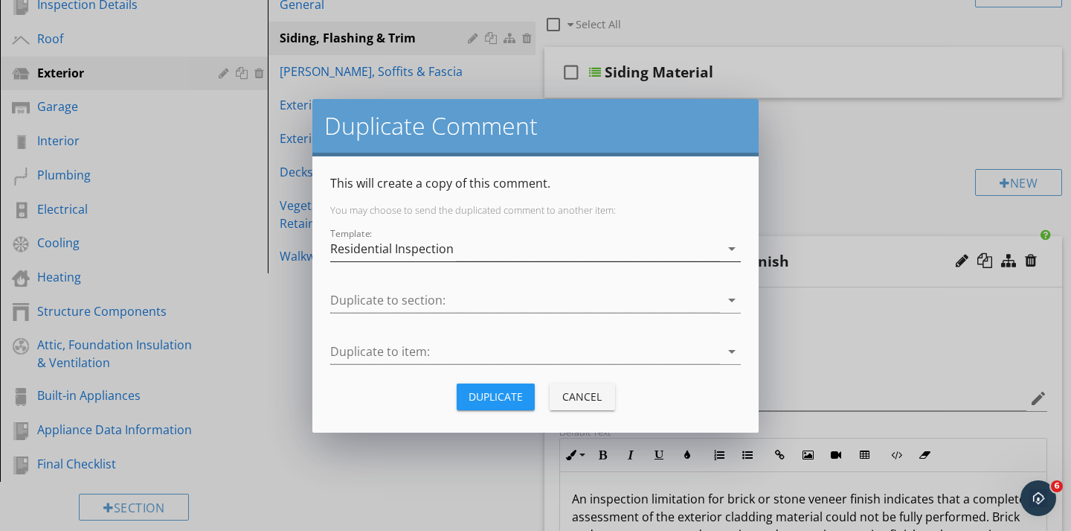
click at [530, 248] on div "Residential Inspection" at bounding box center [525, 249] width 390 height 25
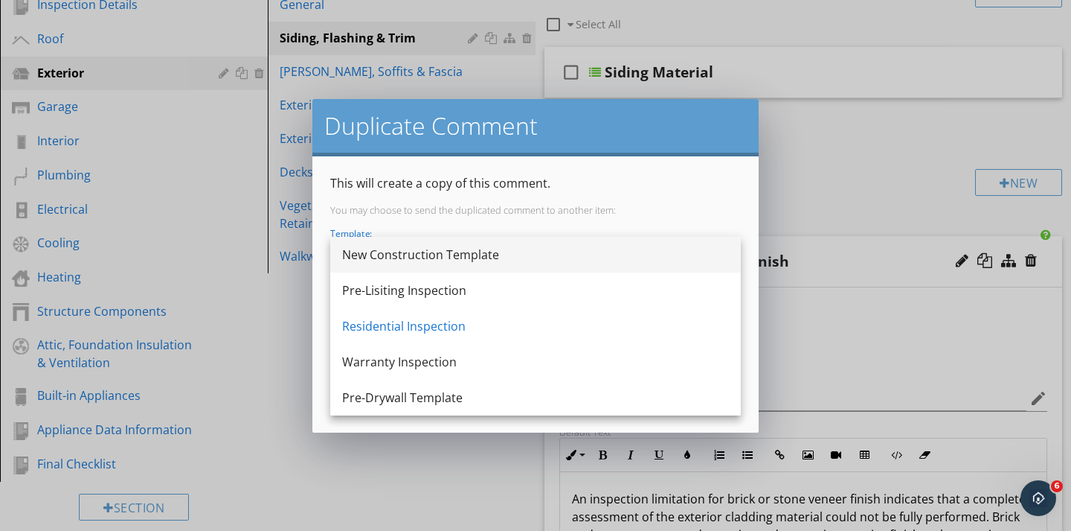
click at [455, 262] on div "New Construction Template" at bounding box center [535, 255] width 387 height 18
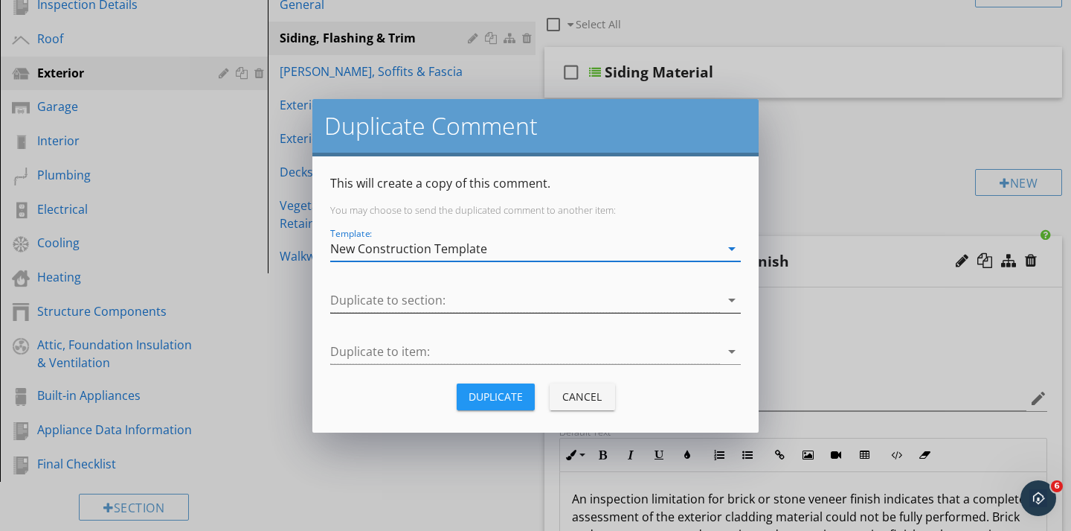
click at [411, 297] on div at bounding box center [525, 300] width 390 height 25
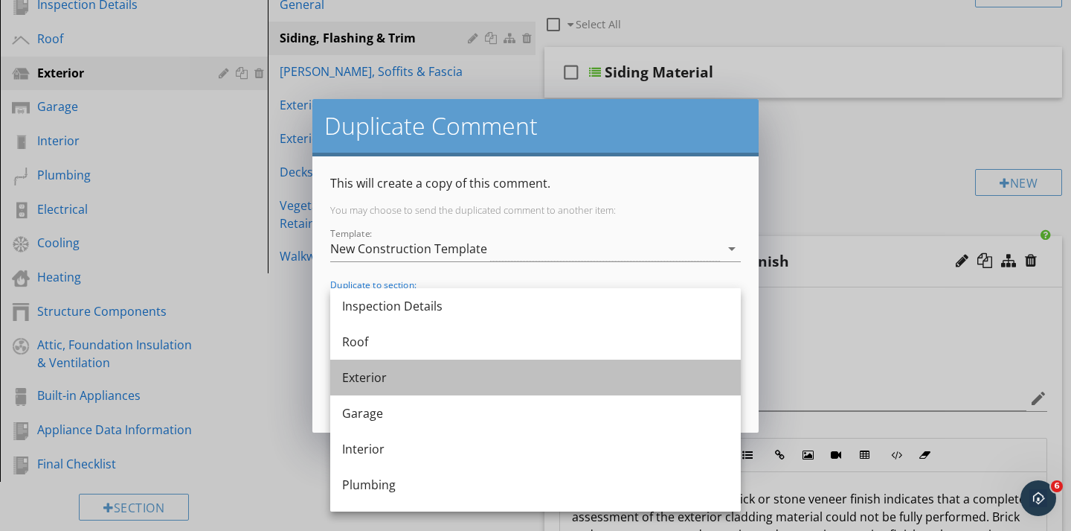
click at [358, 367] on div "Exterior" at bounding box center [535, 377] width 387 height 36
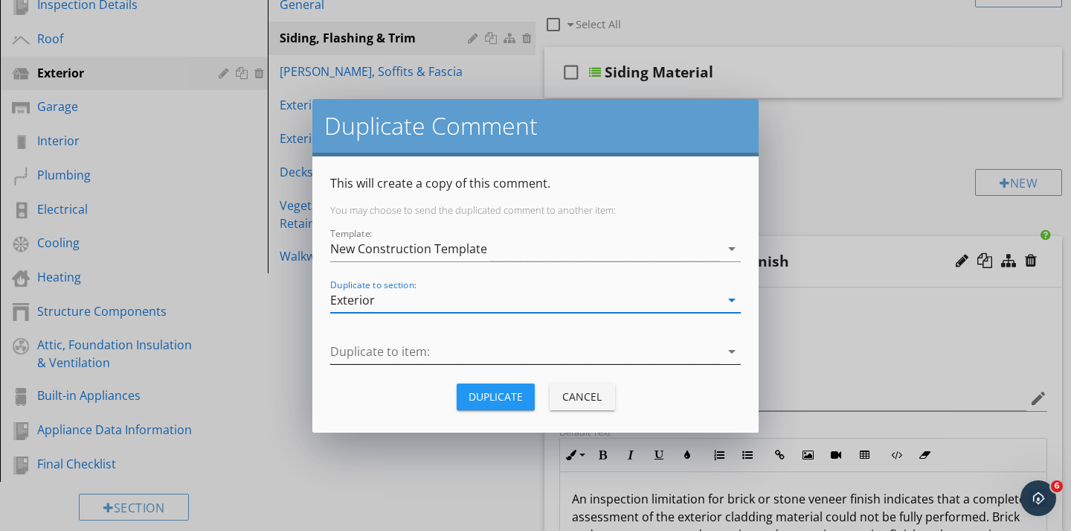
click at [361, 356] on div at bounding box center [525, 351] width 390 height 25
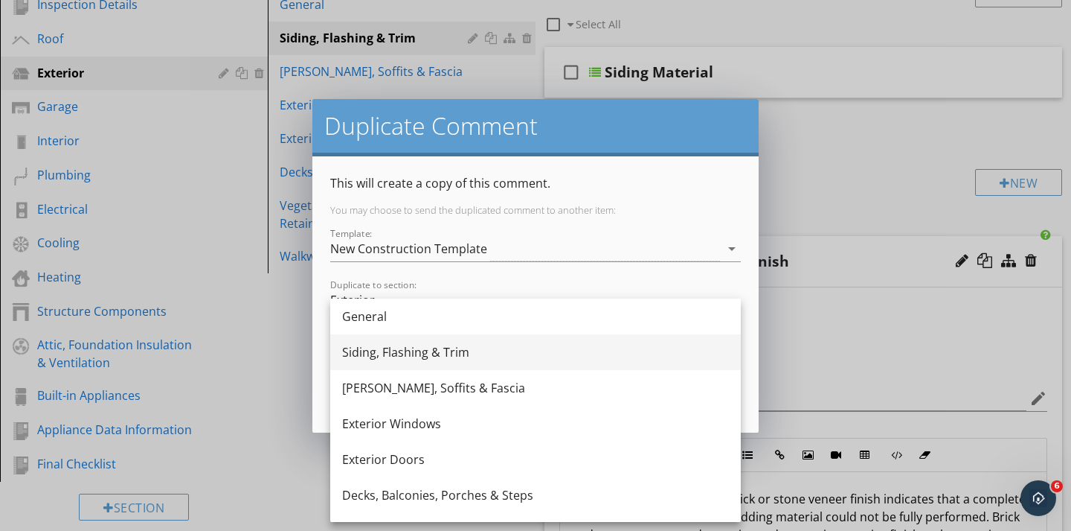
click at [374, 351] on div "Siding, Flashing & Trim" at bounding box center [535, 352] width 387 height 18
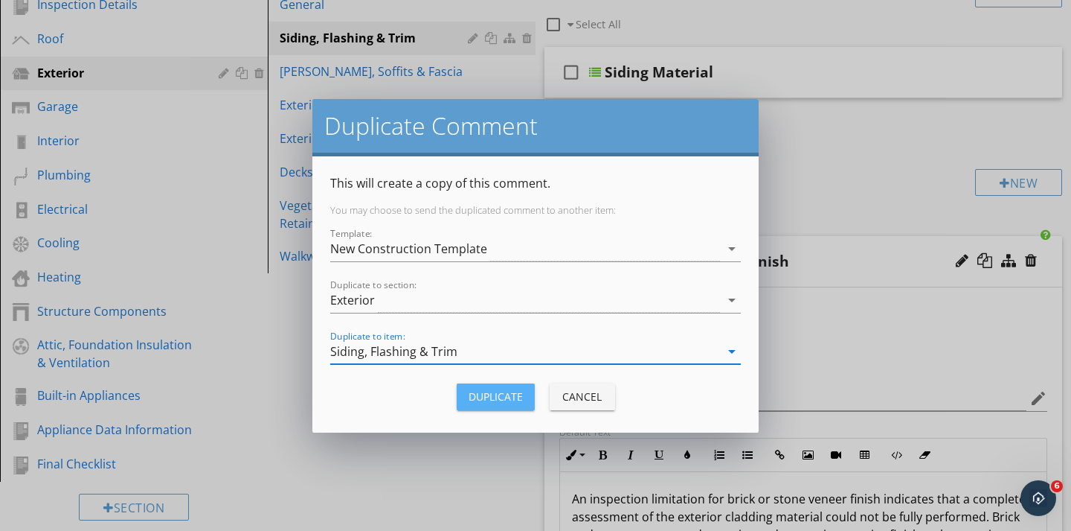
click at [495, 392] on div "Duplicate" at bounding box center [496, 396] width 54 height 16
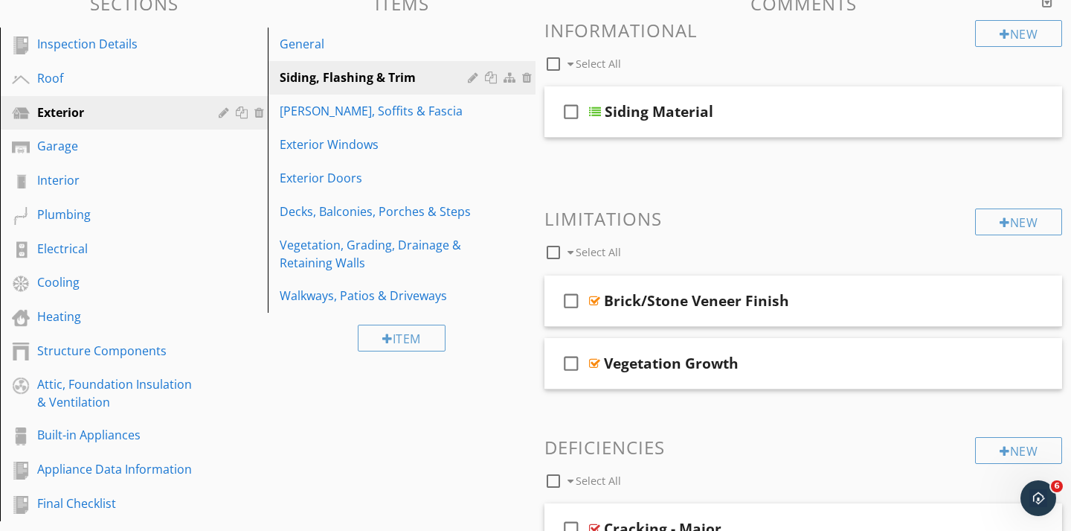
scroll to position [150, 0]
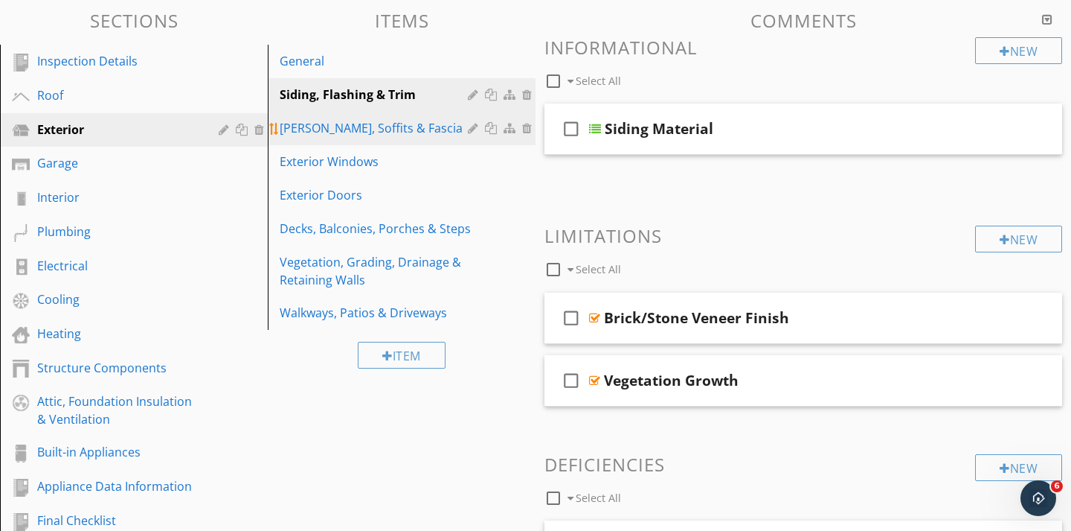
click at [386, 135] on div "Eaves, Soffits & Fascia" at bounding box center [376, 128] width 193 height 18
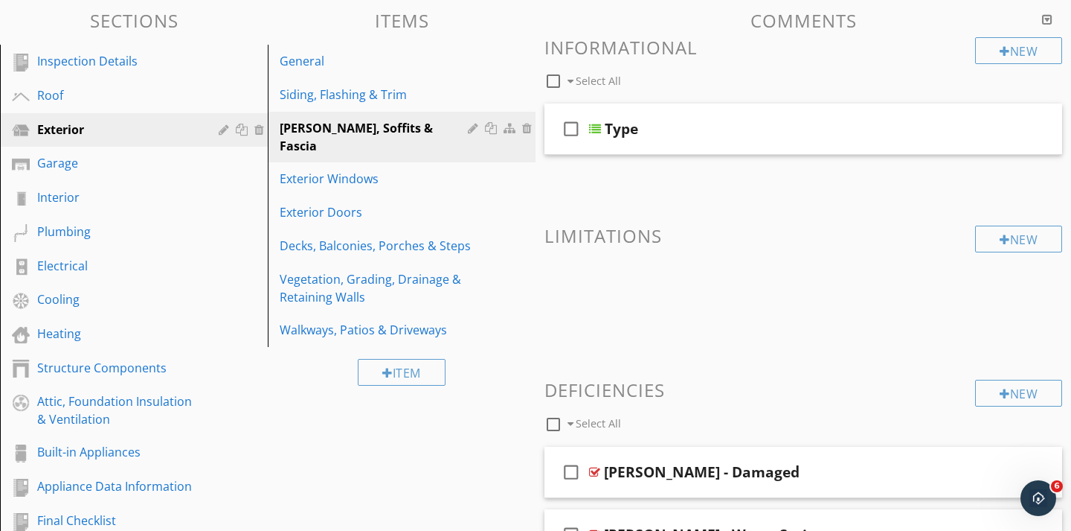
scroll to position [176, 0]
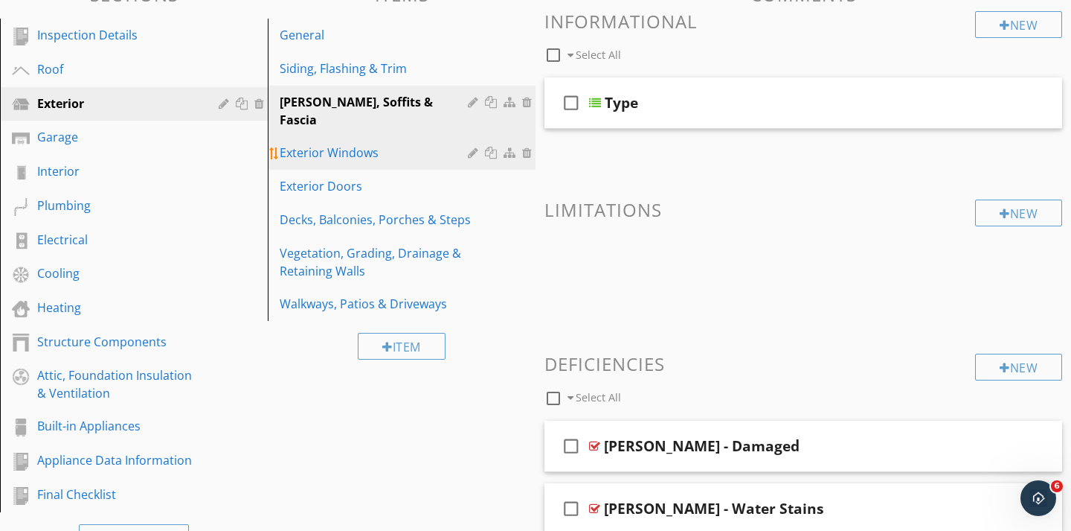
click at [359, 144] on div "Exterior Windows" at bounding box center [376, 153] width 193 height 18
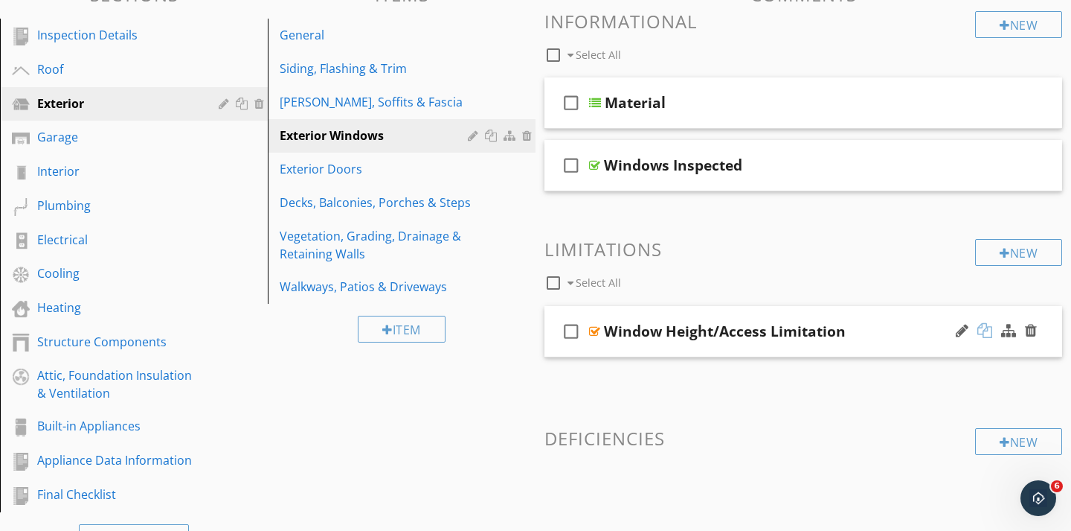
click at [985, 332] on div at bounding box center [985, 330] width 15 height 15
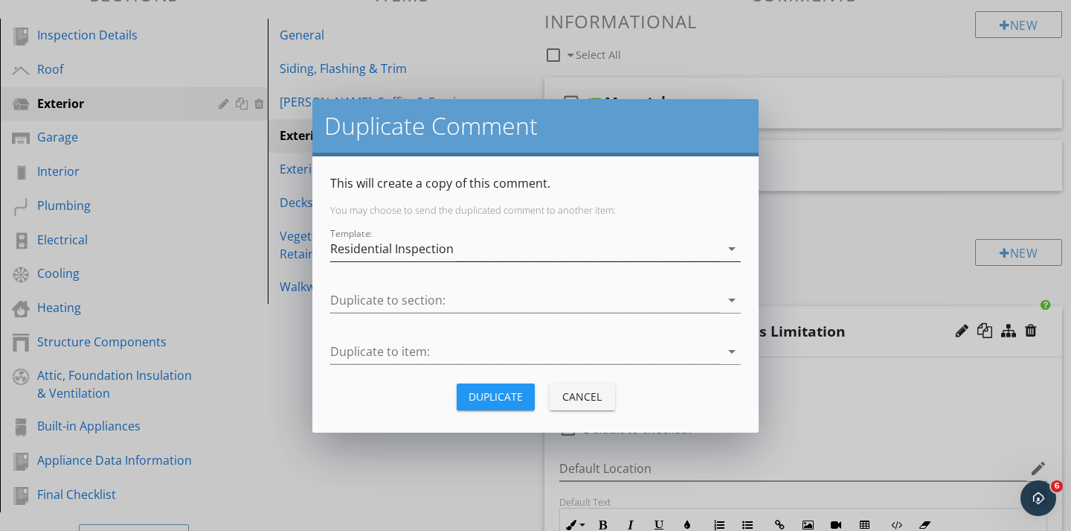
click at [440, 246] on div "Residential Inspection" at bounding box center [392, 248] width 124 height 13
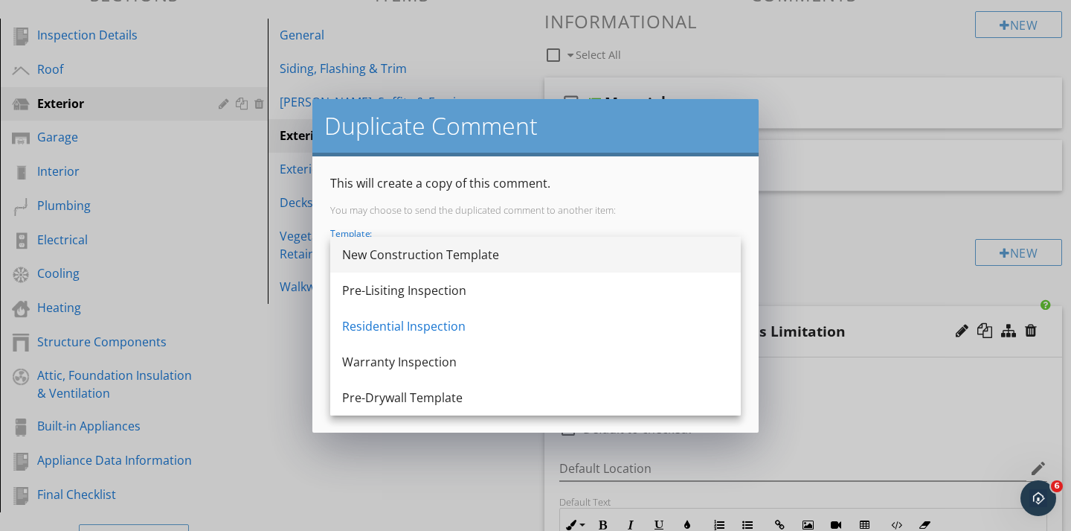
click at [415, 261] on div "New Construction Template" at bounding box center [535, 255] width 387 height 18
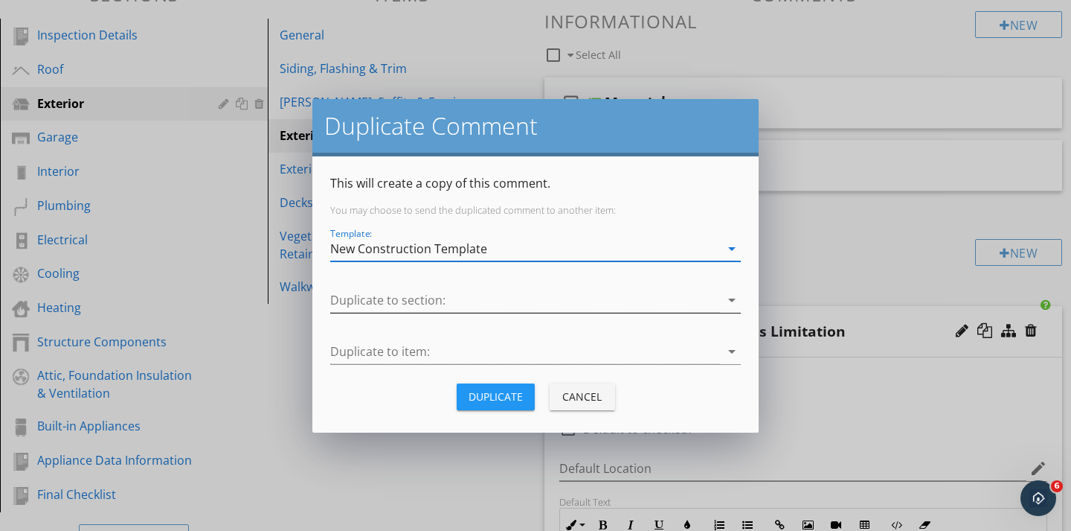
click at [386, 298] on div at bounding box center [525, 300] width 390 height 25
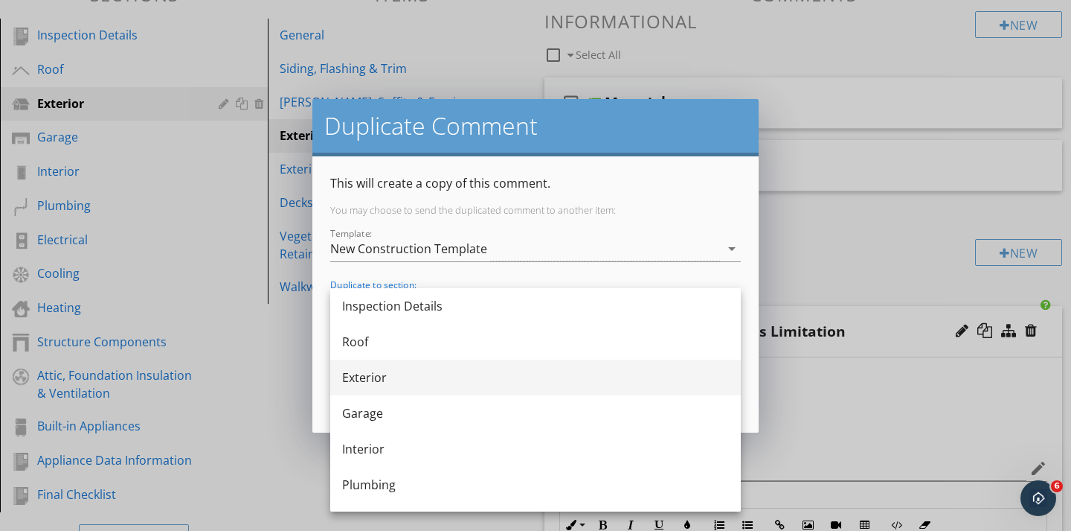
click at [369, 378] on div "Exterior" at bounding box center [535, 377] width 387 height 18
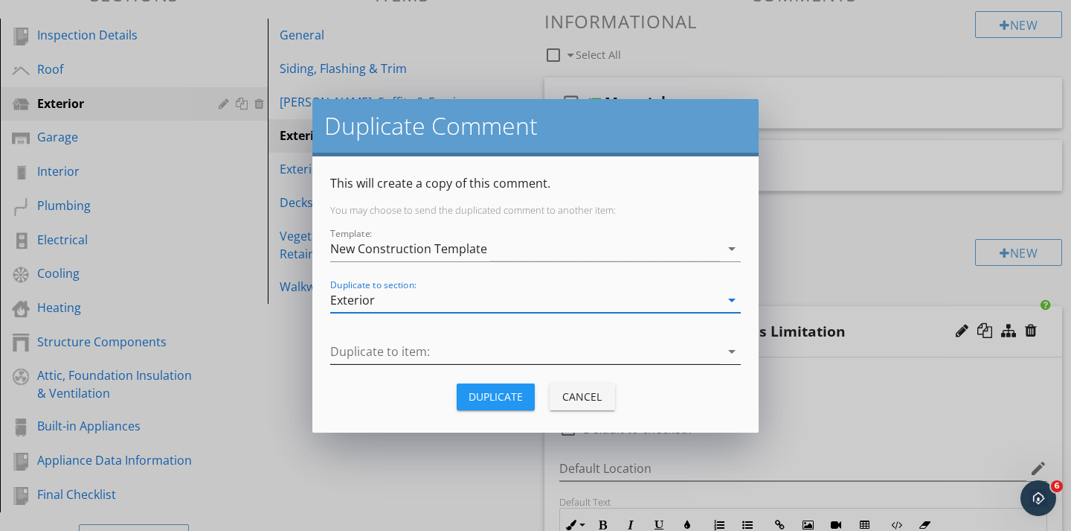
click at [359, 357] on div at bounding box center [525, 351] width 390 height 25
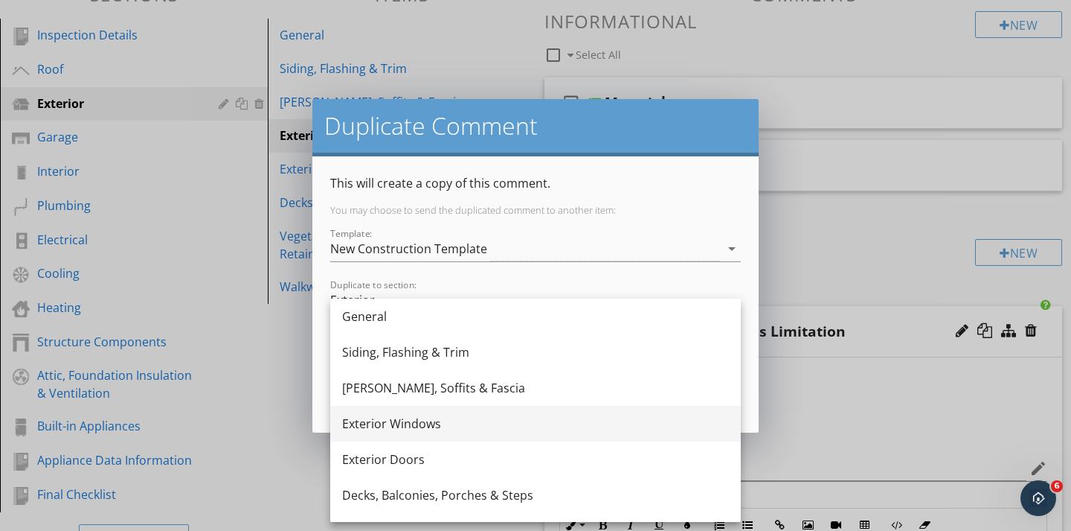
click at [364, 432] on div "Exterior Windows" at bounding box center [535, 423] width 387 height 18
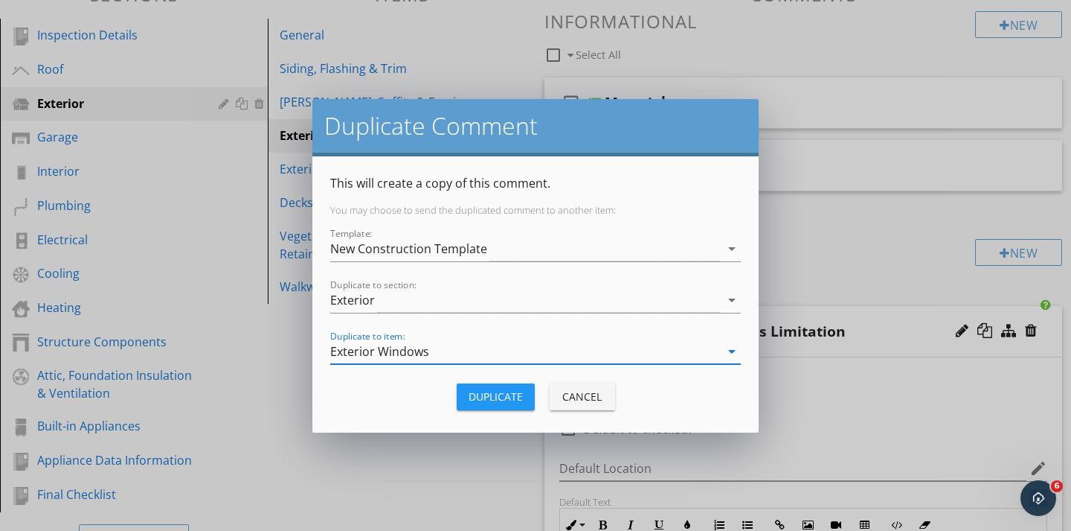
click at [490, 399] on div "Duplicate" at bounding box center [496, 396] width 54 height 16
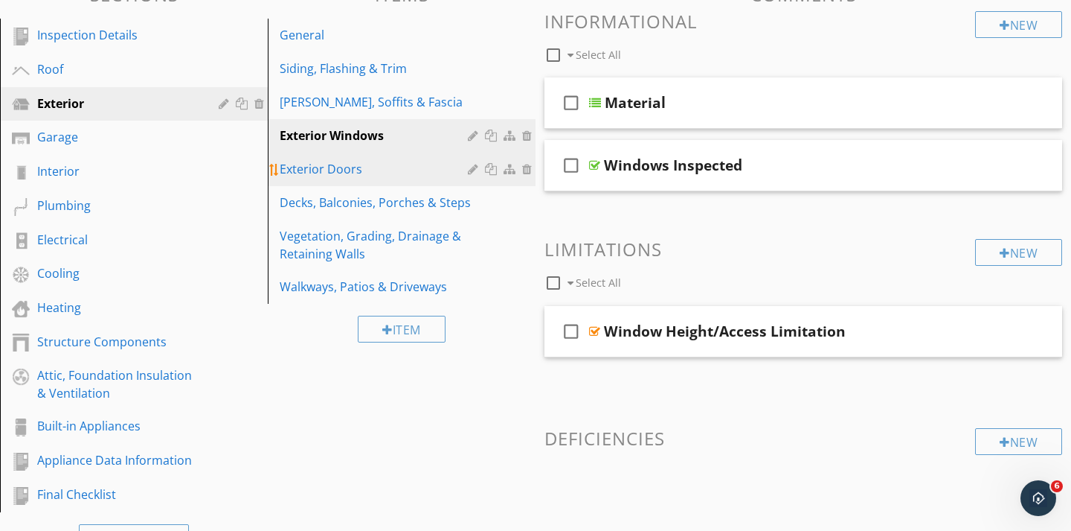
click at [344, 170] on div "Exterior Doors" at bounding box center [376, 169] width 193 height 18
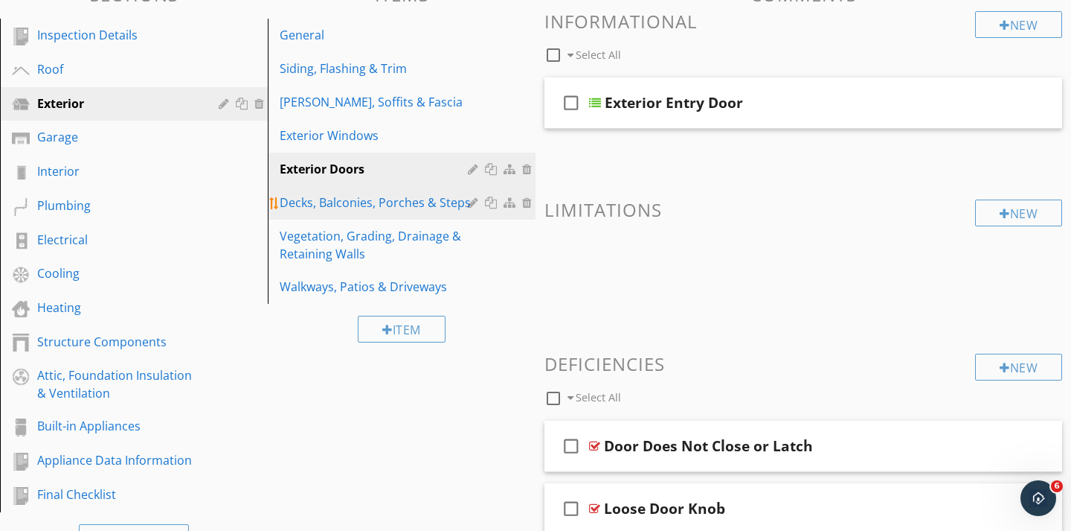
click at [339, 216] on link "Decks, Balconies, Porches & Steps" at bounding box center [403, 202] width 263 height 33
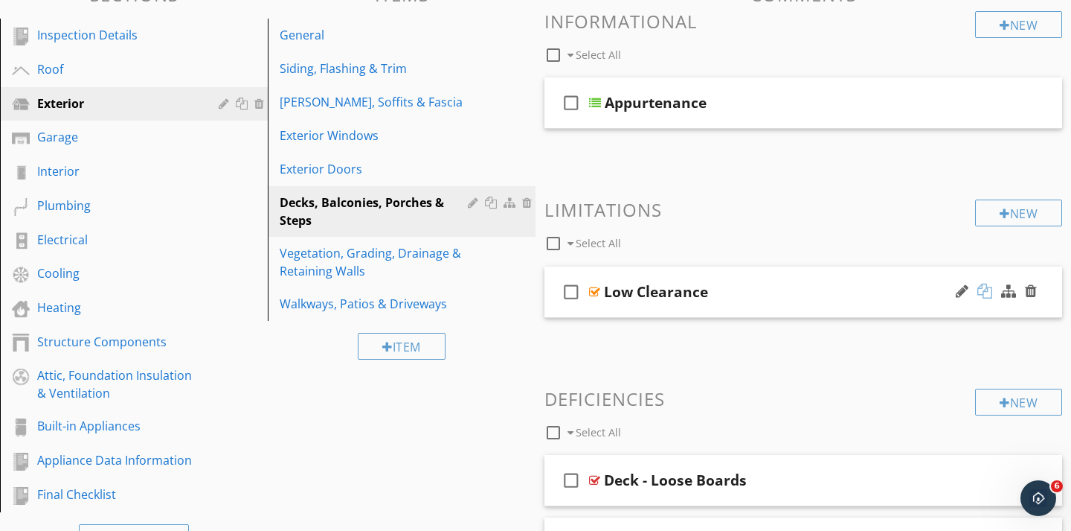
click at [988, 293] on div at bounding box center [985, 290] width 15 height 15
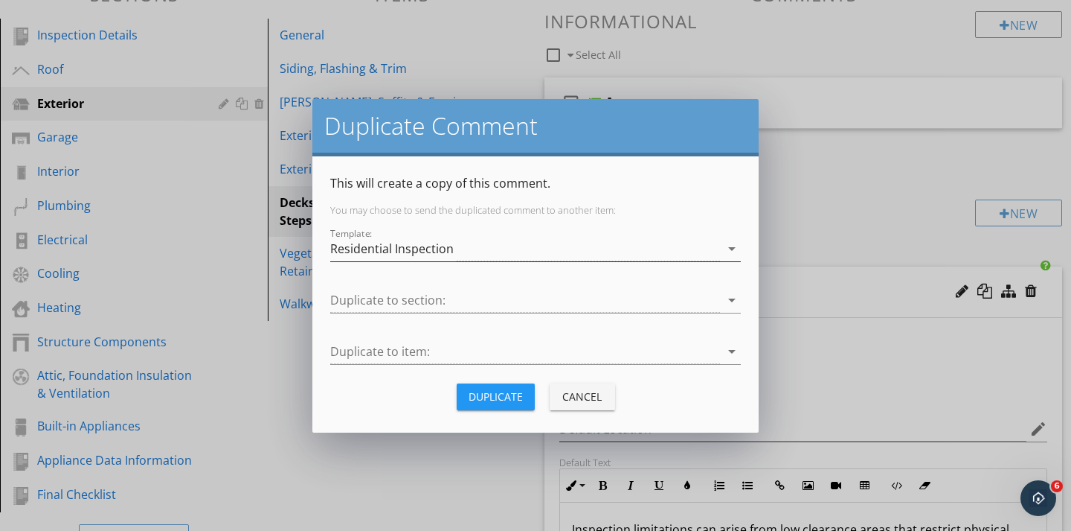
click at [458, 250] on div "Residential Inspection" at bounding box center [525, 249] width 390 height 25
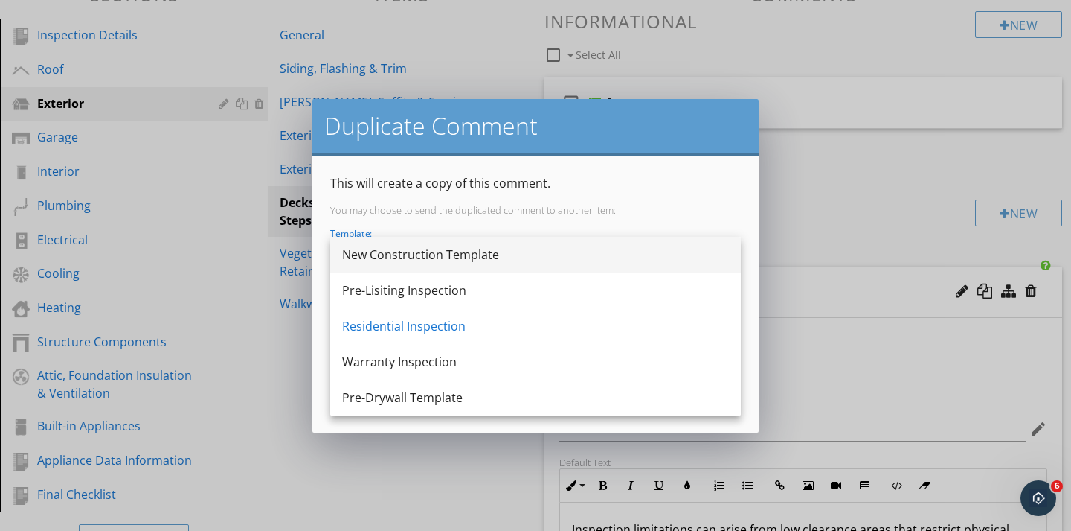
click at [419, 260] on div "New Construction Template" at bounding box center [535, 255] width 387 height 18
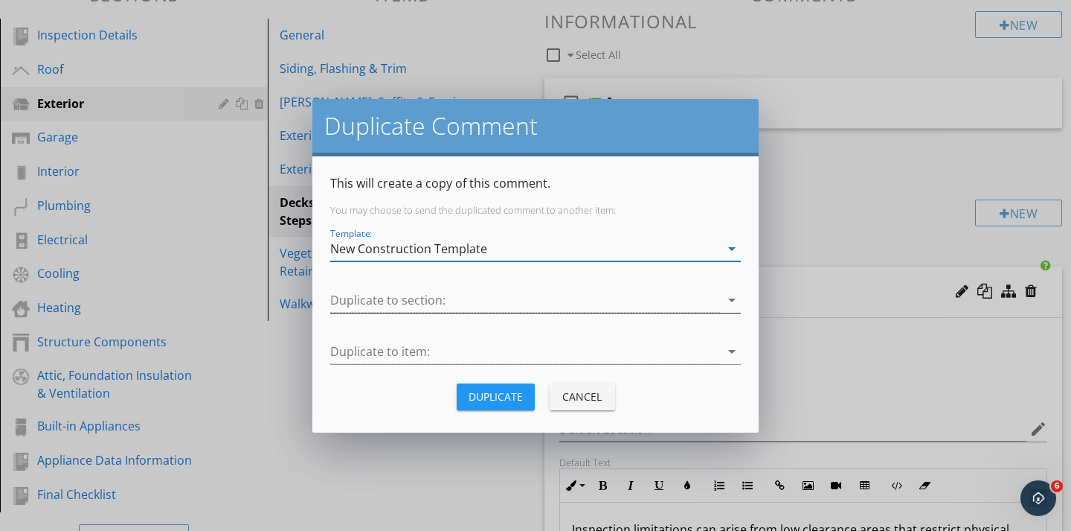
click at [396, 292] on div at bounding box center [525, 300] width 390 height 25
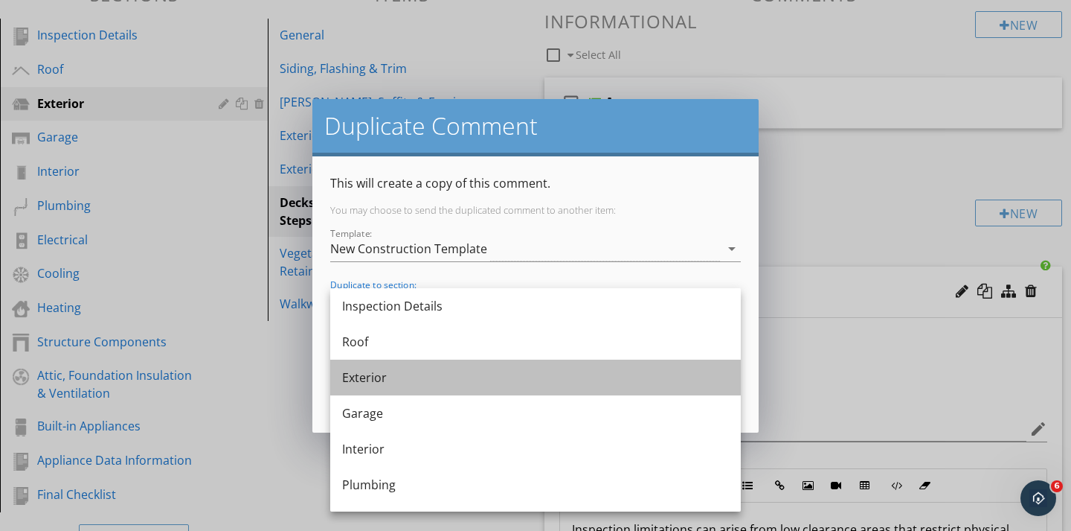
click at [362, 382] on div "Exterior" at bounding box center [535, 377] width 387 height 18
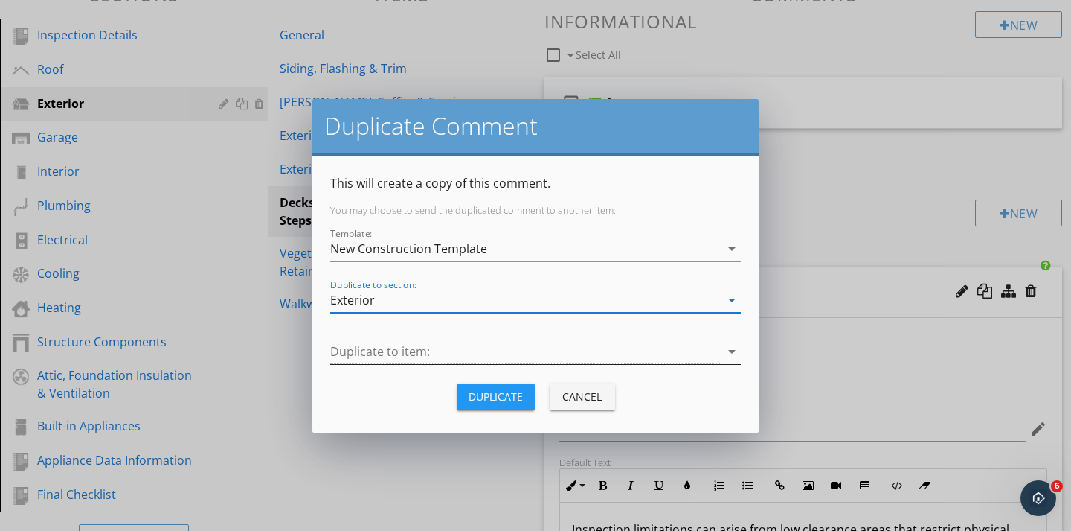
click at [367, 346] on div at bounding box center [525, 351] width 390 height 25
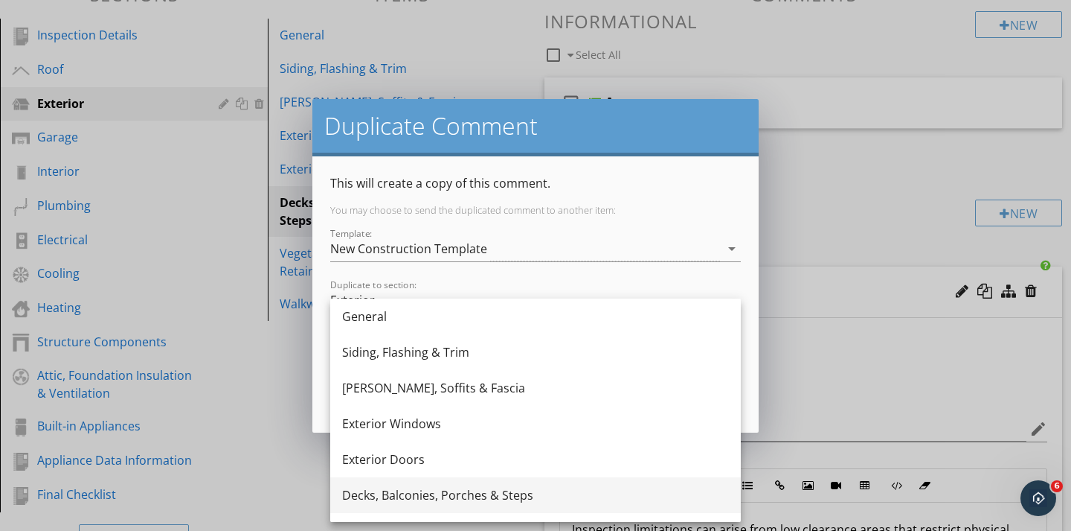
click at [391, 494] on div "Decks, Balconies, Porches & Steps" at bounding box center [535, 495] width 387 height 18
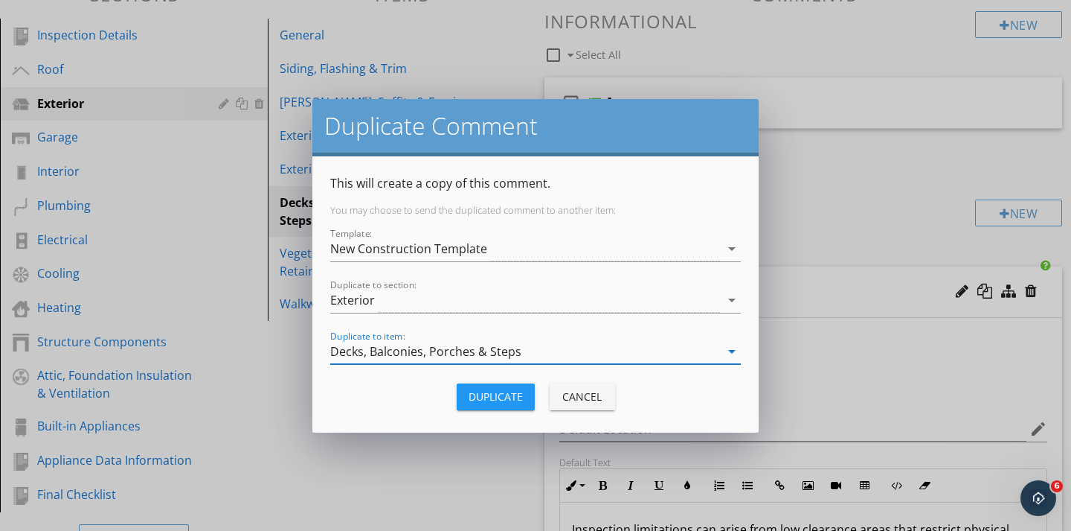
click at [481, 399] on div "Duplicate" at bounding box center [496, 396] width 54 height 16
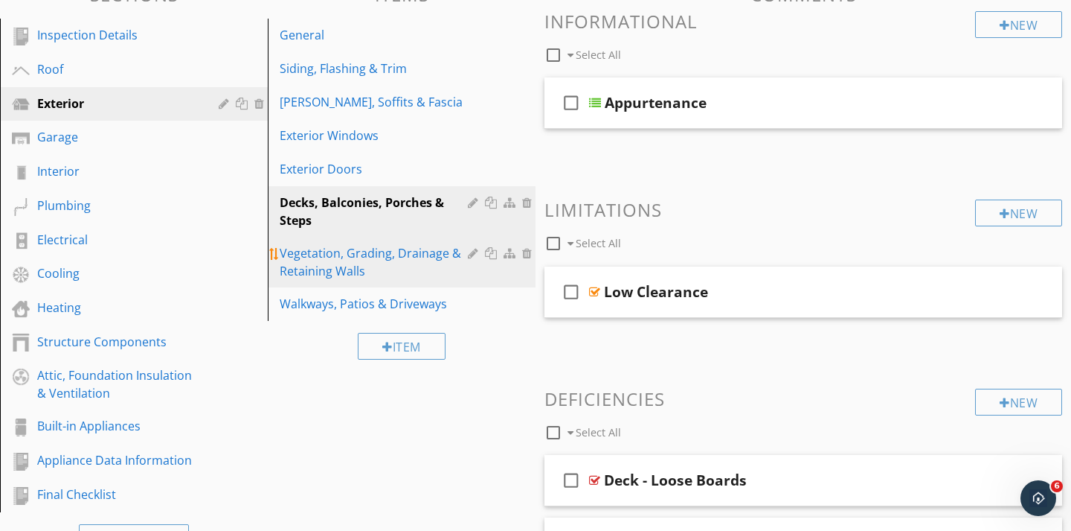
click at [389, 267] on div "Vegetation, Grading, Drainage & Retaining Walls" at bounding box center [376, 262] width 193 height 36
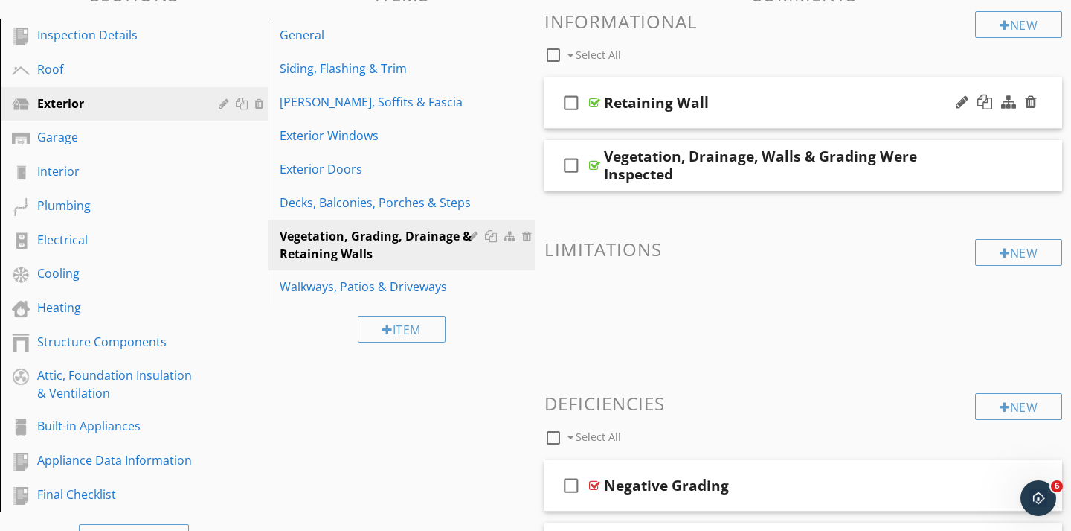
click at [599, 110] on div "check_box_outline_blank Retaining Wall" at bounding box center [804, 102] width 518 height 51
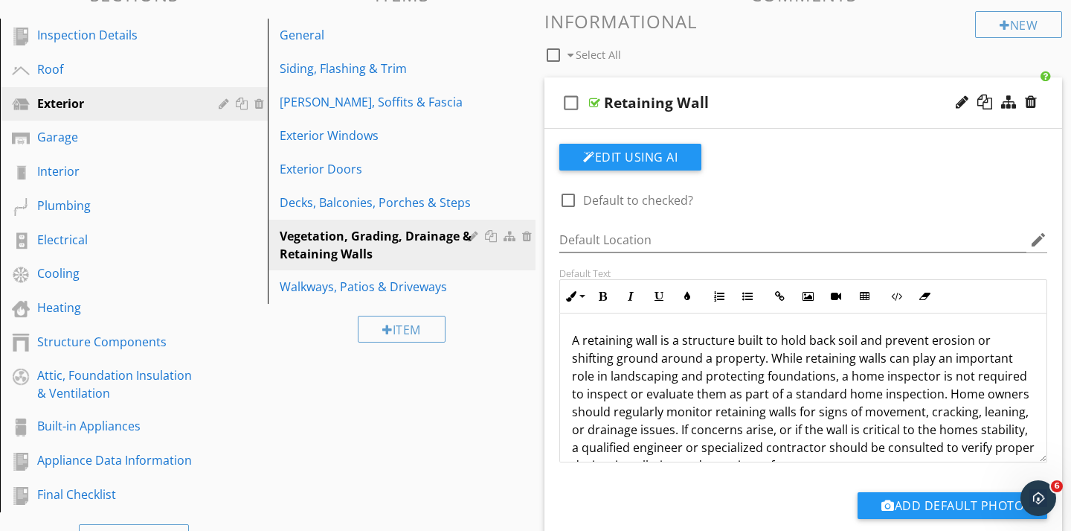
click at [589, 121] on div "check_box_outline_blank Retaining Wall" at bounding box center [804, 102] width 518 height 51
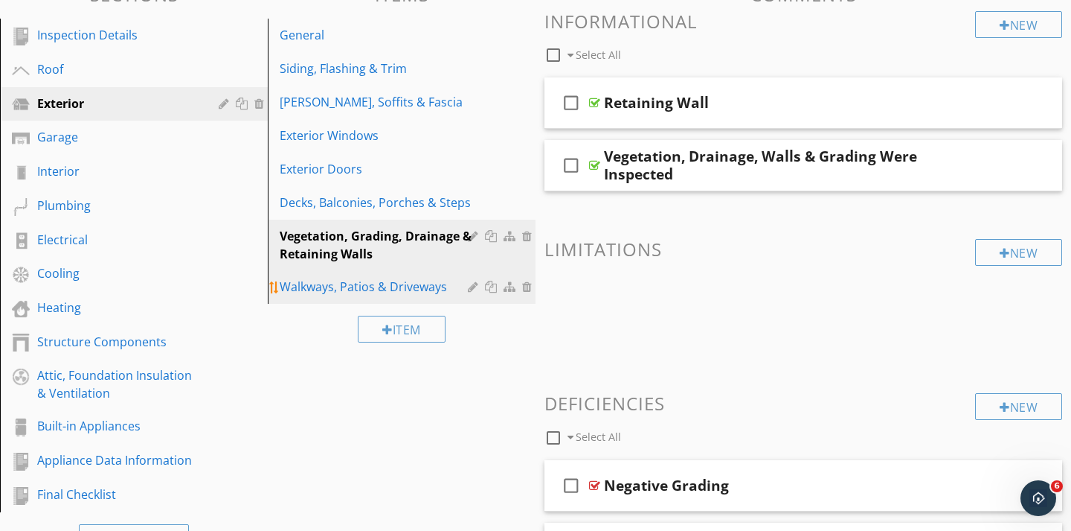
click at [344, 288] on div "Walkways, Patios & Driveways" at bounding box center [376, 287] width 193 height 18
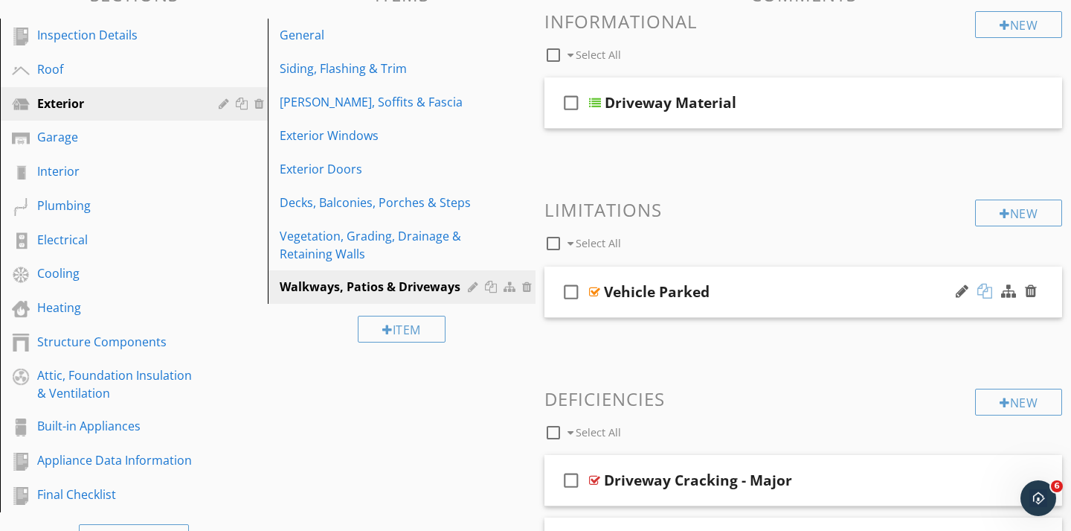
click at [987, 293] on div at bounding box center [985, 290] width 15 height 15
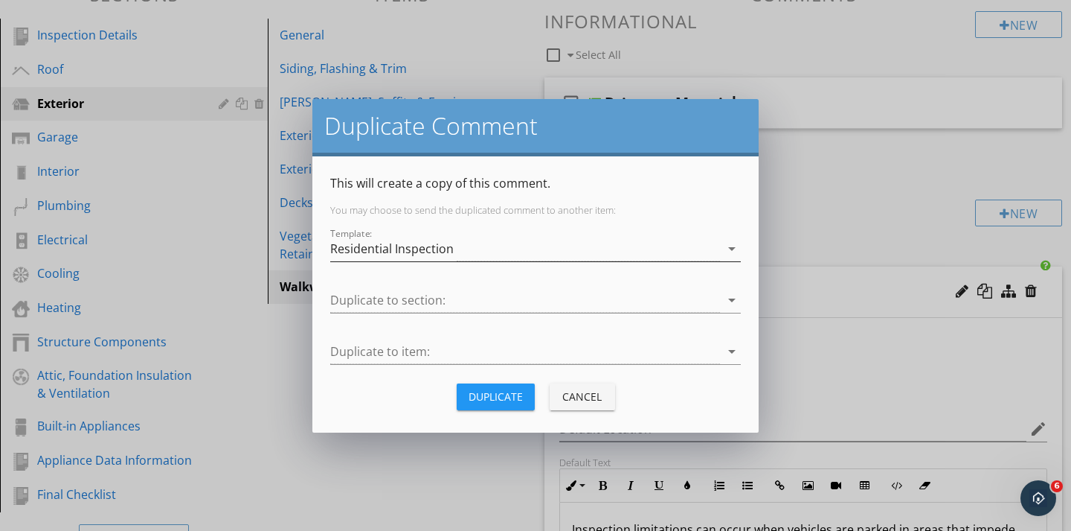
click at [438, 246] on div "Residential Inspection" at bounding box center [392, 248] width 124 height 13
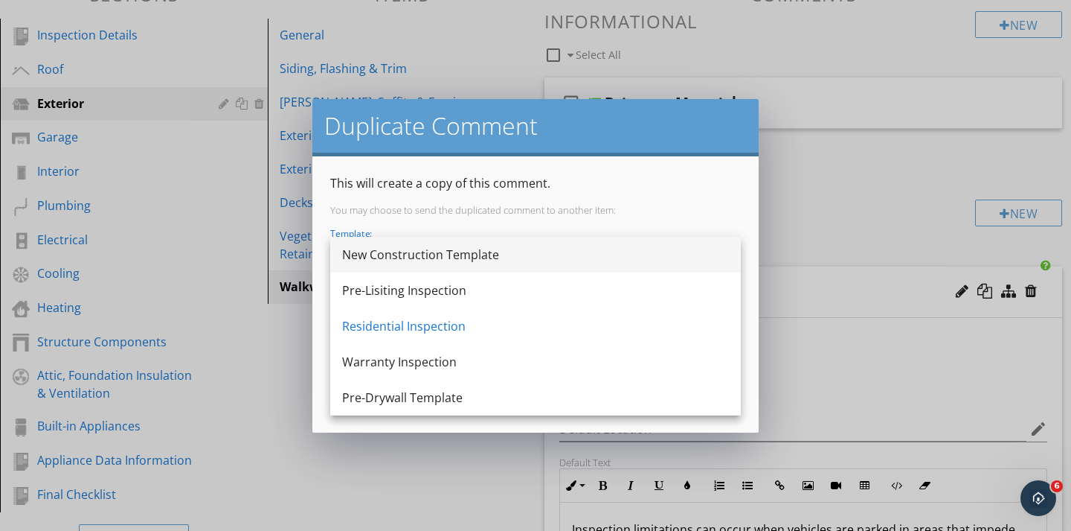
click at [400, 256] on div "New Construction Template" at bounding box center [535, 255] width 387 height 18
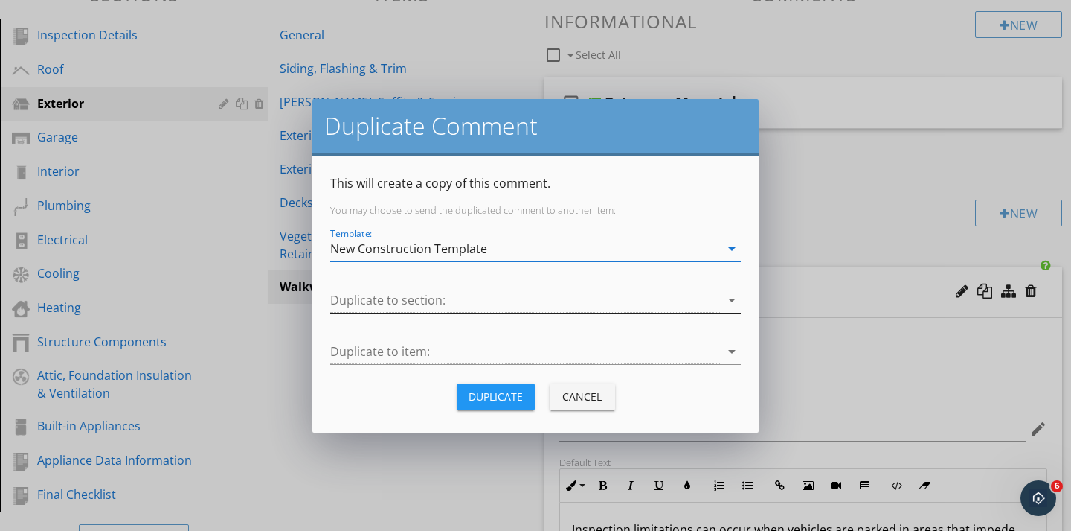
click at [372, 292] on div at bounding box center [525, 300] width 390 height 25
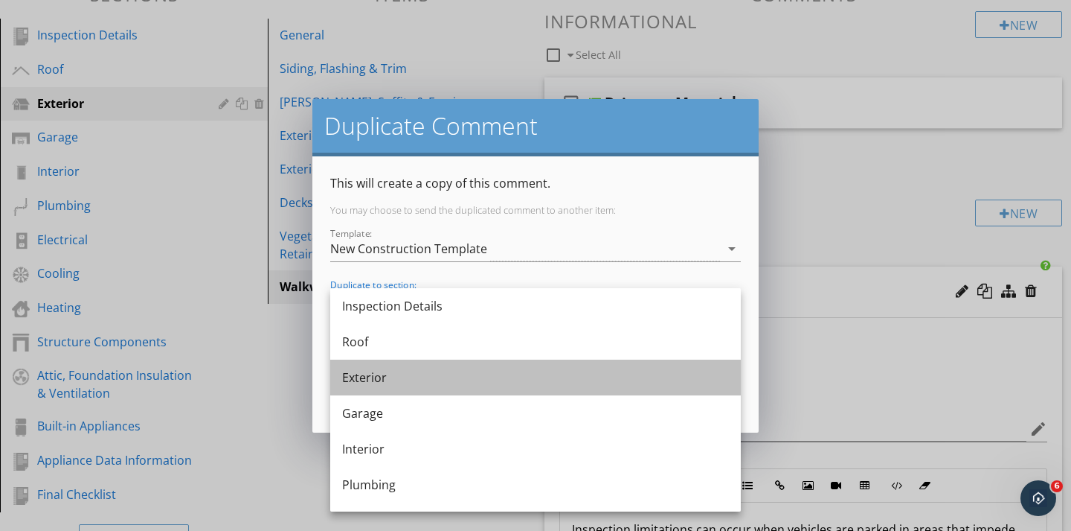
click at [363, 382] on div "Exterior" at bounding box center [535, 377] width 387 height 18
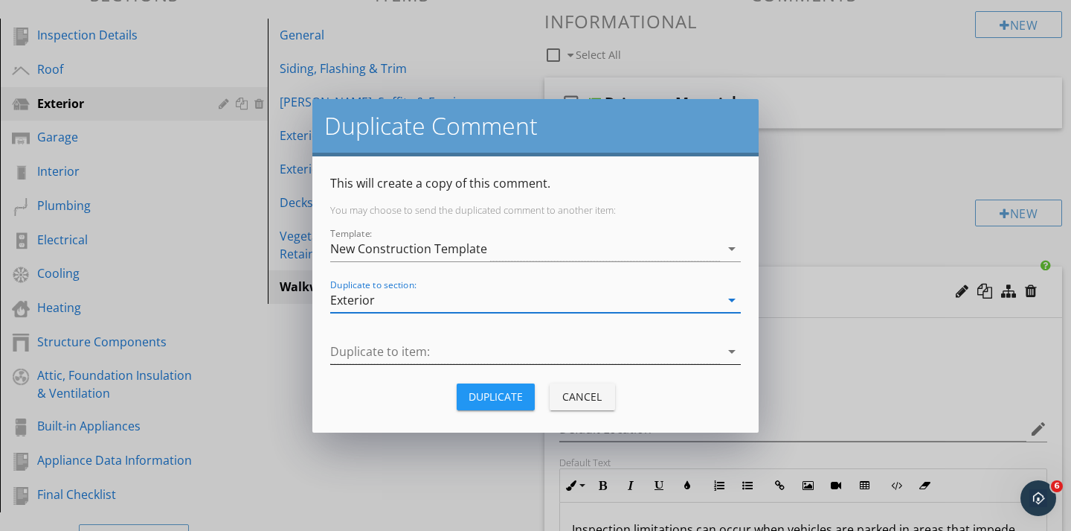
click at [356, 347] on div at bounding box center [525, 351] width 390 height 25
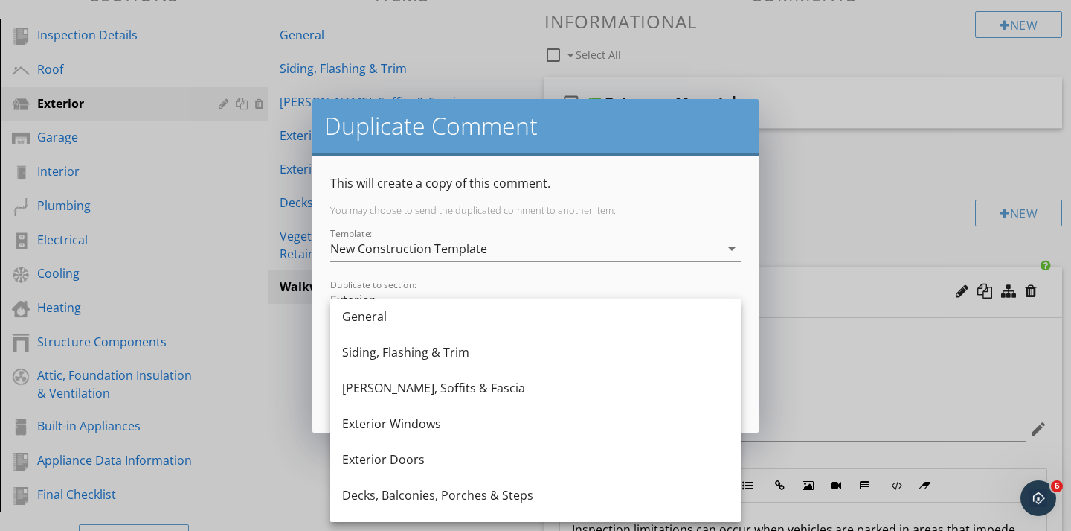
scroll to position [63, 0]
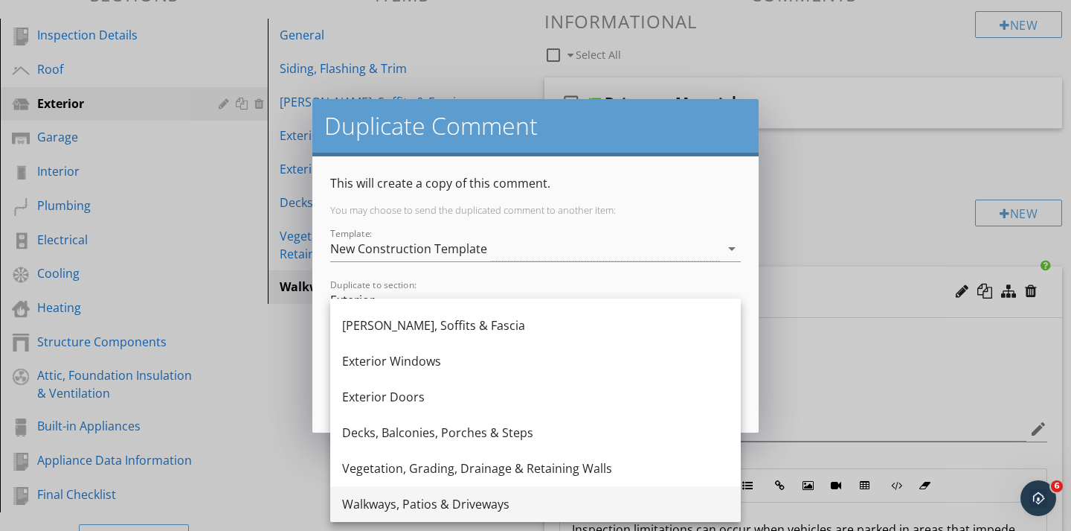
click at [388, 495] on div "Walkways, Patios & Driveways" at bounding box center [535, 504] width 387 height 18
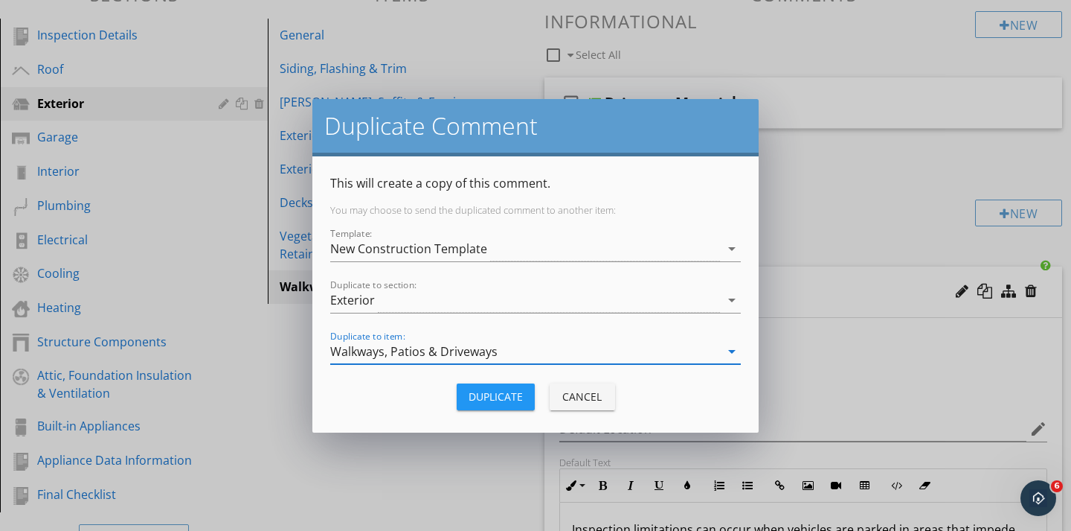
click at [491, 397] on div "Duplicate" at bounding box center [496, 396] width 54 height 16
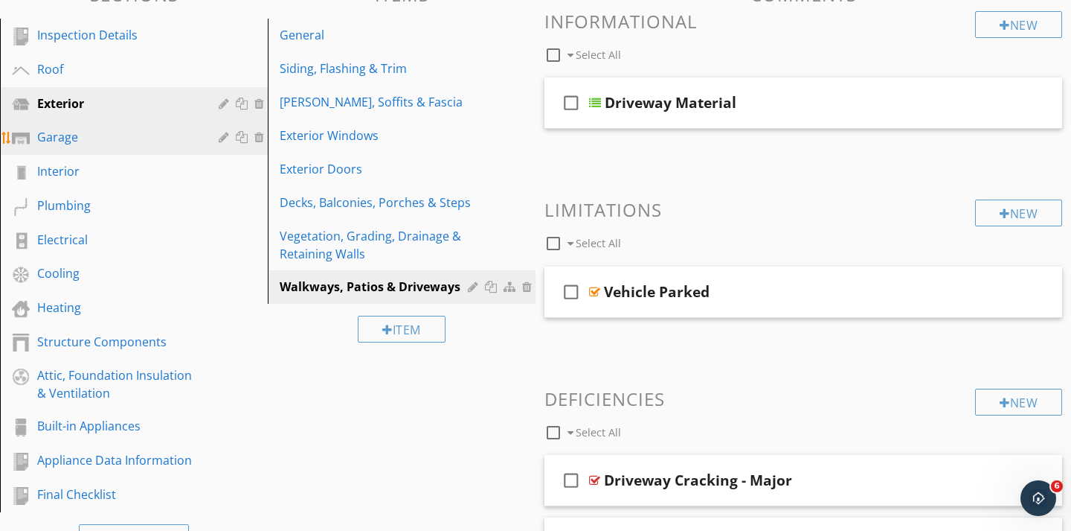
click at [57, 141] on div "Garage" at bounding box center [117, 137] width 160 height 18
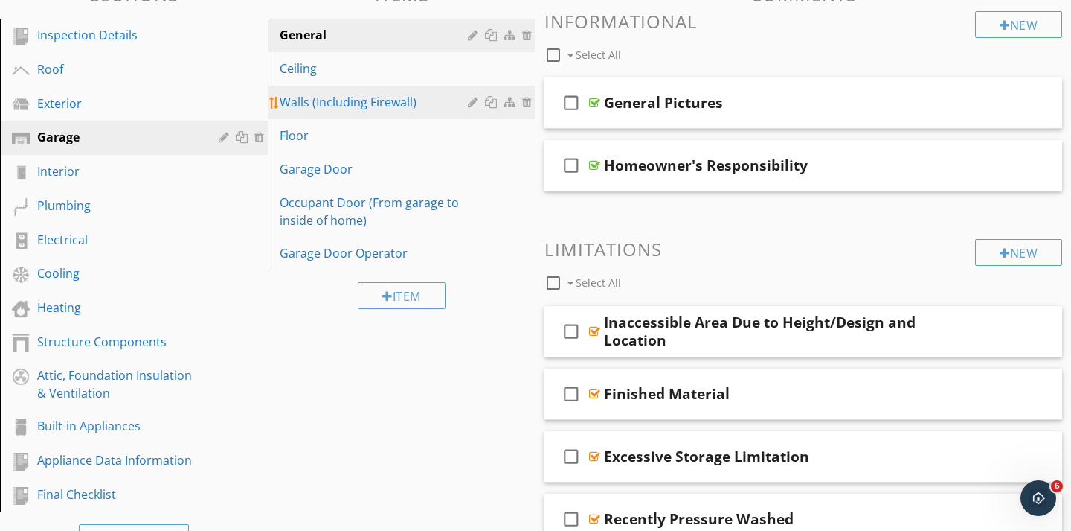
click at [493, 104] on div at bounding box center [493, 102] width 16 height 12
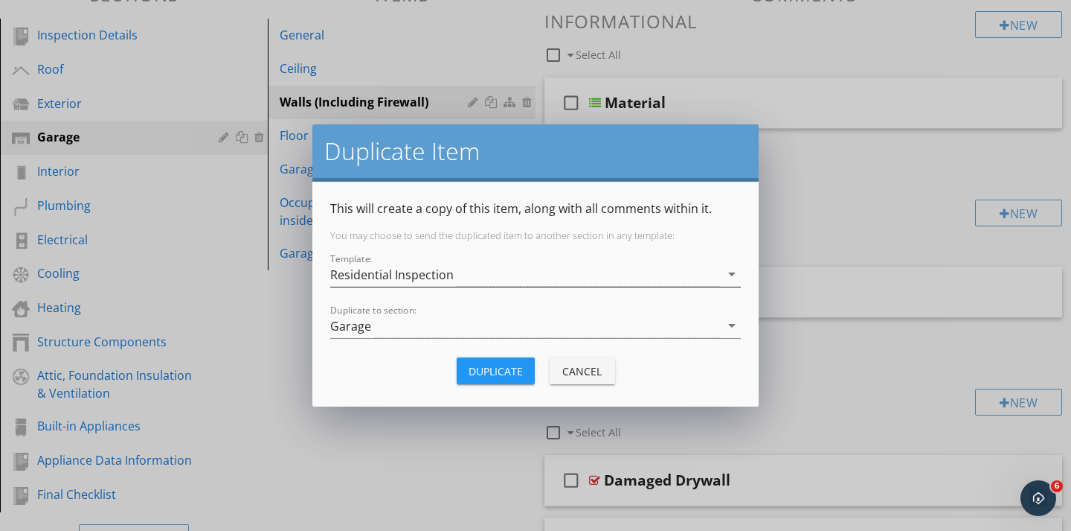
click at [434, 275] on div "Residential Inspection" at bounding box center [392, 274] width 124 height 13
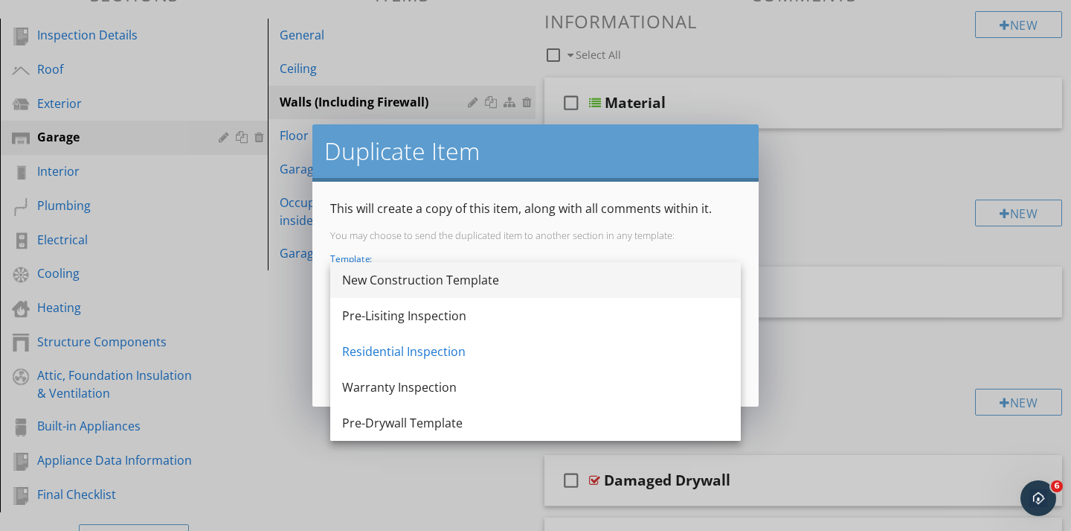
click at [420, 278] on div "New Construction Template" at bounding box center [535, 280] width 387 height 18
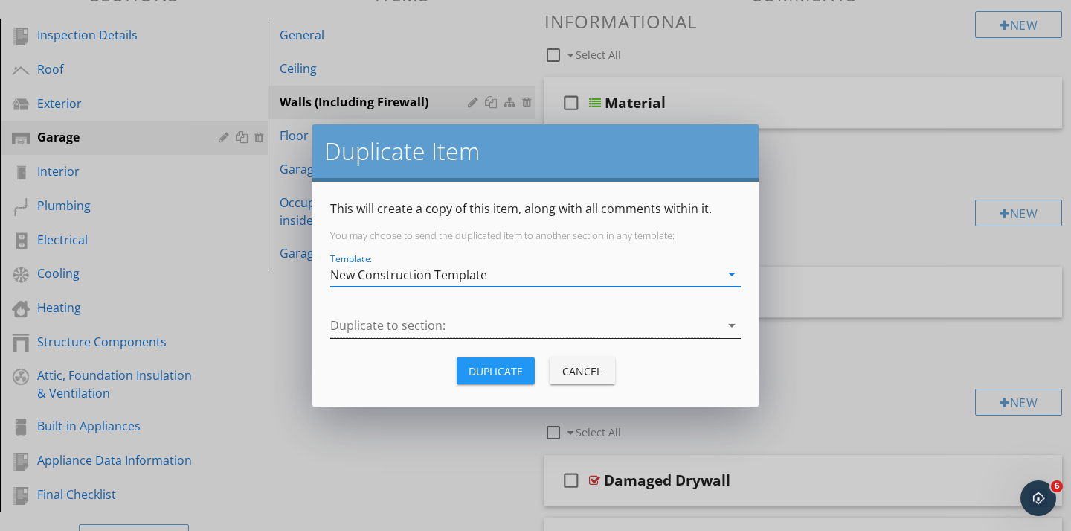
click at [391, 331] on div at bounding box center [525, 325] width 390 height 25
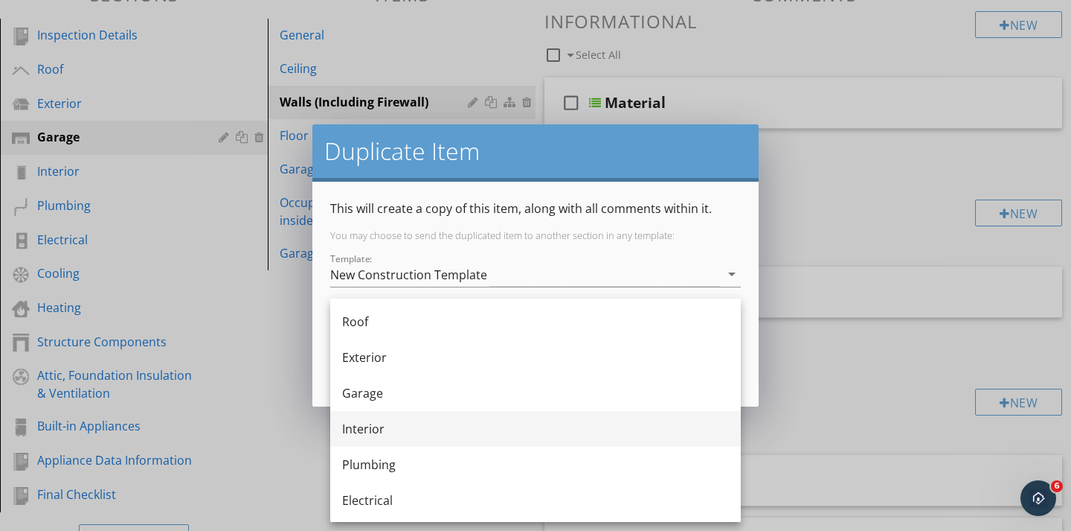
scroll to position [33, 0]
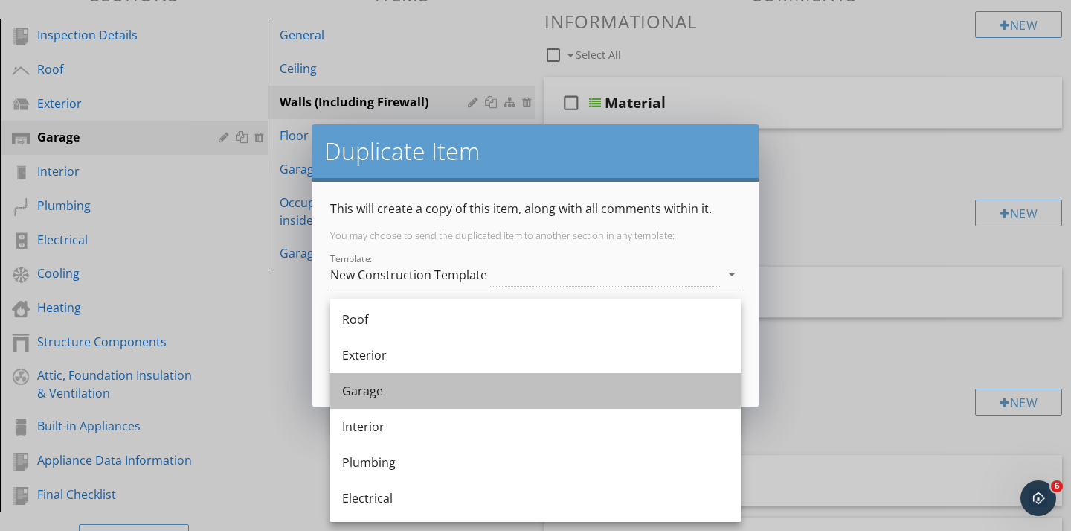
click at [375, 395] on div "Garage" at bounding box center [535, 391] width 387 height 18
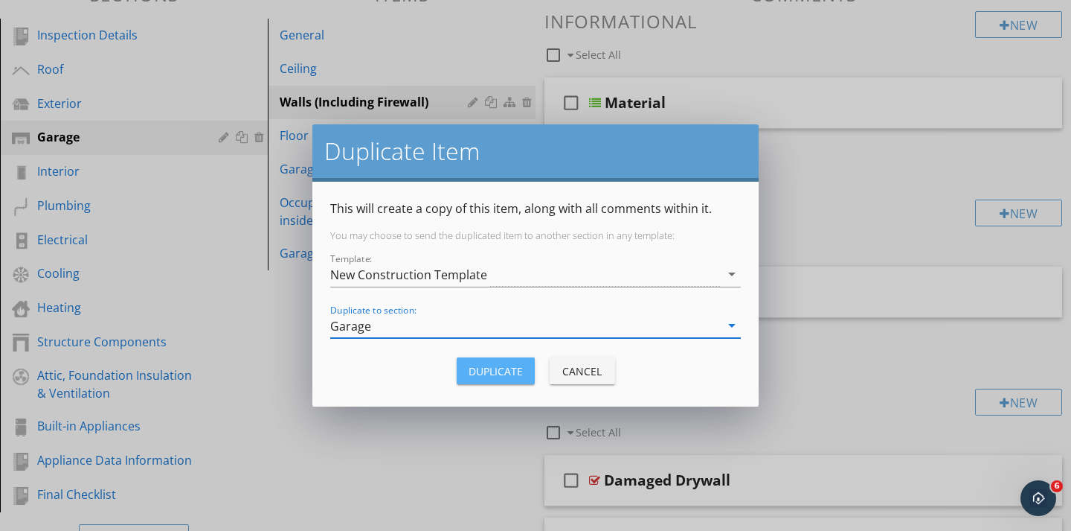
click at [478, 364] on div "Duplicate" at bounding box center [496, 371] width 54 height 16
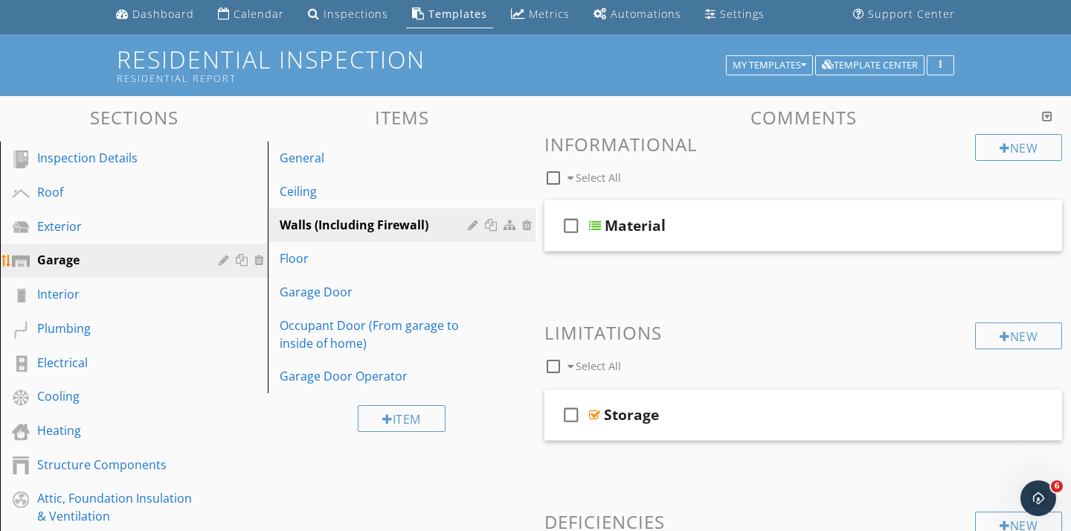
scroll to position [51, 0]
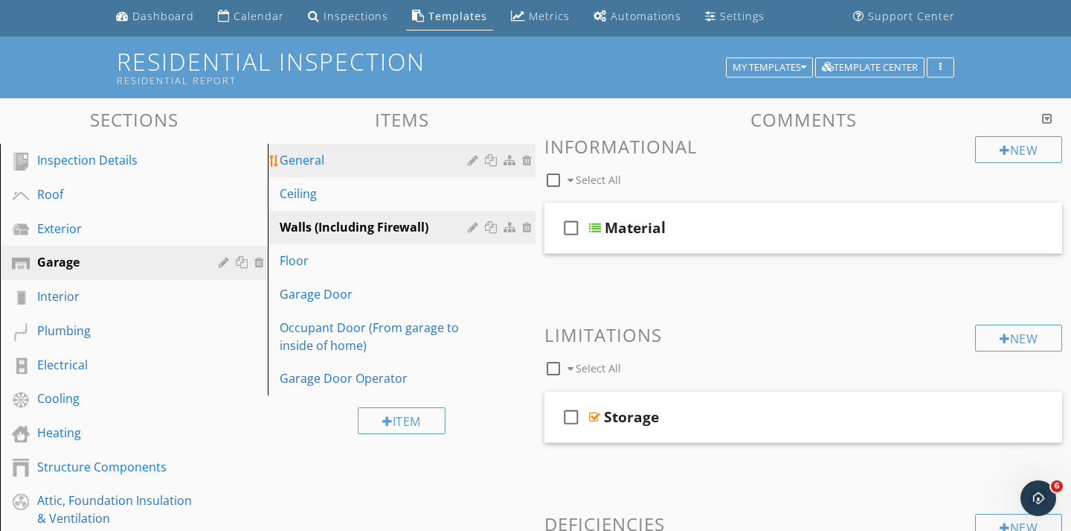
click at [315, 157] on div "General" at bounding box center [376, 160] width 193 height 18
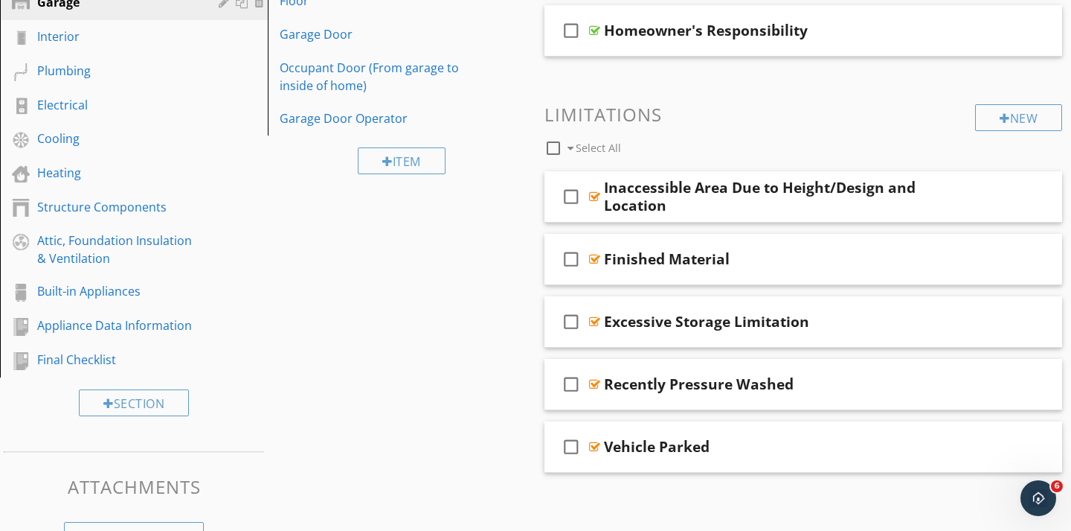
scroll to position [354, 0]
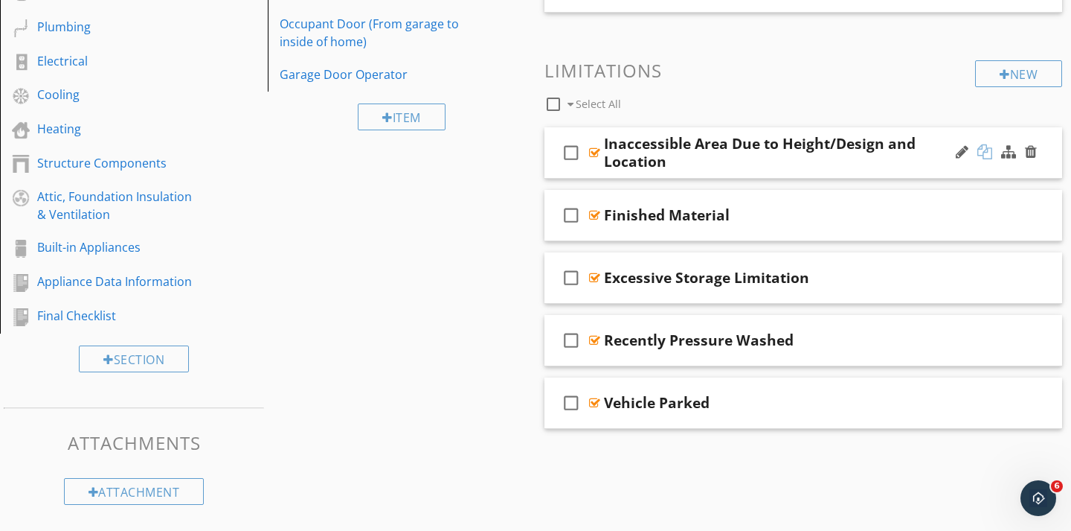
click at [979, 148] on div at bounding box center [985, 151] width 15 height 15
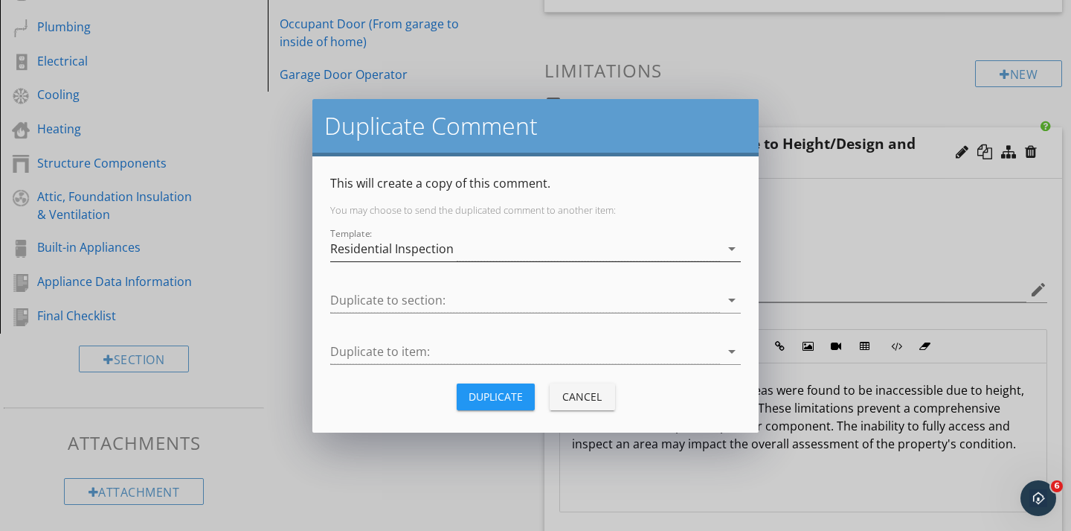
click at [417, 260] on div "Residential Inspection" at bounding box center [525, 249] width 390 height 25
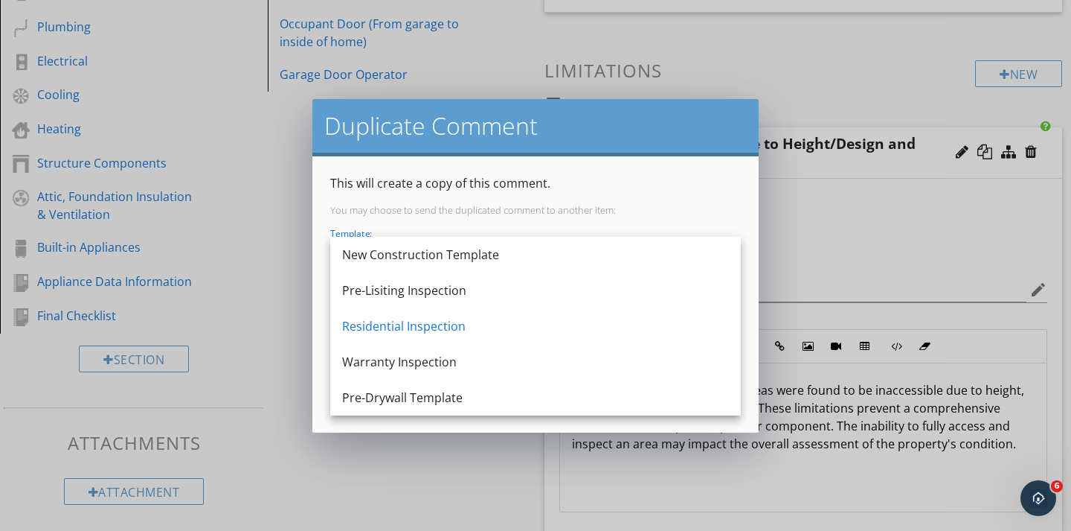
click at [417, 260] on div "New Construction Template" at bounding box center [535, 255] width 387 height 18
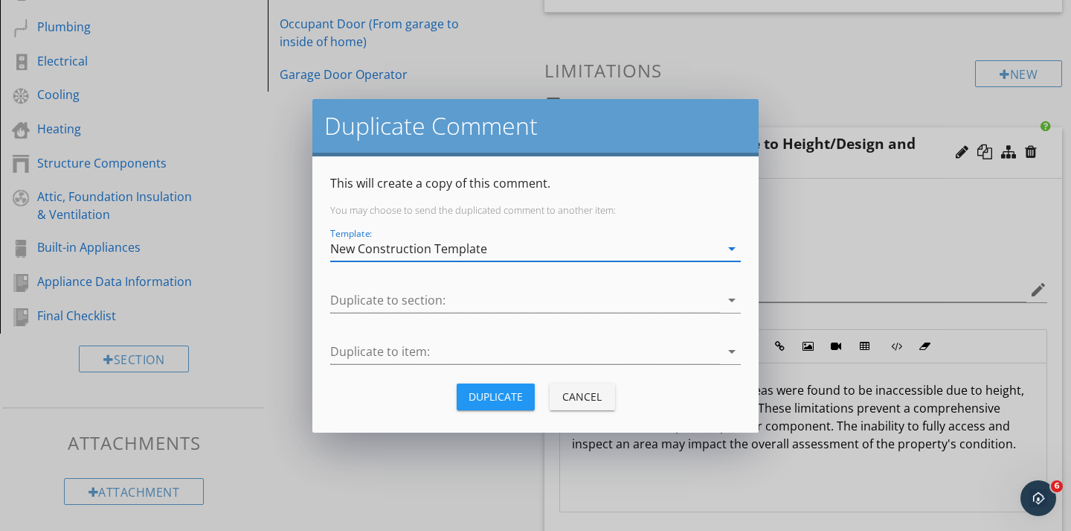
click at [388, 322] on div at bounding box center [535, 322] width 411 height 9
click at [378, 301] on div at bounding box center [525, 300] width 390 height 25
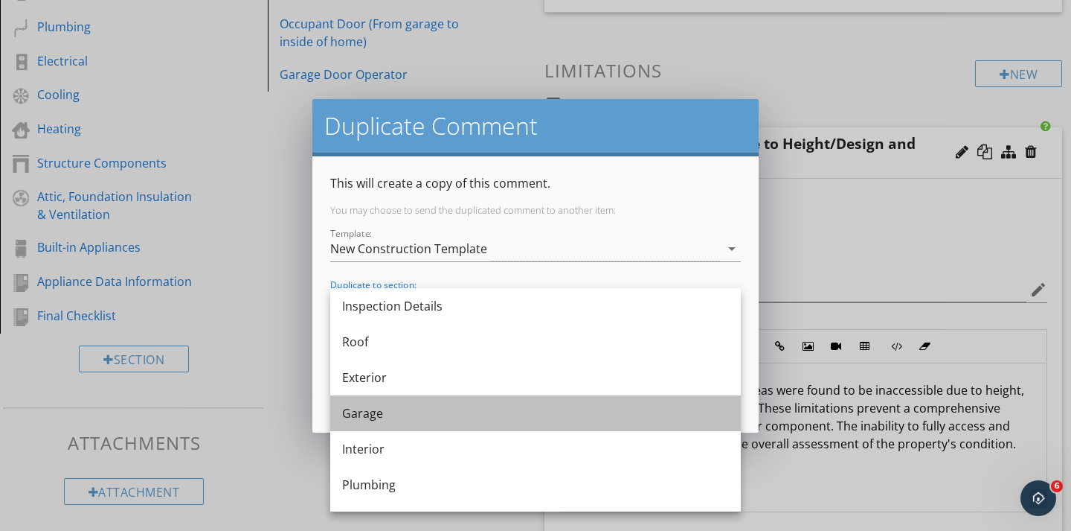
click at [356, 409] on div "Garage" at bounding box center [535, 413] width 387 height 18
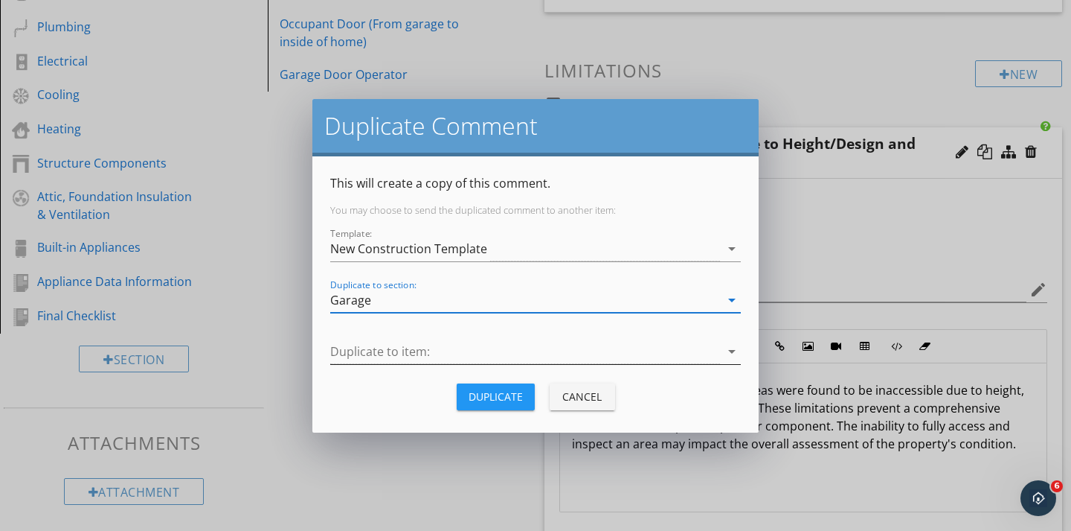
click at [365, 351] on div at bounding box center [525, 351] width 390 height 25
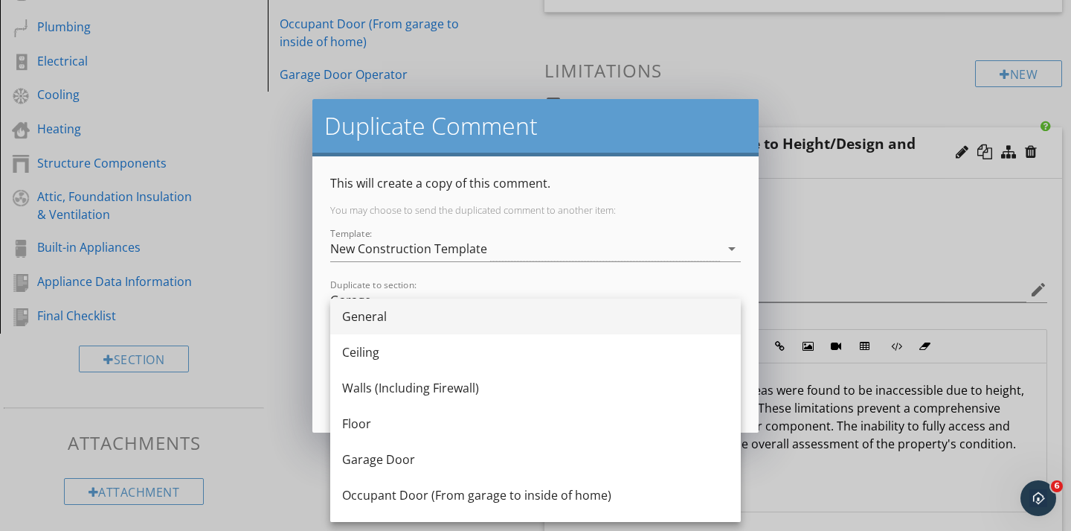
click at [373, 315] on div "General" at bounding box center [535, 316] width 387 height 18
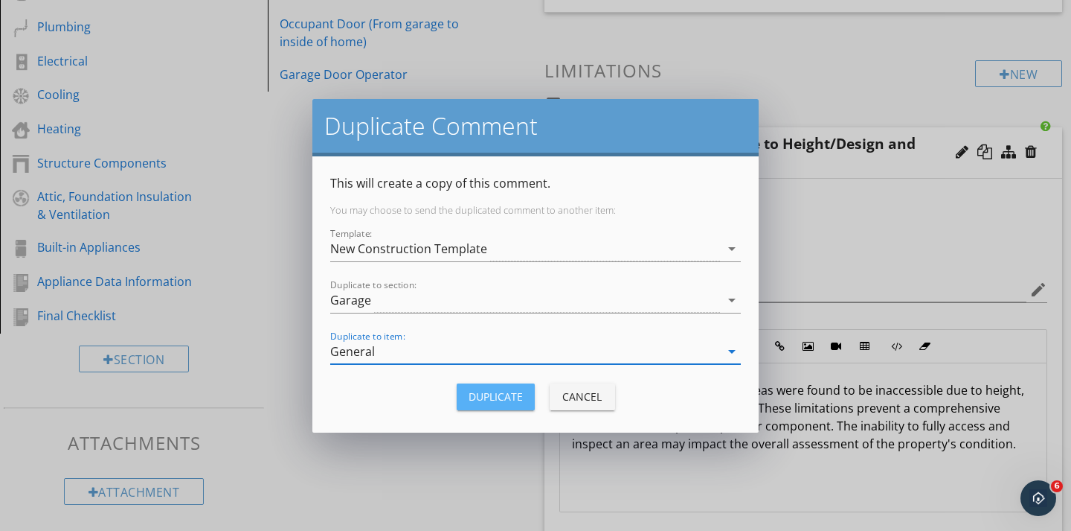
click at [508, 404] on button "Duplicate" at bounding box center [496, 396] width 78 height 27
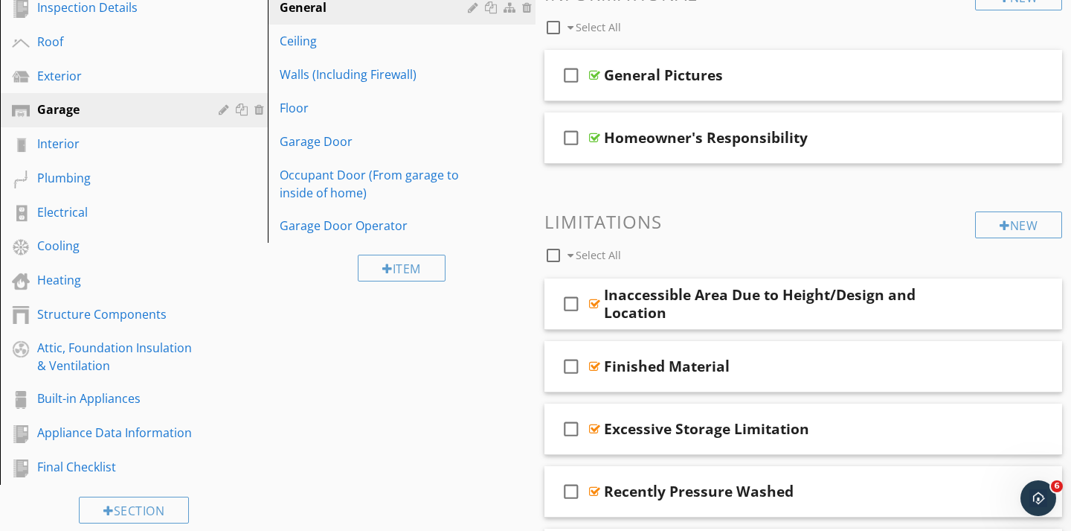
scroll to position [199, 0]
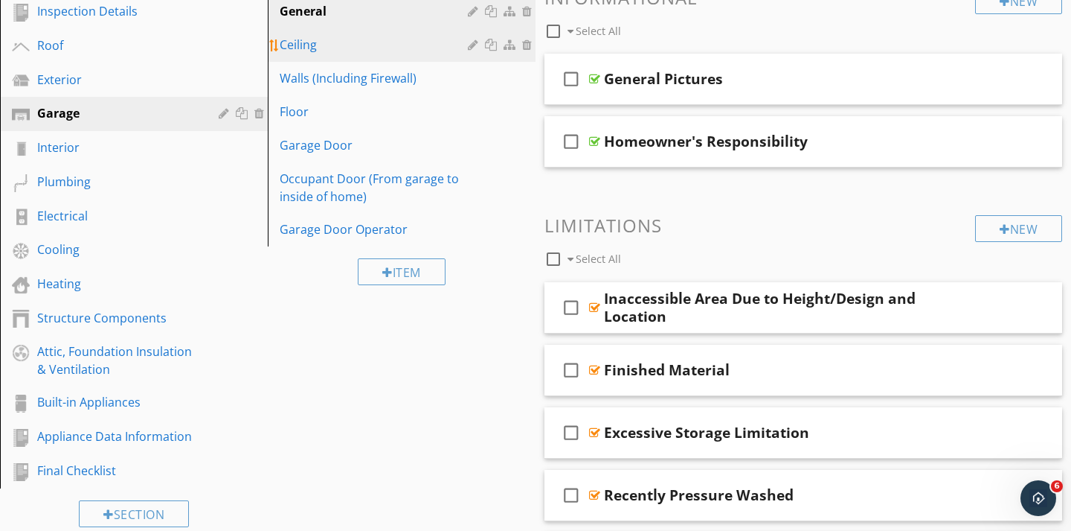
click at [310, 33] on link "Ceiling" at bounding box center [403, 44] width 263 height 33
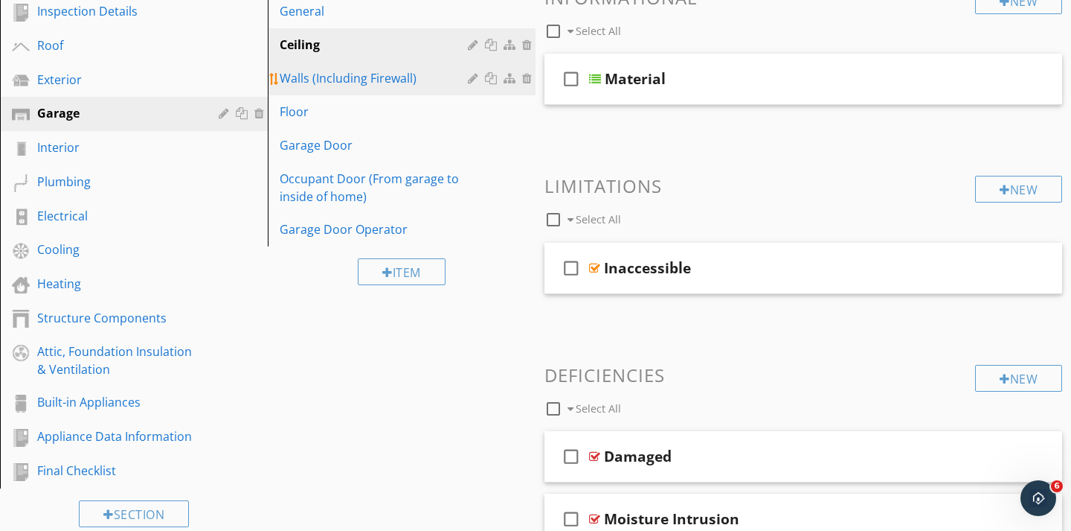
click at [313, 71] on div "Walls (Including Firewall)" at bounding box center [376, 78] width 193 height 18
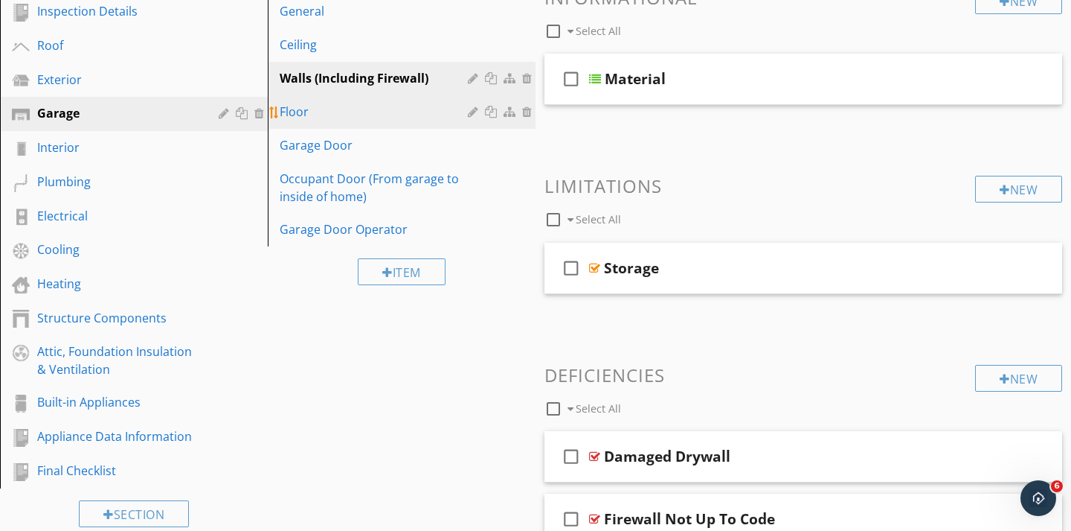
click at [307, 106] on div "Floor" at bounding box center [376, 112] width 193 height 18
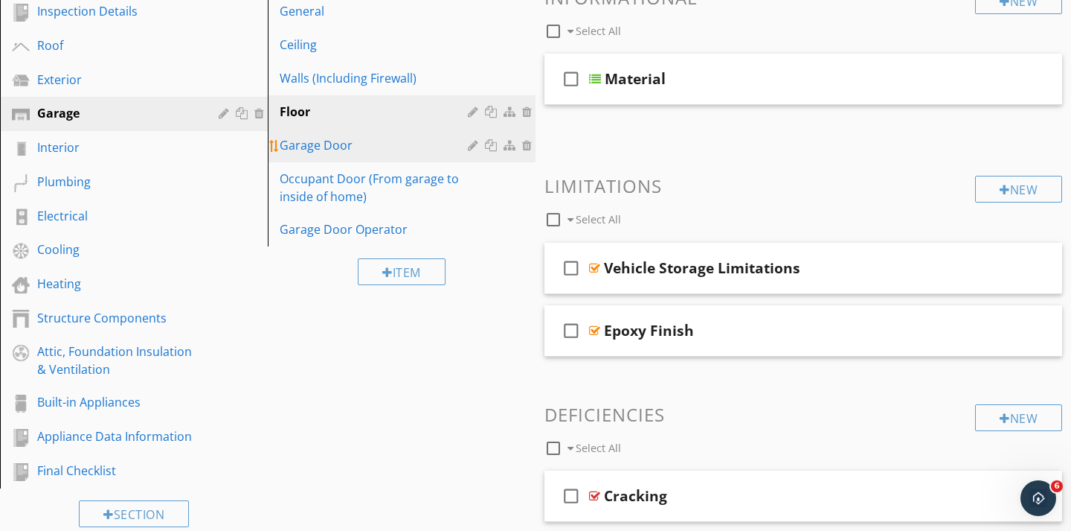
click at [337, 139] on div "Garage Door" at bounding box center [376, 145] width 193 height 18
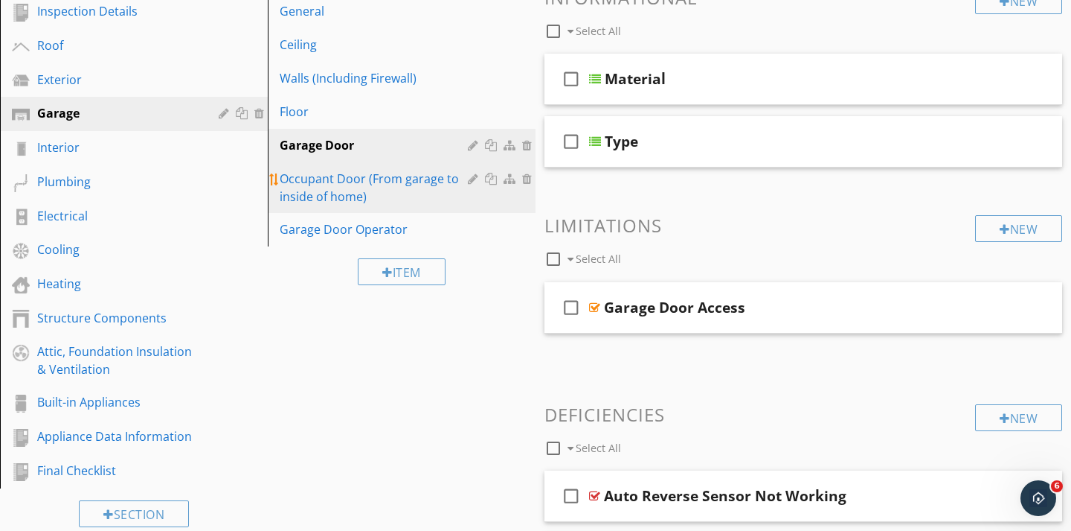
click at [327, 176] on div "Occupant Door (From garage to inside of home)" at bounding box center [376, 188] width 193 height 36
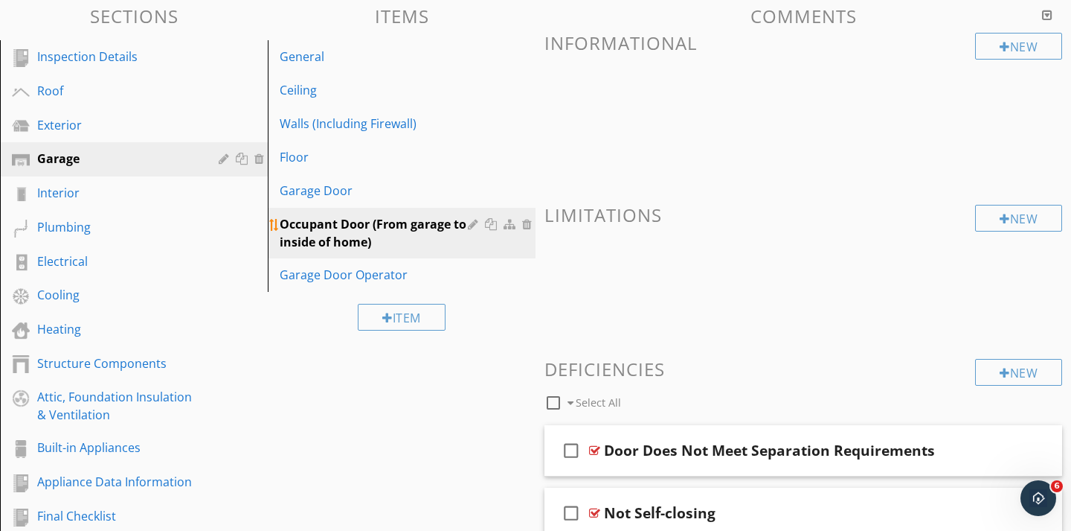
scroll to position [151, 0]
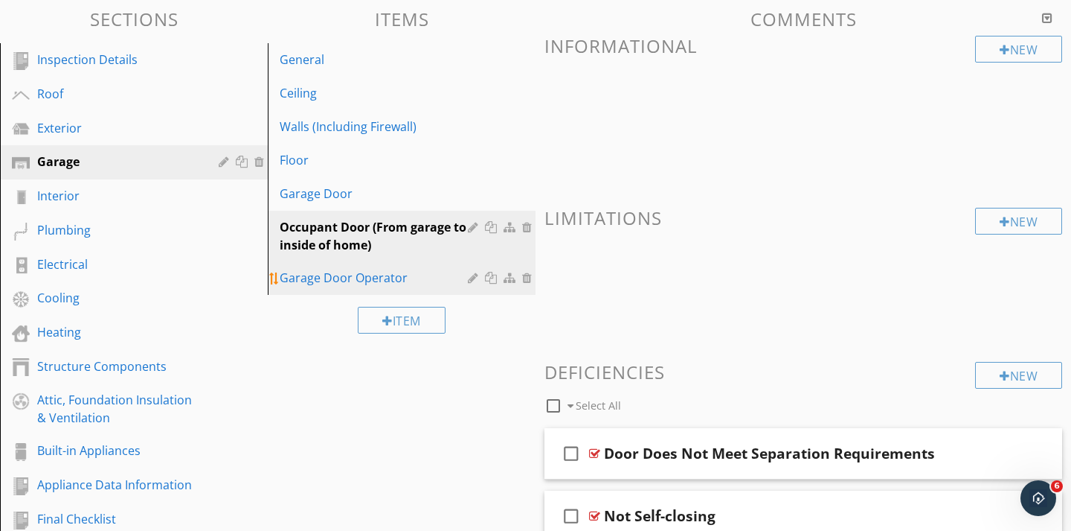
click at [324, 279] on div "Garage Door Operator" at bounding box center [376, 278] width 193 height 18
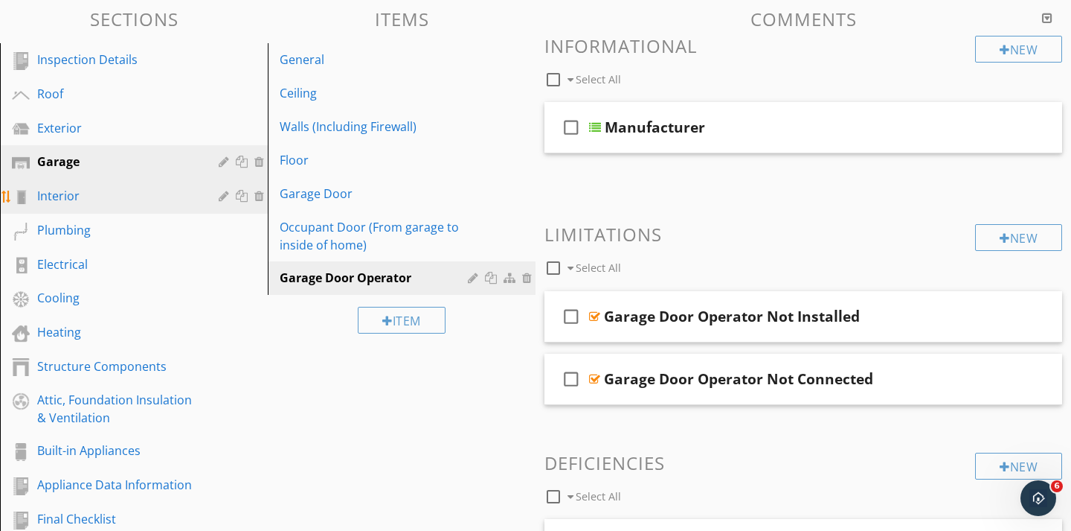
click at [61, 196] on div "Interior" at bounding box center [117, 196] width 160 height 18
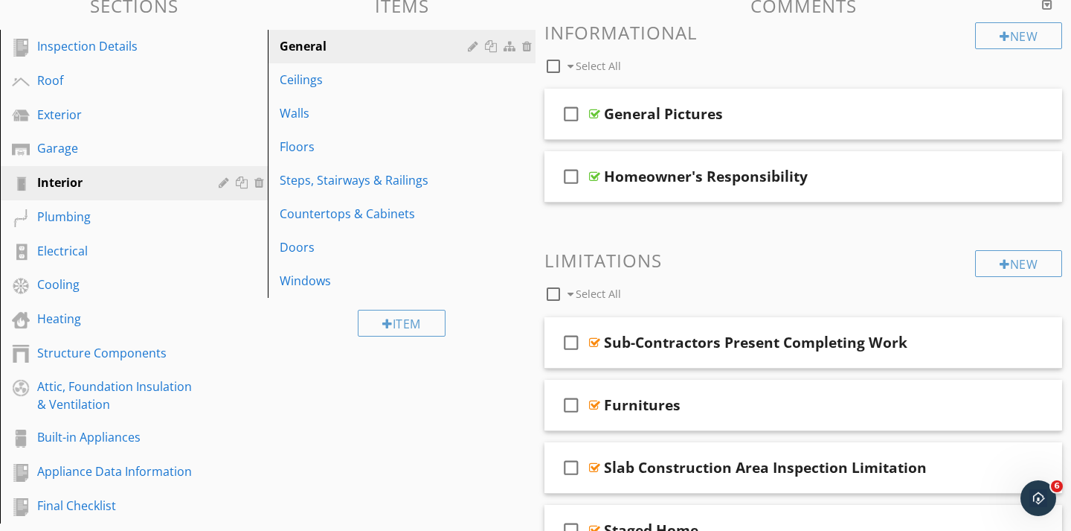
scroll to position [150, 0]
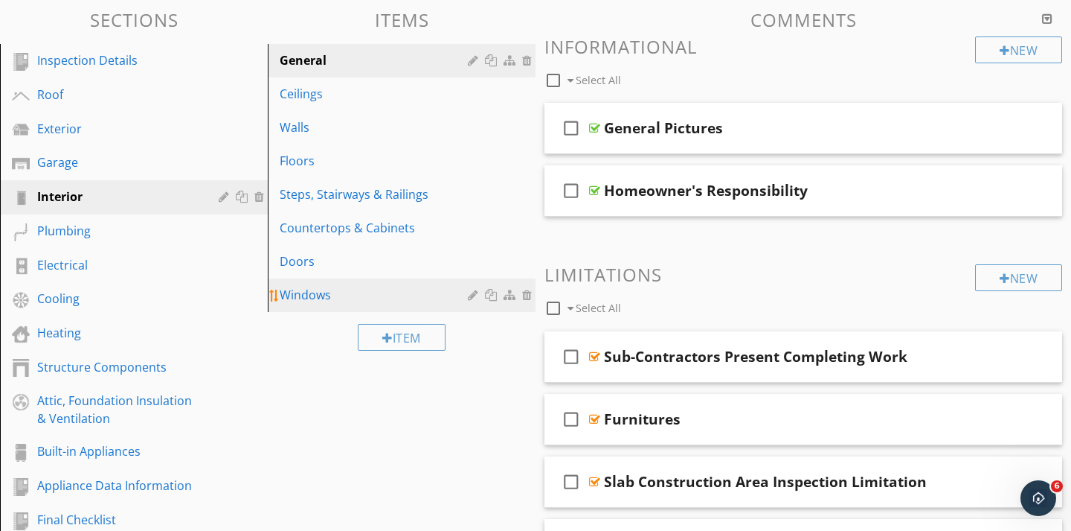
click at [325, 283] on link "Windows" at bounding box center [403, 294] width 263 height 33
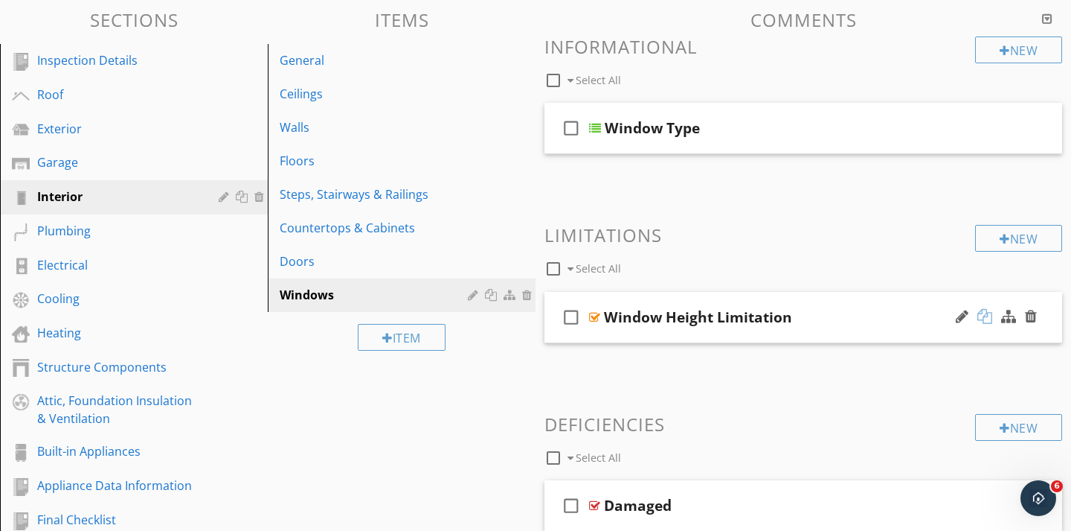
click at [985, 318] on div at bounding box center [985, 316] width 15 height 15
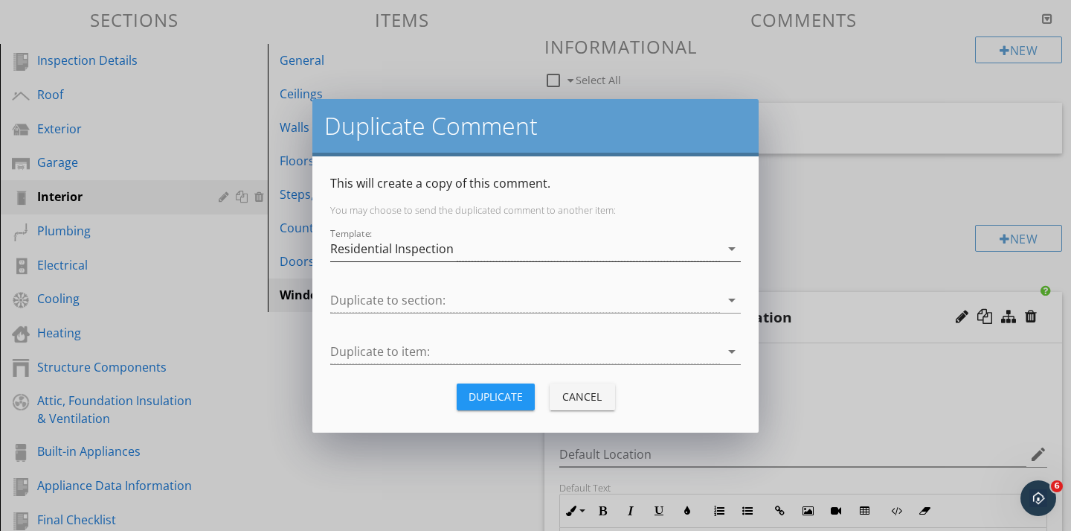
click at [479, 248] on div "Residential Inspection" at bounding box center [525, 249] width 390 height 25
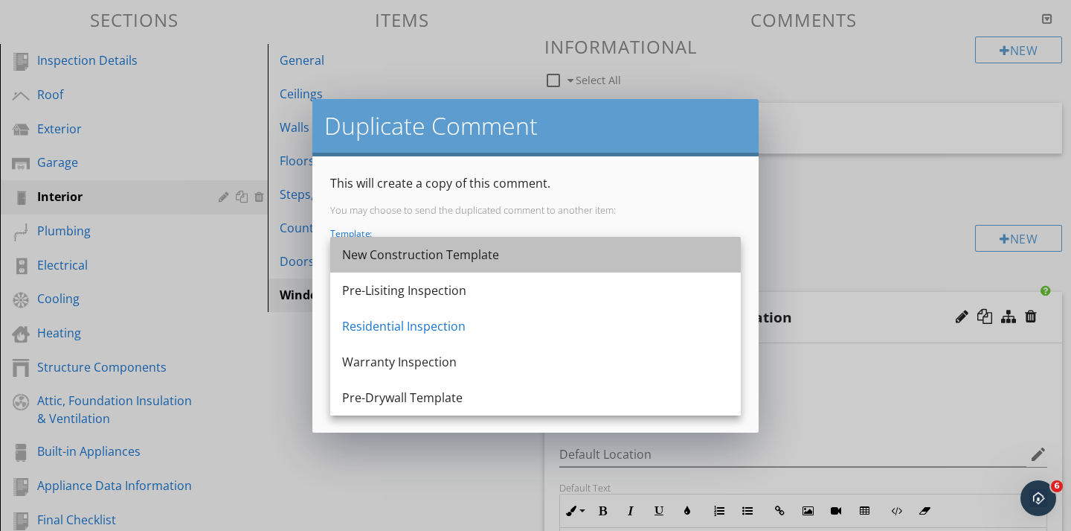
click at [382, 253] on div "New Construction Template" at bounding box center [535, 255] width 387 height 18
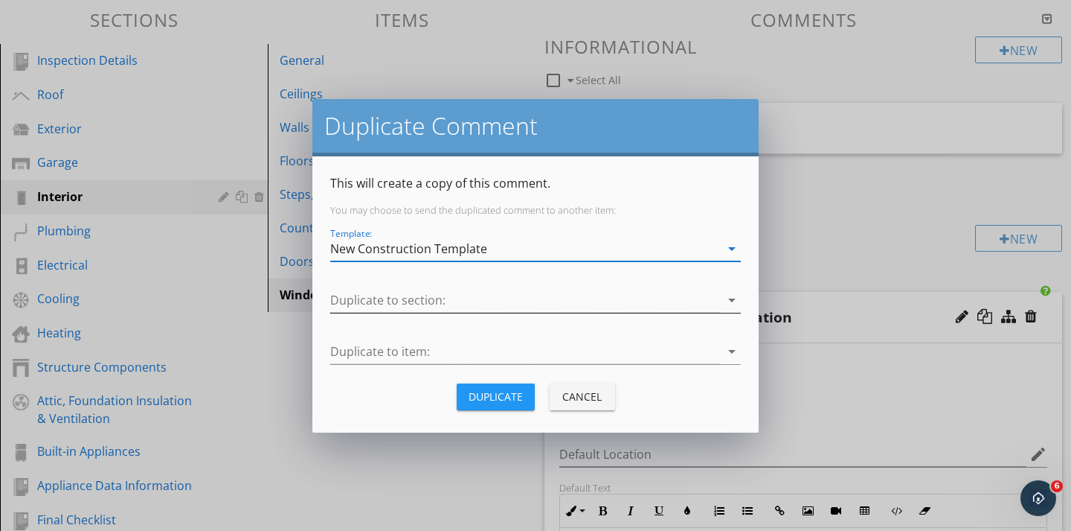
click at [359, 293] on div at bounding box center [525, 300] width 390 height 25
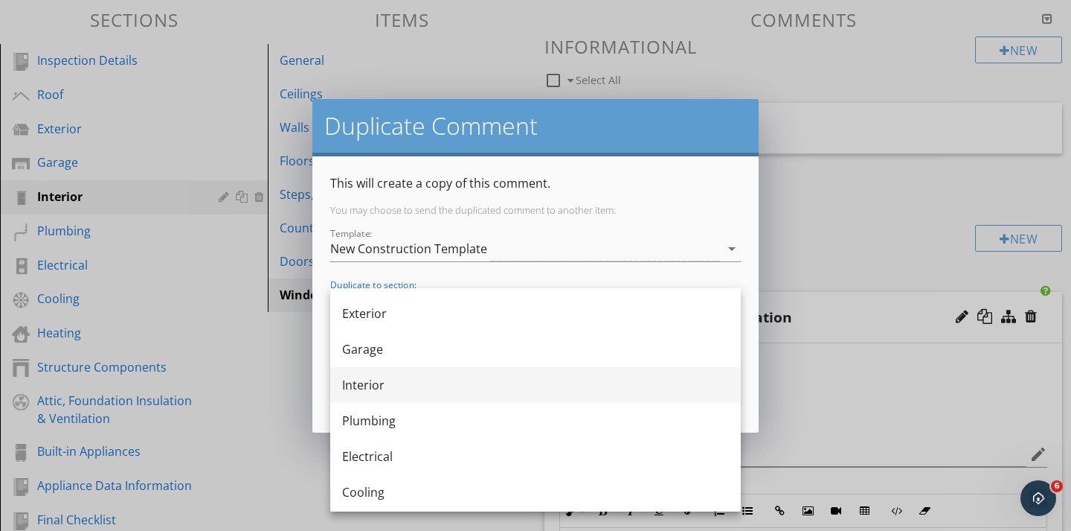
scroll to position [0, 0]
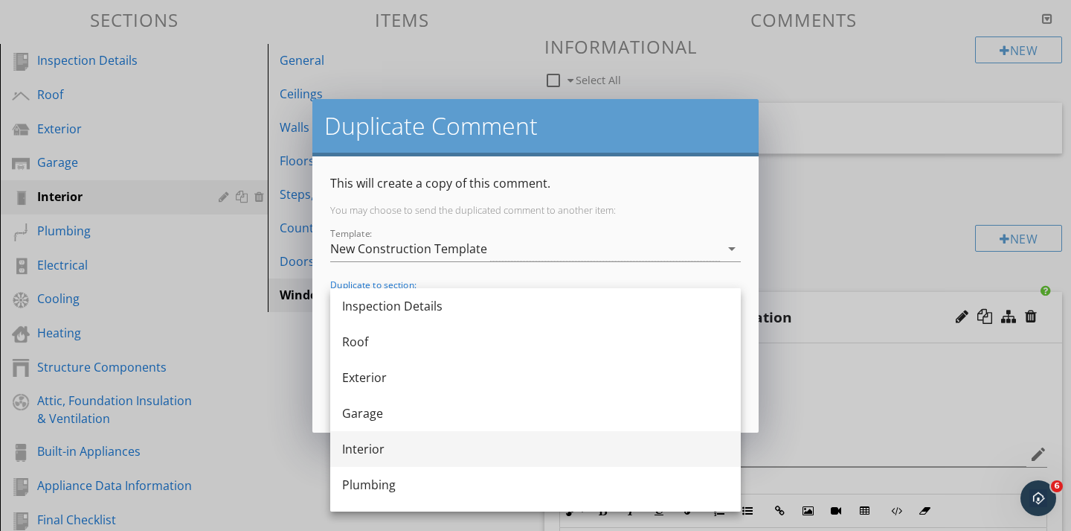
click at [359, 453] on div "Interior" at bounding box center [535, 449] width 387 height 18
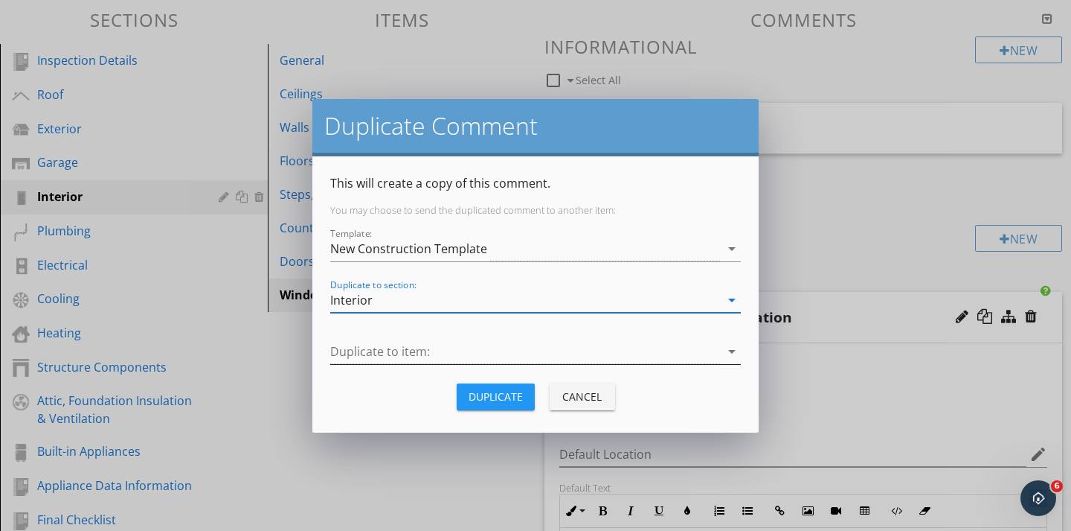
click at [363, 344] on div at bounding box center [525, 351] width 390 height 25
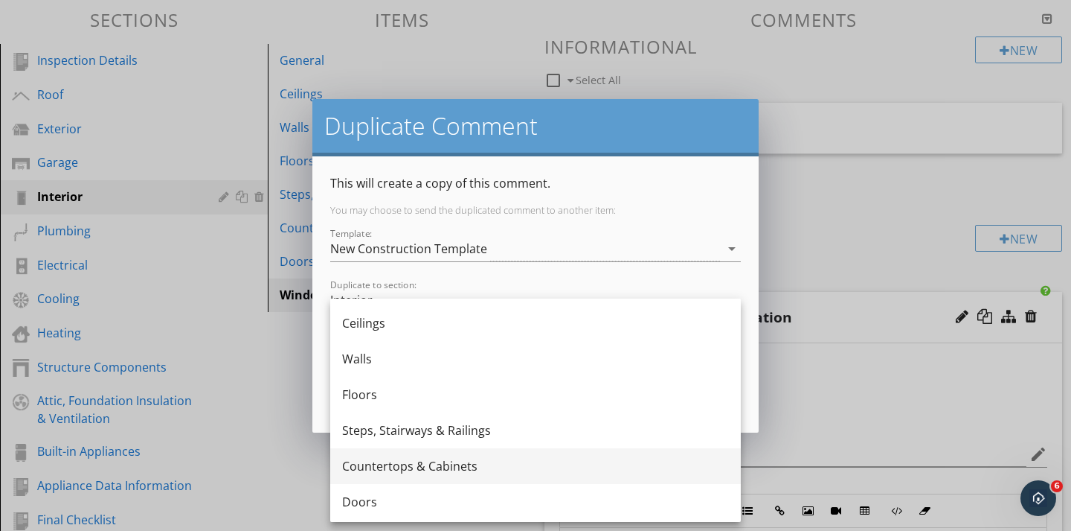
scroll to position [63, 0]
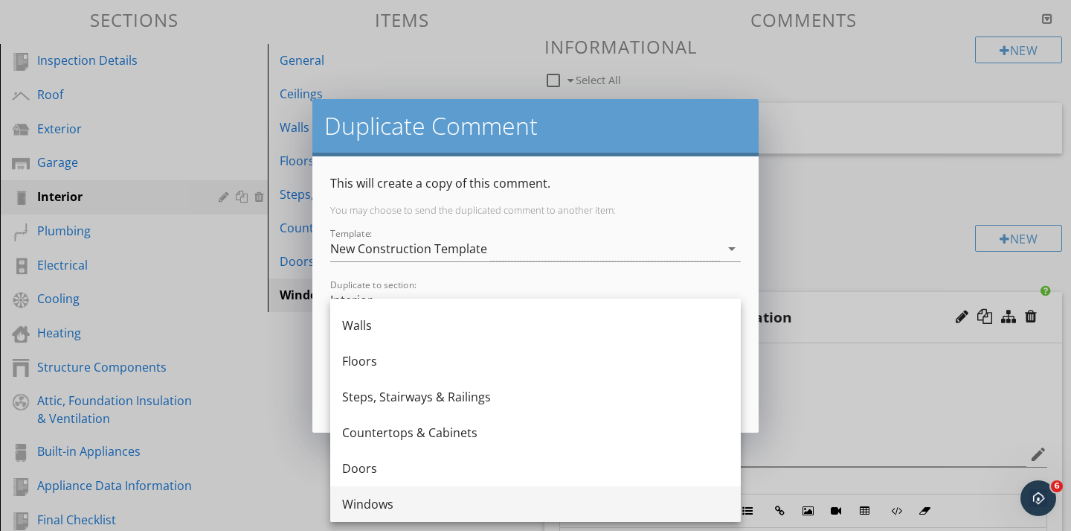
click at [365, 502] on div "Windows" at bounding box center [535, 504] width 387 height 18
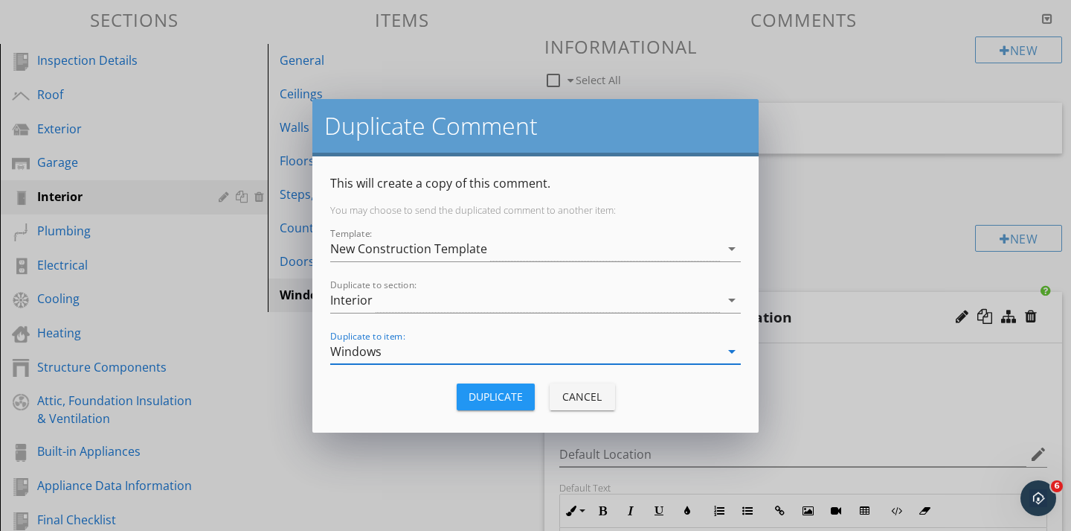
click at [473, 394] on div "Duplicate" at bounding box center [496, 396] width 54 height 16
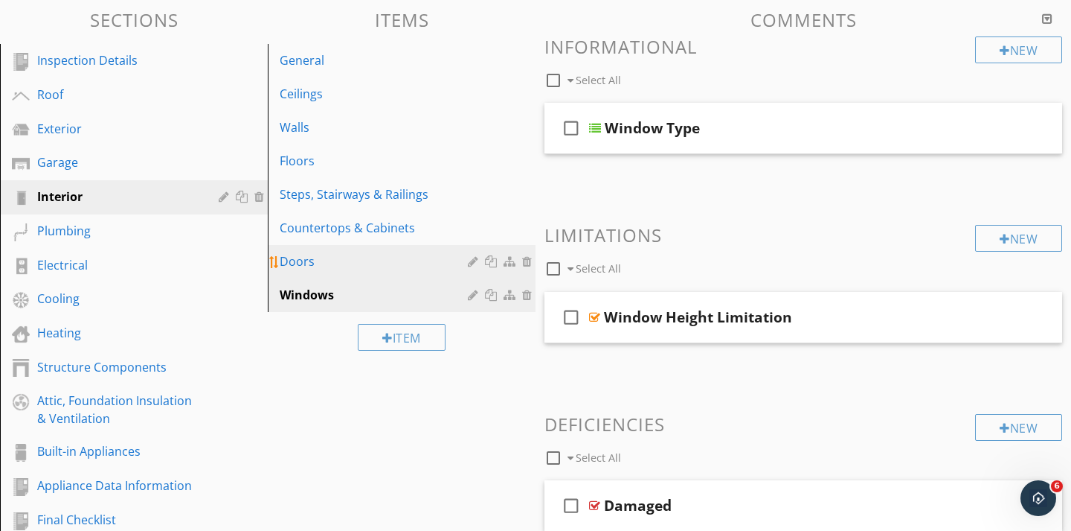
click at [316, 273] on link "Doors" at bounding box center [403, 261] width 263 height 33
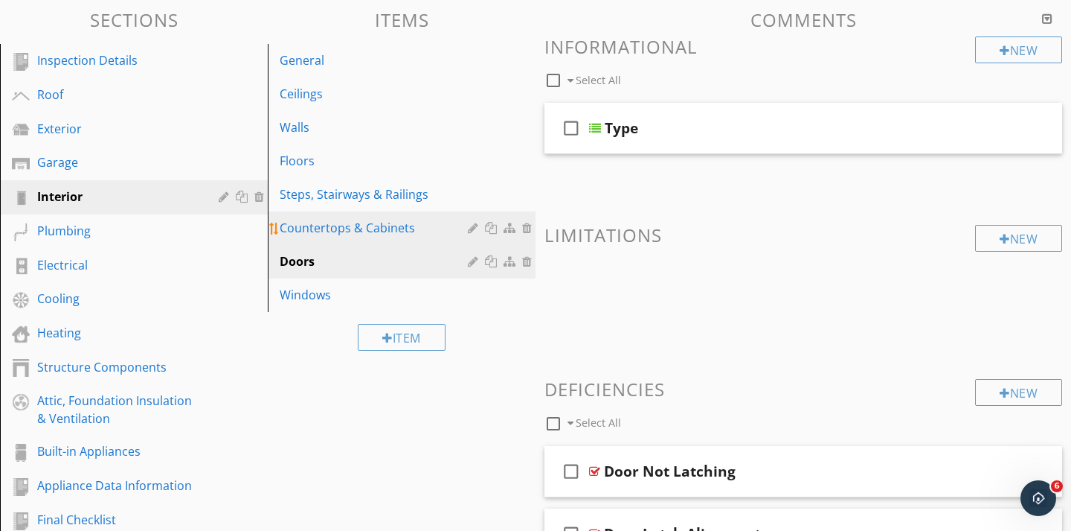
click at [329, 219] on div "Countertops & Cabinets" at bounding box center [376, 228] width 193 height 18
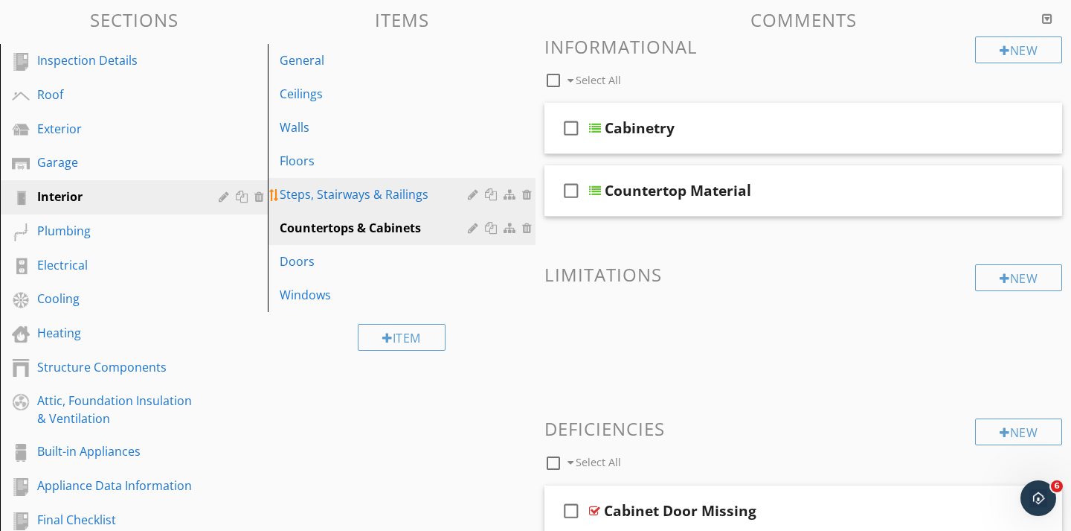
click at [334, 205] on link "Steps, Stairways & Railings" at bounding box center [403, 194] width 263 height 33
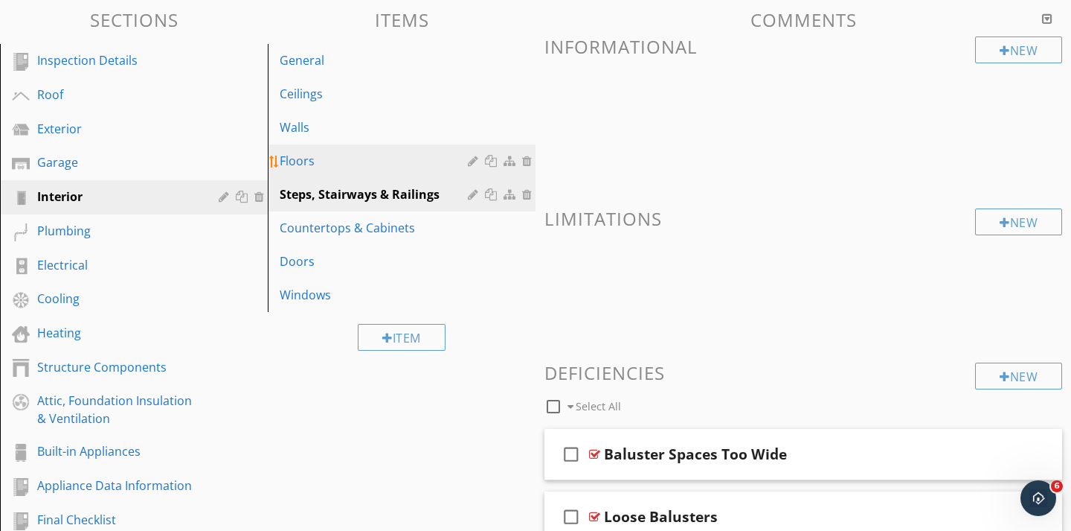
click at [313, 171] on link "Floors" at bounding box center [403, 160] width 263 height 33
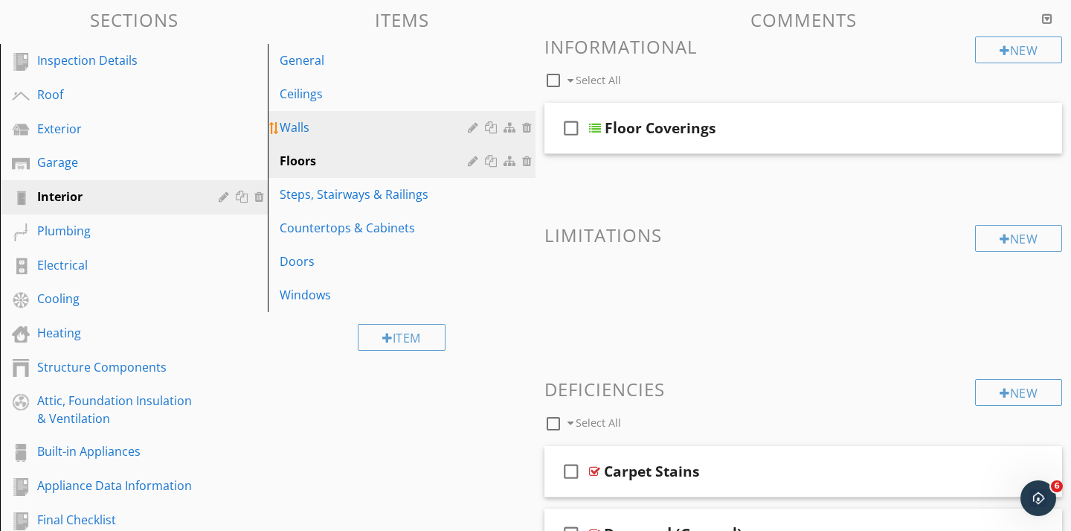
click at [314, 132] on div "Walls" at bounding box center [376, 127] width 193 height 18
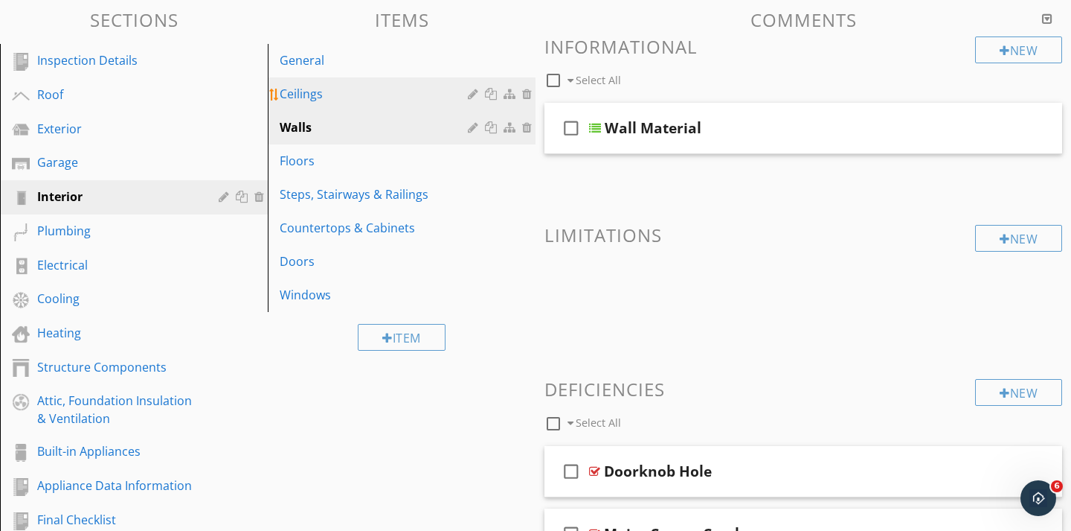
click at [312, 94] on div "Ceilings" at bounding box center [376, 94] width 193 height 18
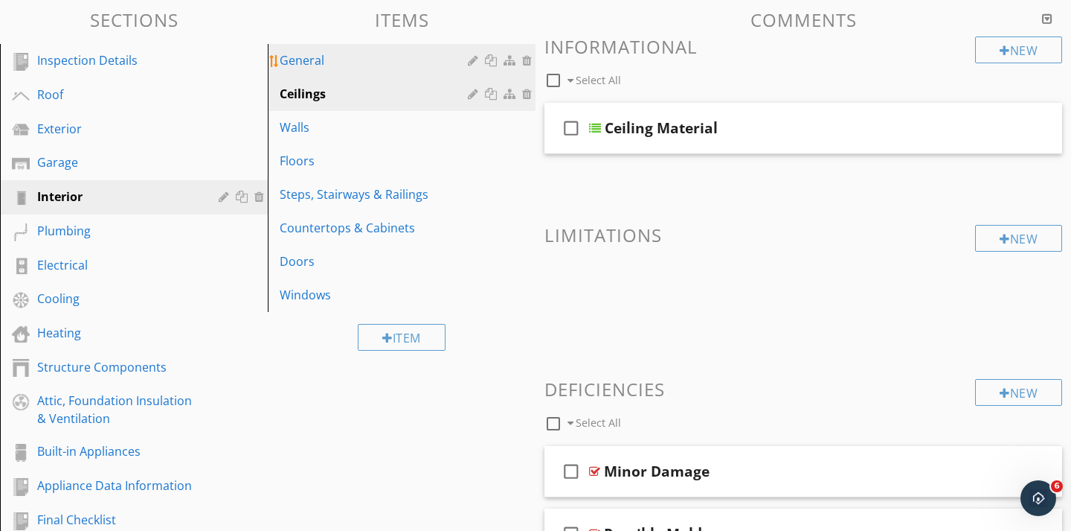
click at [314, 71] on link "General" at bounding box center [403, 60] width 263 height 33
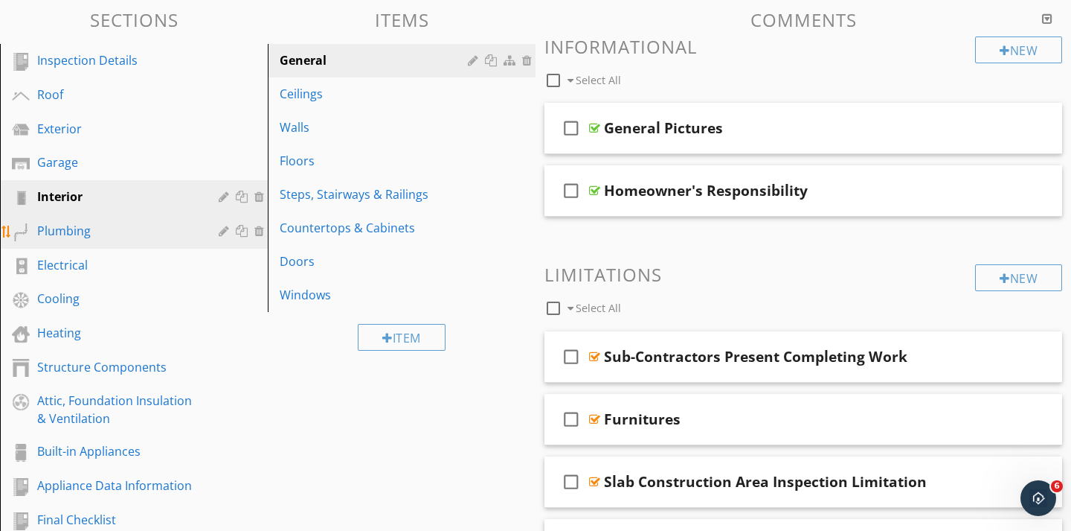
click at [83, 226] on div "Plumbing" at bounding box center [117, 231] width 160 height 18
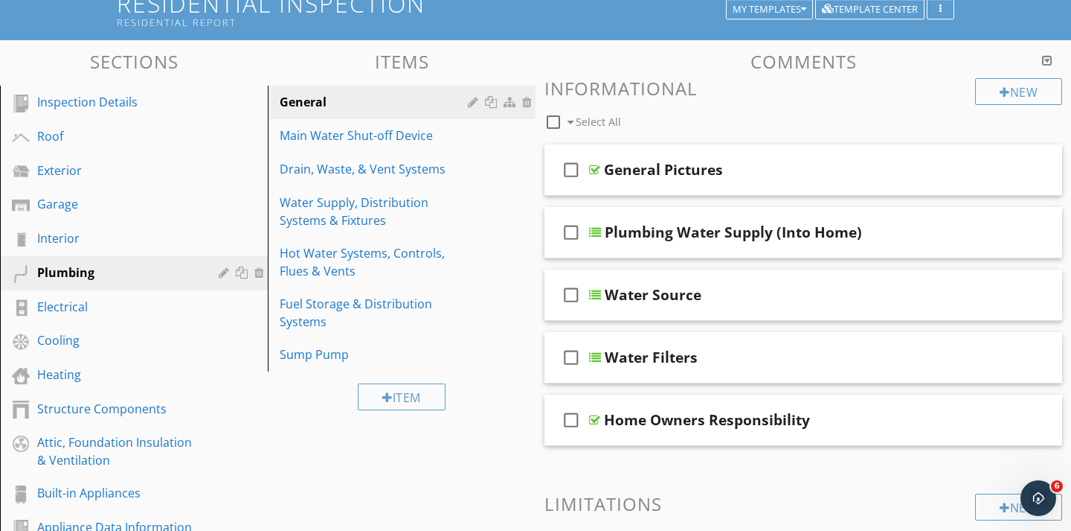
scroll to position [106, 0]
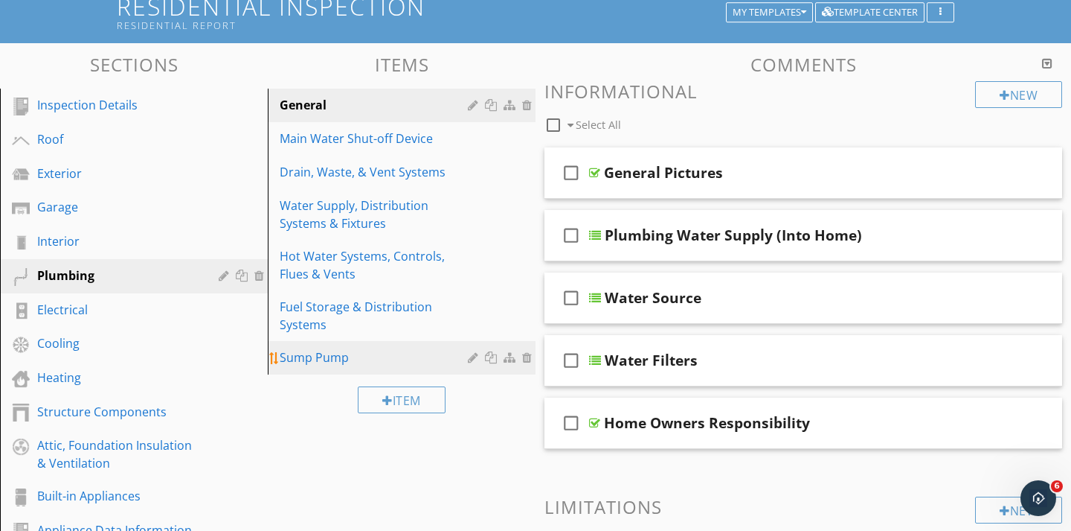
click at [356, 359] on div "Sump Pump" at bounding box center [376, 357] width 193 height 18
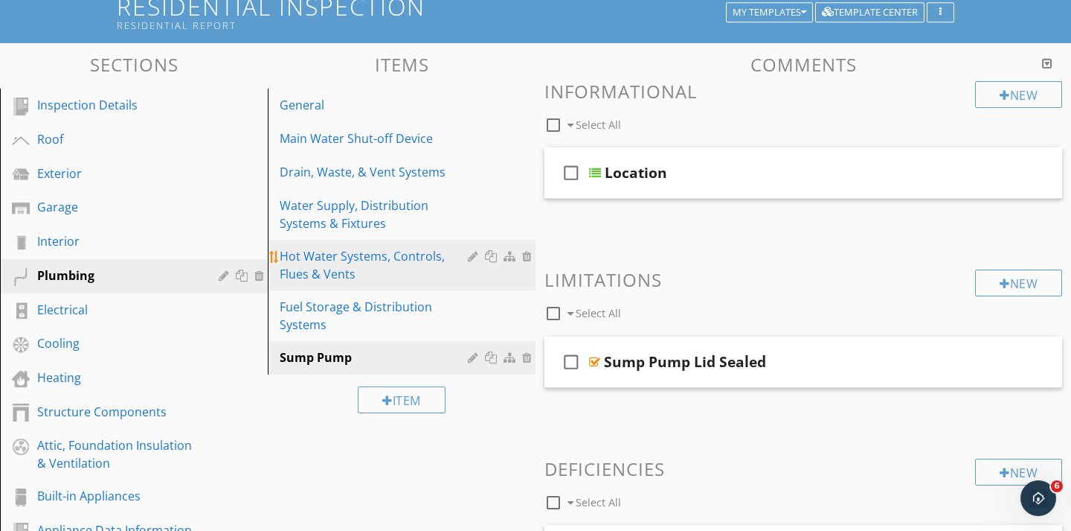
click at [318, 259] on div "Hot Water Systems, Controls, Flues & Vents" at bounding box center [376, 265] width 193 height 36
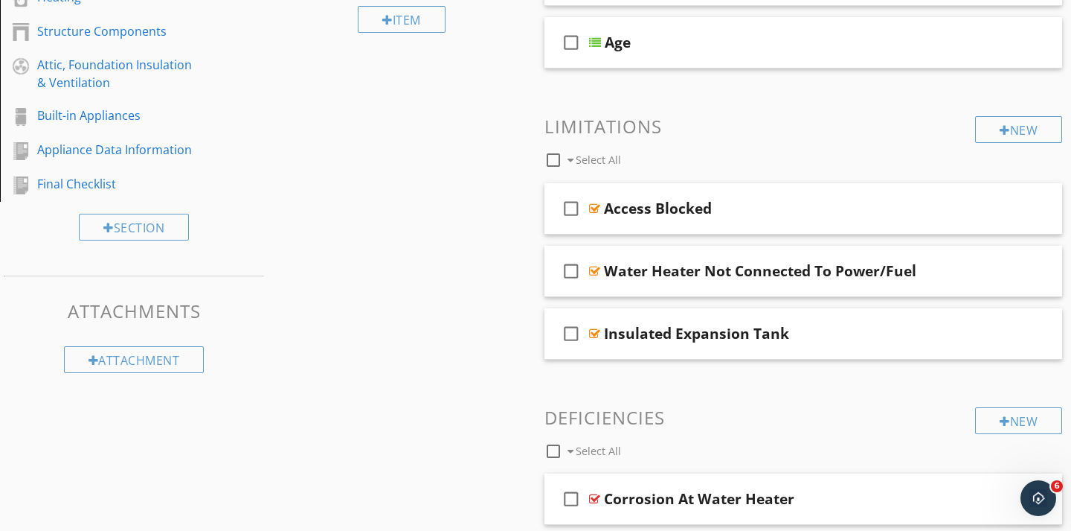
scroll to position [500, 0]
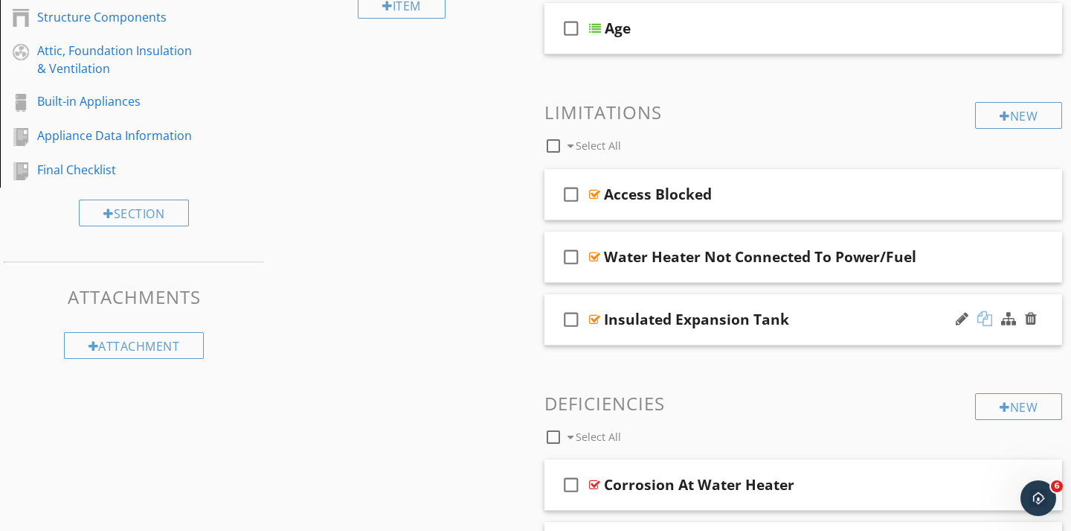
click at [989, 318] on div at bounding box center [985, 318] width 15 height 15
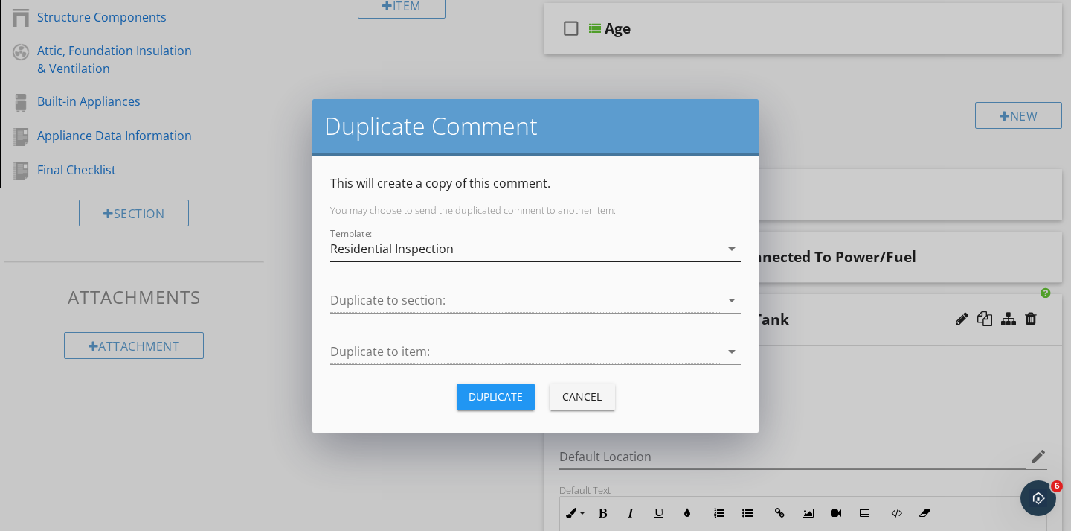
click at [433, 245] on div "Residential Inspection" at bounding box center [392, 248] width 124 height 13
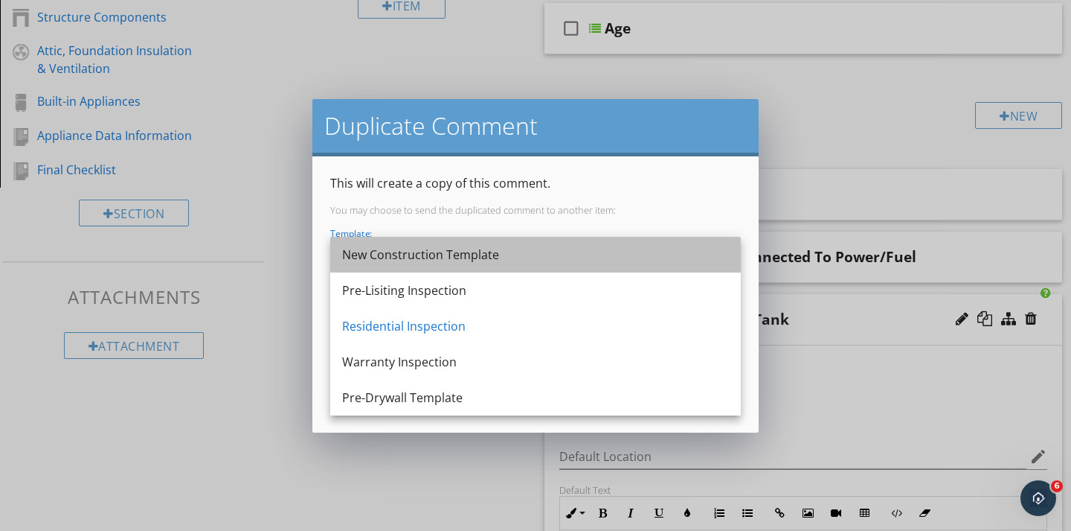
click at [412, 259] on div "New Construction Template" at bounding box center [535, 255] width 387 height 18
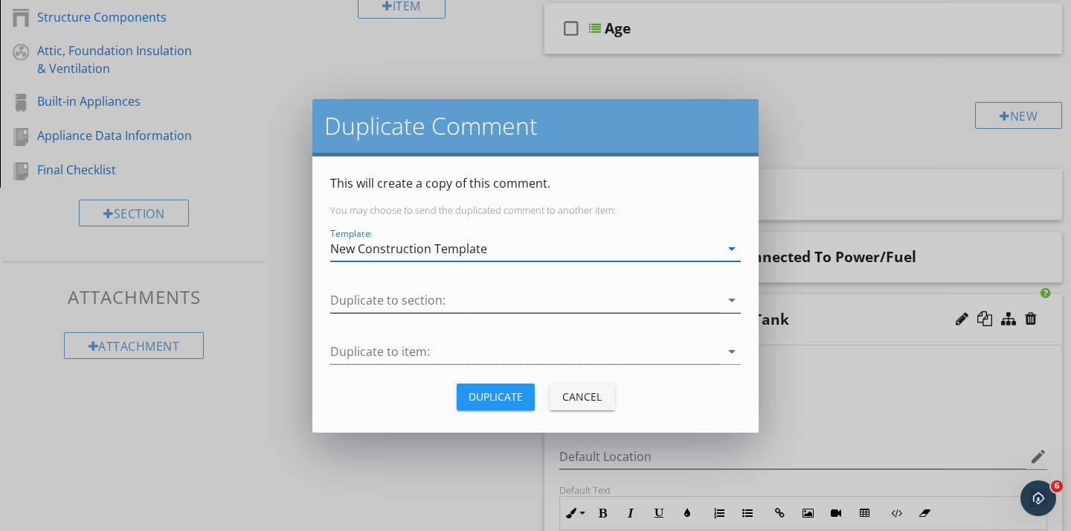
click at [397, 299] on div at bounding box center [525, 300] width 390 height 25
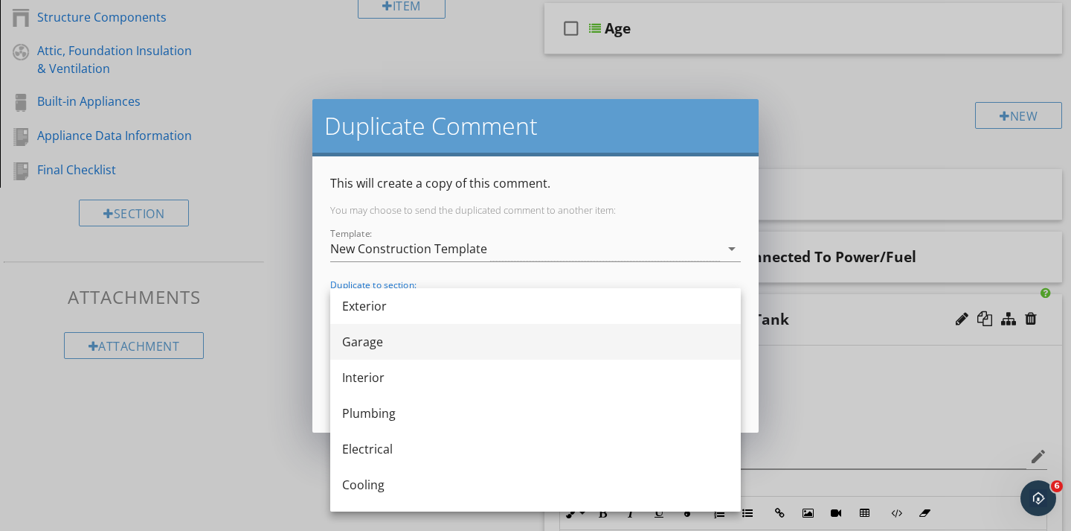
scroll to position [74, 0]
click at [374, 413] on div "Plumbing" at bounding box center [535, 410] width 387 height 18
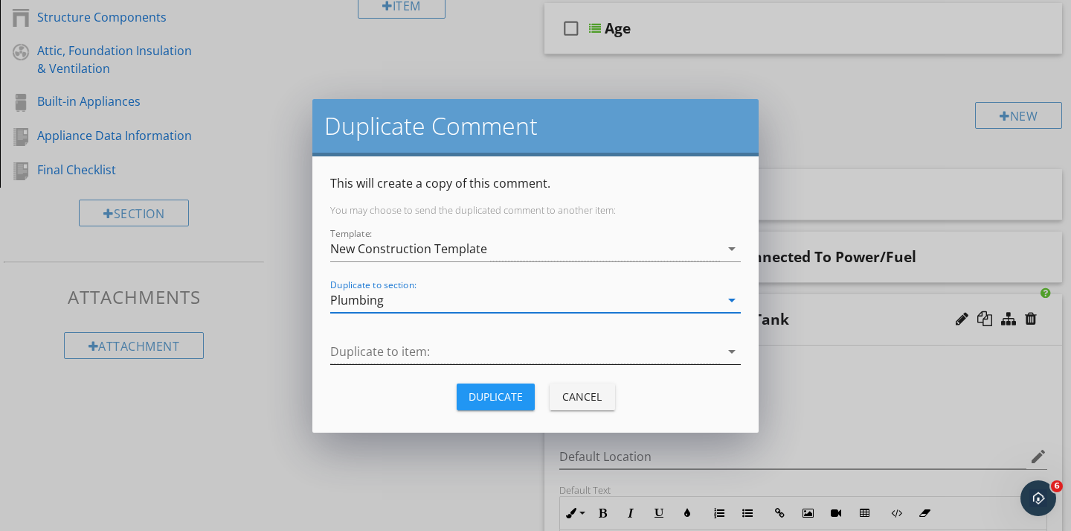
click at [374, 352] on div at bounding box center [525, 351] width 390 height 25
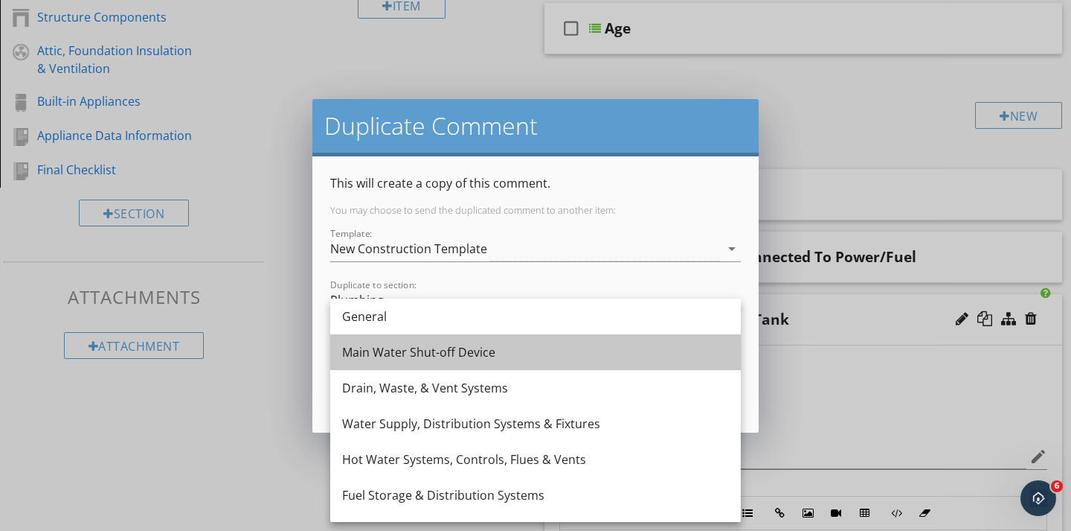
click at [374, 352] on div "Main Water Shut-off Device" at bounding box center [535, 352] width 387 height 18
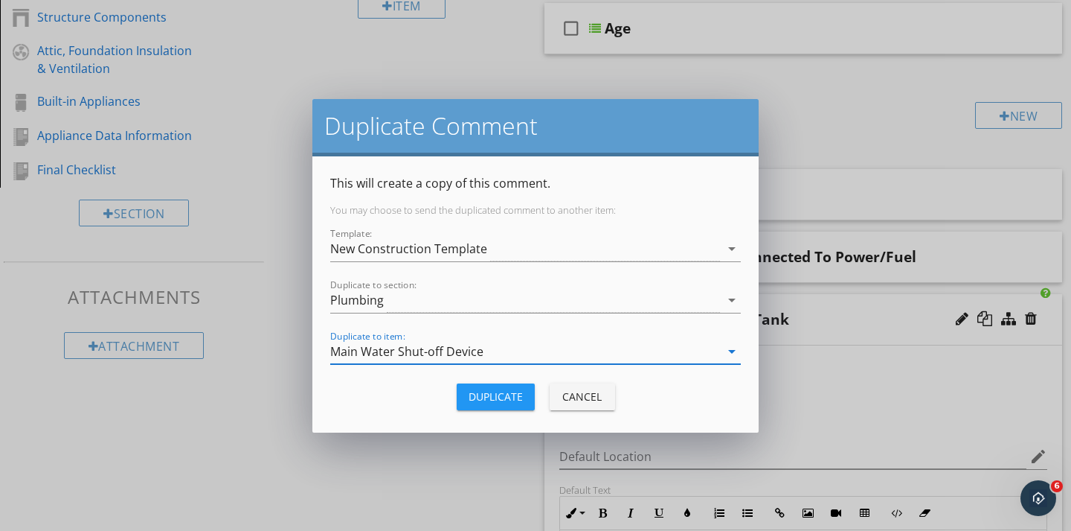
click at [374, 352] on div "Main Water Shut-off Device" at bounding box center [406, 351] width 153 height 13
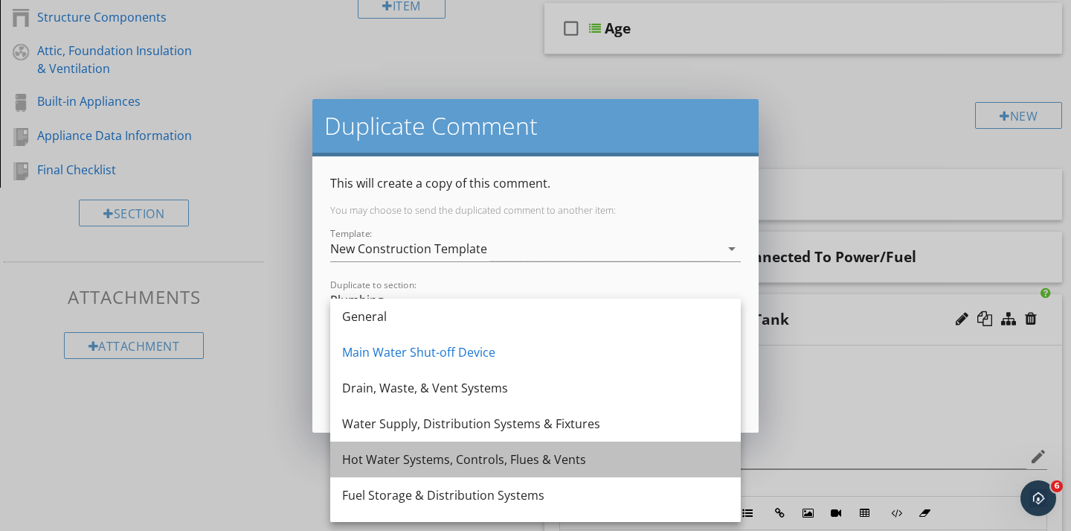
click at [374, 457] on div "Hot Water Systems, Controls, Flues & Vents" at bounding box center [535, 459] width 387 height 18
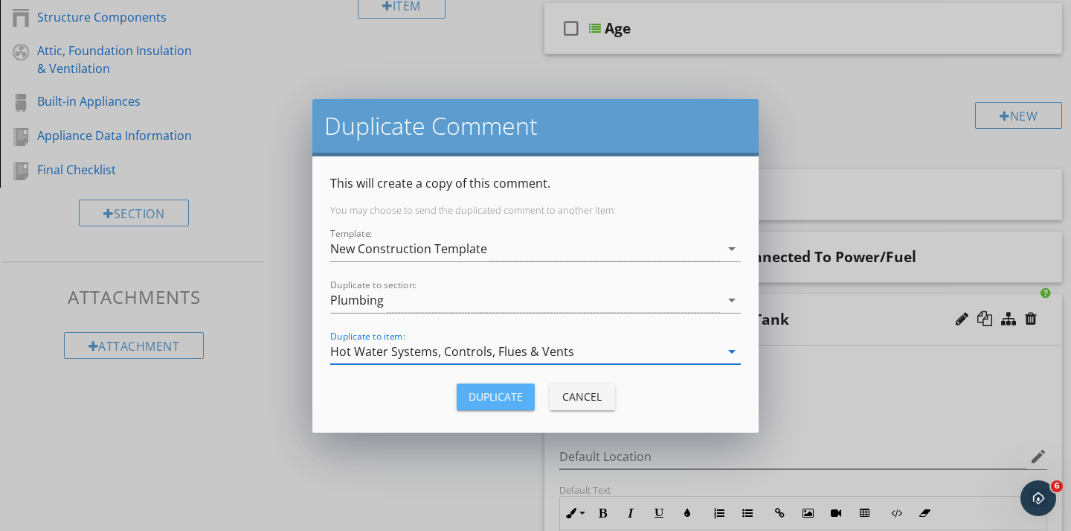
click at [483, 401] on div "Duplicate" at bounding box center [496, 396] width 54 height 16
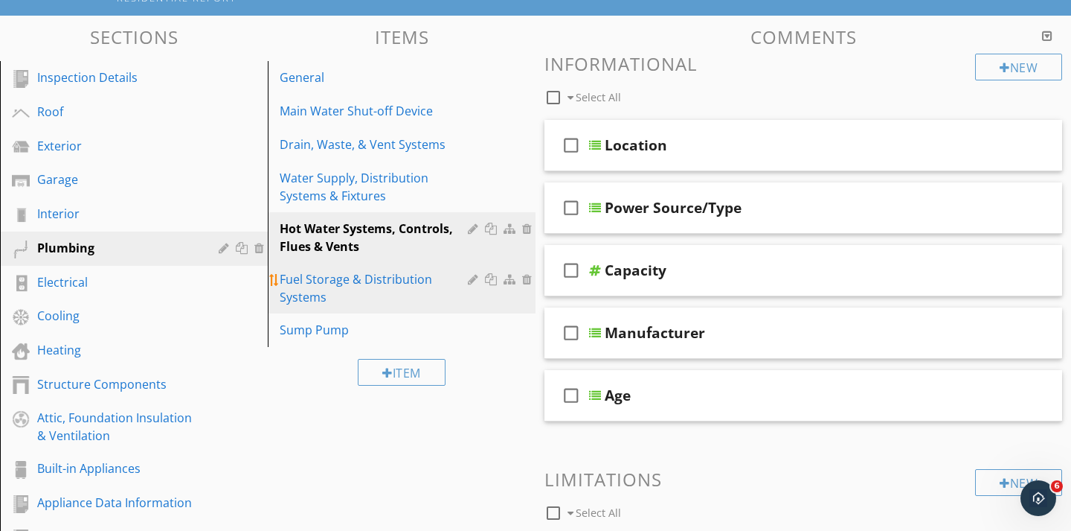
scroll to position [126, 0]
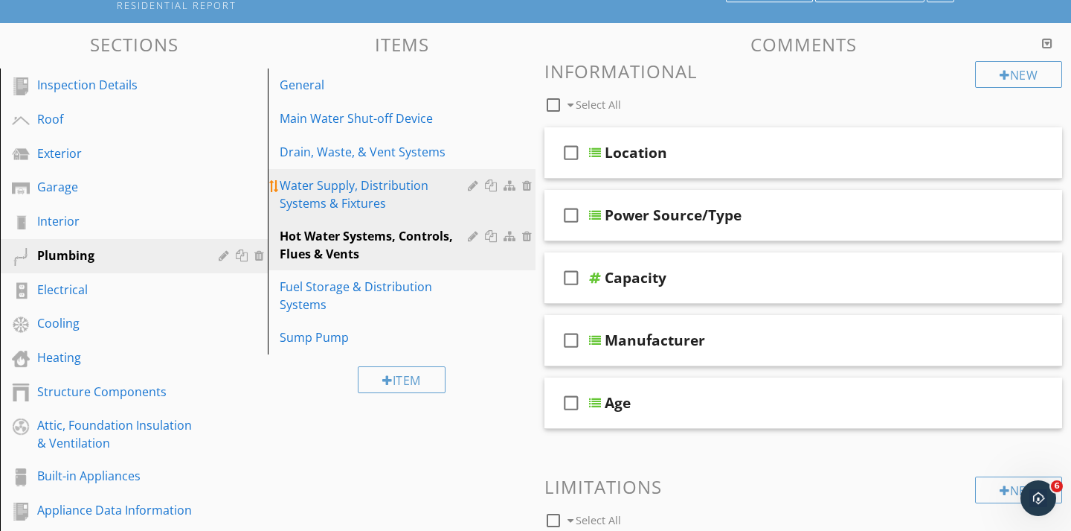
click at [376, 200] on div "Water Supply, Distribution Systems & Fixtures" at bounding box center [376, 194] width 193 height 36
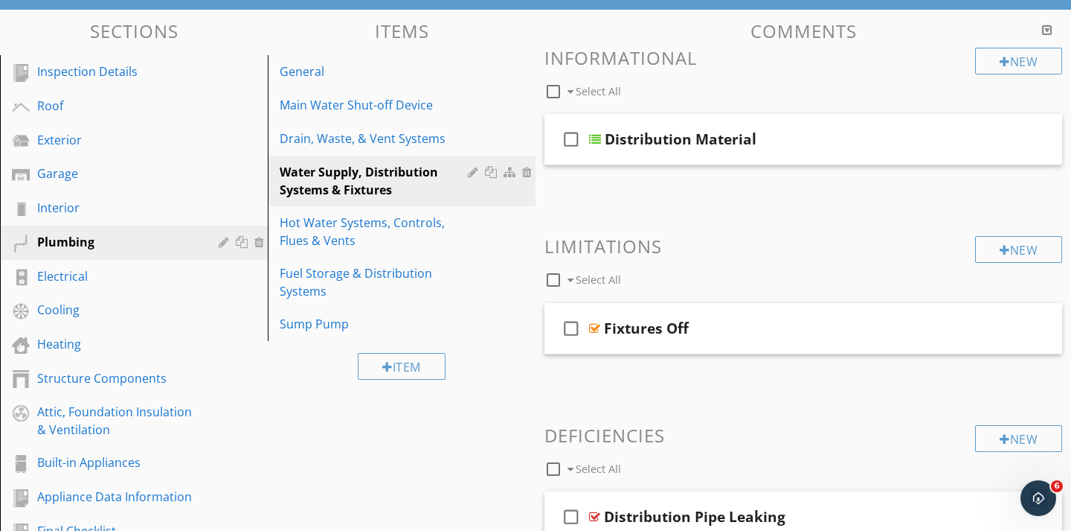
scroll to position [127, 0]
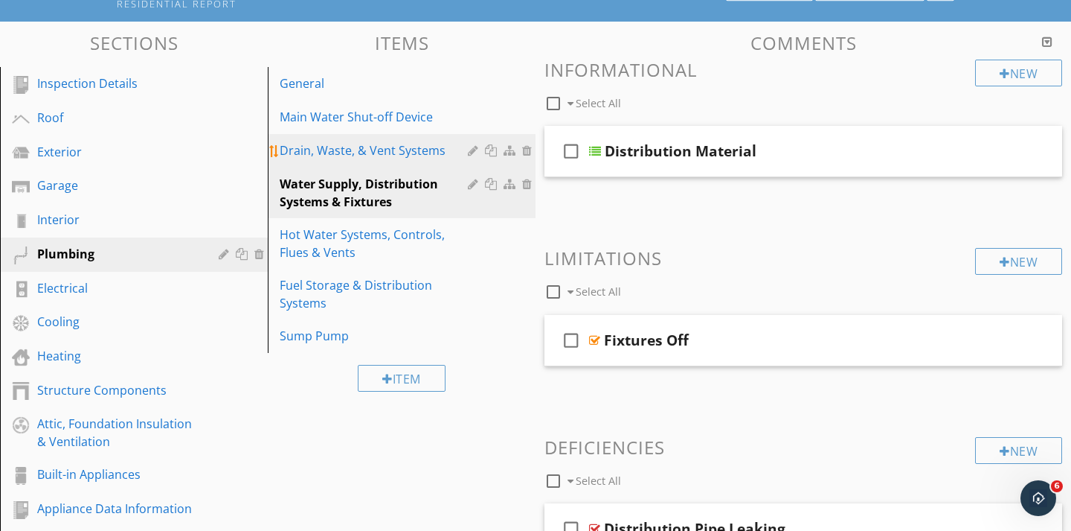
click at [330, 147] on div "Drain, Waste, & Vent Systems" at bounding box center [376, 150] width 193 height 18
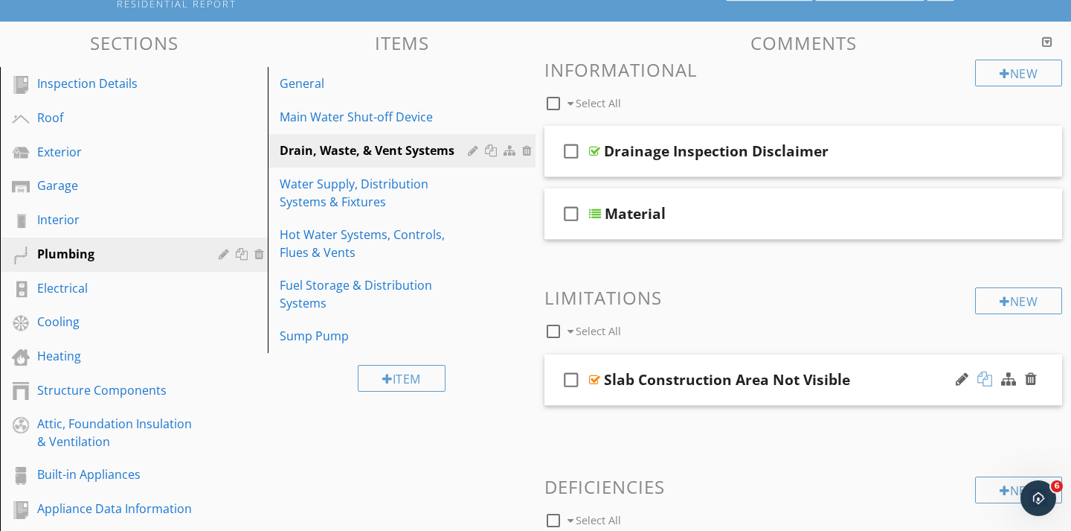
click at [982, 378] on div at bounding box center [985, 378] width 15 height 15
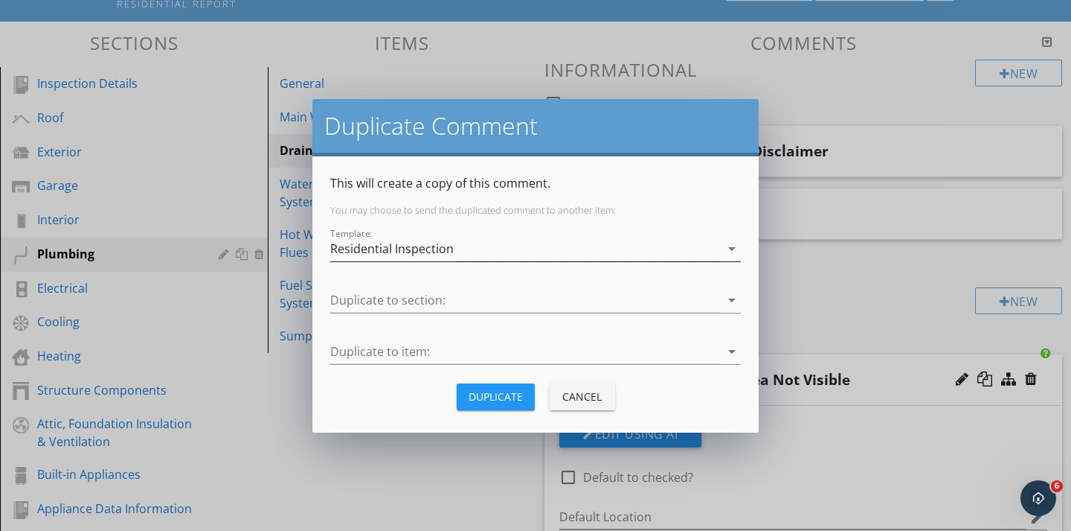
click at [387, 253] on div "Residential Inspection" at bounding box center [392, 248] width 124 height 13
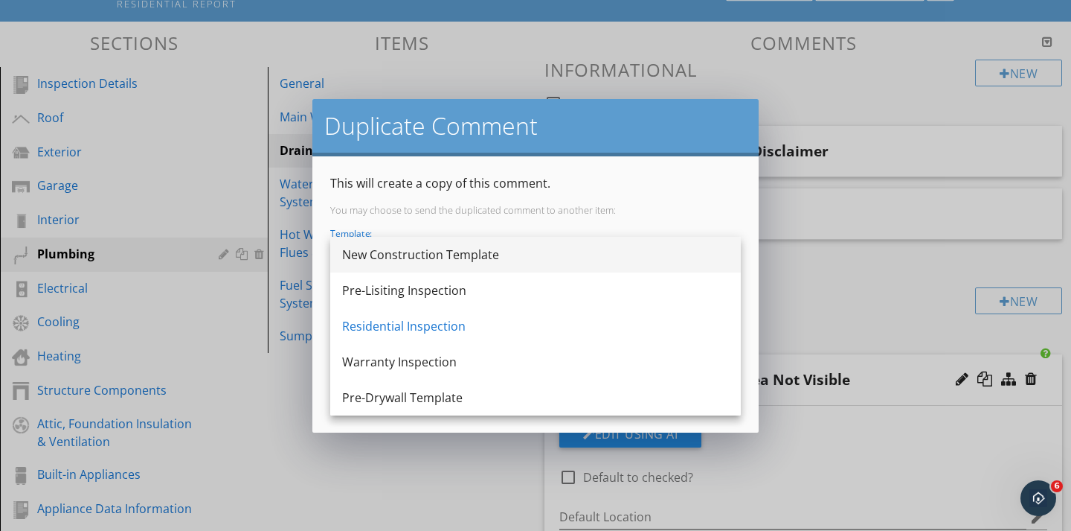
click at [368, 266] on div "New Construction Template" at bounding box center [535, 255] width 387 height 36
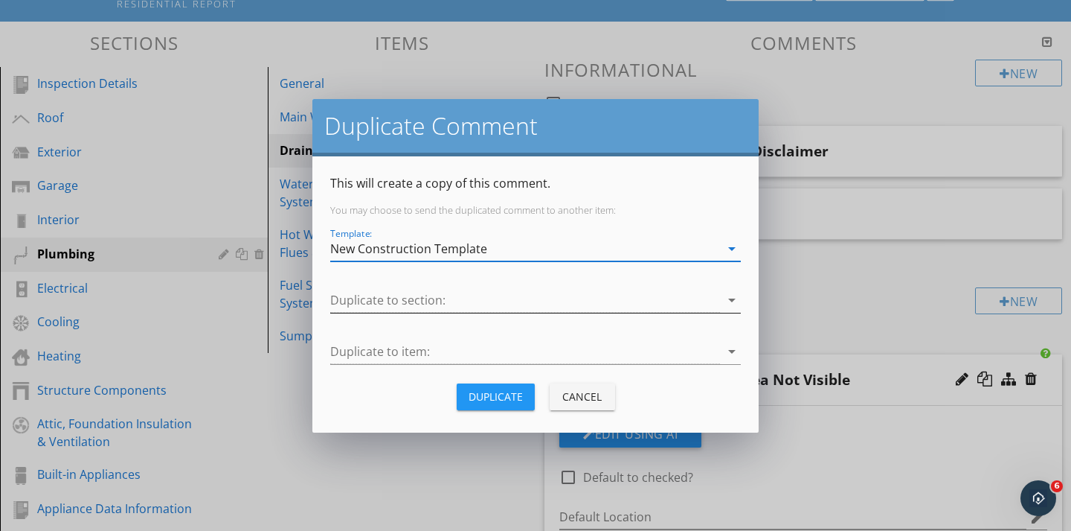
click at [359, 298] on div at bounding box center [525, 300] width 390 height 25
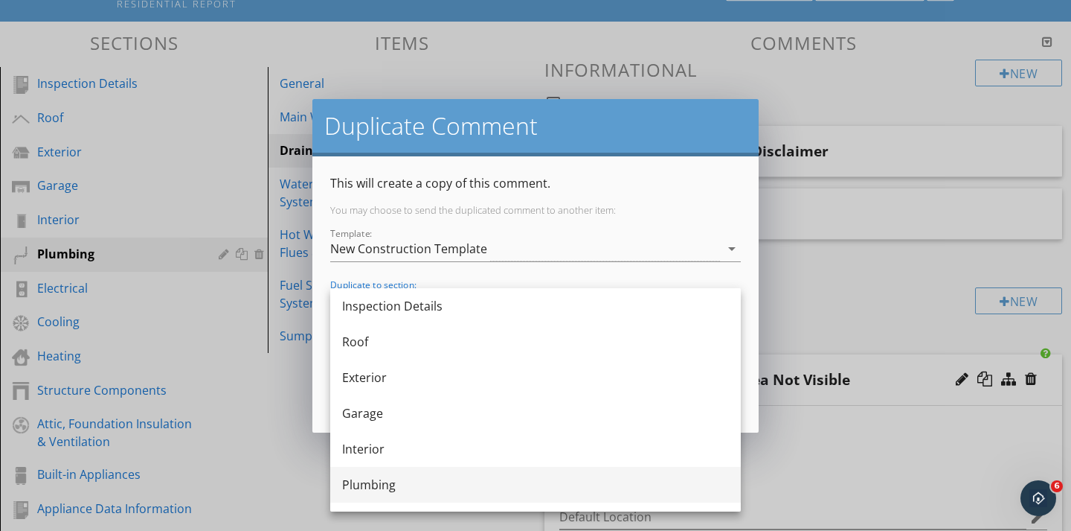
click at [375, 478] on div "Plumbing" at bounding box center [535, 484] width 387 height 18
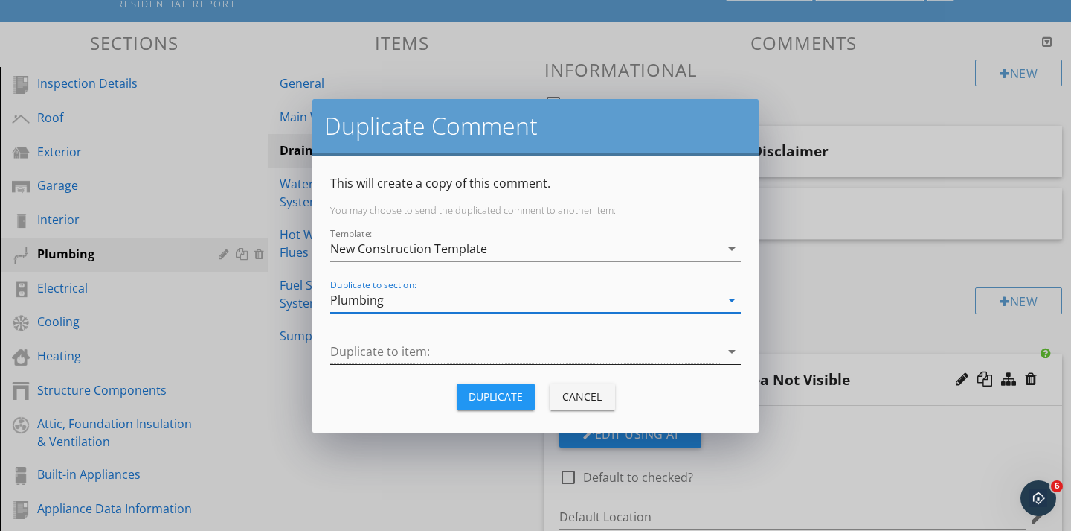
click at [365, 345] on div at bounding box center [525, 351] width 390 height 25
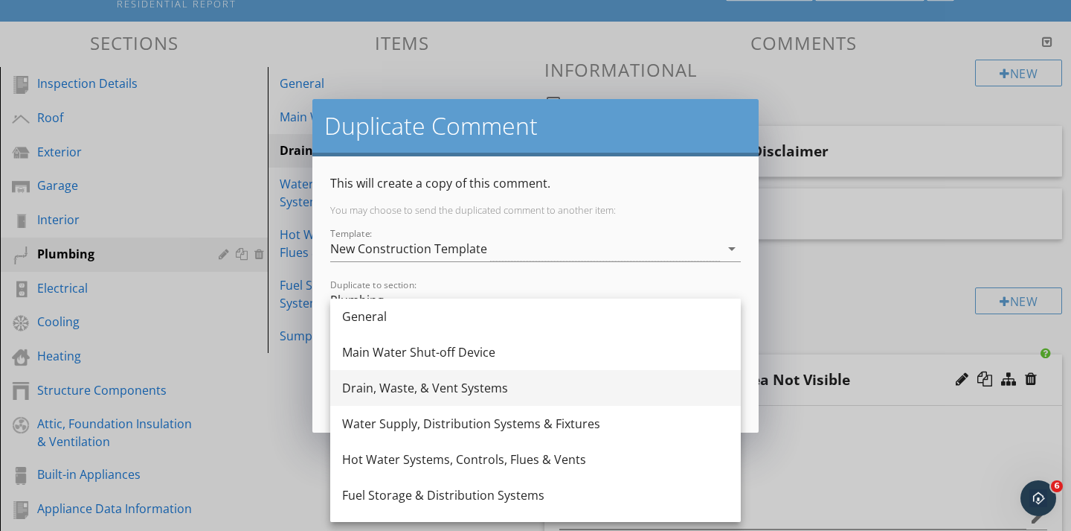
click at [366, 383] on div "Drain, Waste, & Vent Systems" at bounding box center [535, 388] width 387 height 18
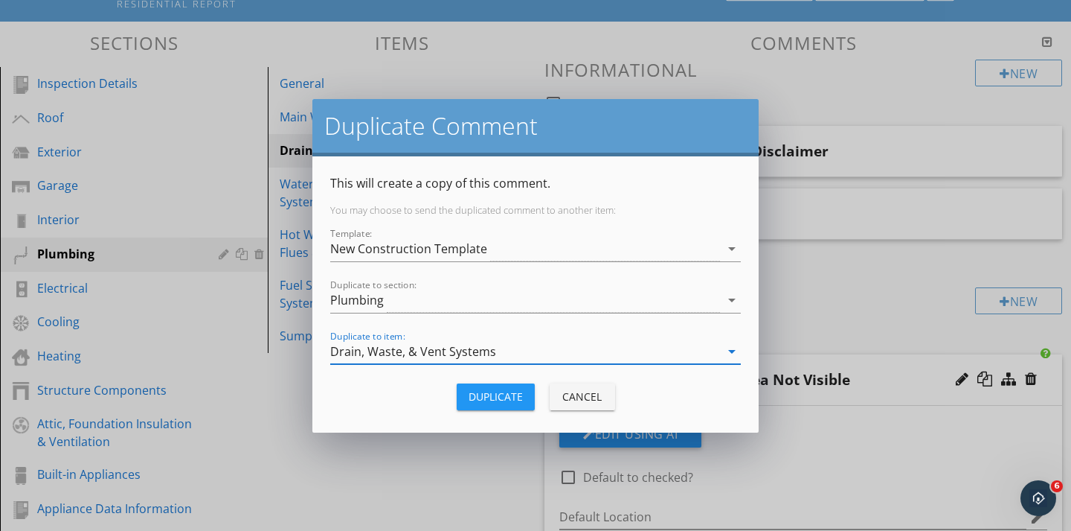
click at [485, 385] on button "Duplicate" at bounding box center [496, 396] width 78 height 27
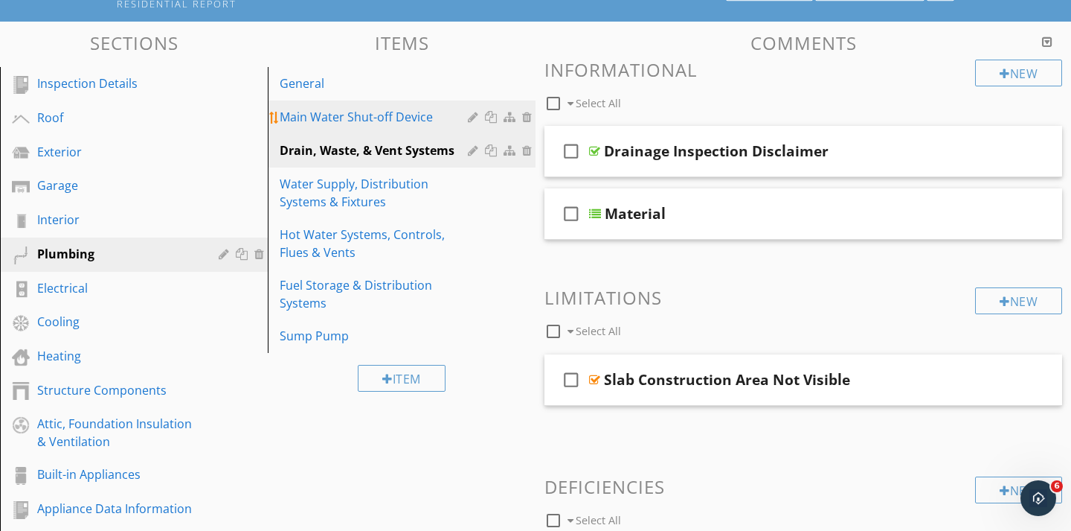
click at [354, 108] on div "Main Water Shut-off Device" at bounding box center [376, 117] width 193 height 18
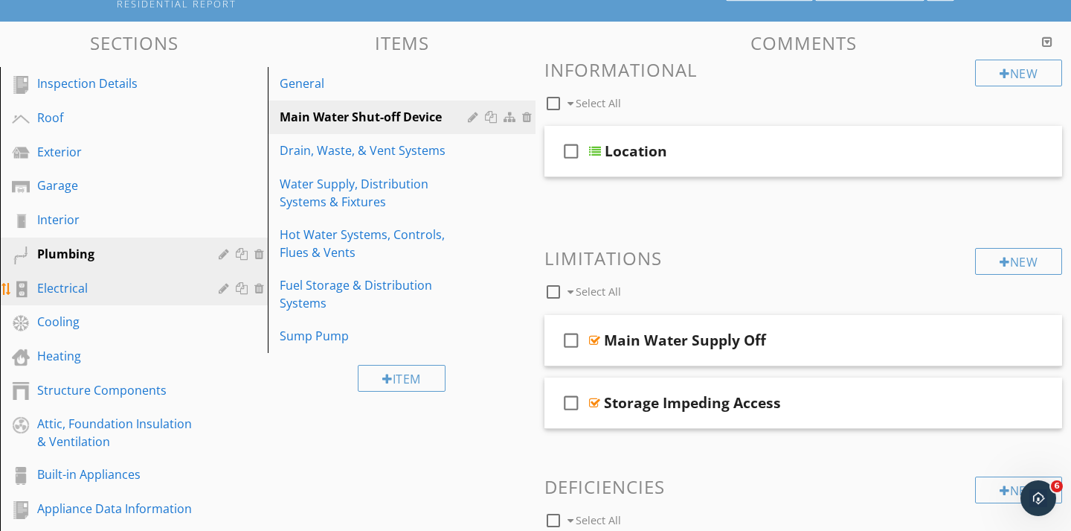
click at [82, 287] on div "Electrical" at bounding box center [117, 288] width 160 height 18
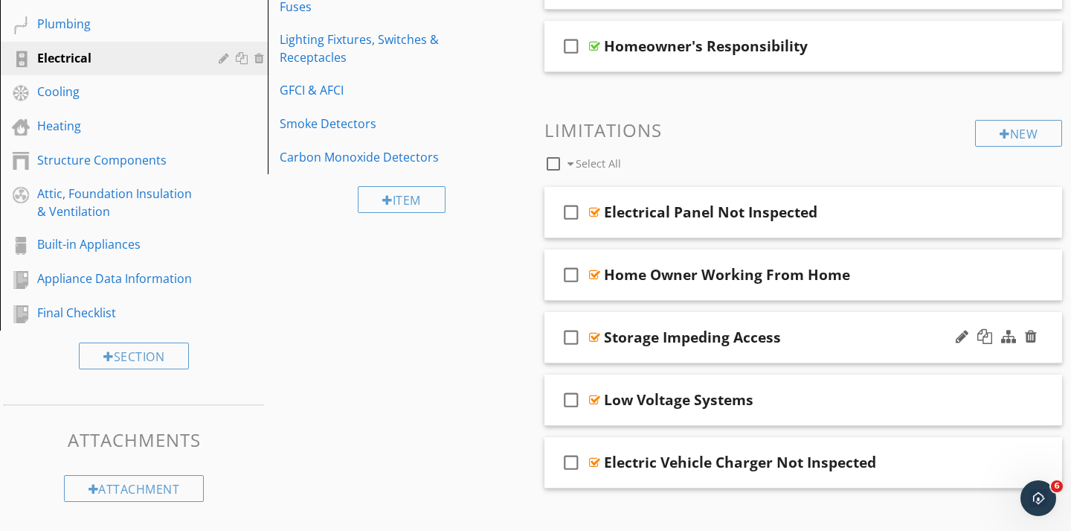
scroll to position [374, 0]
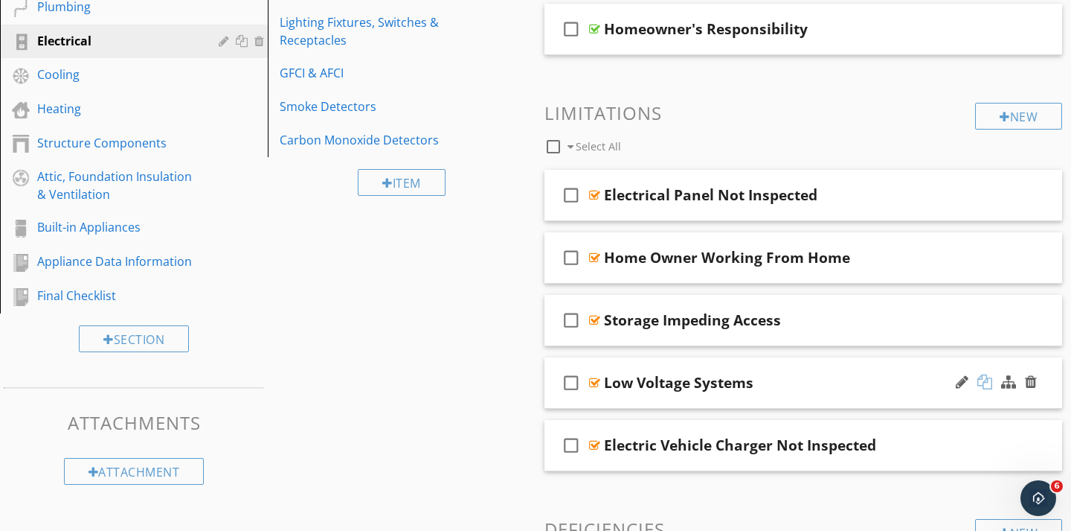
click at [991, 381] on div at bounding box center [985, 381] width 15 height 15
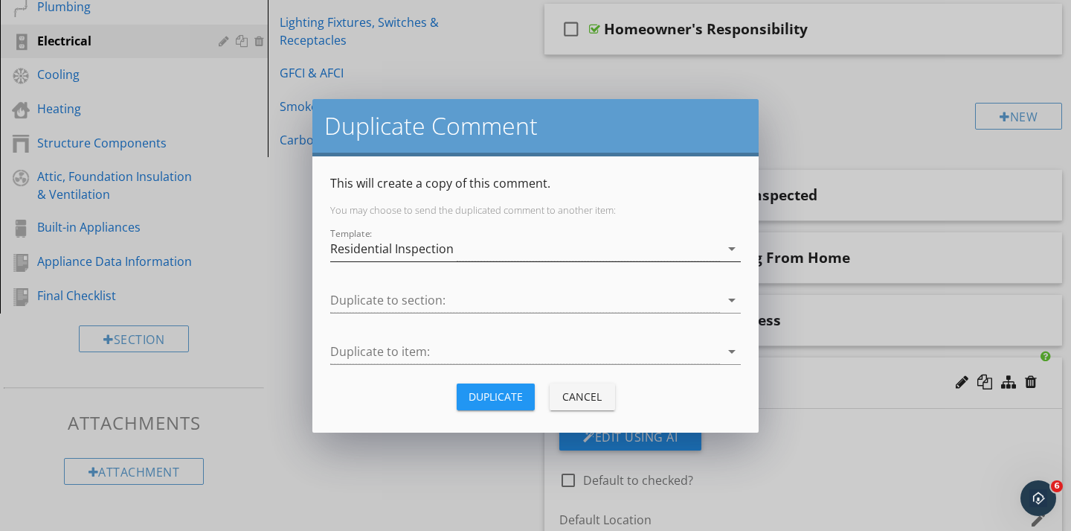
click at [444, 246] on div "Residential Inspection" at bounding box center [392, 248] width 124 height 13
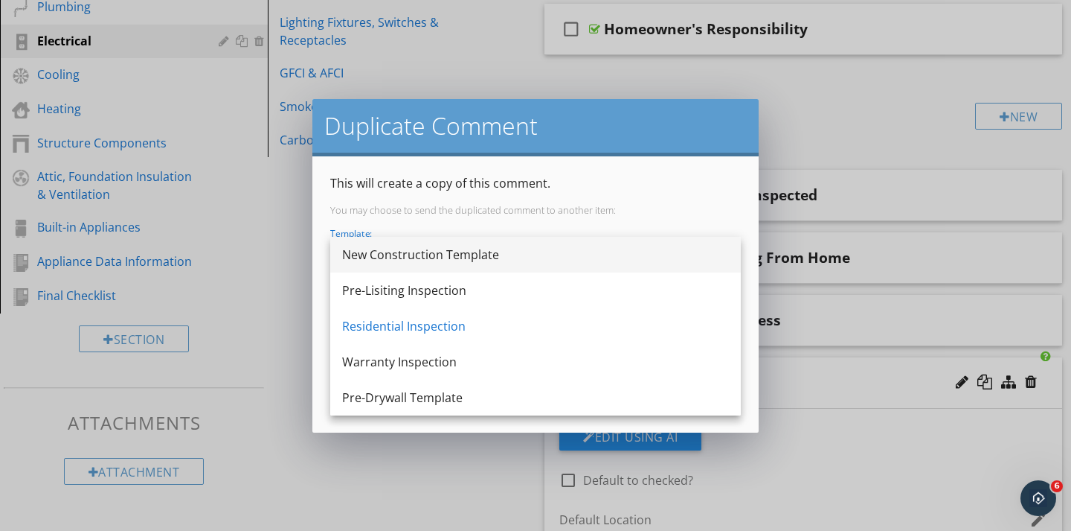
click at [422, 254] on div "New Construction Template" at bounding box center [535, 255] width 387 height 18
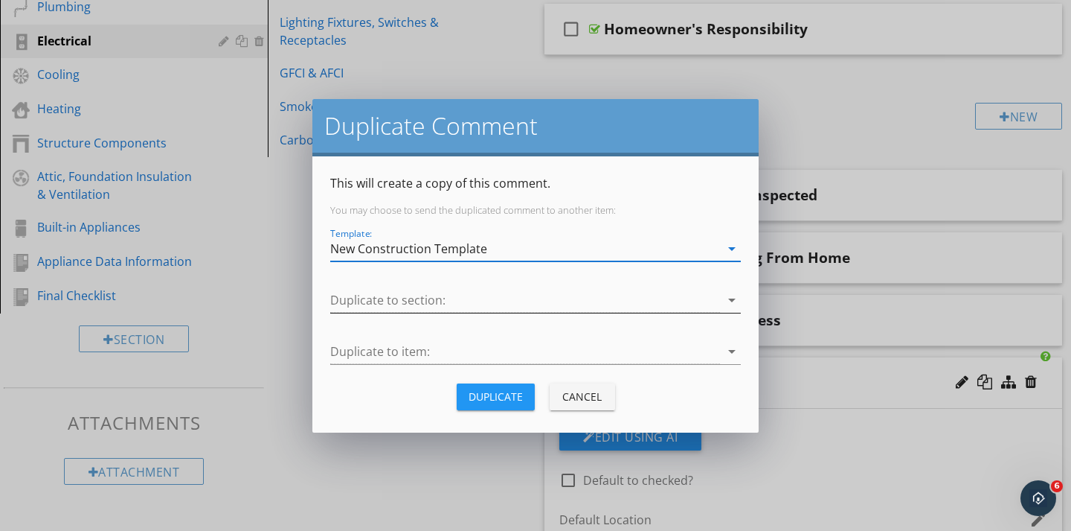
click at [386, 301] on div at bounding box center [525, 300] width 390 height 25
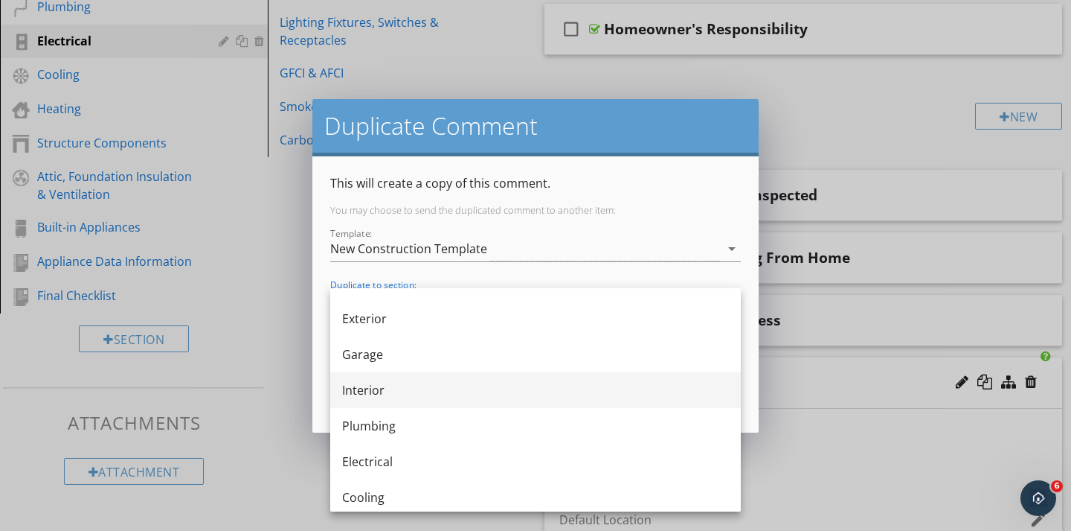
scroll to position [74, 0]
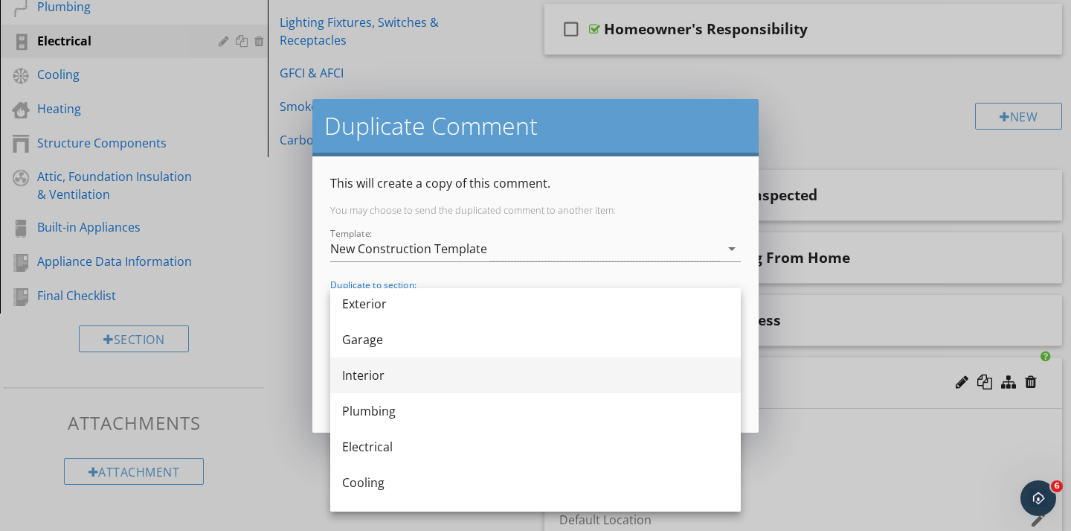
click at [372, 452] on div "Electrical" at bounding box center [535, 447] width 387 height 18
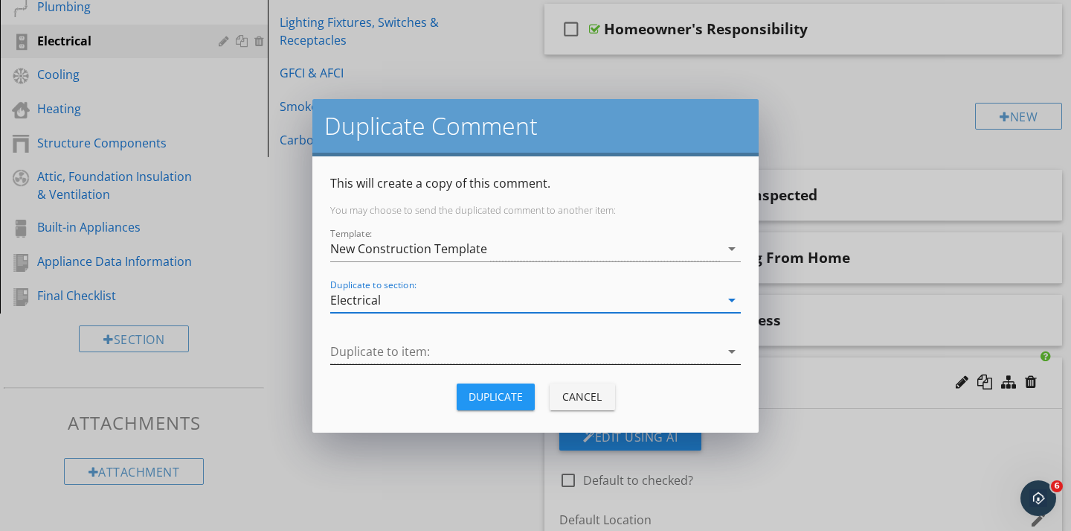
click at [387, 361] on div at bounding box center [525, 351] width 390 height 25
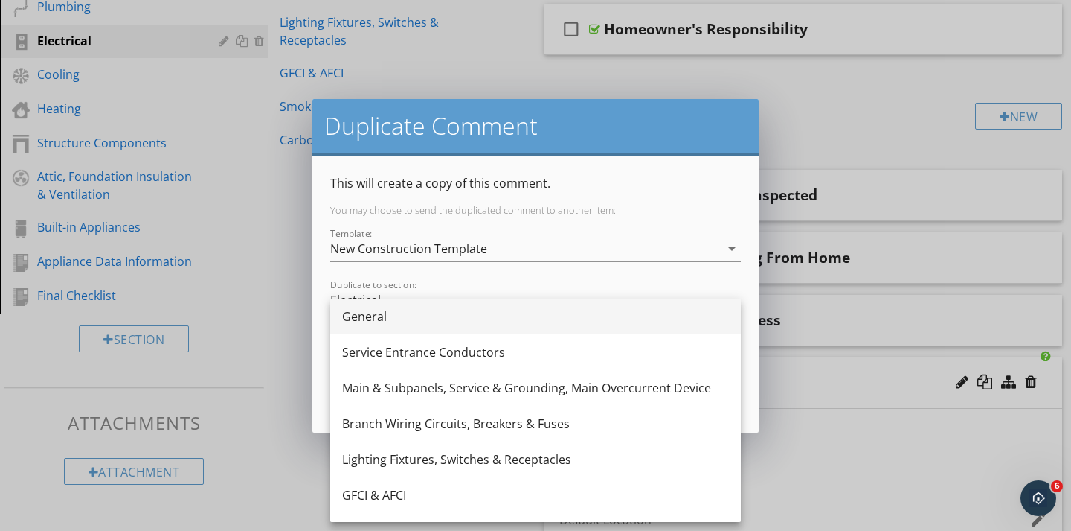
click at [368, 319] on div "General" at bounding box center [535, 316] width 387 height 18
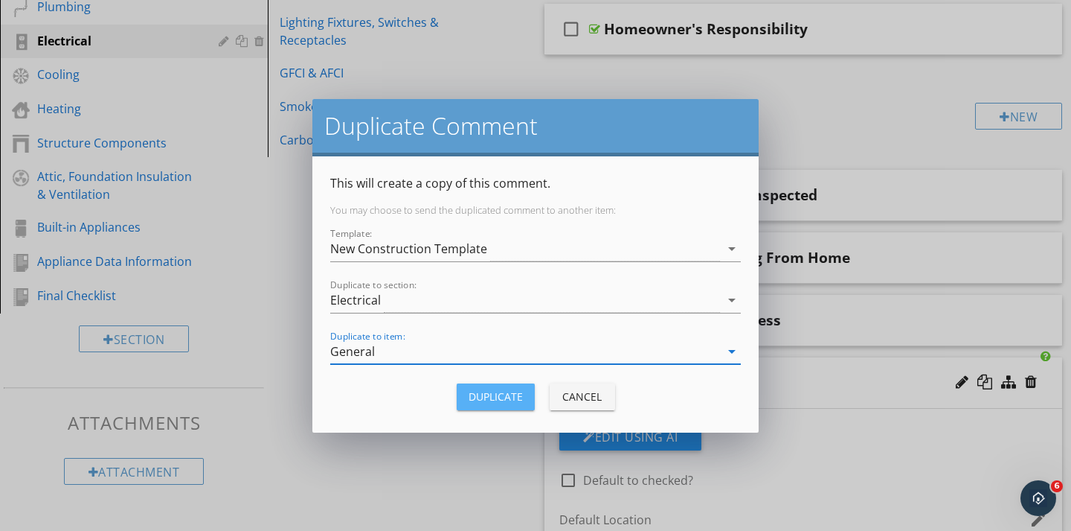
click at [485, 392] on div "Duplicate" at bounding box center [496, 396] width 54 height 16
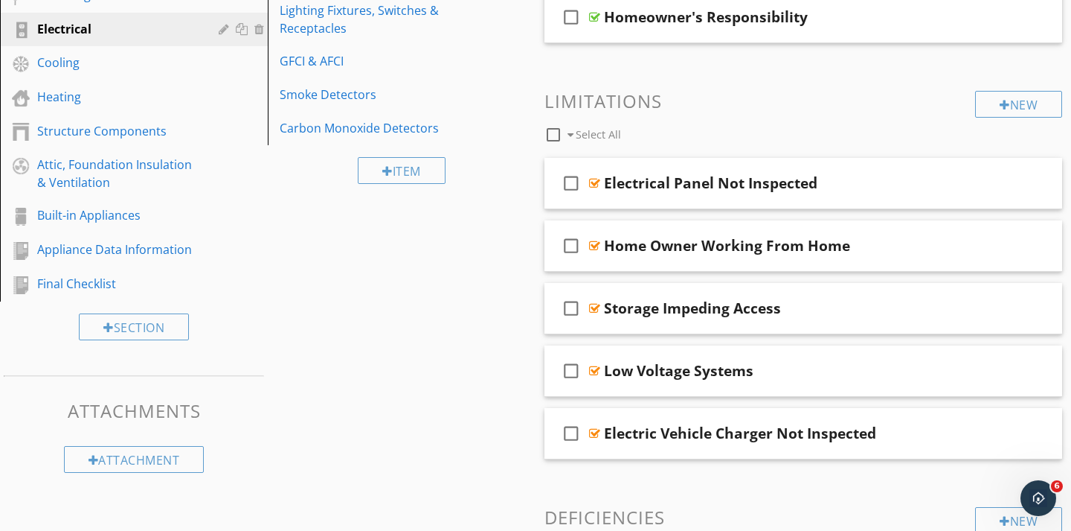
scroll to position [368, 0]
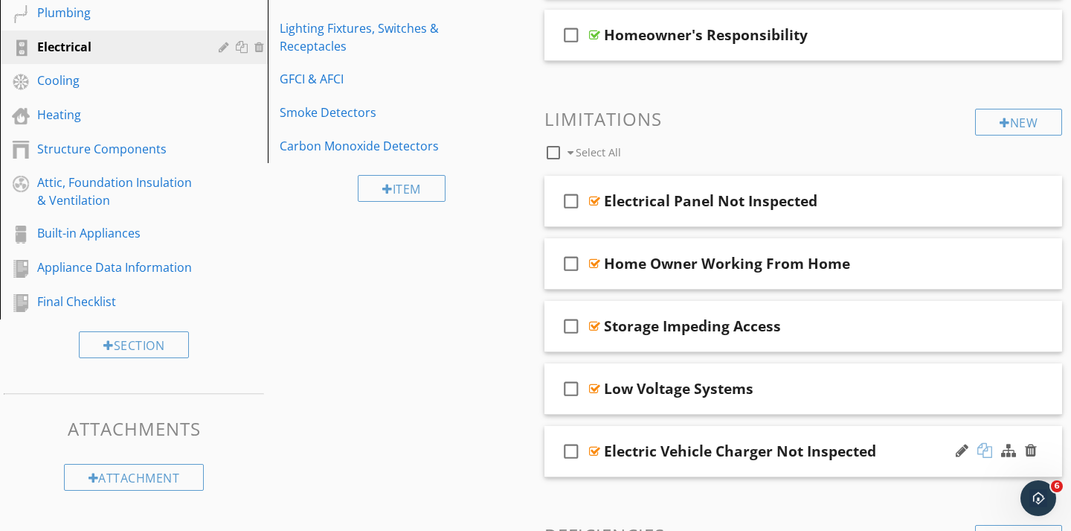
click at [987, 452] on div at bounding box center [985, 450] width 15 height 15
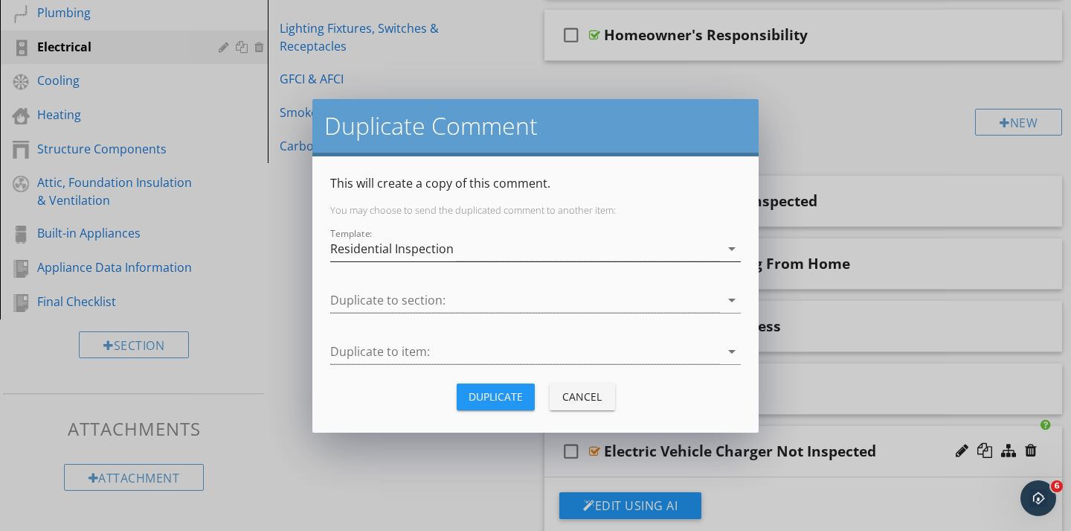
click at [421, 242] on div "Residential Inspection" at bounding box center [392, 248] width 124 height 13
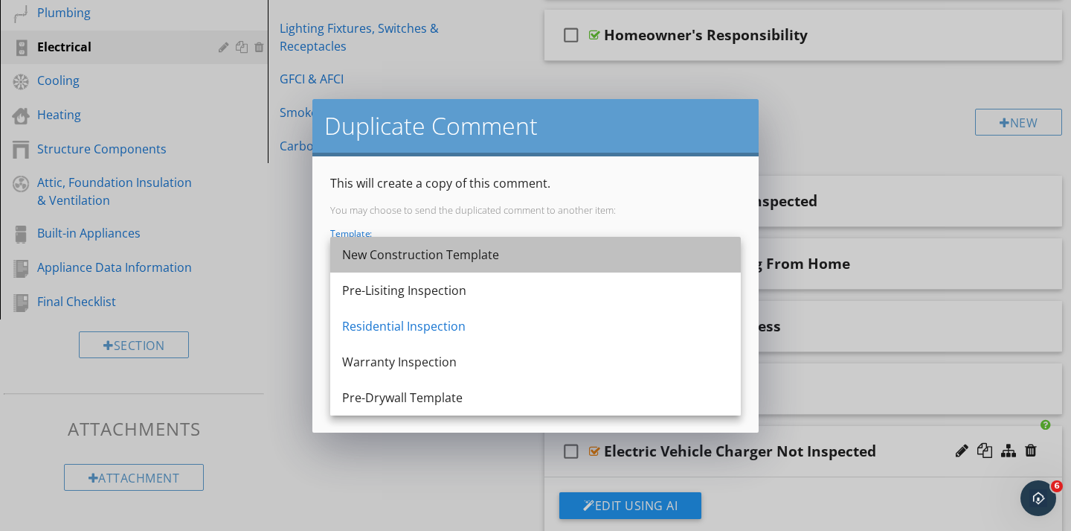
click at [394, 256] on div "New Construction Template" at bounding box center [535, 255] width 387 height 18
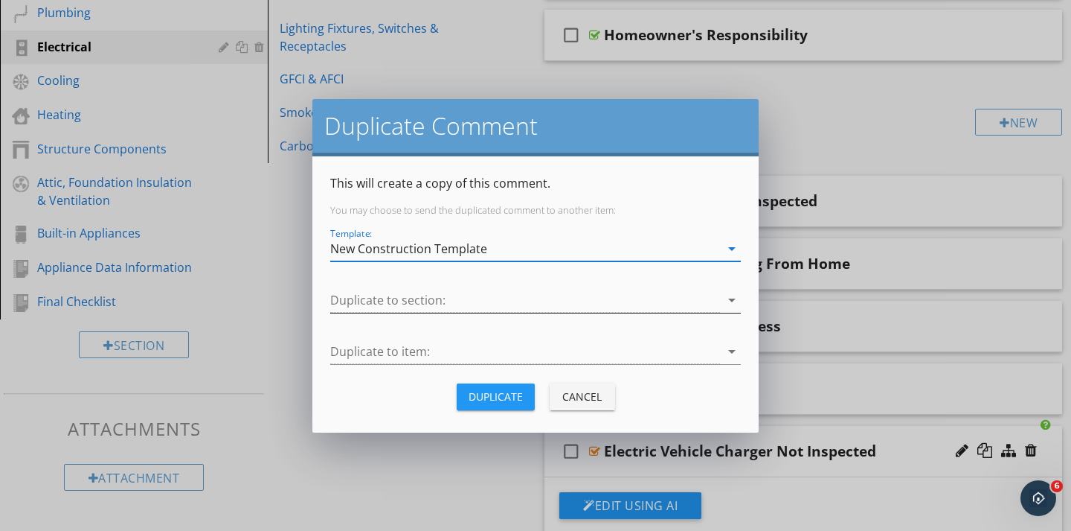
click at [374, 295] on div at bounding box center [525, 300] width 390 height 25
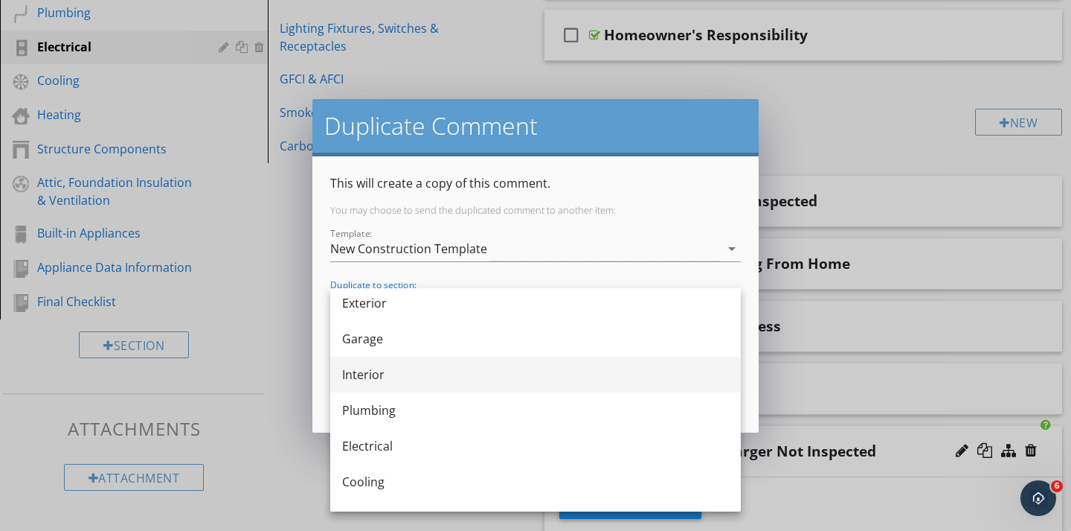
scroll to position [88, 0]
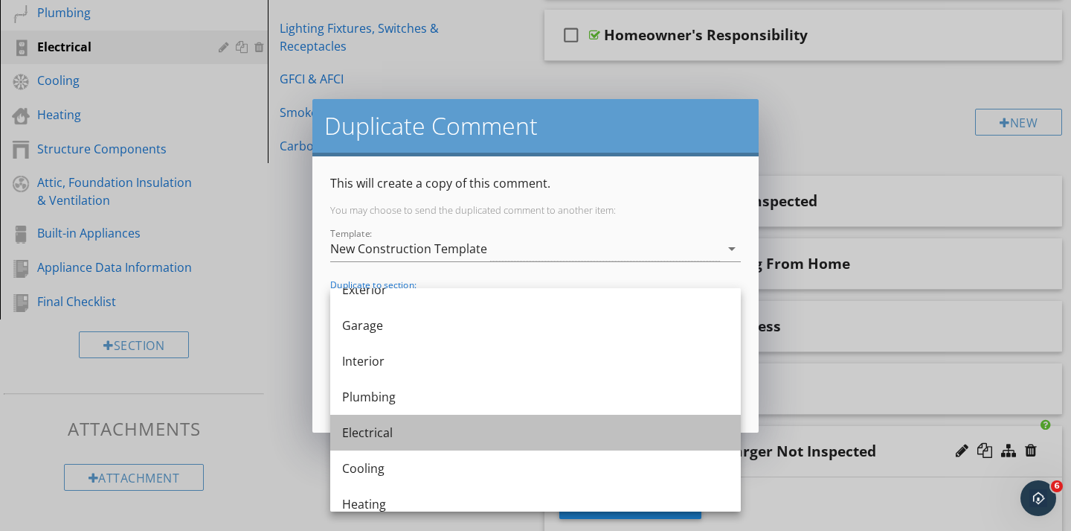
click at [378, 430] on div "Electrical" at bounding box center [535, 432] width 387 height 18
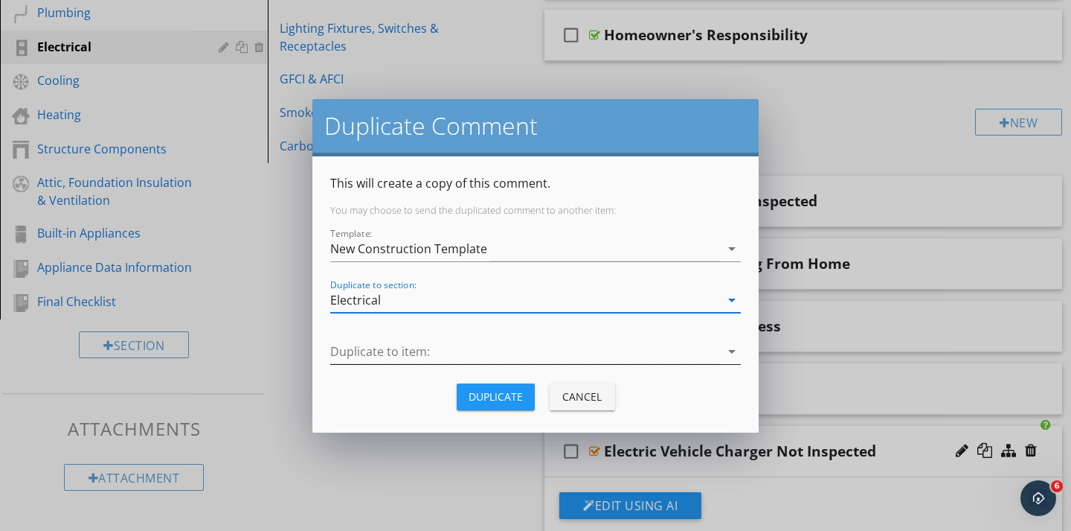
click at [372, 352] on div at bounding box center [525, 351] width 390 height 25
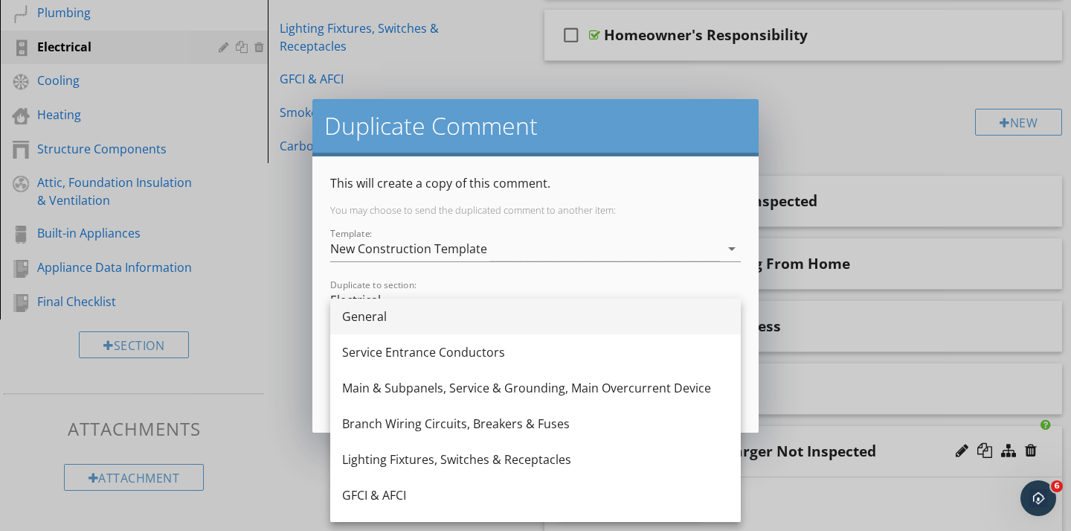
click at [365, 321] on div "General" at bounding box center [535, 316] width 387 height 18
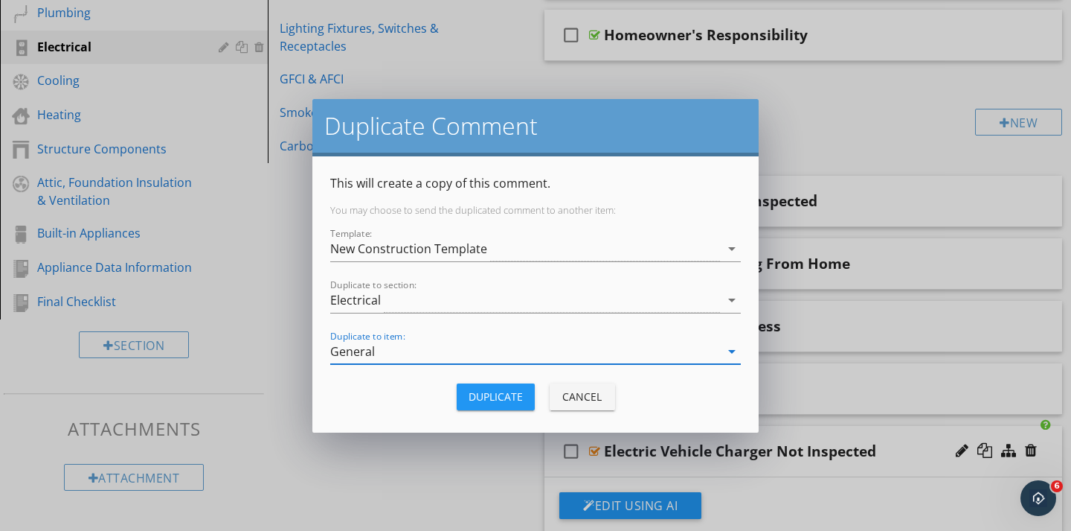
click at [475, 397] on div "Duplicate" at bounding box center [496, 396] width 54 height 16
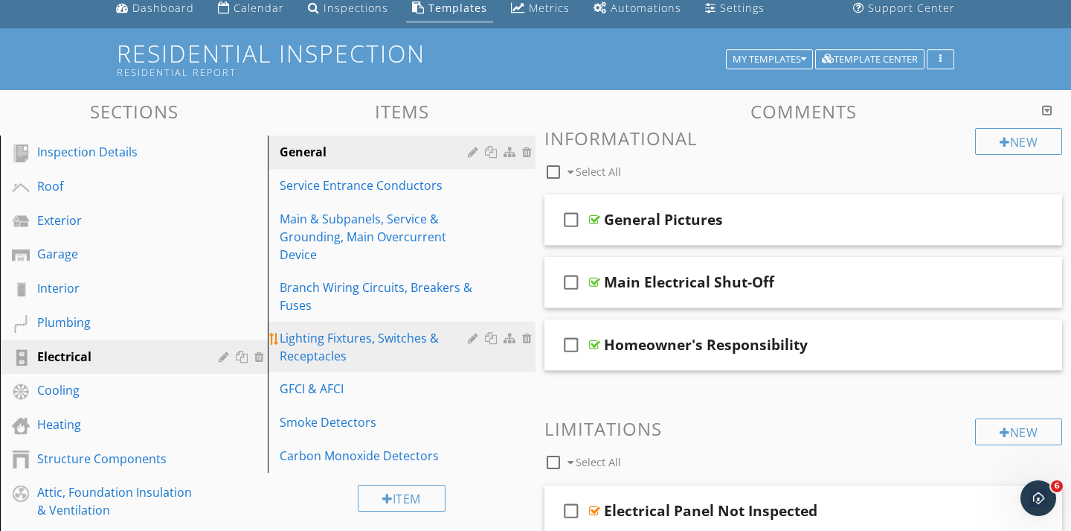
scroll to position [54, 0]
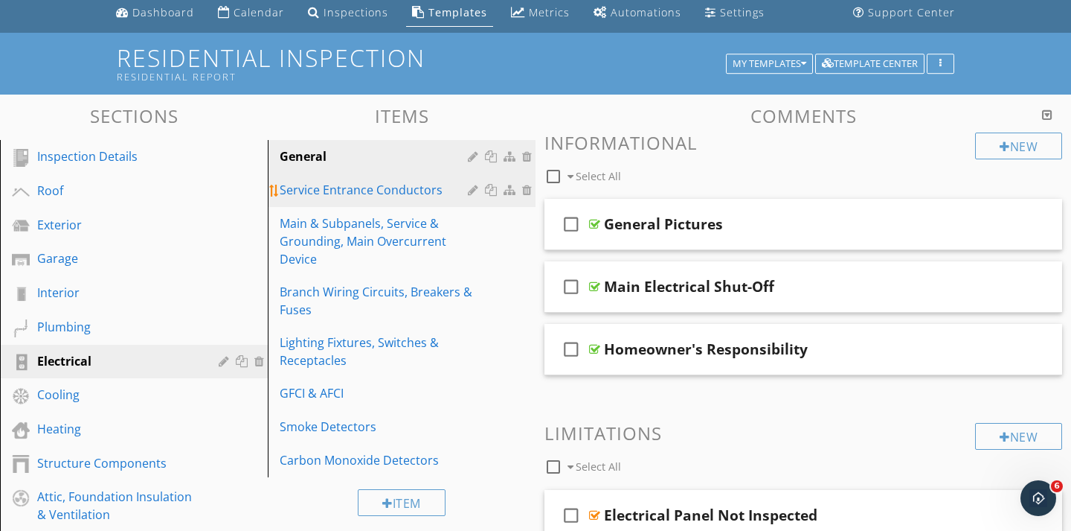
click at [376, 185] on div "Service Entrance Conductors" at bounding box center [376, 190] width 193 height 18
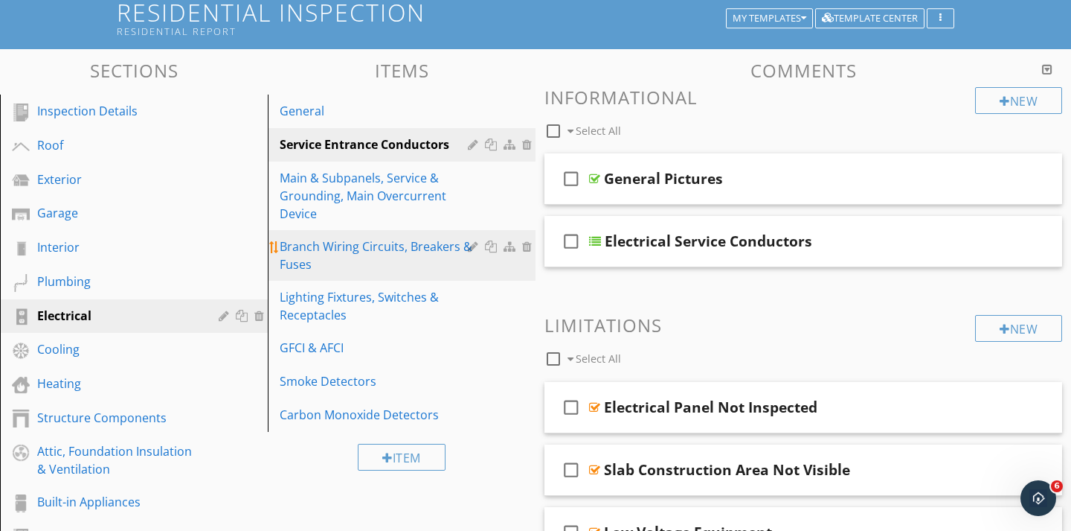
scroll to position [94, 0]
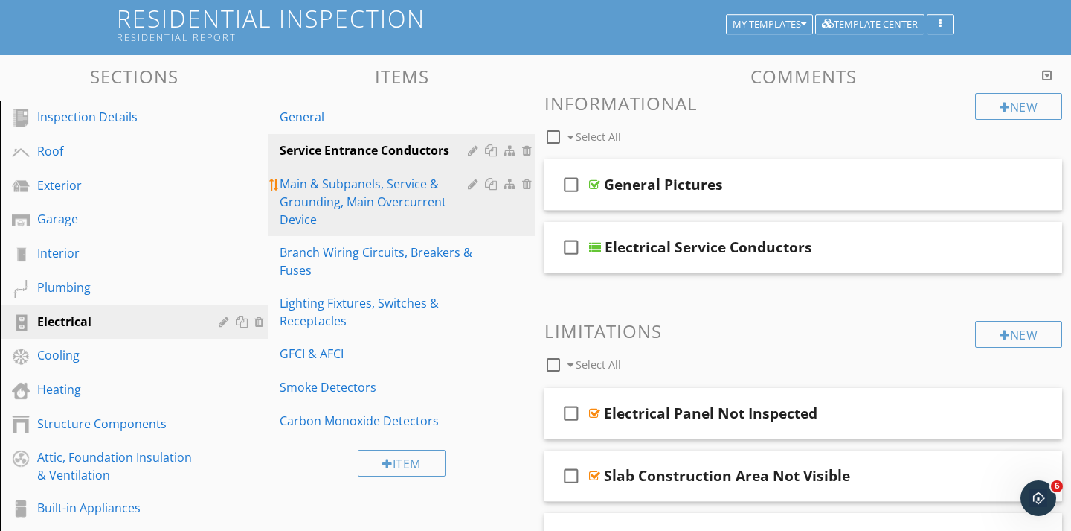
click at [356, 218] on div "Main & Subpanels, Service & Grounding, Main Overcurrent Device" at bounding box center [376, 202] width 193 height 54
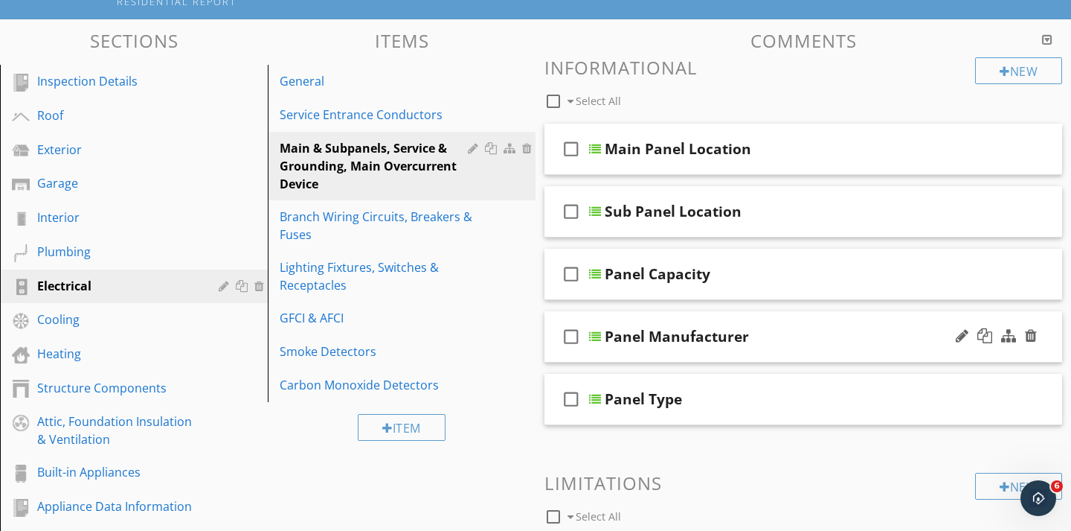
scroll to position [109, 0]
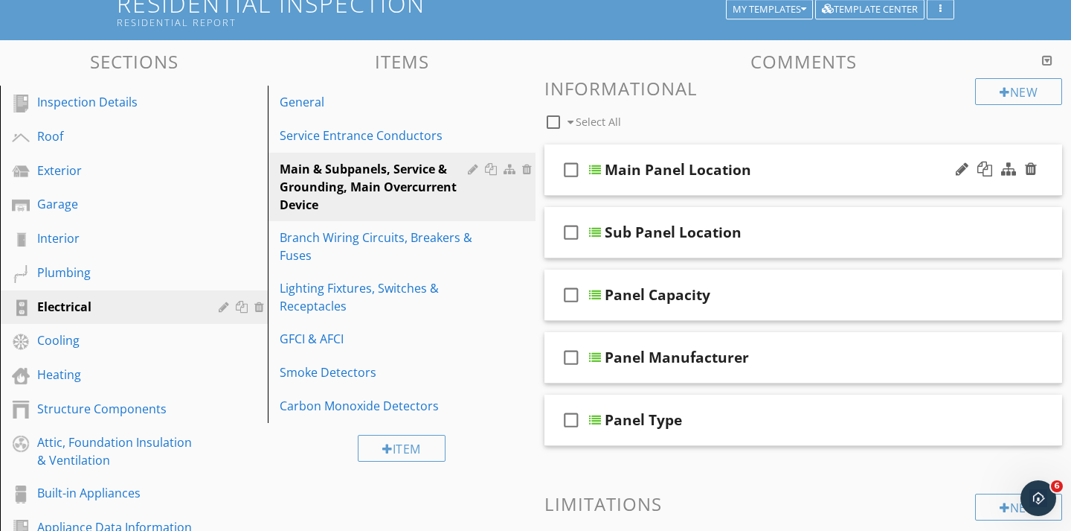
click at [597, 180] on div "check_box_outline_blank Main Panel Location" at bounding box center [804, 169] width 518 height 51
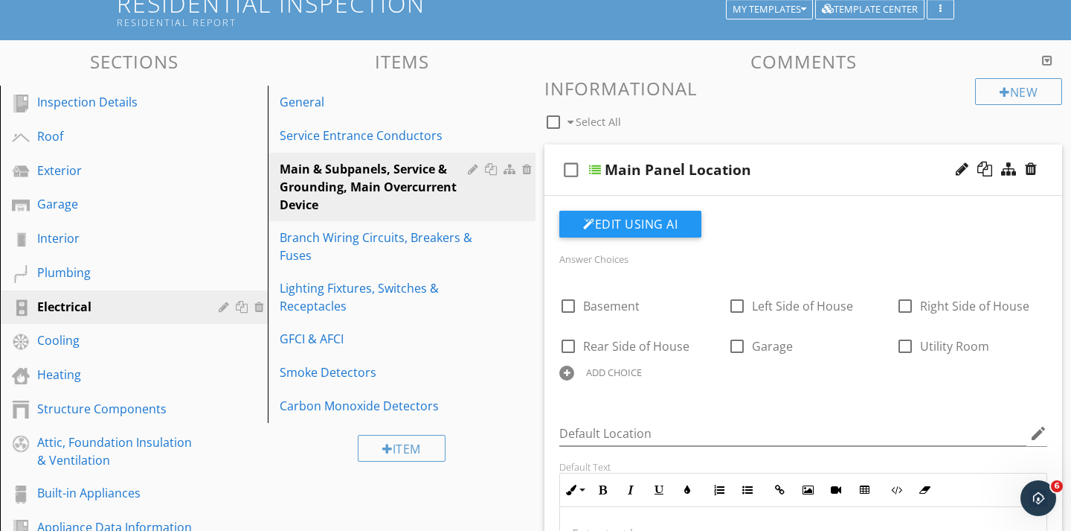
click at [597, 180] on div "check_box_outline_blank Main Panel Location" at bounding box center [804, 169] width 518 height 51
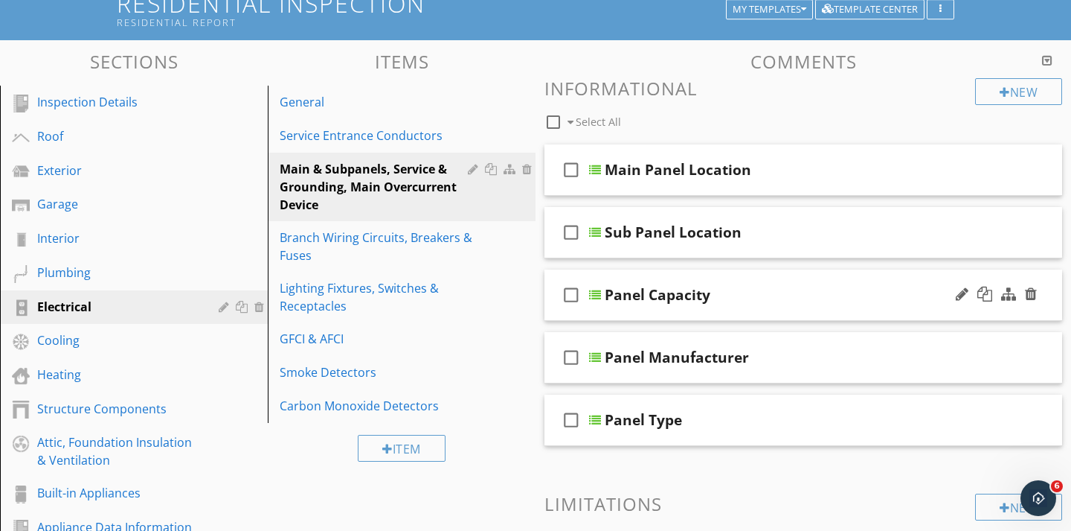
click at [598, 305] on div "check_box_outline_blank Panel Capacity" at bounding box center [804, 294] width 518 height 51
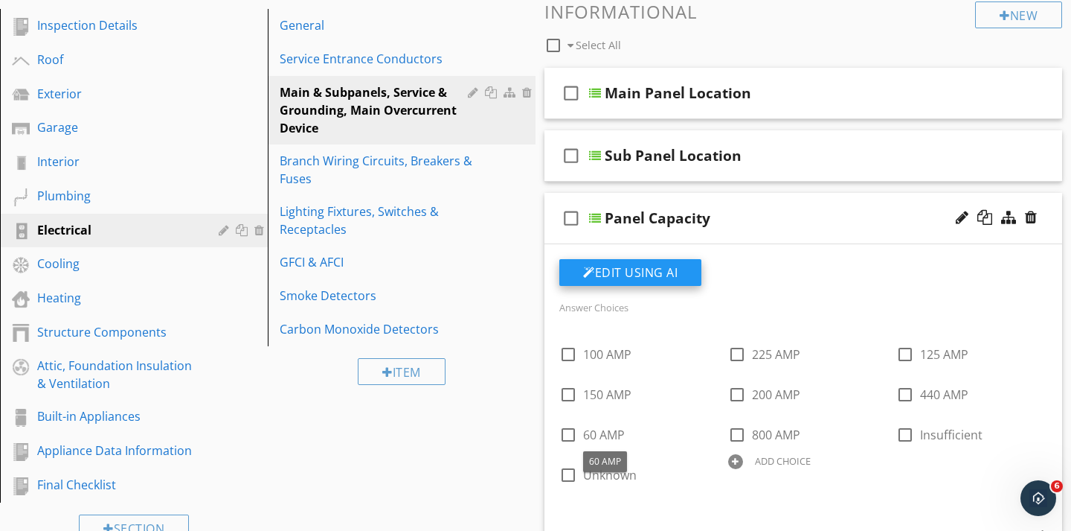
scroll to position [185, 0]
click at [593, 233] on div "check_box_outline_blank Panel Capacity" at bounding box center [804, 218] width 518 height 51
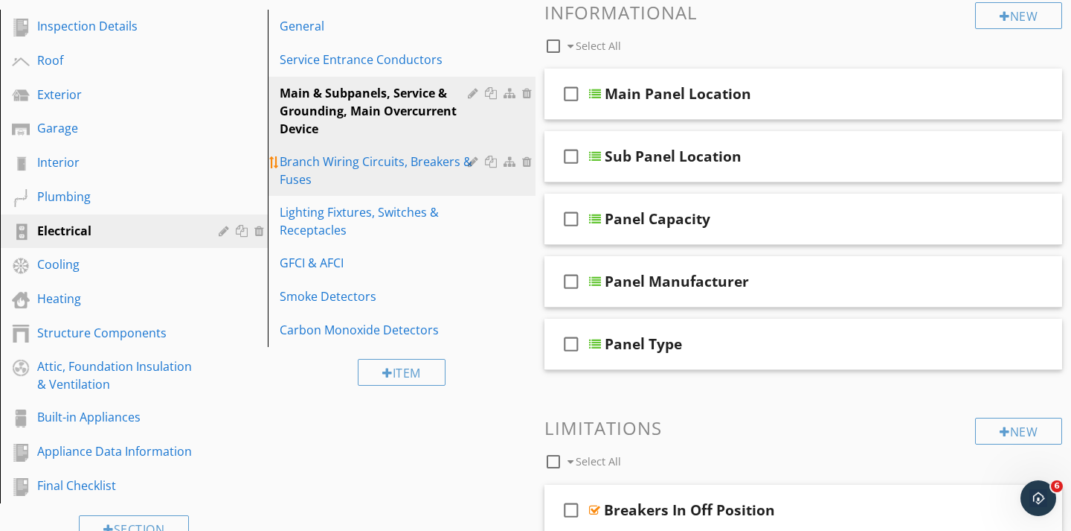
click at [330, 171] on div "Branch Wiring Circuits, Breakers & Fuses" at bounding box center [376, 171] width 193 height 36
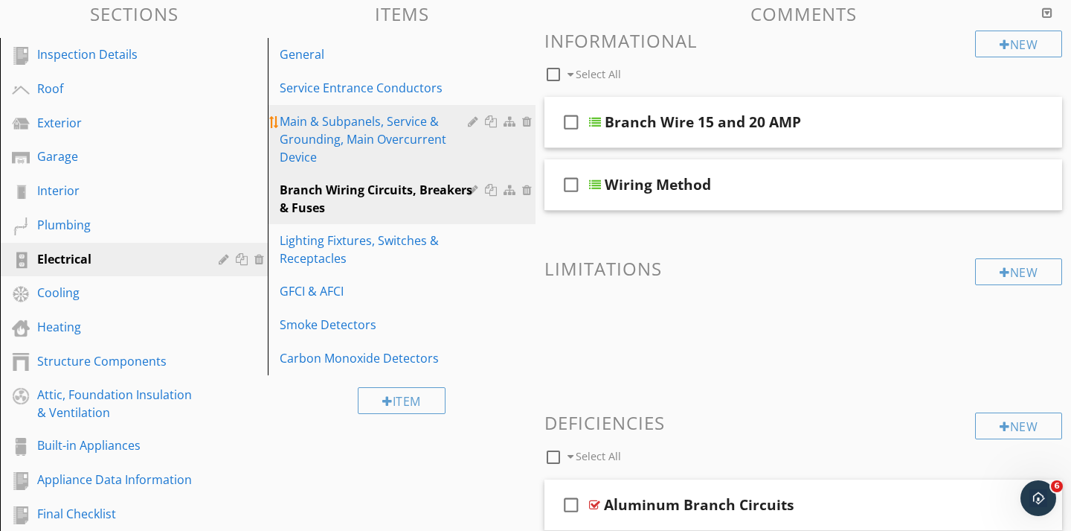
scroll to position [147, 0]
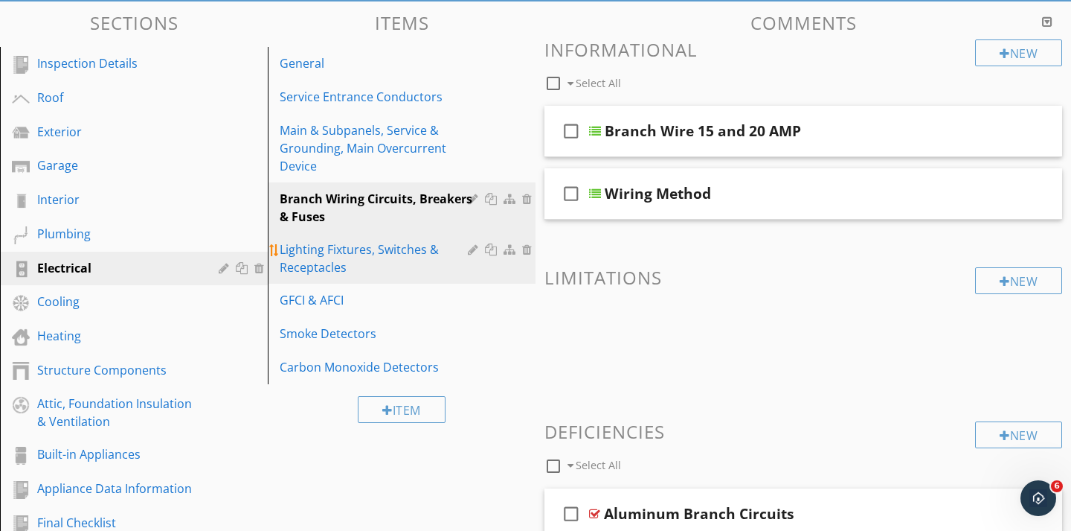
click at [324, 249] on div "Lighting Fixtures, Switches & Receptacles" at bounding box center [376, 258] width 193 height 36
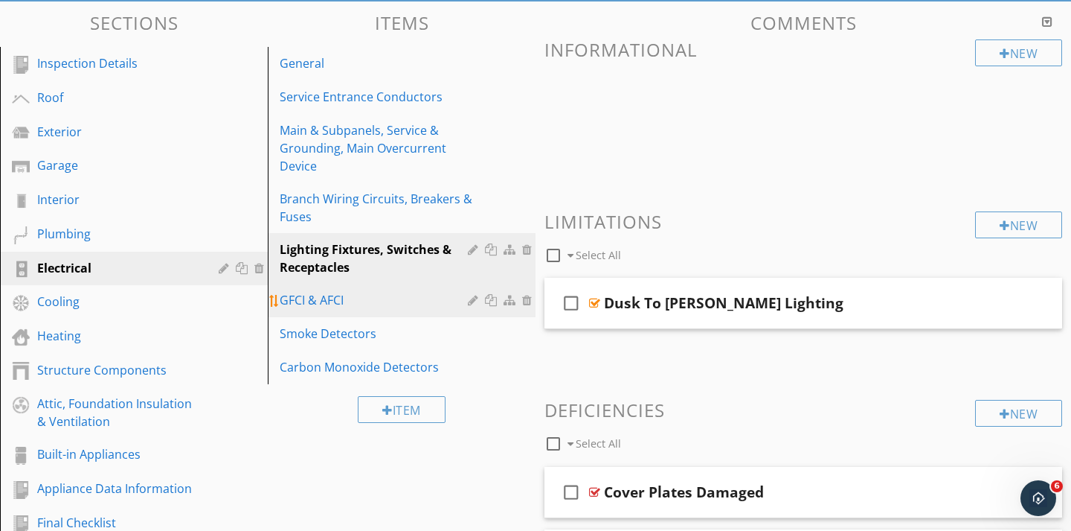
click at [323, 289] on link "GFCI & AFCI" at bounding box center [403, 299] width 263 height 33
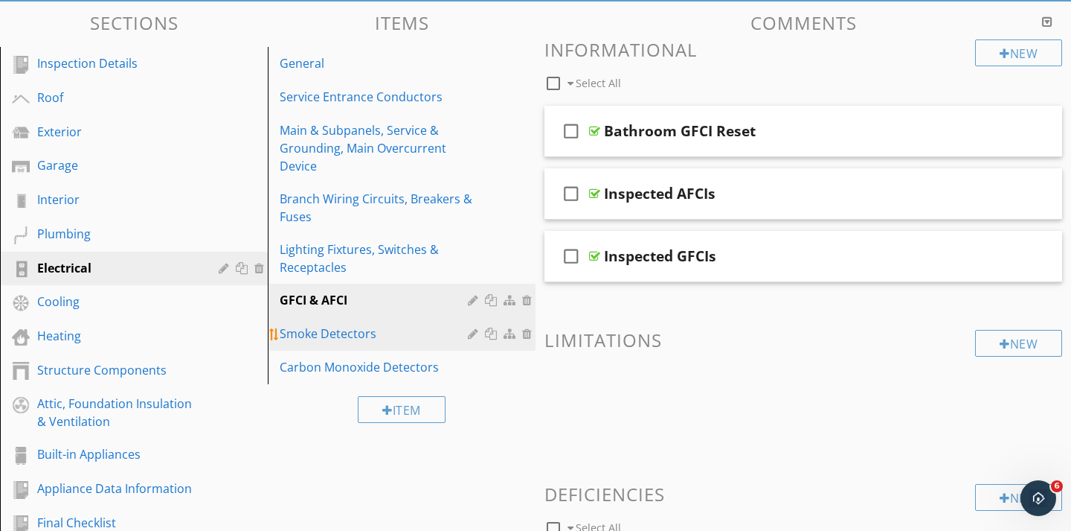
click at [367, 327] on div "Smoke Detectors" at bounding box center [376, 333] width 193 height 18
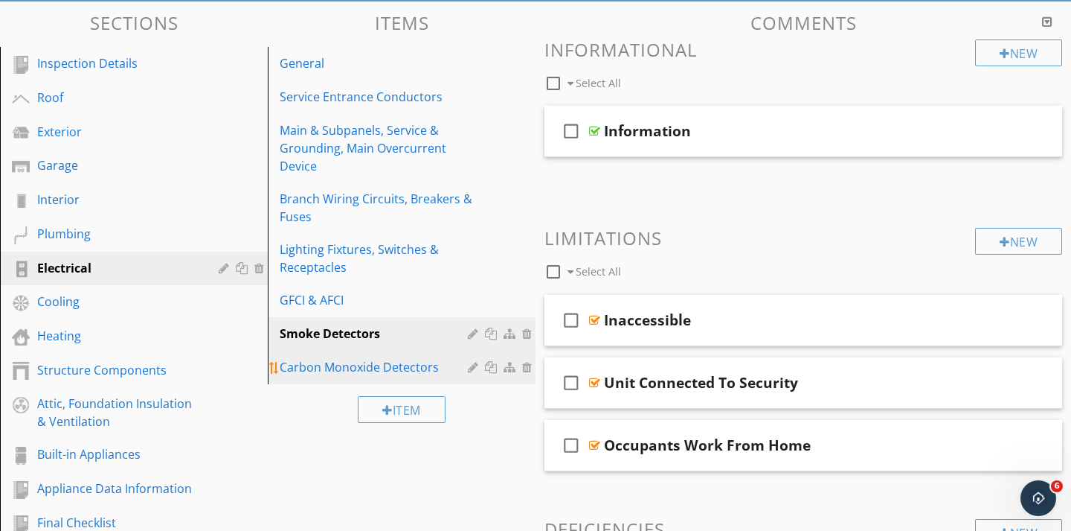
click at [335, 374] on div "Carbon Monoxide Detectors" at bounding box center [376, 367] width 193 height 18
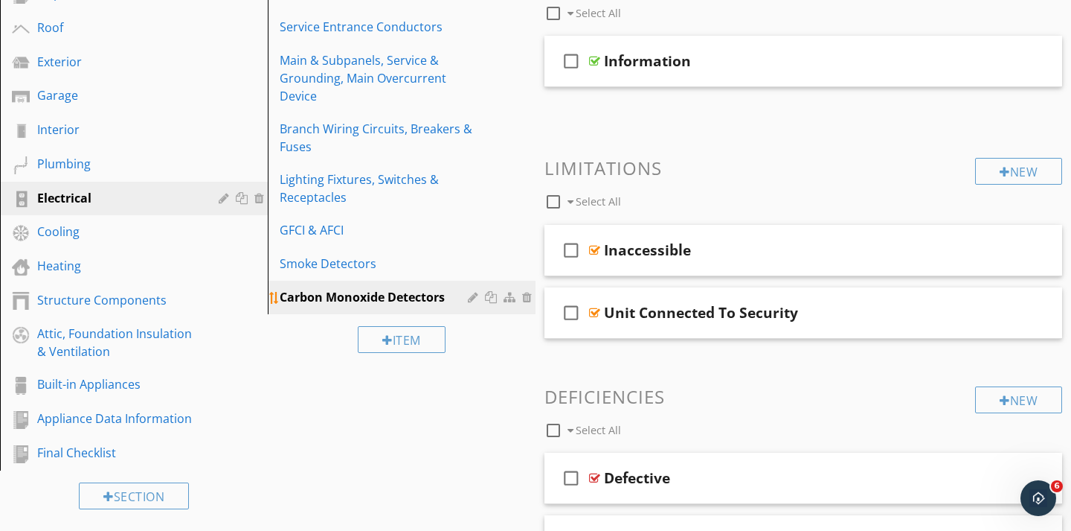
scroll to position [216, 0]
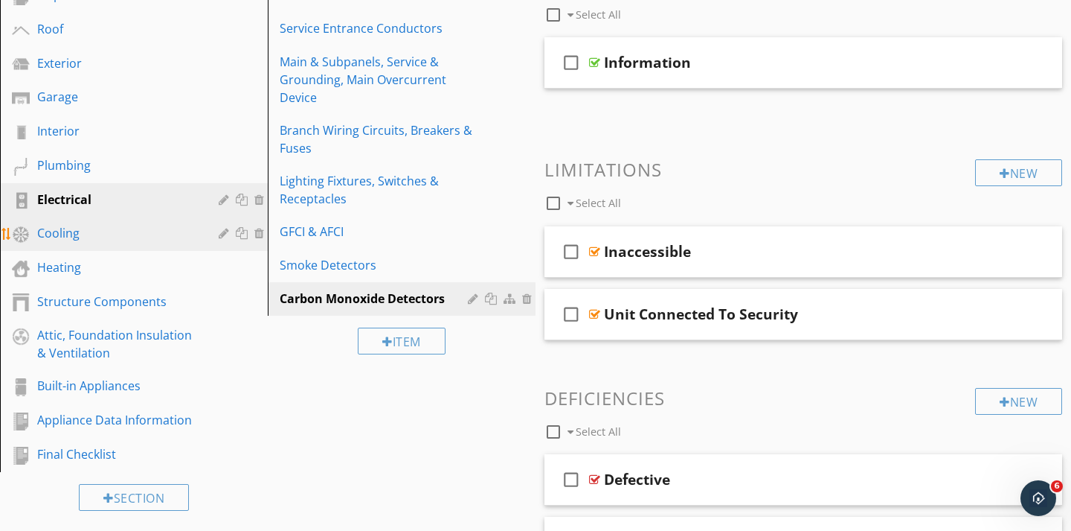
click at [75, 224] on div "Cooling" at bounding box center [117, 233] width 160 height 18
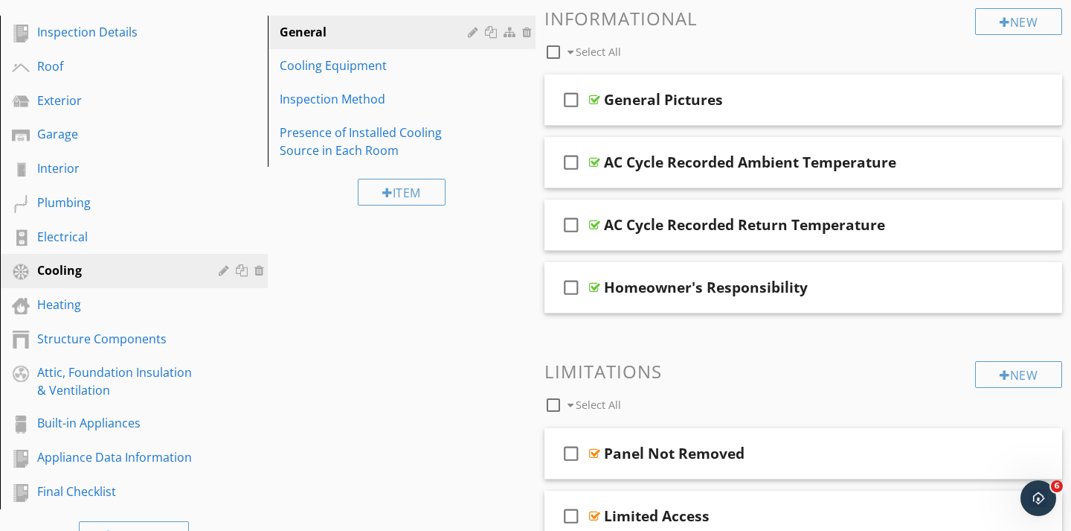
scroll to position [121, 0]
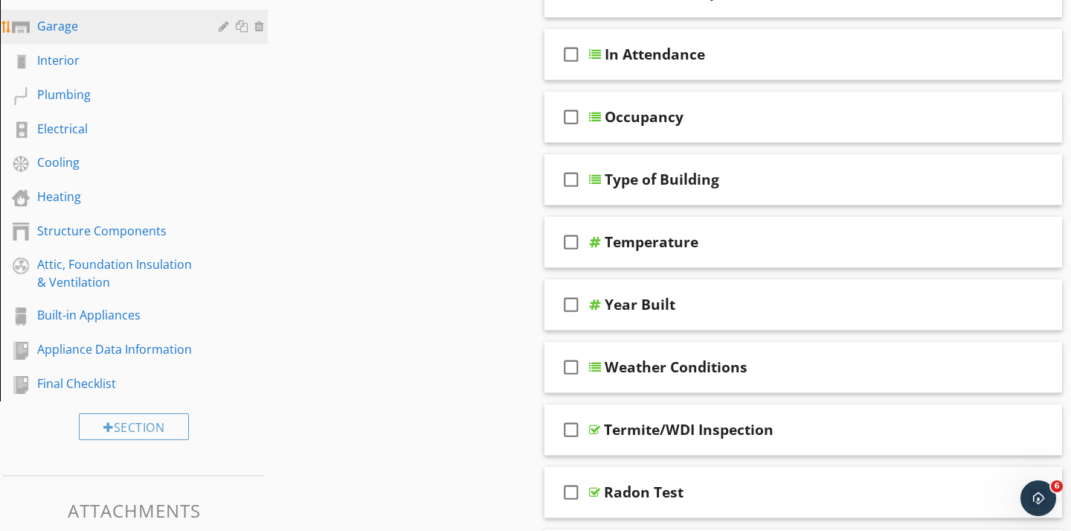
scroll to position [303, 0]
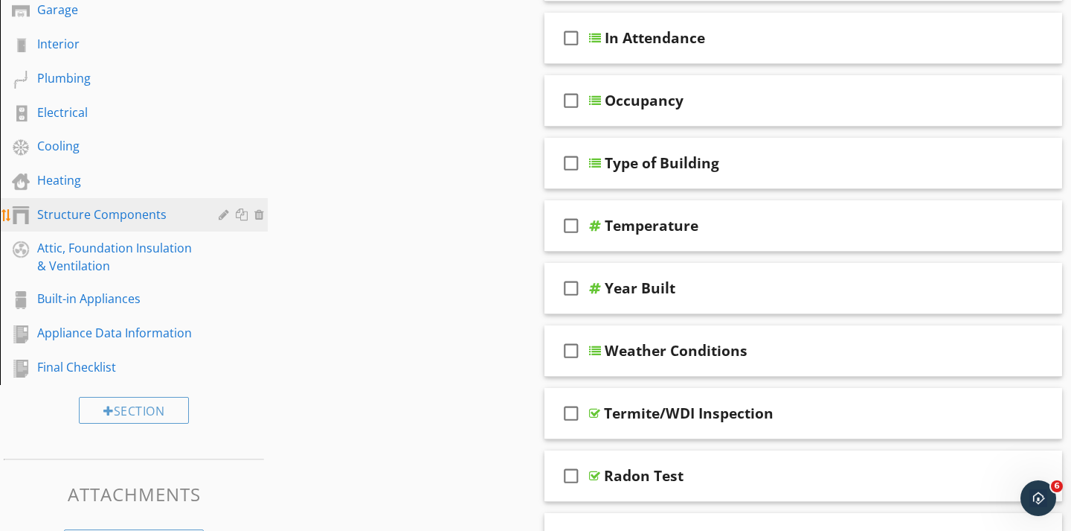
click at [97, 214] on div "Structure Components" at bounding box center [117, 214] width 160 height 18
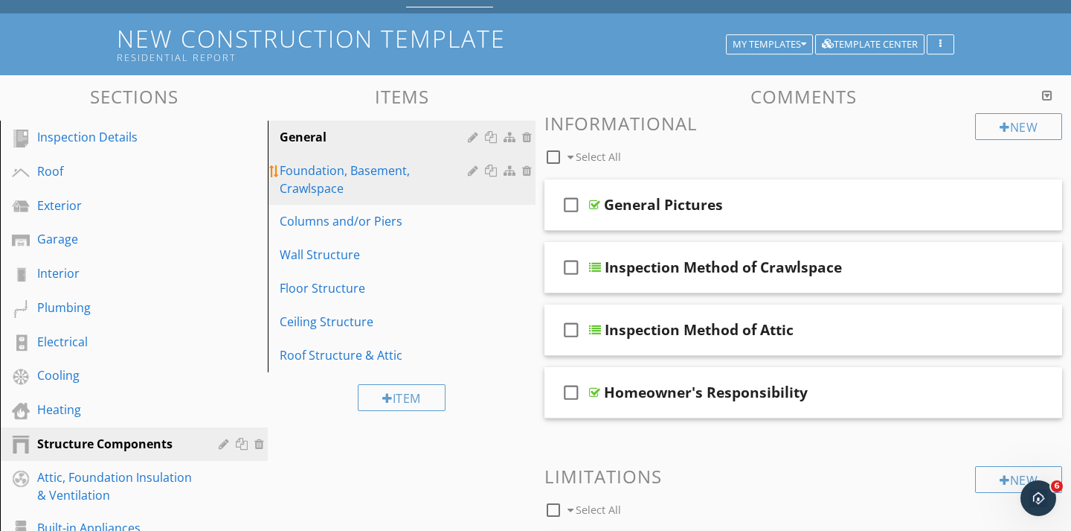
scroll to position [70, 0]
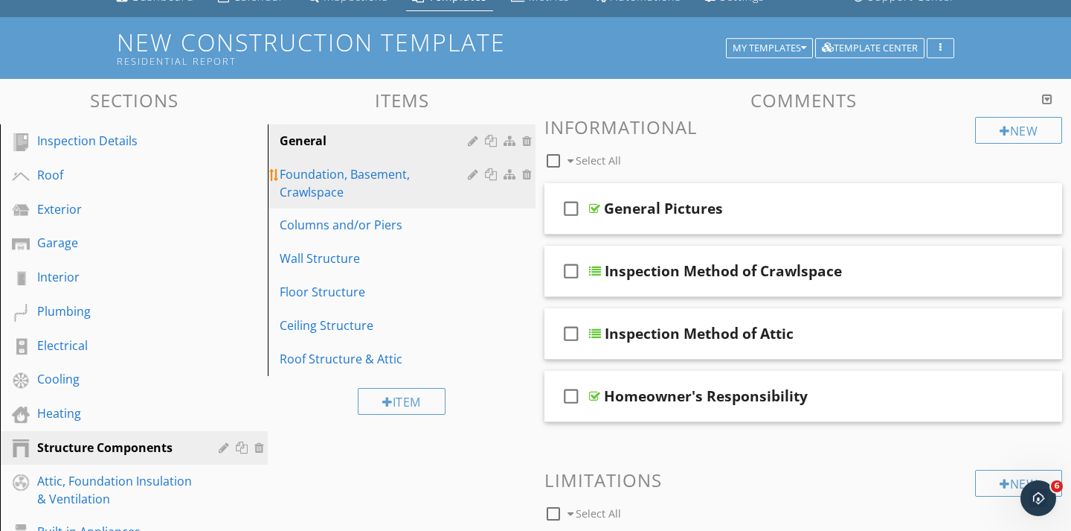
click at [344, 175] on div "Foundation, Basement, Crawlspace" at bounding box center [376, 183] width 193 height 36
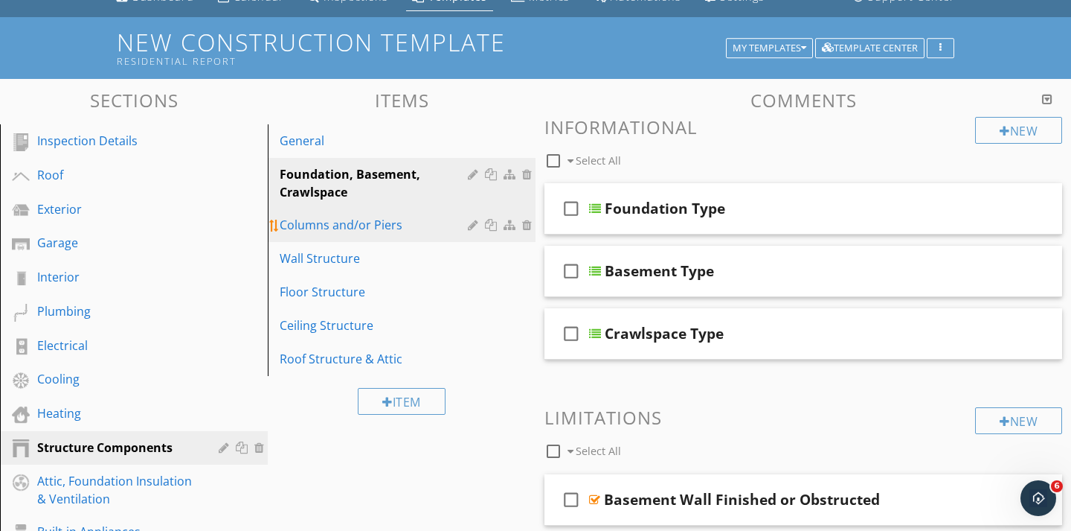
click at [323, 228] on div "Columns and/or Piers" at bounding box center [376, 225] width 193 height 18
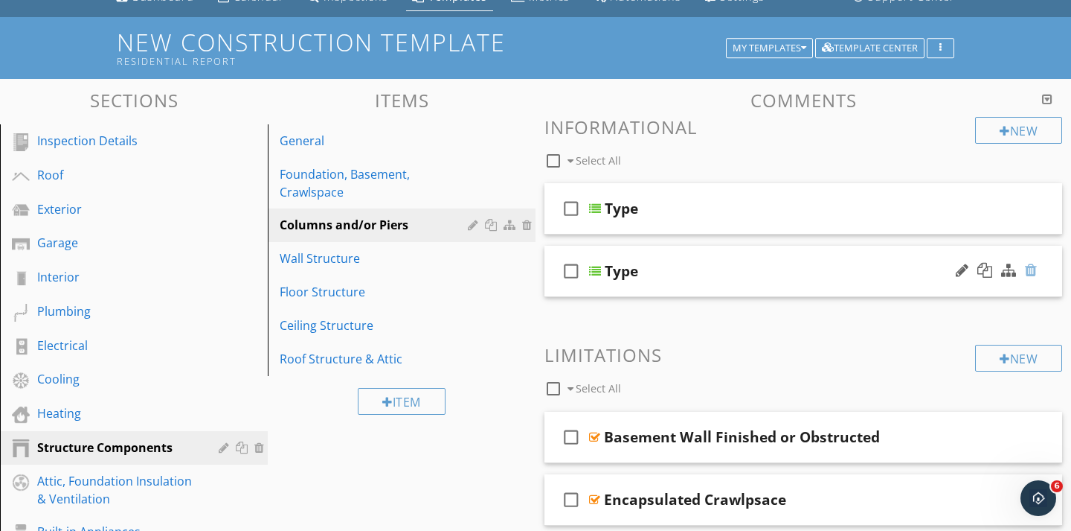
click at [1031, 273] on div at bounding box center [1031, 270] width 12 height 15
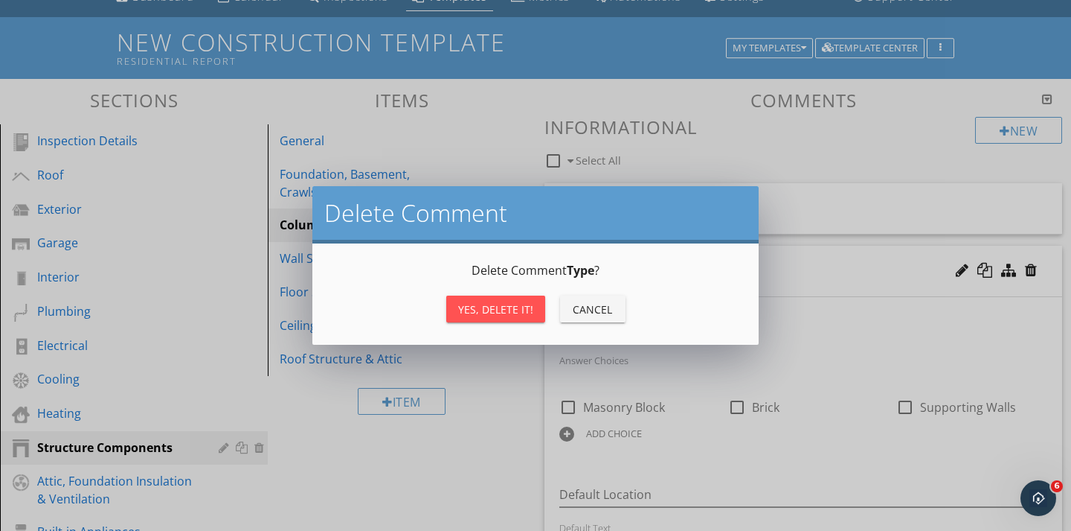
click at [507, 313] on div "Yes, Delete it!" at bounding box center [495, 309] width 75 height 16
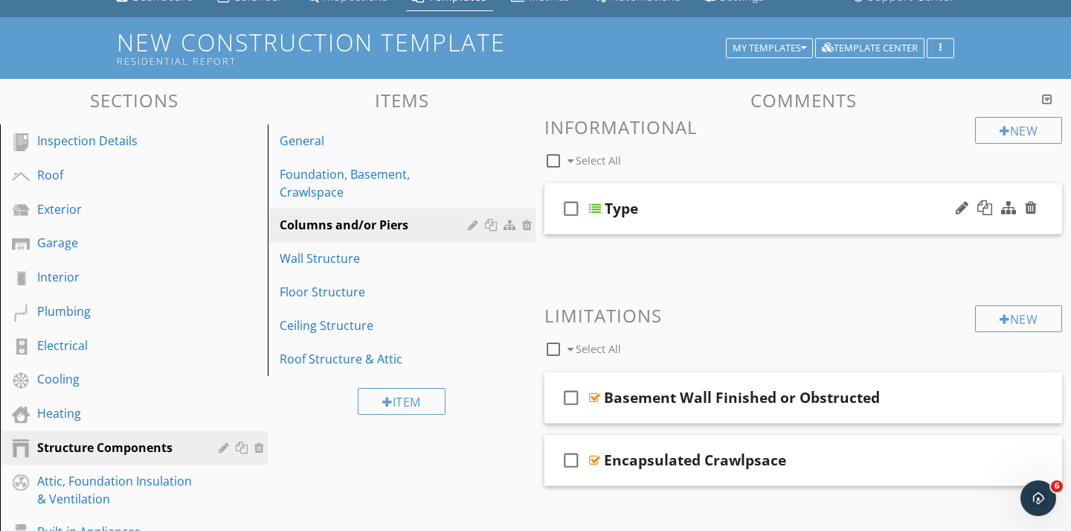
click at [594, 221] on div "check_box_outline_blank Type" at bounding box center [804, 208] width 518 height 51
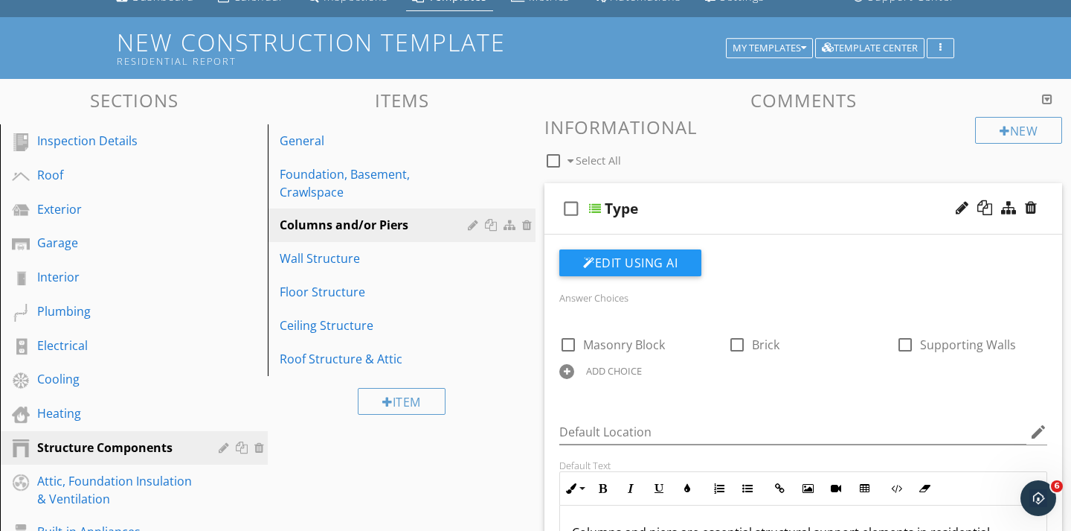
click at [594, 221] on div "check_box_outline_blank Type" at bounding box center [804, 208] width 518 height 51
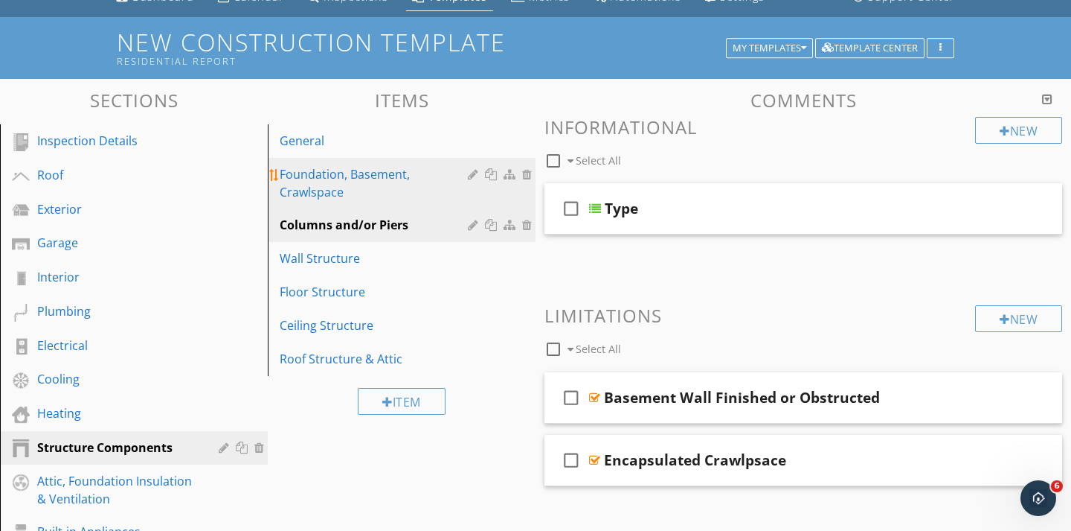
click at [371, 181] on div "Foundation, Basement, Crawlspace" at bounding box center [376, 183] width 193 height 36
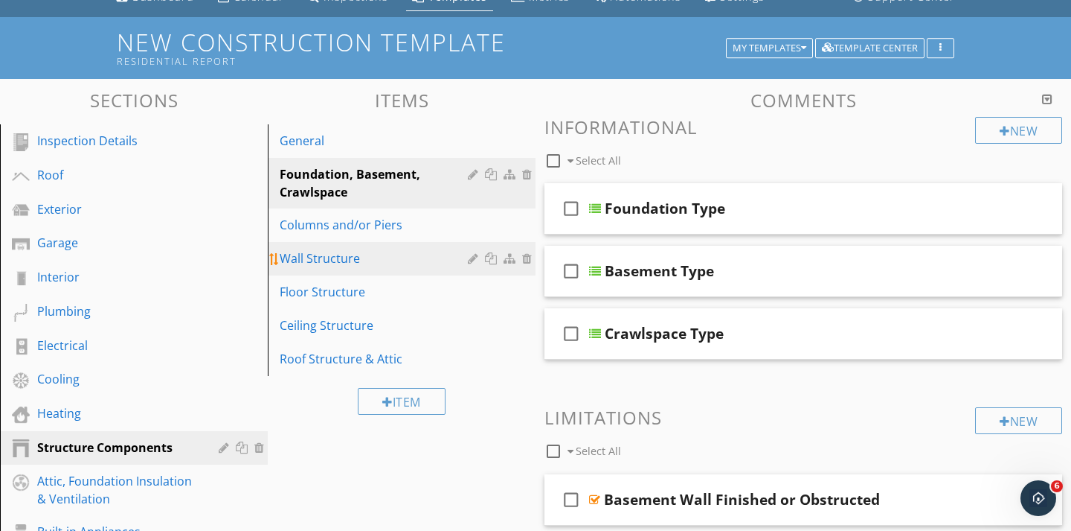
click at [327, 258] on div "Wall Structure" at bounding box center [376, 258] width 193 height 18
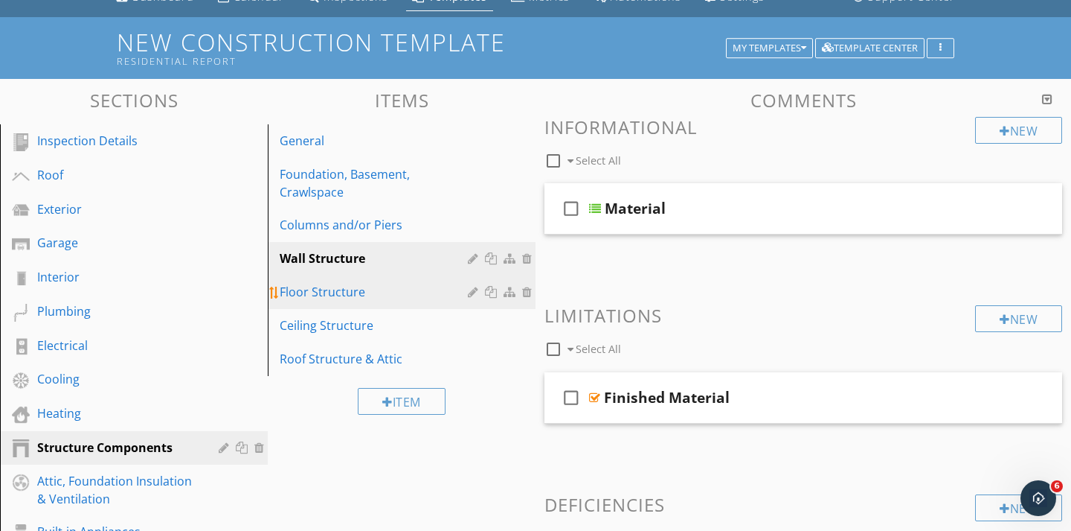
click at [324, 291] on div "Floor Structure" at bounding box center [376, 292] width 193 height 18
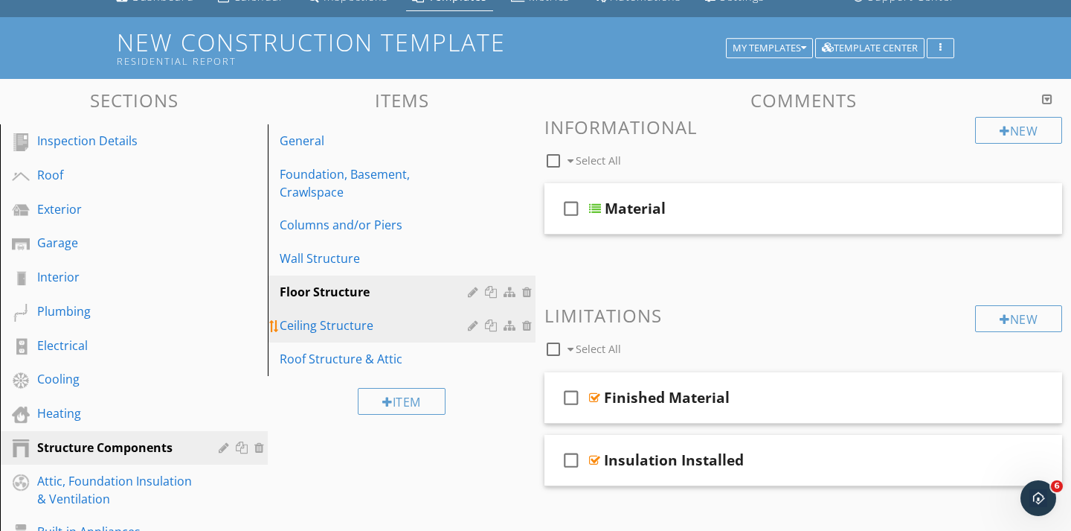
click at [320, 333] on div "Ceiling Structure" at bounding box center [376, 325] width 193 height 18
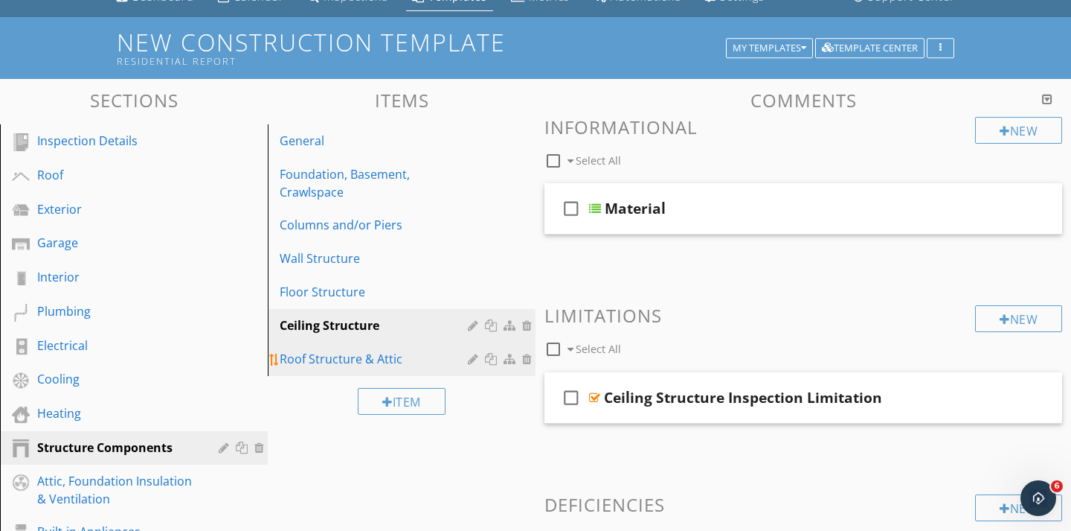
click at [321, 356] on div "Roof Structure & Attic" at bounding box center [376, 359] width 193 height 18
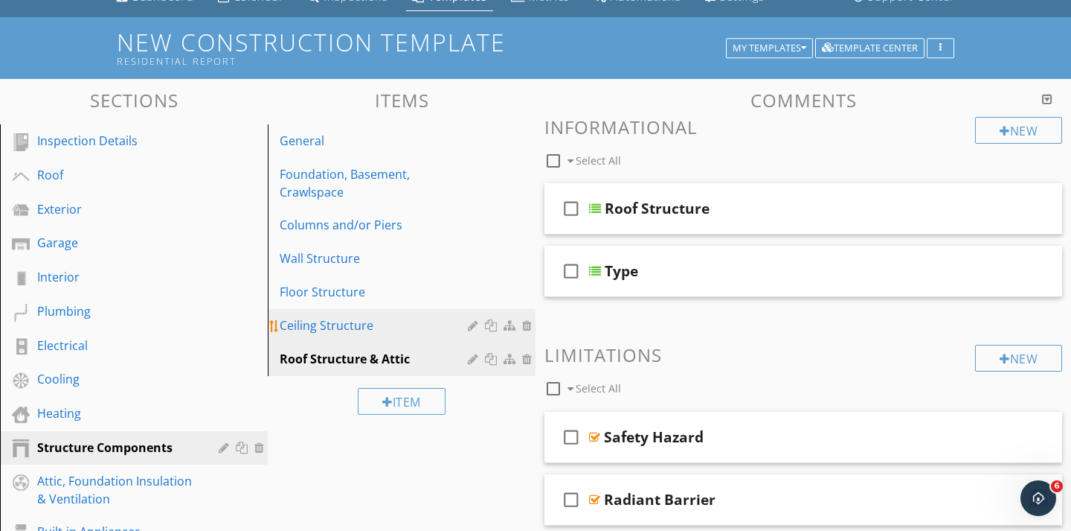
click at [323, 334] on div "Ceiling Structure" at bounding box center [376, 325] width 193 height 18
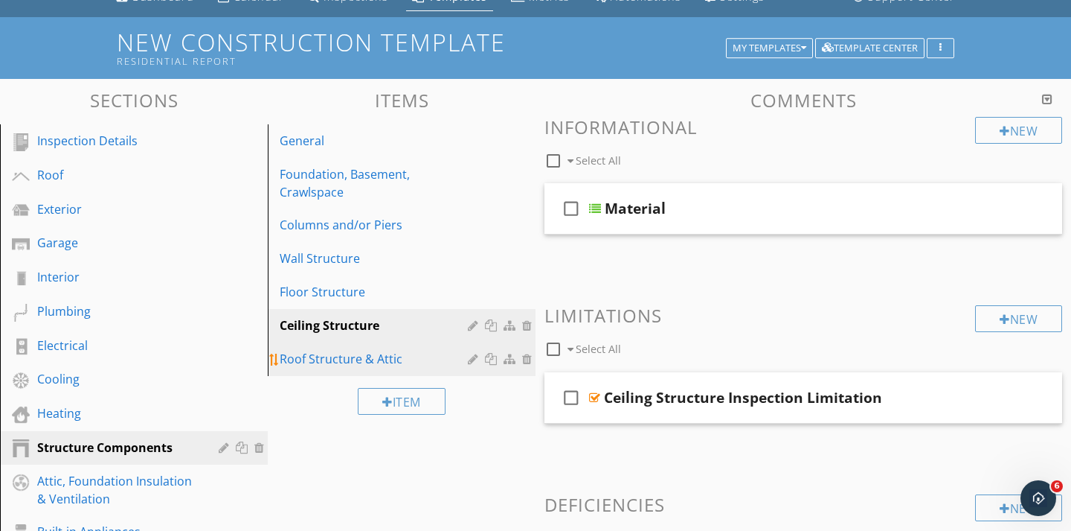
click at [325, 355] on div "Roof Structure & Attic" at bounding box center [376, 359] width 193 height 18
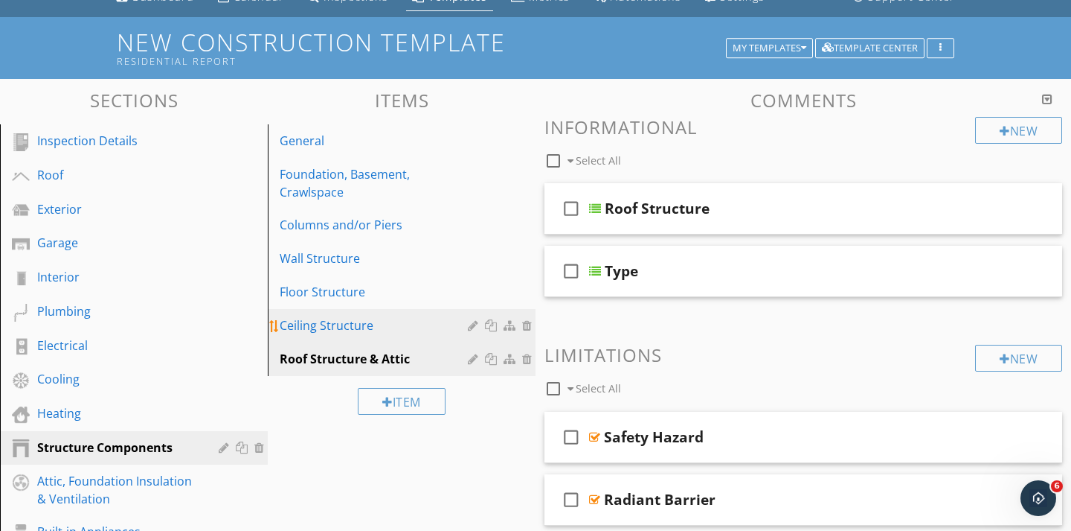
click at [325, 331] on div "Ceiling Structure" at bounding box center [376, 325] width 193 height 18
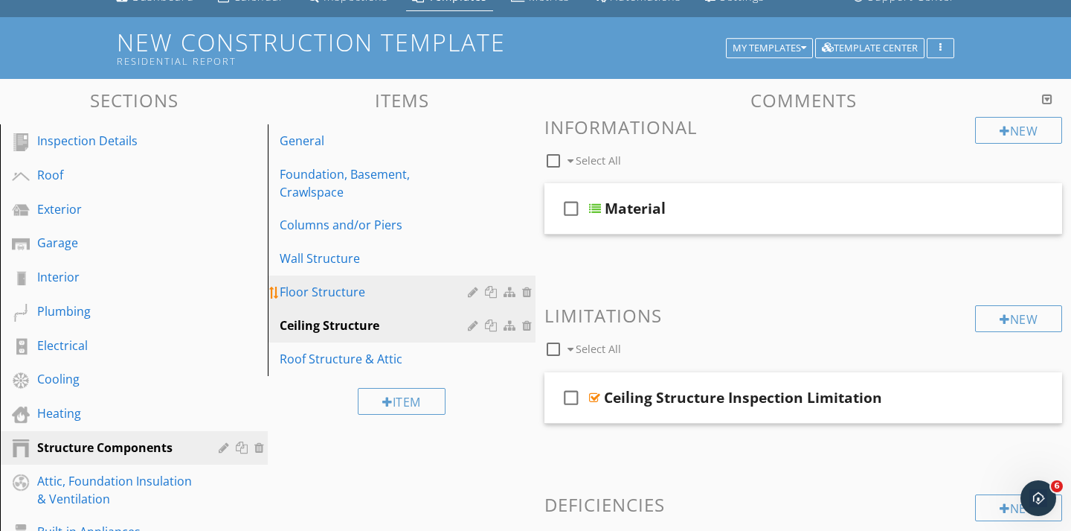
click at [336, 300] on div "Floor Structure" at bounding box center [376, 292] width 193 height 18
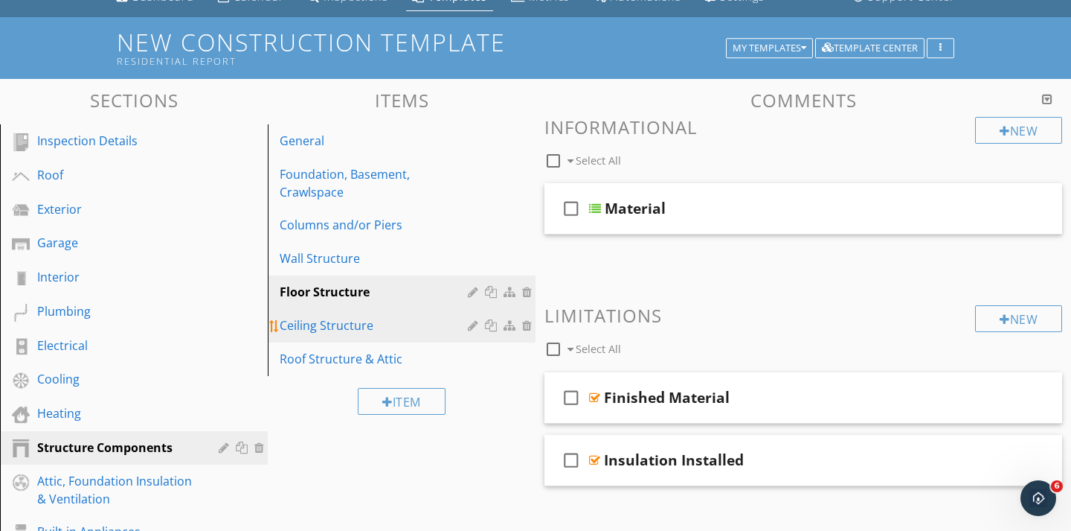
click at [336, 317] on div "Ceiling Structure" at bounding box center [376, 325] width 193 height 18
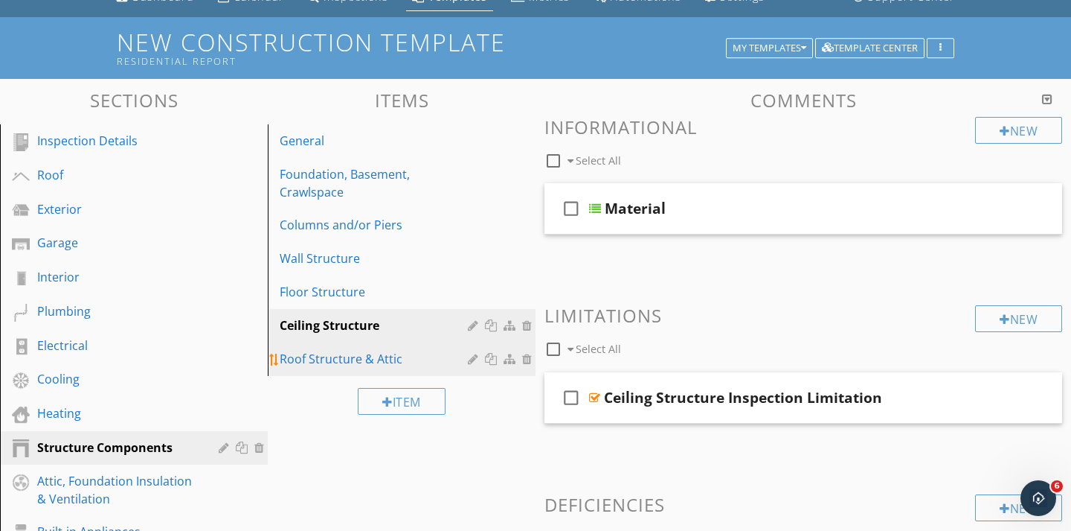
click at [327, 357] on div "Roof Structure & Attic" at bounding box center [376, 359] width 193 height 18
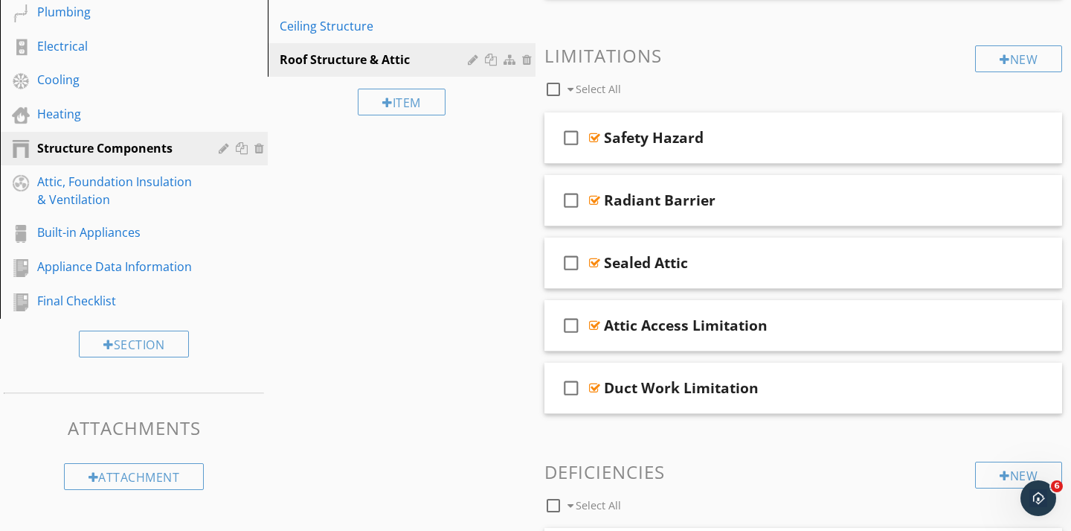
scroll to position [370, 0]
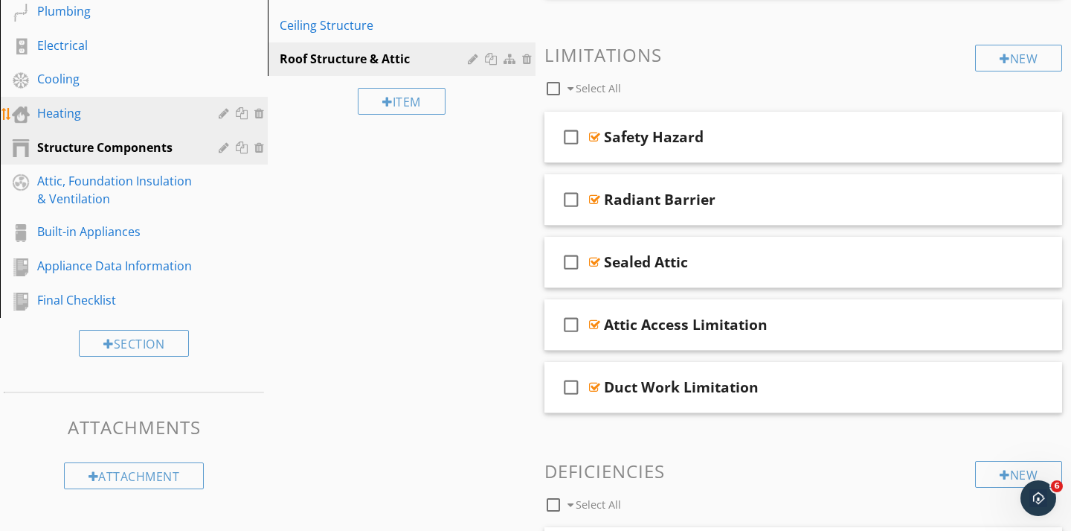
click at [63, 112] on div "Heating" at bounding box center [117, 113] width 160 height 18
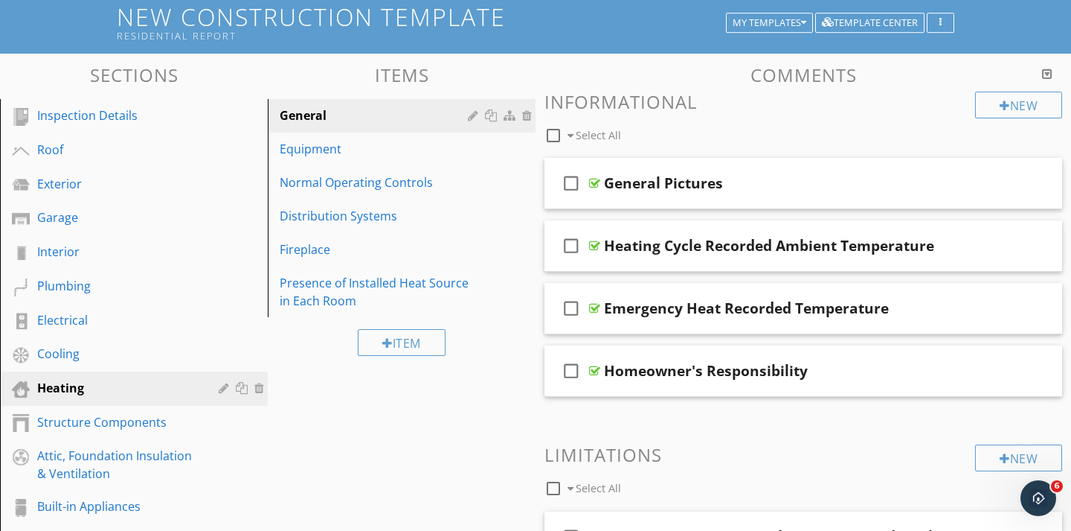
scroll to position [91, 0]
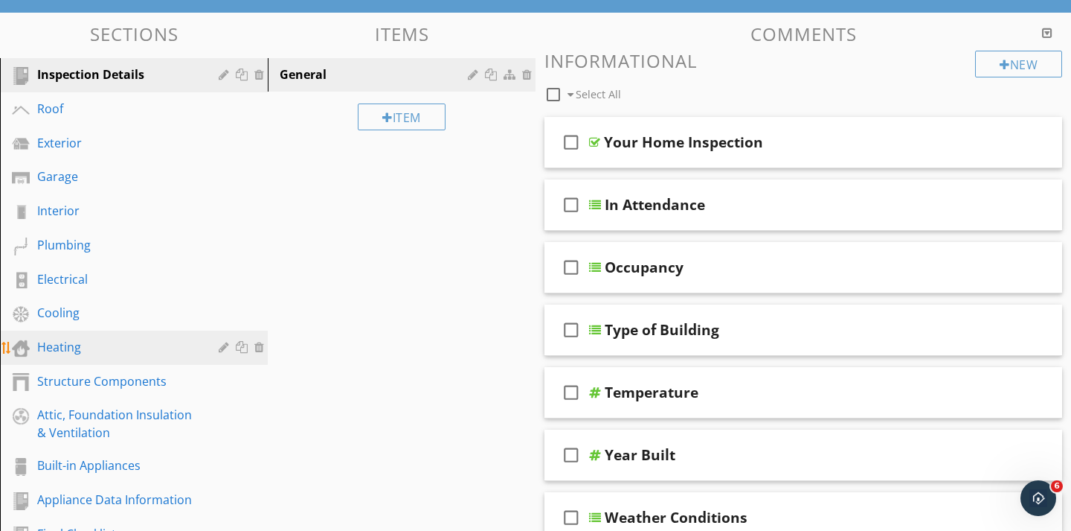
click at [65, 353] on div "Heating" at bounding box center [117, 347] width 160 height 18
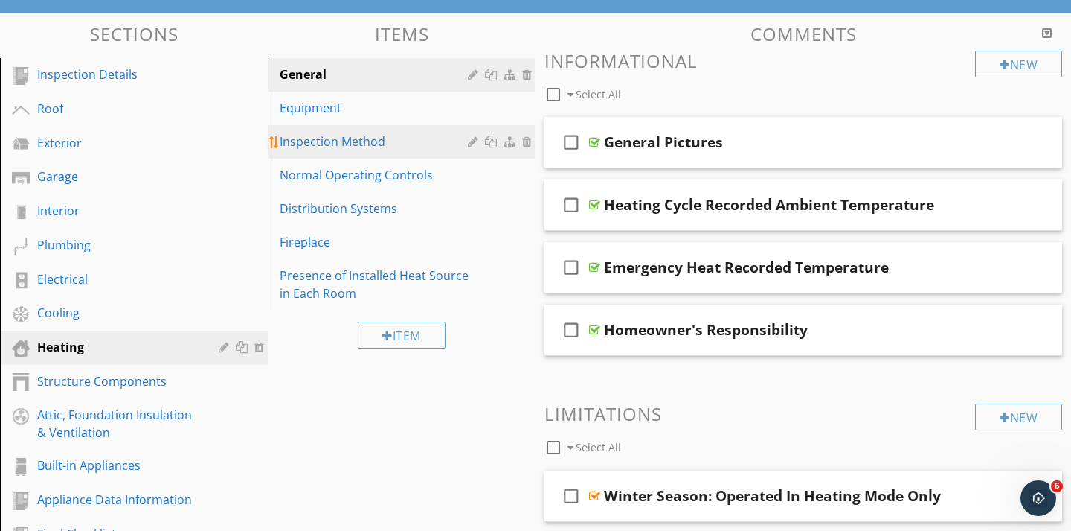
click at [321, 141] on div "Inspection Method" at bounding box center [376, 141] width 193 height 18
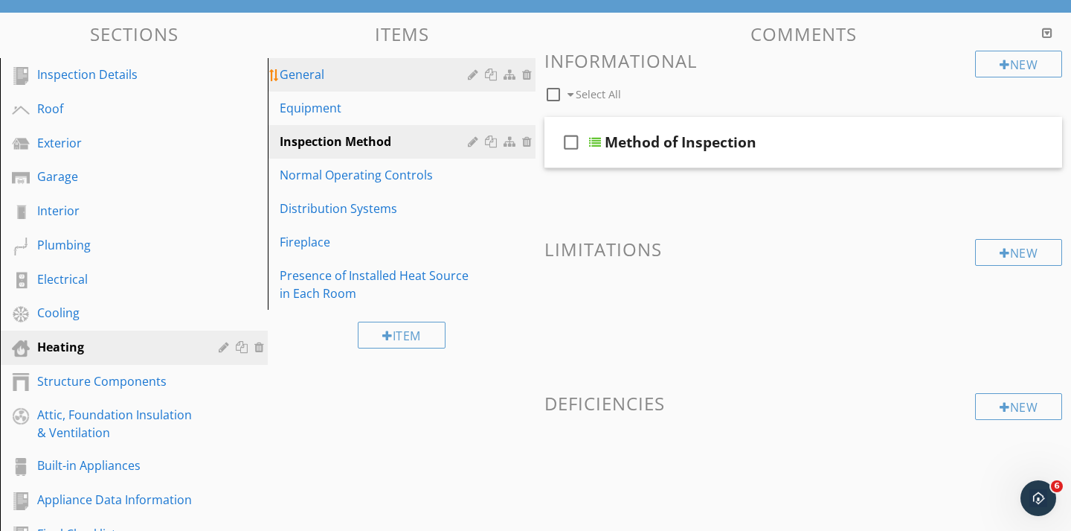
click at [325, 67] on div "General" at bounding box center [376, 74] width 193 height 18
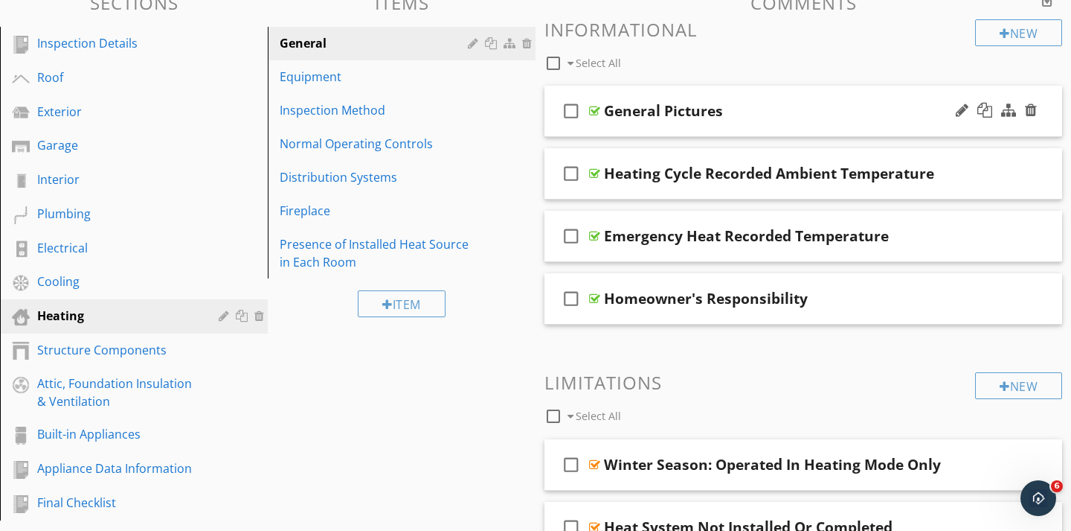
scroll to position [161, 0]
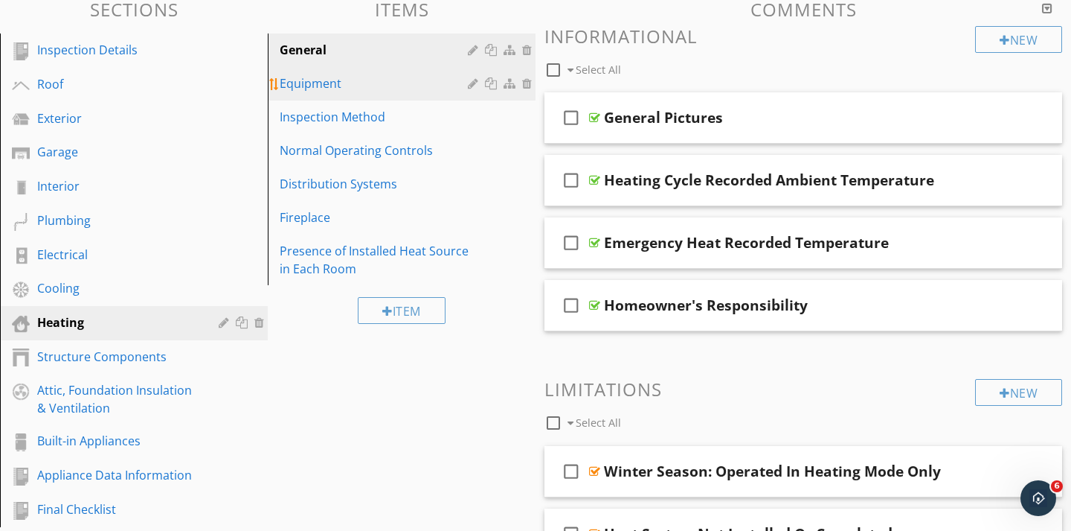
click at [321, 77] on div "Equipment" at bounding box center [376, 83] width 193 height 18
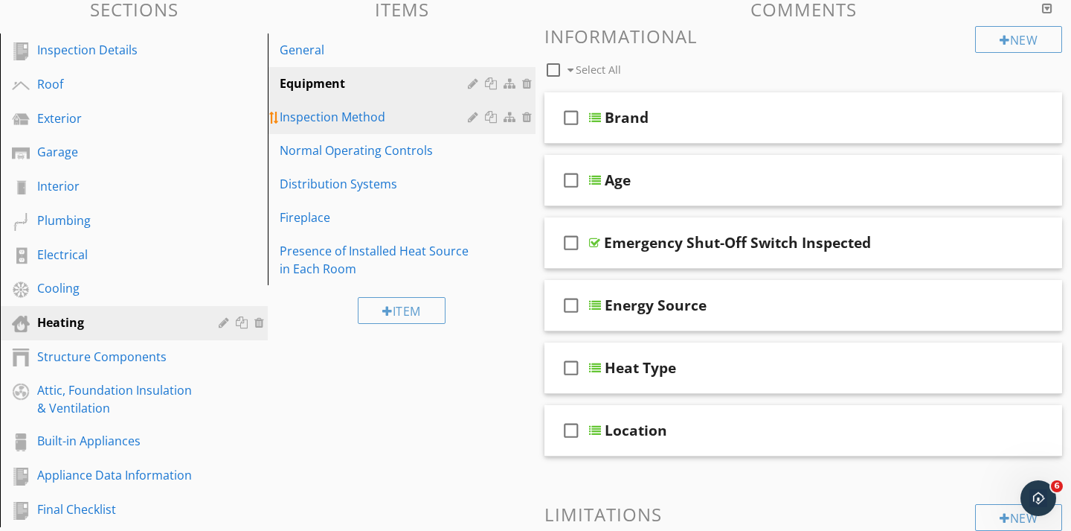
click at [337, 115] on div "Inspection Method" at bounding box center [376, 117] width 193 height 18
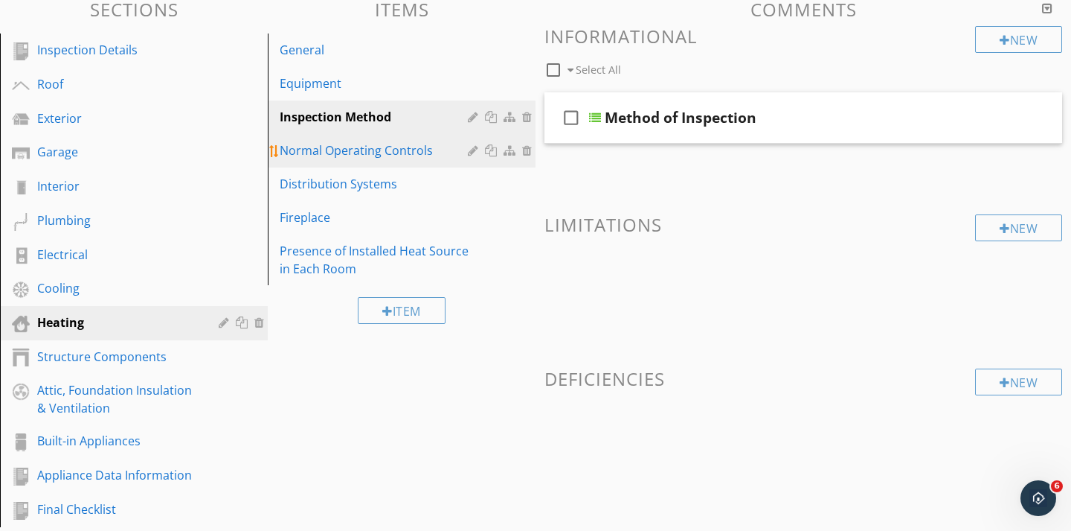
click at [380, 156] on div "Normal Operating Controls" at bounding box center [376, 150] width 193 height 18
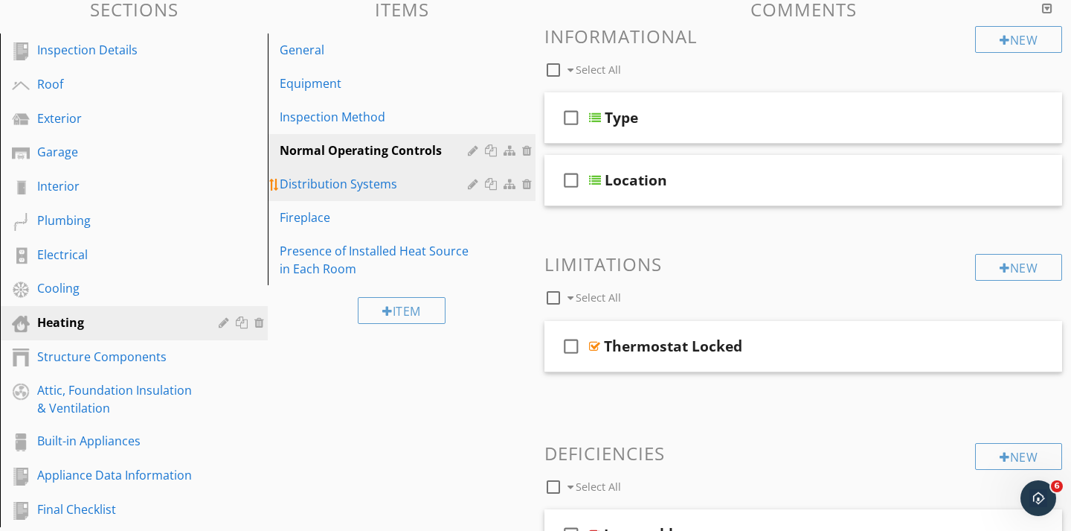
click at [327, 184] on div "Distribution Systems" at bounding box center [376, 184] width 193 height 18
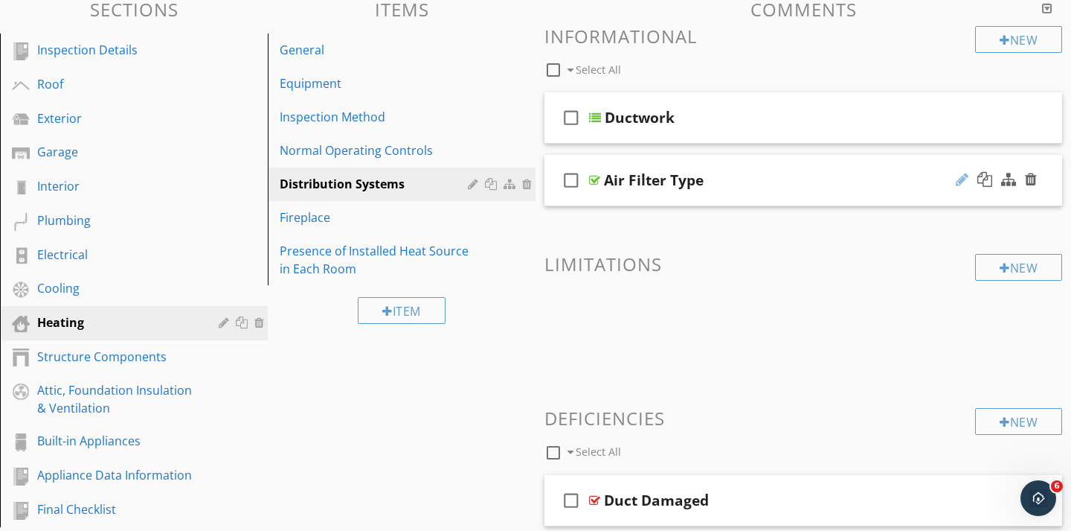
click at [964, 177] on div at bounding box center [962, 179] width 13 height 15
click at [627, 176] on input "Air Filter Type" at bounding box center [787, 182] width 366 height 25
type input "Filter Type"
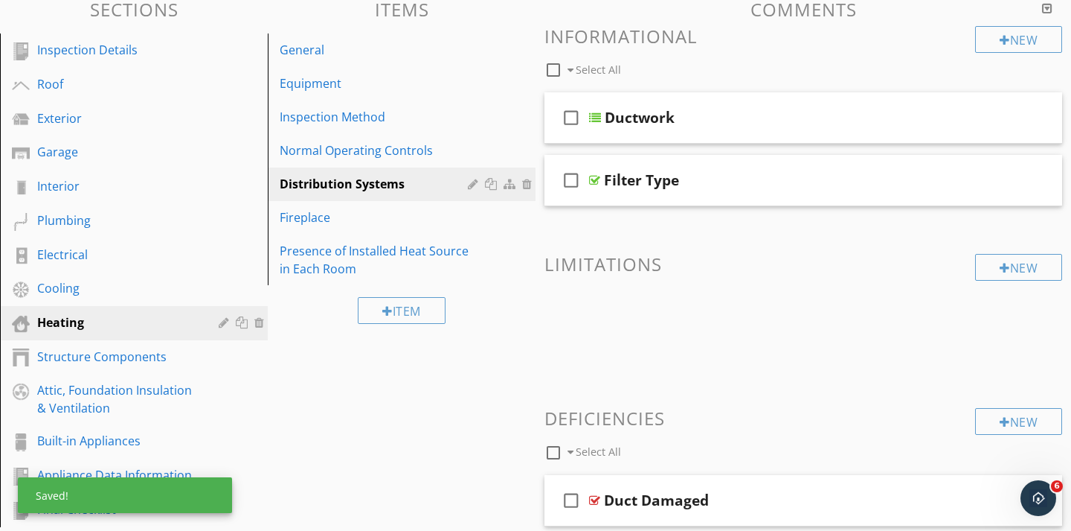
click at [662, 222] on div "New Informational check_box_outline_blank Select All check_box_outline_blank Du…" at bounding box center [804, 401] width 518 height 750
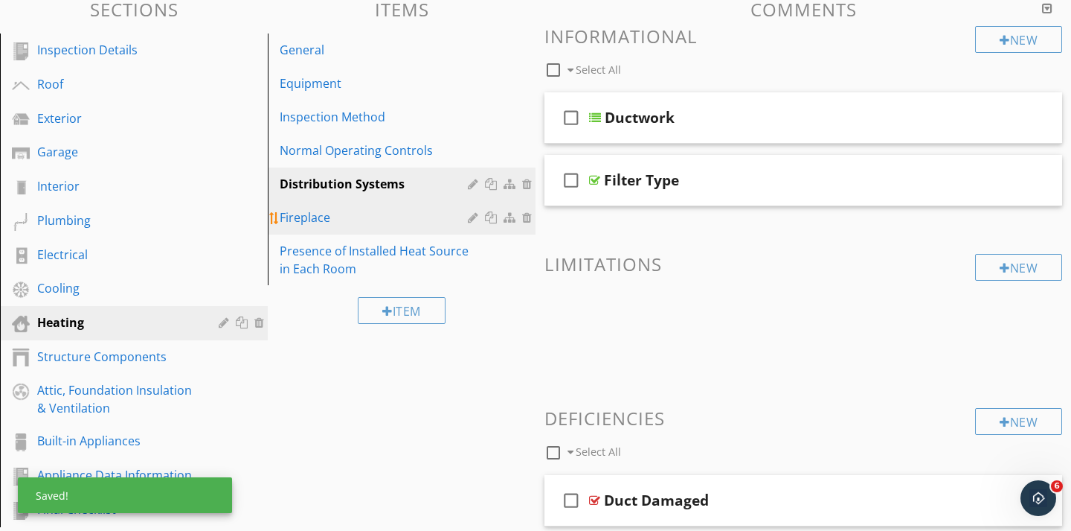
click at [317, 215] on div "Fireplace" at bounding box center [376, 217] width 193 height 18
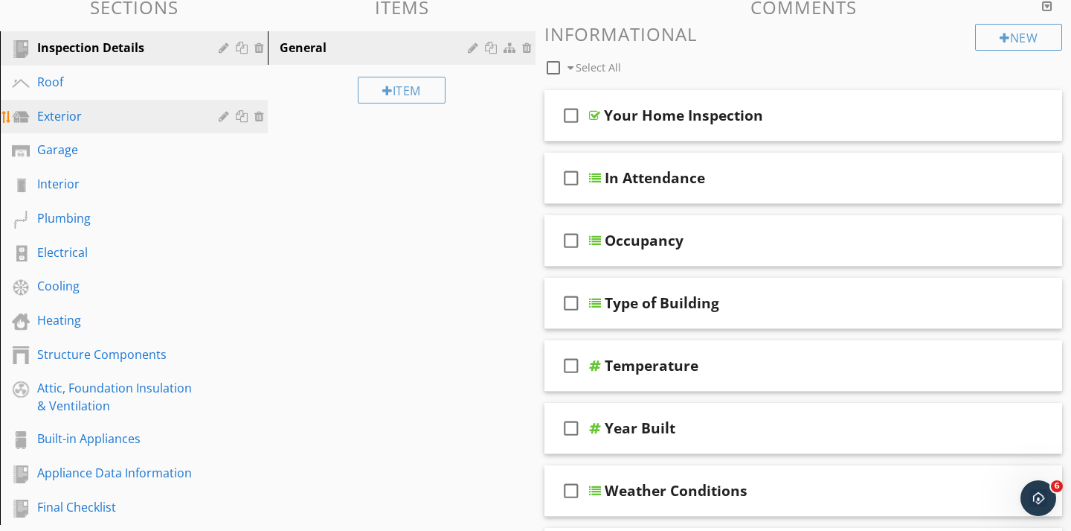
scroll to position [185, 0]
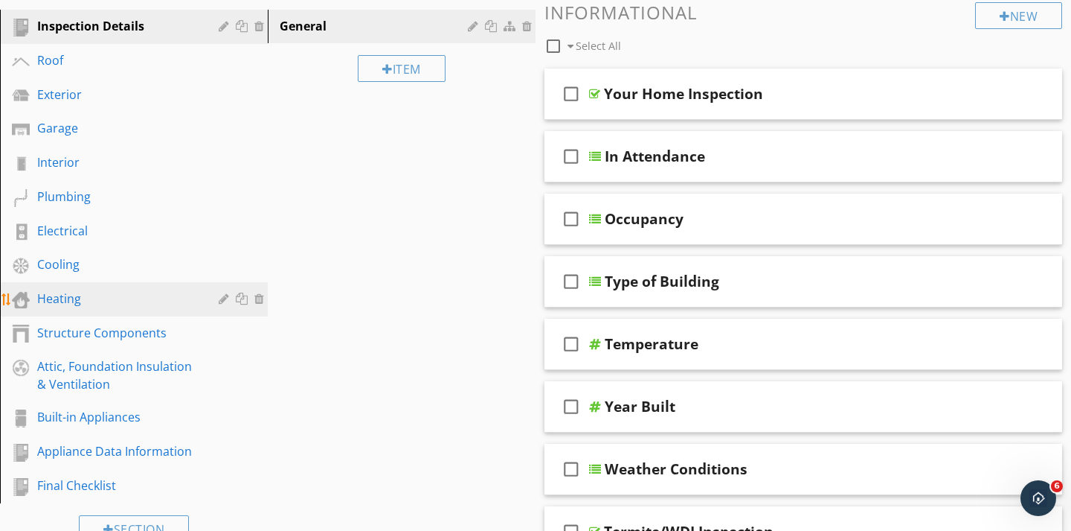
click at [60, 299] on div "Heating" at bounding box center [117, 298] width 160 height 18
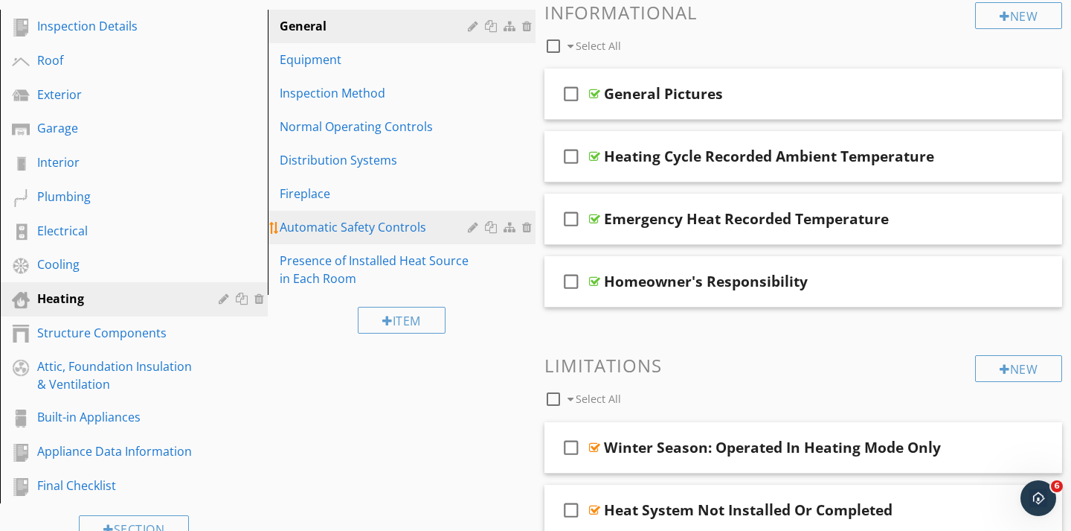
click at [325, 223] on div "Automatic Safety Controls" at bounding box center [376, 227] width 193 height 18
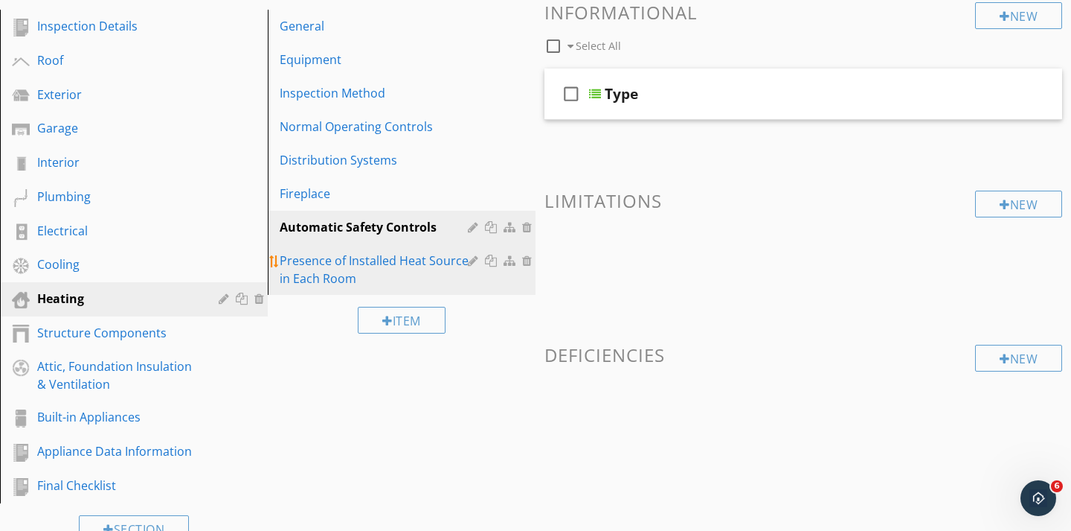
click at [324, 263] on div "Presence of Installed Heat Source in Each Room" at bounding box center [376, 269] width 193 height 36
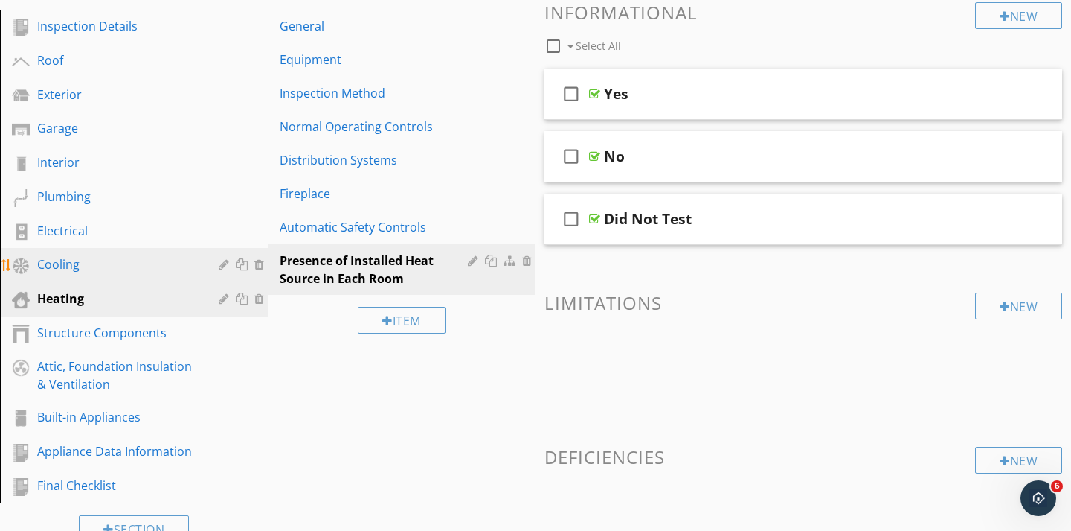
click at [70, 262] on div "Cooling" at bounding box center [117, 264] width 160 height 18
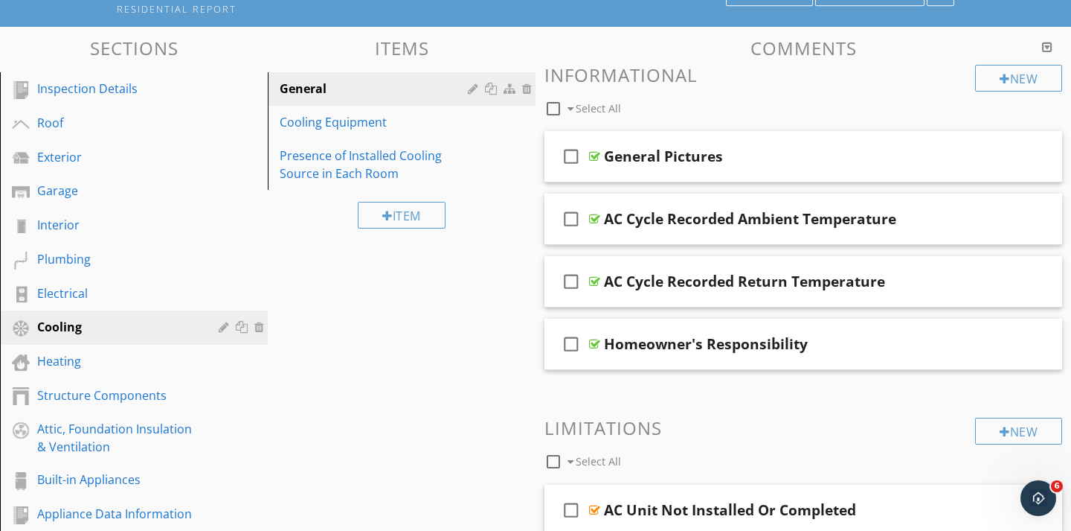
scroll to position [106, 0]
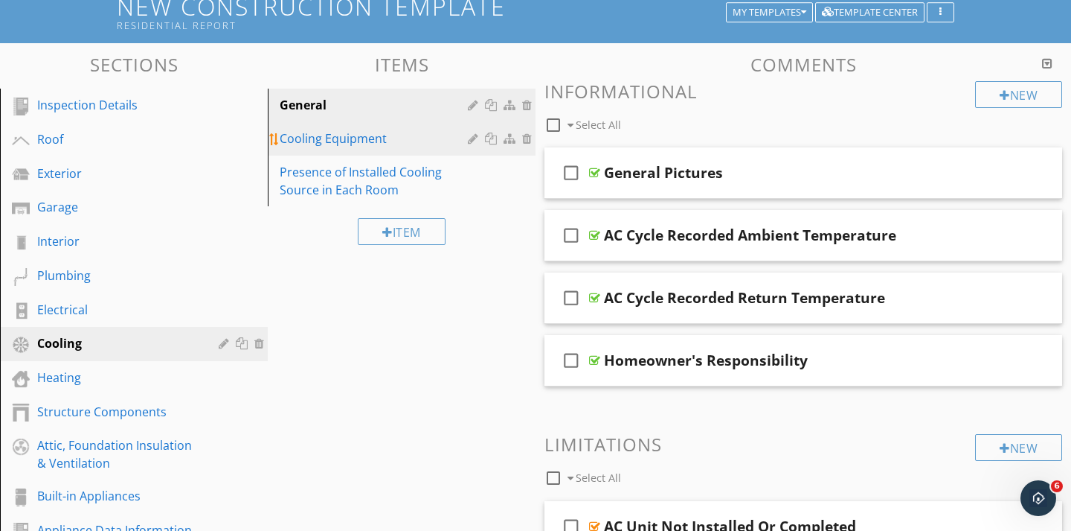
click at [368, 133] on div "Cooling Equipment" at bounding box center [376, 138] width 193 height 18
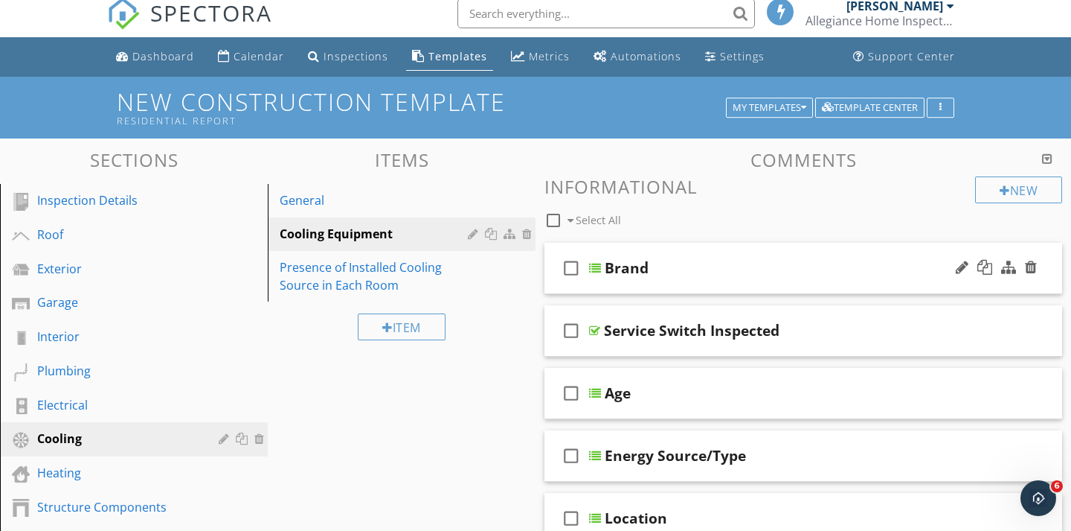
scroll to position [63, 0]
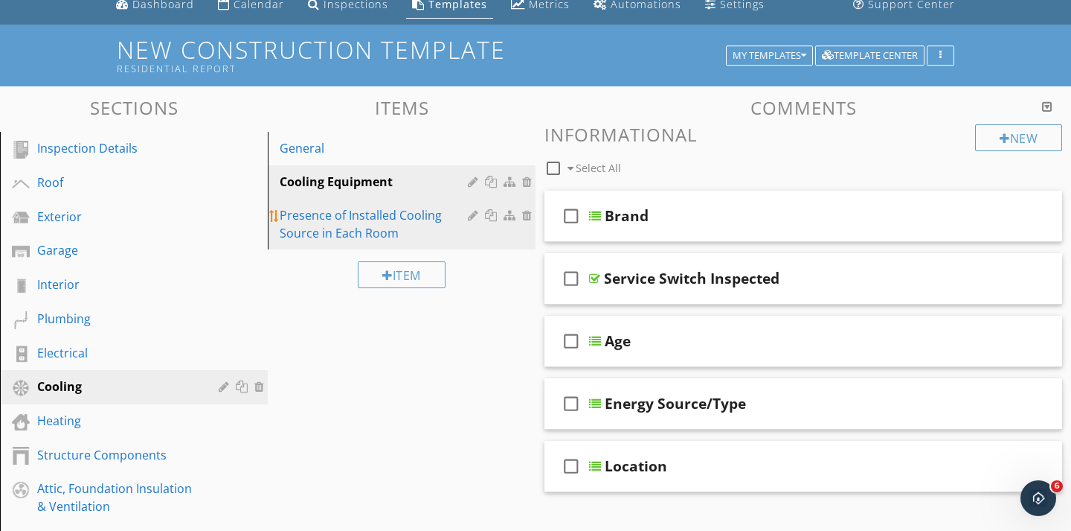
click at [309, 218] on div "Presence of Installed Cooling Source in Each Room" at bounding box center [376, 224] width 193 height 36
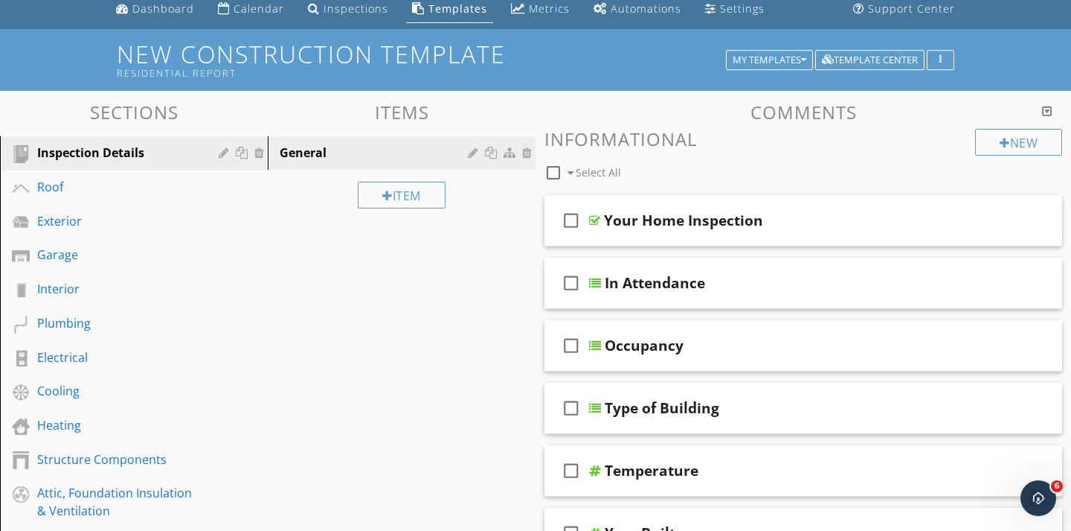
scroll to position [54, 0]
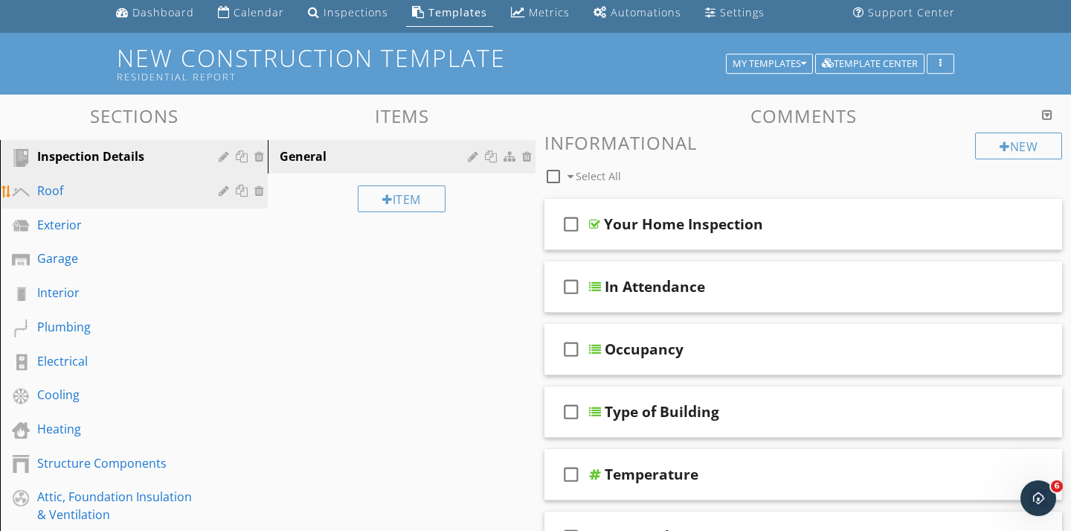
click at [63, 190] on div "Roof" at bounding box center [117, 191] width 160 height 18
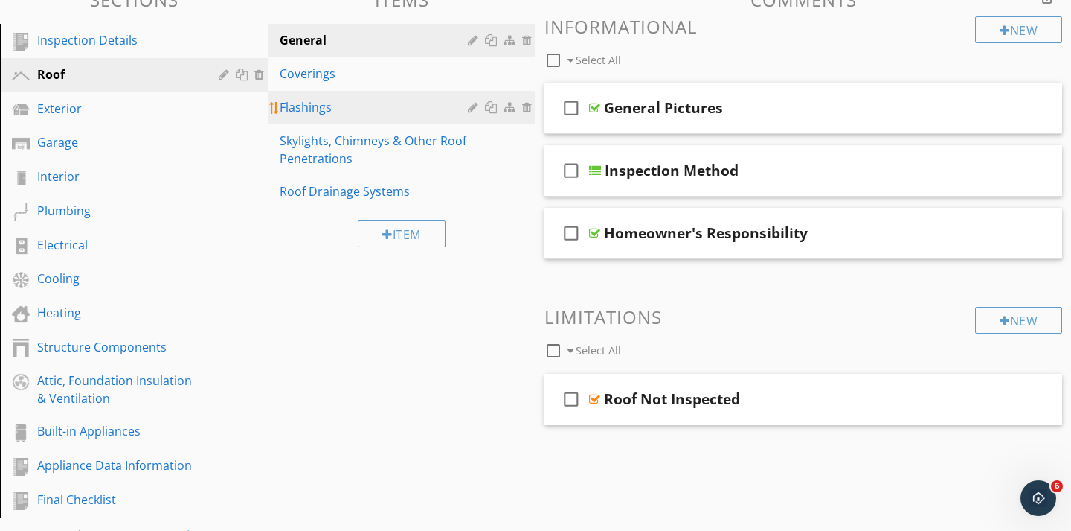
scroll to position [176, 0]
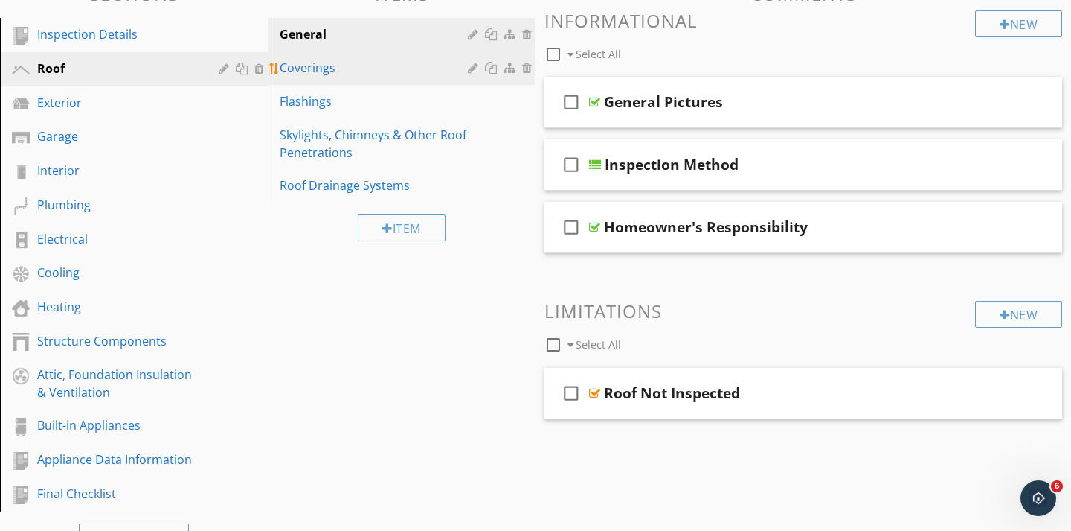
click at [318, 76] on div "Coverings" at bounding box center [376, 68] width 193 height 18
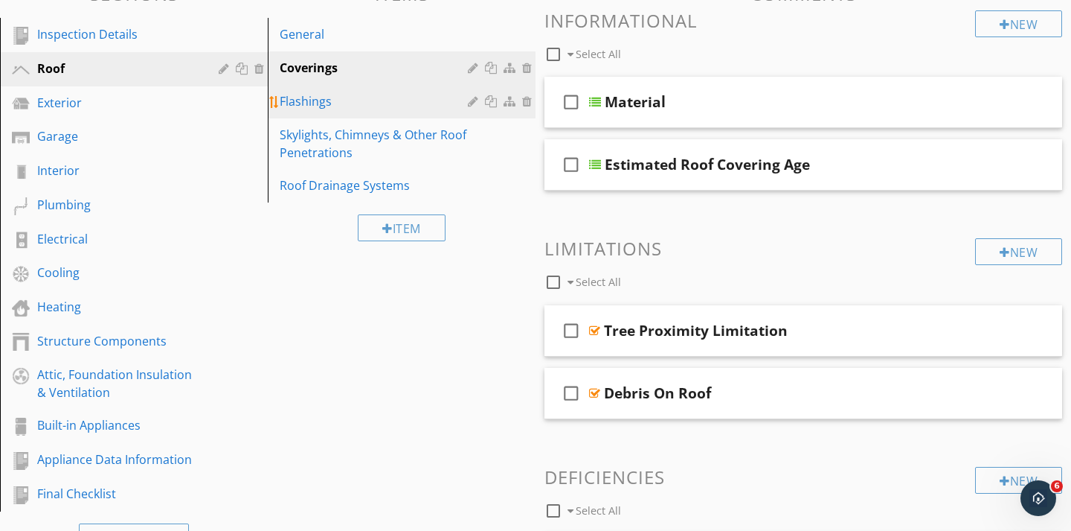
click at [306, 101] on div "Flashings" at bounding box center [376, 101] width 193 height 18
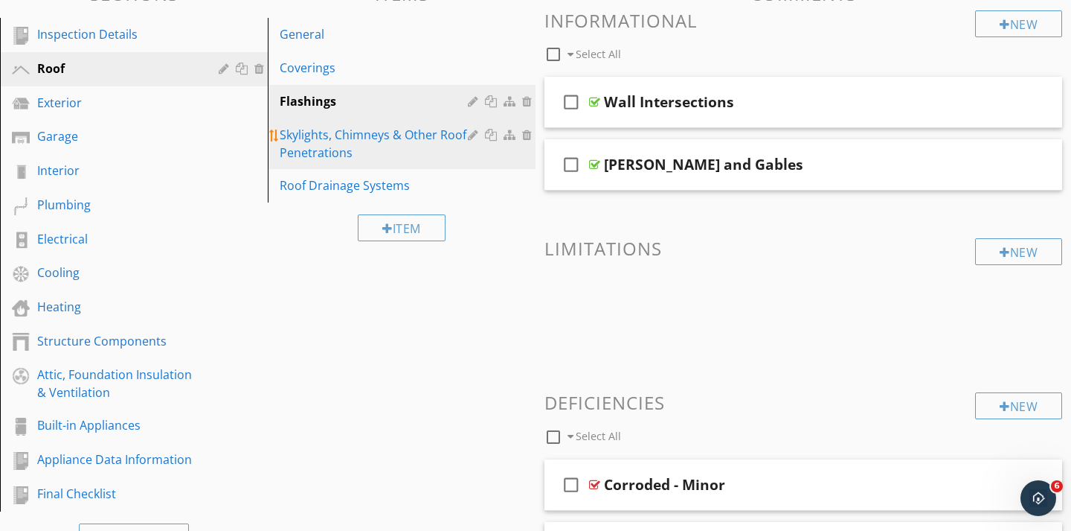
click at [316, 142] on div "Skylights, Chimneys & Other Roof Penetrations" at bounding box center [376, 144] width 193 height 36
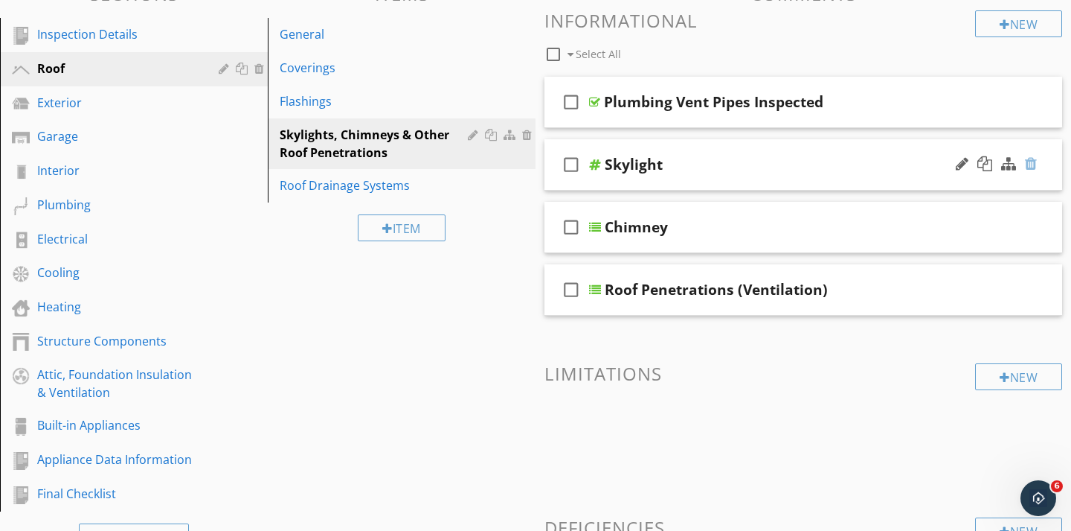
click at [1033, 165] on div at bounding box center [1031, 163] width 12 height 15
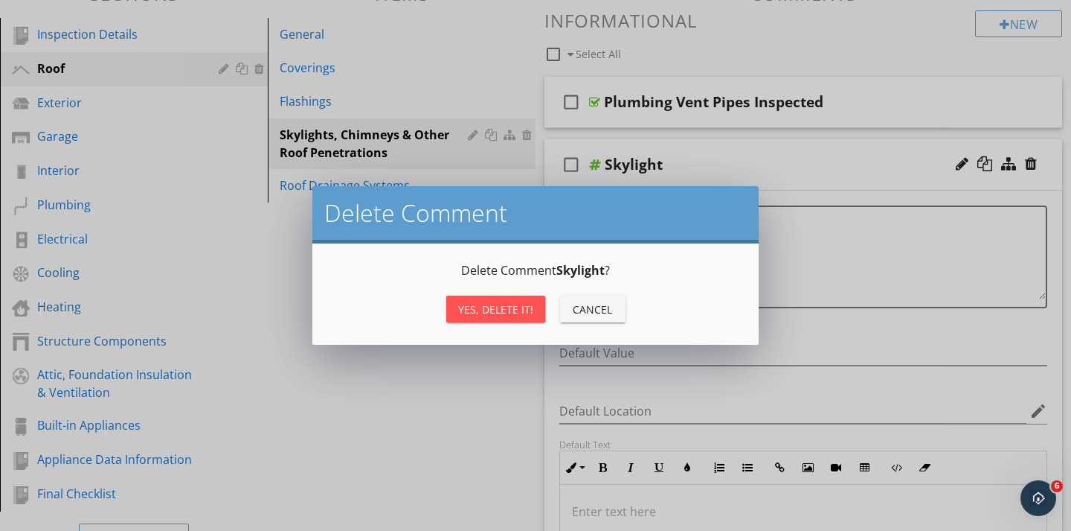
click at [489, 309] on div "Yes, Delete it!" at bounding box center [495, 309] width 75 height 16
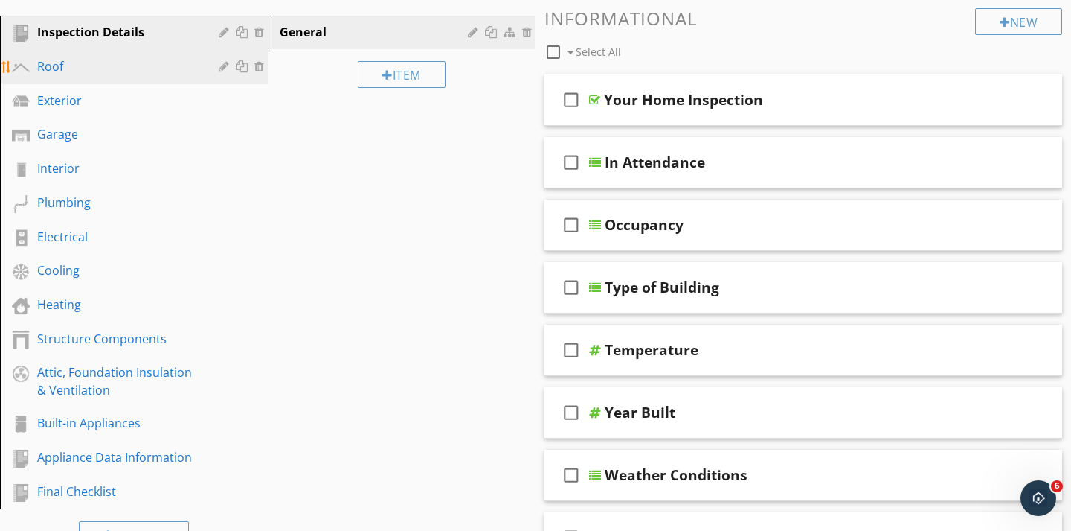
click at [52, 60] on div "Roof" at bounding box center [117, 66] width 160 height 18
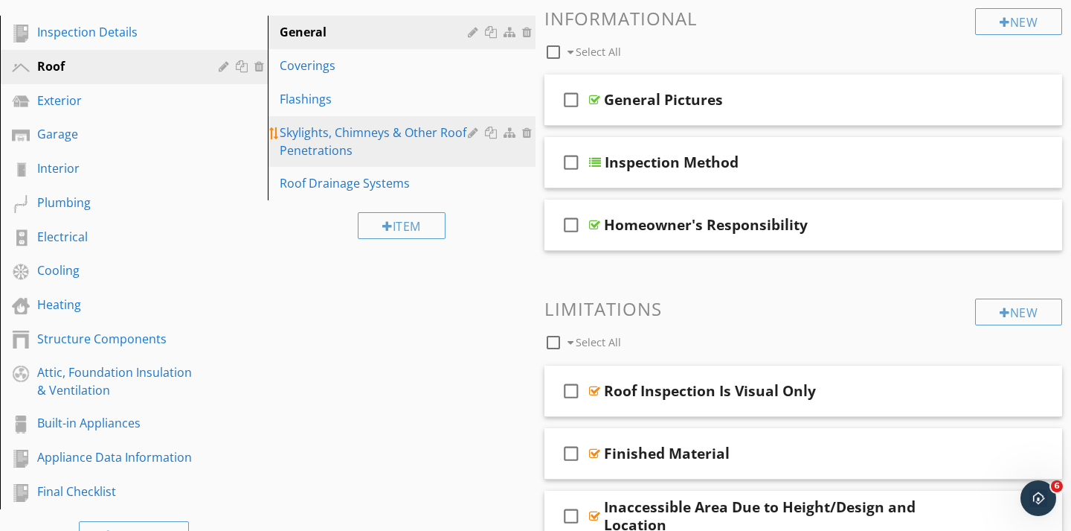
click at [354, 138] on div "Skylights, Chimneys & Other Roof Penetrations" at bounding box center [376, 142] width 193 height 36
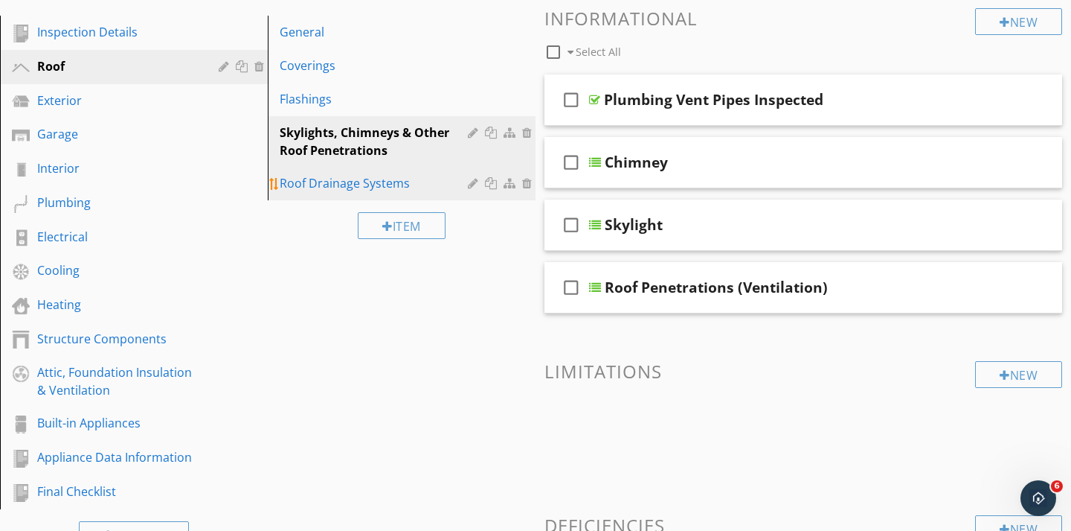
click at [342, 172] on link "Roof Drainage Systems" at bounding box center [403, 183] width 263 height 33
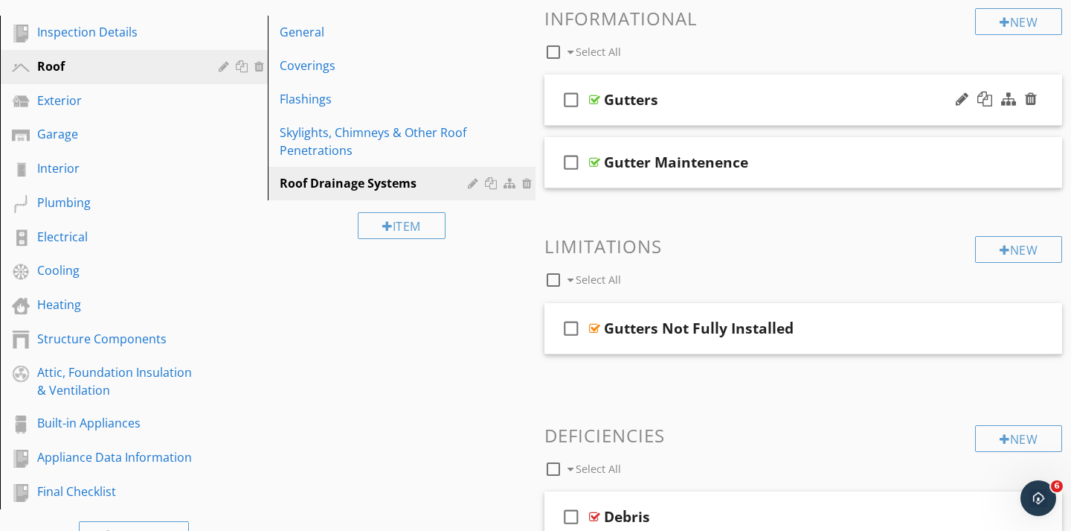
click at [612, 121] on div "check_box_outline_blank Gutters" at bounding box center [804, 99] width 518 height 51
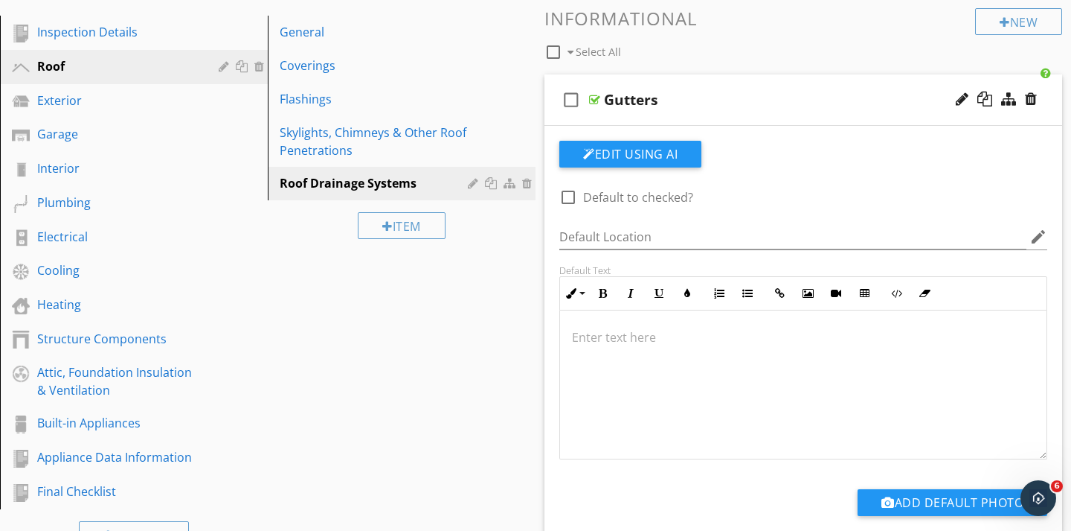
click at [592, 117] on div "check_box_outline_blank Gutters" at bounding box center [804, 99] width 518 height 51
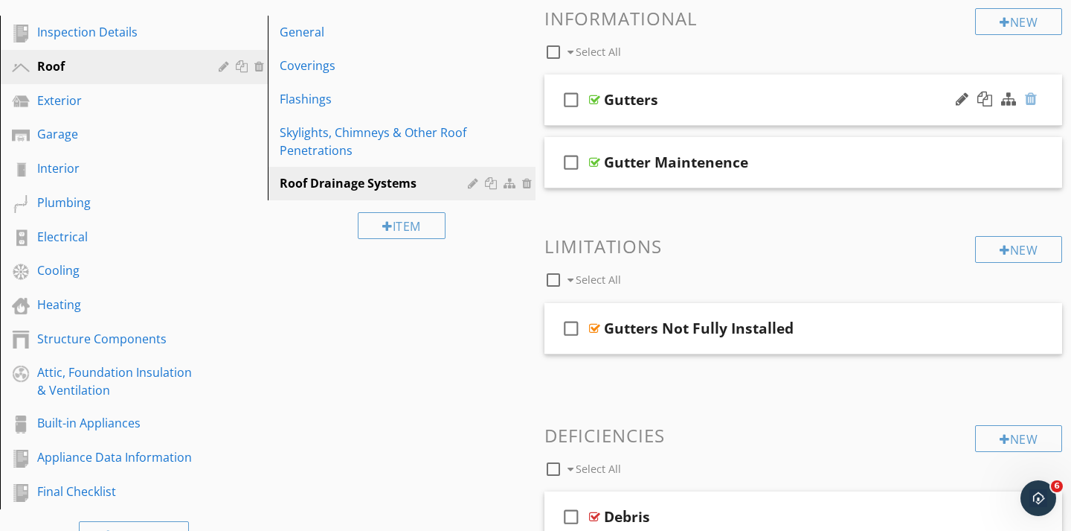
click at [1031, 94] on div at bounding box center [1031, 99] width 12 height 15
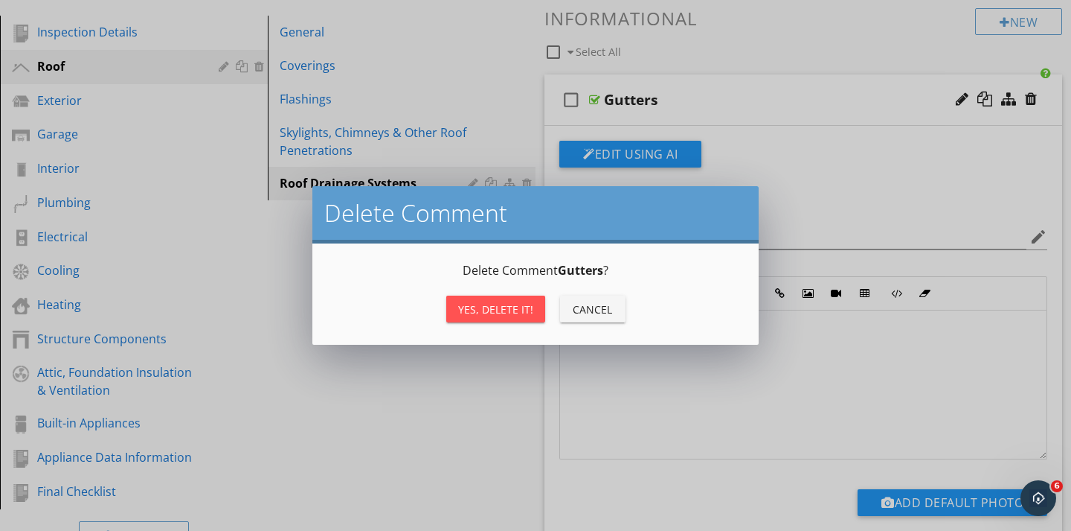
click at [479, 319] on button "Yes, Delete it!" at bounding box center [495, 308] width 99 height 27
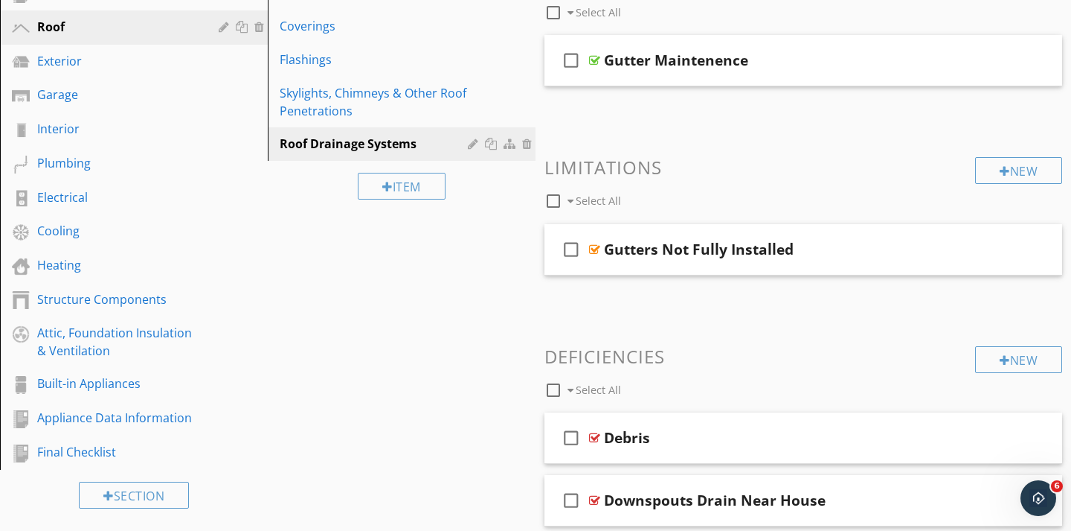
scroll to position [211, 0]
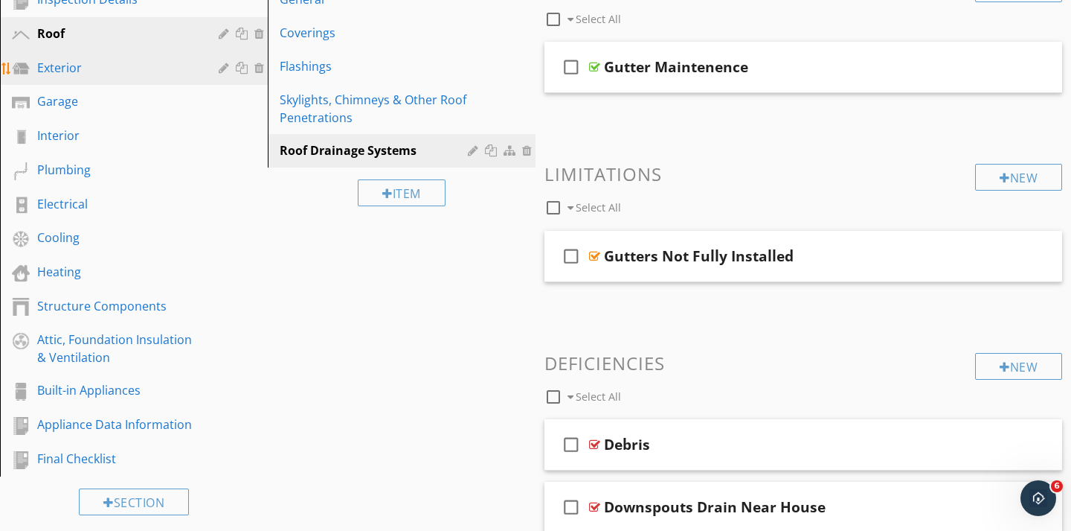
click at [64, 59] on div "Exterior" at bounding box center [117, 68] width 160 height 18
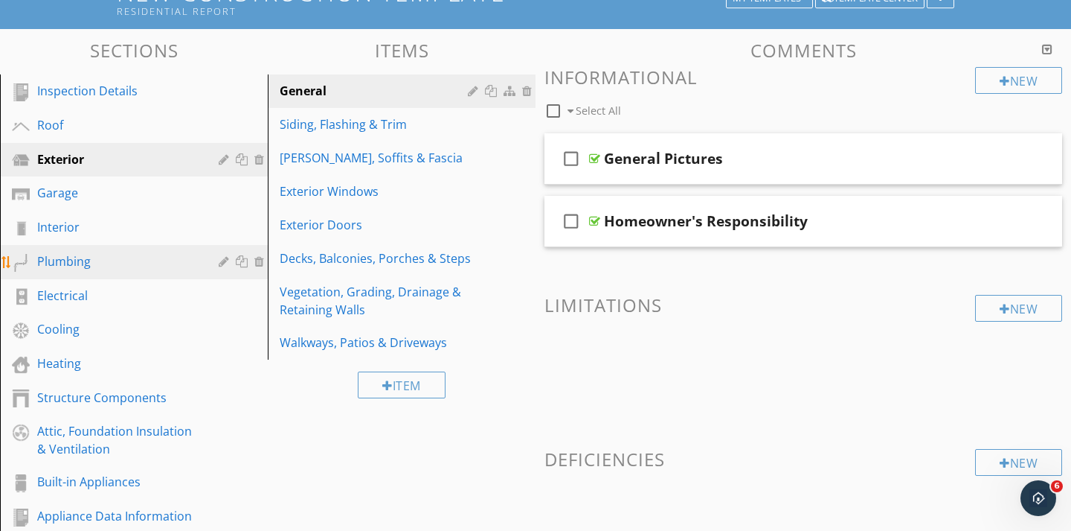
scroll to position [117, 0]
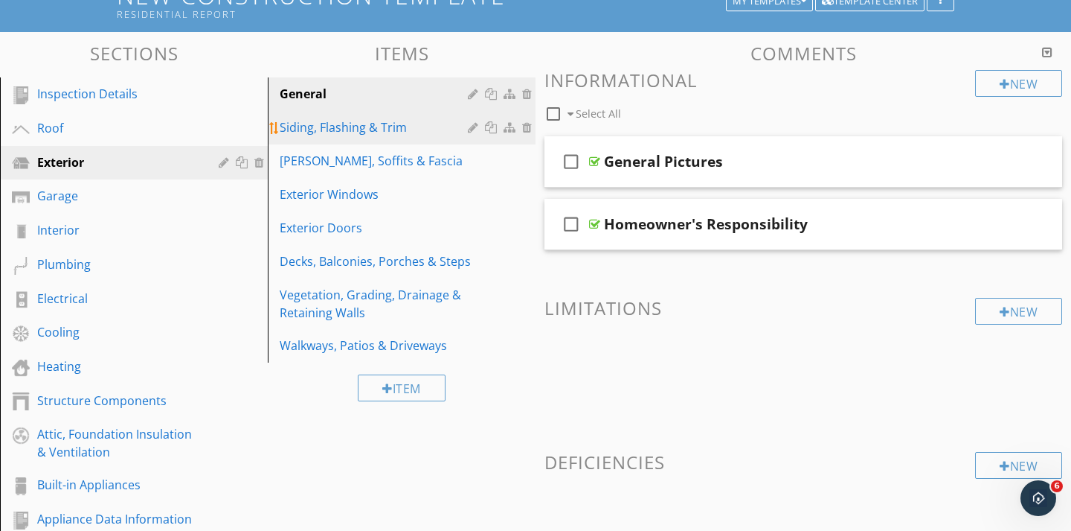
click at [366, 129] on div "Siding, Flashing & Trim" at bounding box center [376, 127] width 193 height 18
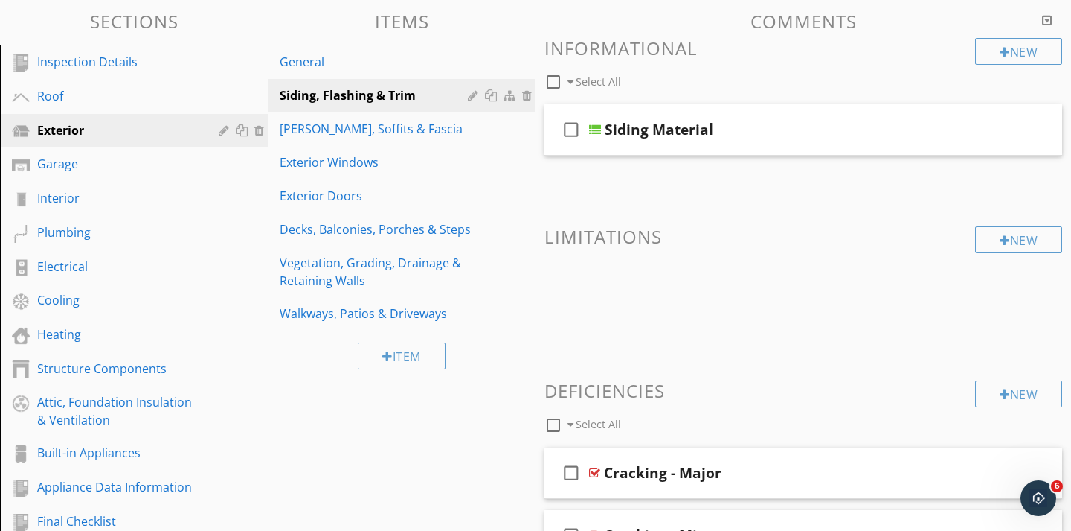
scroll to position [133, 0]
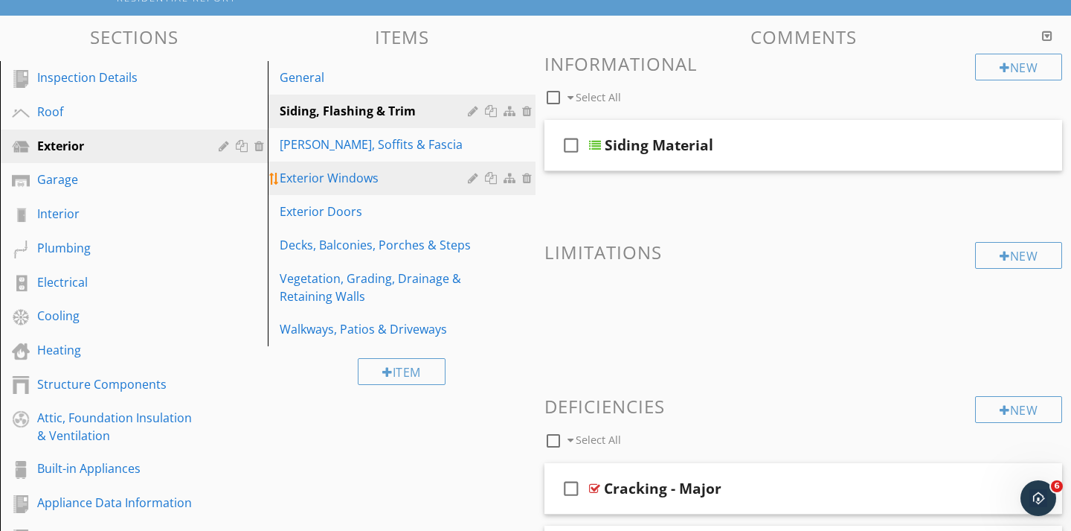
click at [326, 191] on link "Exterior Windows" at bounding box center [403, 177] width 263 height 33
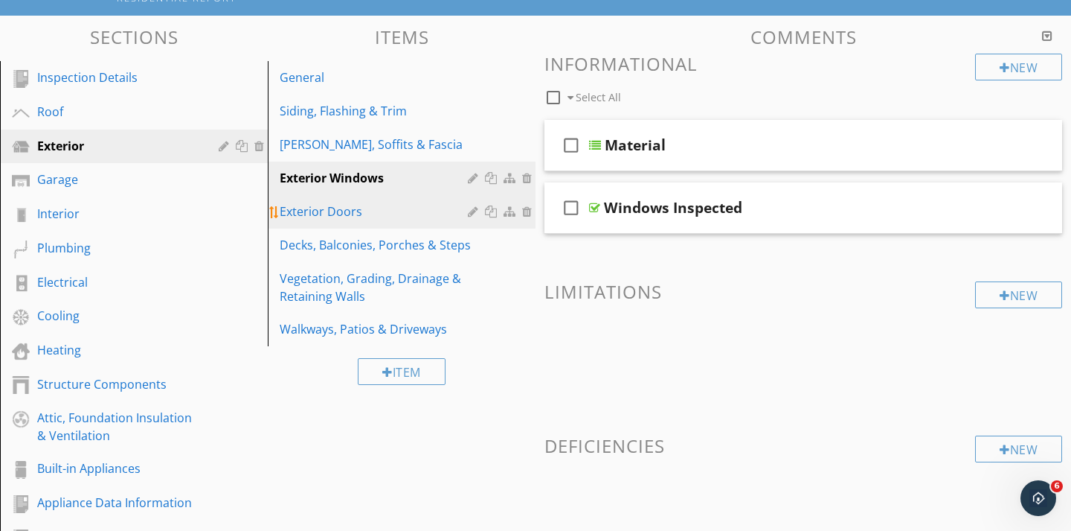
click at [359, 218] on div "Exterior Doors" at bounding box center [376, 211] width 193 height 18
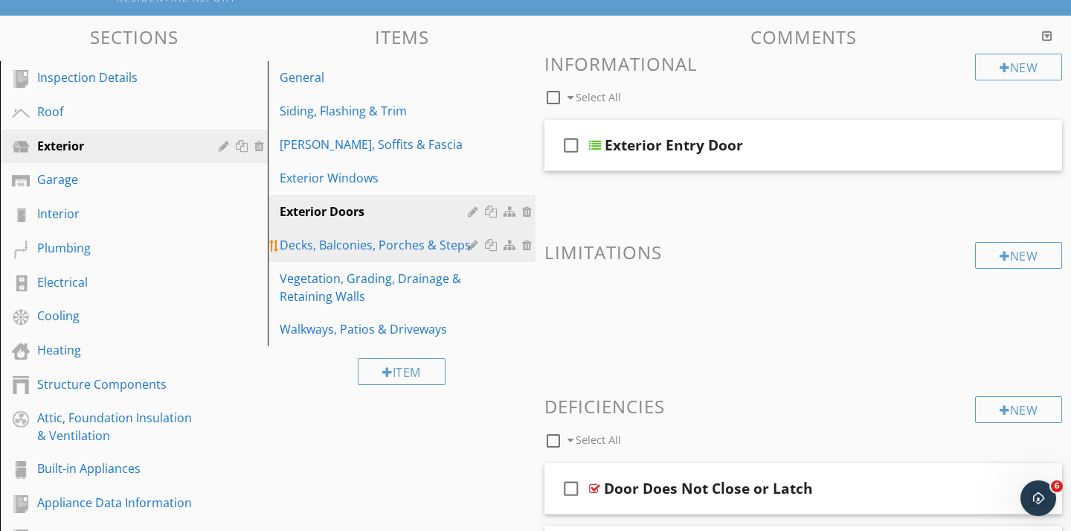
click at [351, 239] on div "Decks, Balconies, Porches & Steps" at bounding box center [376, 245] width 193 height 18
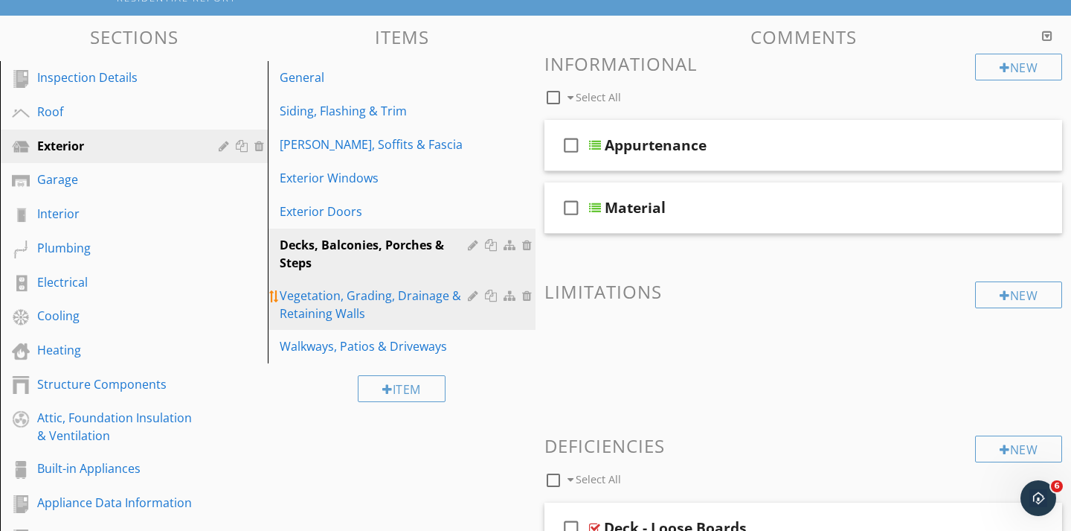
click at [350, 288] on div "Vegetation, Grading, Drainage & Retaining Walls" at bounding box center [376, 304] width 193 height 36
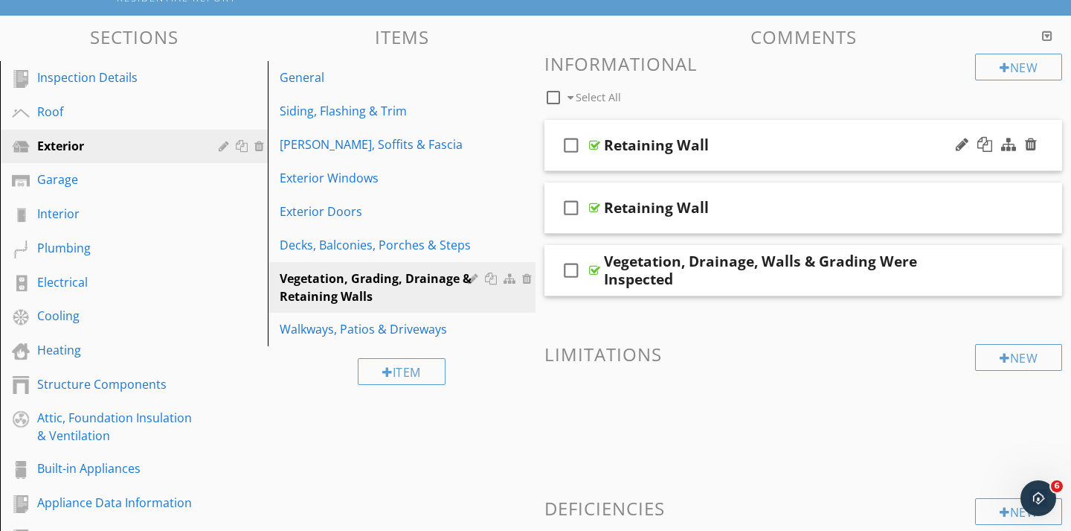
click at [597, 158] on div "check_box_outline_blank Retaining Wall" at bounding box center [804, 145] width 518 height 51
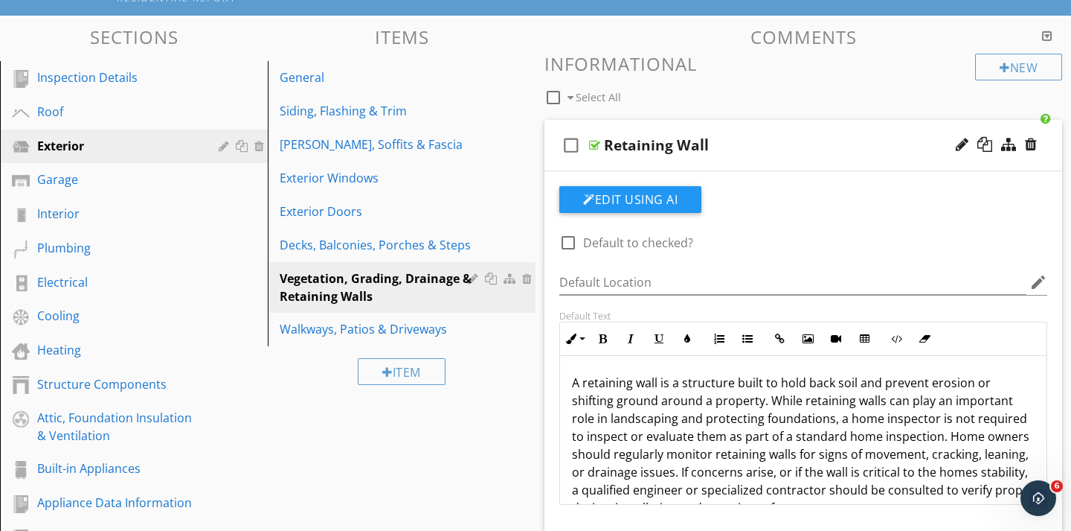
click at [597, 158] on div "check_box_outline_blank Retaining Wall" at bounding box center [804, 145] width 518 height 51
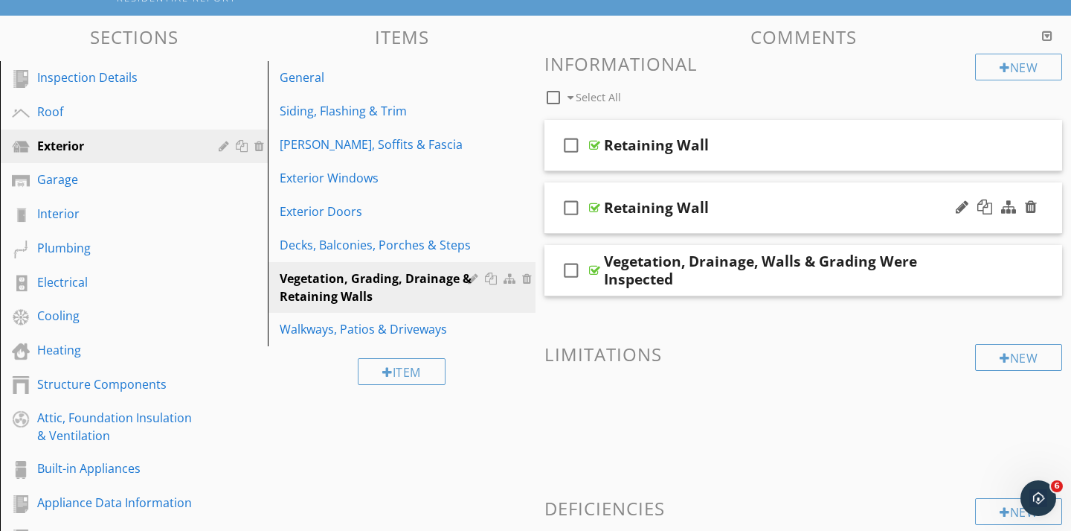
click at [593, 227] on div "check_box_outline_blank Retaining Wall" at bounding box center [804, 207] width 518 height 51
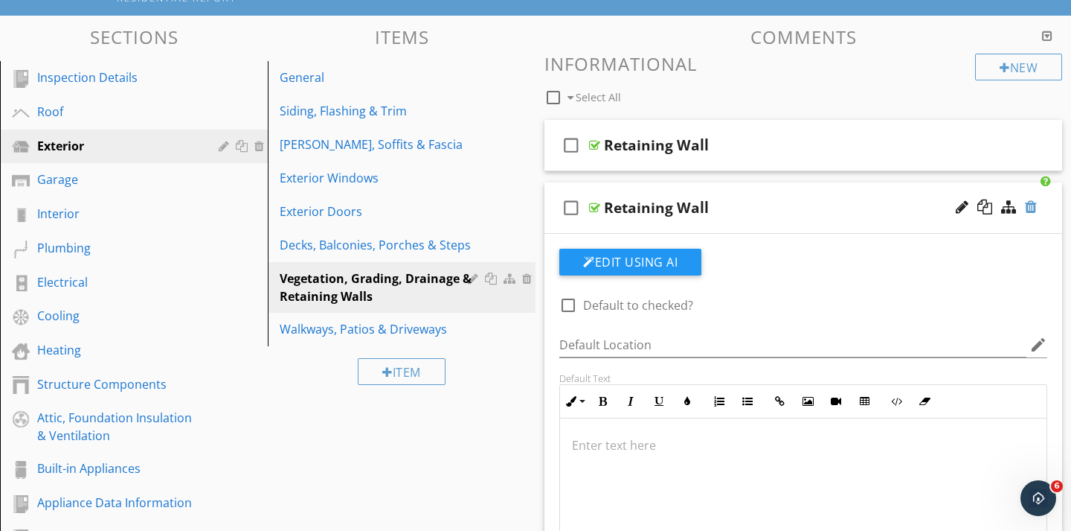
click at [1033, 211] on div at bounding box center [1031, 206] width 12 height 15
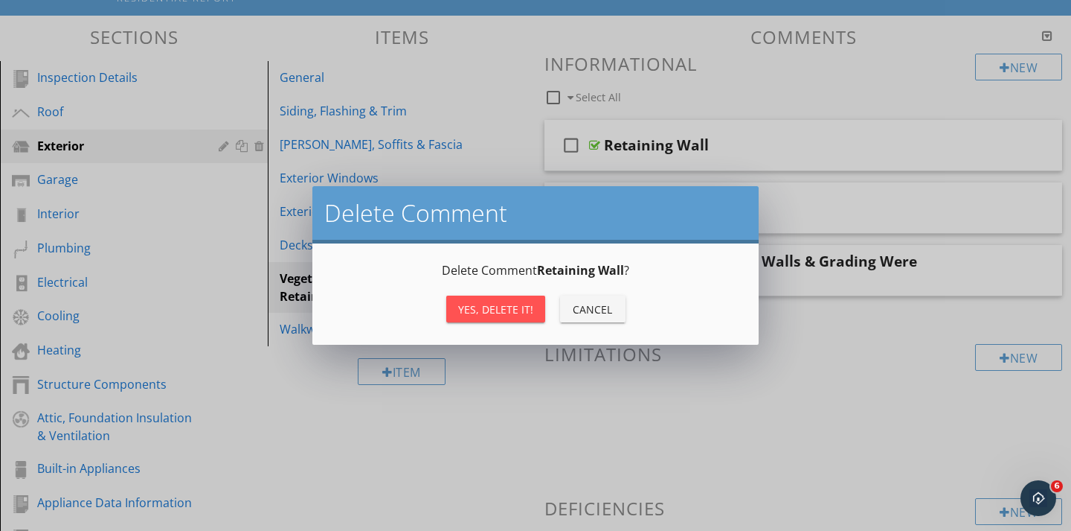
click at [491, 309] on div "Yes, Delete it!" at bounding box center [495, 309] width 75 height 16
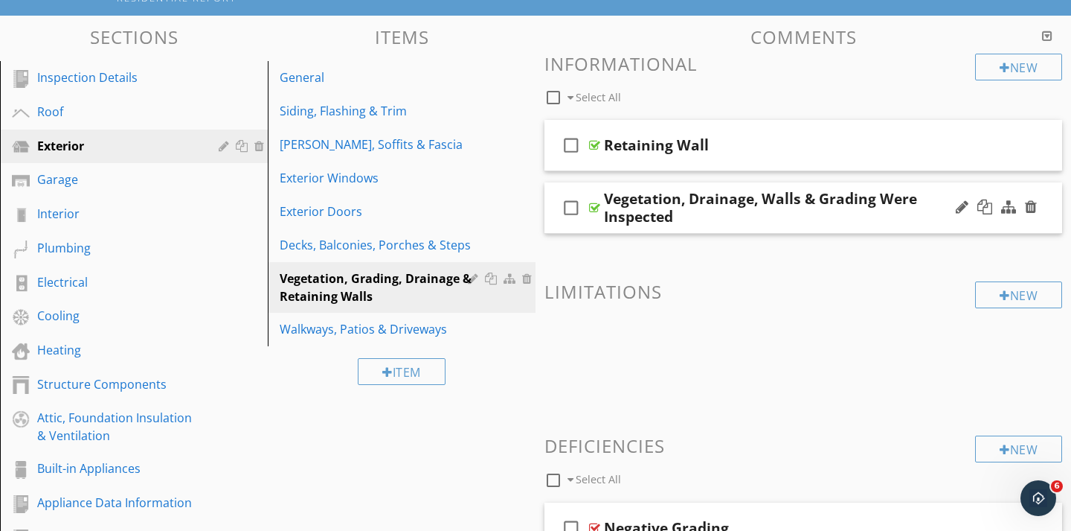
click at [600, 225] on div "check_box_outline_blank Vegetation, Drainage, Walls & Grading Were Inspected" at bounding box center [804, 207] width 518 height 51
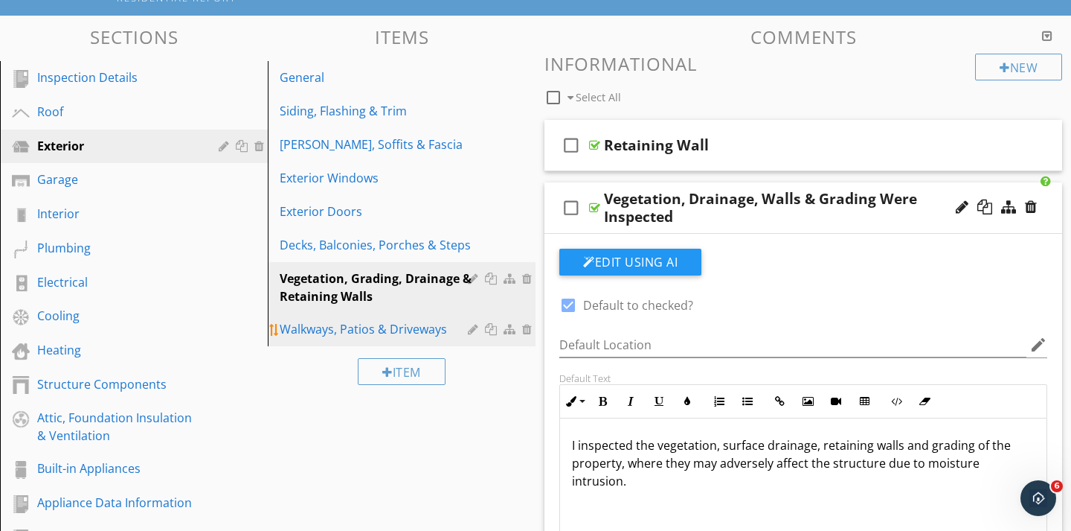
click at [335, 332] on div "Walkways, Patios & Driveways" at bounding box center [376, 329] width 193 height 18
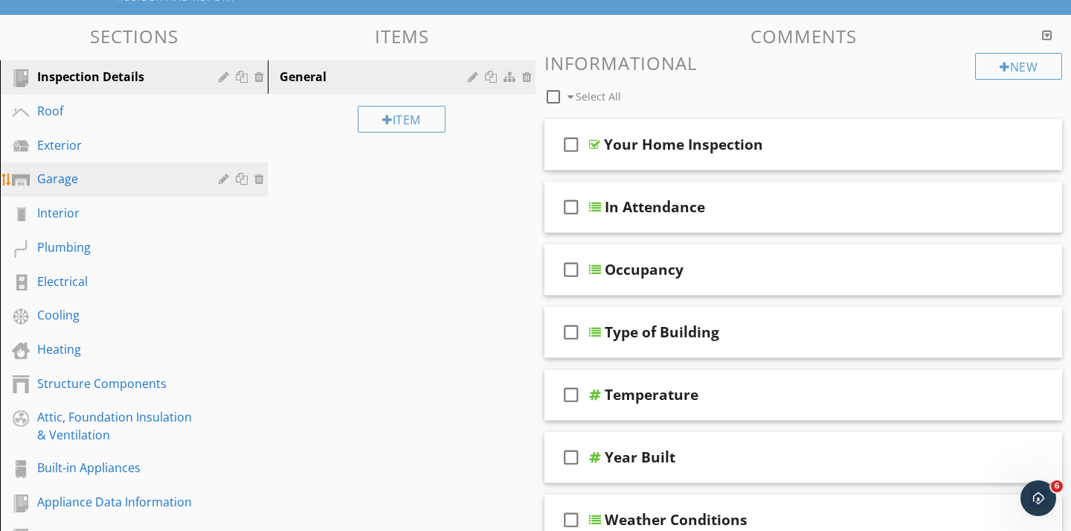
click at [42, 165] on link "Garage" at bounding box center [135, 179] width 263 height 34
click at [77, 184] on div "Garage" at bounding box center [117, 178] width 160 height 18
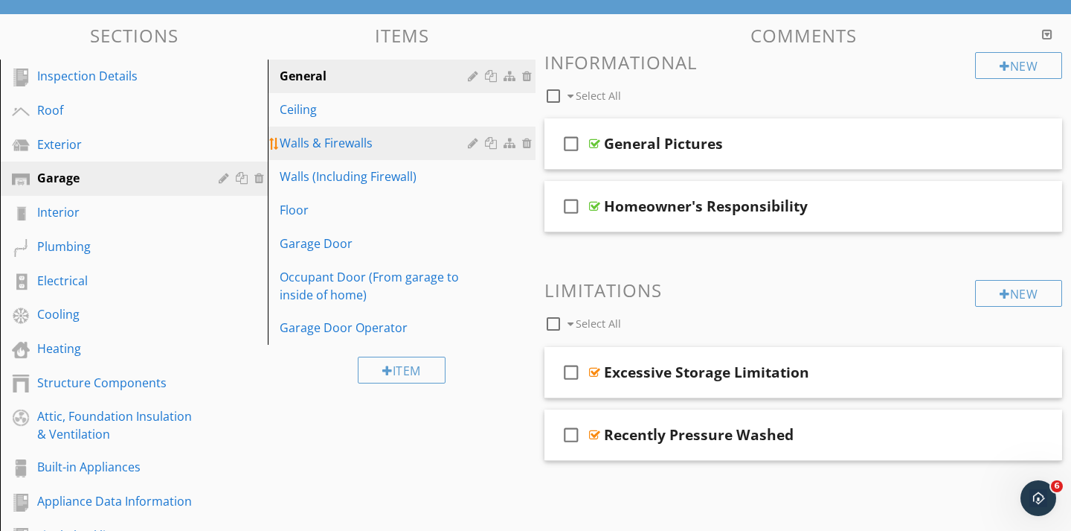
click at [397, 140] on div "Walls & Firewalls" at bounding box center [376, 143] width 193 height 18
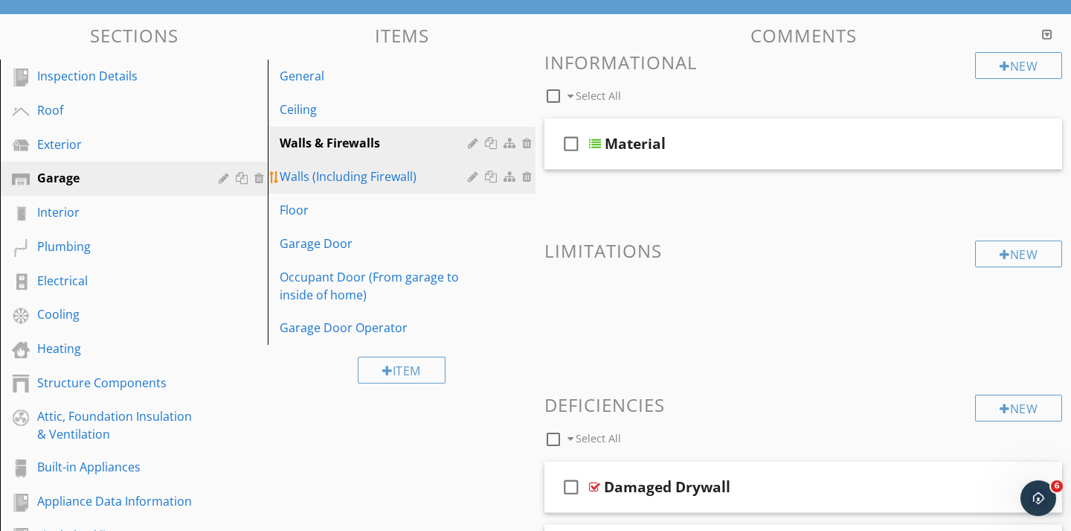
click at [371, 176] on div "Walls (Including Firewall)" at bounding box center [376, 176] width 193 height 18
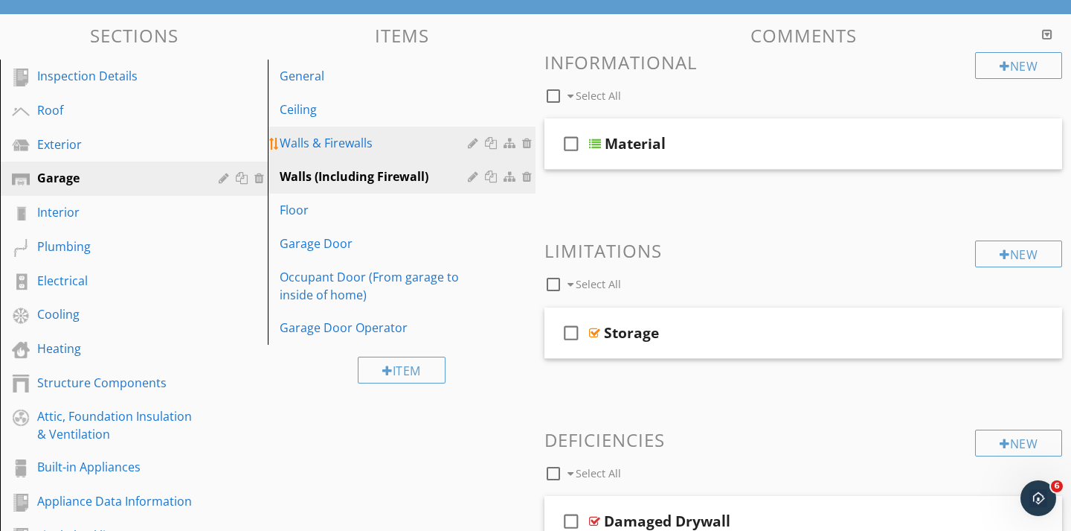
click at [371, 148] on div "Walls & Firewalls" at bounding box center [376, 143] width 193 height 18
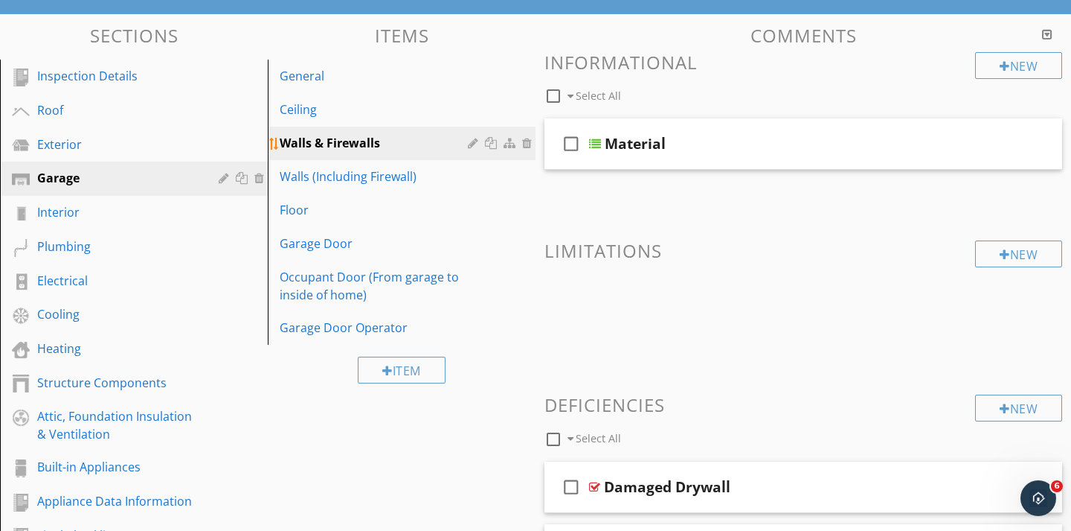
click at [529, 141] on div at bounding box center [528, 143] width 13 height 12
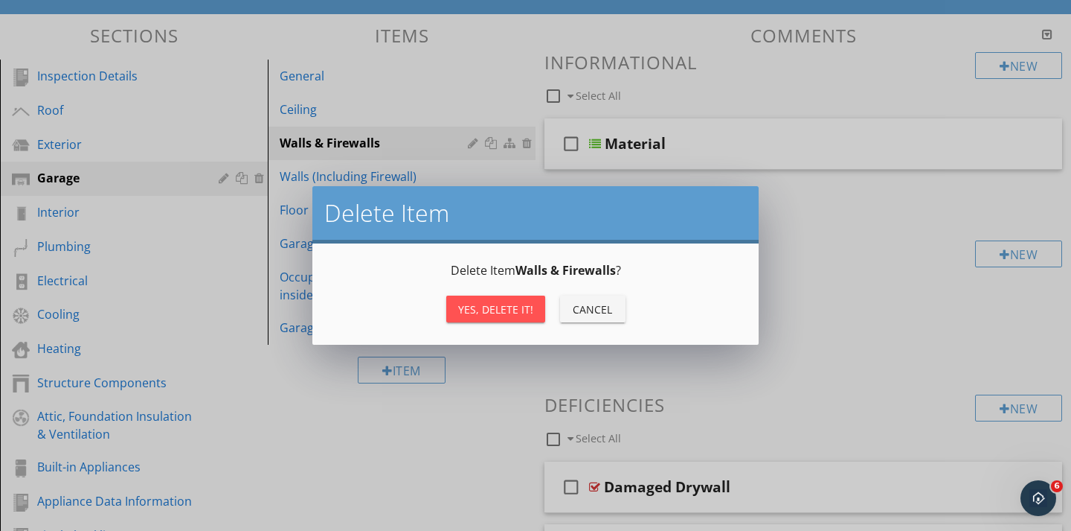
click at [513, 318] on button "Yes, Delete it!" at bounding box center [495, 308] width 99 height 27
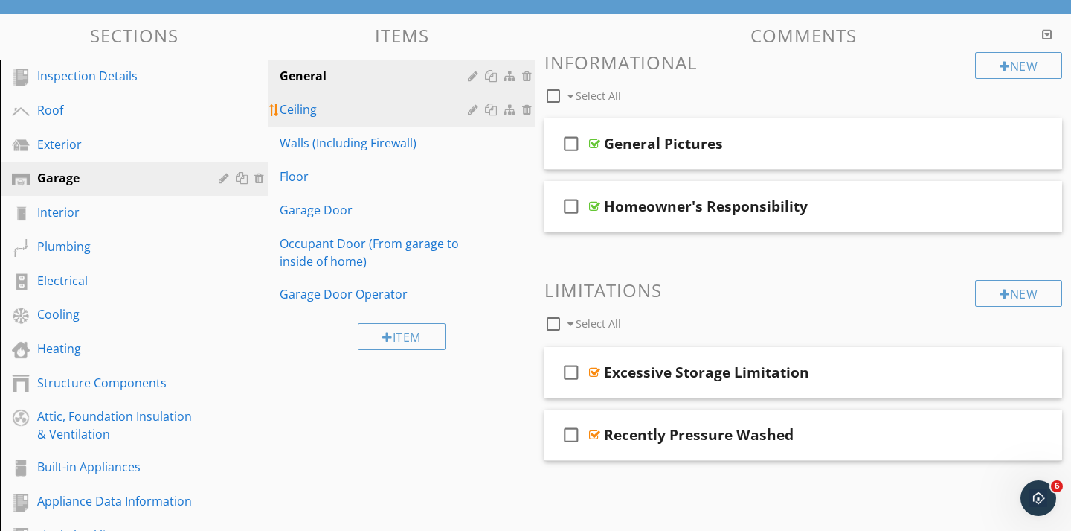
click at [309, 104] on div "Ceiling" at bounding box center [376, 109] width 193 height 18
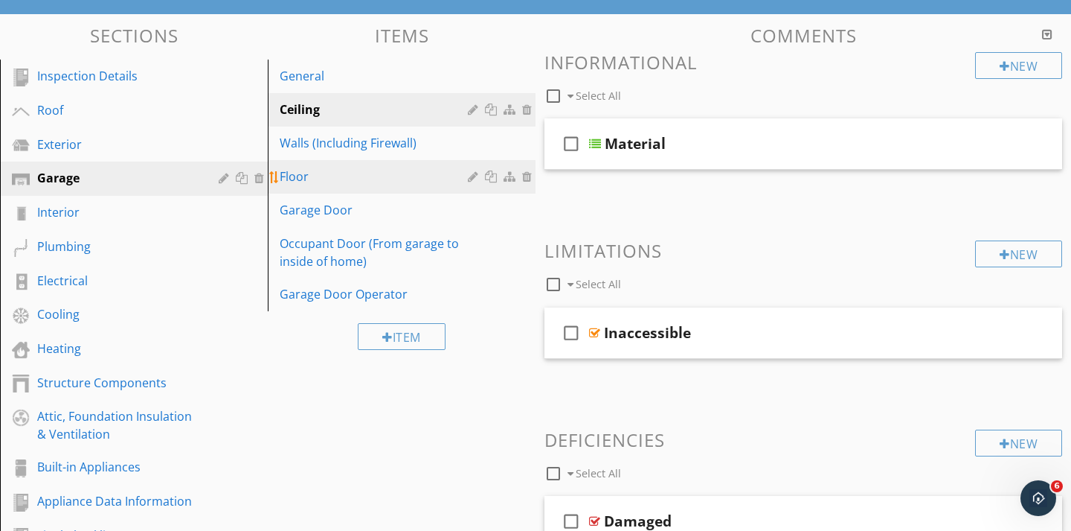
click at [320, 169] on div "Floor" at bounding box center [376, 176] width 193 height 18
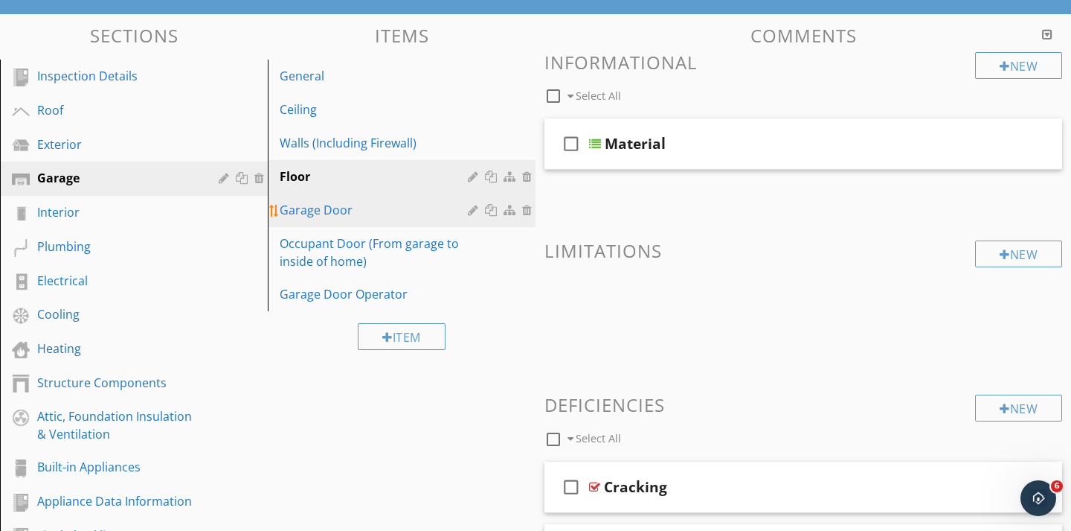
click at [319, 209] on div "Garage Door" at bounding box center [376, 210] width 193 height 18
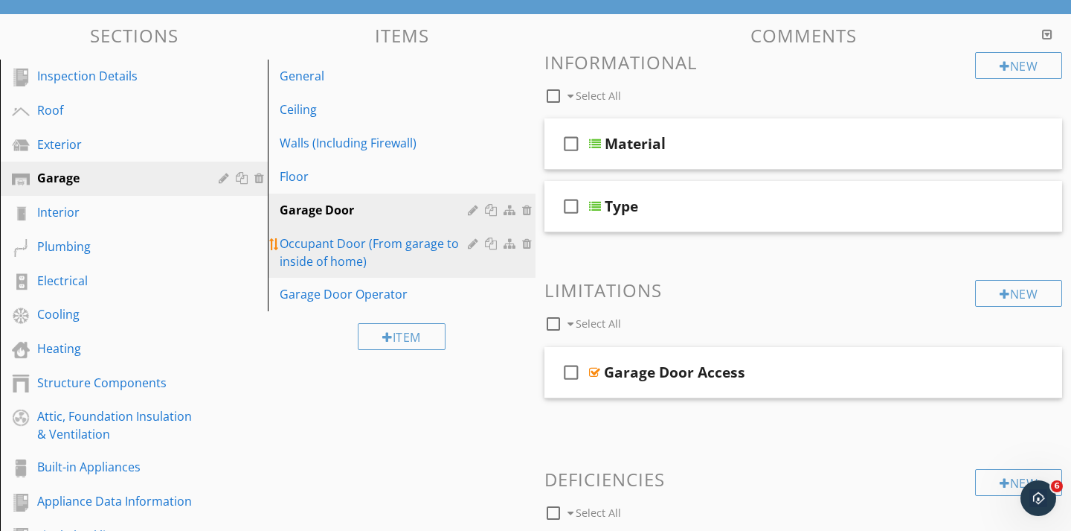
click at [321, 254] on div "Occupant Door (From garage to inside of home)" at bounding box center [376, 252] width 193 height 36
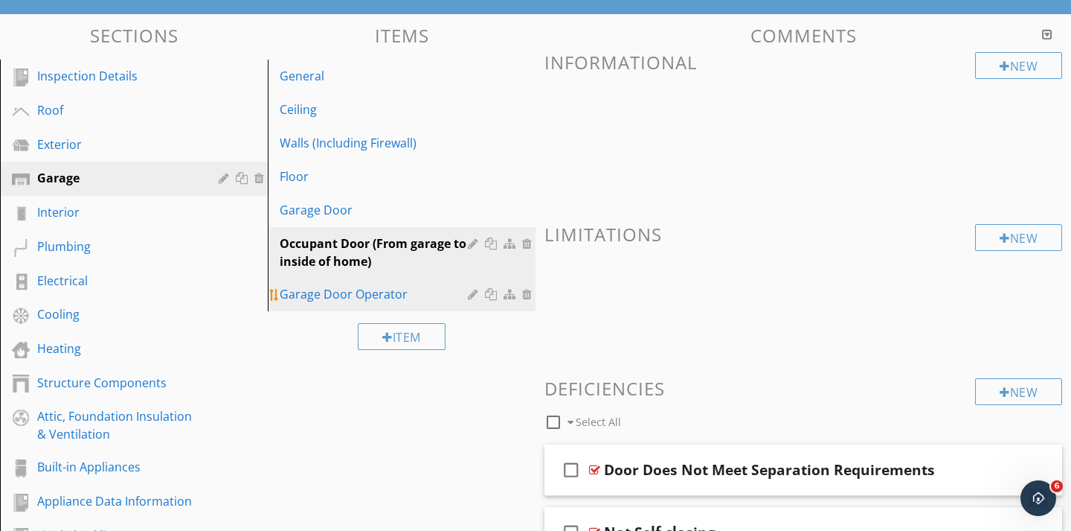
click at [360, 290] on div "Garage Door Operator" at bounding box center [376, 294] width 193 height 18
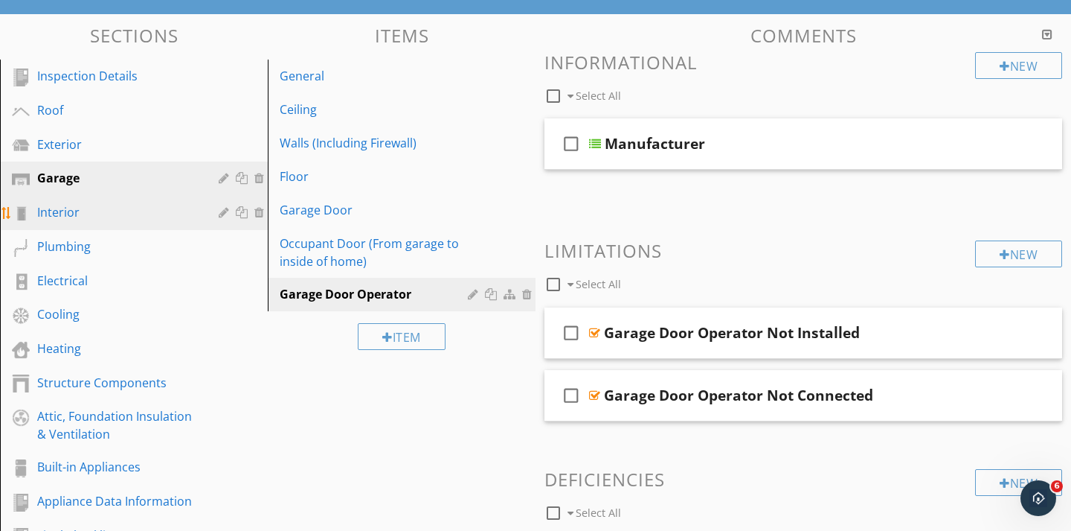
click at [60, 214] on div "Interior" at bounding box center [117, 212] width 160 height 18
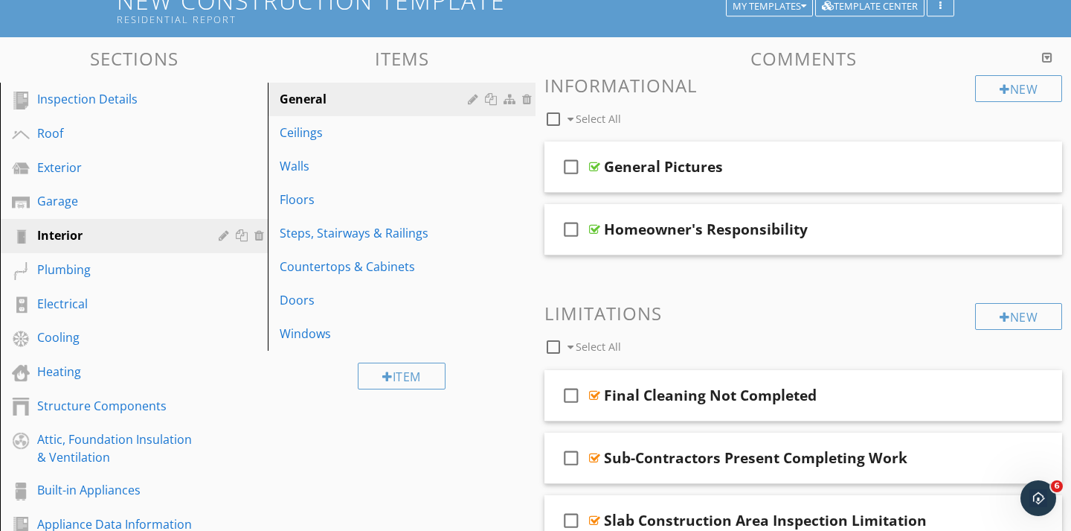
scroll to position [70, 0]
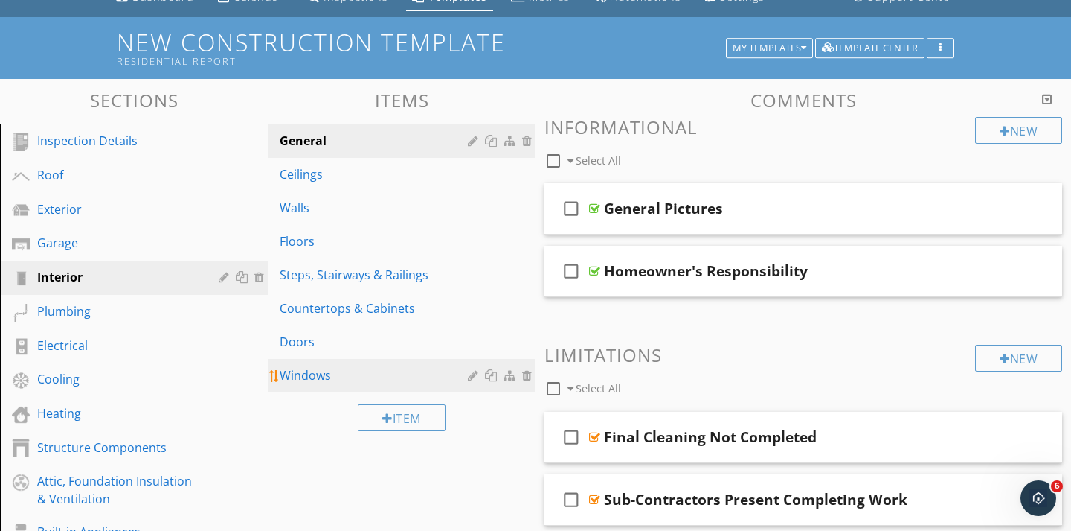
click at [315, 366] on div "Windows" at bounding box center [376, 375] width 193 height 18
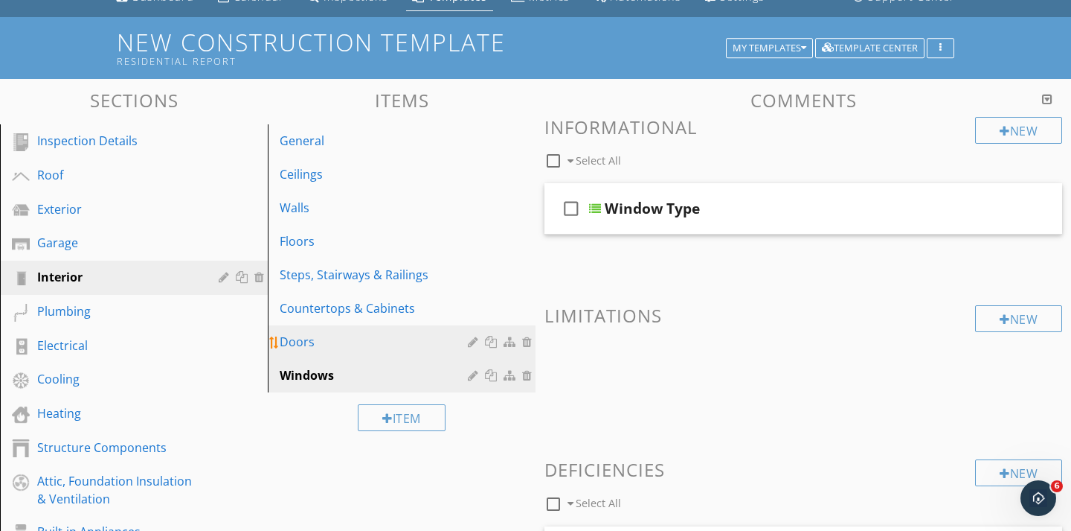
click at [305, 345] on div "Doors" at bounding box center [376, 342] width 193 height 18
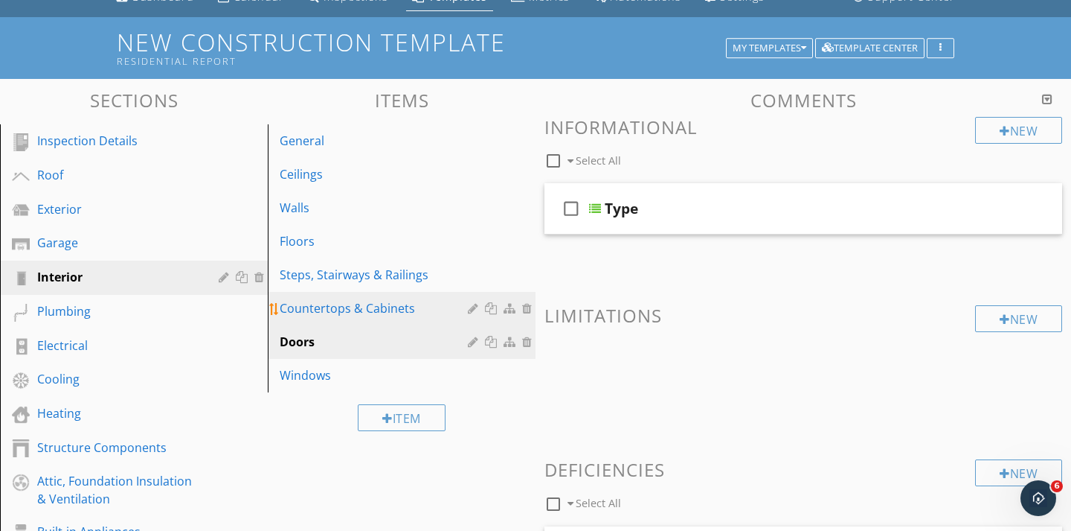
click at [321, 312] on div "Countertops & Cabinets" at bounding box center [376, 308] width 193 height 18
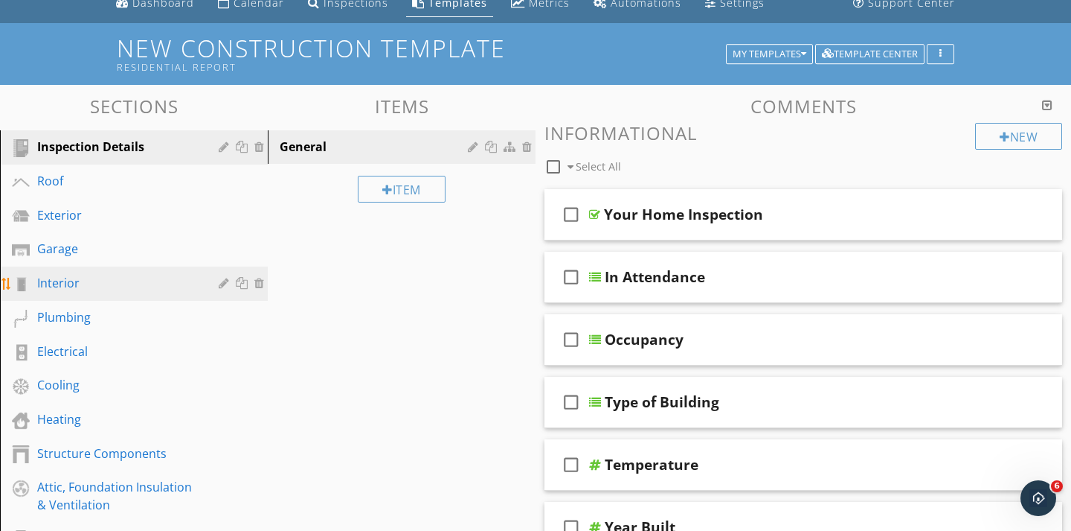
click at [37, 280] on div "Interior" at bounding box center [117, 283] width 160 height 18
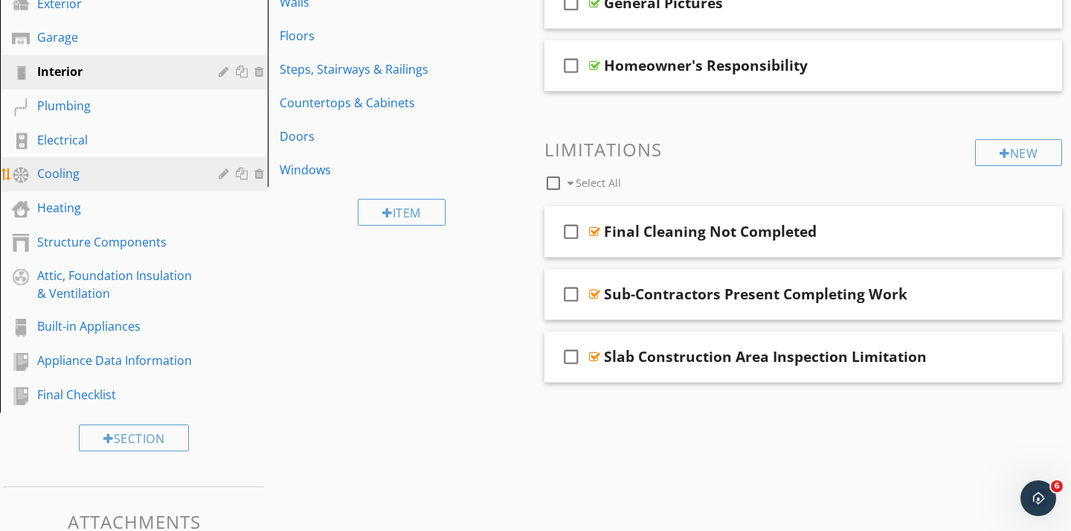
scroll to position [277, 0]
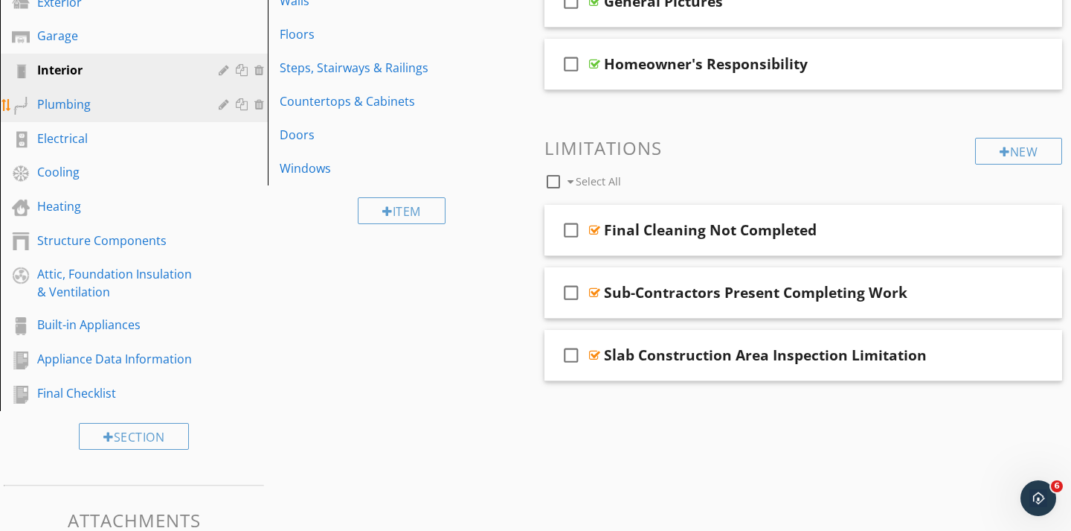
click at [99, 106] on div "Plumbing" at bounding box center [117, 104] width 160 height 18
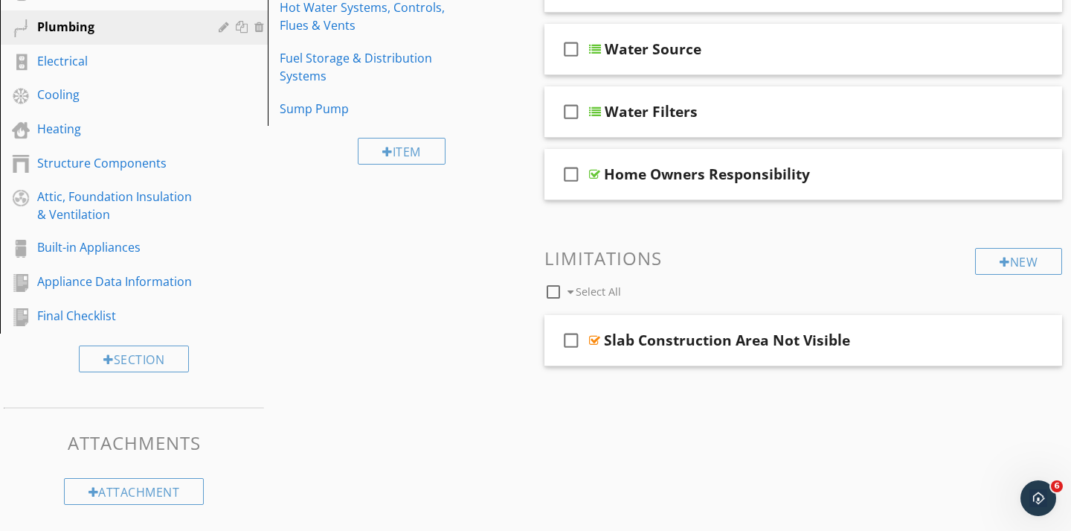
scroll to position [349, 0]
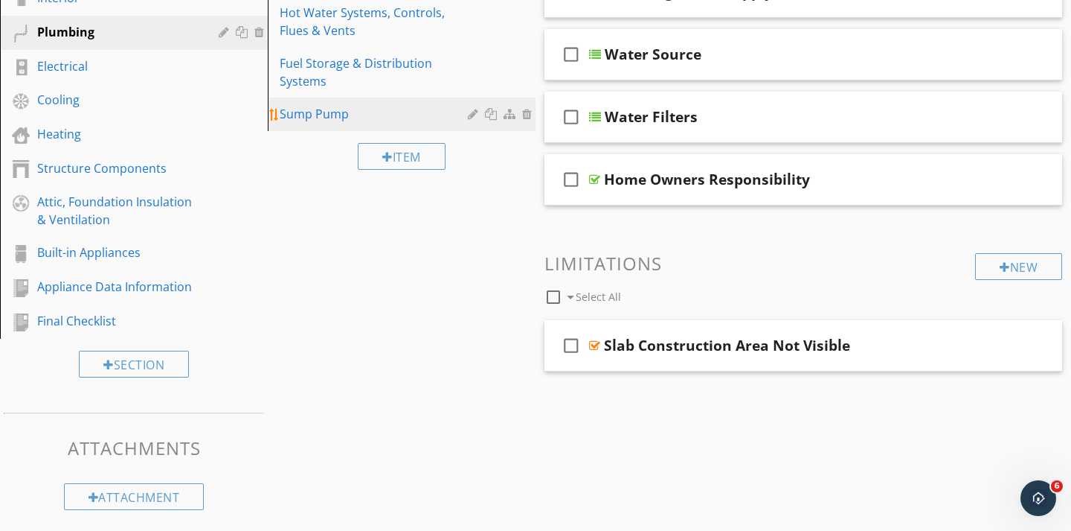
click at [304, 112] on div "Sump Pump" at bounding box center [376, 114] width 193 height 18
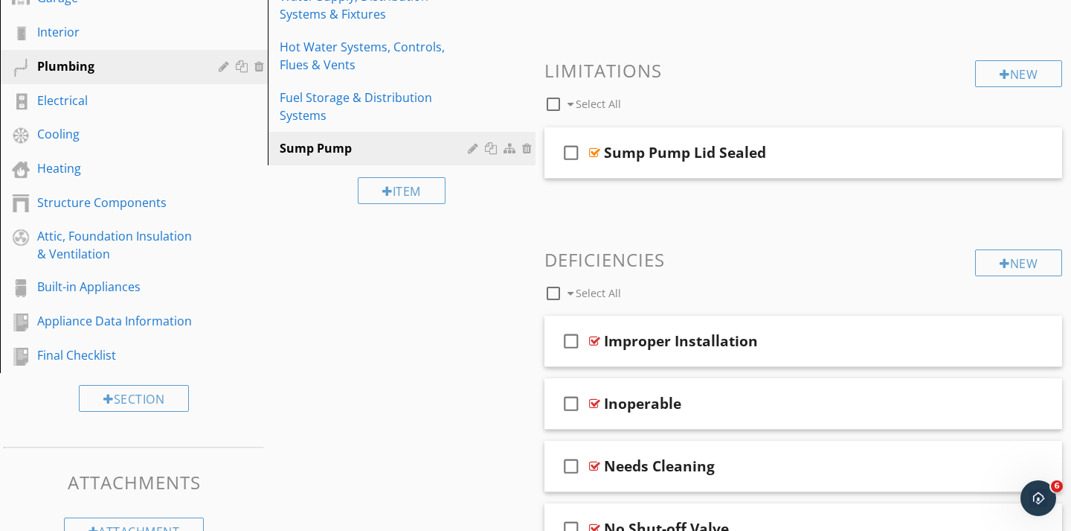
scroll to position [290, 0]
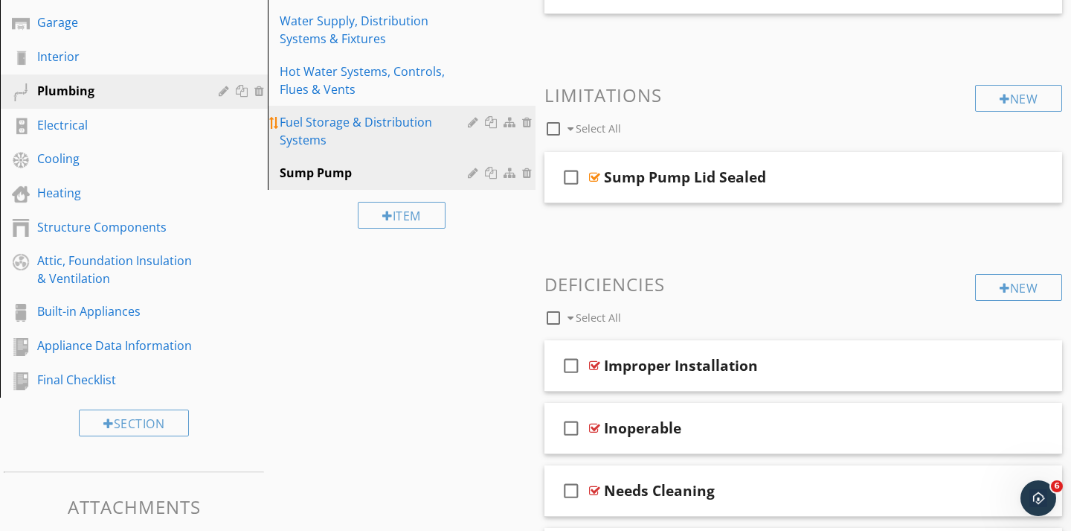
click at [322, 123] on div "Fuel Storage & Distribution Systems" at bounding box center [376, 131] width 193 height 36
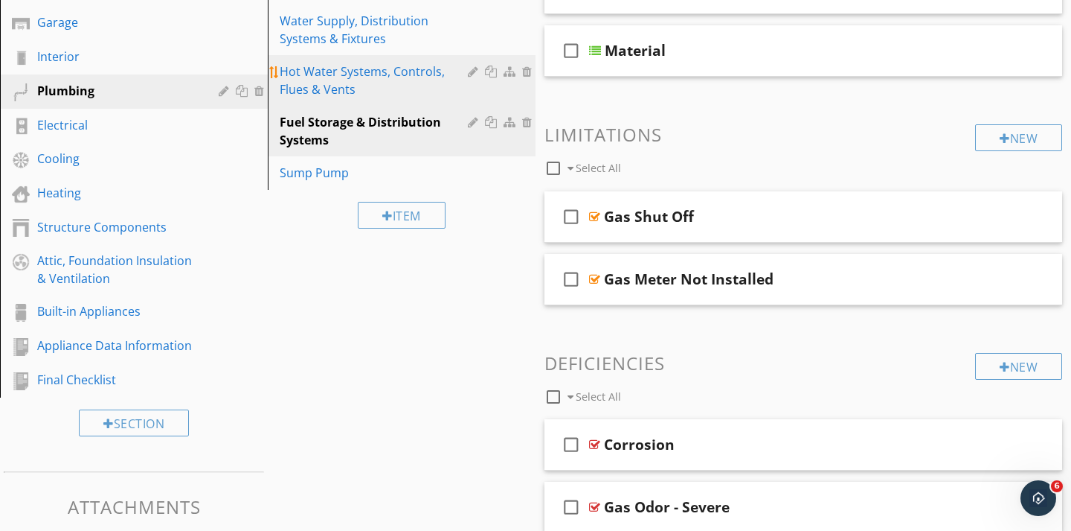
click at [322, 86] on div "Hot Water Systems, Controls, Flues & Vents" at bounding box center [376, 81] width 193 height 36
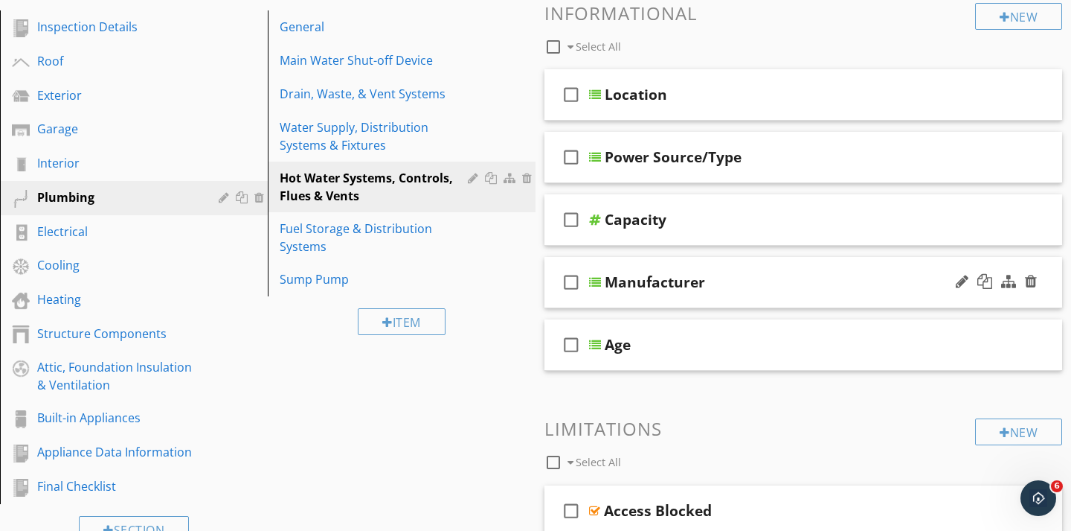
scroll to position [153, 0]
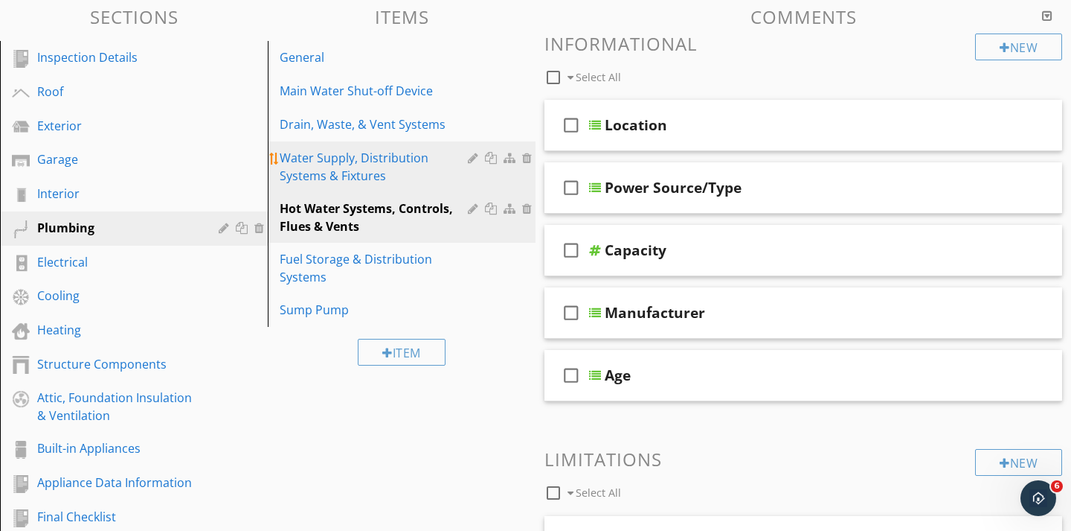
click at [320, 167] on div "Water Supply, Distribution Systems & Fixtures" at bounding box center [376, 167] width 193 height 36
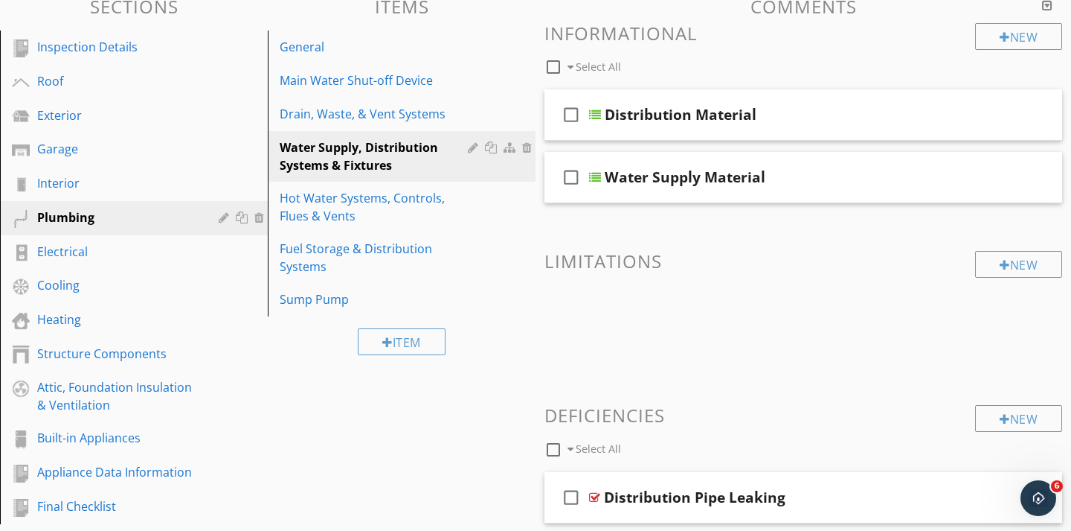
scroll to position [155, 0]
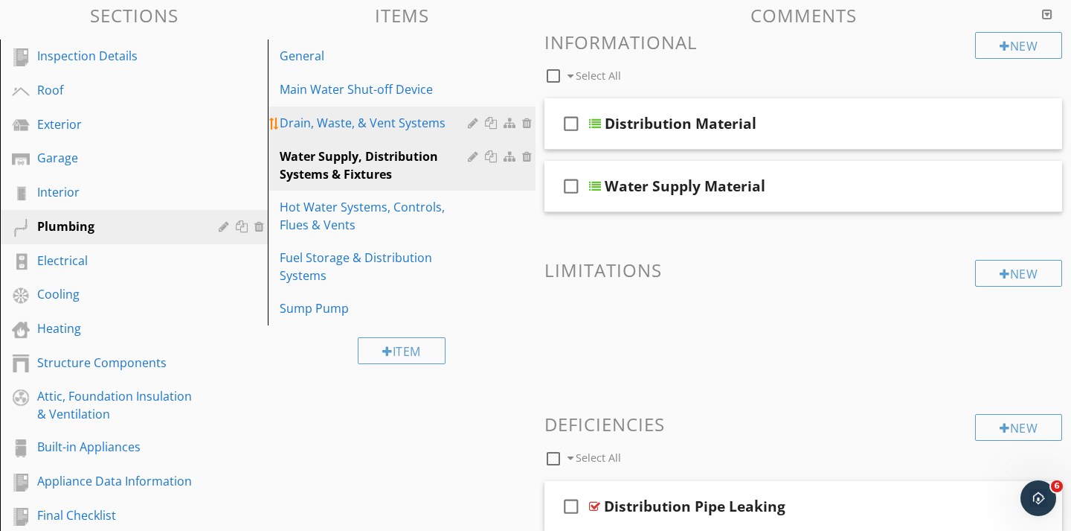
click at [371, 124] on div "Drain, Waste, & Vent Systems" at bounding box center [376, 123] width 193 height 18
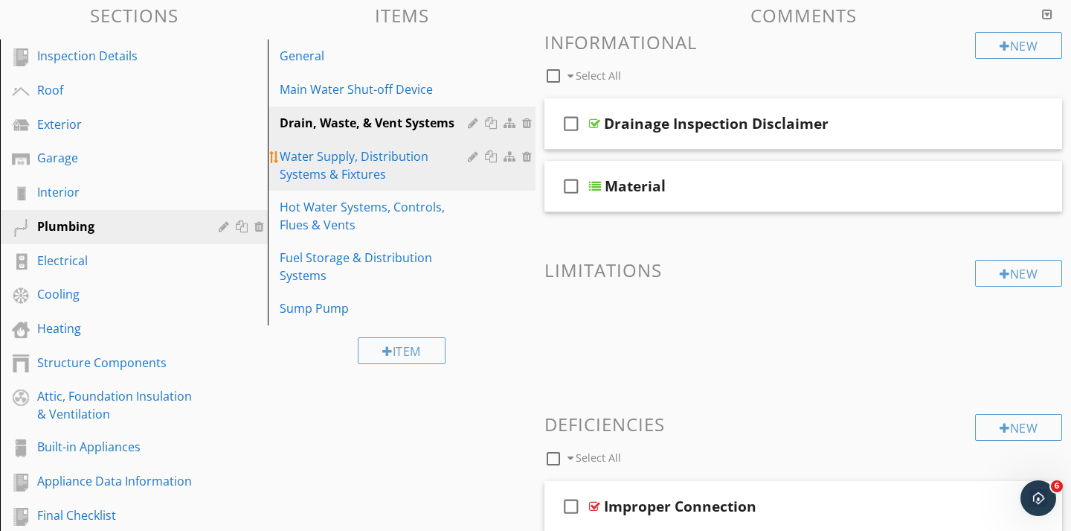
click at [356, 150] on div "Water Supply, Distribution Systems & Fixtures" at bounding box center [376, 165] width 193 height 36
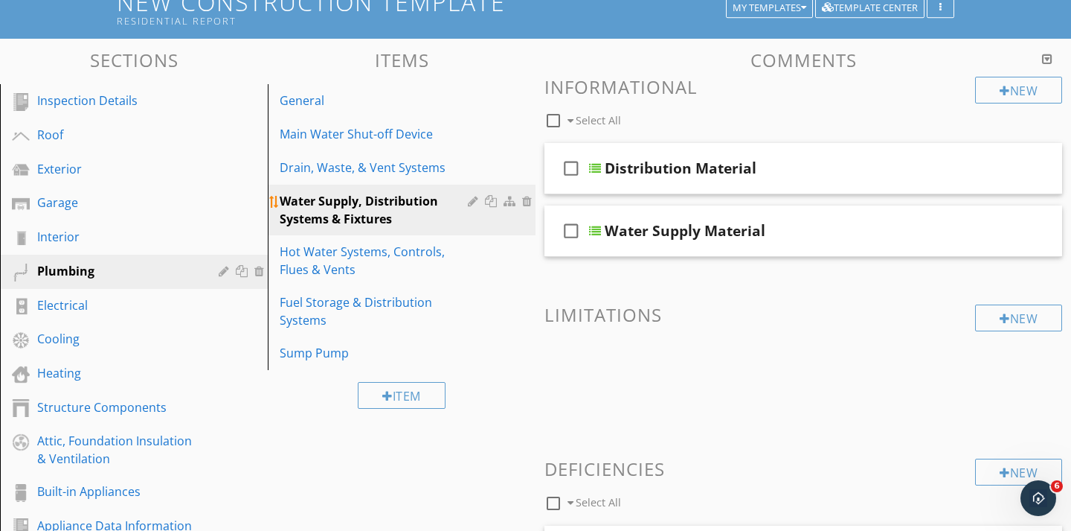
scroll to position [119, 0]
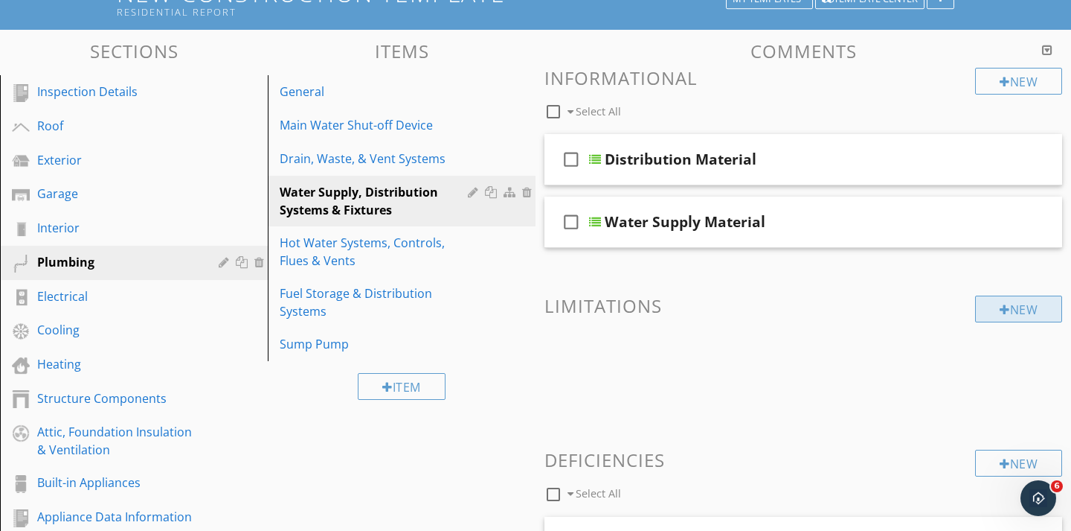
click at [995, 307] on div "New" at bounding box center [1018, 308] width 87 height 27
click at [1022, 113] on div at bounding box center [535, 265] width 1071 height 531
click at [993, 313] on div "New" at bounding box center [1018, 308] width 87 height 27
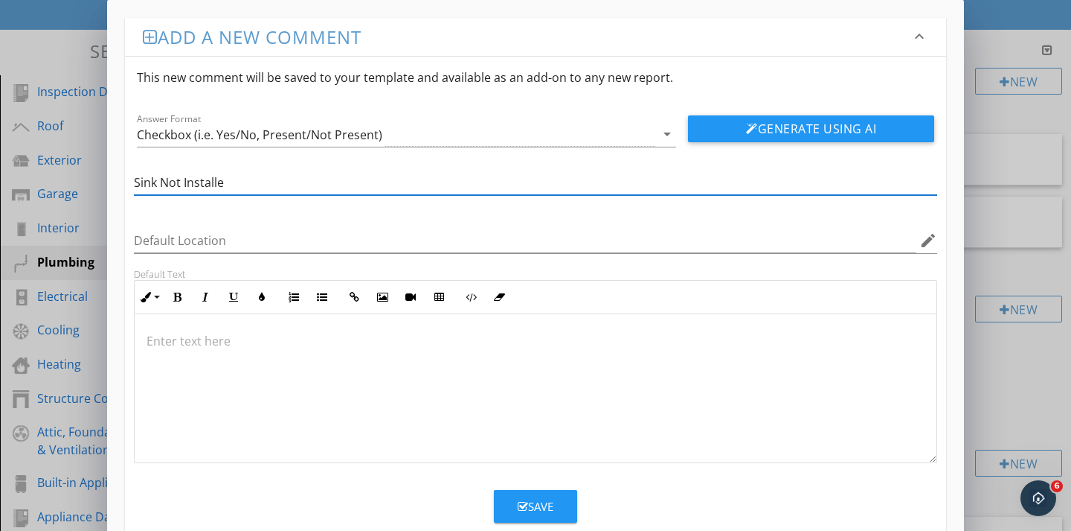
type input "Sink Not Installed"
click at [773, 129] on button "Generate Using AI" at bounding box center [811, 128] width 246 height 27
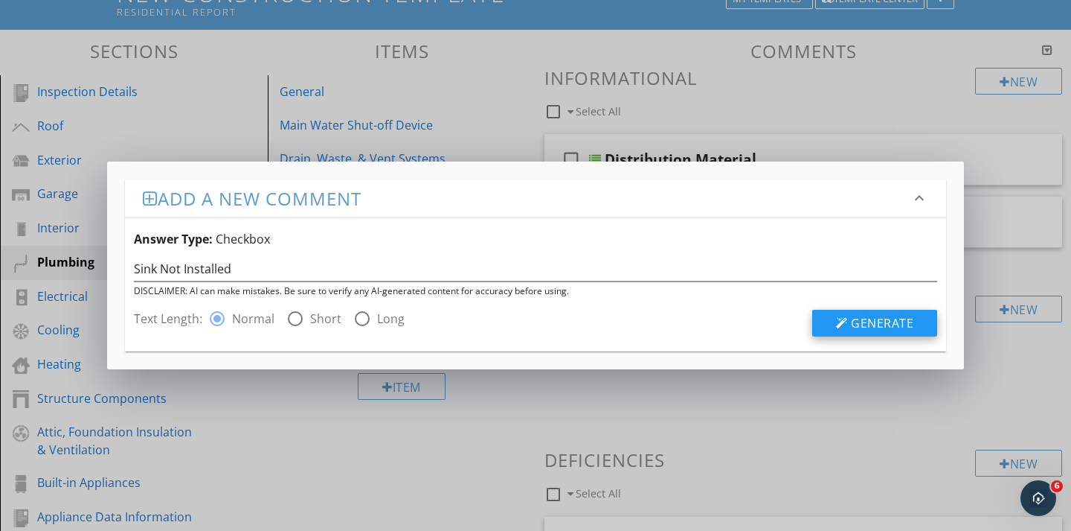
click at [868, 325] on span "Generate" at bounding box center [882, 323] width 63 height 16
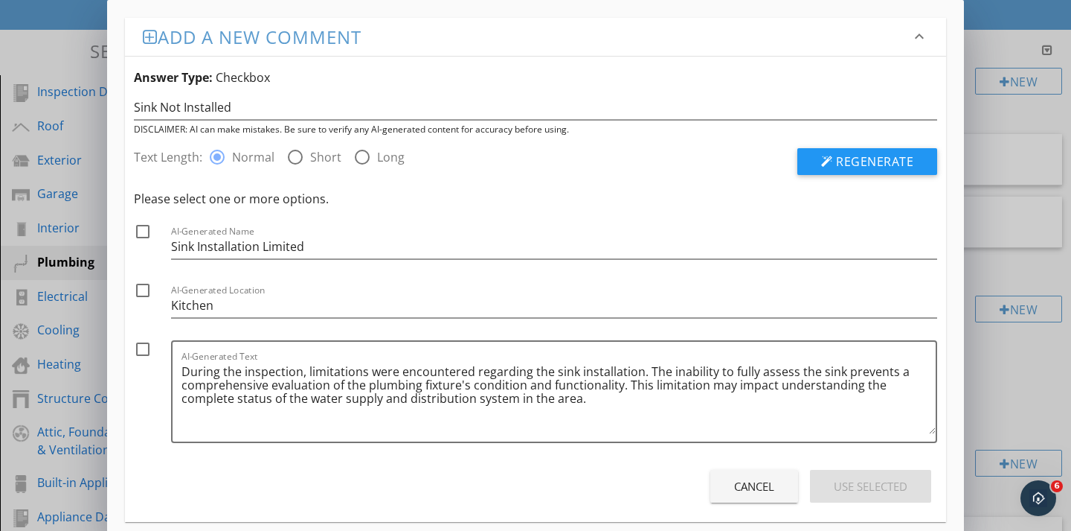
click at [145, 237] on div at bounding box center [142, 231] width 25 height 25
checkbox input "true"
click at [147, 347] on div at bounding box center [142, 348] width 25 height 25
checkbox input "true"
click at [839, 474] on button "Use Selected" at bounding box center [870, 486] width 121 height 33
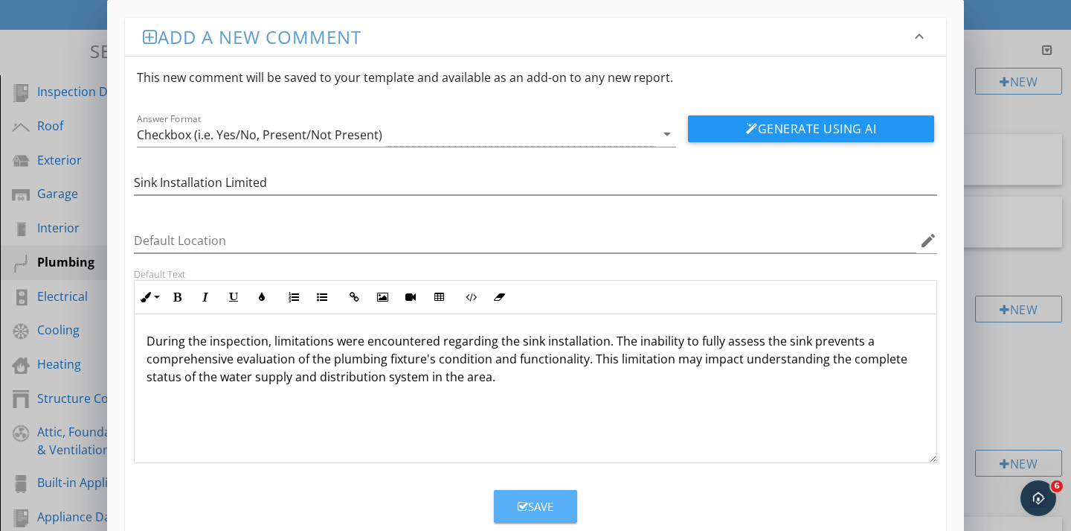
click at [533, 522] on button "Save" at bounding box center [535, 506] width 83 height 33
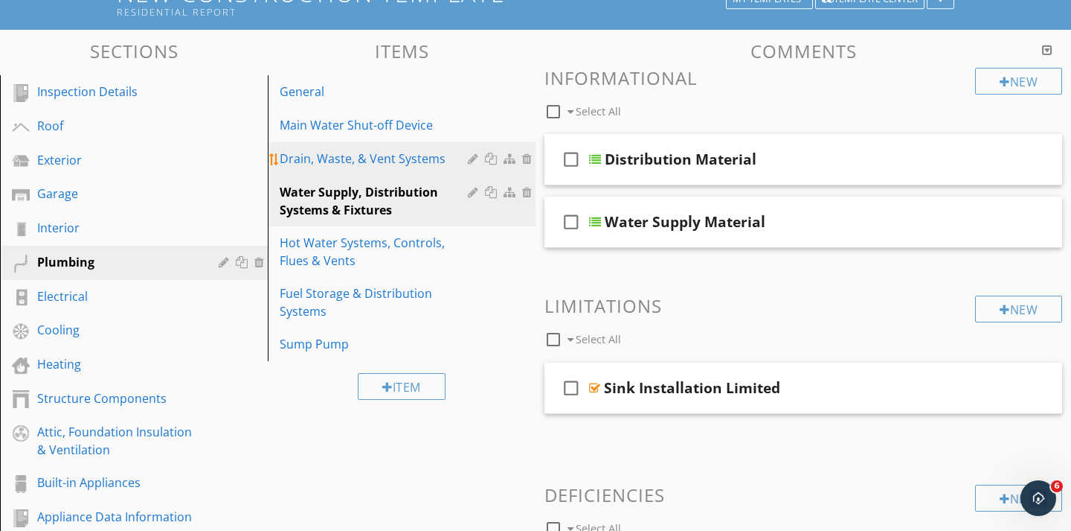
click at [409, 156] on div "Drain, Waste, & Vent Systems" at bounding box center [376, 159] width 193 height 18
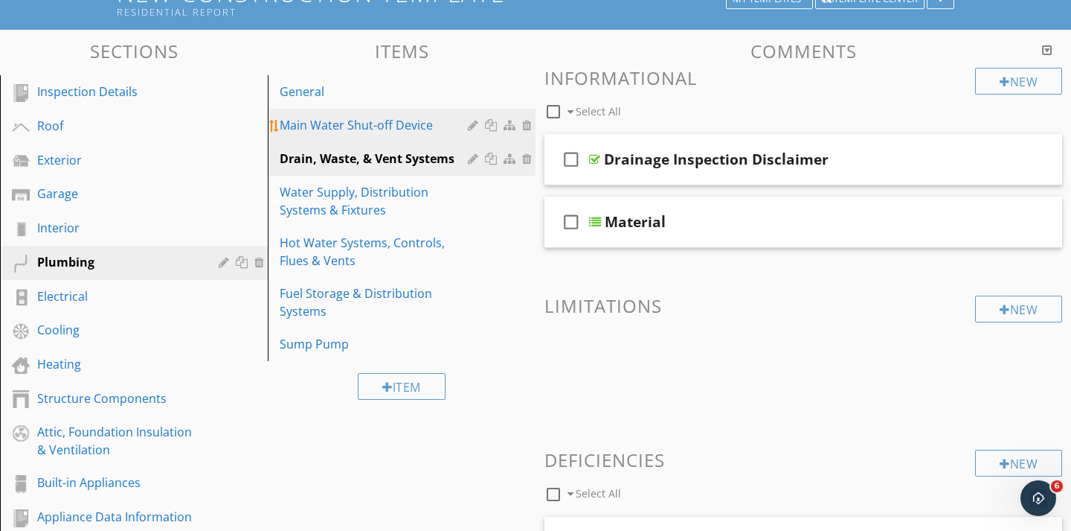
click at [317, 129] on div "Main Water Shut-off Device" at bounding box center [376, 125] width 193 height 18
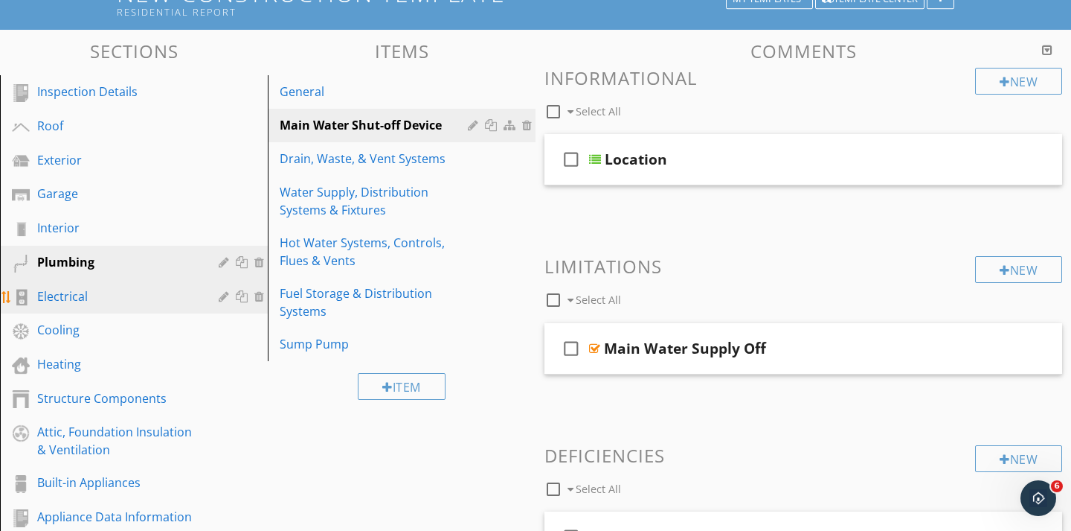
click at [71, 292] on div "Electrical" at bounding box center [117, 296] width 160 height 18
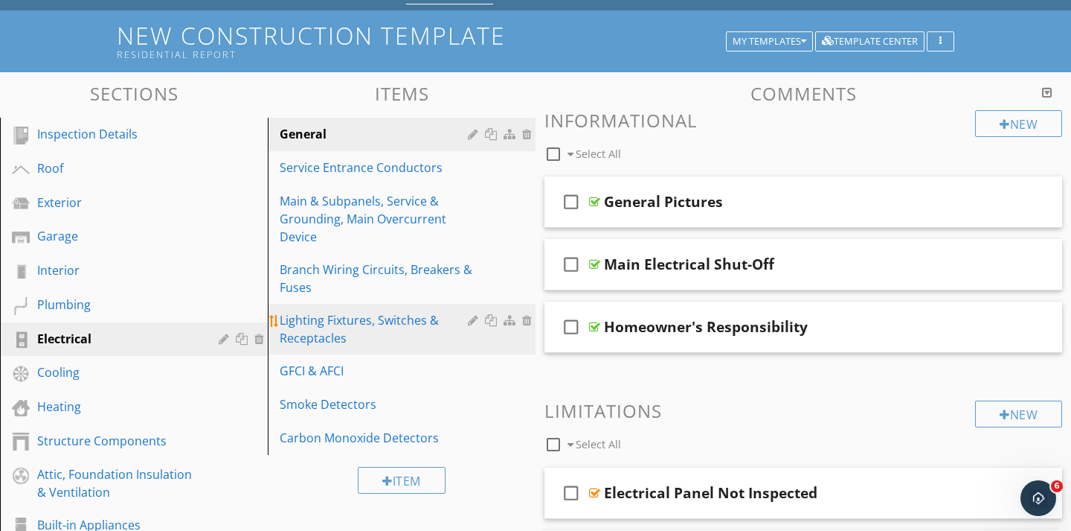
scroll to position [74, 0]
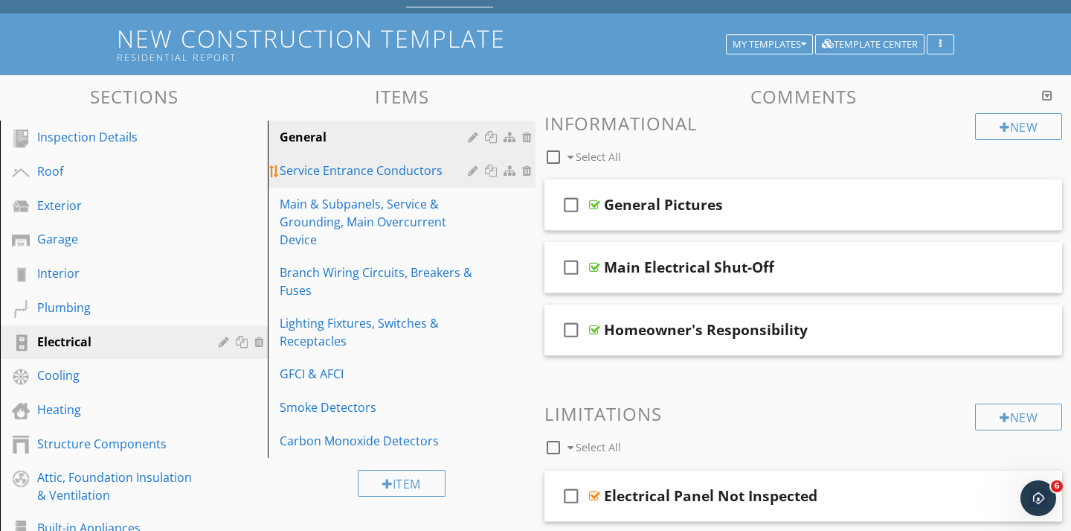
click at [318, 176] on div "Service Entrance Conductors" at bounding box center [376, 170] width 193 height 18
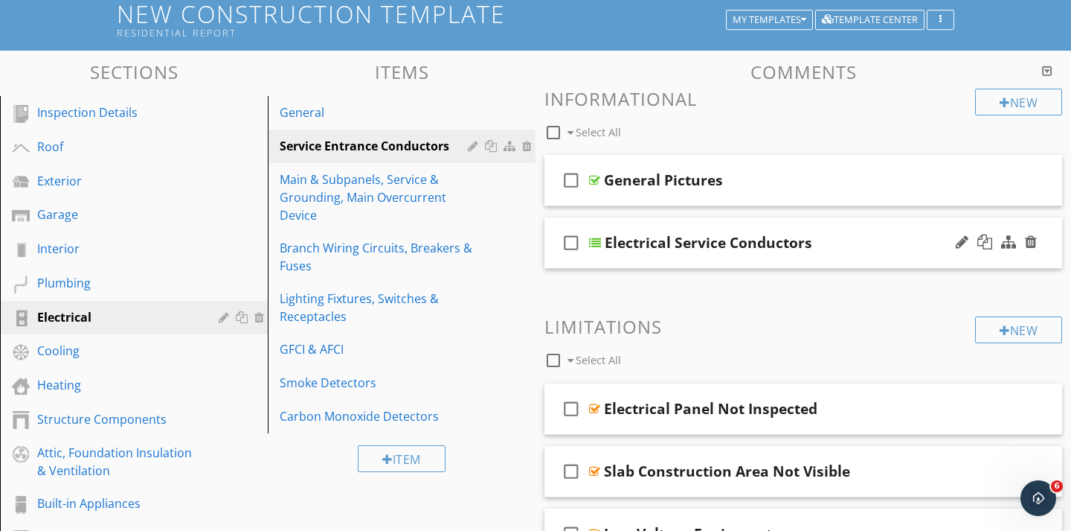
scroll to position [80, 0]
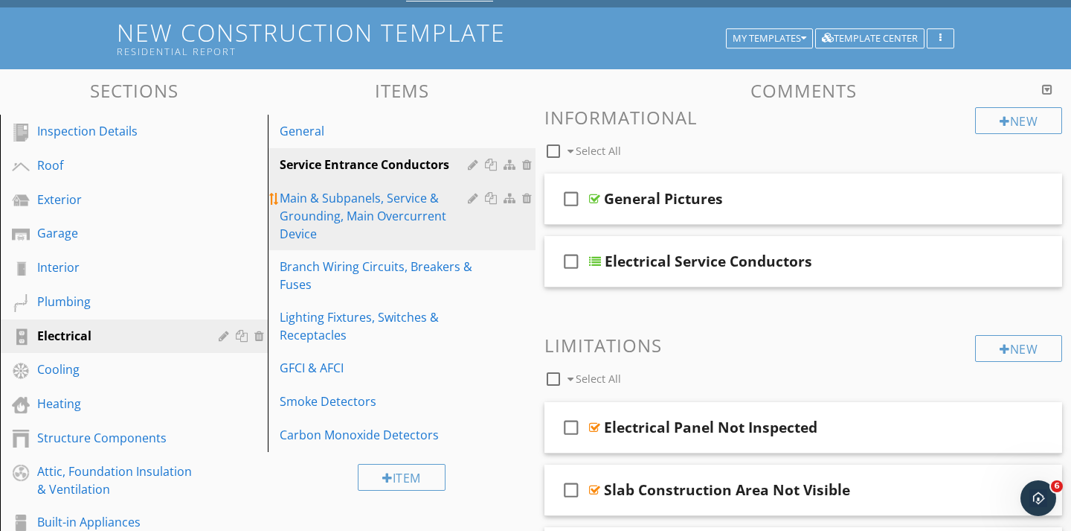
click at [366, 223] on div "Main & Subpanels, Service & Grounding, Main Overcurrent Device" at bounding box center [376, 216] width 193 height 54
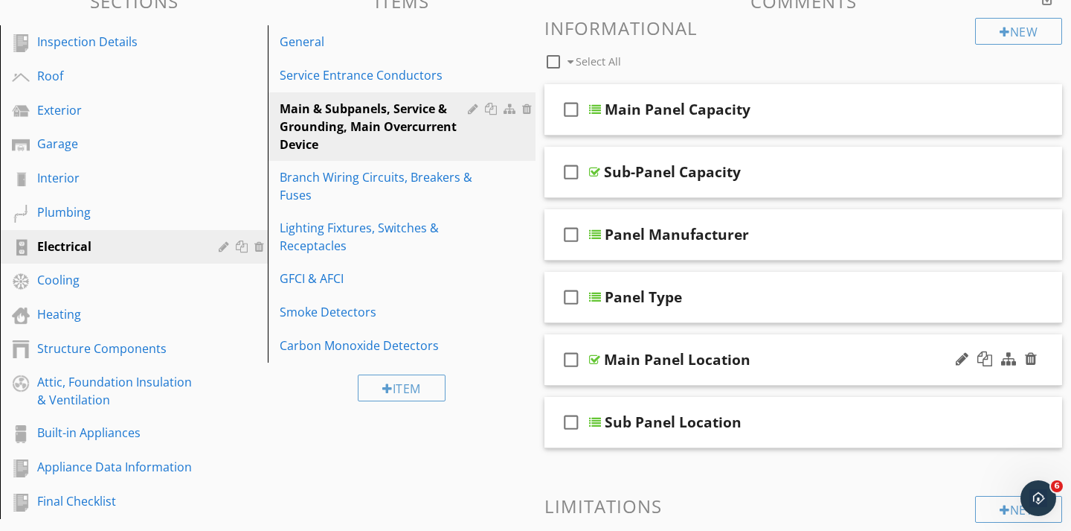
scroll to position [167, 0]
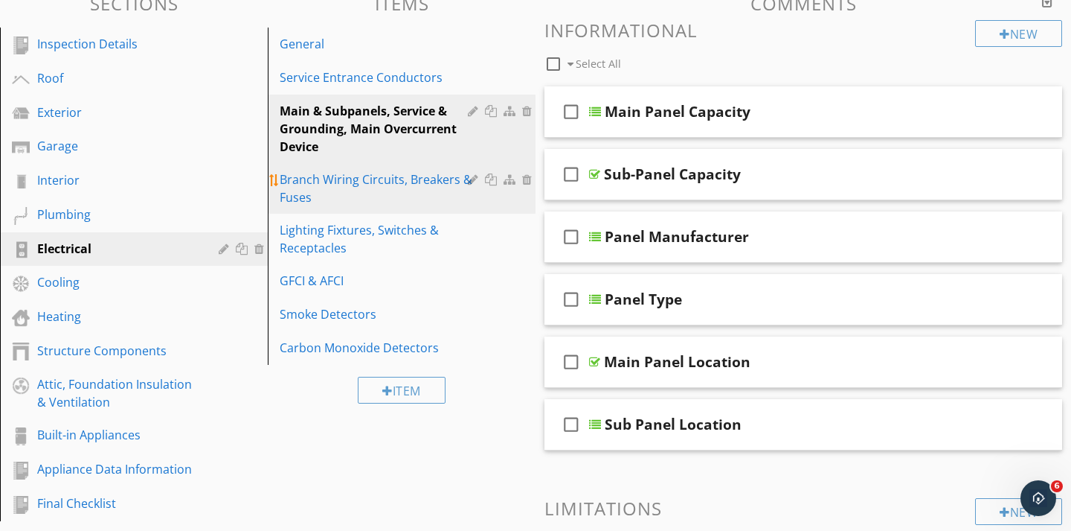
click at [416, 184] on div "Branch Wiring Circuits, Breakers & Fuses" at bounding box center [376, 188] width 193 height 36
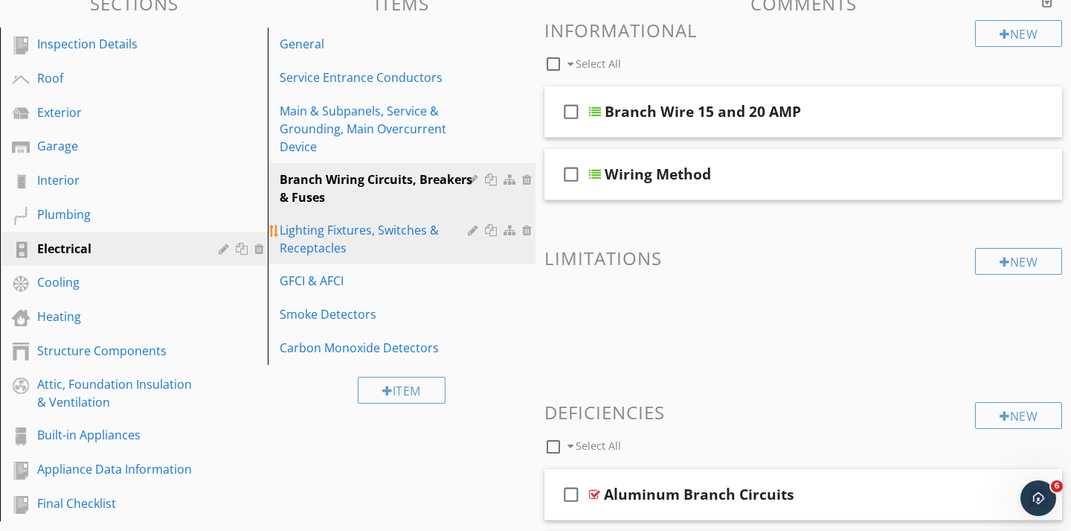
click at [396, 231] on div "Lighting Fixtures, Switches & Receptacles" at bounding box center [376, 239] width 193 height 36
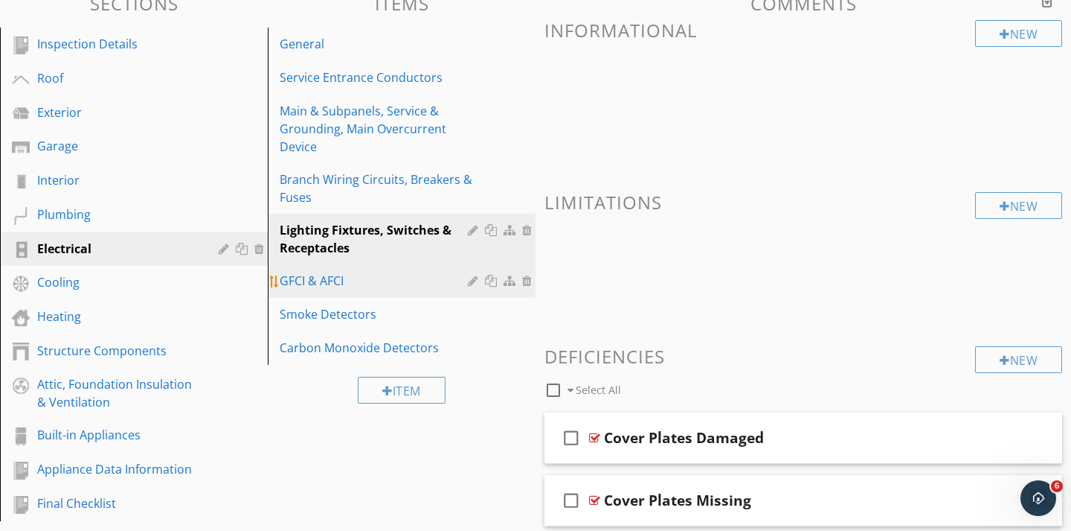
click at [319, 281] on div "GFCI & AFCI" at bounding box center [376, 281] width 193 height 18
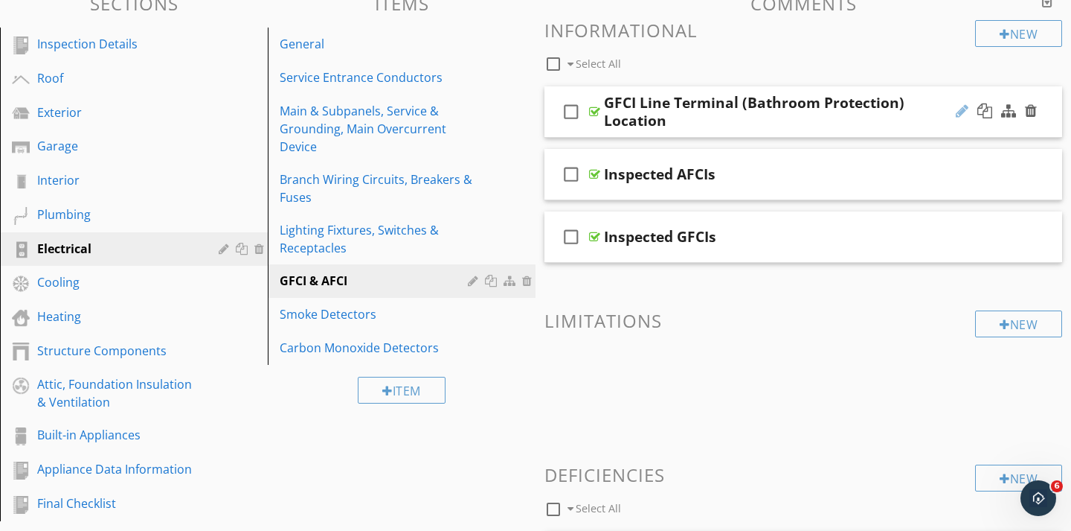
click at [967, 108] on div at bounding box center [962, 110] width 13 height 15
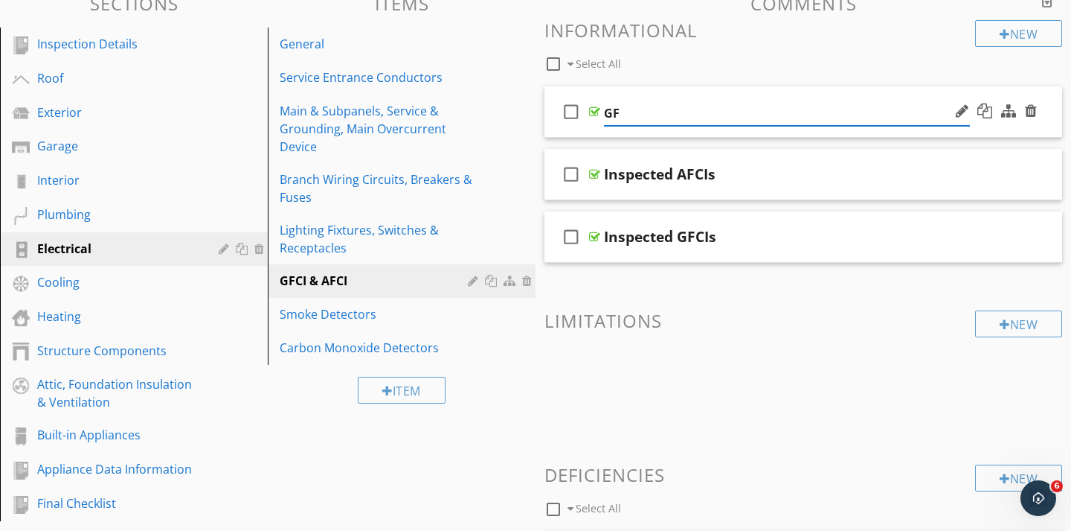
type input "G"
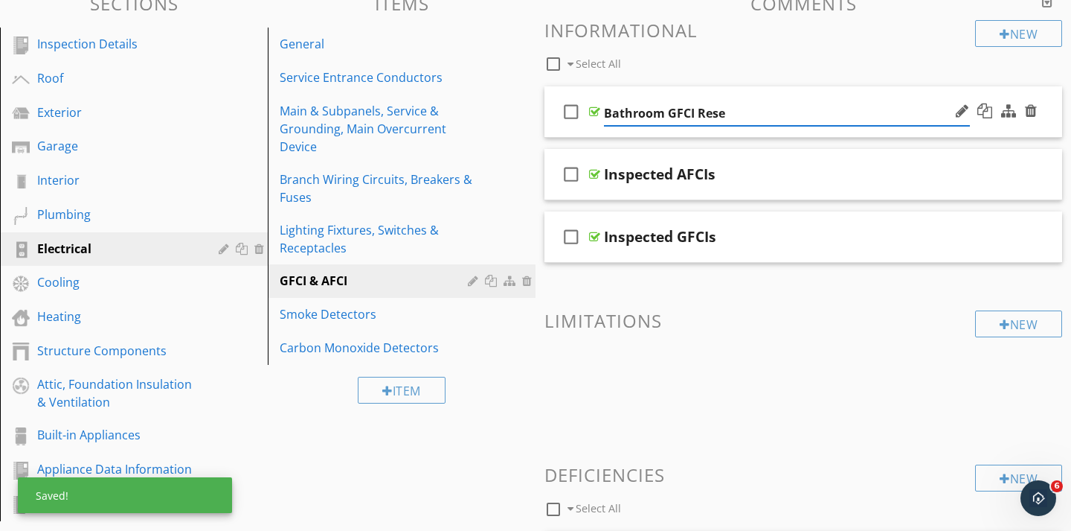
type input "Bathroom GFCI Reset"
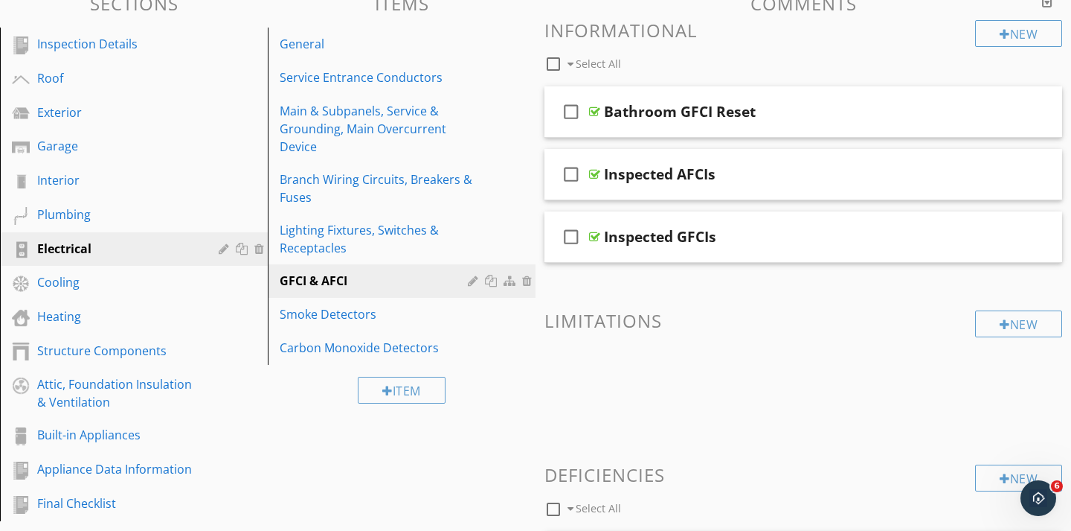
click at [731, 47] on div "check_box_outline_blank Select All" at bounding box center [760, 60] width 431 height 28
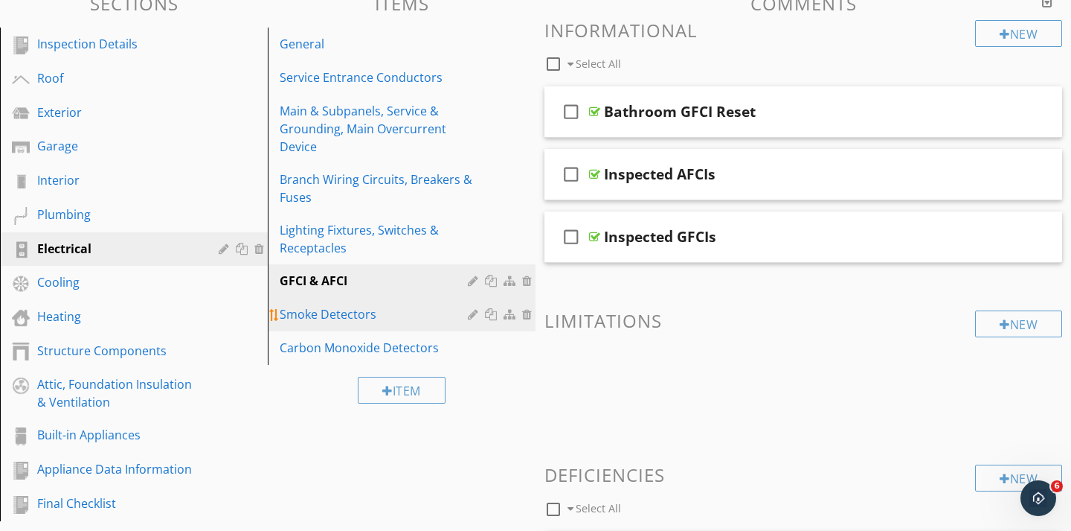
click at [345, 314] on div "Smoke Detectors" at bounding box center [376, 314] width 193 height 18
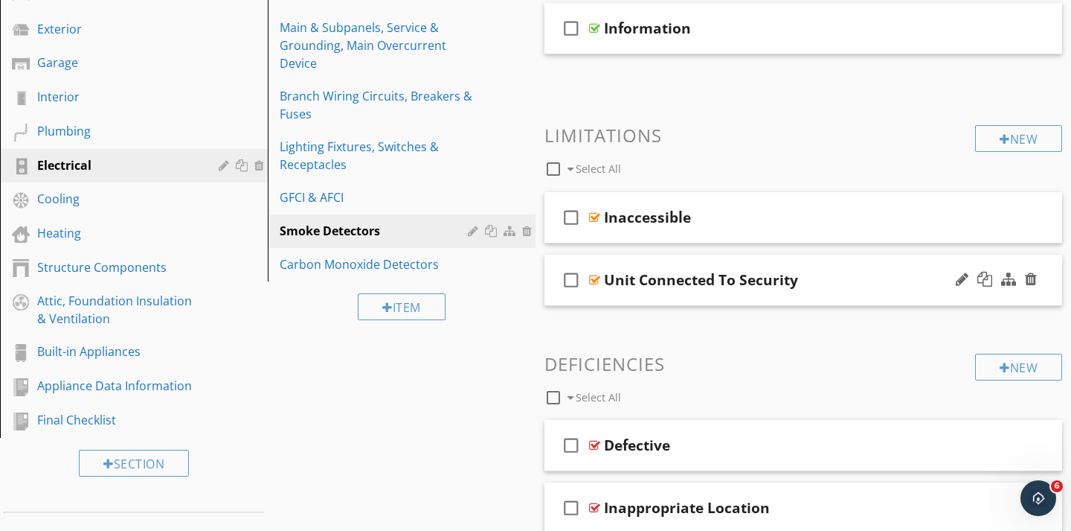
scroll to position [251, 0]
click at [387, 263] on div "Carbon Monoxide Detectors" at bounding box center [376, 263] width 193 height 18
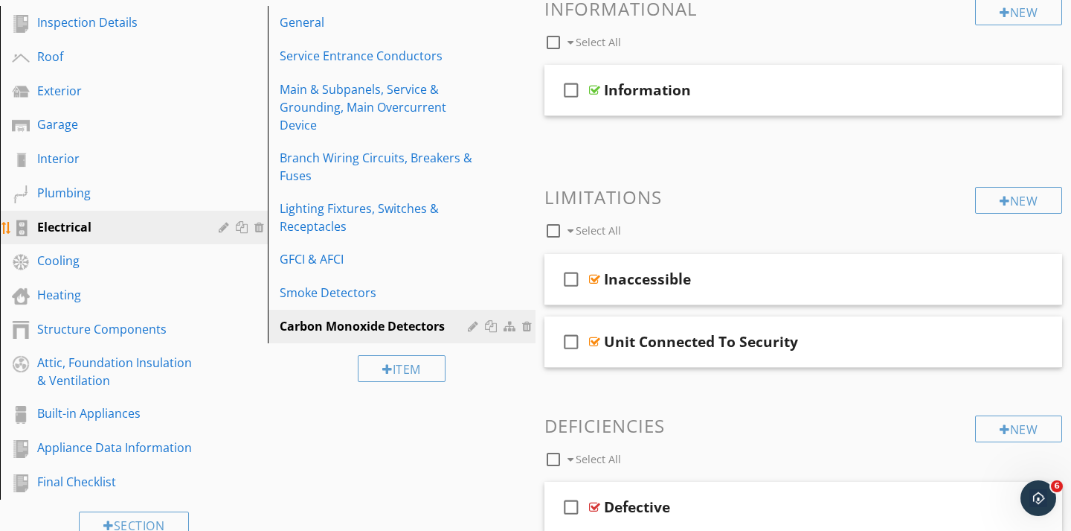
scroll to position [173, 0]
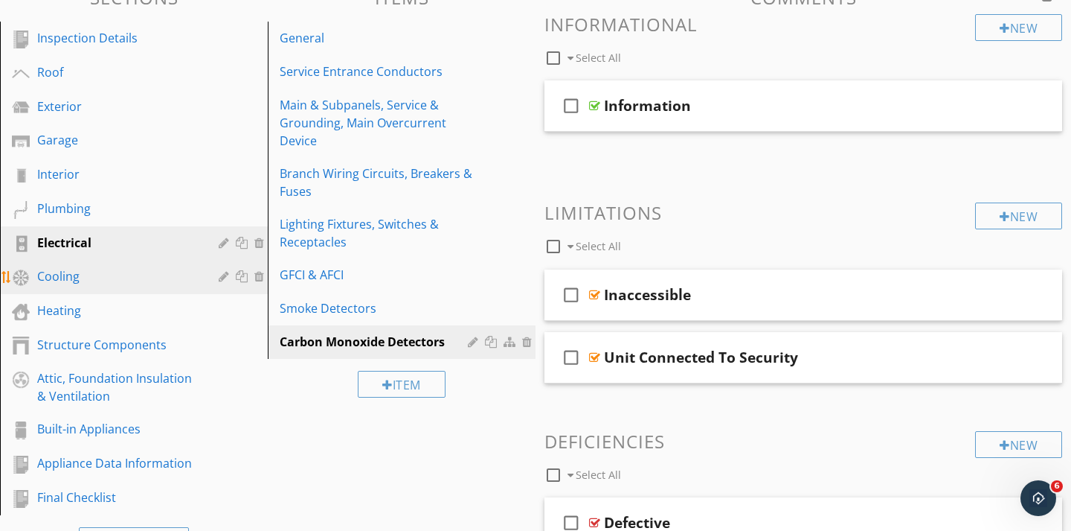
click at [74, 272] on div "Cooling" at bounding box center [117, 276] width 160 height 18
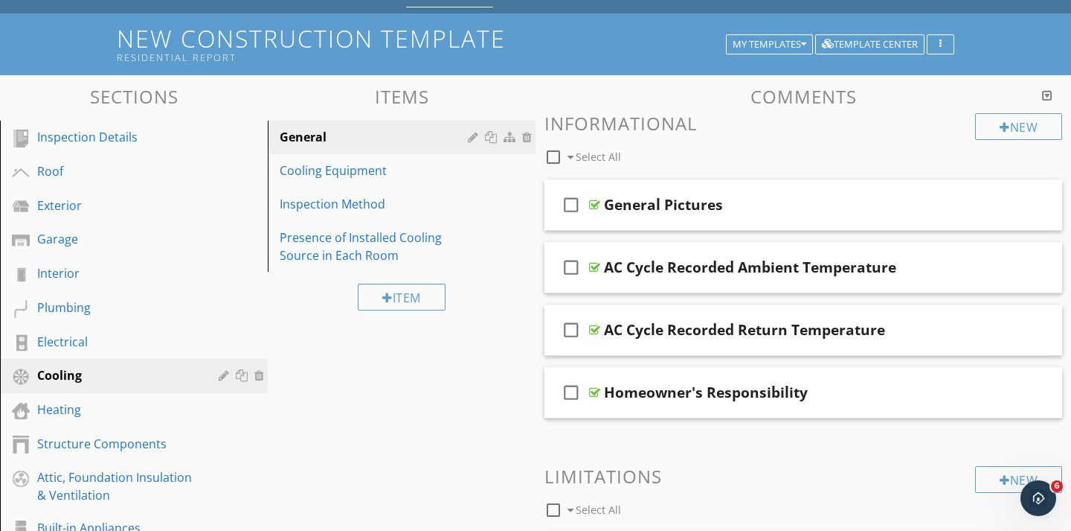
scroll to position [0, 0]
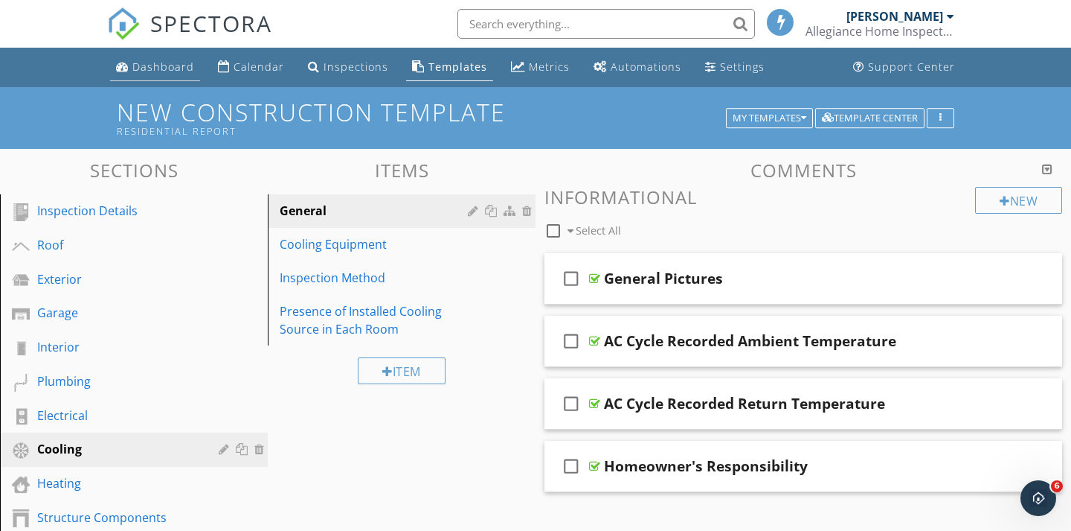
click at [163, 63] on div "Dashboard" at bounding box center [163, 67] width 62 height 14
